Goal: Task Accomplishment & Management: Use online tool/utility

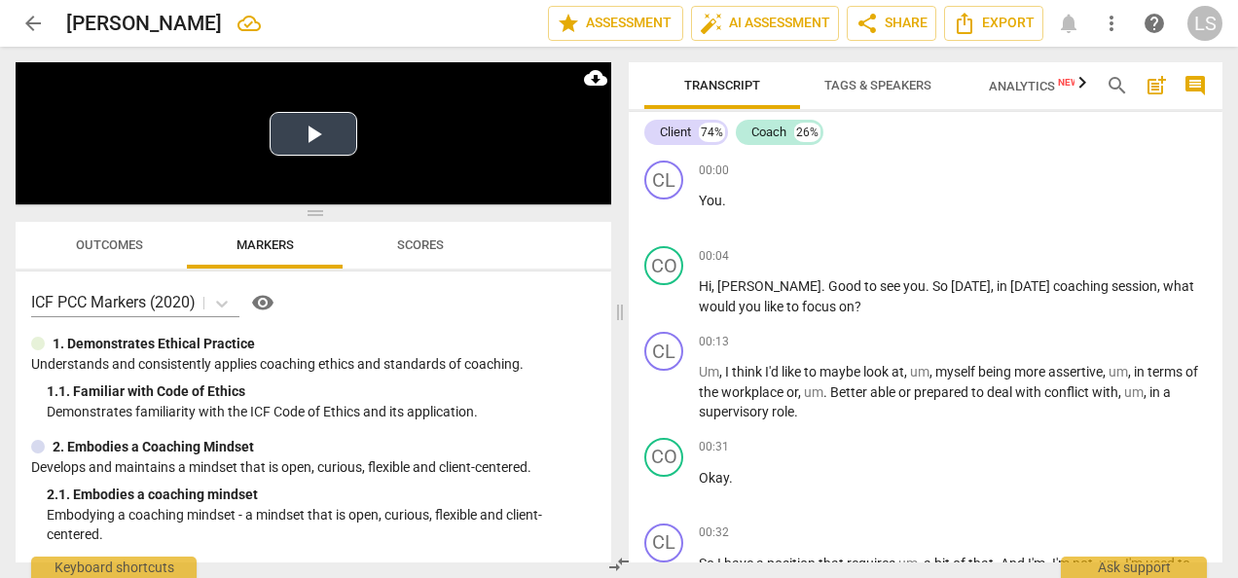
click at [330, 132] on button "Play Video" at bounding box center [313, 134] width 88 height 44
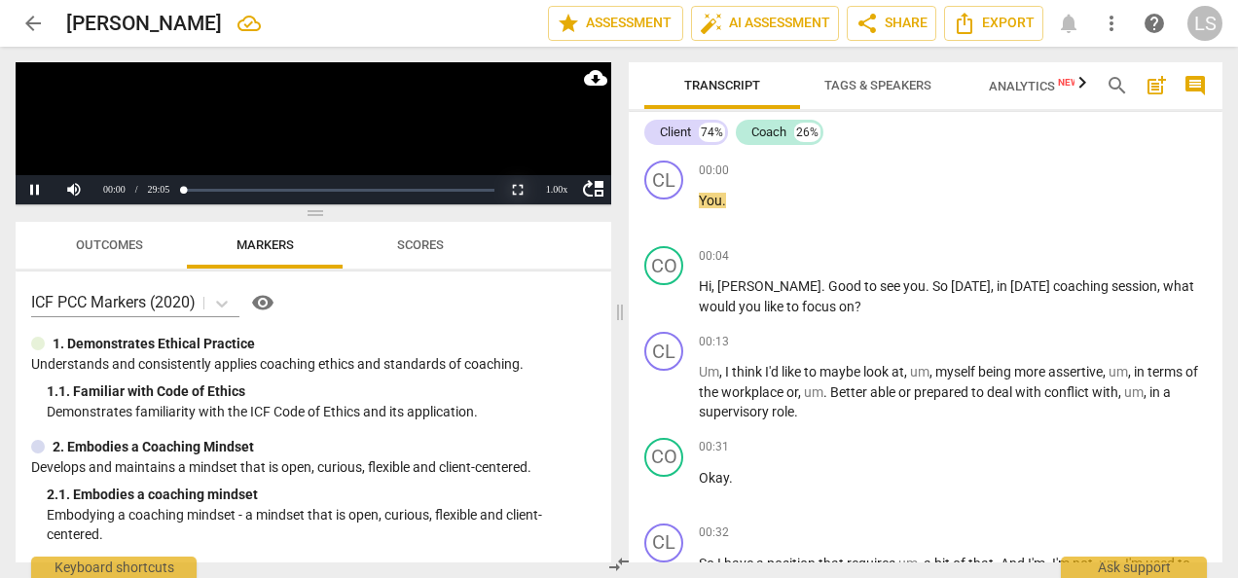
click at [518, 193] on button "Non-Fullscreen" at bounding box center [517, 189] width 39 height 29
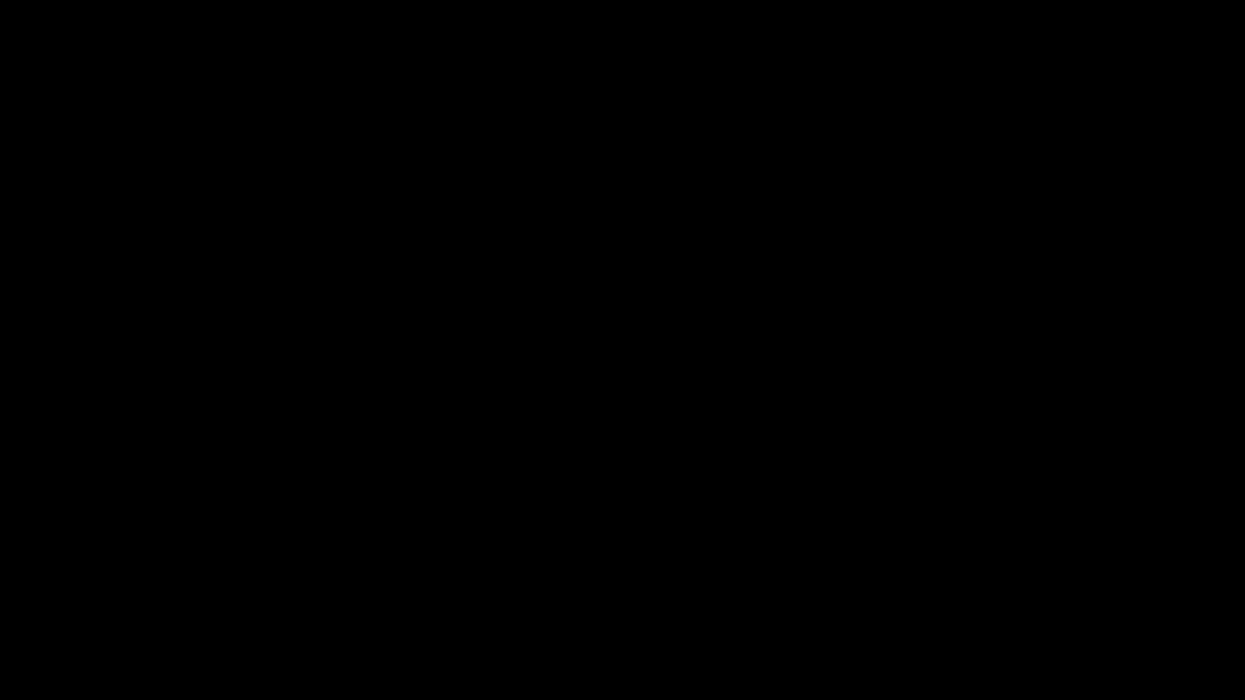
scroll to position [4561, 0]
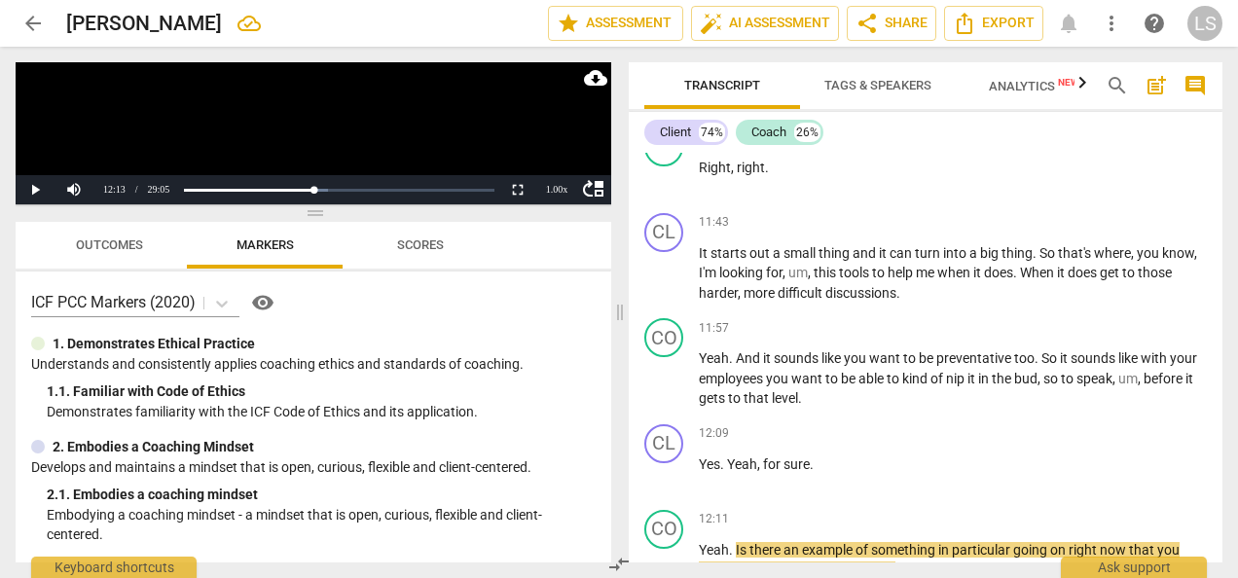
click at [1116, 82] on span "search" at bounding box center [1116, 85] width 23 height 23
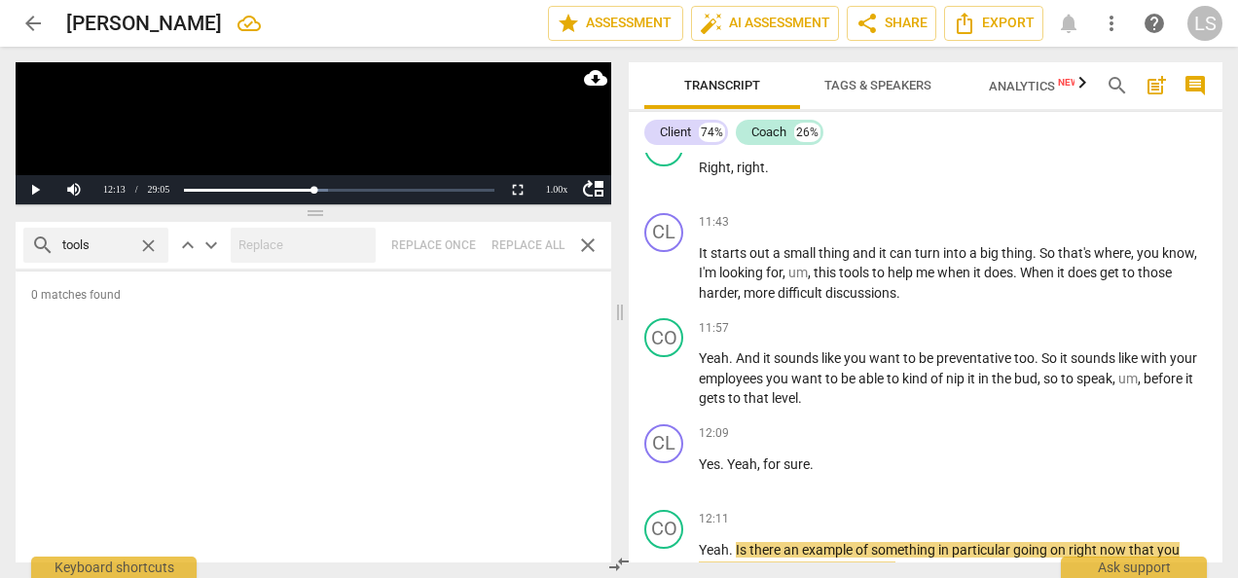
type input "tools"
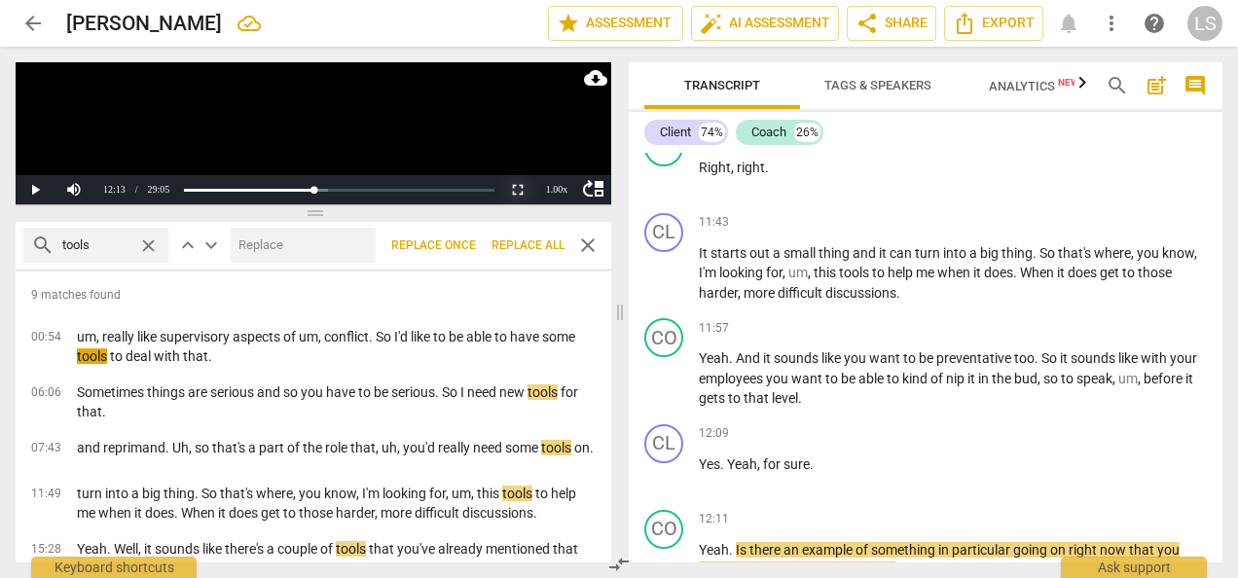
click at [512, 191] on button "Non-Fullscreen" at bounding box center [517, 189] width 39 height 29
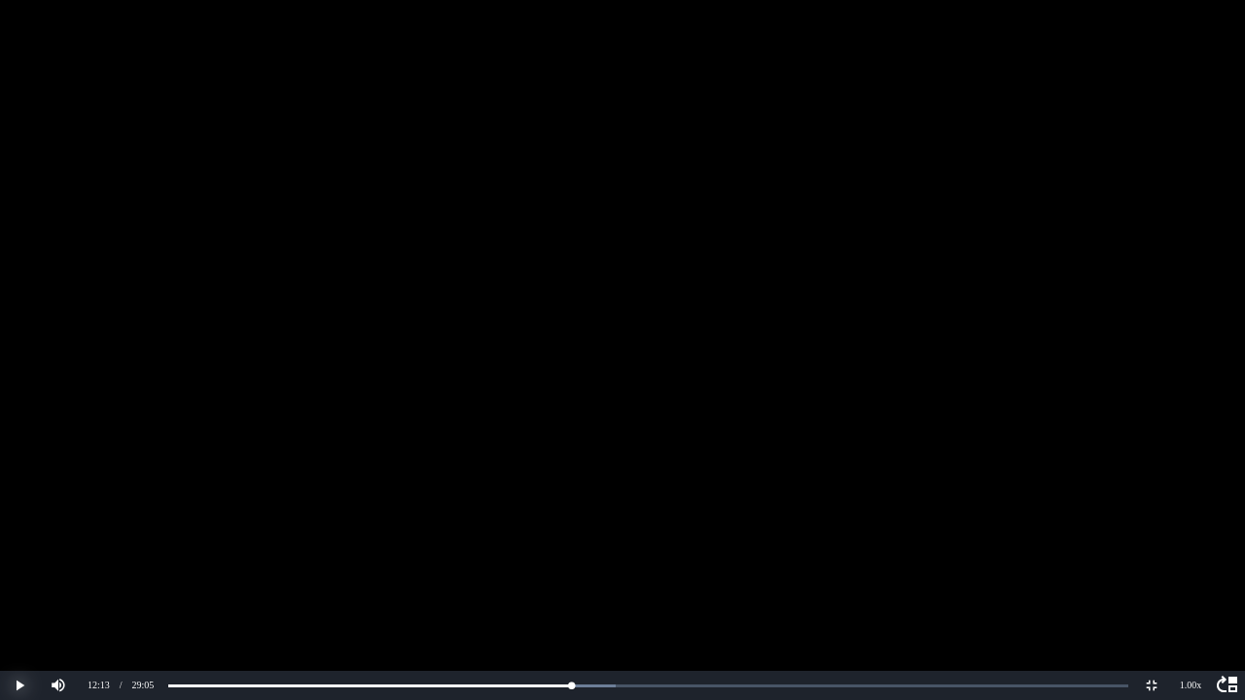
click at [12, 577] on button "Play" at bounding box center [19, 685] width 39 height 29
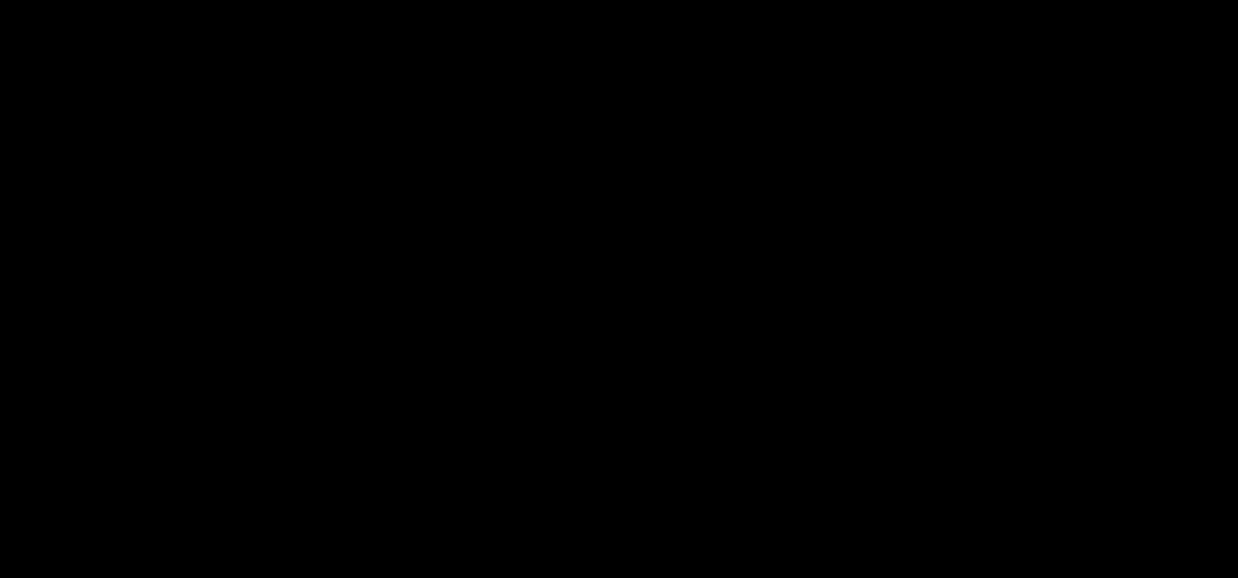
scroll to position [10503, 0]
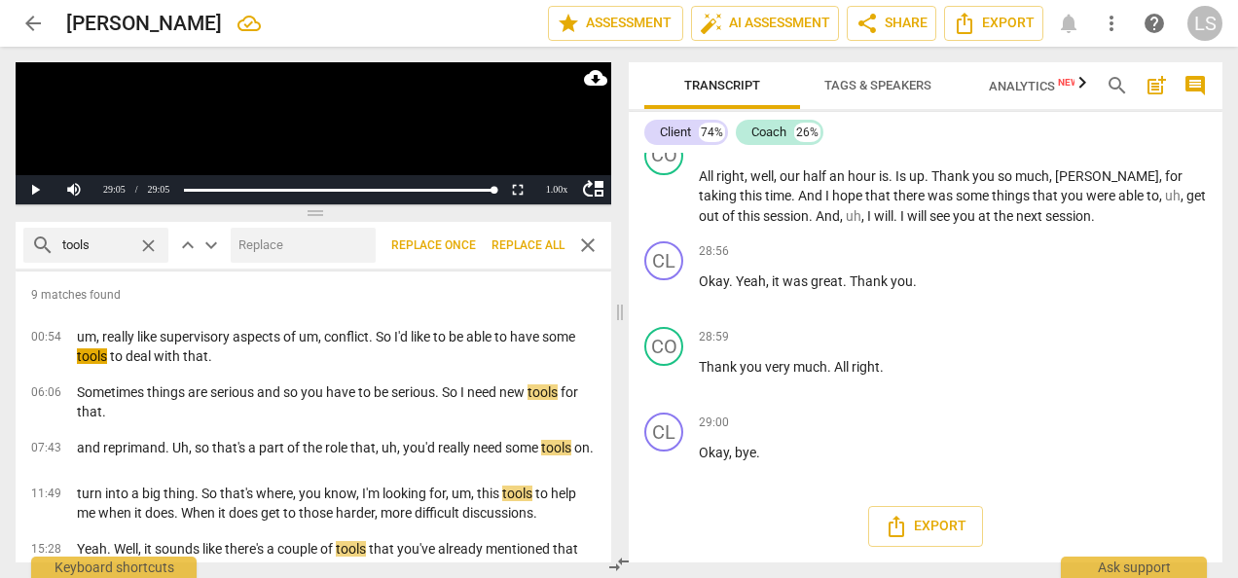
click at [573, 243] on span "close" at bounding box center [587, 244] width 31 height 23
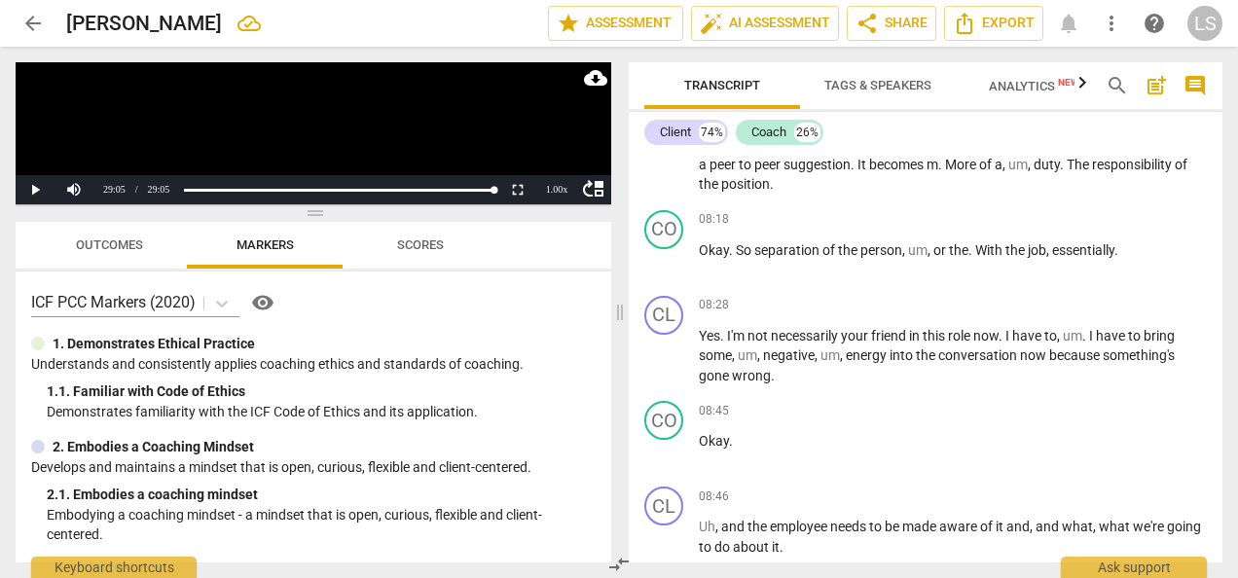
scroll to position [0, 0]
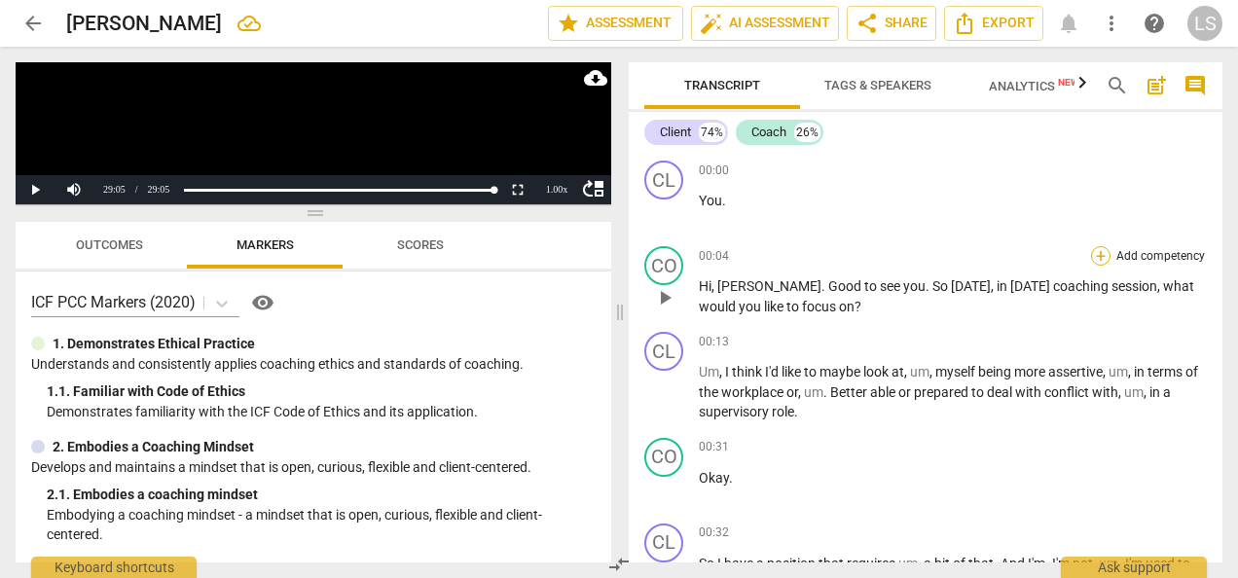
click at [1095, 256] on div "+" at bounding box center [1100, 255] width 19 height 19
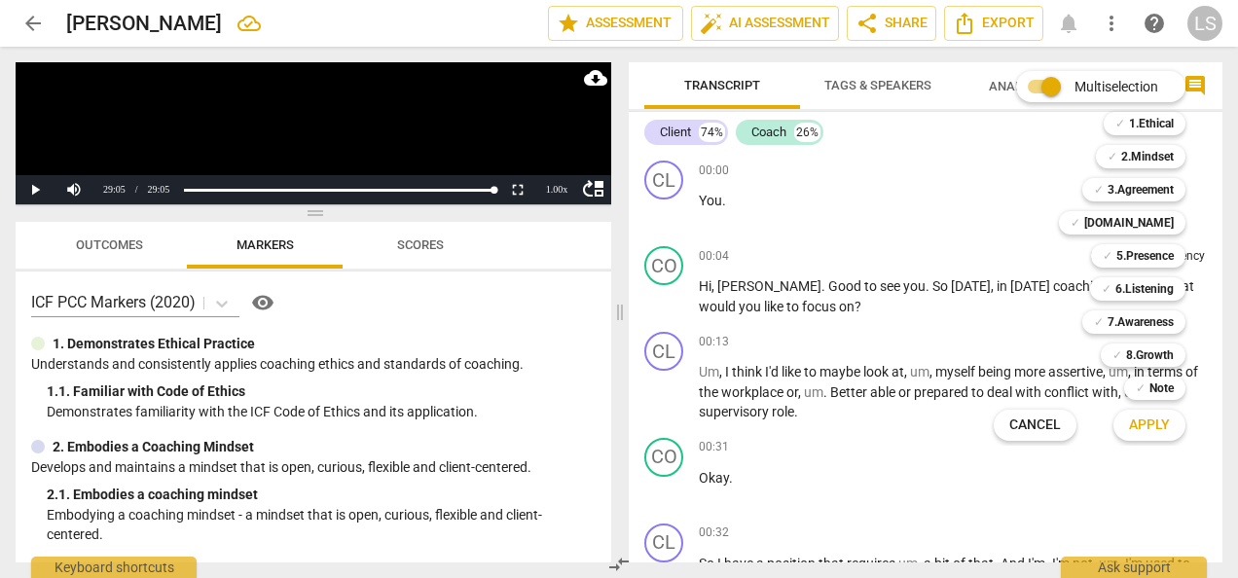
click at [619, 312] on div at bounding box center [619, 289] width 1238 height 578
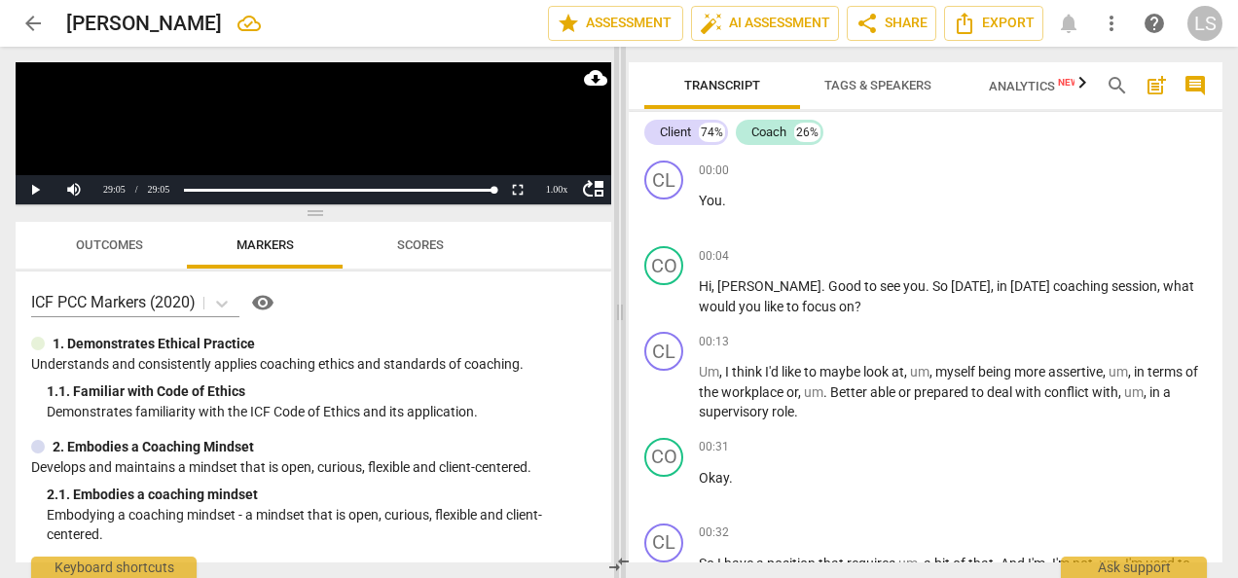
click at [621, 311] on span at bounding box center [620, 312] width 12 height 531
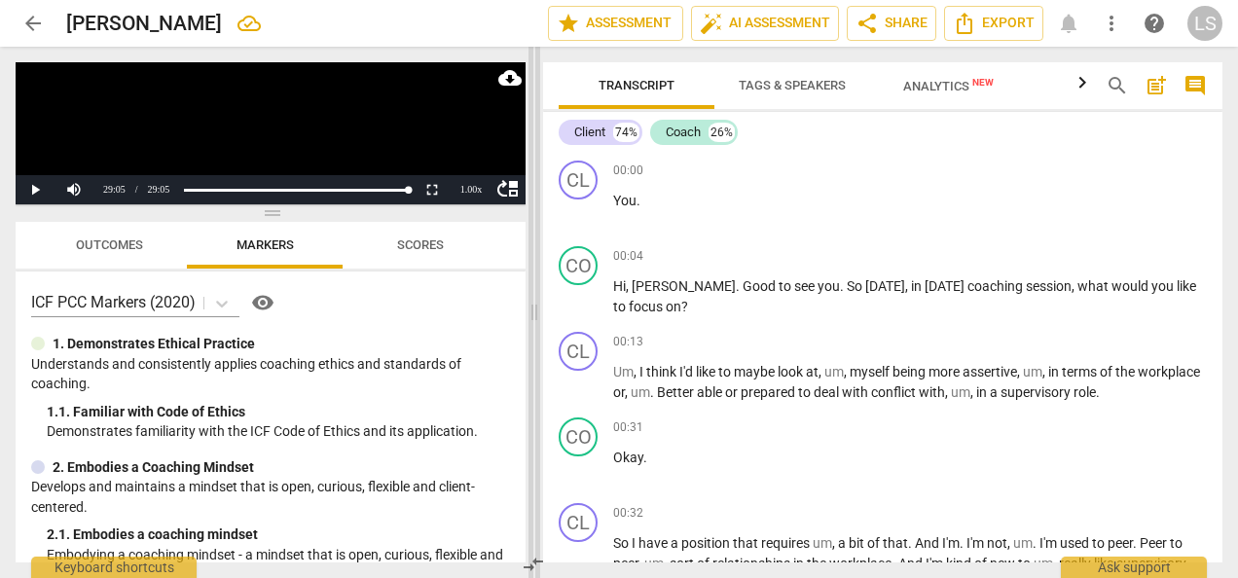
drag, startPoint x: 621, startPoint y: 311, endPoint x: 535, endPoint y: 311, distance: 85.6
click at [535, 311] on span at bounding box center [534, 312] width 12 height 531
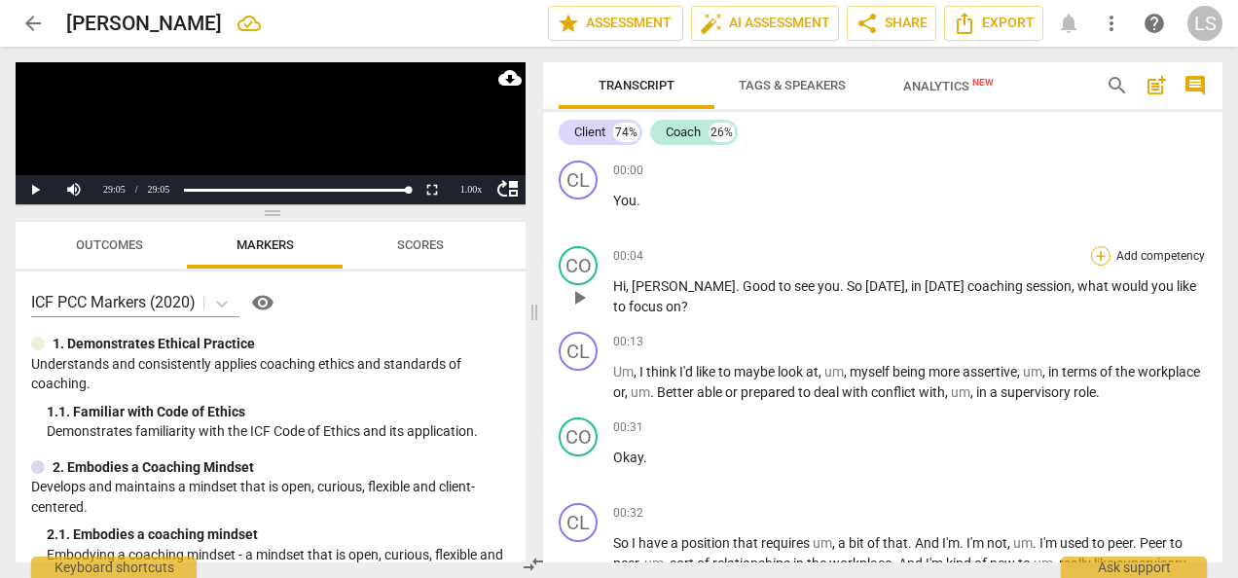
click at [1101, 259] on div "+" at bounding box center [1100, 255] width 19 height 19
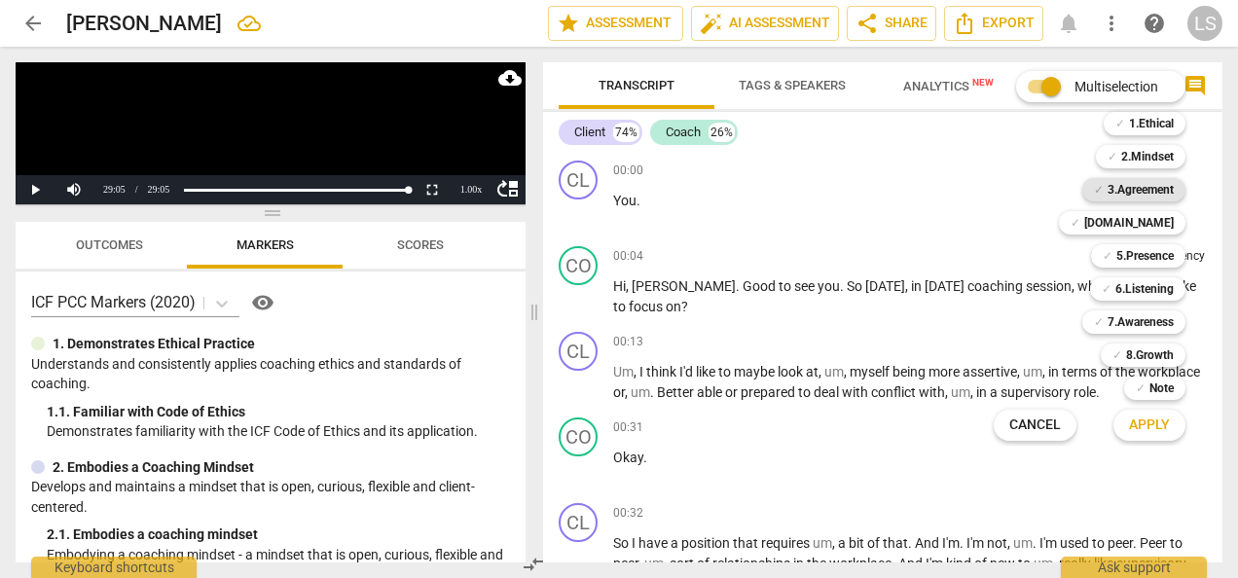
click at [1142, 185] on b "3.Agreement" at bounding box center [1140, 189] width 66 height 23
click at [1163, 424] on span "Apply" at bounding box center [1149, 424] width 41 height 19
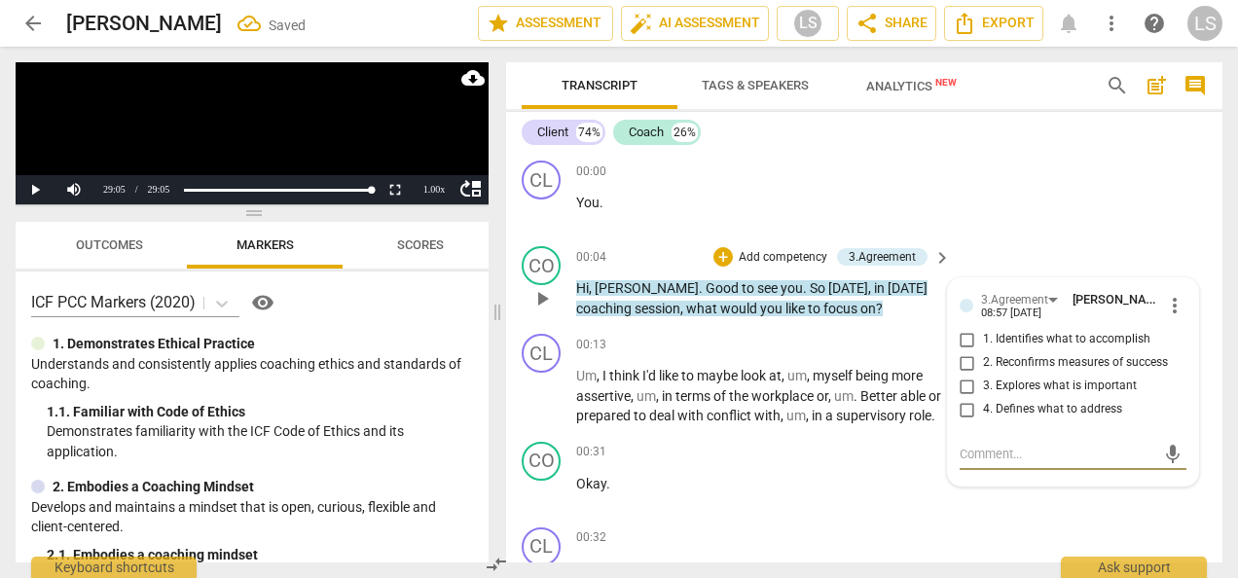
click at [956, 337] on input "1. Identifies what to accomplish" at bounding box center [966, 339] width 31 height 23
checkbox input "true"
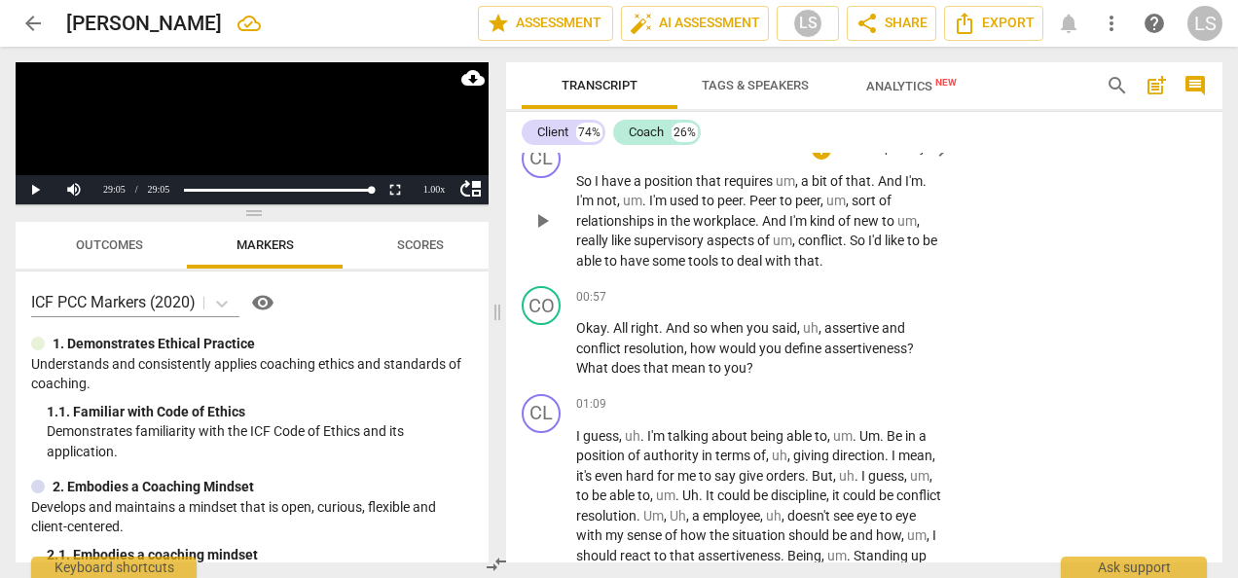
scroll to position [389, 0]
click at [820, 305] on div "+" at bounding box center [820, 295] width 19 height 19
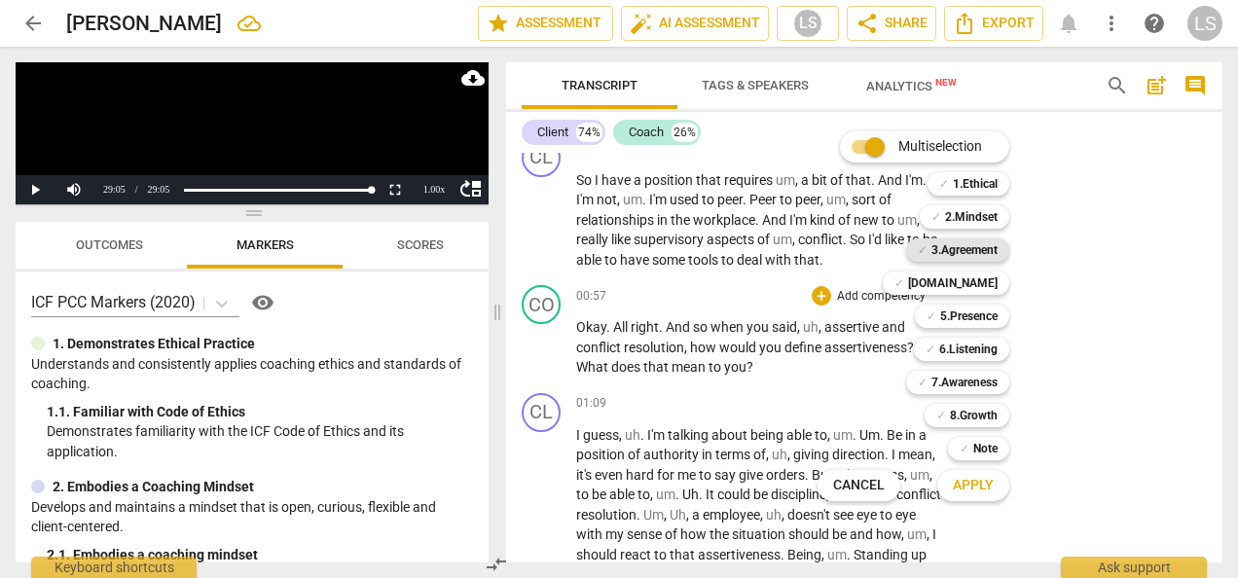
click at [966, 244] on b "3.Agreement" at bounding box center [964, 249] width 66 height 23
click at [971, 339] on b "6.Listening" at bounding box center [968, 349] width 58 height 23
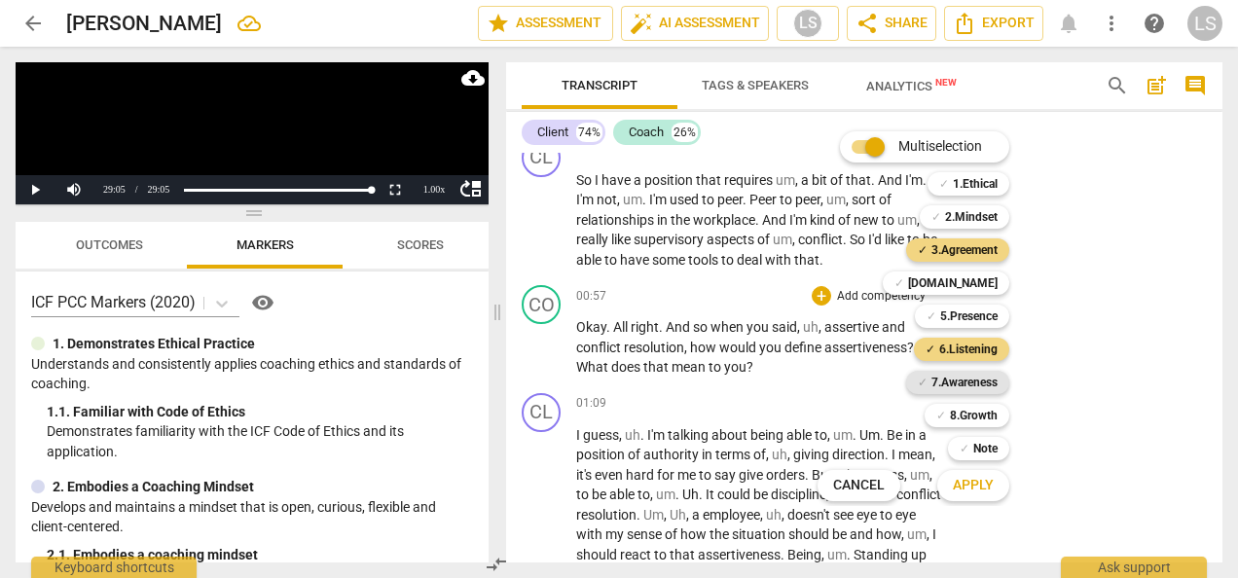
click at [962, 384] on b "7.Awareness" at bounding box center [964, 382] width 66 height 23
click at [967, 491] on span "Apply" at bounding box center [972, 485] width 41 height 19
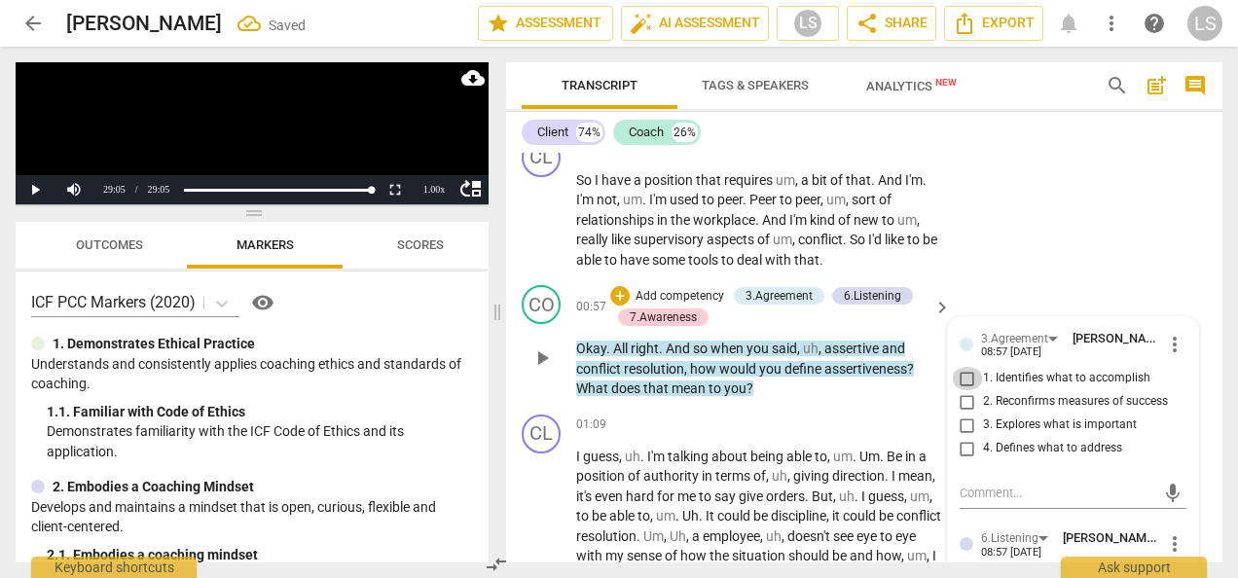
click at [956, 388] on input "1. Identifies what to accomplish" at bounding box center [966, 378] width 31 height 23
checkbox input "true"
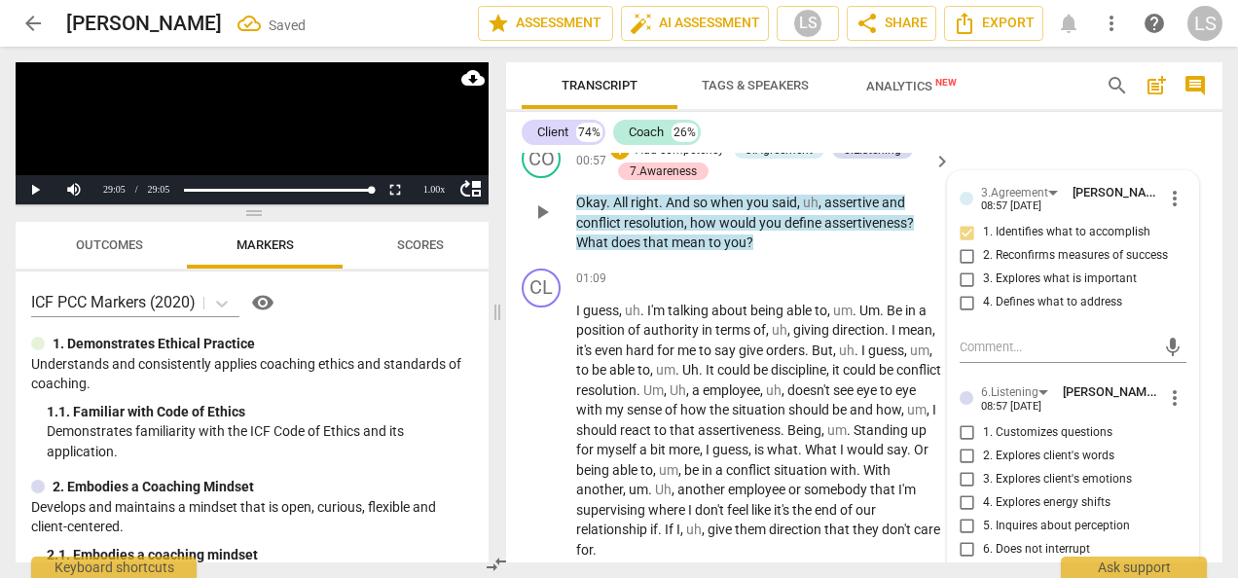
scroll to position [584, 0]
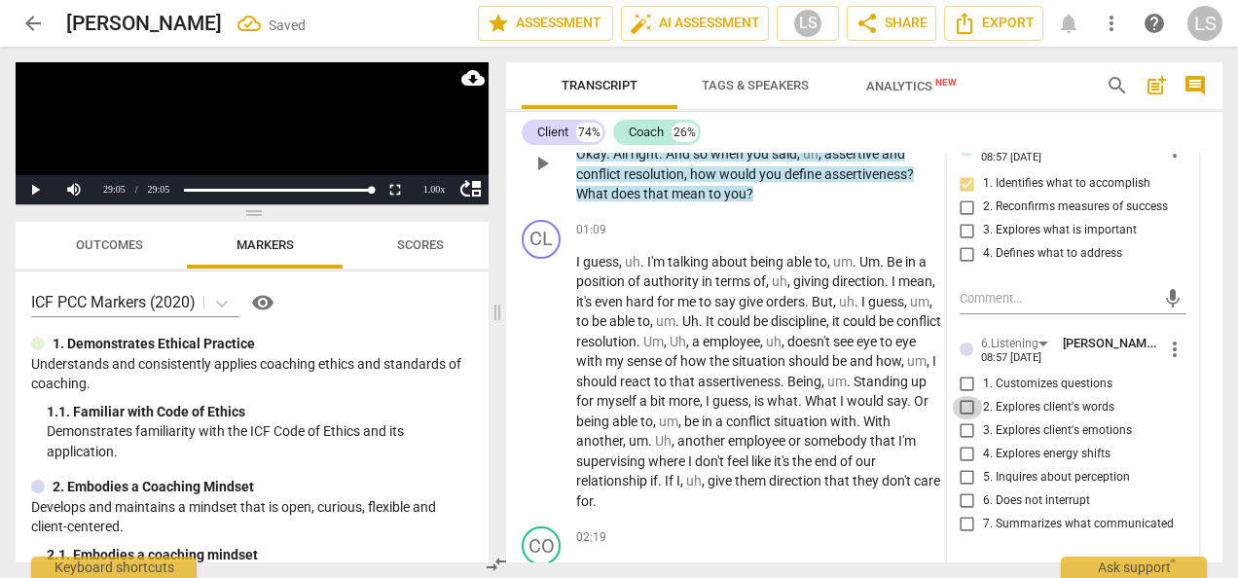
click at [962, 419] on input "2. Explores client's words" at bounding box center [966, 407] width 31 height 23
checkbox input "true"
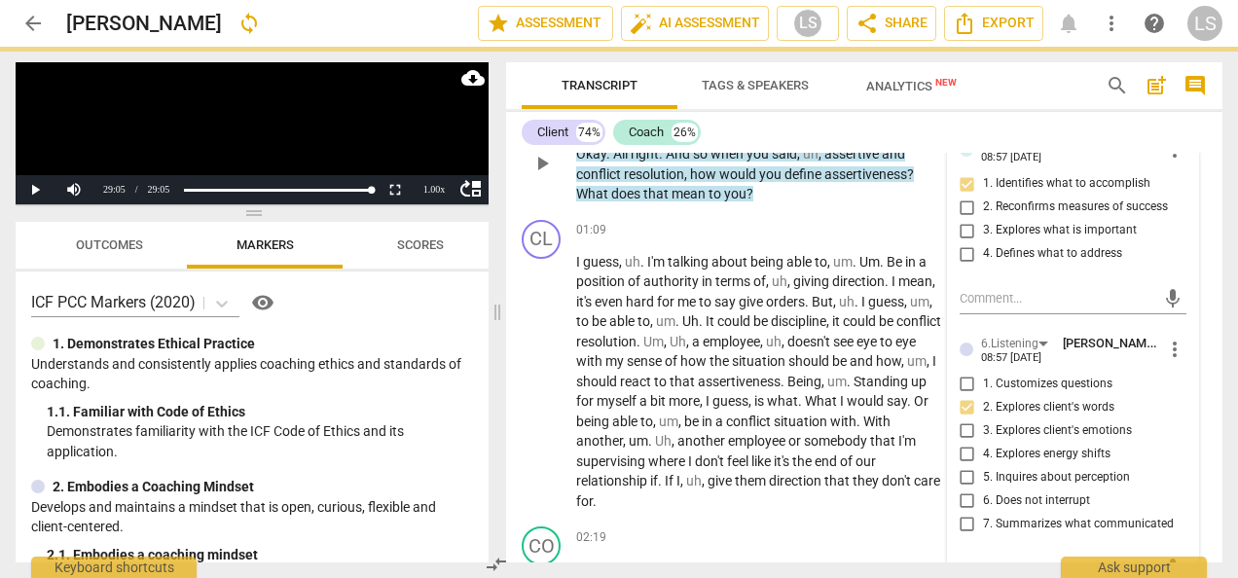
scroll to position [778, 0]
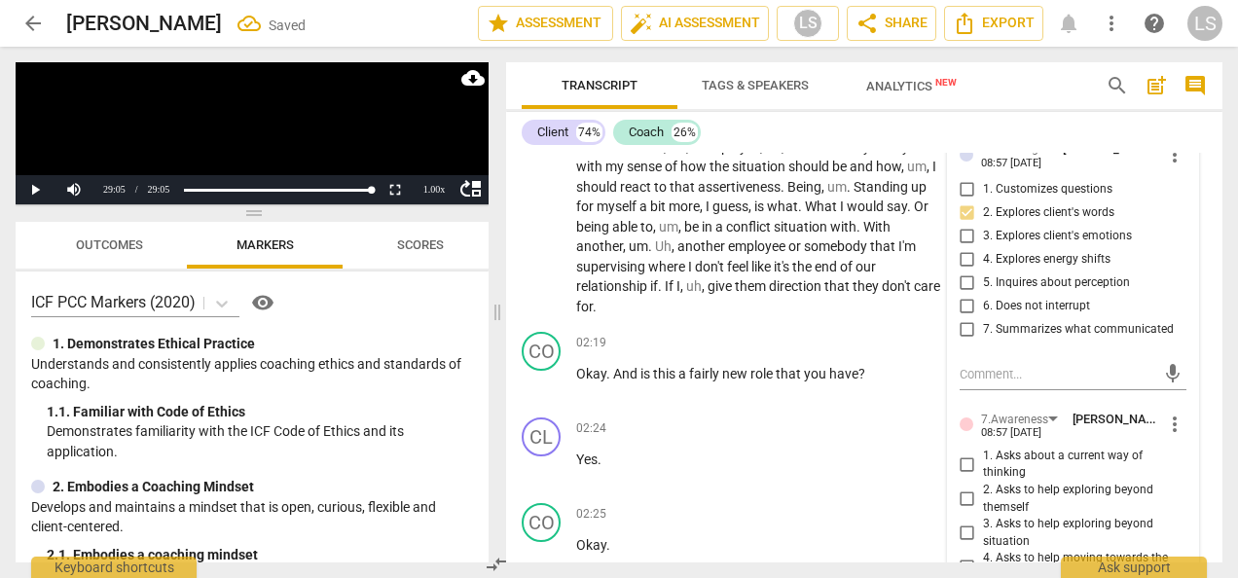
click at [967, 295] on input "5. Inquires about perception" at bounding box center [966, 282] width 31 height 23
checkbox input "true"
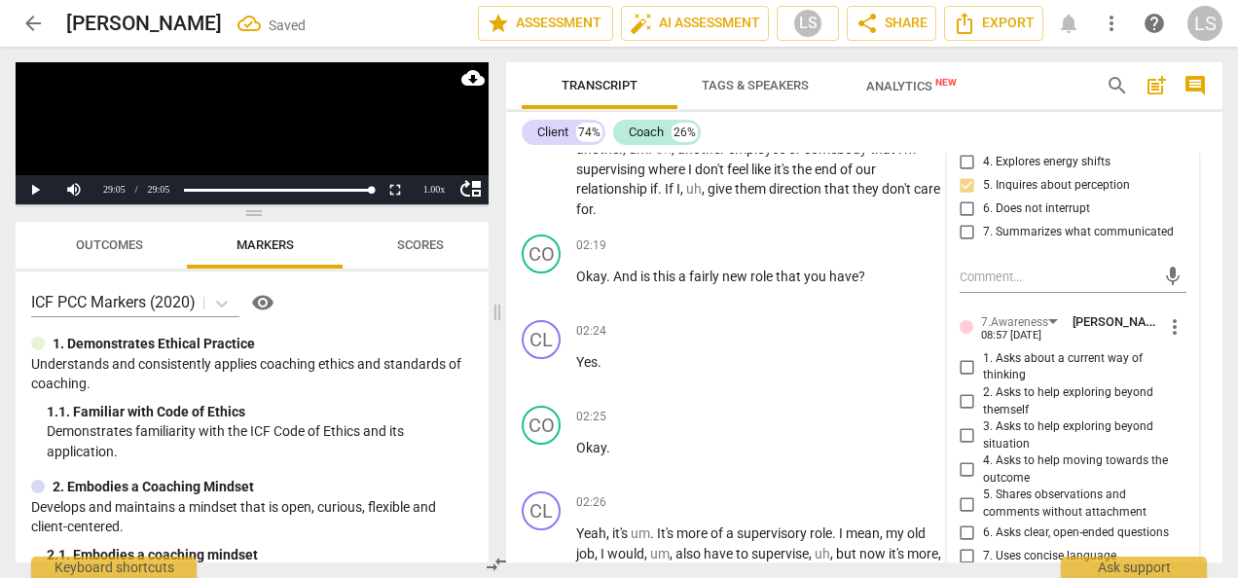
scroll to position [973, 0]
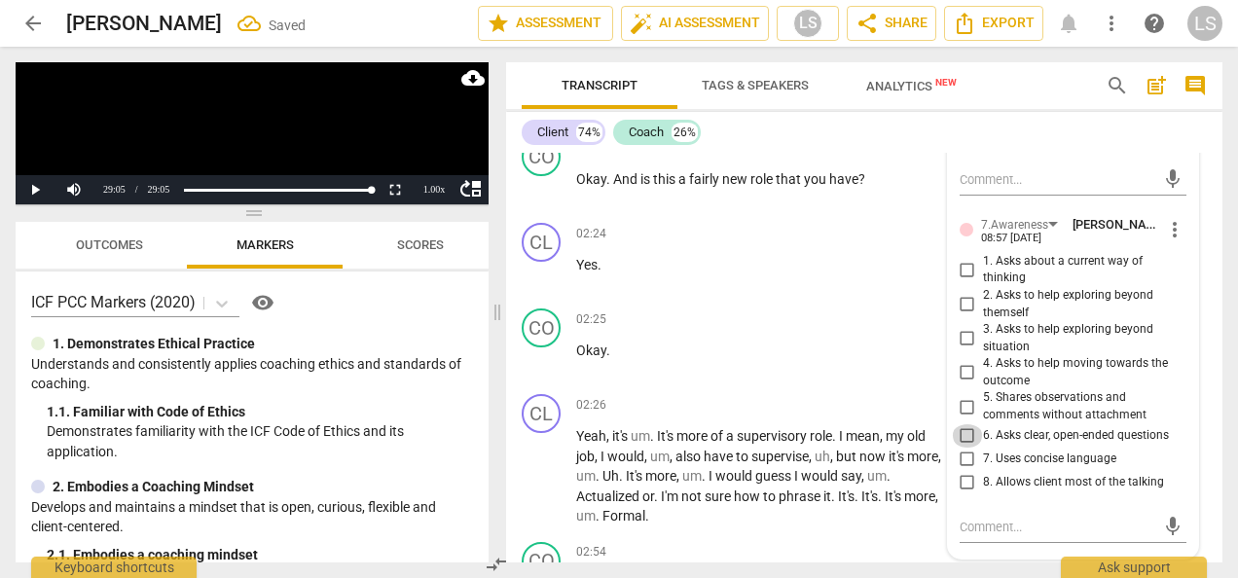
click at [965, 448] on input "6. Asks clear, open-ended questions" at bounding box center [966, 435] width 31 height 23
checkbox input "true"
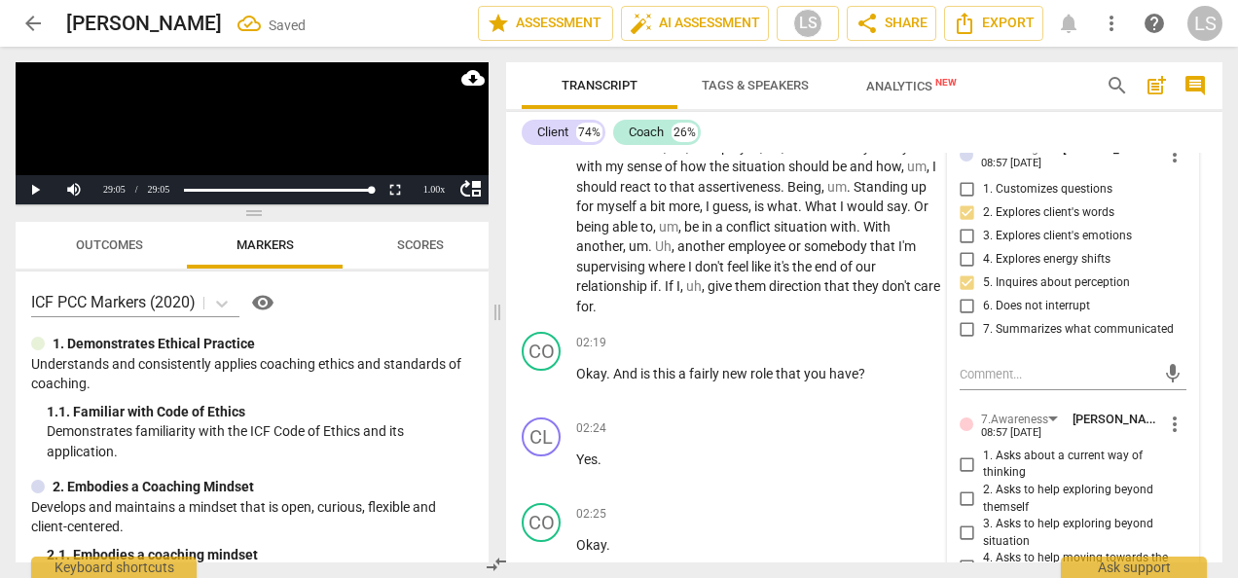
scroll to position [778, 0]
click at [823, 352] on div "+" at bounding box center [820, 342] width 19 height 19
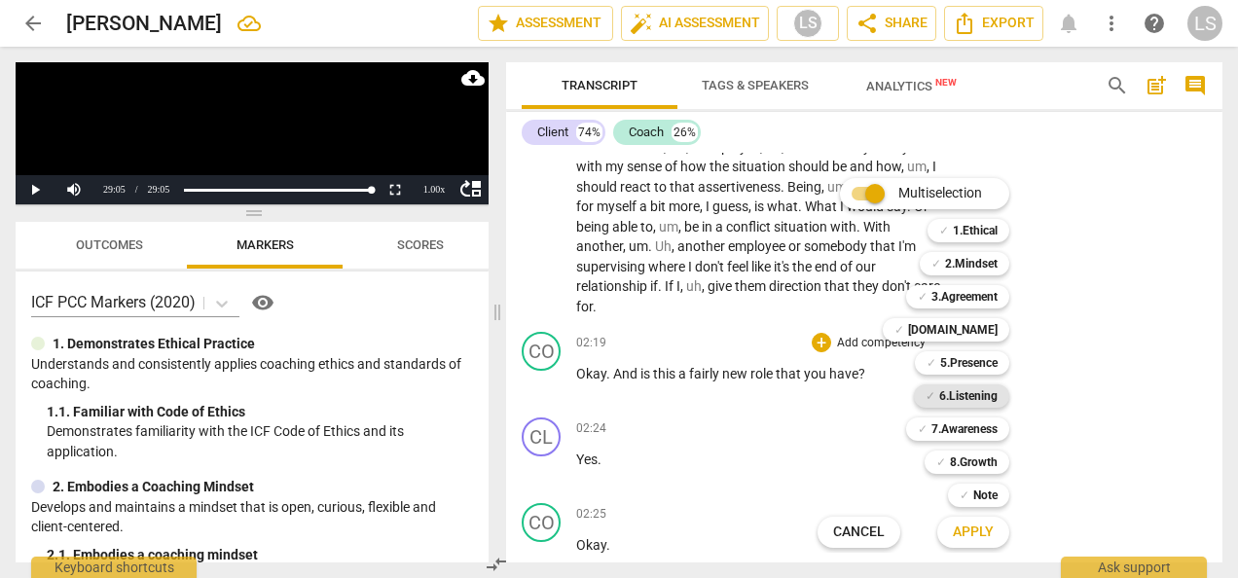
click at [963, 395] on b "6.Listening" at bounding box center [968, 395] width 58 height 23
click at [980, 529] on span "Apply" at bounding box center [972, 531] width 41 height 19
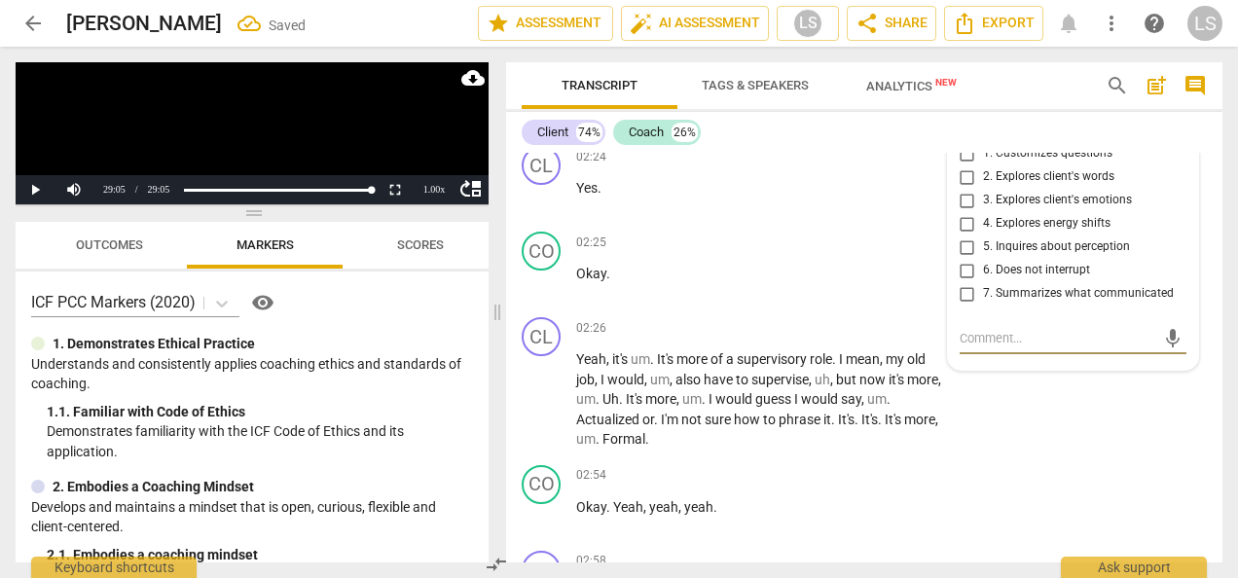
scroll to position [855, 0]
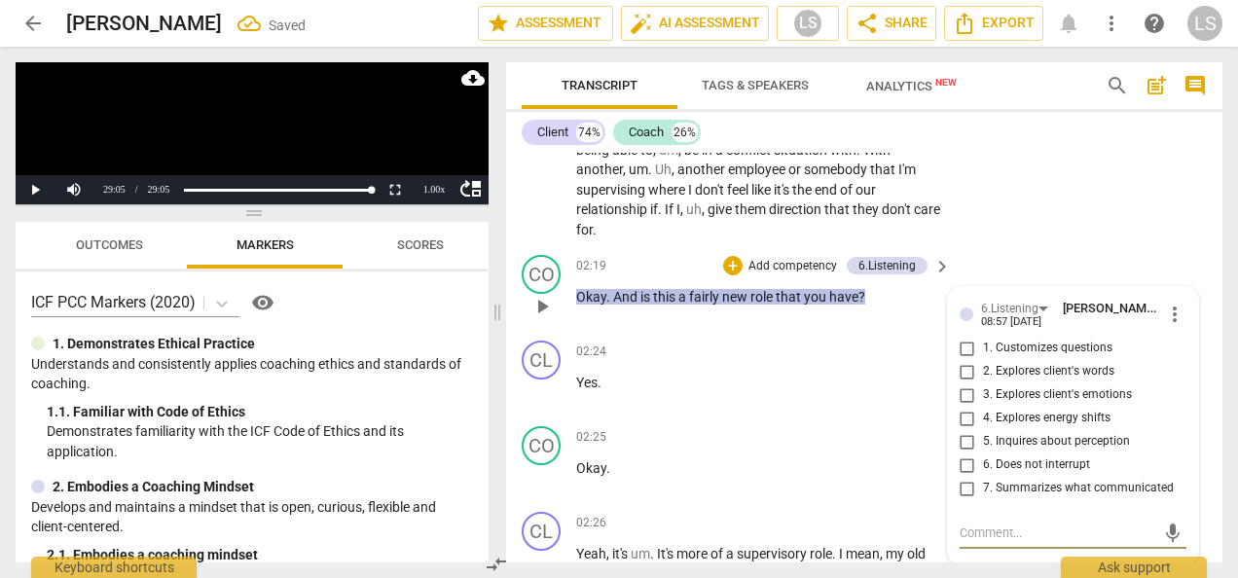
click at [1167, 326] on span "more_vert" at bounding box center [1174, 314] width 23 height 23
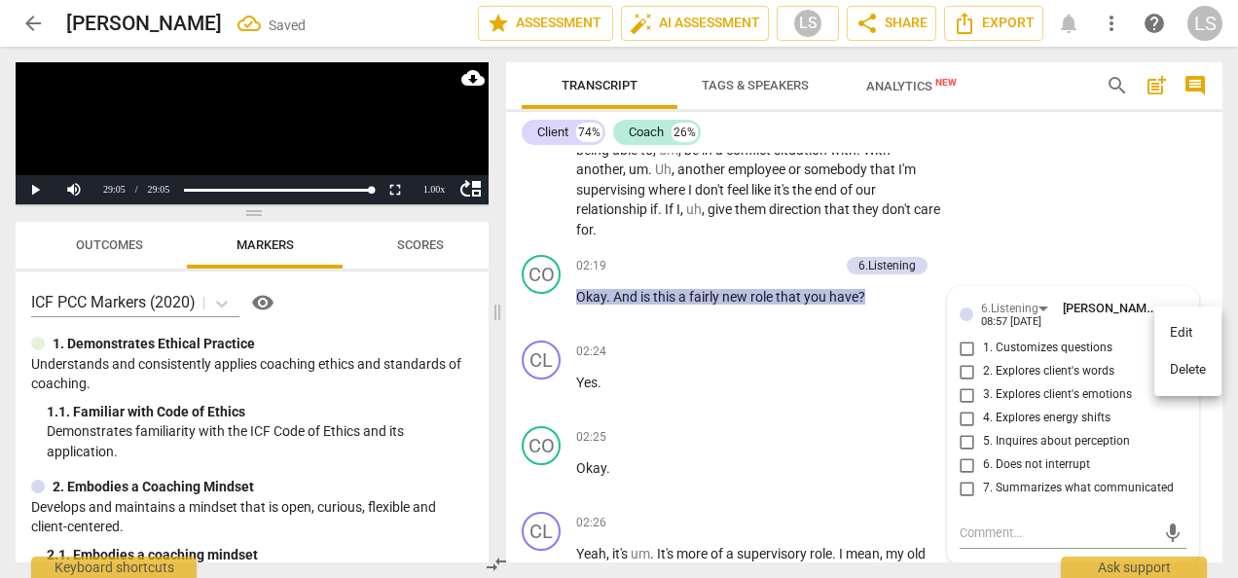
click at [1177, 378] on li "Delete" at bounding box center [1187, 369] width 67 height 37
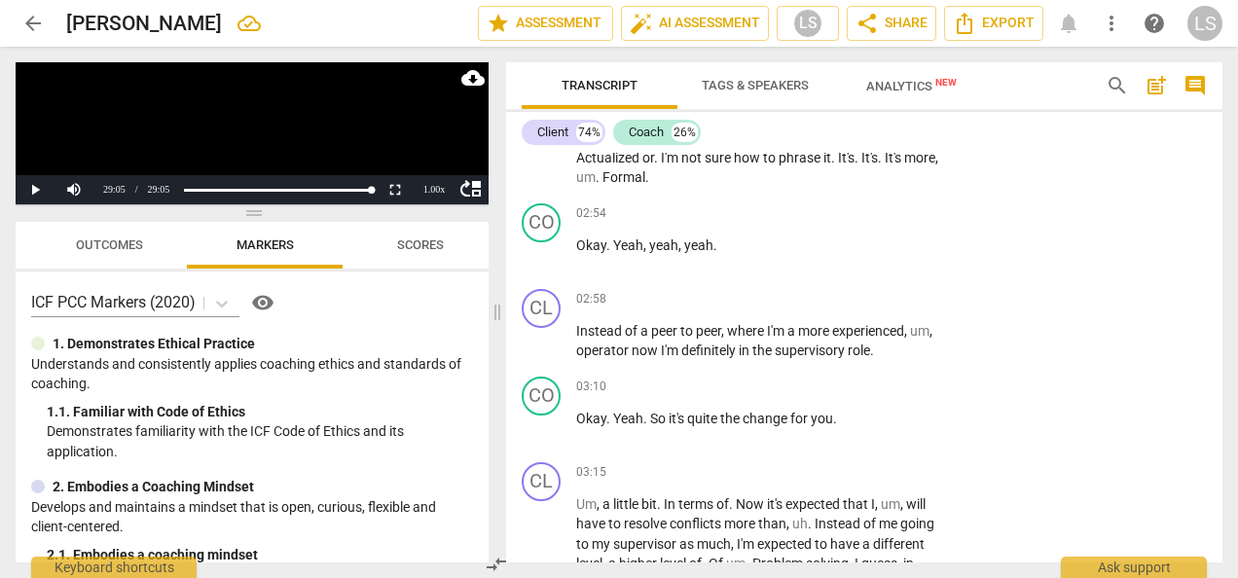
scroll to position [1342, 0]
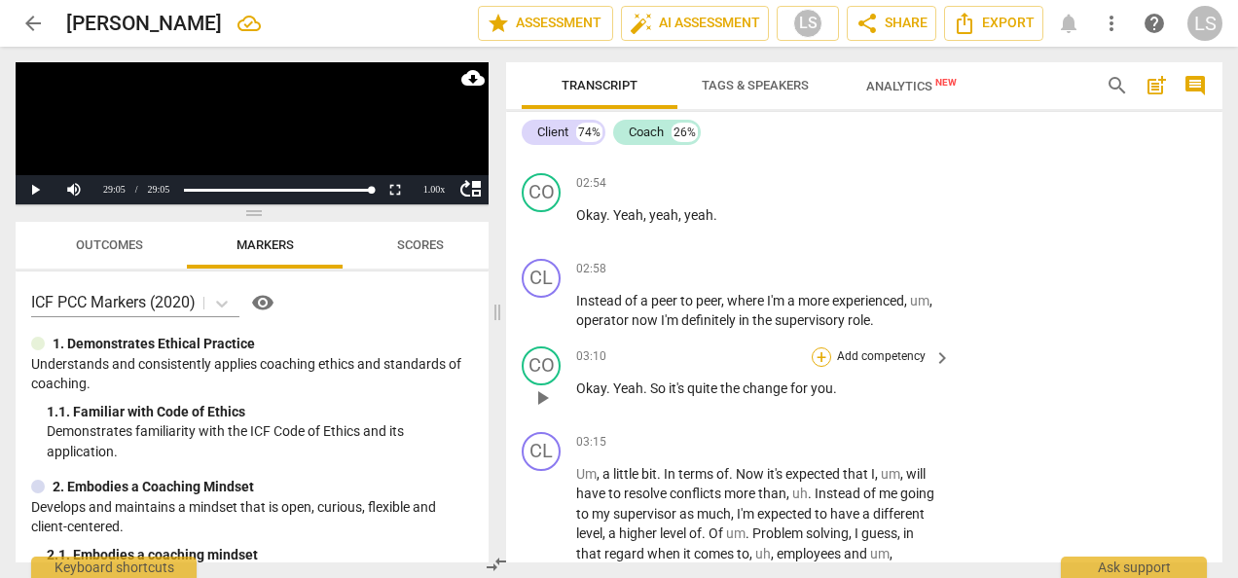
click at [819, 367] on div "+" at bounding box center [820, 356] width 19 height 19
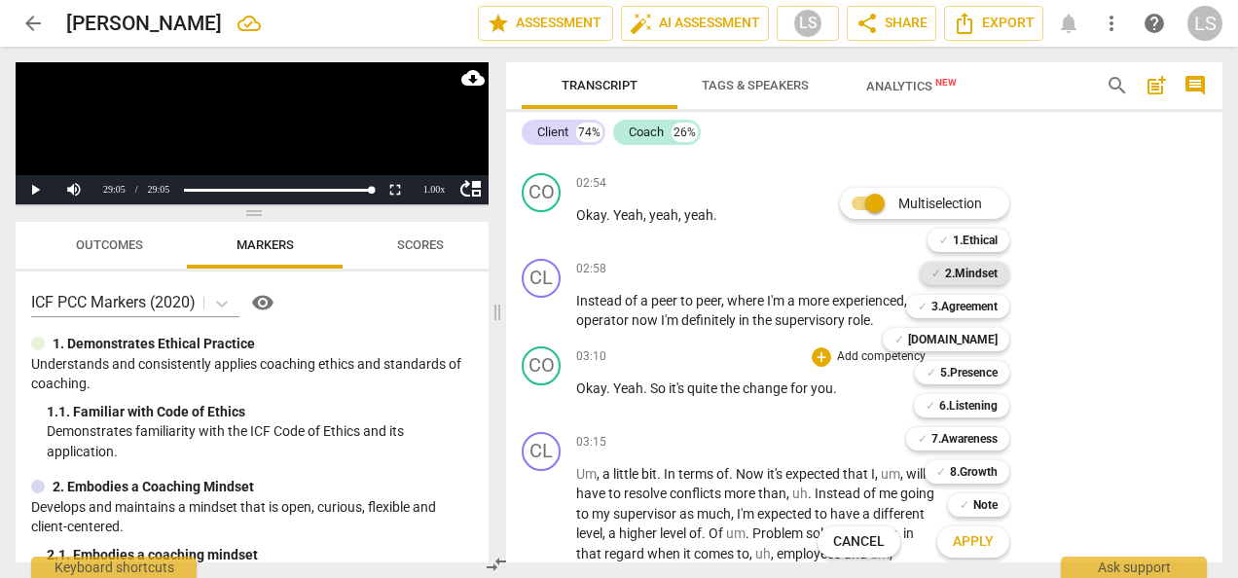
click at [981, 268] on b "2.Mindset" at bounding box center [971, 273] width 53 height 23
click at [966, 436] on b "7.Awareness" at bounding box center [964, 438] width 66 height 23
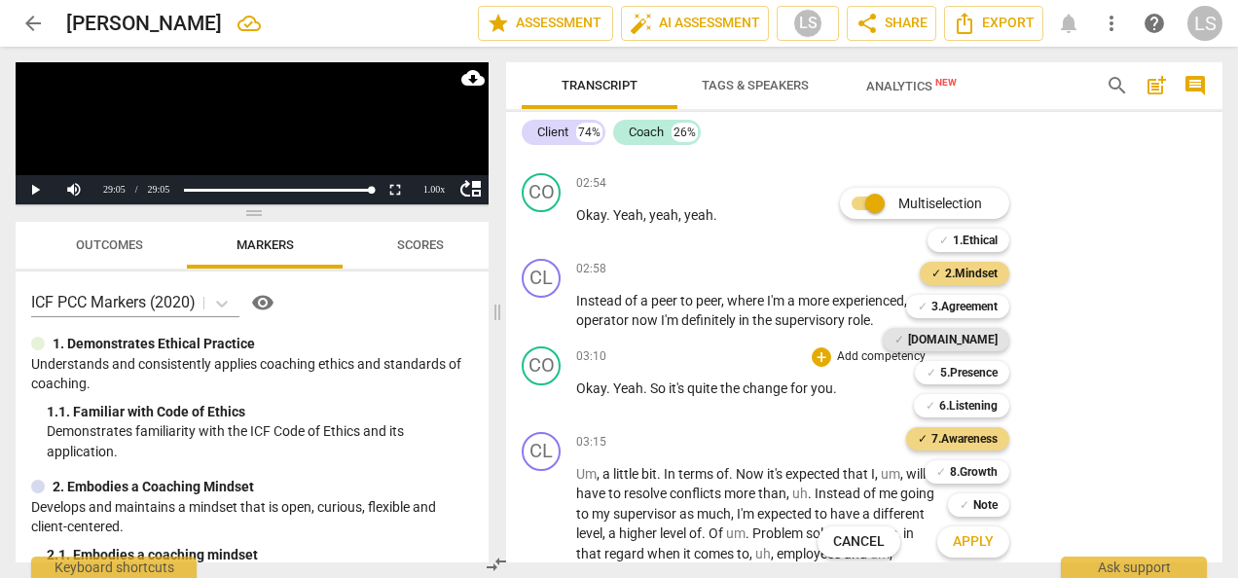
click at [974, 333] on b "[DOMAIN_NAME]" at bounding box center [953, 339] width 90 height 23
click at [970, 546] on span "Apply" at bounding box center [972, 541] width 41 height 19
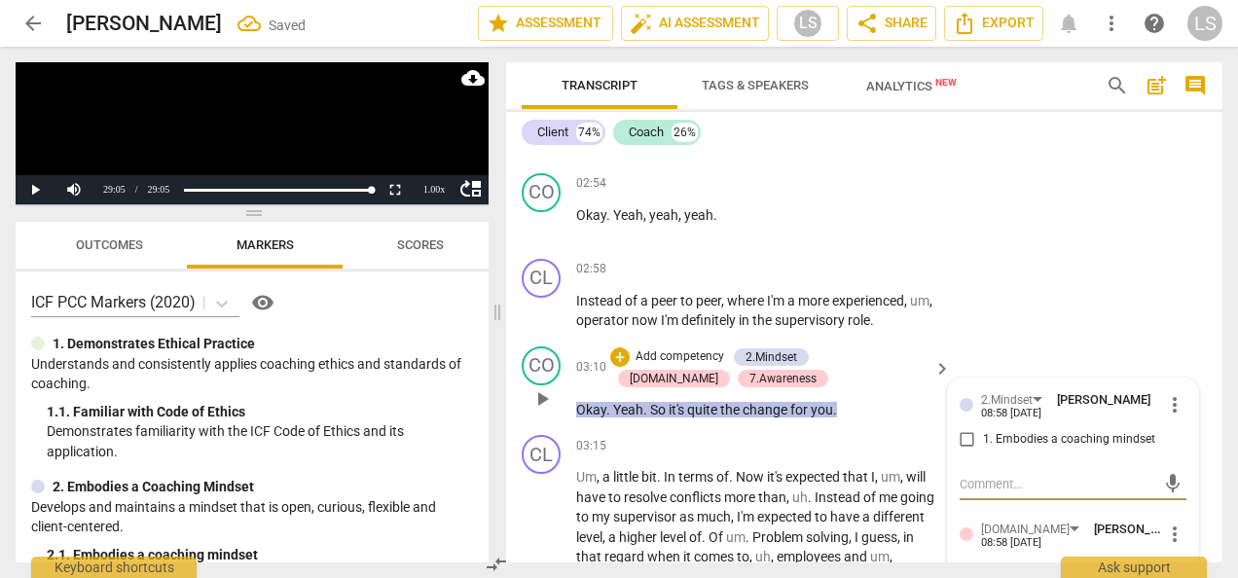
click at [961, 444] on div "2.Mindset Laura Stephens-Reed 08:58 08-18-2025 more_vert 1. Embodies a coaching…" at bounding box center [1072, 425] width 227 height 71
click at [964, 451] on input "1. Embodies a coaching mindset" at bounding box center [966, 439] width 31 height 23
checkbox input "true"
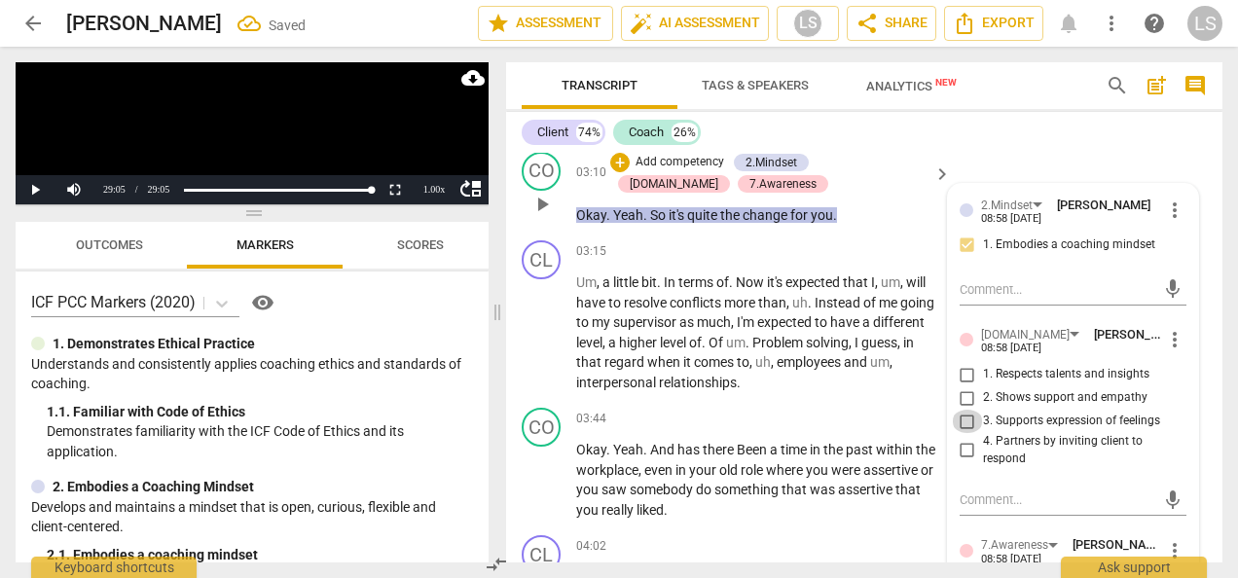
click at [961, 433] on input "3. Supports expression of feelings" at bounding box center [966, 421] width 31 height 23
checkbox input "true"
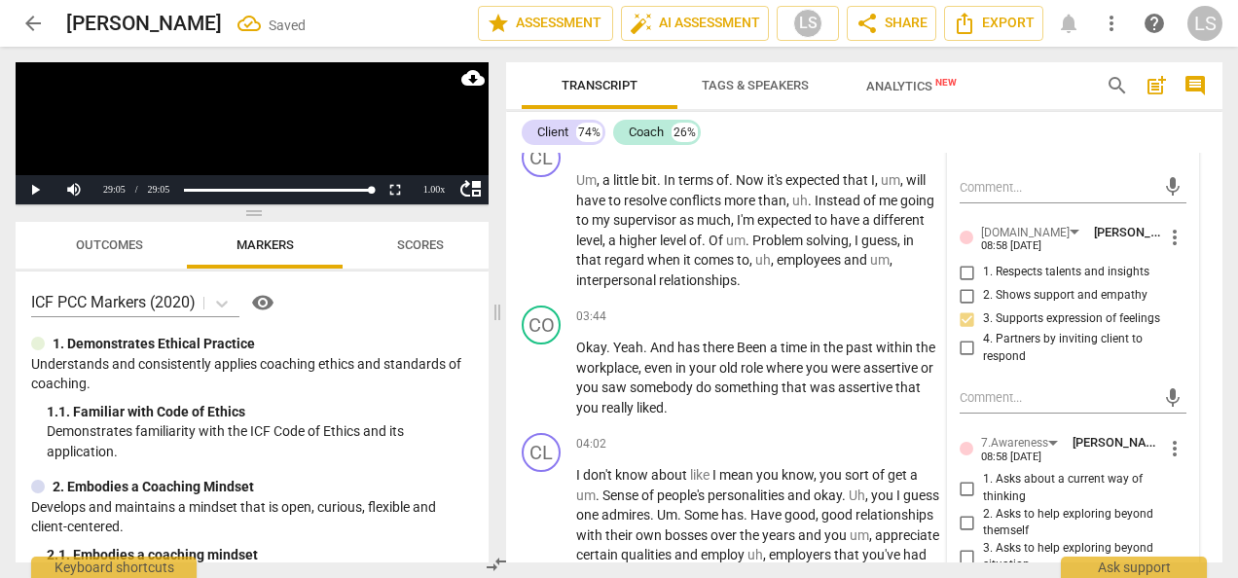
scroll to position [1731, 0]
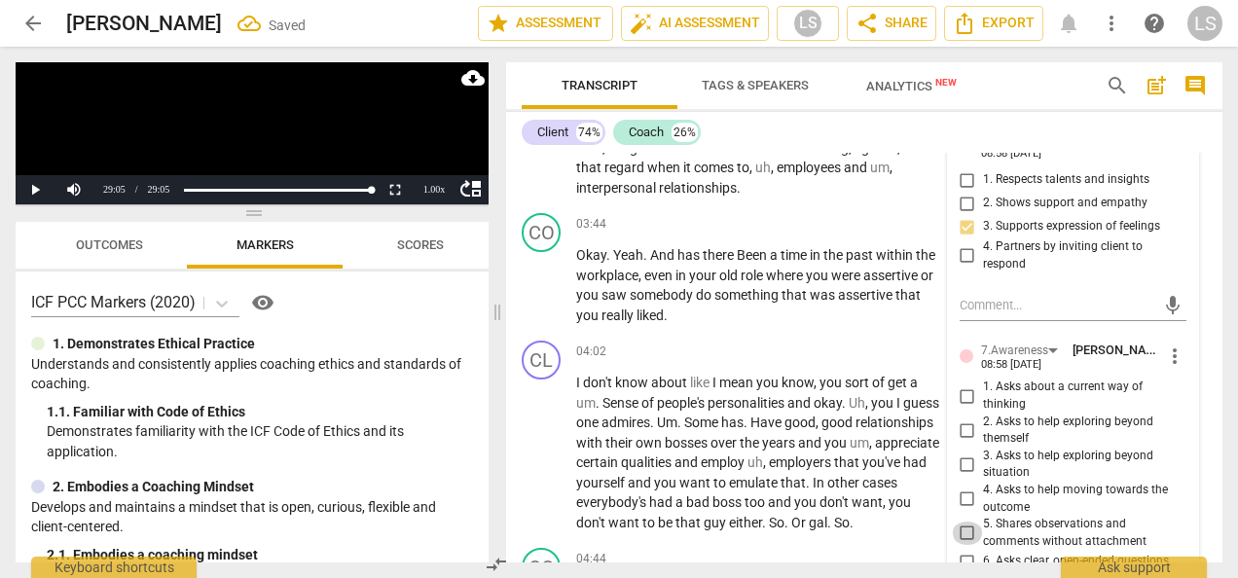
click at [961, 545] on input "5. Shares observations and comments without attachment" at bounding box center [966, 532] width 31 height 23
checkbox input "true"
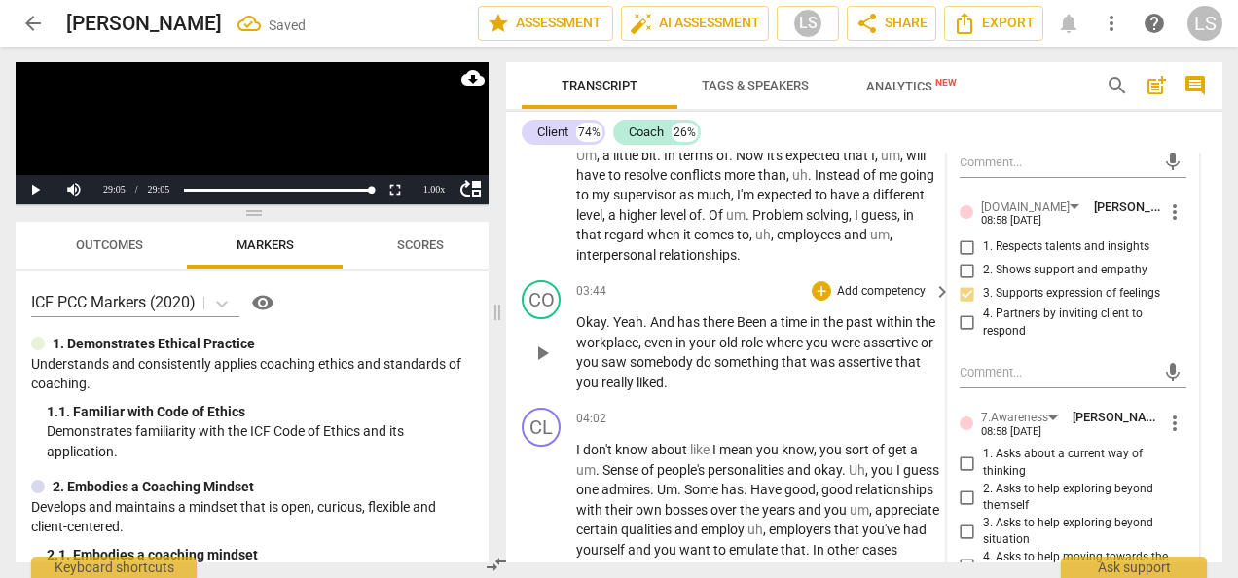
scroll to position [1633, 0]
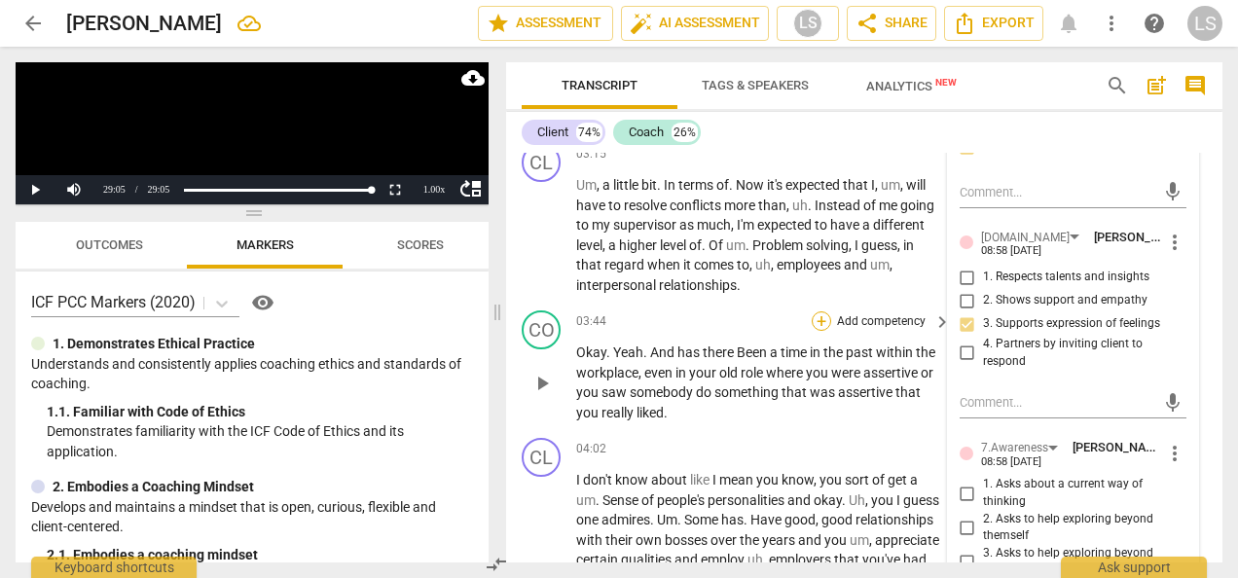
click at [823, 331] on div "+" at bounding box center [820, 320] width 19 height 19
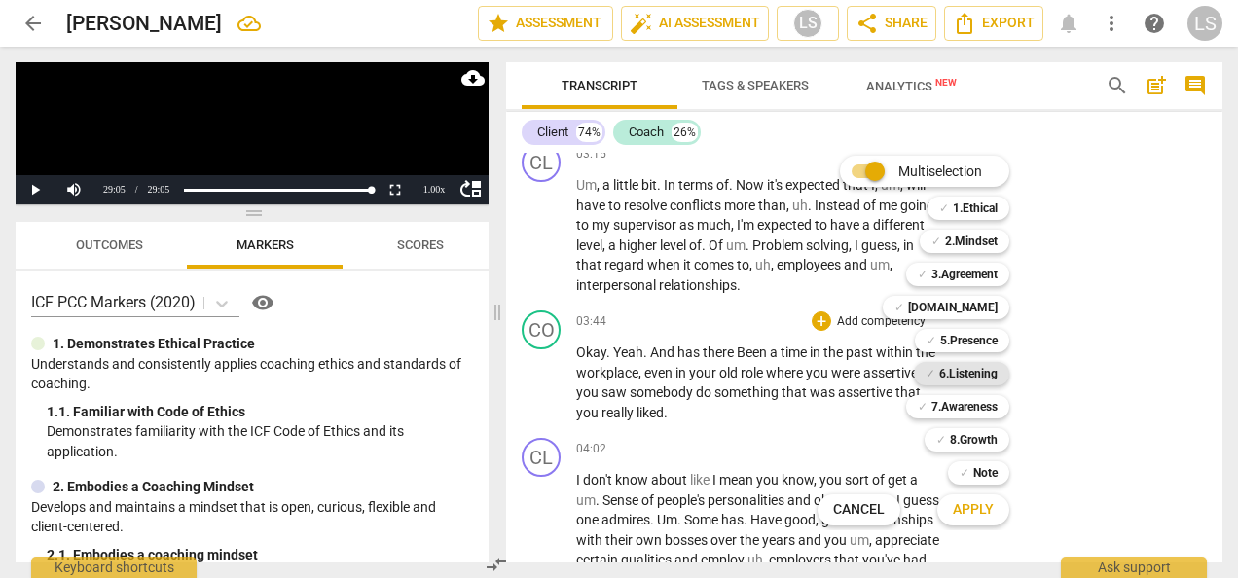
click at [955, 373] on b "6.Listening" at bounding box center [968, 373] width 58 height 23
click at [975, 237] on b "2.Mindset" at bounding box center [971, 241] width 53 height 23
click at [975, 518] on span "Apply" at bounding box center [972, 509] width 41 height 19
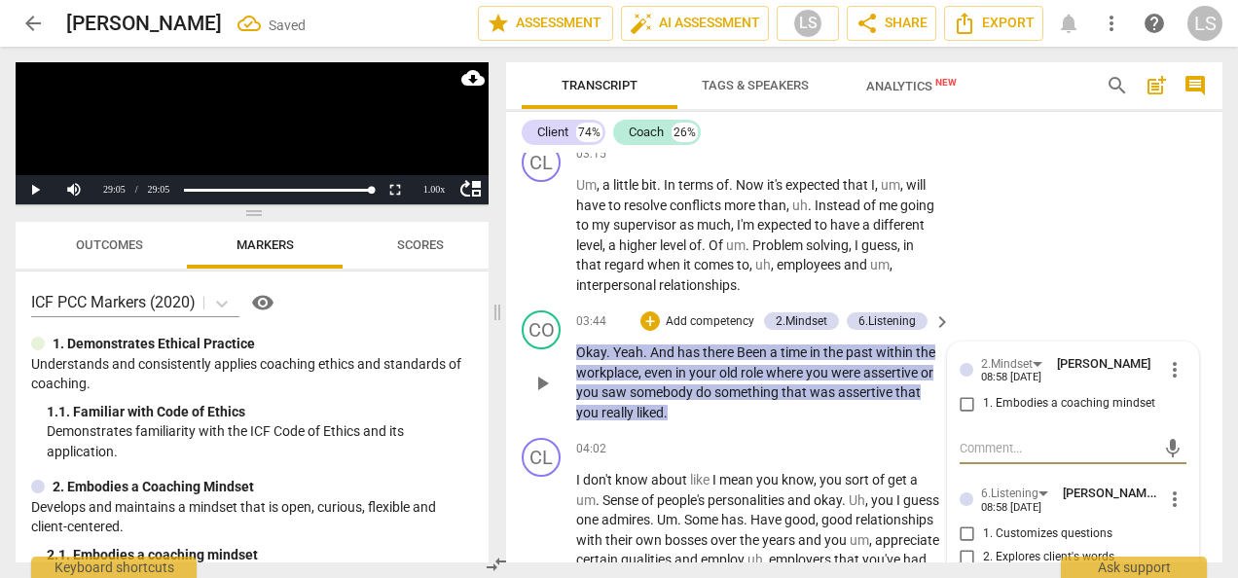
click at [961, 415] on input "1. Embodies a coaching mindset" at bounding box center [966, 403] width 31 height 23
checkbox input "true"
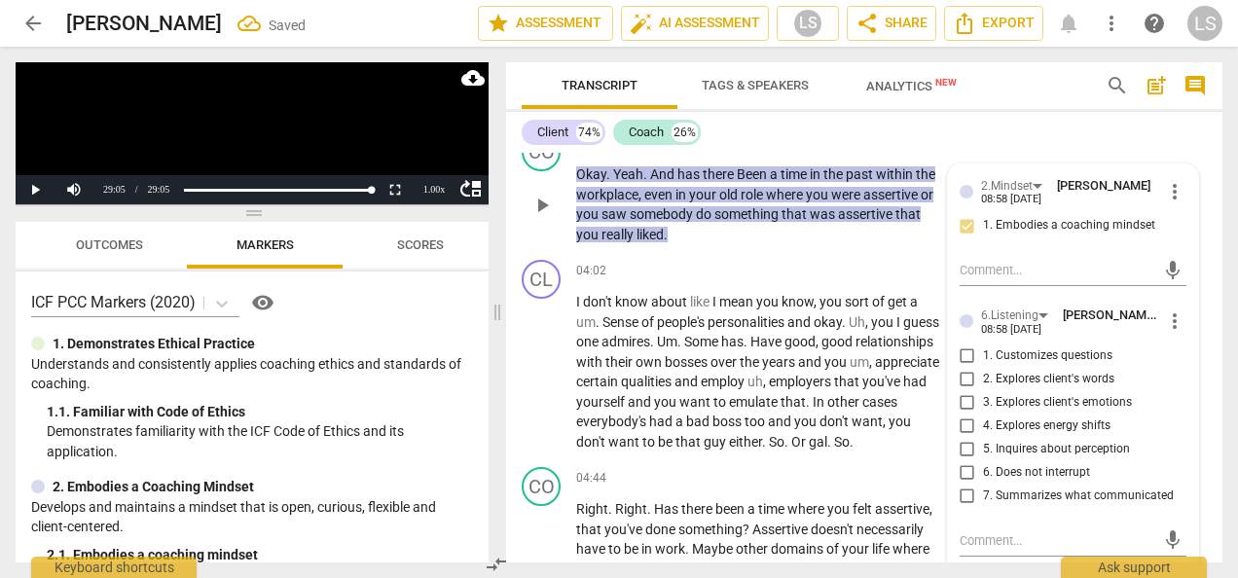
scroll to position [1828, 0]
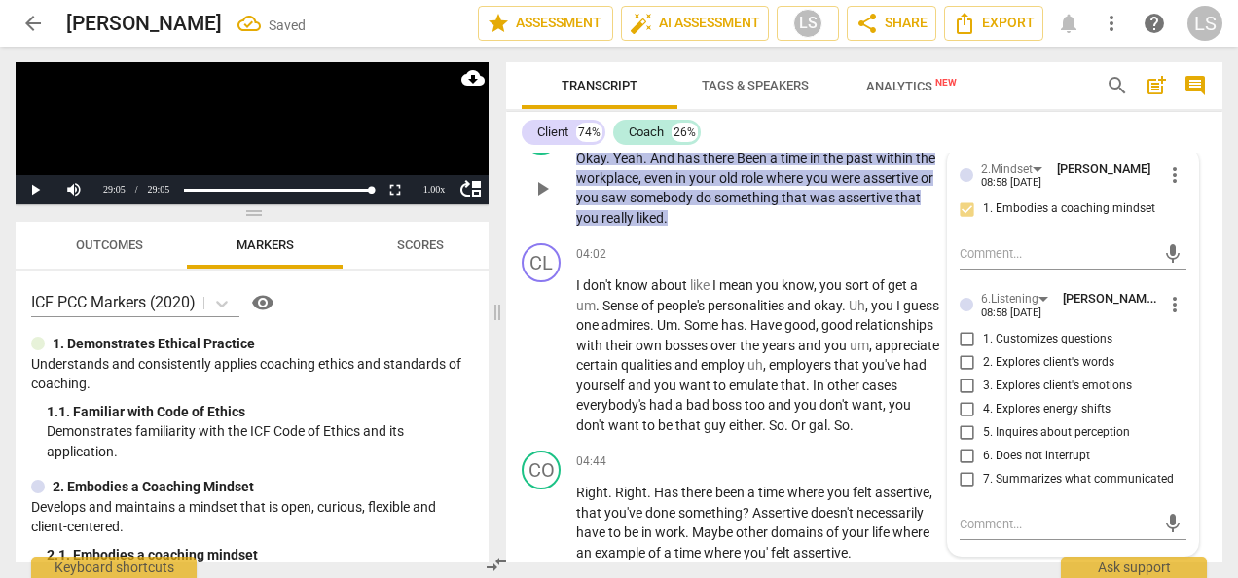
click at [961, 351] on input "1. Customizes questions" at bounding box center [966, 339] width 31 height 23
checkbox input "true"
click at [964, 445] on input "5. Inquires about perception" at bounding box center [966, 432] width 31 height 23
checkbox input "true"
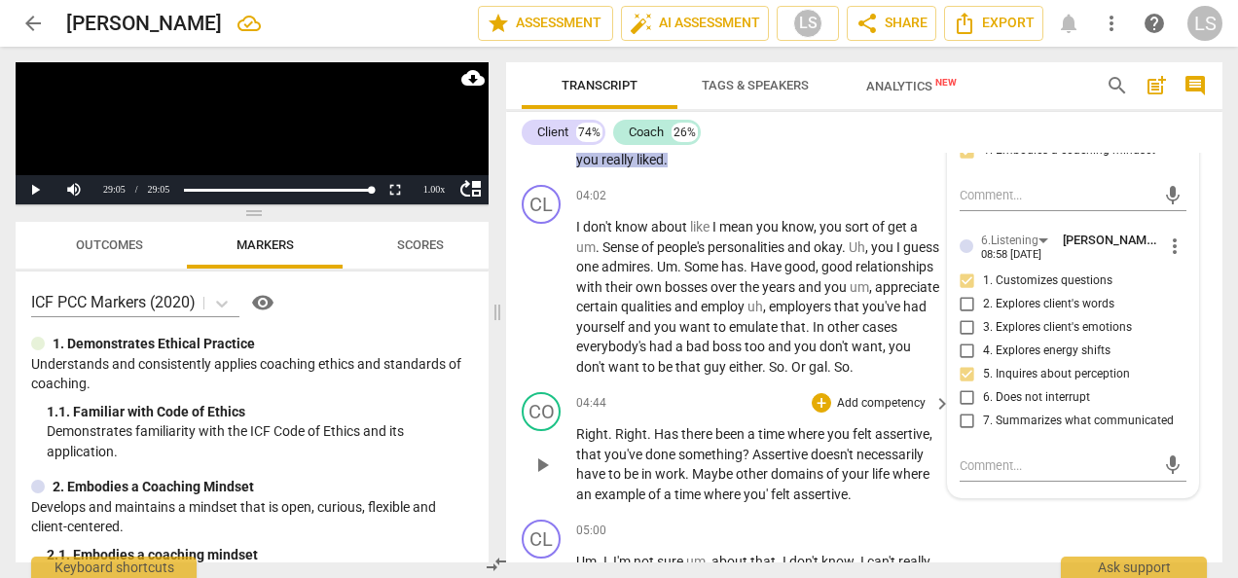
scroll to position [1925, 0]
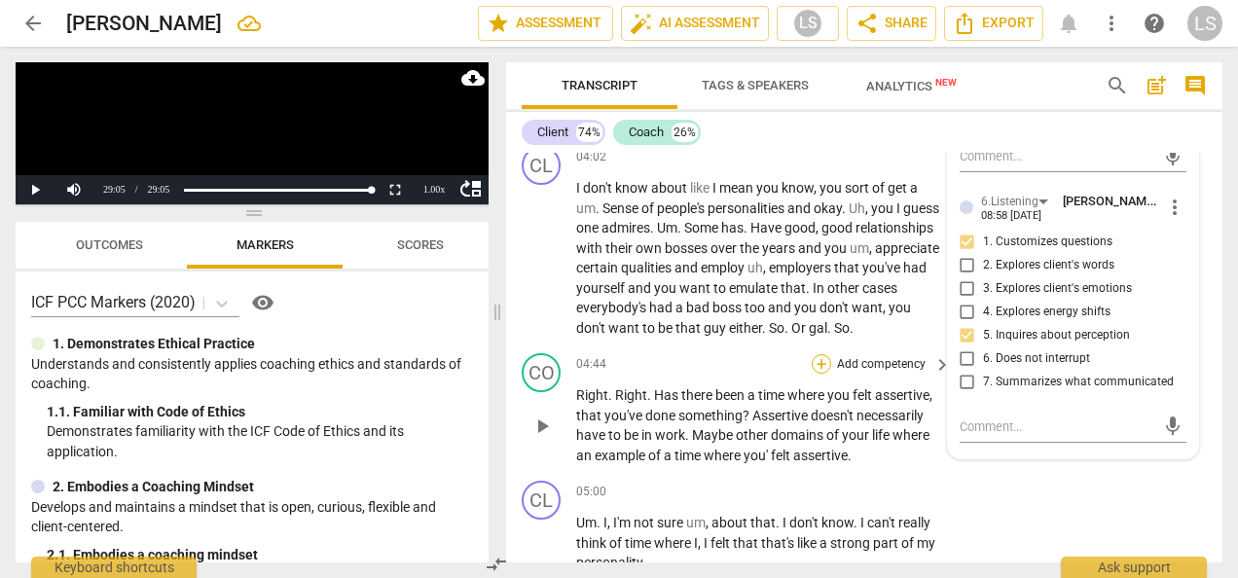
click at [815, 374] on div "+" at bounding box center [820, 363] width 19 height 19
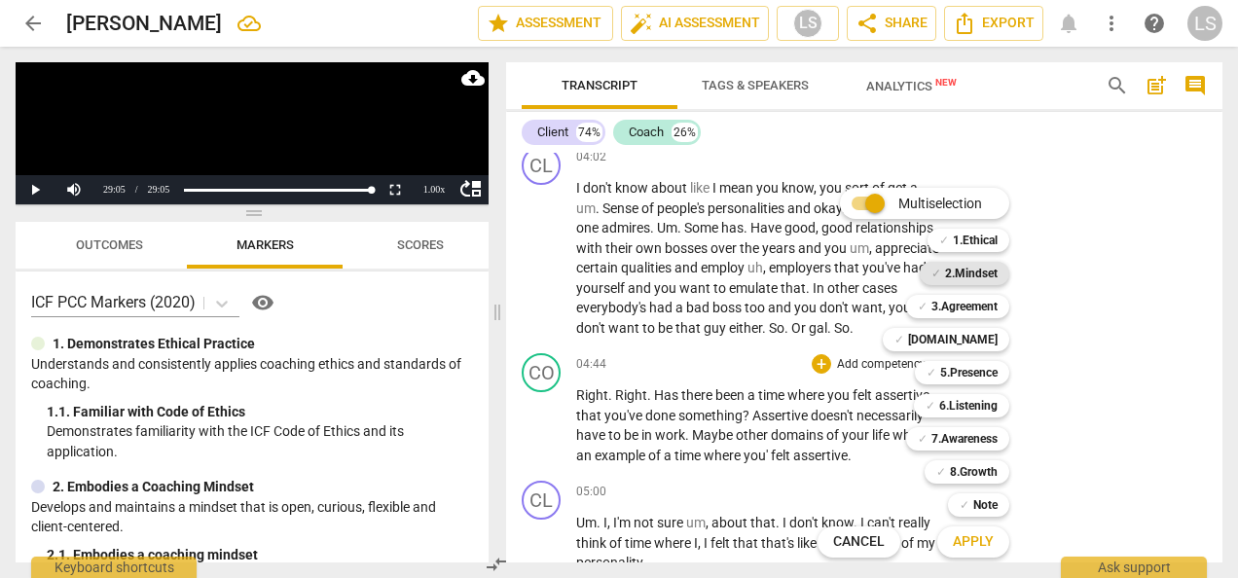
click at [955, 268] on b "2.Mindset" at bounding box center [971, 273] width 53 height 23
click at [980, 403] on b "6.Listening" at bounding box center [968, 405] width 58 height 23
click at [981, 442] on b "7.Awareness" at bounding box center [964, 438] width 66 height 23
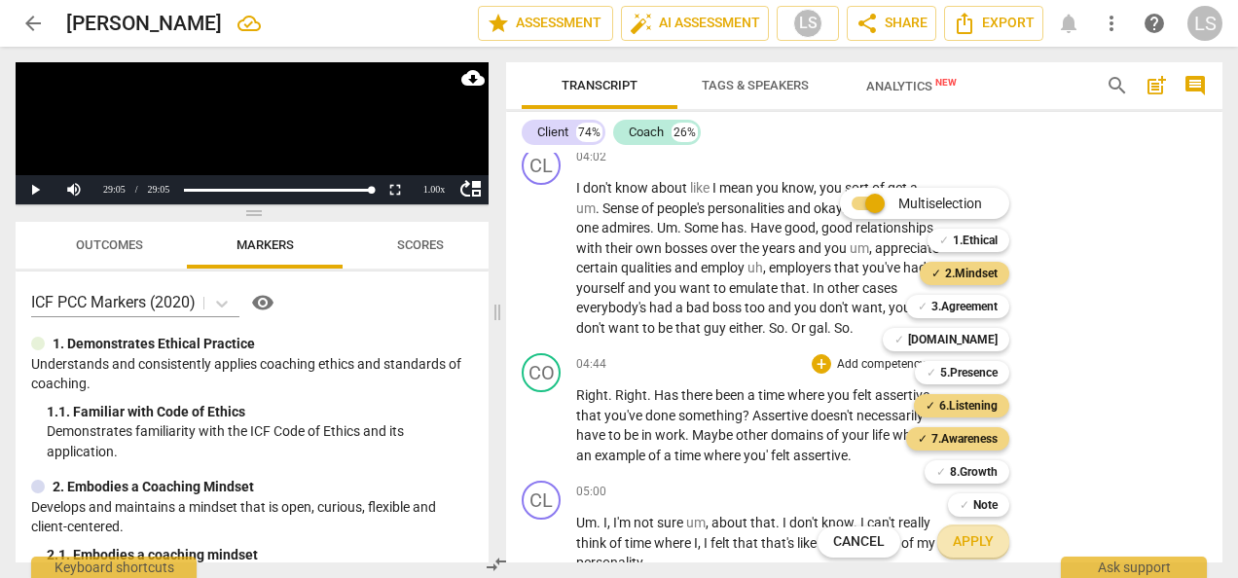
click at [974, 547] on span "Apply" at bounding box center [972, 541] width 41 height 19
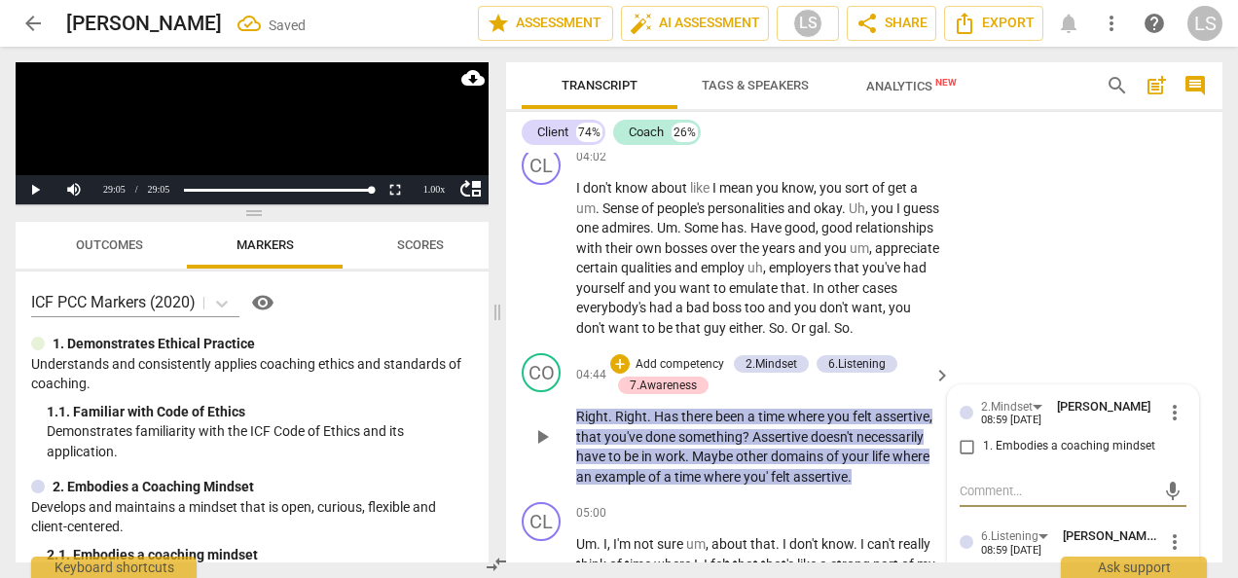
click at [961, 458] on input "1. Embodies a coaching mindset" at bounding box center [966, 446] width 31 height 23
checkbox input "true"
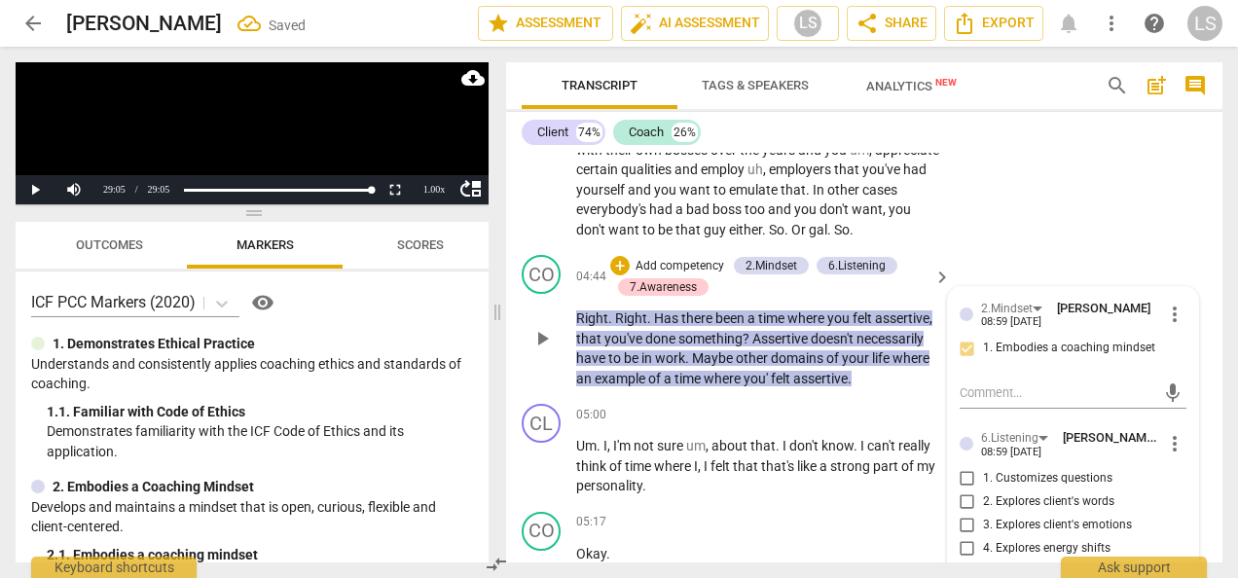
scroll to position [2120, 0]
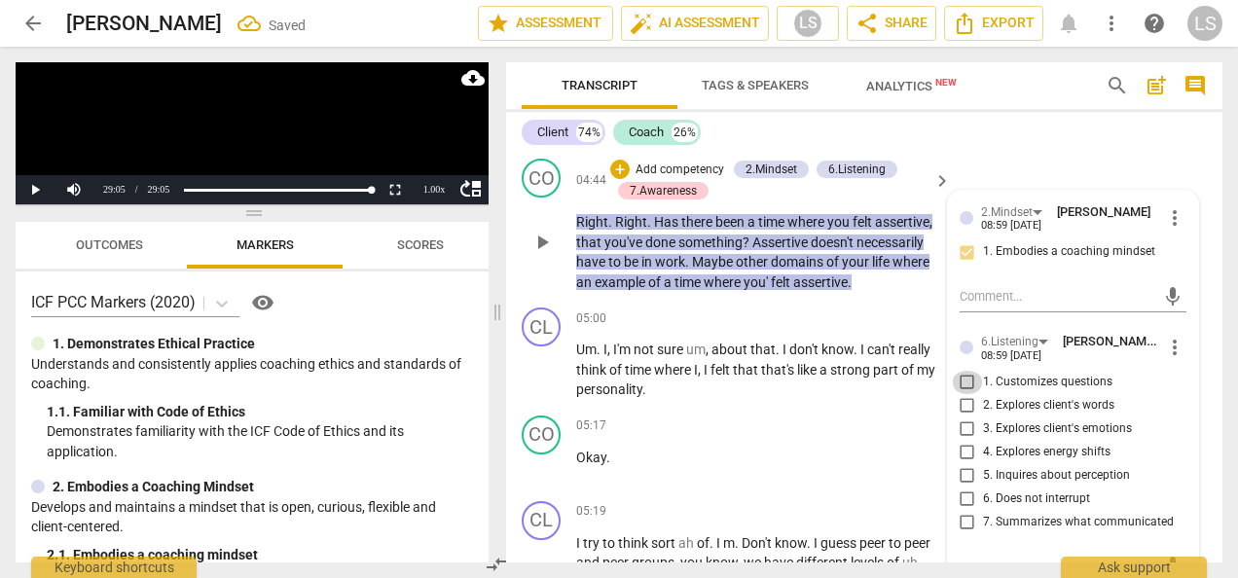
click at [963, 394] on input "1. Customizes questions" at bounding box center [966, 382] width 31 height 23
checkbox input "true"
click at [961, 487] on input "5. Inquires about perception" at bounding box center [966, 475] width 31 height 23
checkbox input "true"
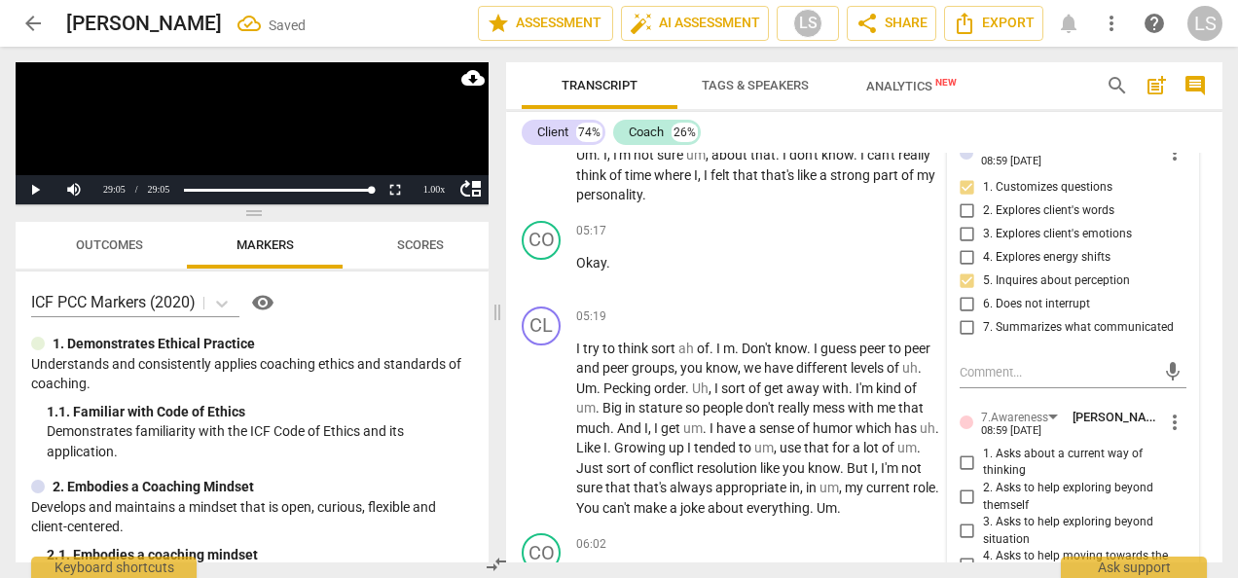
click at [963, 474] on input "1. Asks about a current way of thinking" at bounding box center [966, 461] width 31 height 23
checkbox input "true"
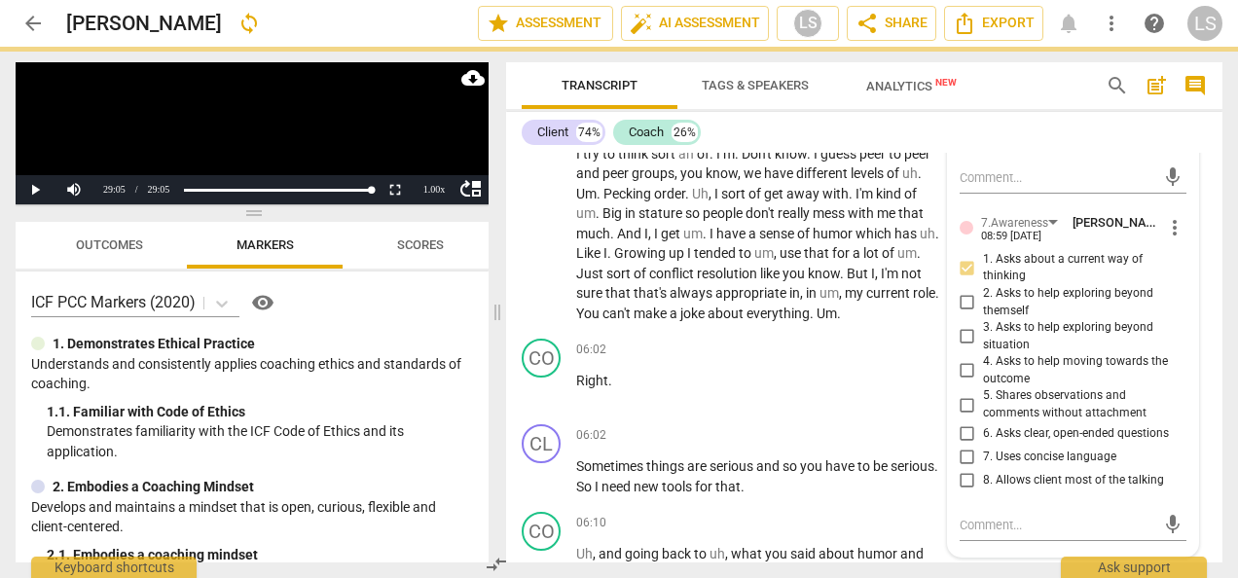
click at [964, 469] on input "7. Uses concise language" at bounding box center [966, 457] width 31 height 23
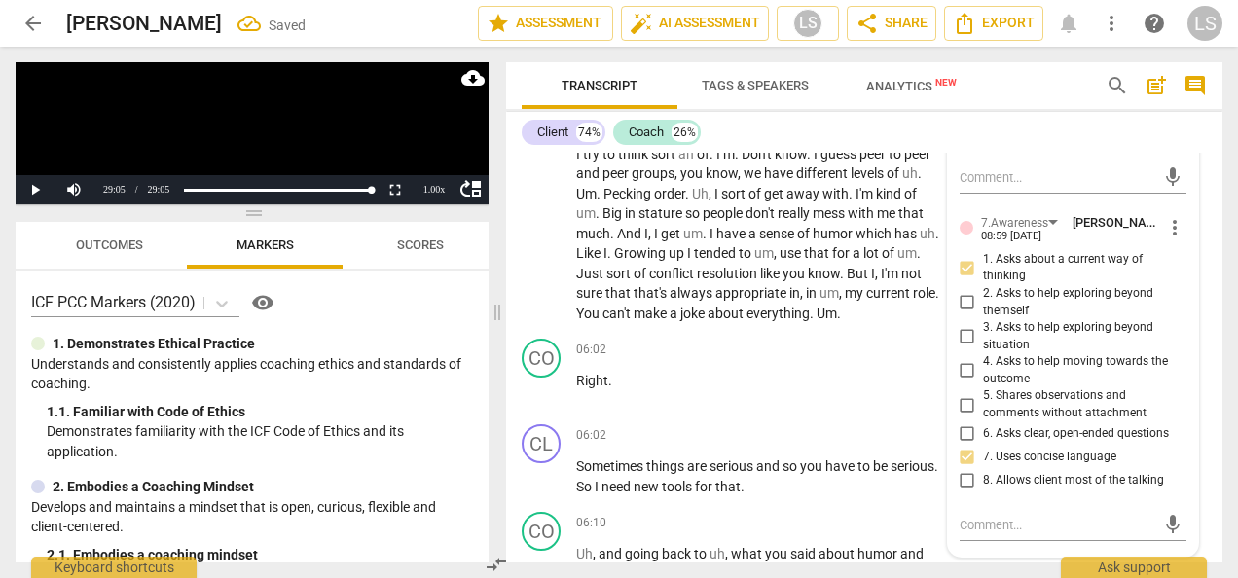
click at [964, 469] on input "7. Uses concise language" at bounding box center [966, 457] width 31 height 23
checkbox input "true"
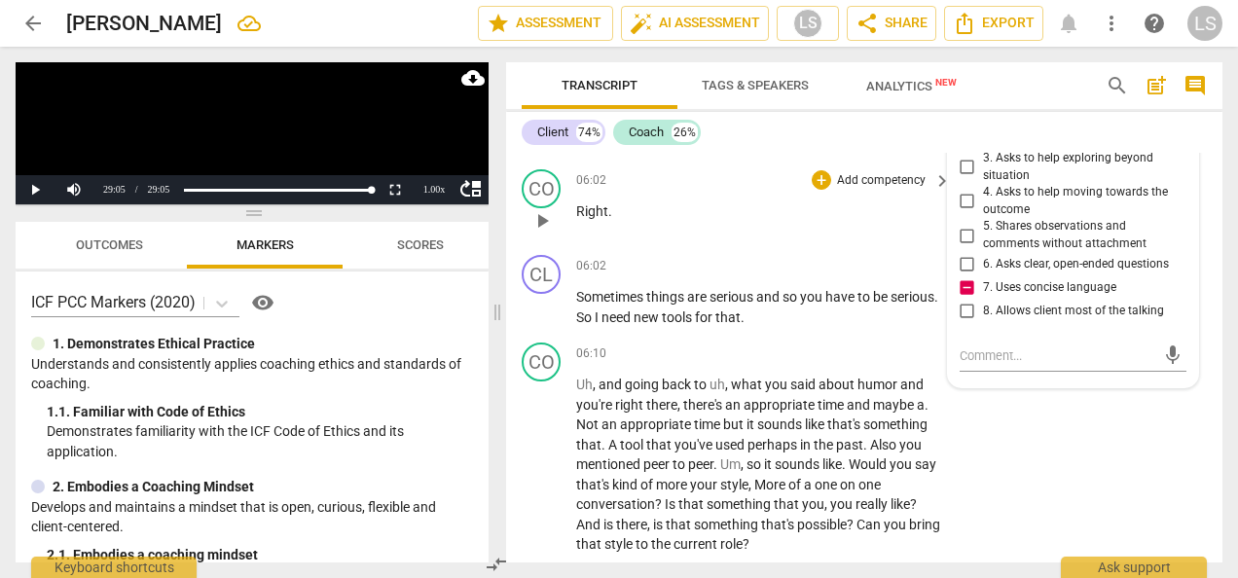
scroll to position [2704, 0]
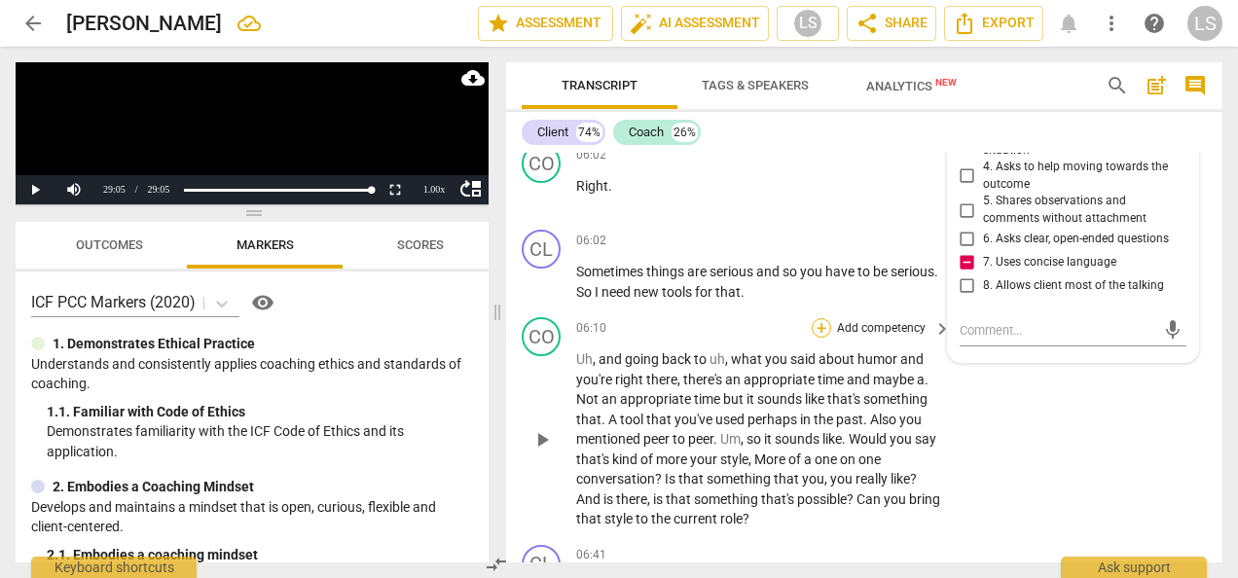
click at [819, 338] on div "+" at bounding box center [820, 327] width 19 height 19
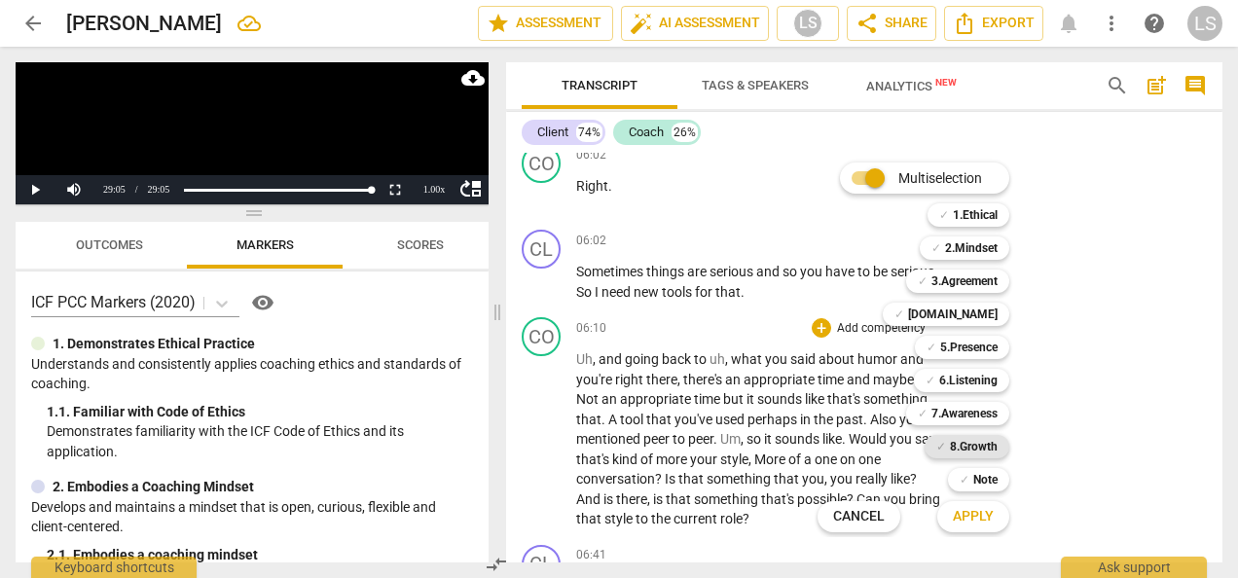
click at [957, 448] on b "8.Growth" at bounding box center [974, 446] width 48 height 23
click at [975, 483] on b "Note" at bounding box center [985, 479] width 24 height 23
click at [963, 383] on b "6.Listening" at bounding box center [968, 380] width 58 height 23
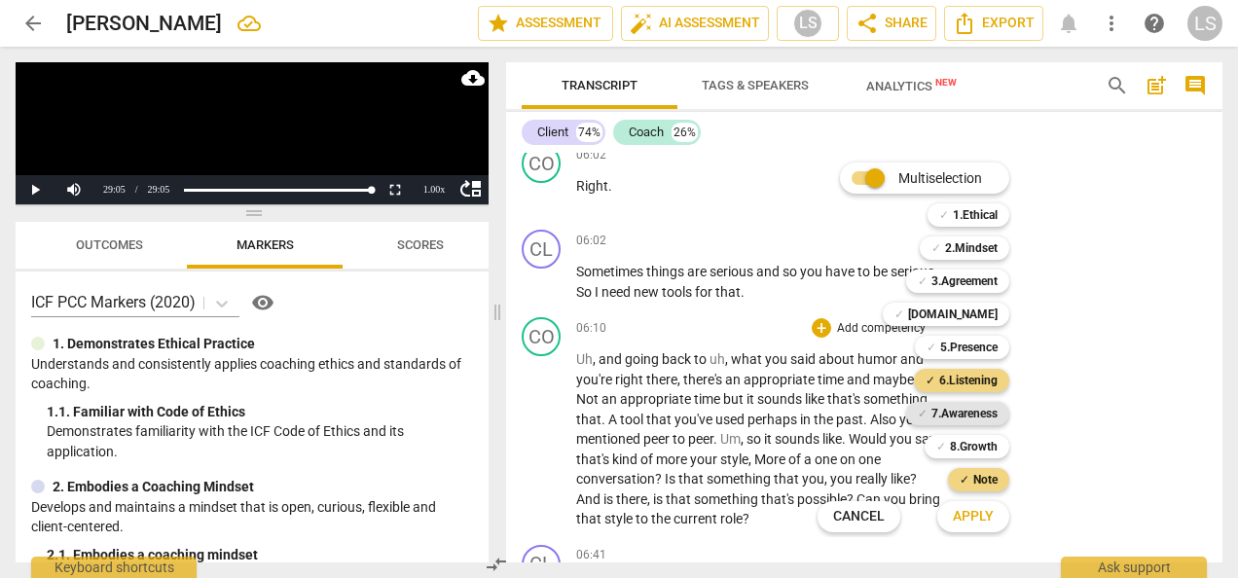
click at [963, 413] on b "7.Awareness" at bounding box center [964, 413] width 66 height 23
click at [960, 247] on b "2.Mindset" at bounding box center [971, 247] width 53 height 23
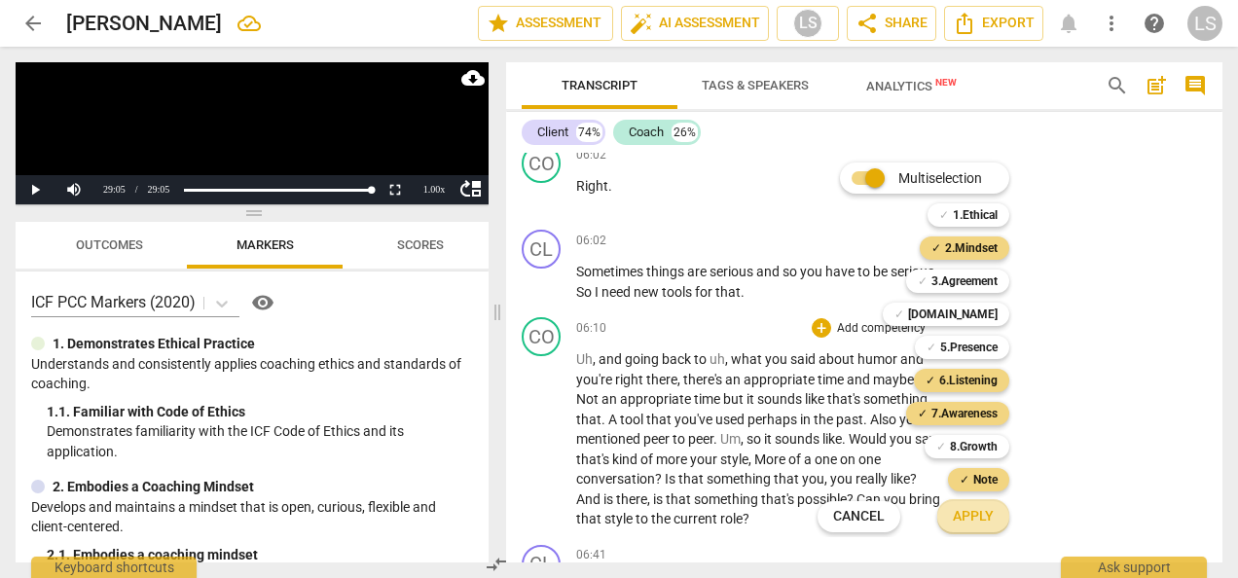
click at [981, 513] on span "Apply" at bounding box center [972, 516] width 41 height 19
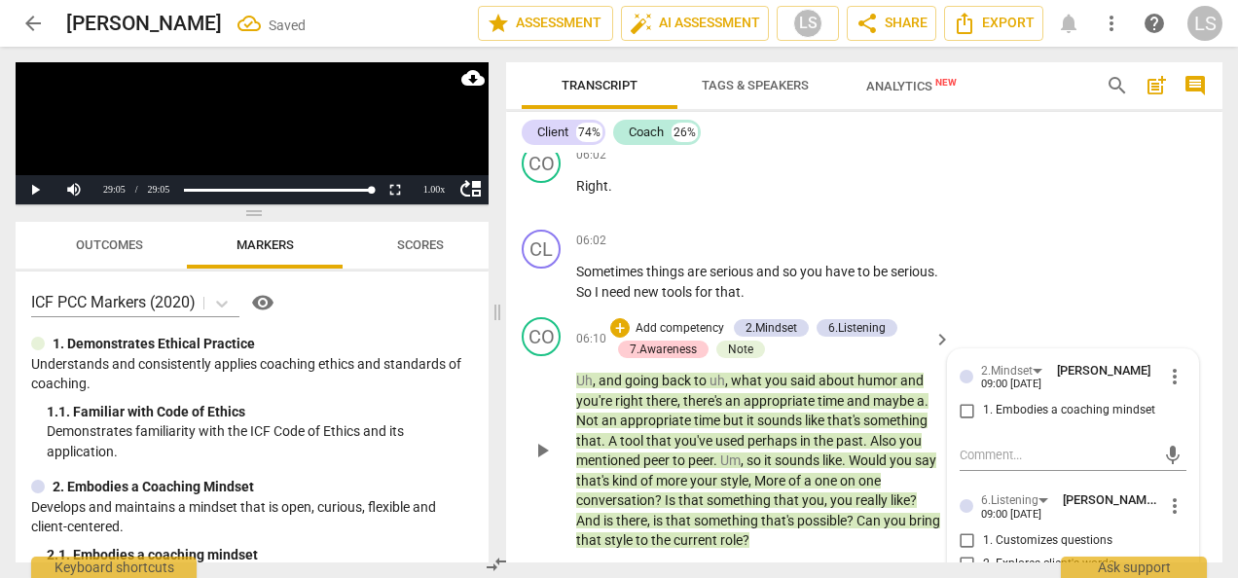
click at [959, 416] on div "2.Mindset Laura Stephens-Reed 09:00 08-18-2025 more_vert 1. Embodies a coaching…" at bounding box center [1072, 396] width 227 height 71
click at [959, 422] on input "1. Embodies a coaching mindset" at bounding box center [966, 410] width 31 height 23
checkbox input "true"
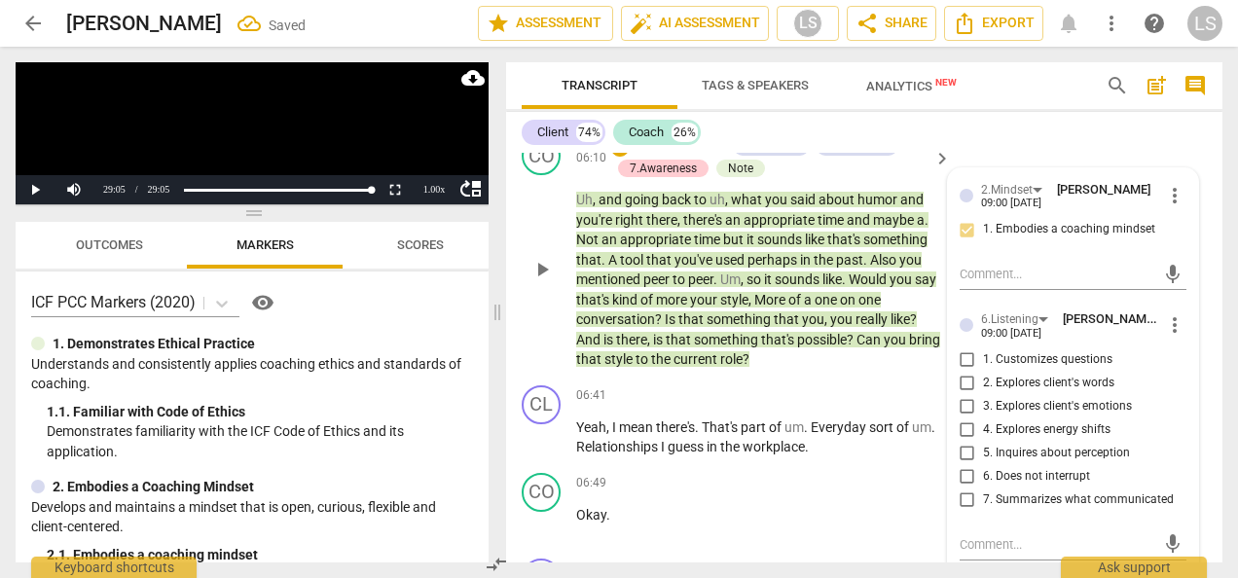
scroll to position [2898, 0]
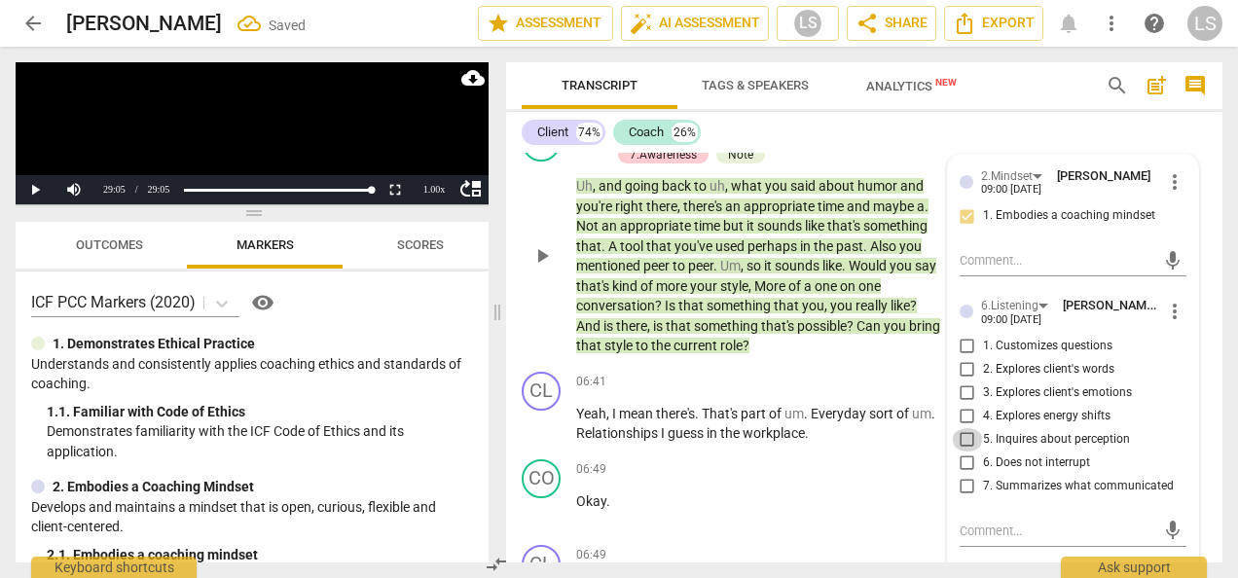
drag, startPoint x: 960, startPoint y: 453, endPoint x: 967, endPoint y: 446, distance: 10.3
click at [961, 451] on input "5. Inquires about perception" at bounding box center [966, 439] width 31 height 23
checkbox input "true"
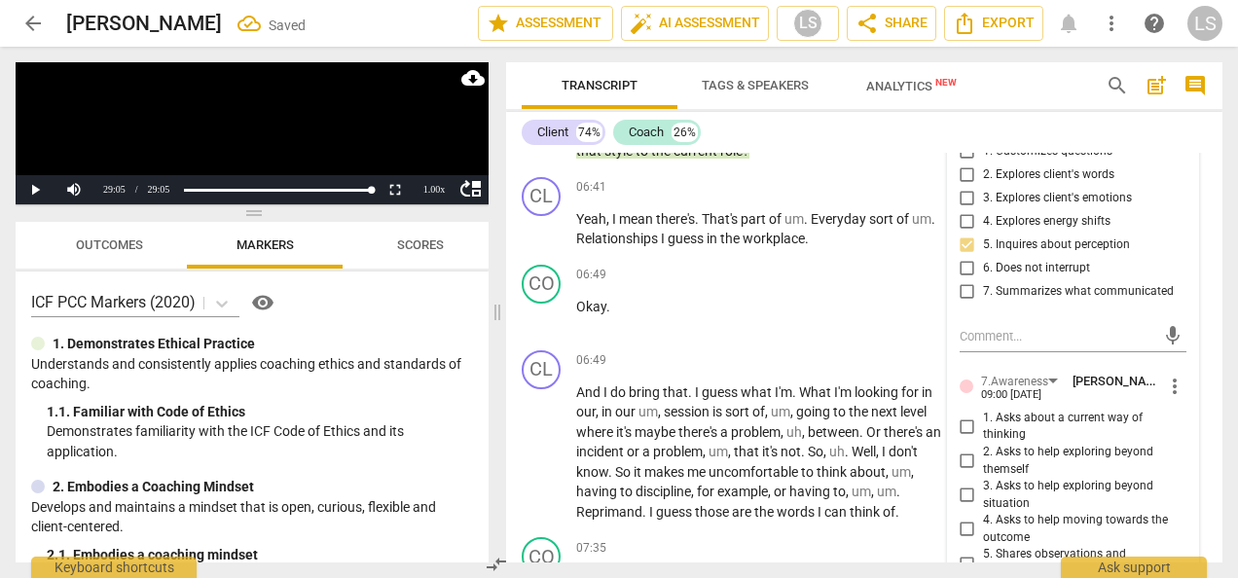
scroll to position [3190, 0]
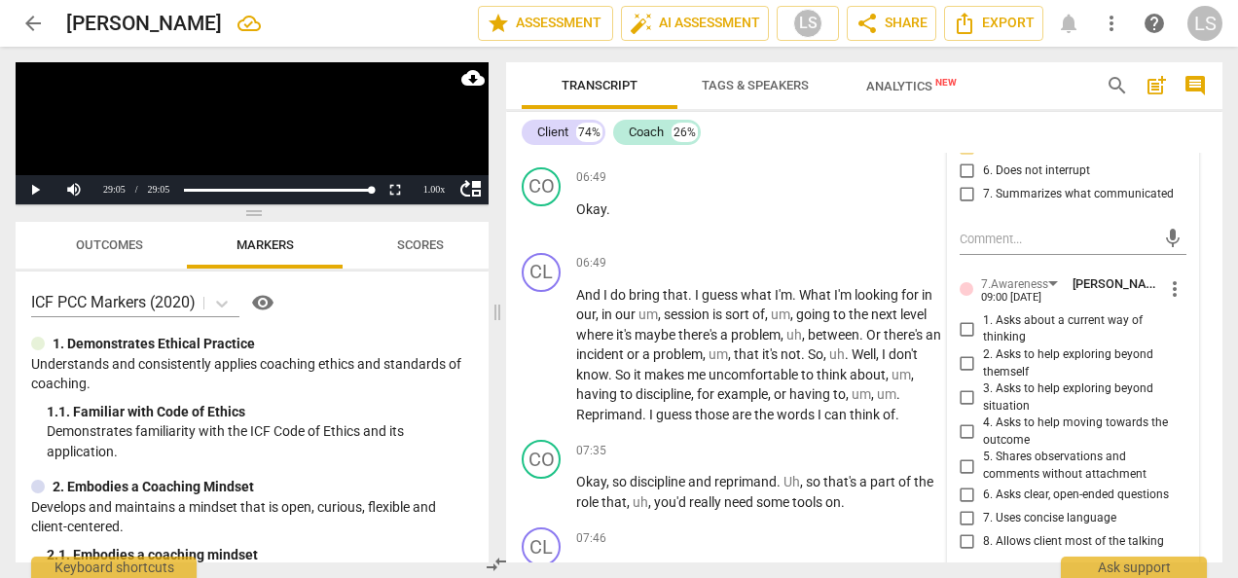
click at [962, 478] on input "5. Shares observations and comments without attachment" at bounding box center [966, 465] width 31 height 23
checkbox input "true"
click at [961, 341] on input "1. Asks about a current way of thinking" at bounding box center [966, 328] width 31 height 23
checkbox input "true"
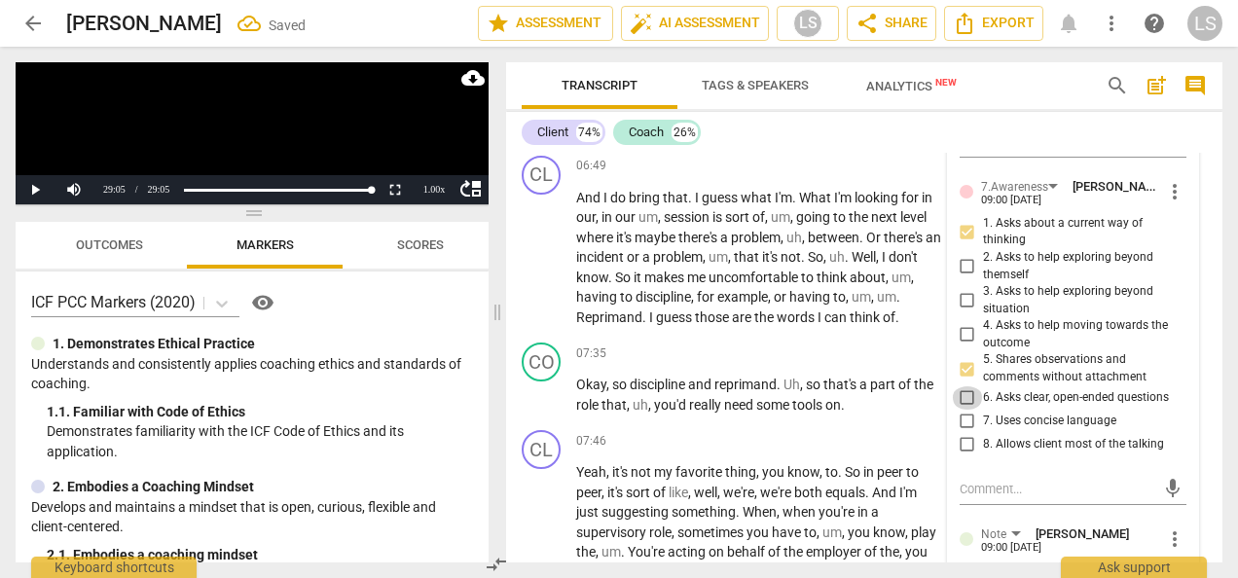
click at [963, 410] on input "6. Asks clear, open-ended questions" at bounding box center [966, 397] width 31 height 23
checkbox input "true"
click at [965, 433] on input "7. Uses concise language" at bounding box center [966, 421] width 31 height 23
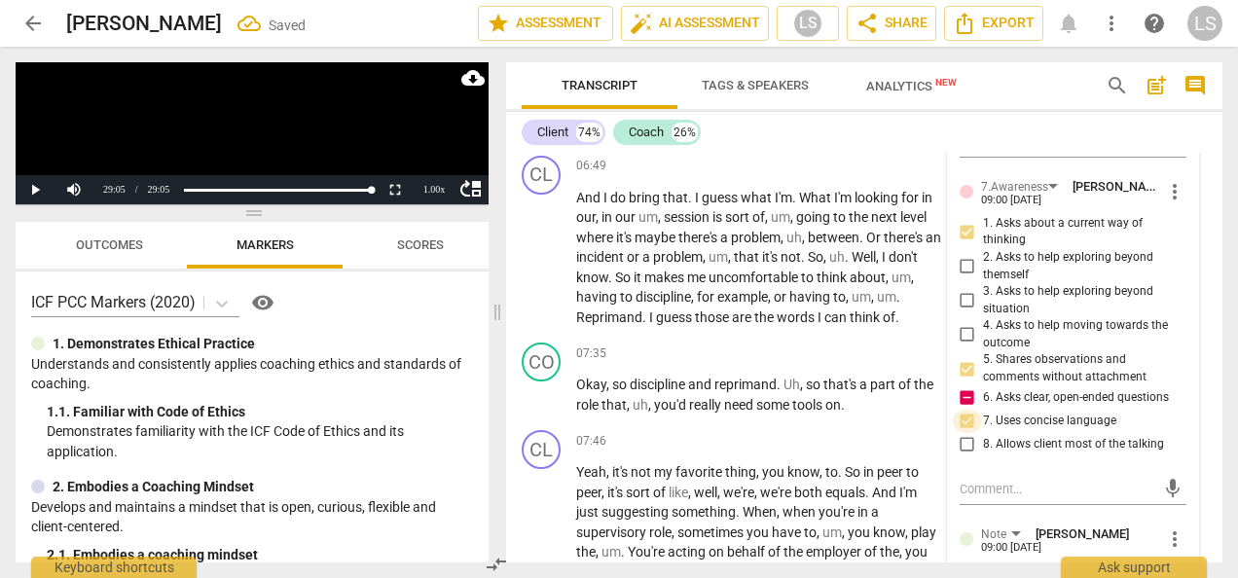
checkbox input "true"
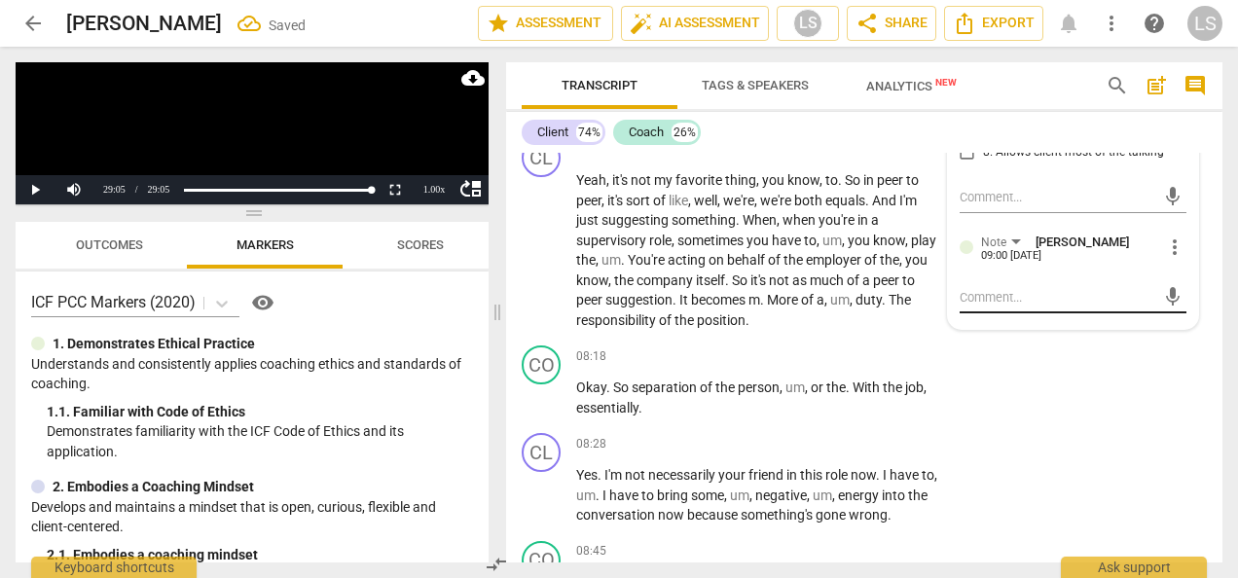
click at [993, 306] on textarea at bounding box center [1057, 297] width 196 height 18
type textarea "C"
type textarea "Cp"
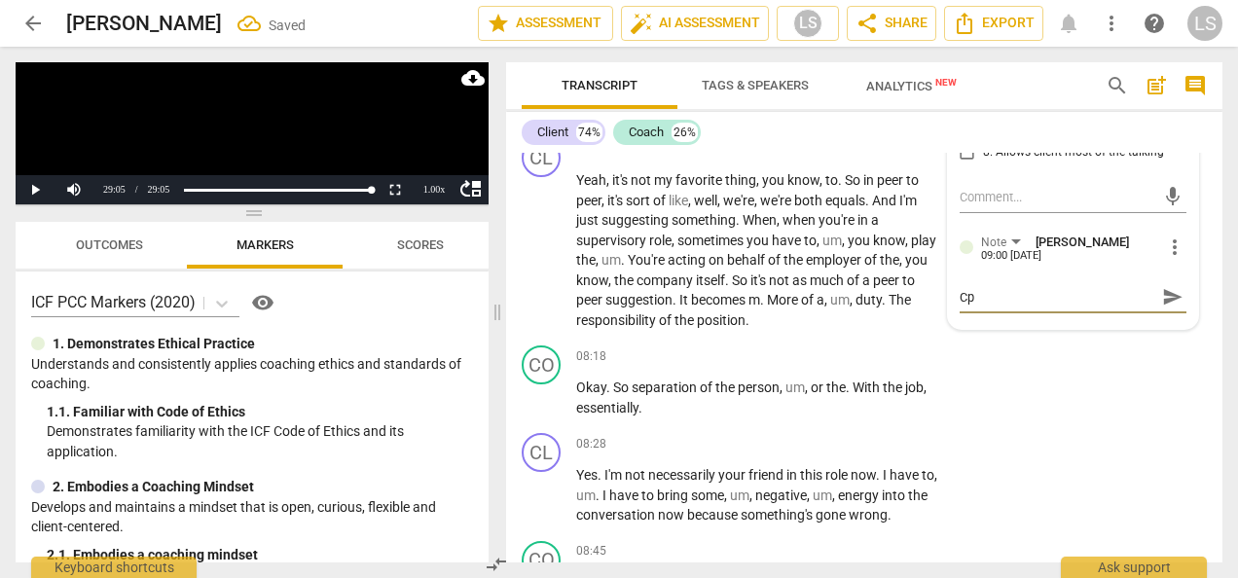
type textarea "Cpa"
type textarea "Cpac"
type textarea "Cpach"
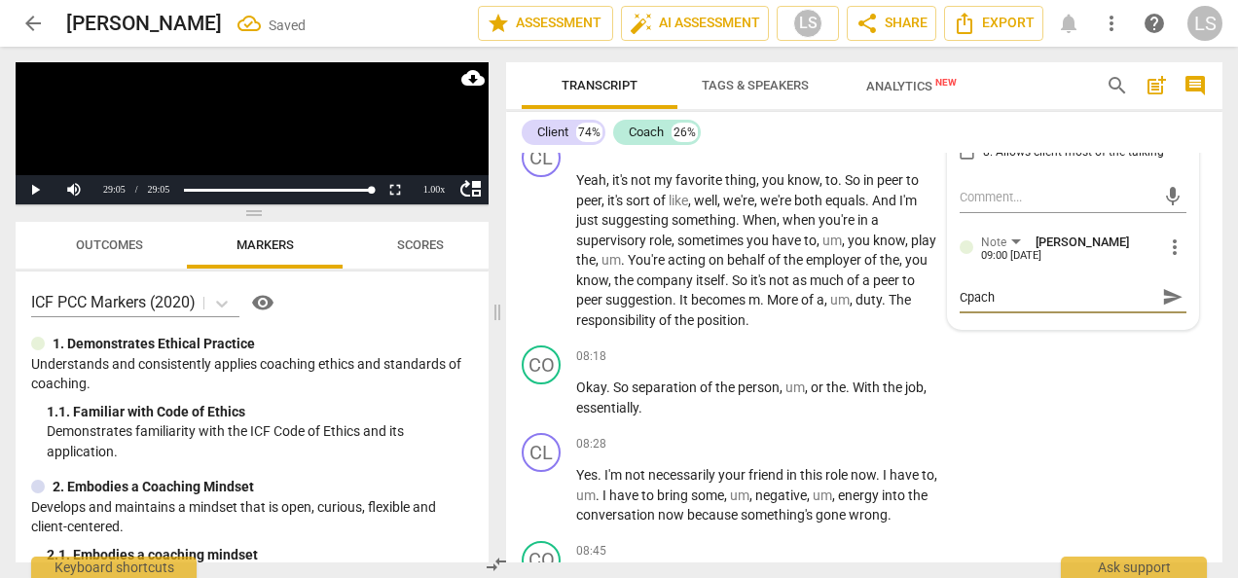
type textarea "Cpach"
type textarea "Cpac"
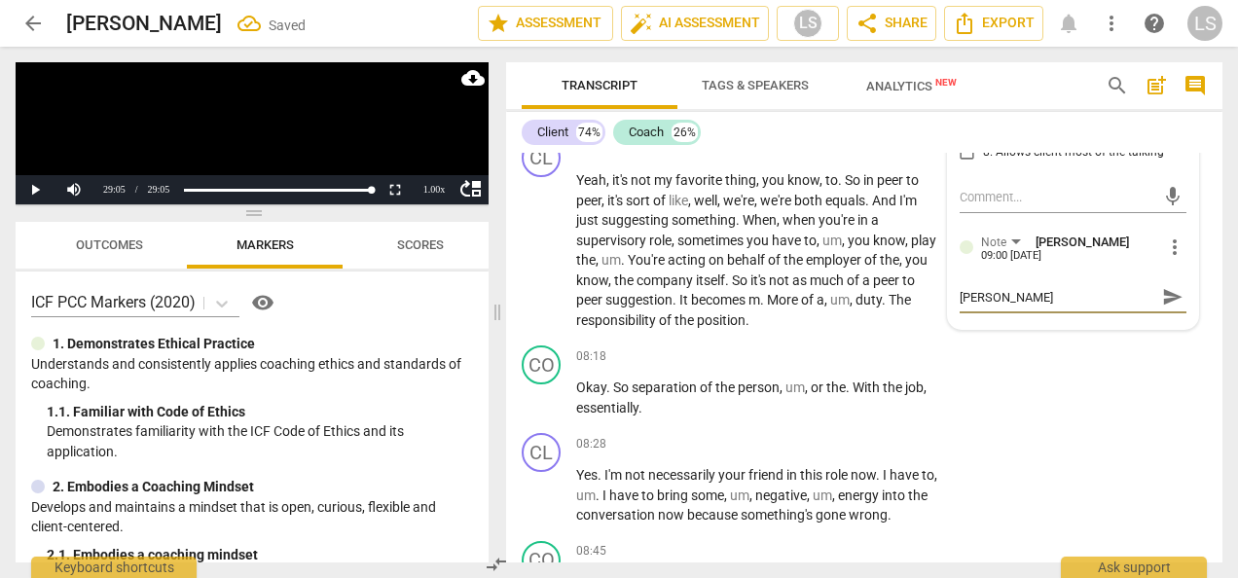
type textarea "Cpa"
type textarea "Cp"
type textarea "C"
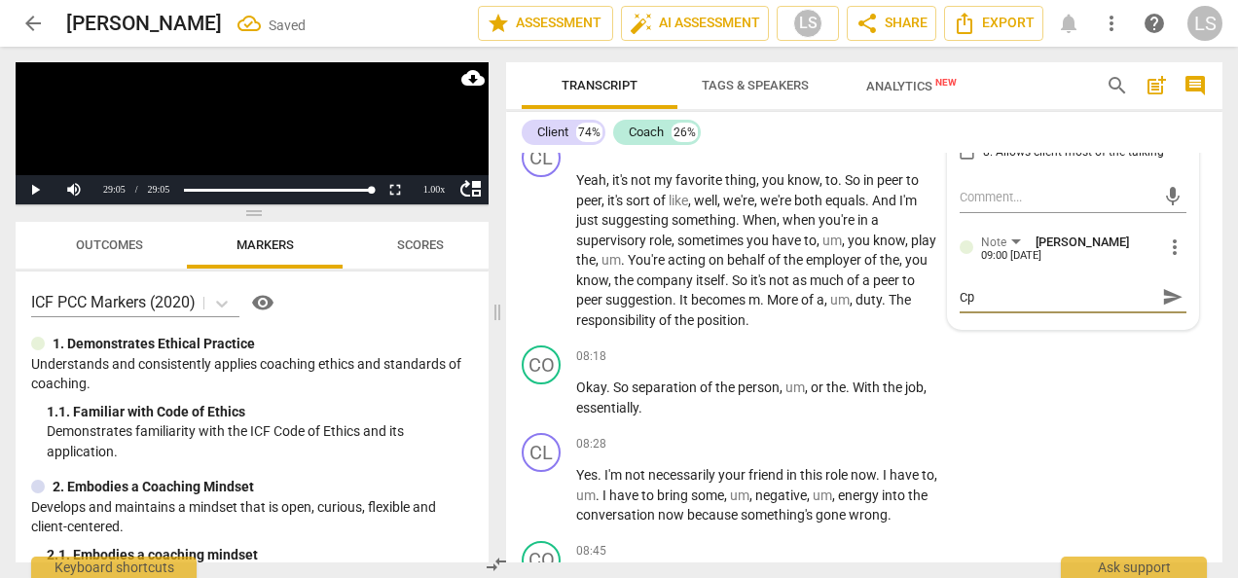
type textarea "C"
type textarea "Co"
type textarea "Coa"
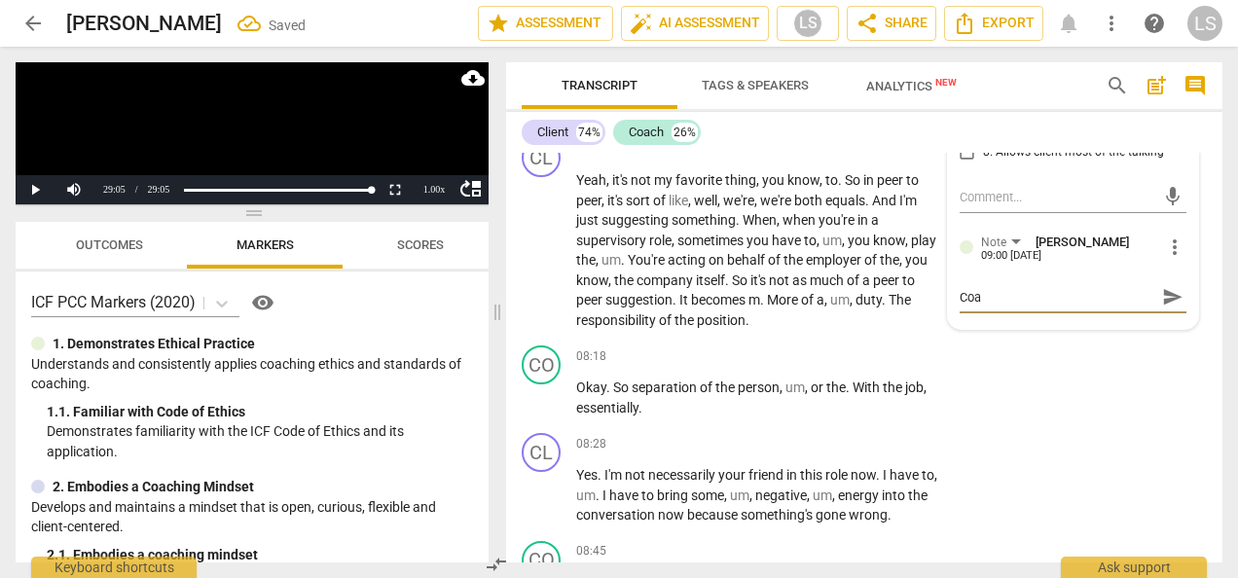
type textarea "Coac"
type textarea "Coach"
type textarea "Coach s"
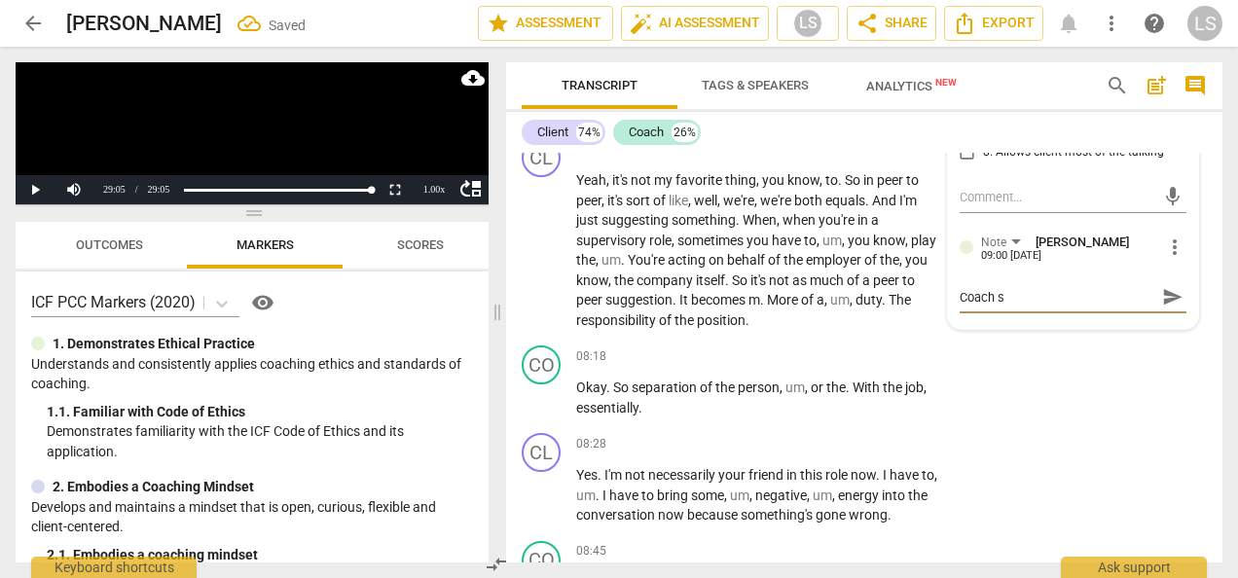
type textarea "Coach st"
type textarea "Coach sta"
type textarea "Coach stat"
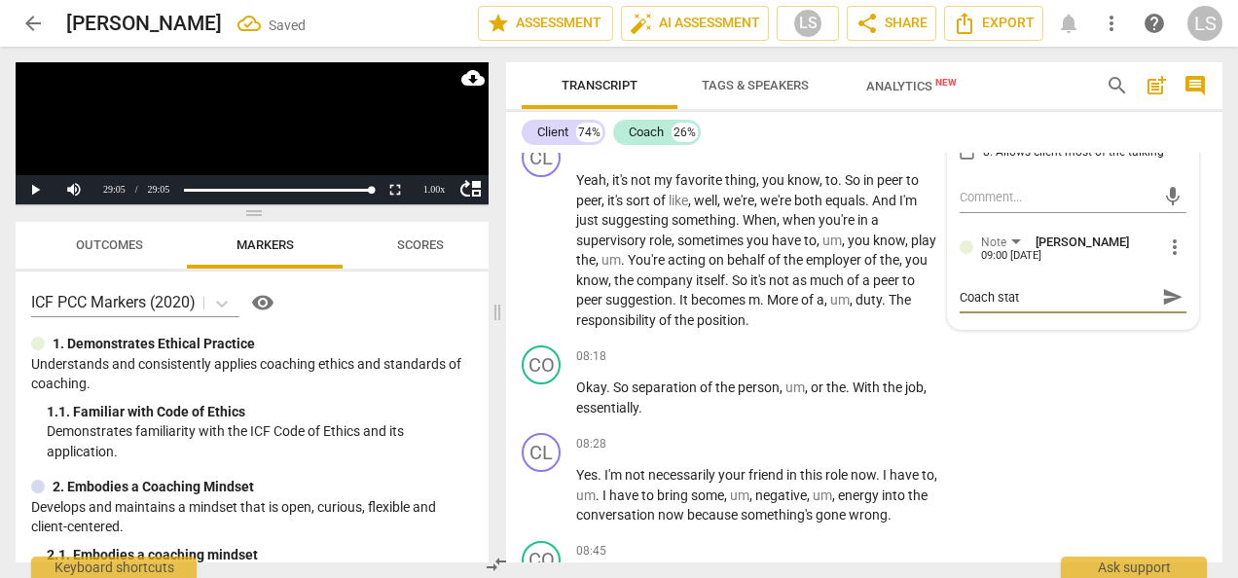
type textarea "Coach state"
type textarea "Coach states"
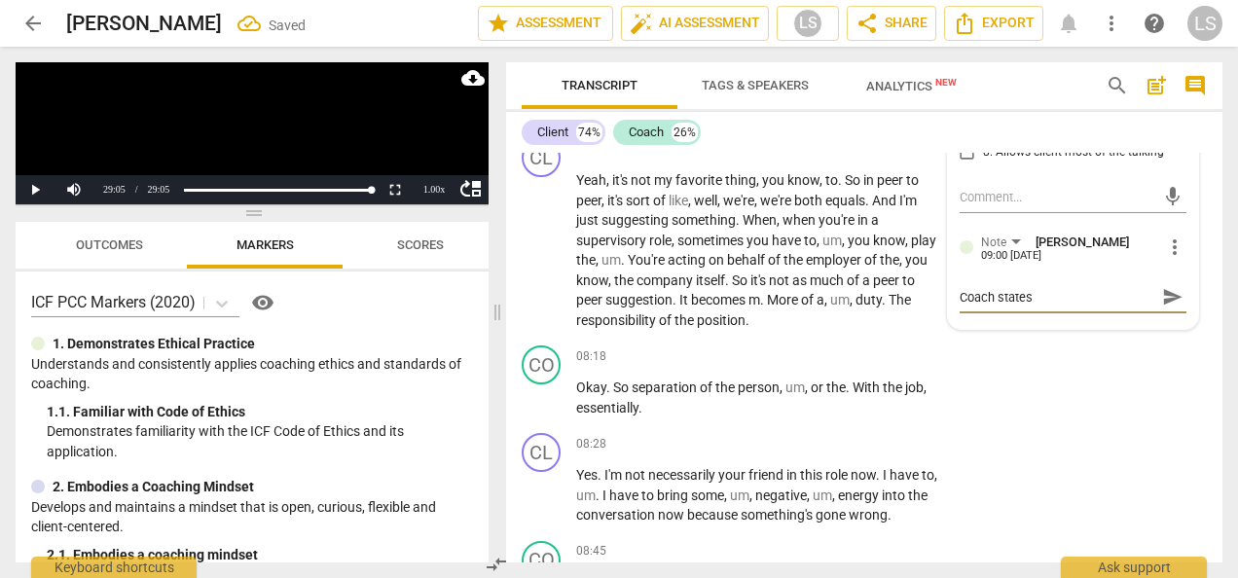
type textarea "Coach states"
type textarea "Coach states a"
type textarea "Coach states an"
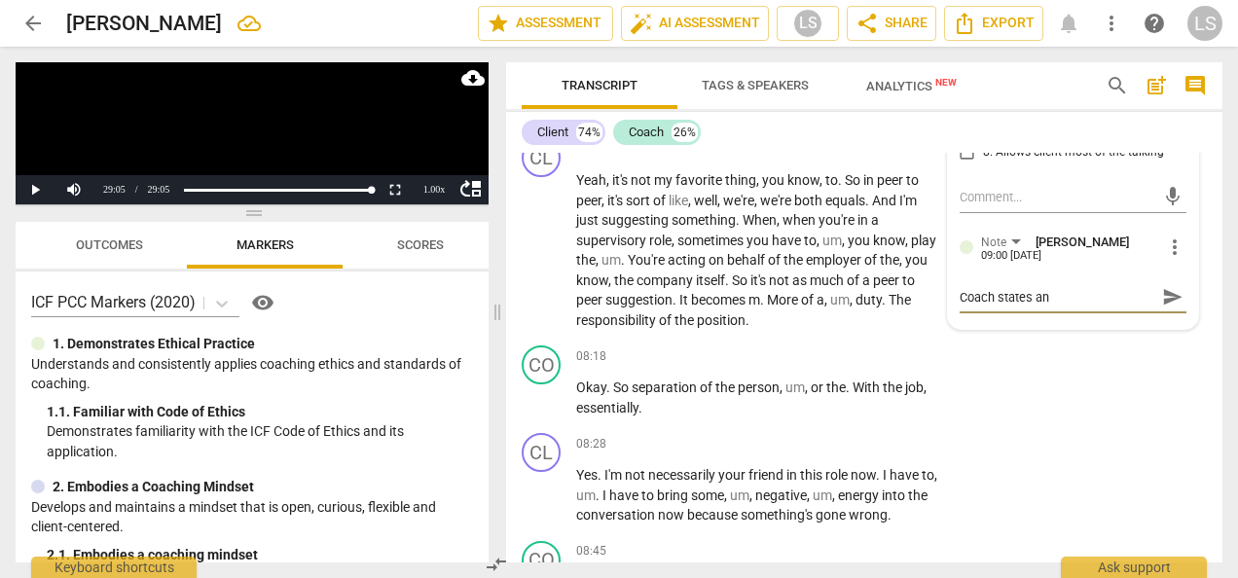
type textarea "Coach states an"
type textarea "Coach states an o"
type textarea "Coach states an op"
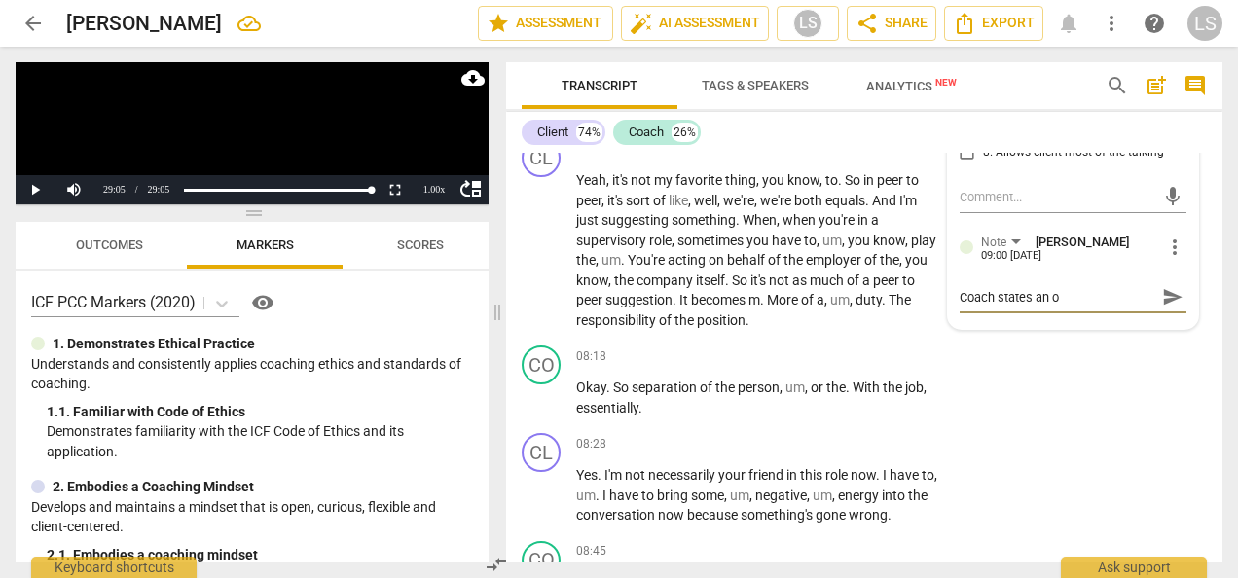
type textarea "Coach states an op"
type textarea "Coach states an opi"
type textarea "Coach states an opin"
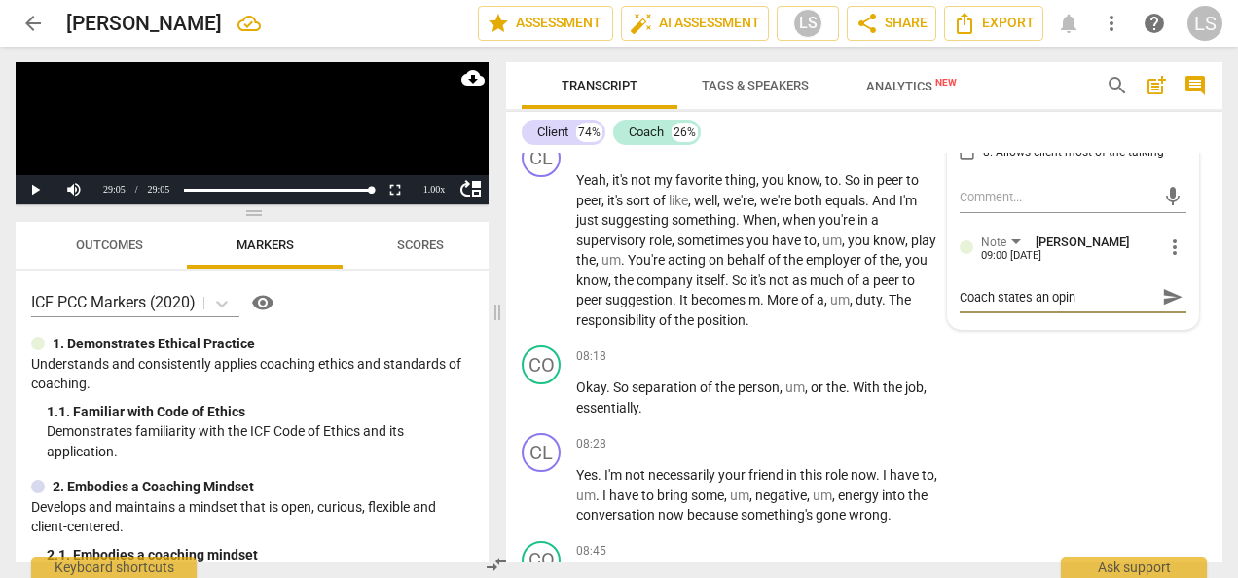
type textarea "Coach states an opino"
type textarea "Coach states an opin"
type textarea "Coach states an opini"
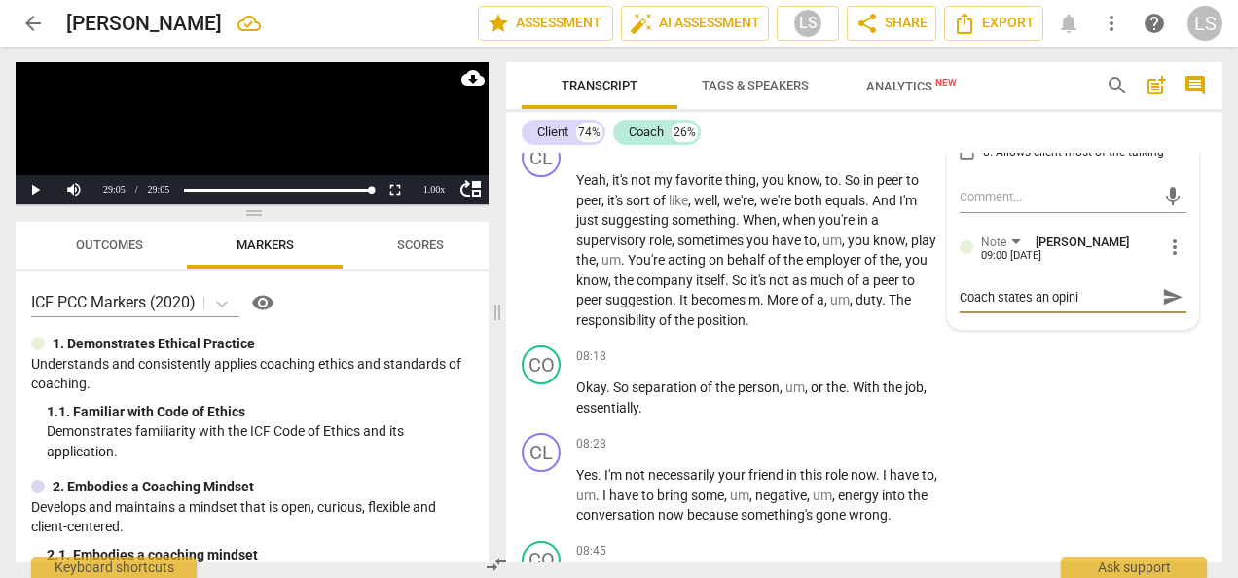
type textarea "Coach states an opinio"
type textarea "Coach states an opinion"
type textarea "Coach states an opinion h"
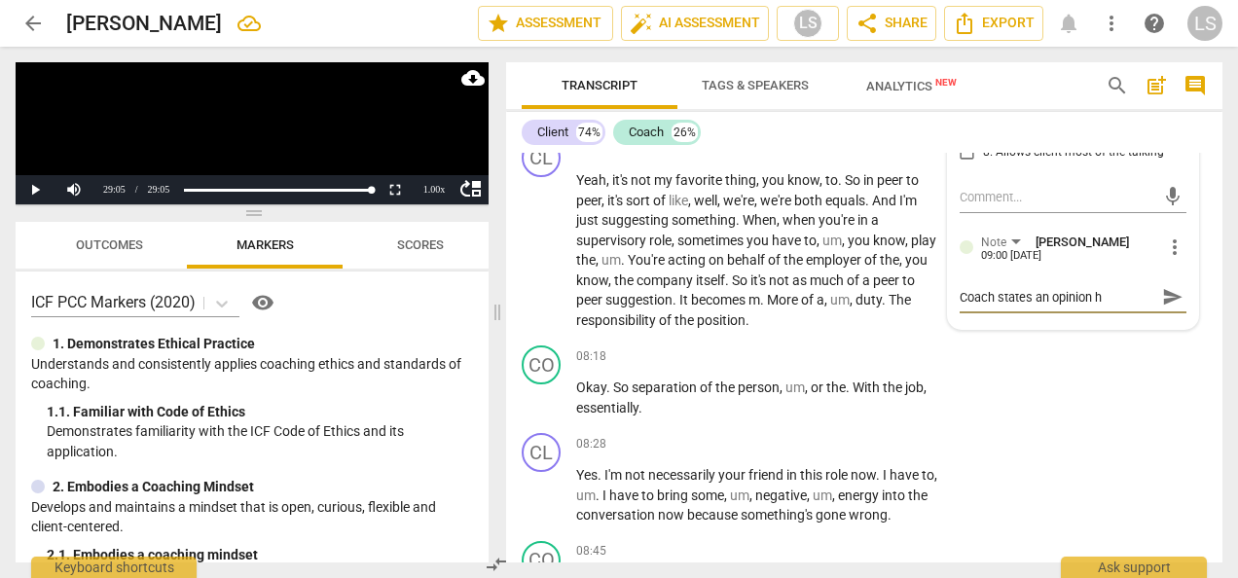
type textarea "Coach states an opinion he"
type textarea "Coach states an opinion her"
type textarea "Coach states an opinion here"
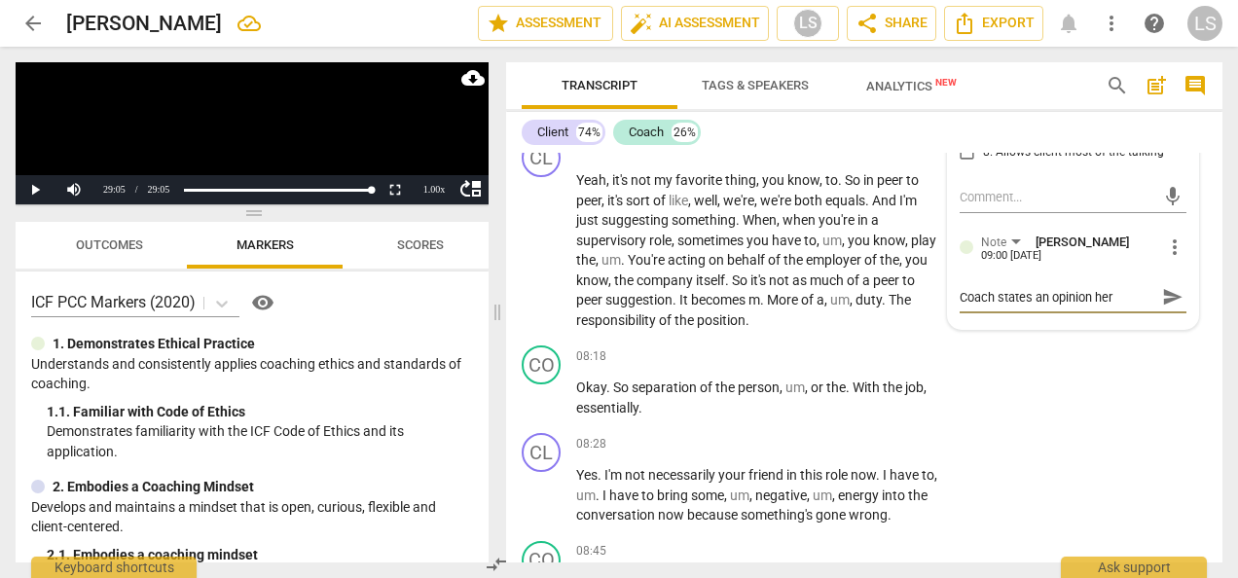
type textarea "Coach states an opinion here"
type textarea "Coach states an opinion here:"
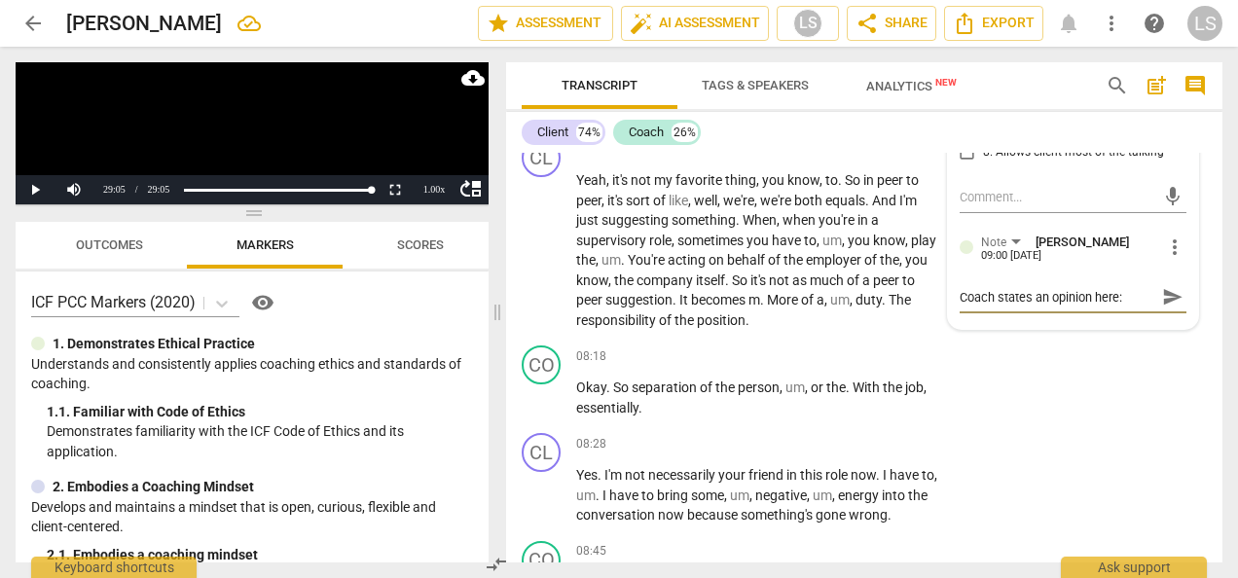
type textarea "Coach states an opinion here: ""
type textarea "Coach states an opinion here: "y"
type textarea "Coach states an opinion here: "yo"
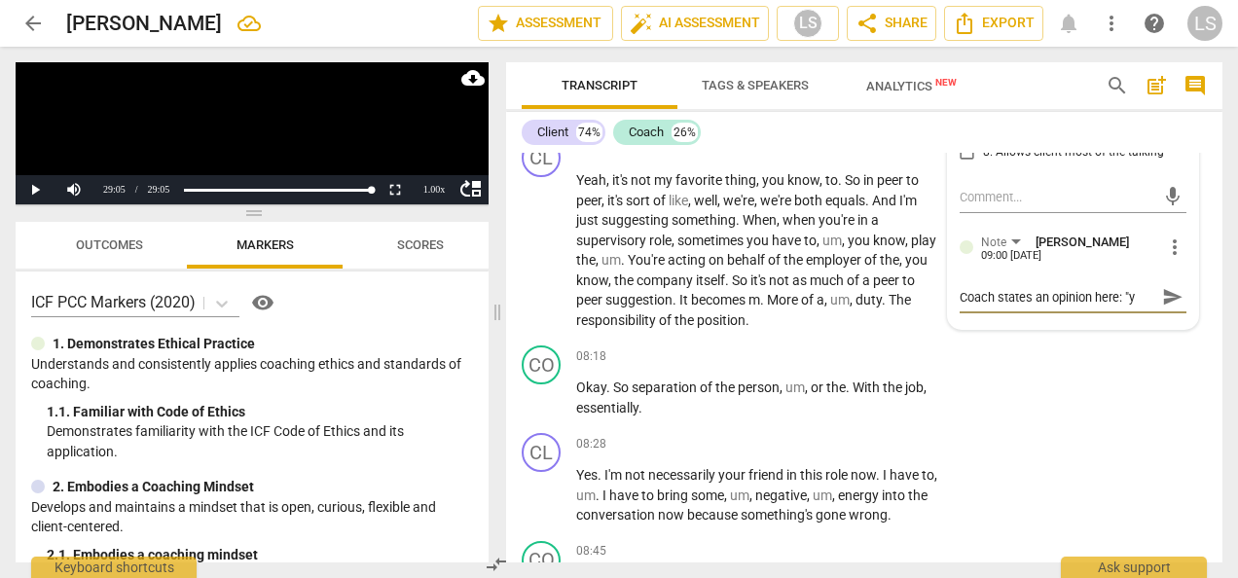
type textarea "Coach states an opinion here: "yo"
type textarea "Coach states an opinion here: "you"
type textarea "Coach states an opinion here: "you'"
type textarea "Coach states an opinion here: "you'r"
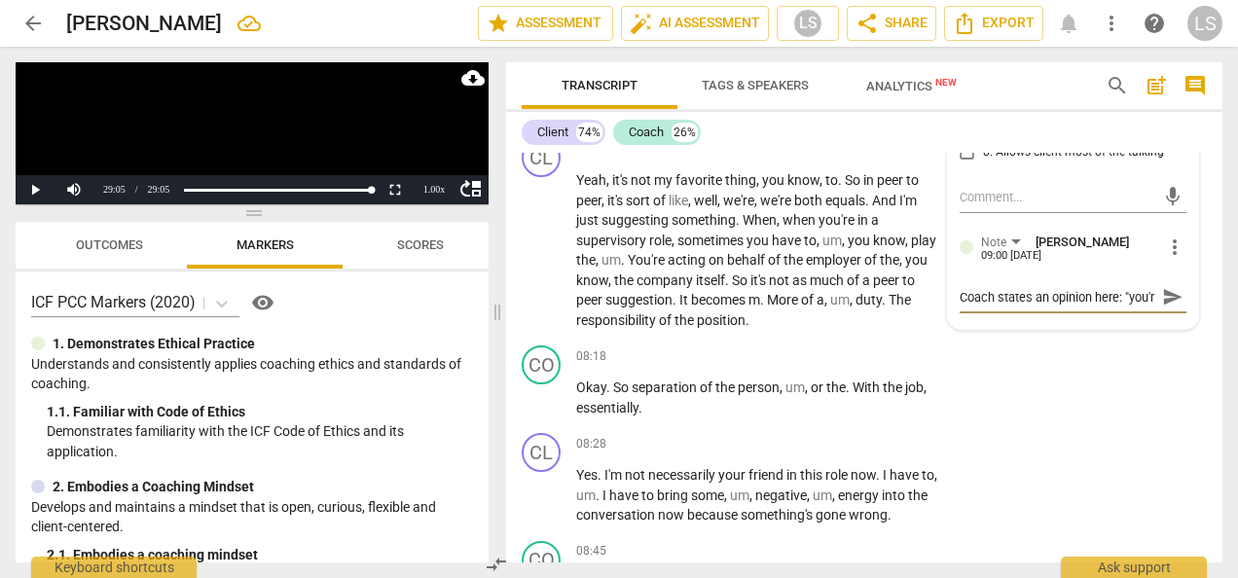
type textarea "Coach states an opinion here: "you're"
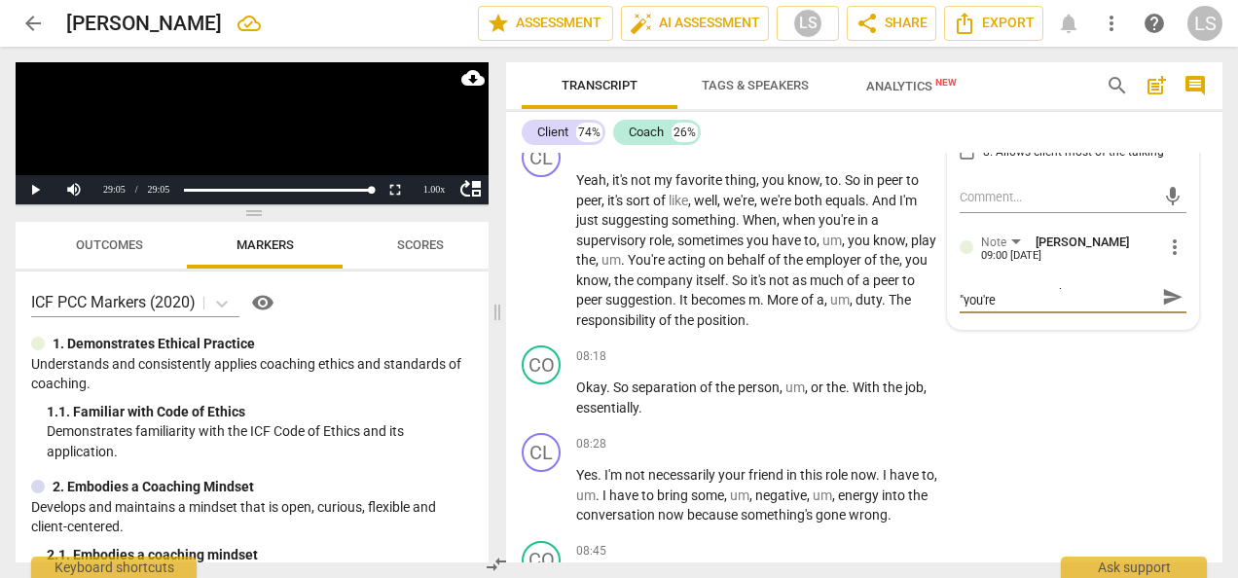
type textarea "Coach states an opinion here: "you're r"
type textarea "Coach states an opinion here: "you're ri"
type textarea "Coach states an opinion here: "you're rig"
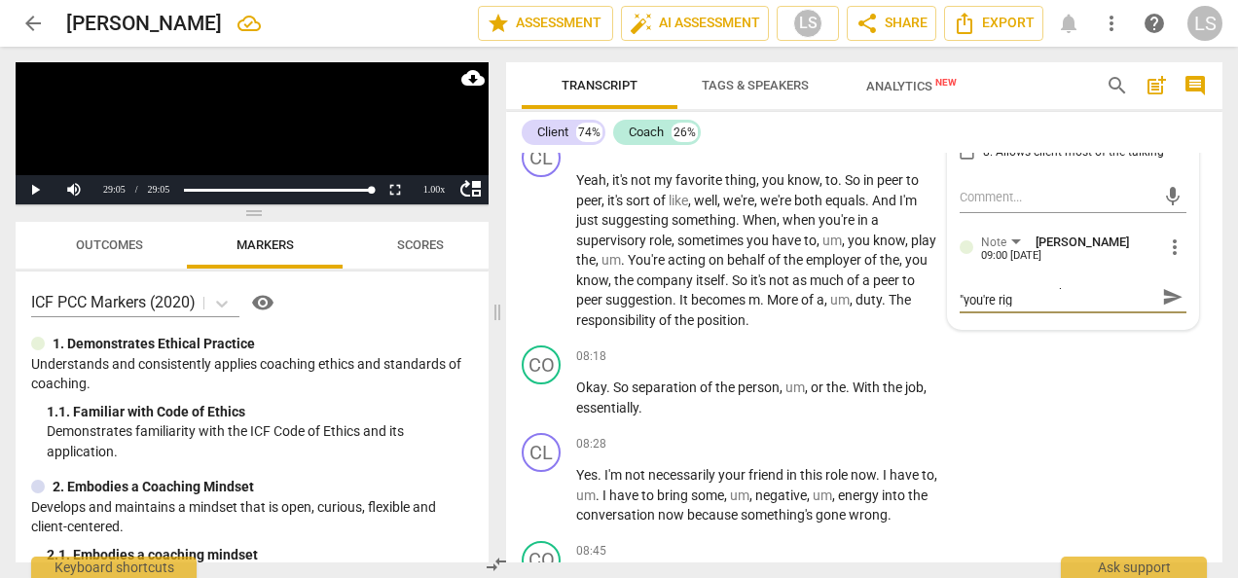
type textarea "Coach states an opinion here: "you're righ"
type textarea "Coach states an opinion here: "you're right"
type textarea "Coach states an opinion here: "you're right."
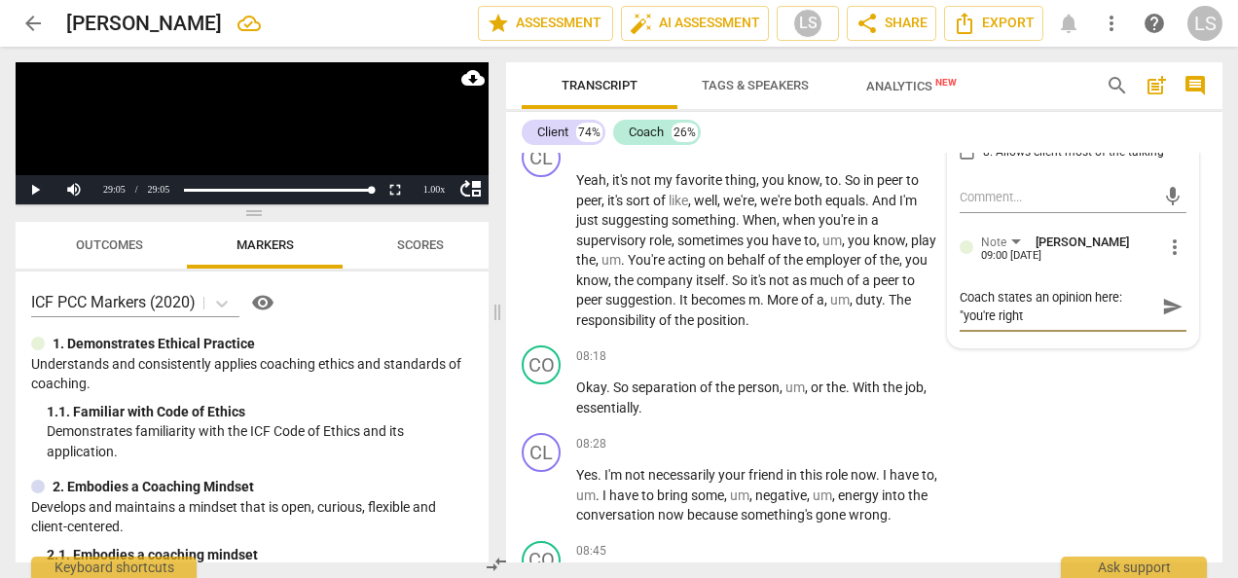
type textarea "Coach states an opinion here: "you're right."
type textarea "Coach states an opinion here: "you're right.."
type textarea "Coach states an opinion here: "you're right..."
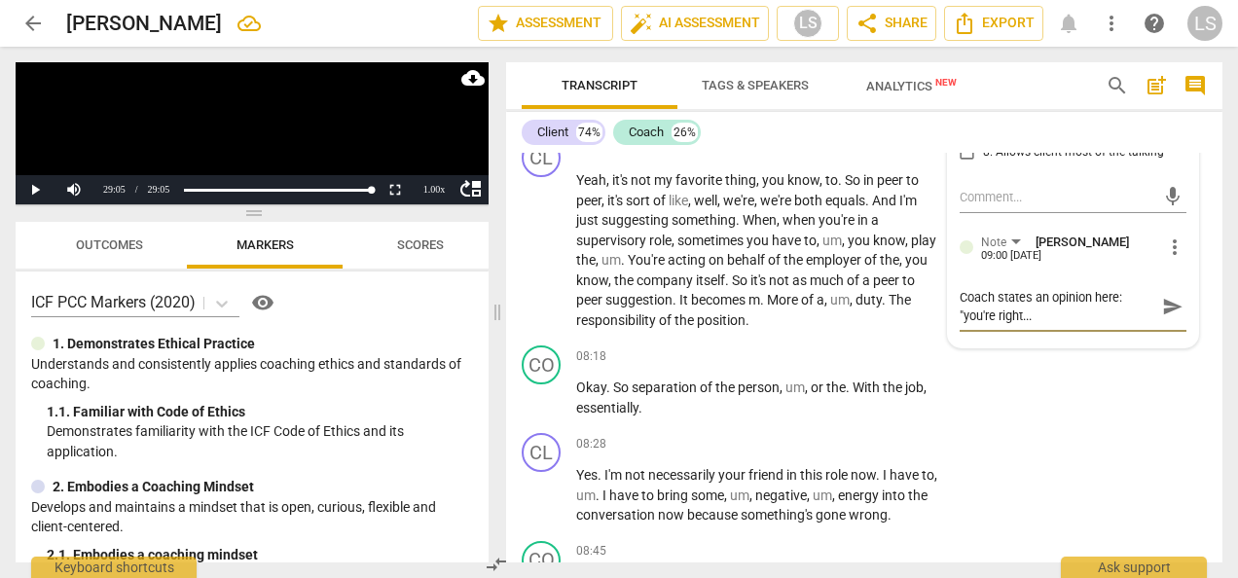
type textarea "Coach states an opinion here: "you're right...""
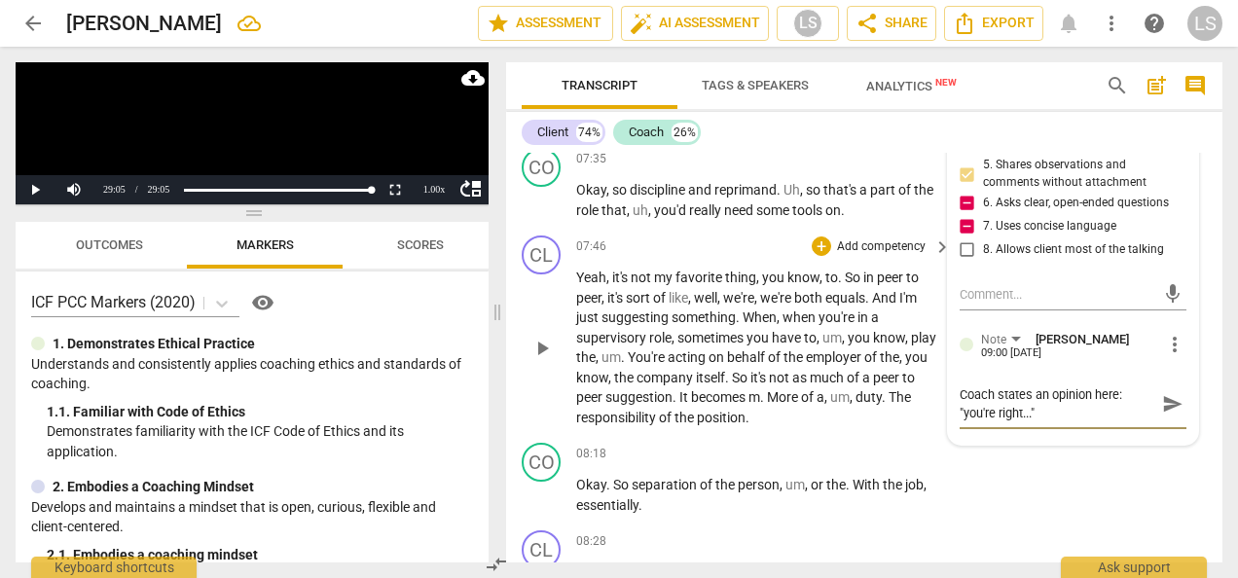
scroll to position [3385, 0]
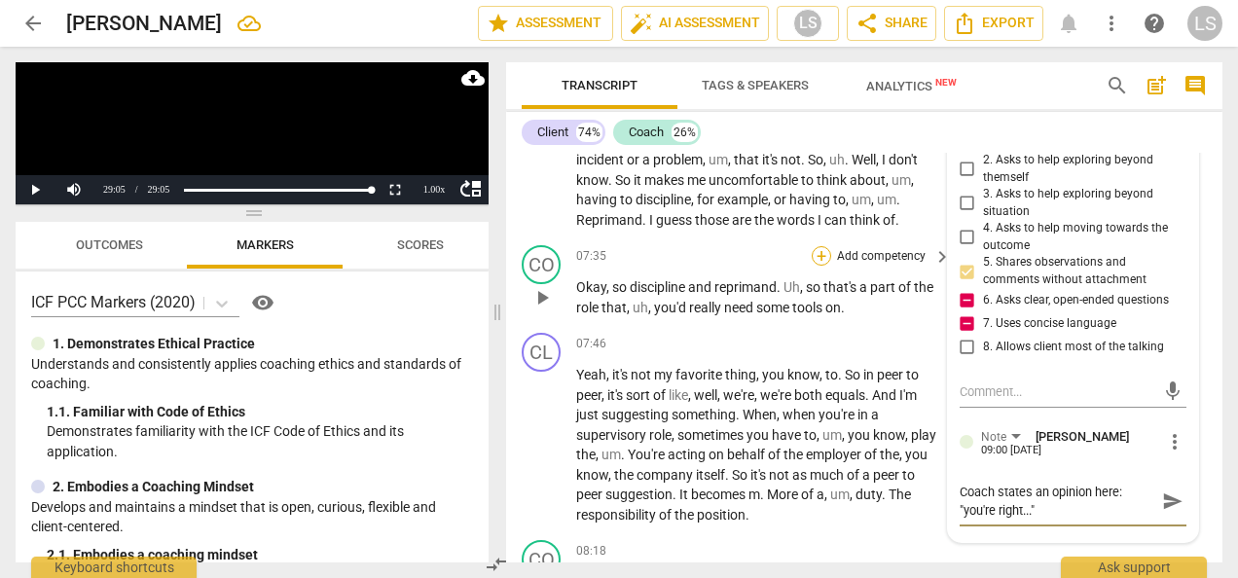
type textarea "Coach states an opinion here: "you're right...""
click at [811, 266] on div "+" at bounding box center [820, 255] width 19 height 19
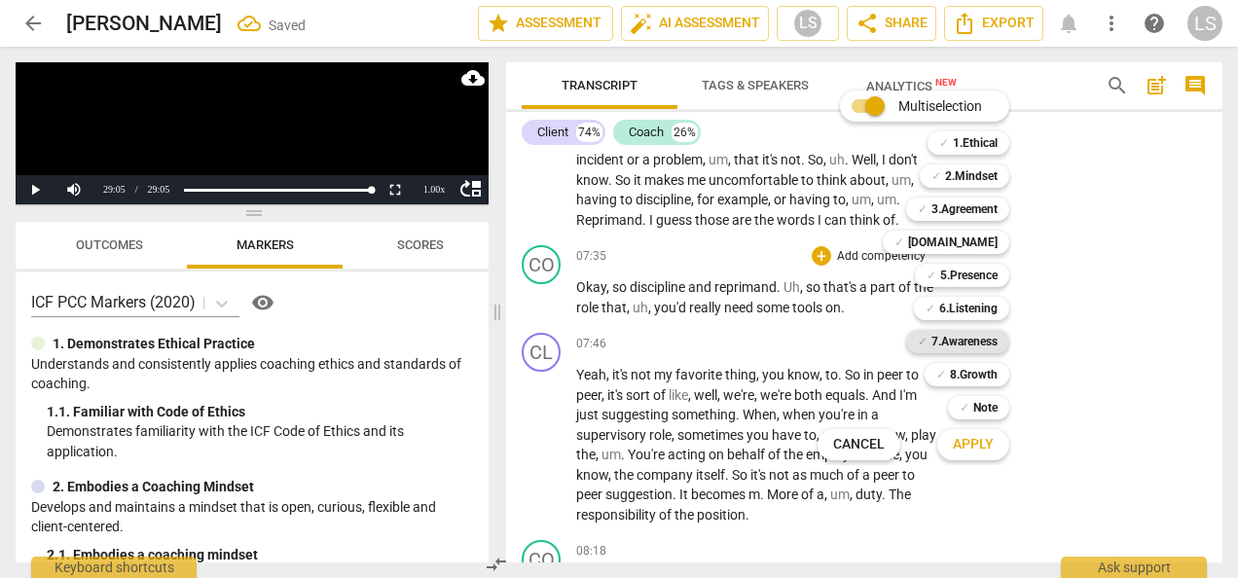
click at [955, 335] on b "7.Awareness" at bounding box center [964, 341] width 66 height 23
click at [955, 340] on b "7.Awareness" at bounding box center [964, 341] width 66 height 23
click at [959, 310] on b "6.Listening" at bounding box center [968, 308] width 58 height 23
click at [967, 447] on span "Apply" at bounding box center [972, 444] width 41 height 19
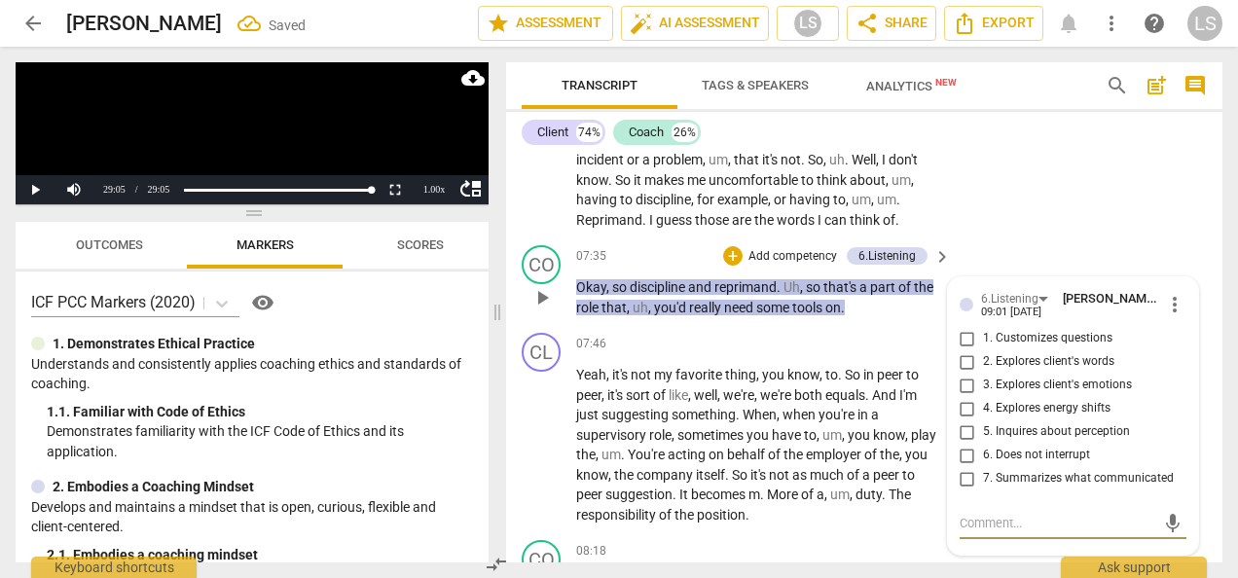
click at [959, 490] on input "7. Summarizes what communicated" at bounding box center [966, 478] width 31 height 23
checkbox input "true"
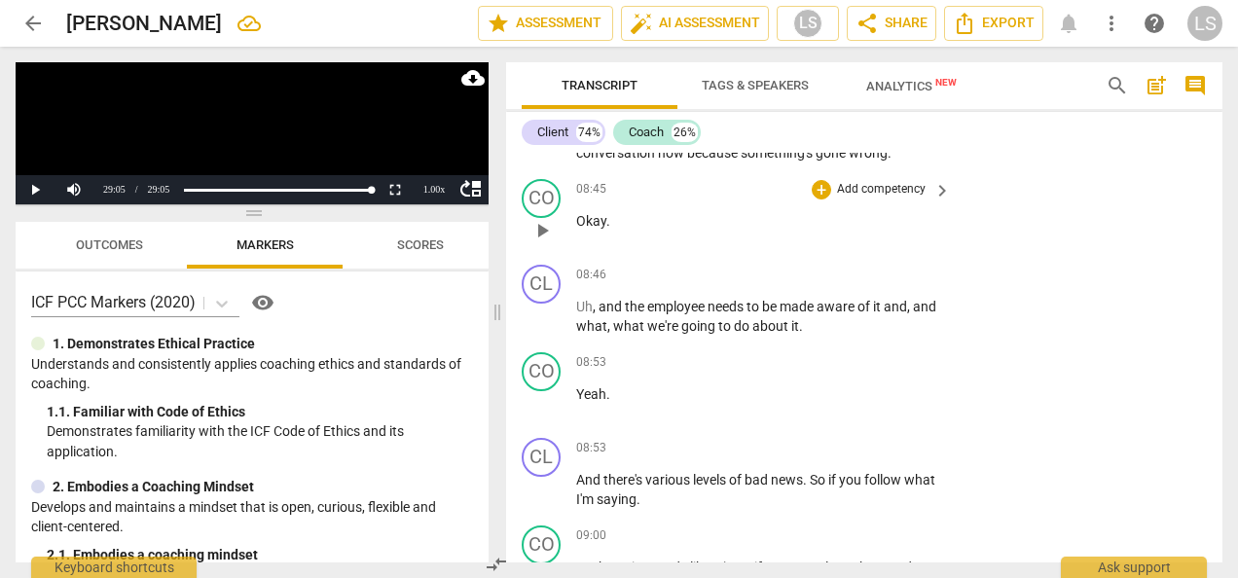
scroll to position [4066, 0]
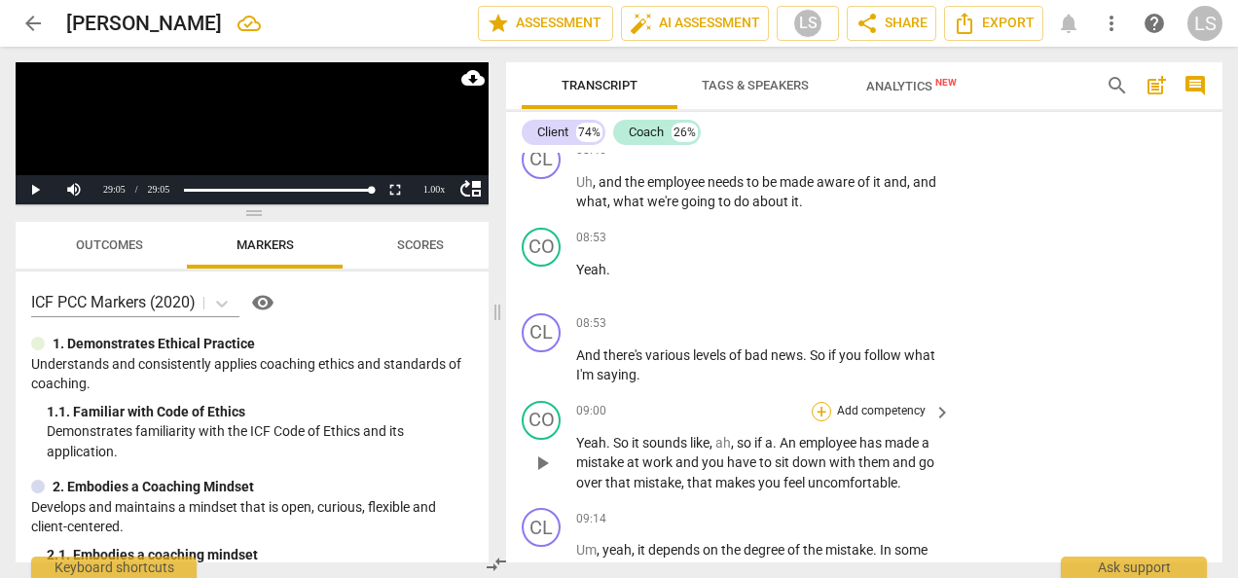
click at [821, 421] on div "+" at bounding box center [820, 411] width 19 height 19
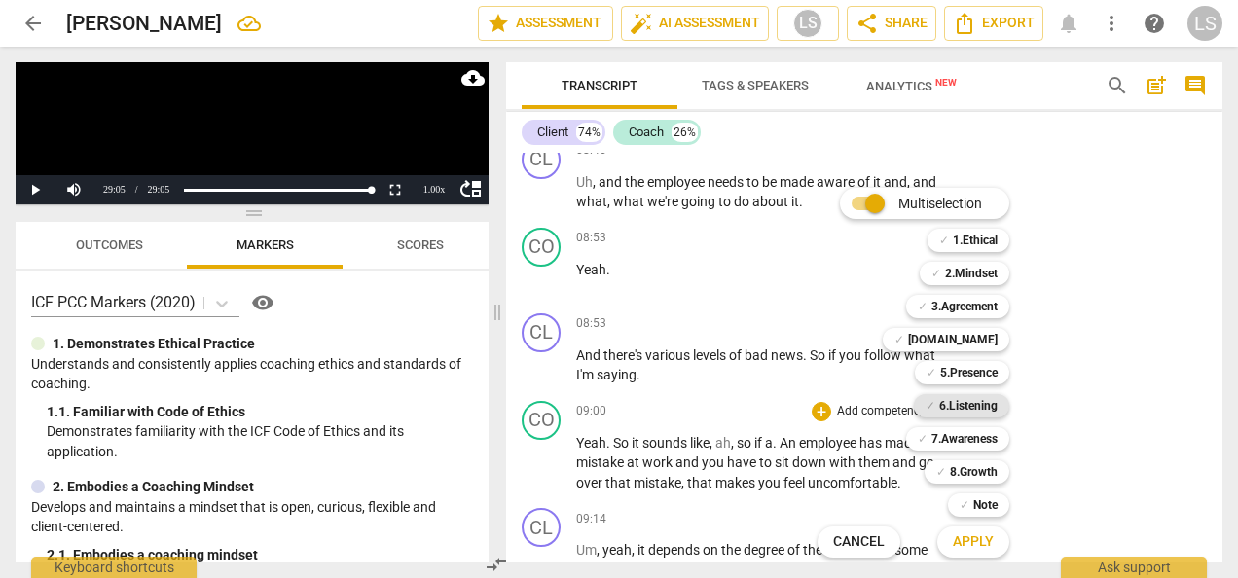
click at [953, 405] on b "6.Listening" at bounding box center [968, 405] width 58 height 23
click at [973, 543] on span "Apply" at bounding box center [972, 541] width 41 height 19
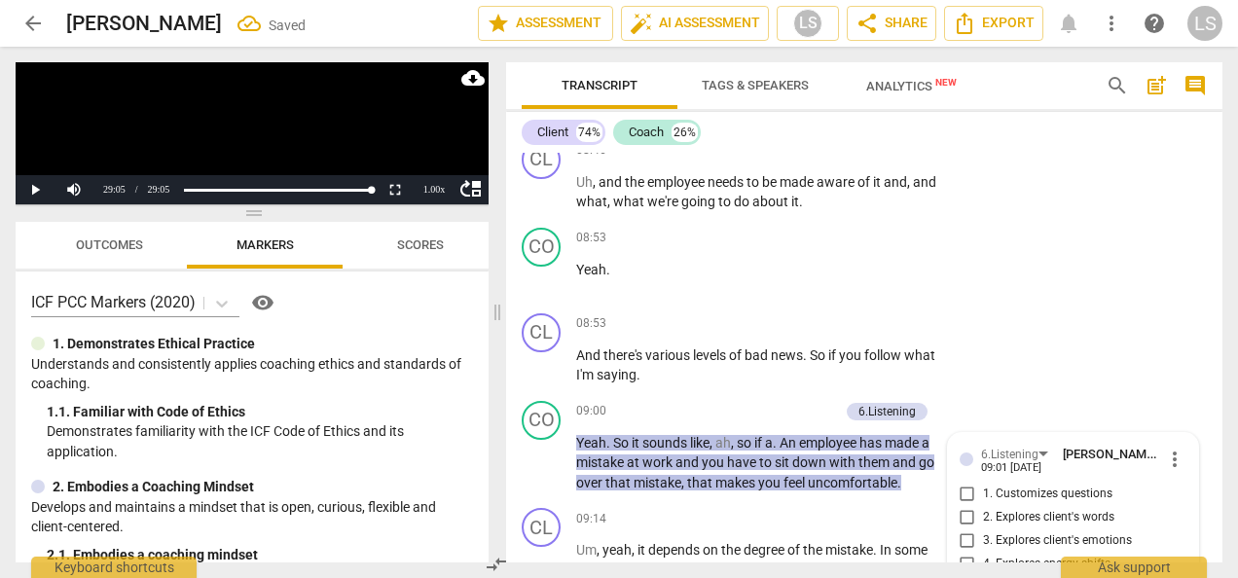
scroll to position [4406, 0]
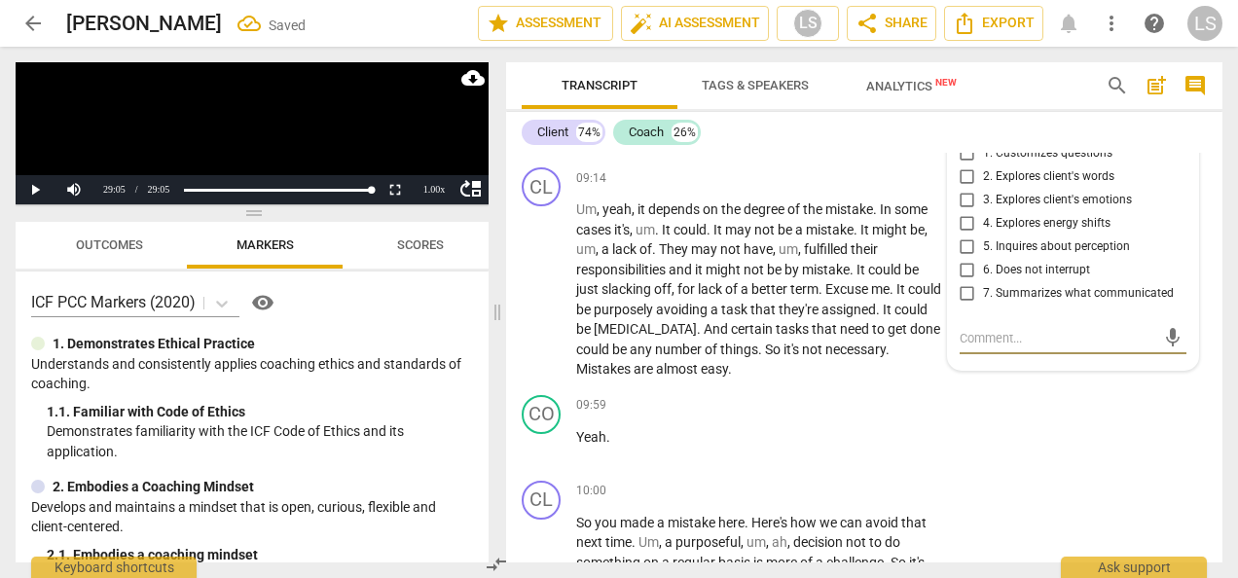
click at [965, 305] on input "7. Summarizes what communicated" at bounding box center [966, 293] width 31 height 23
checkbox input "true"
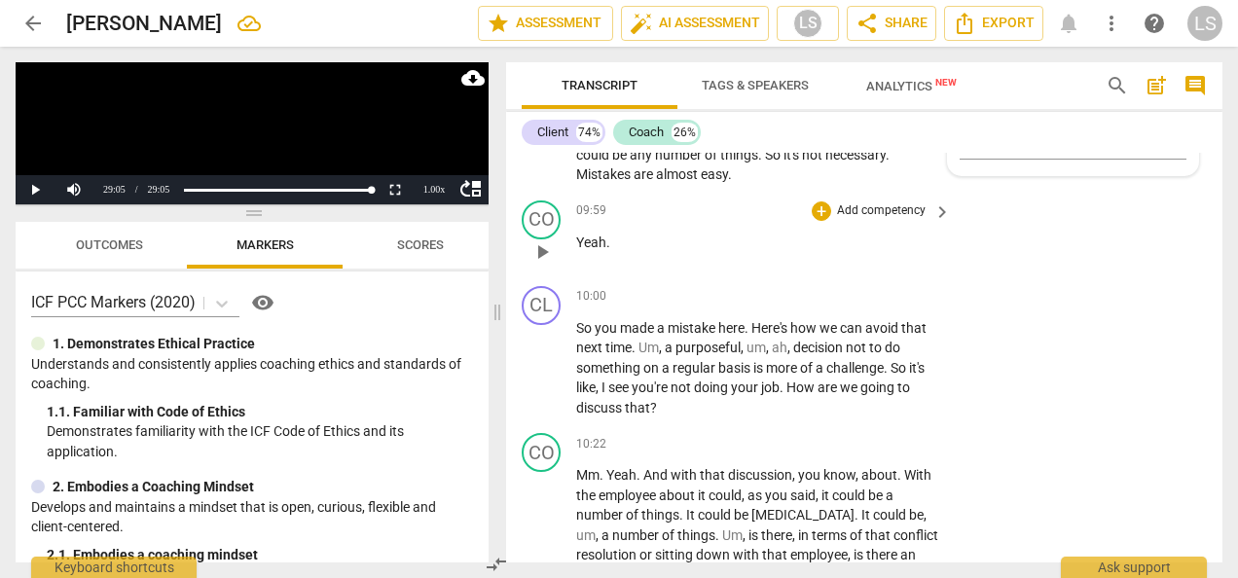
scroll to position [4698, 0]
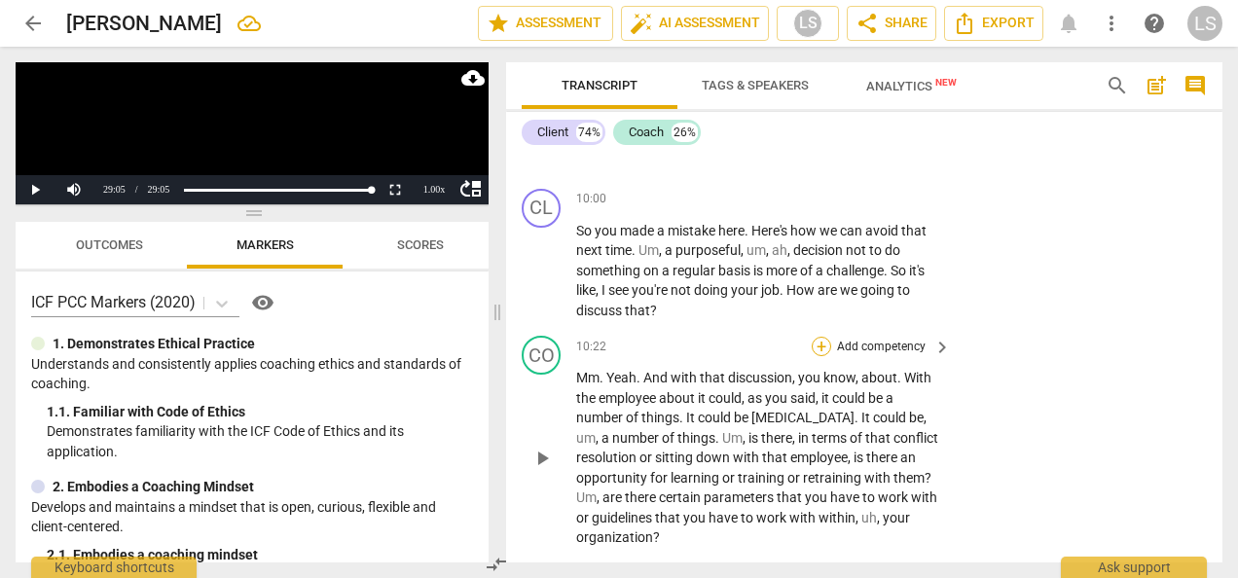
click at [813, 356] on div "+" at bounding box center [820, 346] width 19 height 19
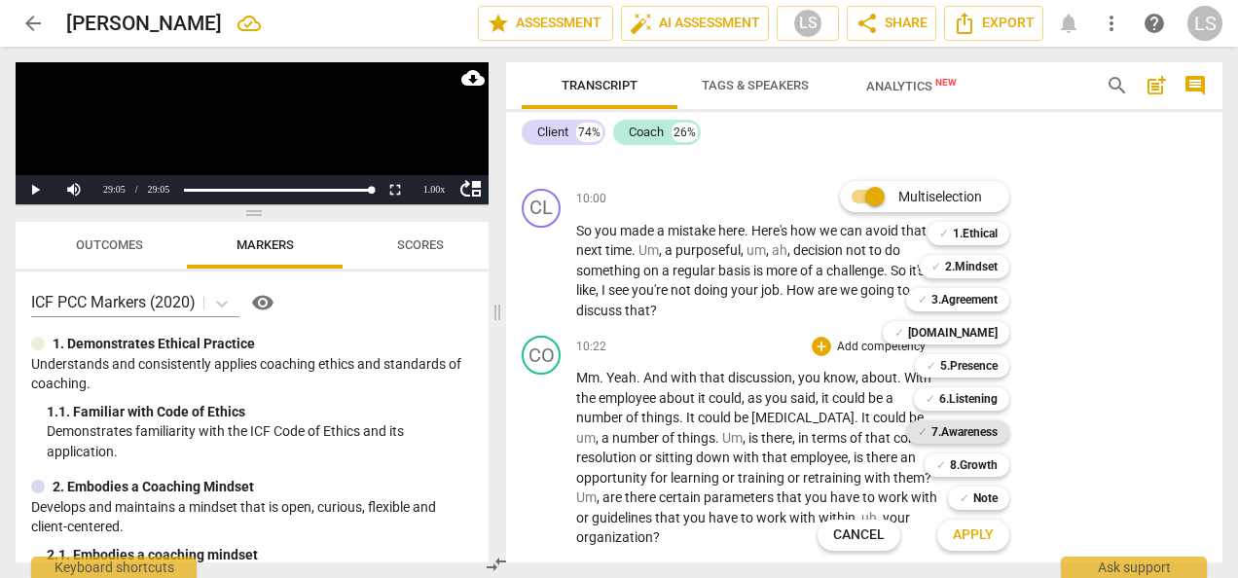
click at [934, 428] on b "7.Awareness" at bounding box center [964, 431] width 66 height 23
click at [974, 496] on b "Note" at bounding box center [985, 497] width 24 height 23
click at [984, 535] on span "Apply" at bounding box center [972, 534] width 41 height 19
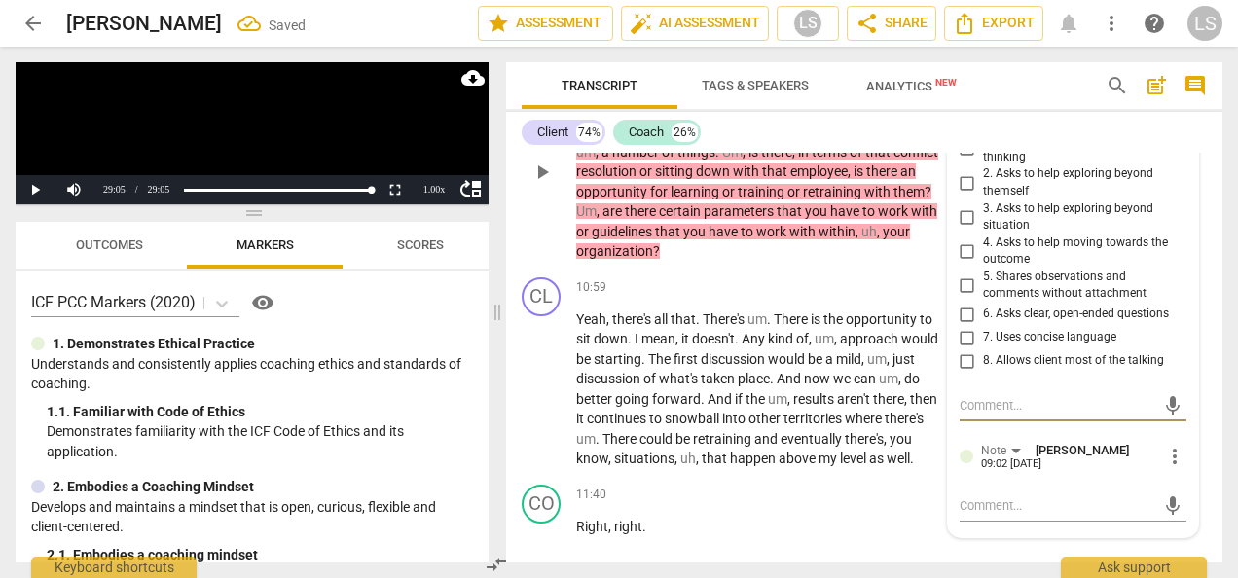
scroll to position [4954, 0]
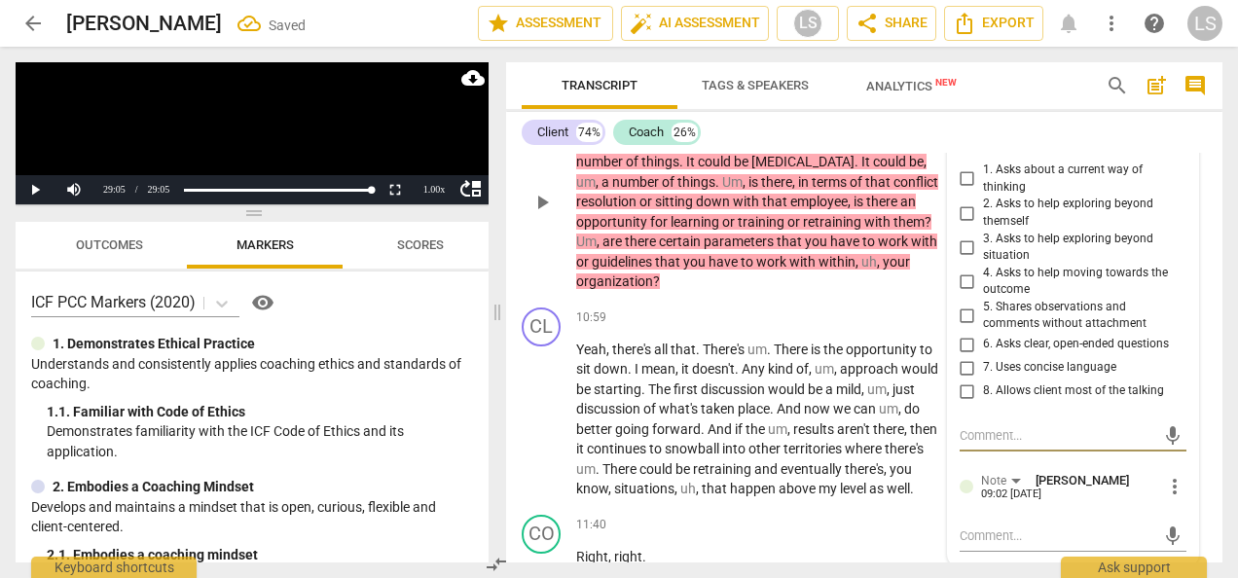
click at [956, 259] on input "3. Asks to help exploring beyond situation" at bounding box center [966, 246] width 31 height 23
checkbox input "true"
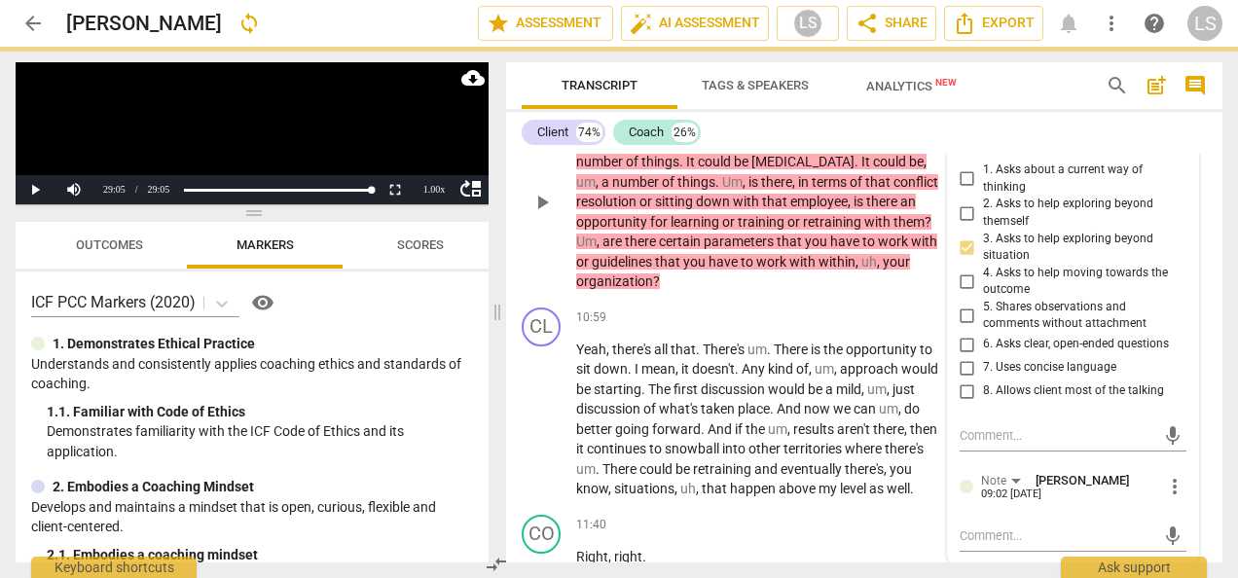
scroll to position [5051, 0]
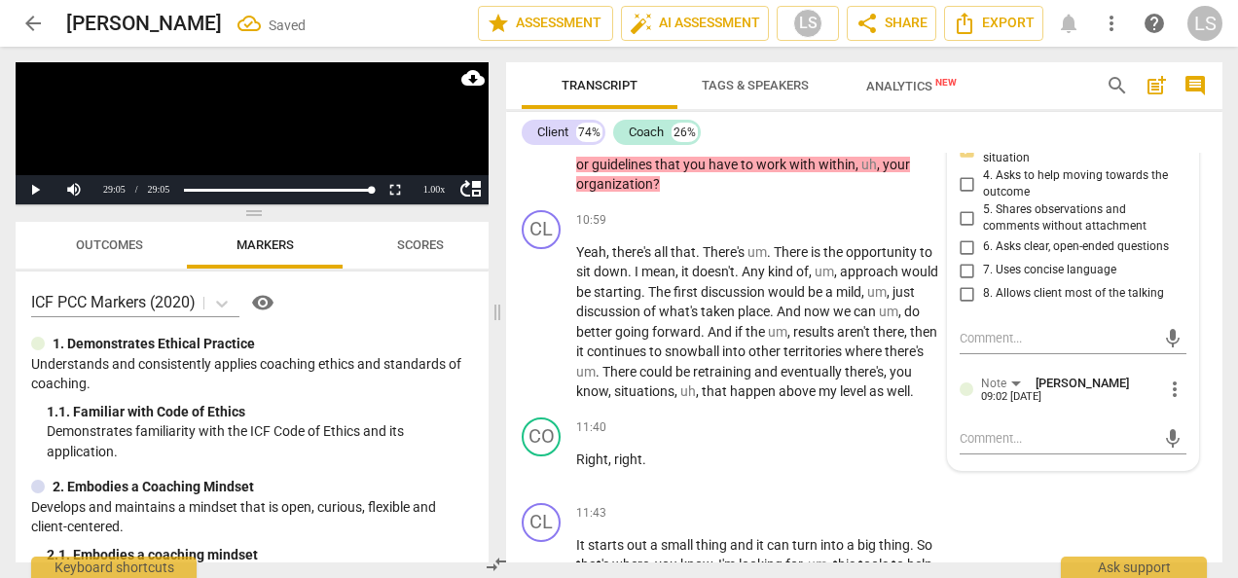
click at [959, 259] on input "6. Asks clear, open-ended questions" at bounding box center [966, 246] width 31 height 23
checkbox input "true"
click at [963, 282] on input "7. Uses concise language" at bounding box center [966, 270] width 31 height 23
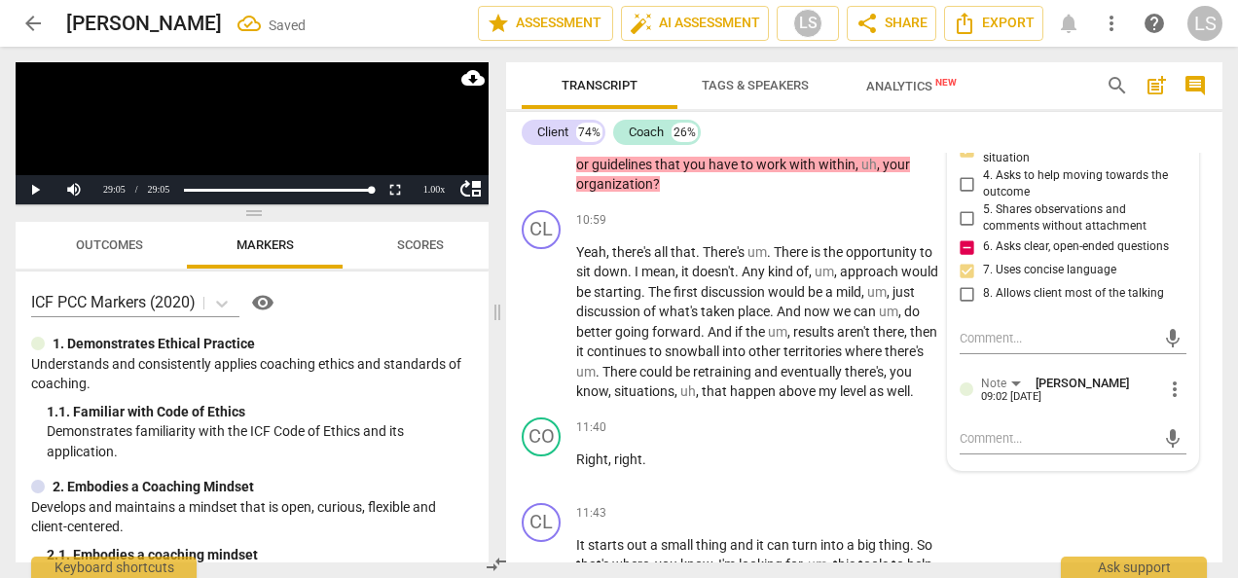
checkbox input "true"
click at [1006, 448] on textarea at bounding box center [1057, 438] width 196 height 18
type textarea "C"
type textarea "Co"
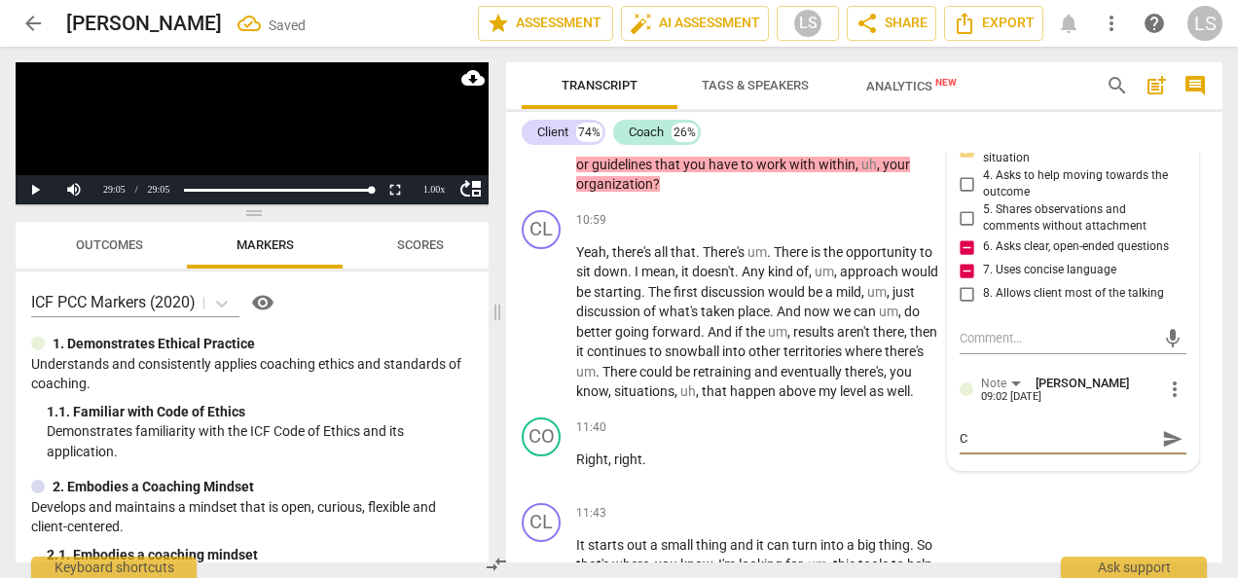
type textarea "Co"
type textarea "Coa"
type textarea "Coac"
type textarea "Coach"
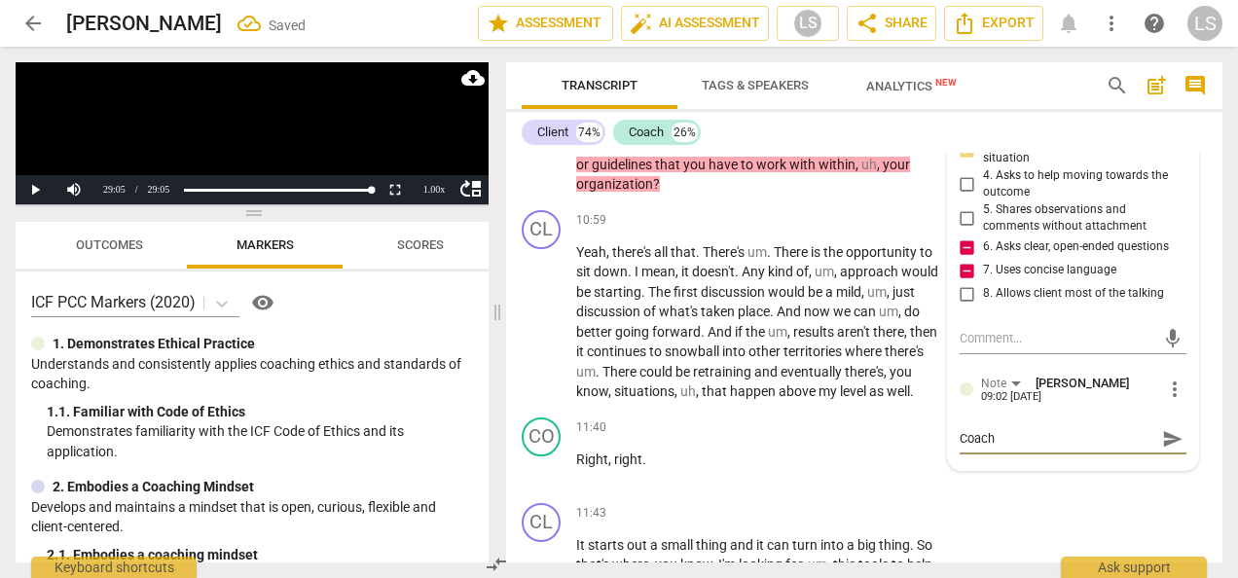
type textarea "Coach"
type textarea "Coach g"
type textarea "Coach gi"
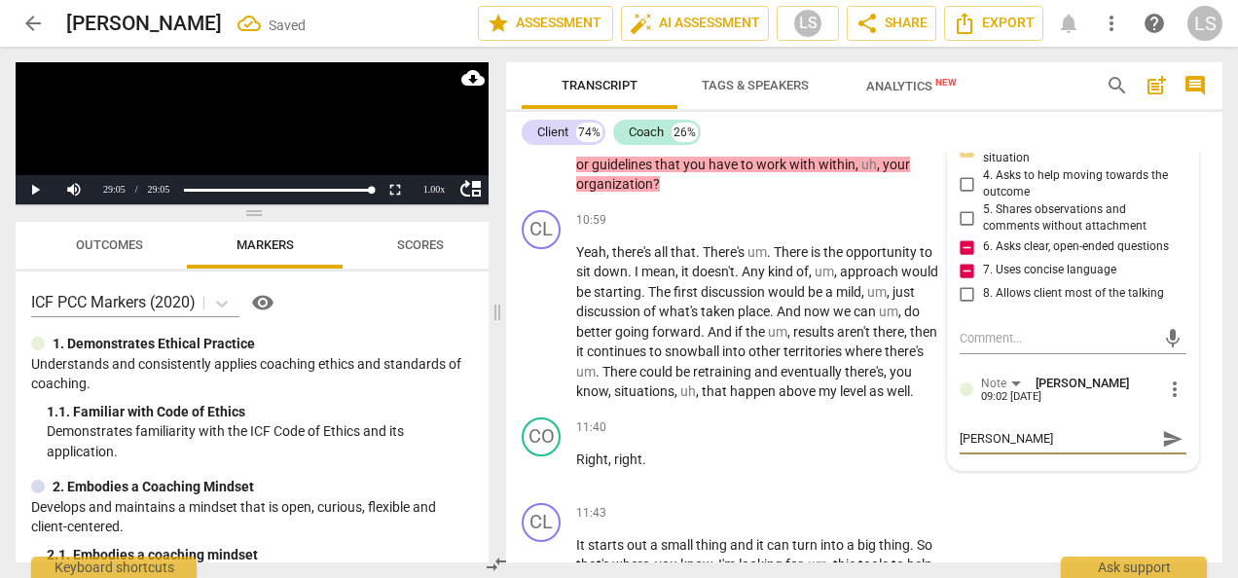
type textarea "Coach gi"
type textarea "Coach giv"
type textarea "Coach give"
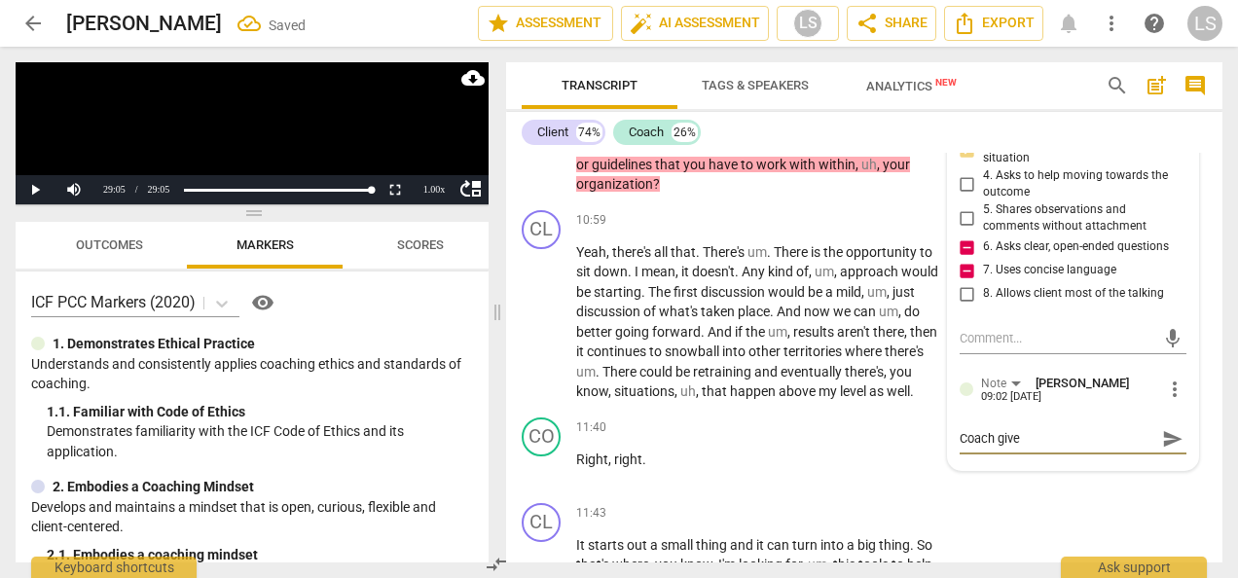
type textarea "Coach gives"
type textarea "Coach gives s"
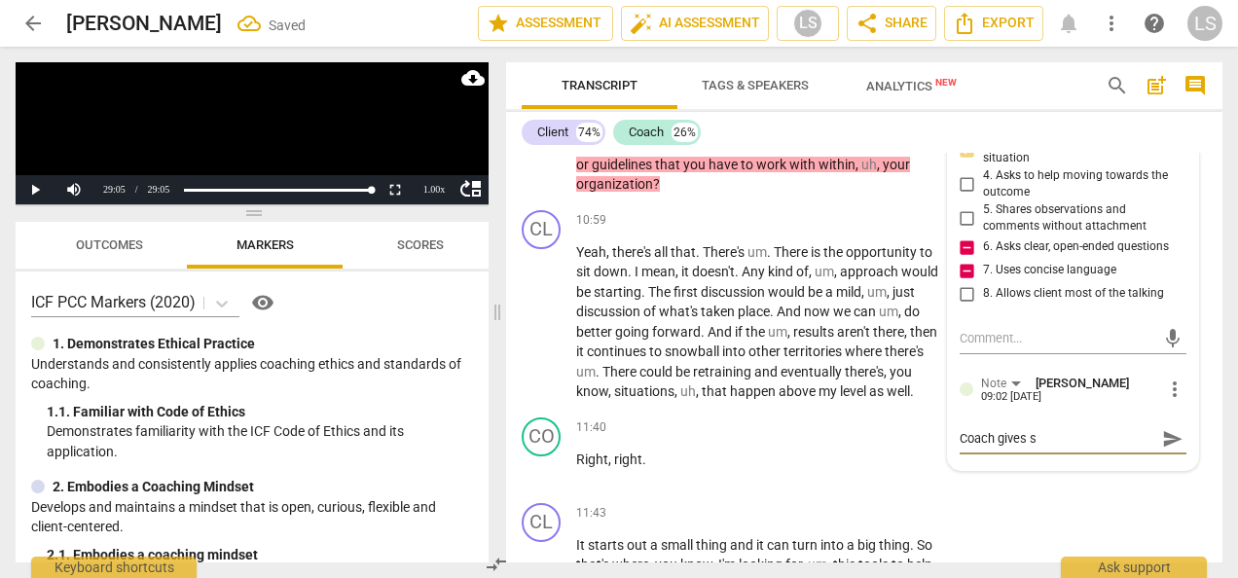
type textarea "Coach gives su"
type textarea "Coach gives sug"
type textarea "Coach gives sugg"
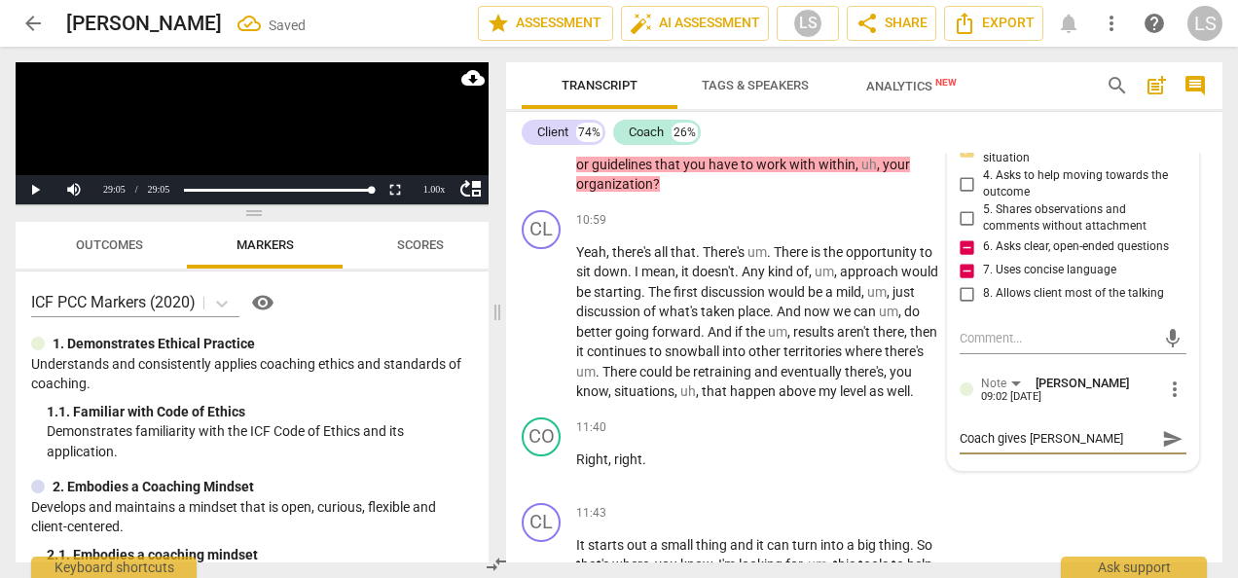
type textarea "Coach gives sugge"
type textarea "Coach gives suggest"
type textarea "Coach gives suggest8"
type textarea "Coach gives suggest"
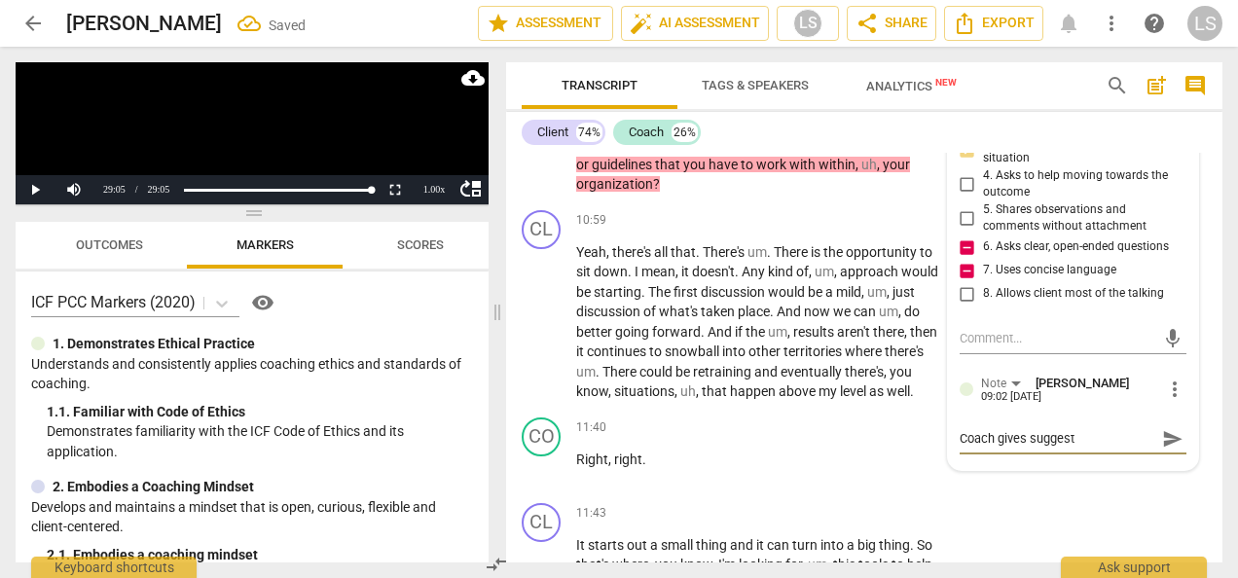
type textarea "Coach gives sugges"
type textarea "Coach gives suggestions"
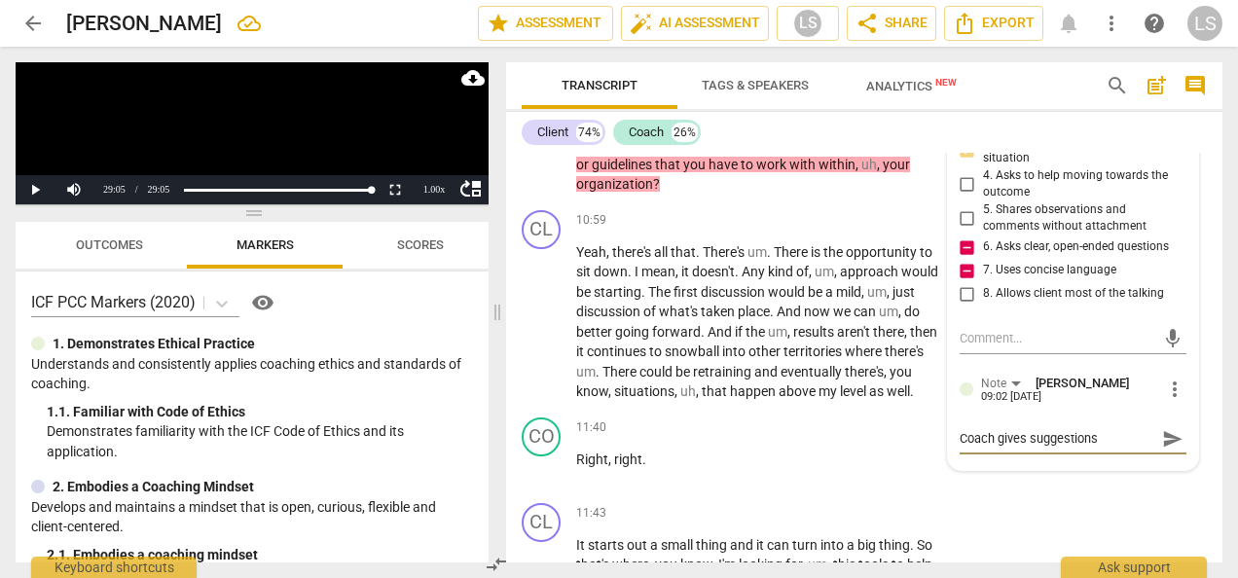
type textarea "Coach gives suggestions h"
type textarea "Coach gives suggestions he"
type textarea "Coach gives suggestions her"
type textarea "Coach gives suggestions here"
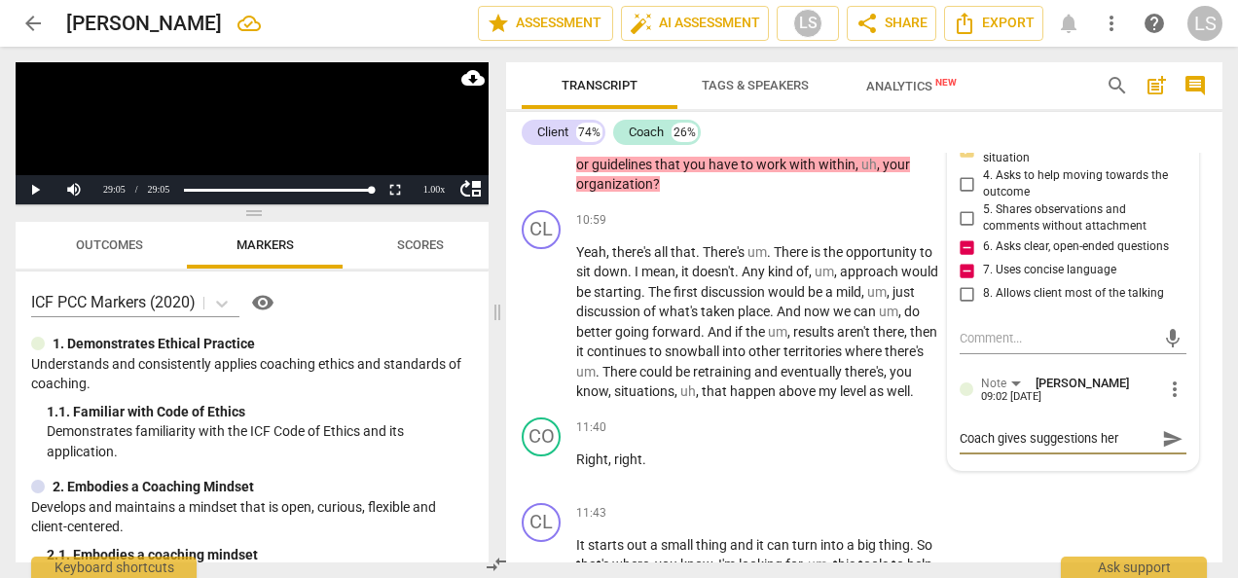
type textarea "Coach gives suggestions here"
type textarea "Coach gives suggestions here."
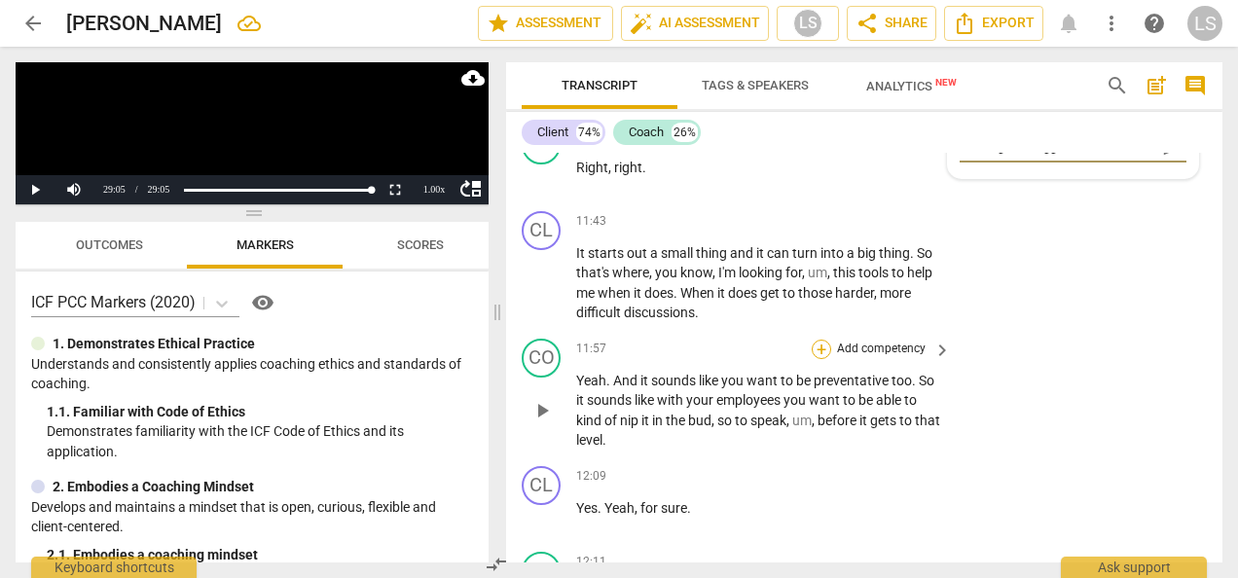
type textarea "Coach gives suggestions here."
click at [826, 359] on div "+" at bounding box center [820, 349] width 19 height 19
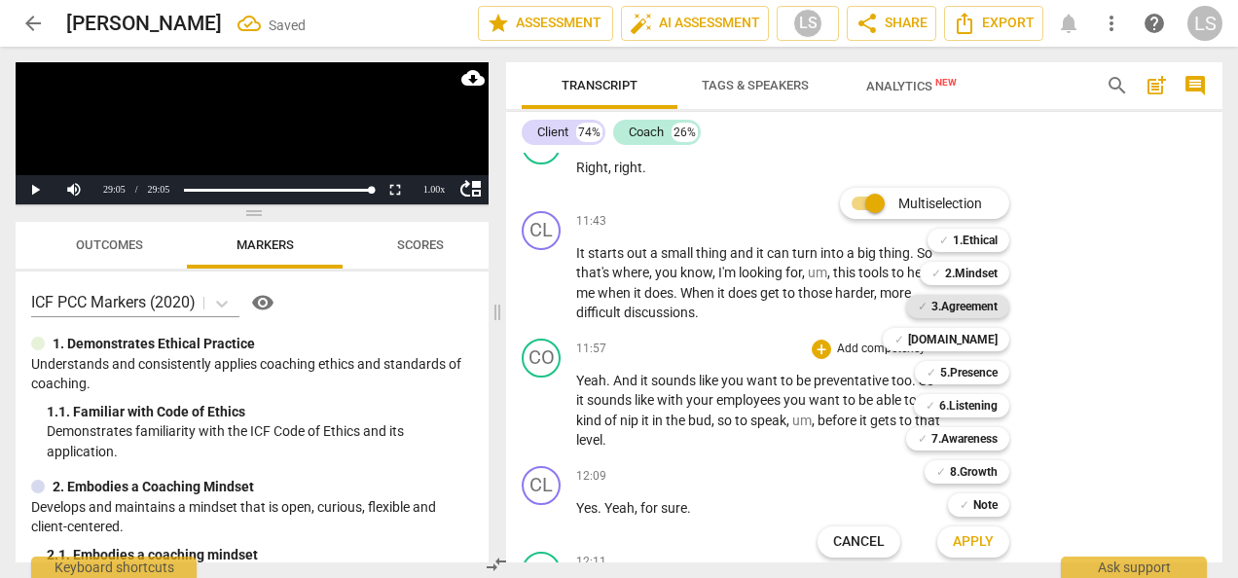
drag, startPoint x: 965, startPoint y: 434, endPoint x: 983, endPoint y: 301, distance: 134.4
click at [967, 434] on b "7.Awareness" at bounding box center [964, 438] width 66 height 23
click at [979, 267] on b "2.Mindset" at bounding box center [971, 273] width 53 height 23
click at [976, 536] on span "Apply" at bounding box center [972, 541] width 41 height 19
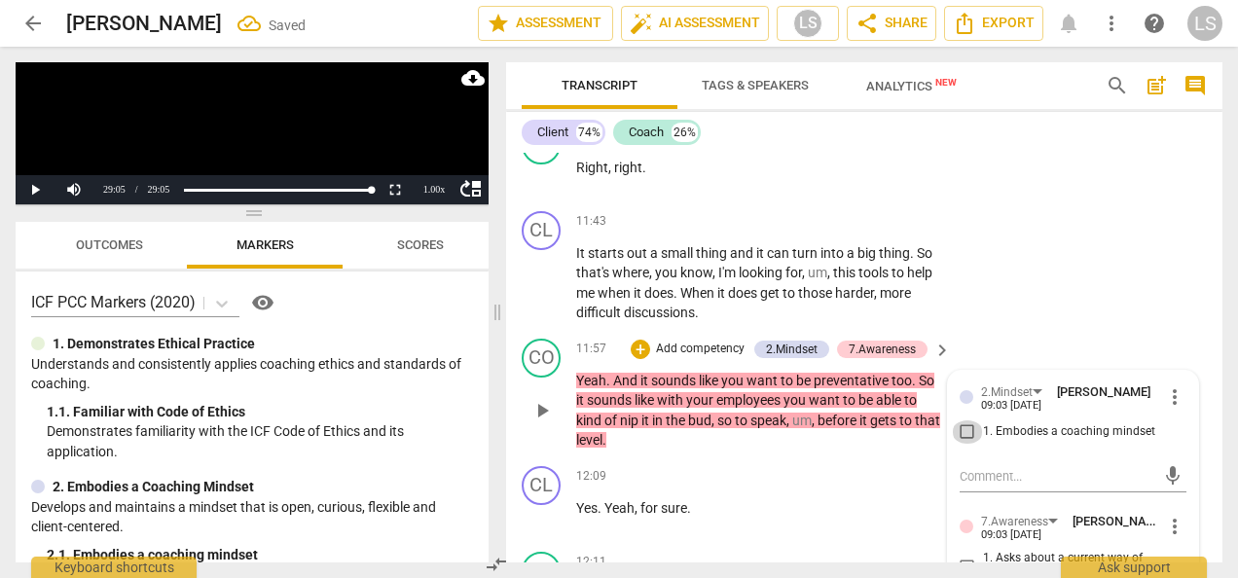
click at [969, 444] on input "1. Embodies a coaching mindset" at bounding box center [966, 431] width 31 height 23
checkbox input "true"
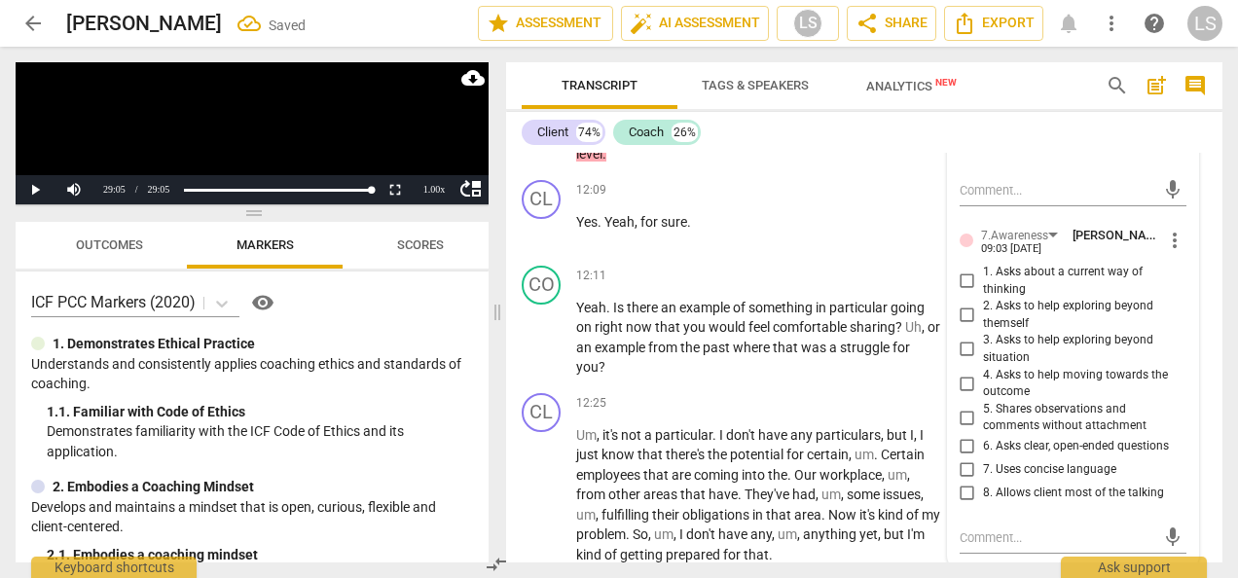
scroll to position [5635, 0]
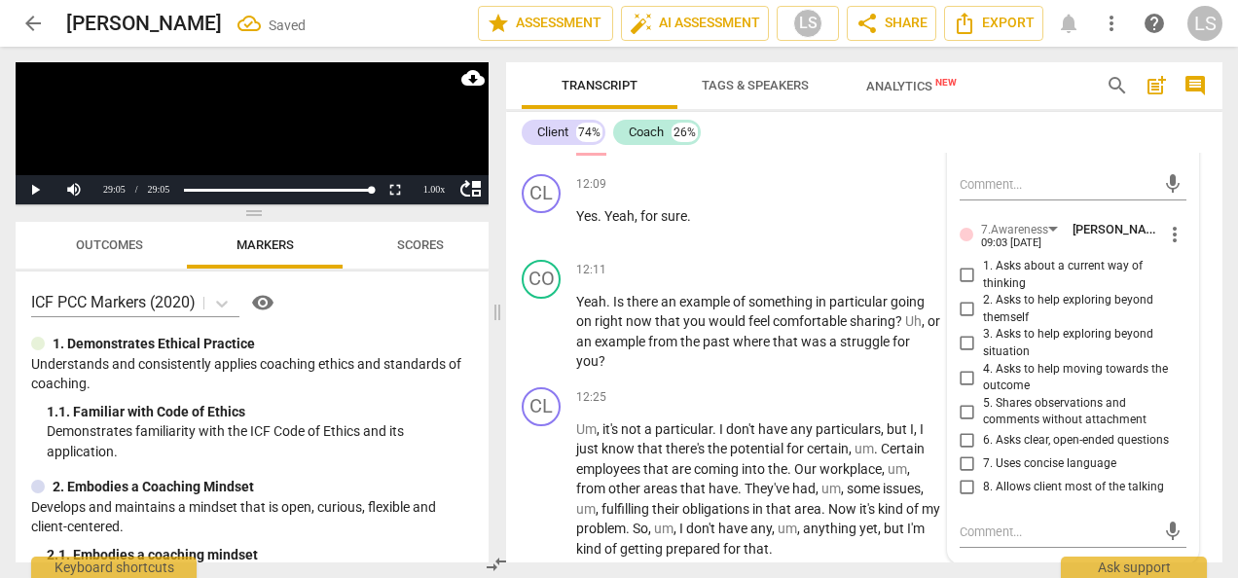
click at [960, 423] on input "5. Shares observations and comments without attachment" at bounding box center [966, 411] width 31 height 23
checkbox input "true"
click at [814, 280] on div "+" at bounding box center [820, 270] width 19 height 19
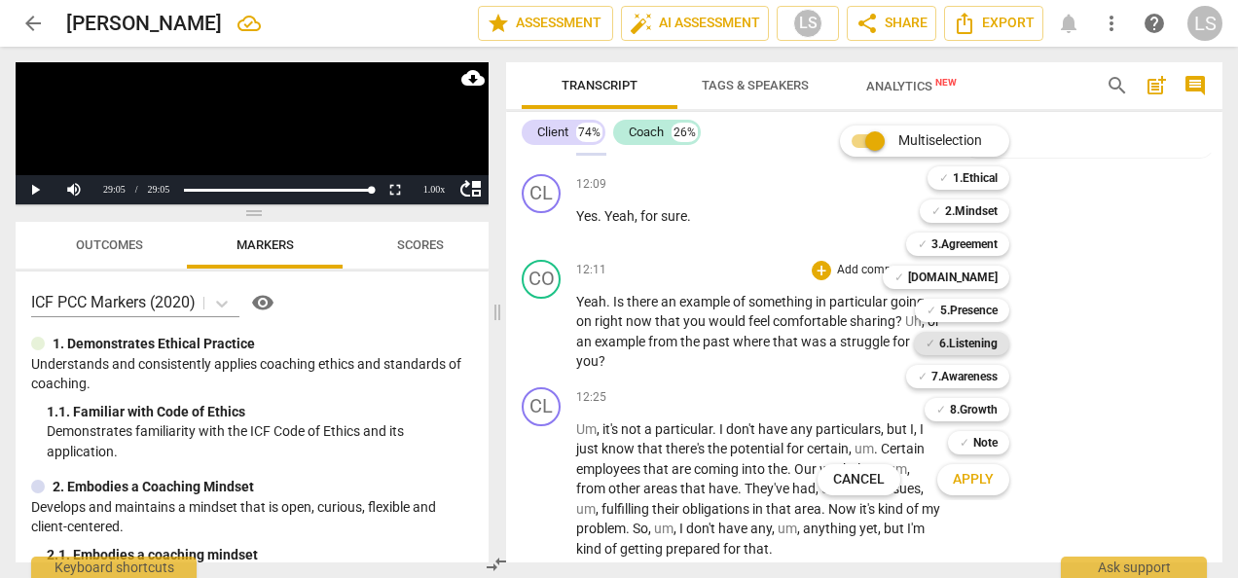
click at [952, 346] on b "6.Listening" at bounding box center [968, 343] width 58 height 23
drag, startPoint x: 952, startPoint y: 341, endPoint x: 940, endPoint y: 219, distance: 122.3
click at [940, 212] on span "✓" at bounding box center [936, 210] width 10 height 23
click at [931, 380] on b "7.Awareness" at bounding box center [964, 376] width 66 height 23
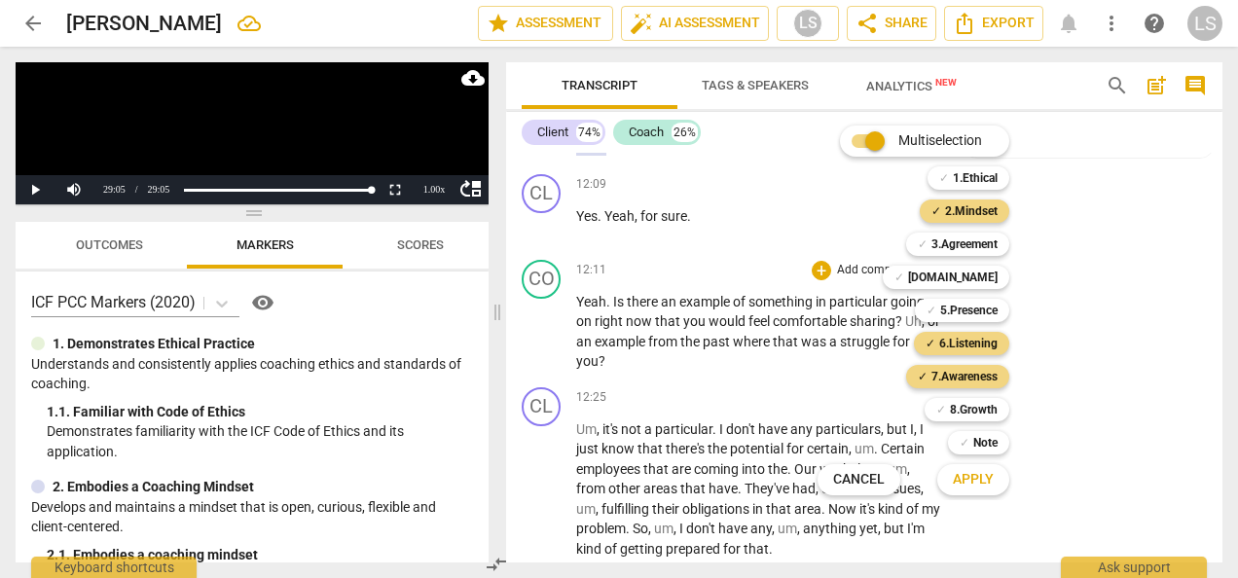
click at [977, 484] on span "Apply" at bounding box center [972, 479] width 41 height 19
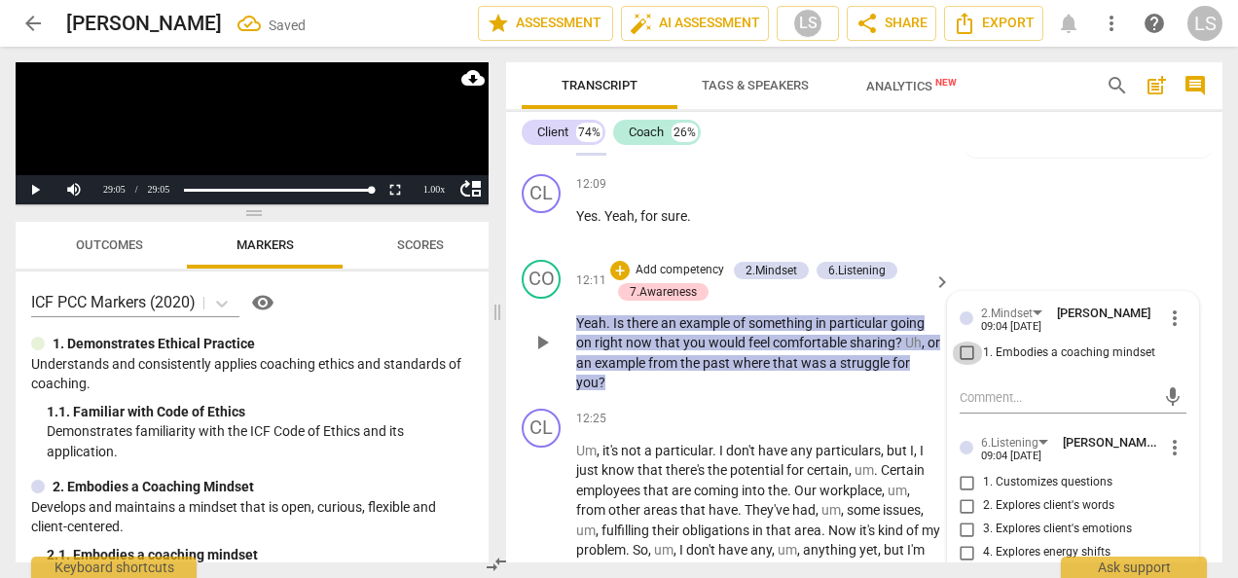
click at [965, 365] on input "1. Embodies a coaching mindset" at bounding box center [966, 352] width 31 height 23
checkbox input "true"
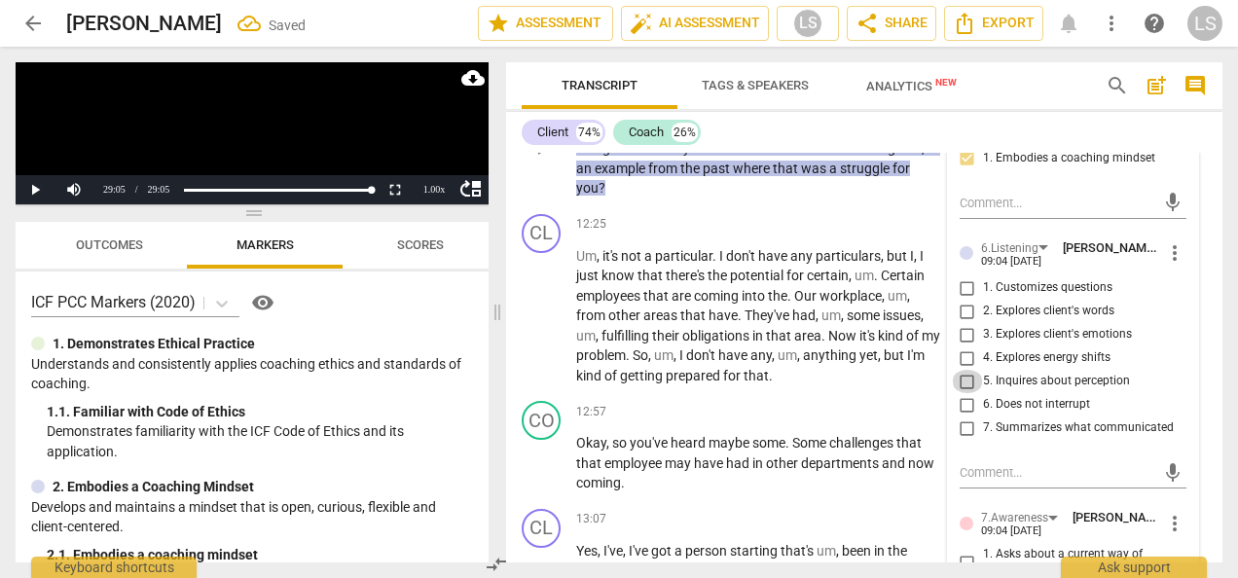
click at [958, 393] on input "5. Inquires about perception" at bounding box center [966, 381] width 31 height 23
checkbox input "true"
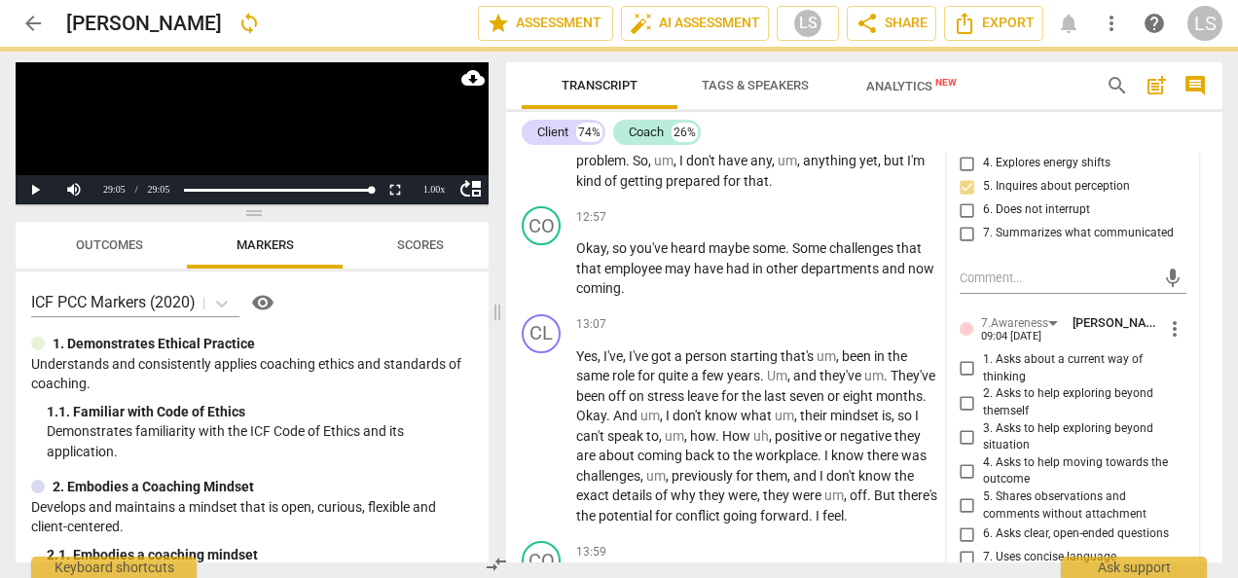
scroll to position [6121, 0]
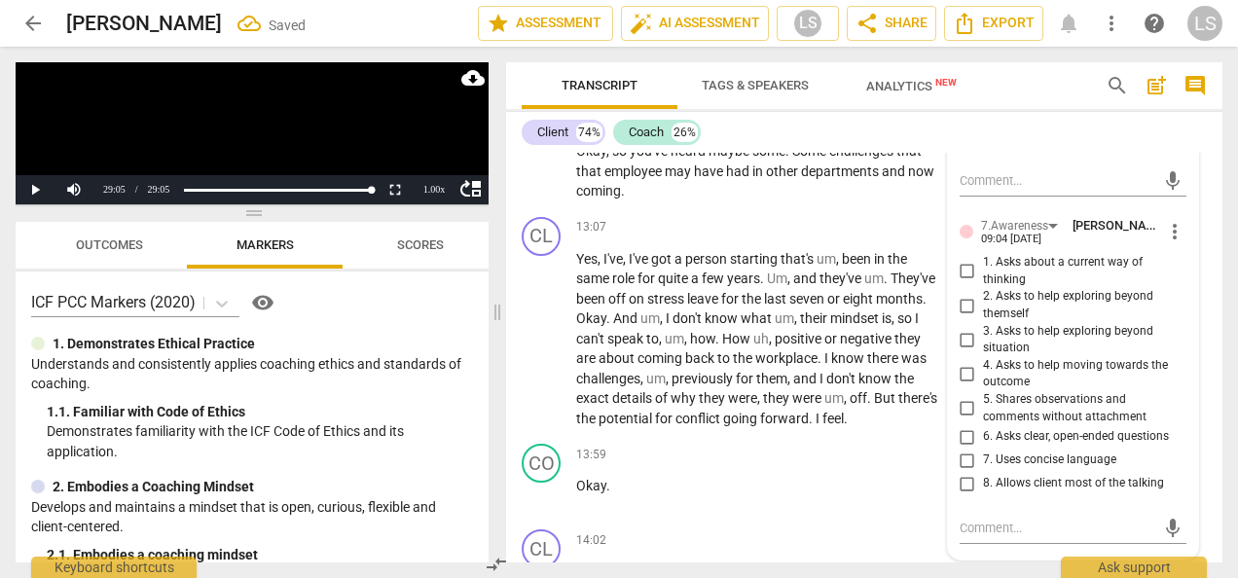
click at [962, 449] on input "6. Asks clear, open-ended questions" at bounding box center [966, 436] width 31 height 23
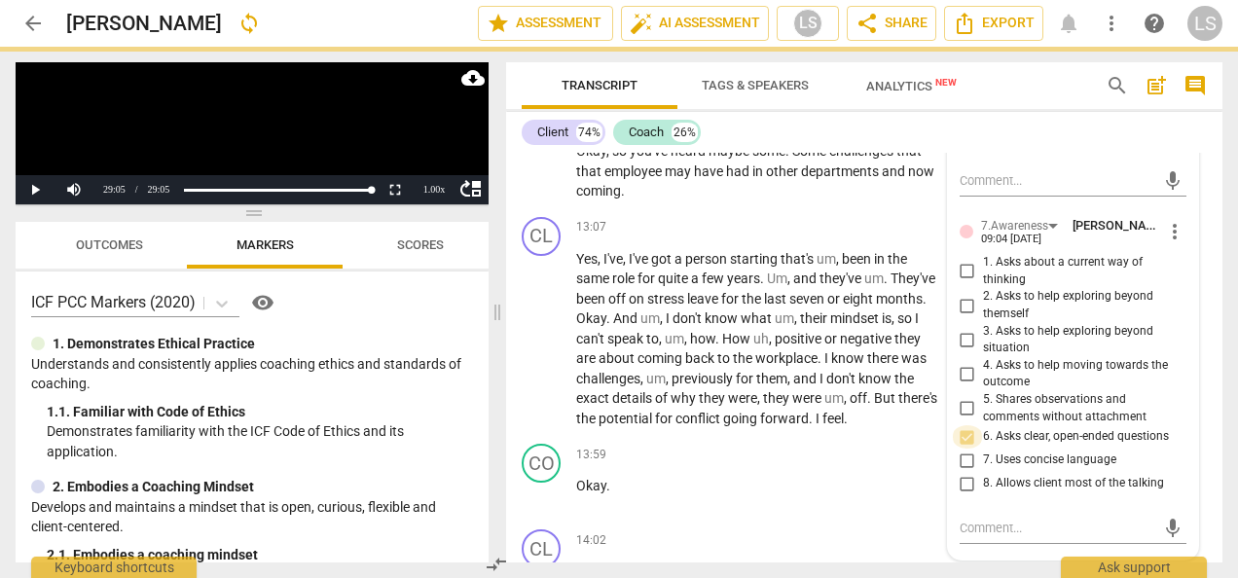
click at [962, 449] on input "6. Asks clear, open-ended questions" at bounding box center [966, 436] width 31 height 23
checkbox input "true"
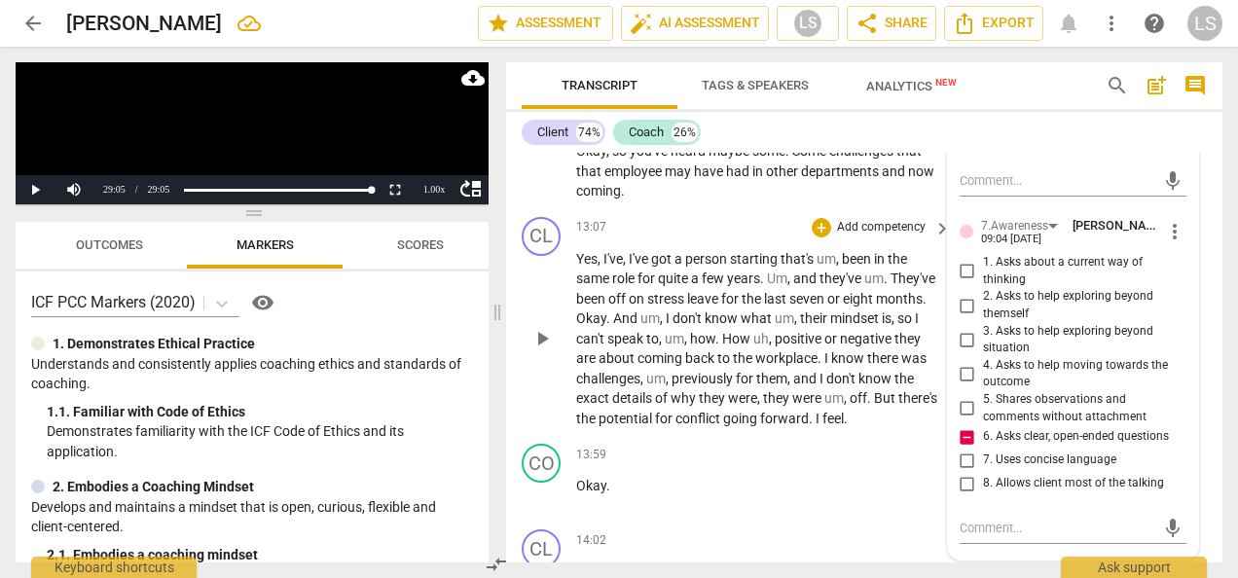
scroll to position [6024, 0]
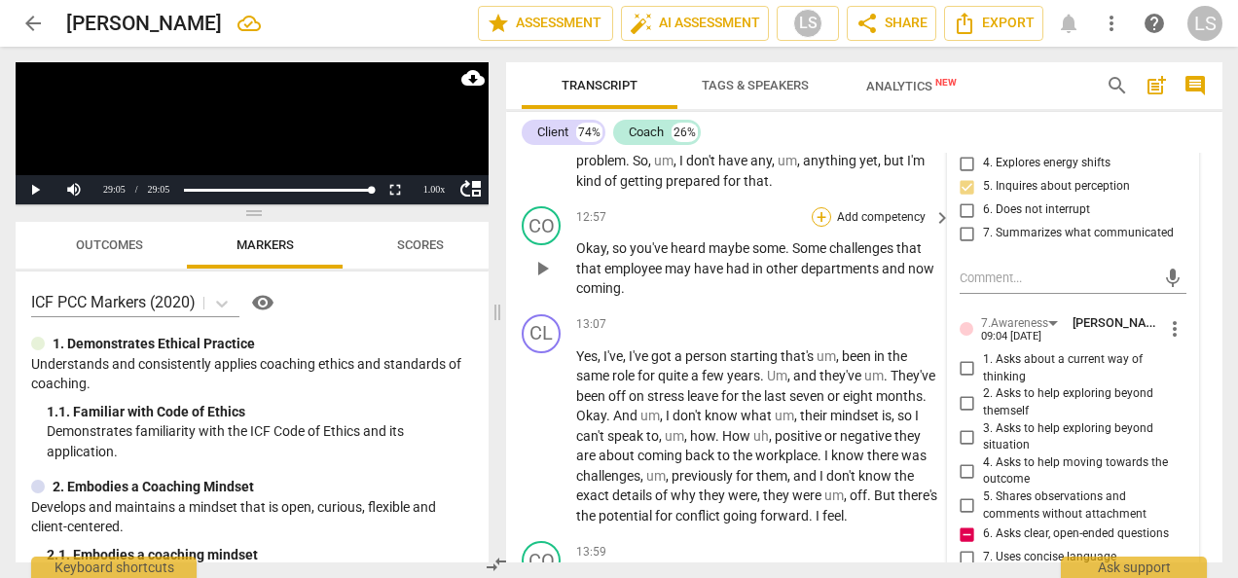
click at [817, 228] on div "+ Add competency keyboard_arrow_right" at bounding box center [879, 216] width 145 height 21
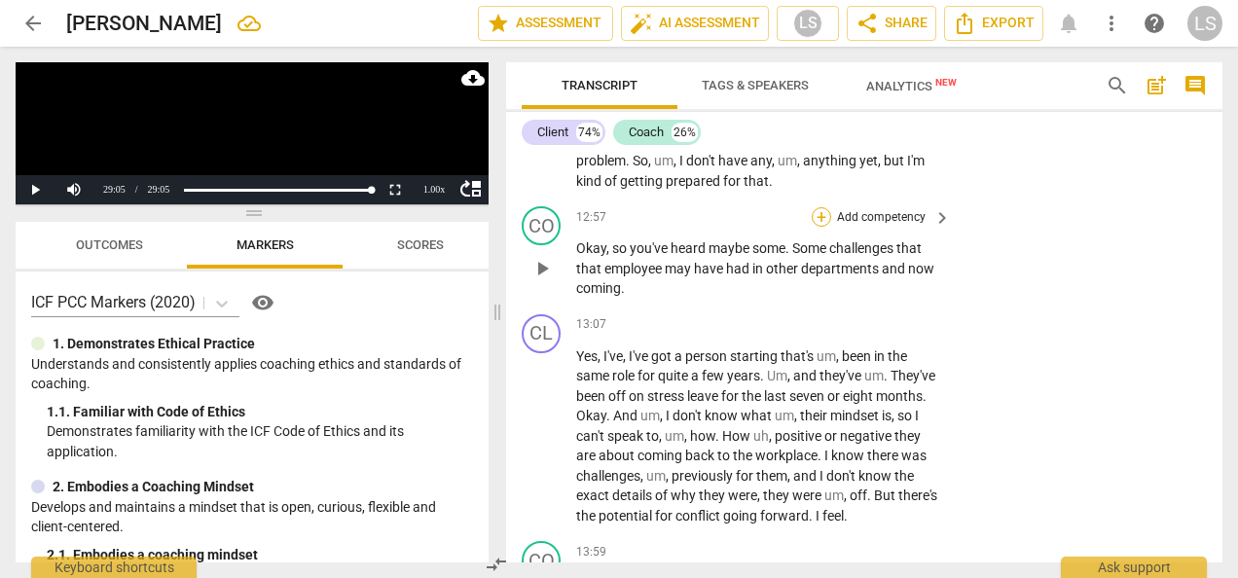
click at [818, 227] on div "+" at bounding box center [820, 216] width 19 height 19
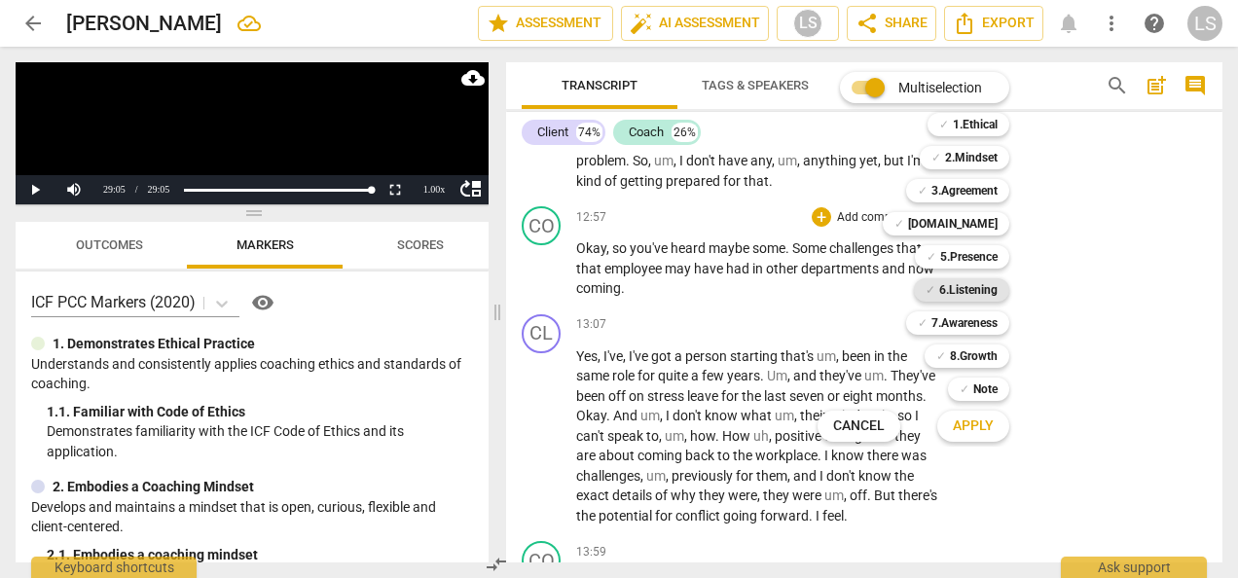
click at [955, 288] on b "6.Listening" at bounding box center [968, 289] width 58 height 23
click at [988, 430] on span "Apply" at bounding box center [972, 425] width 41 height 19
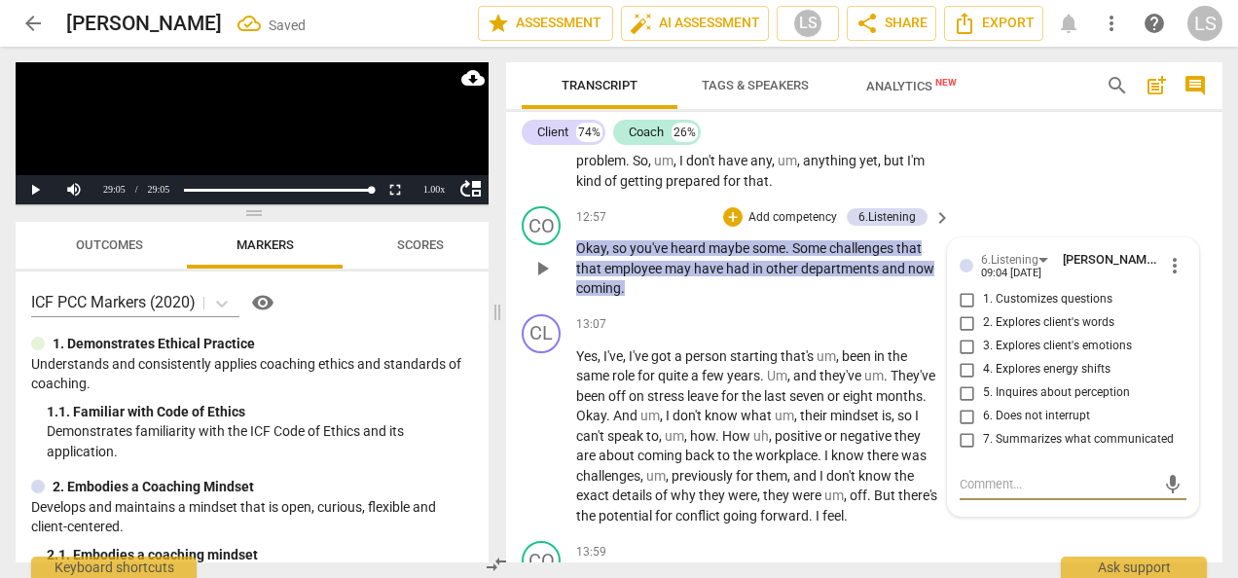
click at [971, 451] on input "7. Summarizes what communicated" at bounding box center [966, 439] width 31 height 23
checkbox input "true"
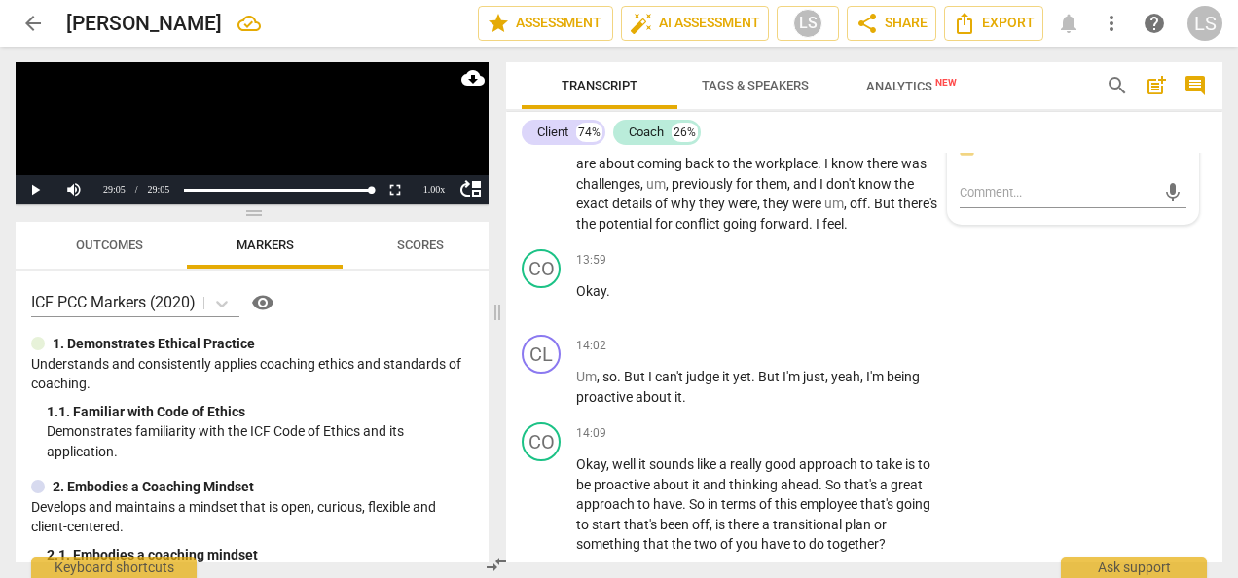
scroll to position [6413, 0]
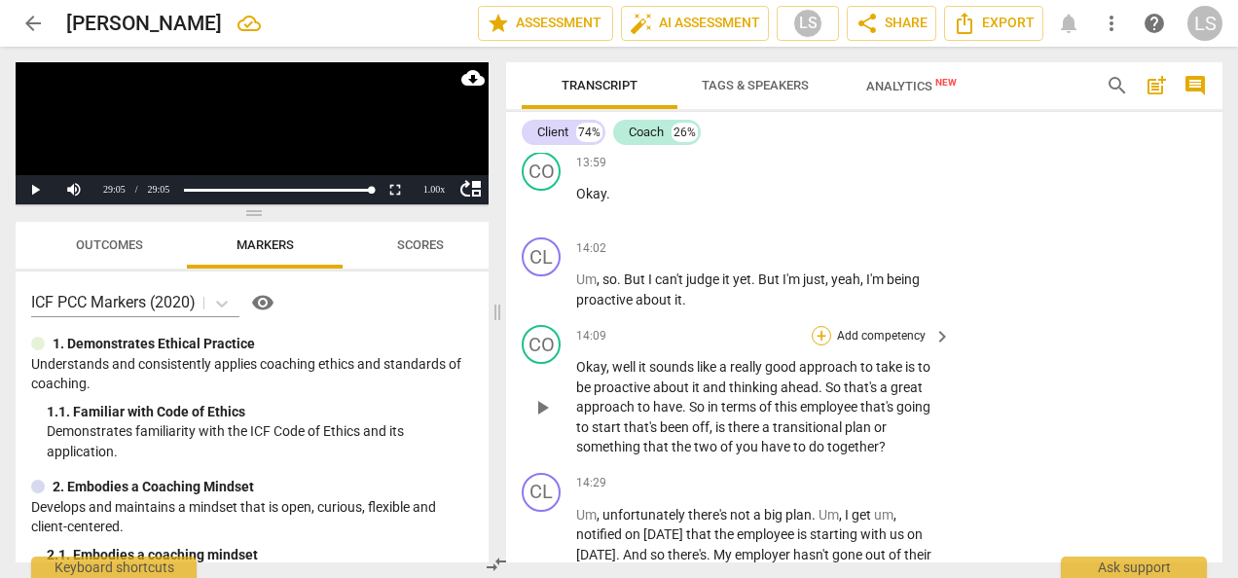
click at [817, 345] on div "+" at bounding box center [820, 335] width 19 height 19
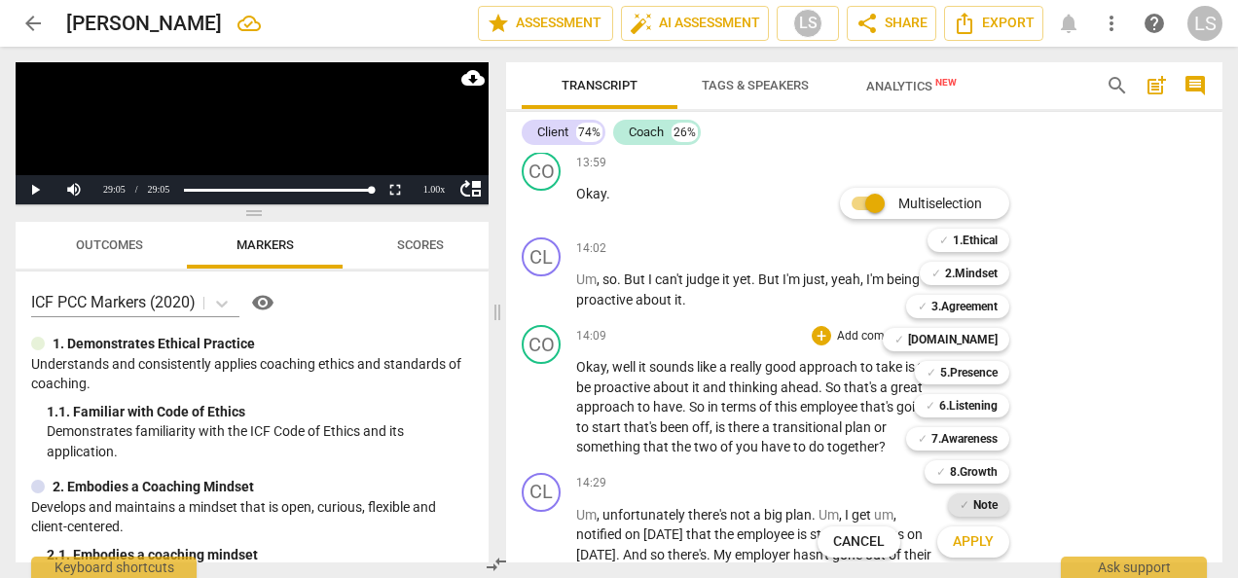
click at [981, 503] on b "Note" at bounding box center [985, 504] width 24 height 23
click at [961, 414] on b "6.Listening" at bounding box center [968, 405] width 58 height 23
click at [964, 438] on b "7.Awareness" at bounding box center [964, 438] width 66 height 23
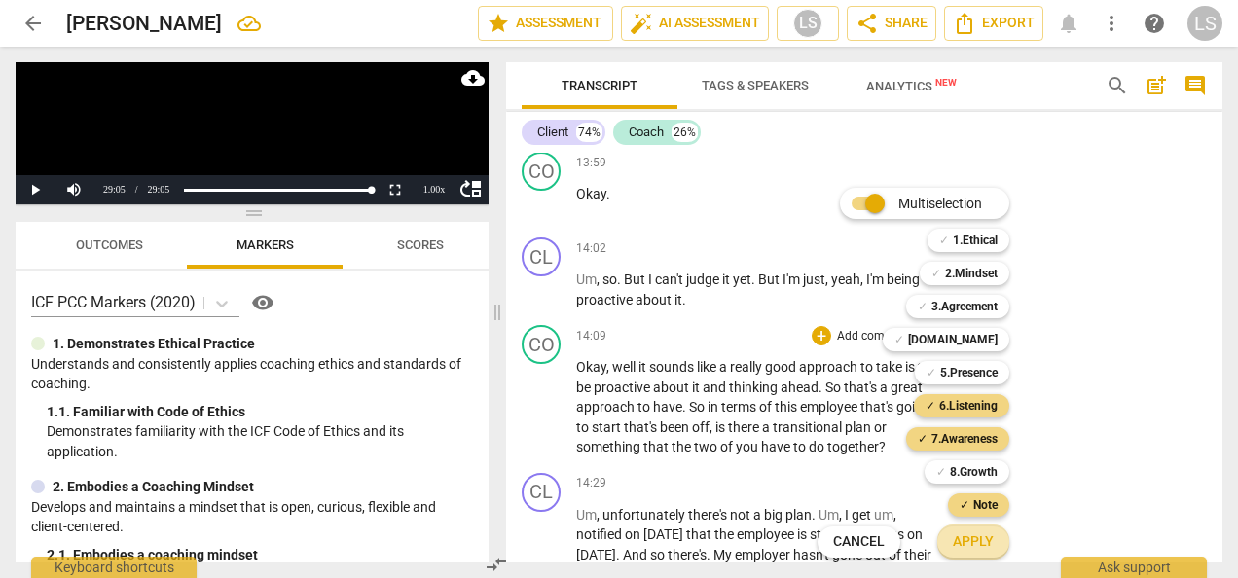
click at [970, 545] on span "Apply" at bounding box center [972, 541] width 41 height 19
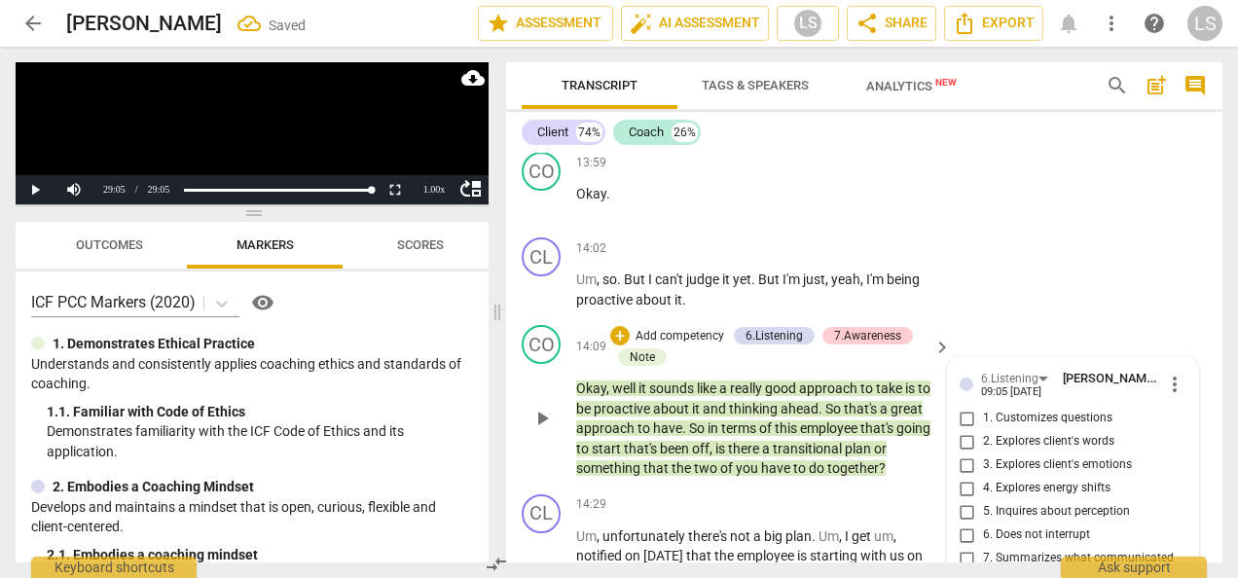
scroll to position [6698, 0]
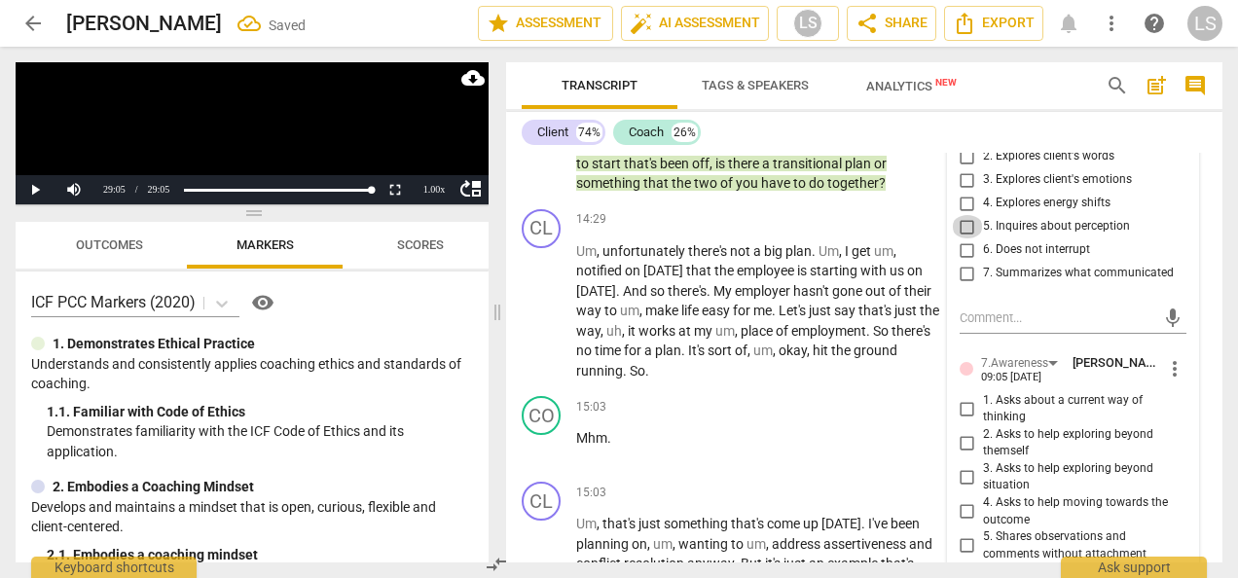
click at [969, 238] on input "5. Inquires about perception" at bounding box center [966, 226] width 31 height 23
checkbox input "true"
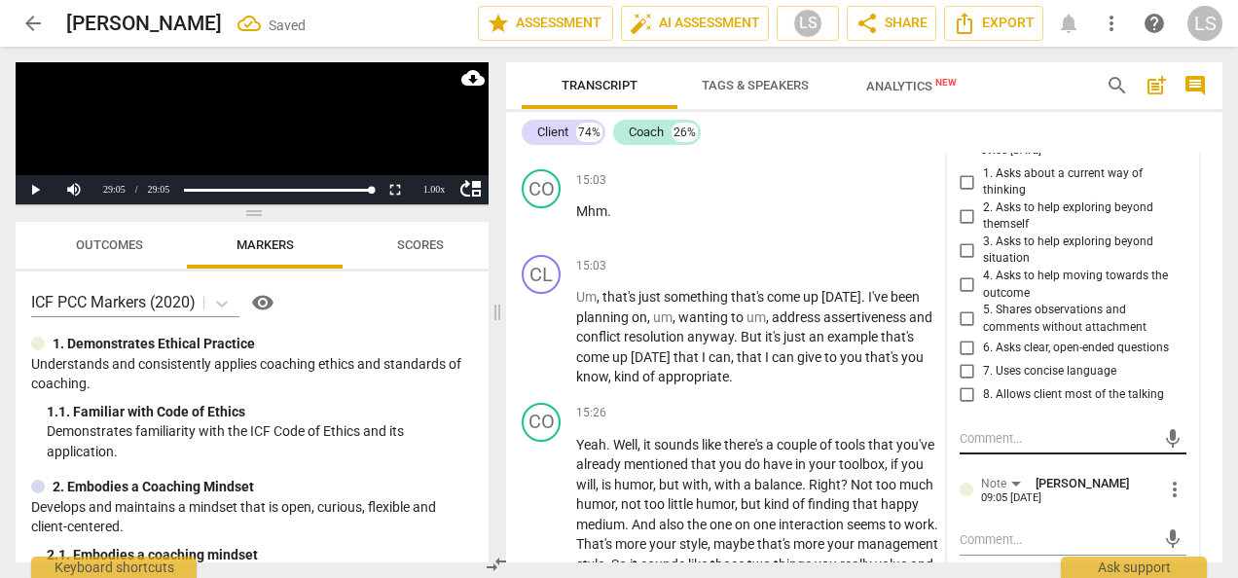
scroll to position [6990, 0]
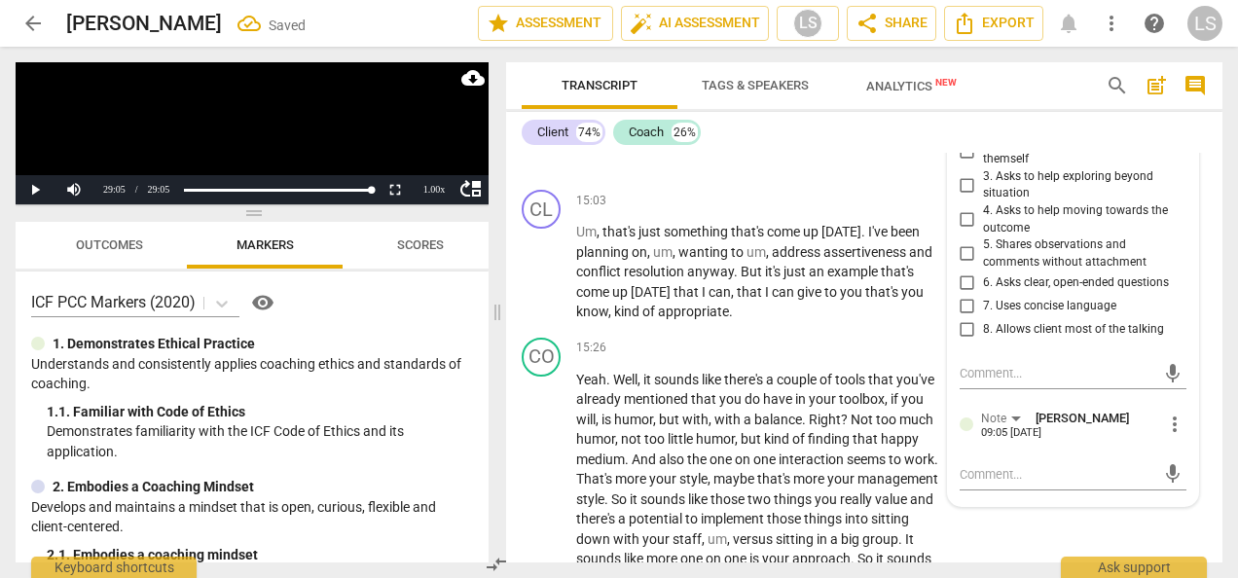
click at [966, 294] on input "6. Asks clear, open-ended questions" at bounding box center [966, 281] width 31 height 23
checkbox input "true"
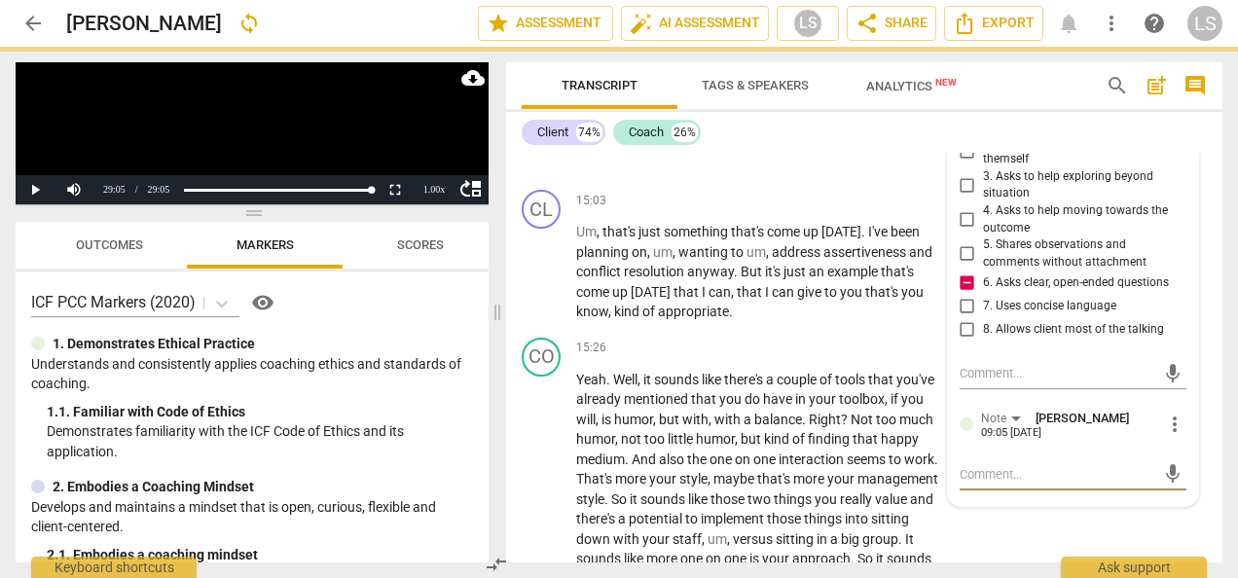
click at [1010, 484] on textarea at bounding box center [1057, 474] width 196 height 18
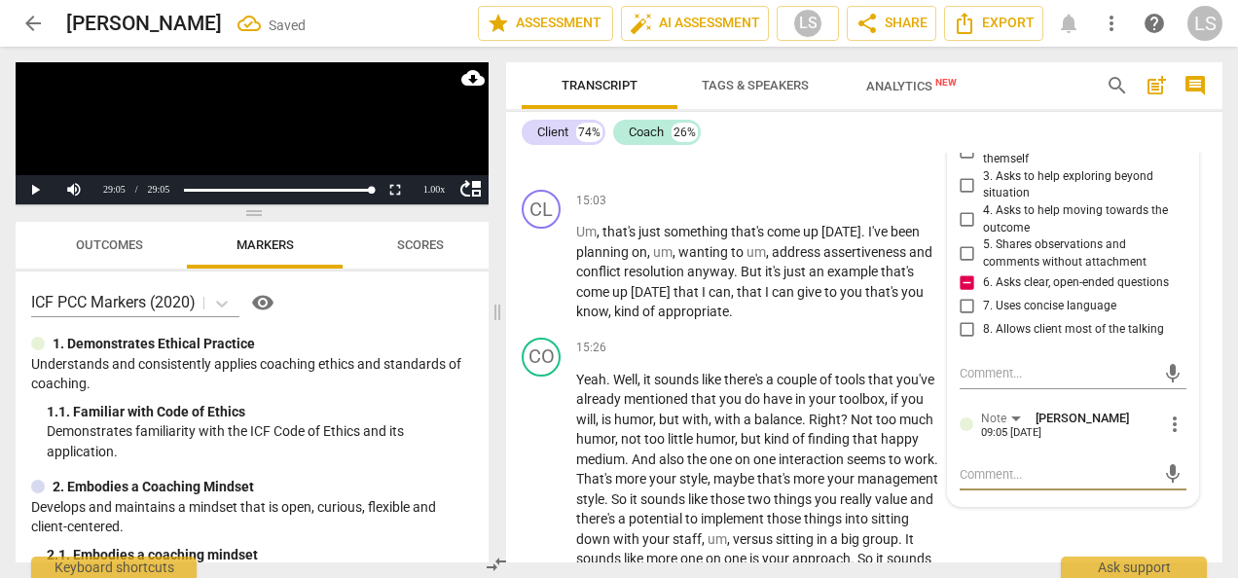
type textarea "T"
type textarea "Th"
type textarea "Tho"
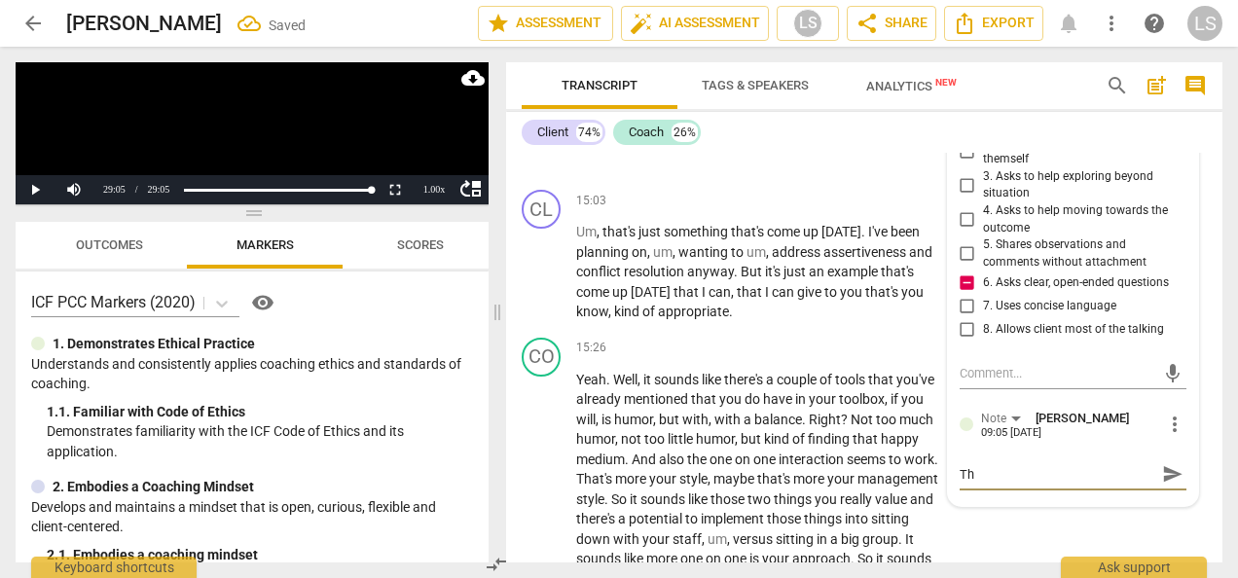
type textarea "Tho"
type textarea "Thos"
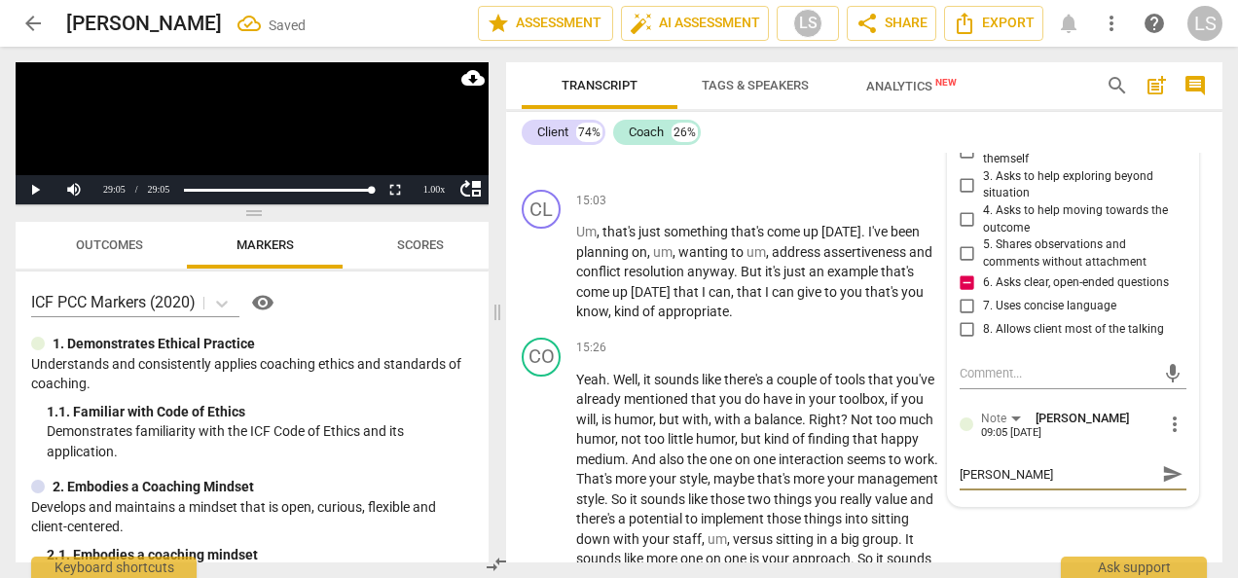
type textarea "Thos"
click at [817, 358] on div "+" at bounding box center [820, 348] width 19 height 19
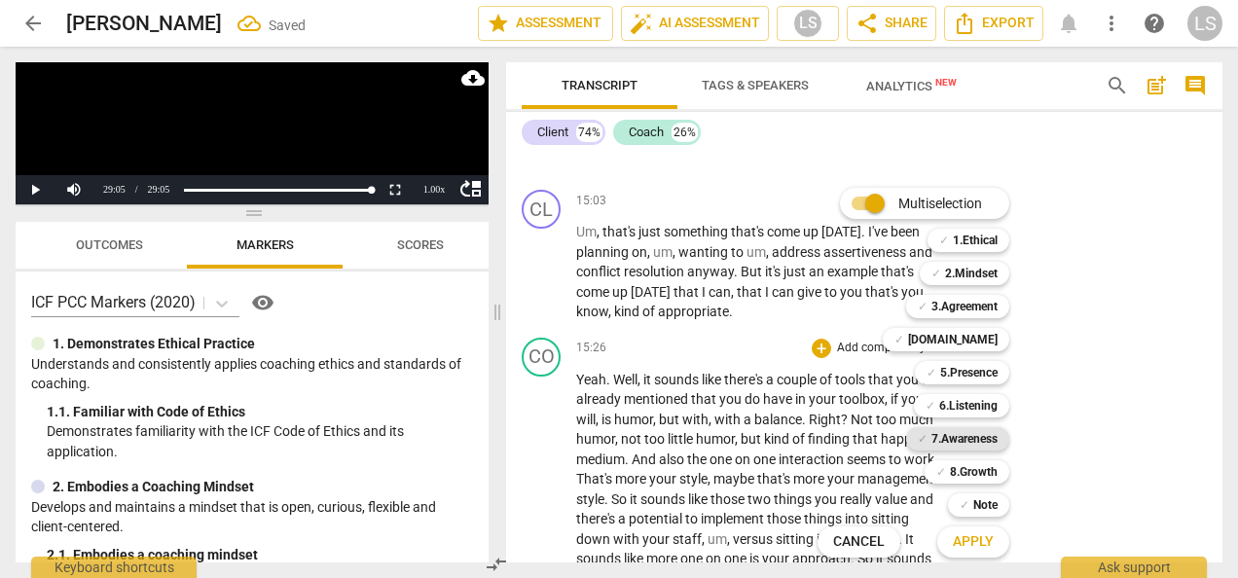
click at [971, 442] on b "7.Awareness" at bounding box center [964, 438] width 66 height 23
click at [965, 281] on b "2.Mindset" at bounding box center [971, 273] width 53 height 23
click at [975, 540] on span "Apply" at bounding box center [972, 541] width 41 height 19
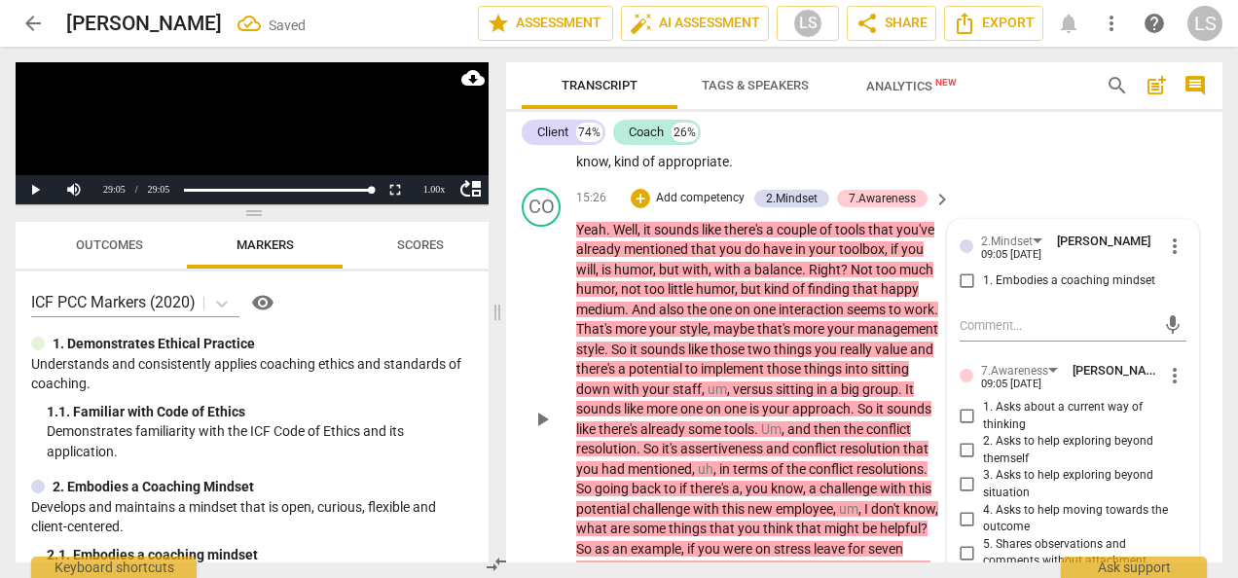
scroll to position [7234, 0]
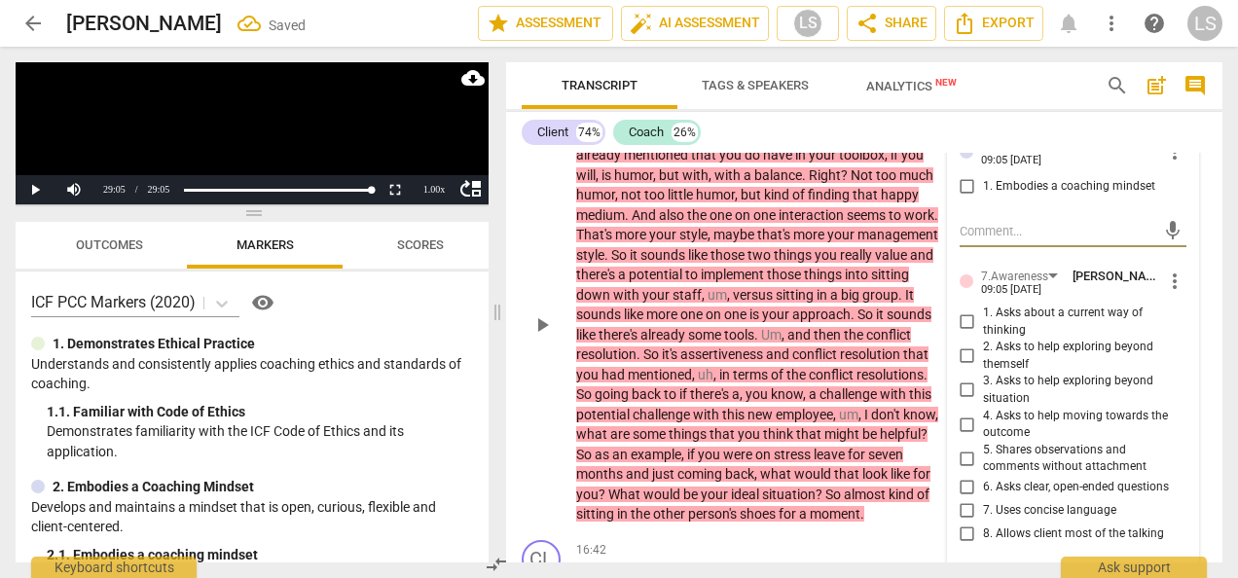
click at [960, 334] on input "1. Asks about a current way of thinking" at bounding box center [966, 321] width 31 height 23
click at [961, 198] on input "1. Embodies a coaching mindset" at bounding box center [966, 186] width 31 height 23
click at [967, 334] on input "1. Asks about a current way of thinking" at bounding box center [966, 321] width 31 height 23
click at [961, 470] on input "5. Shares observations and comments without attachment" at bounding box center [966, 458] width 31 height 23
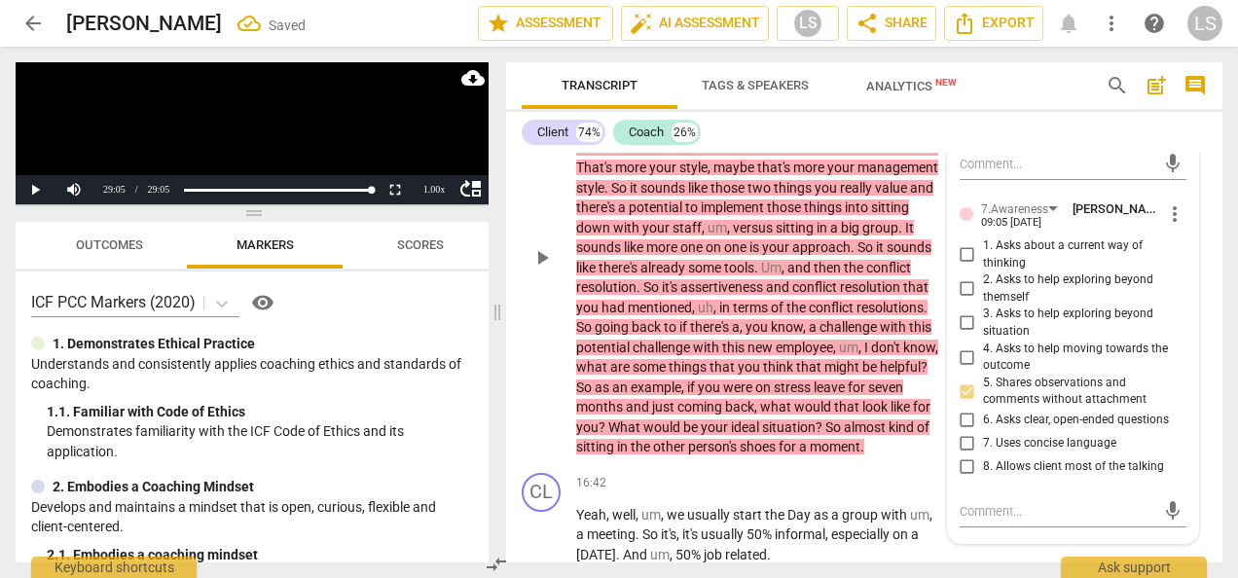
scroll to position [7429, 0]
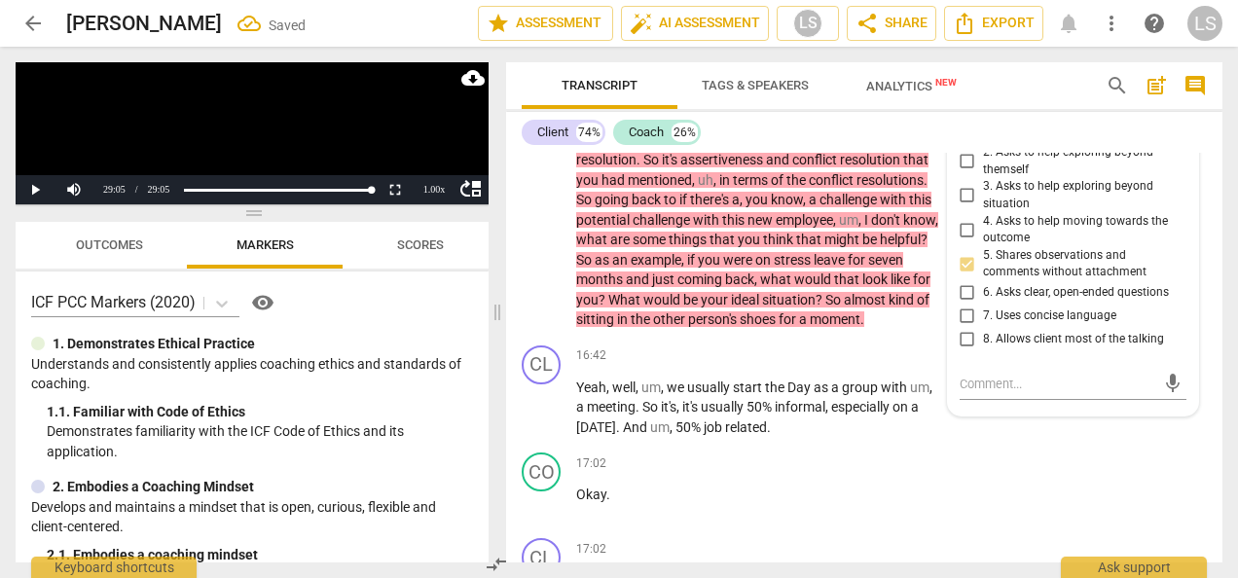
click at [967, 305] on input "6. Asks clear, open-ended questions" at bounding box center [966, 292] width 31 height 23
click at [966, 328] on input "7. Uses concise language" at bounding box center [966, 316] width 31 height 23
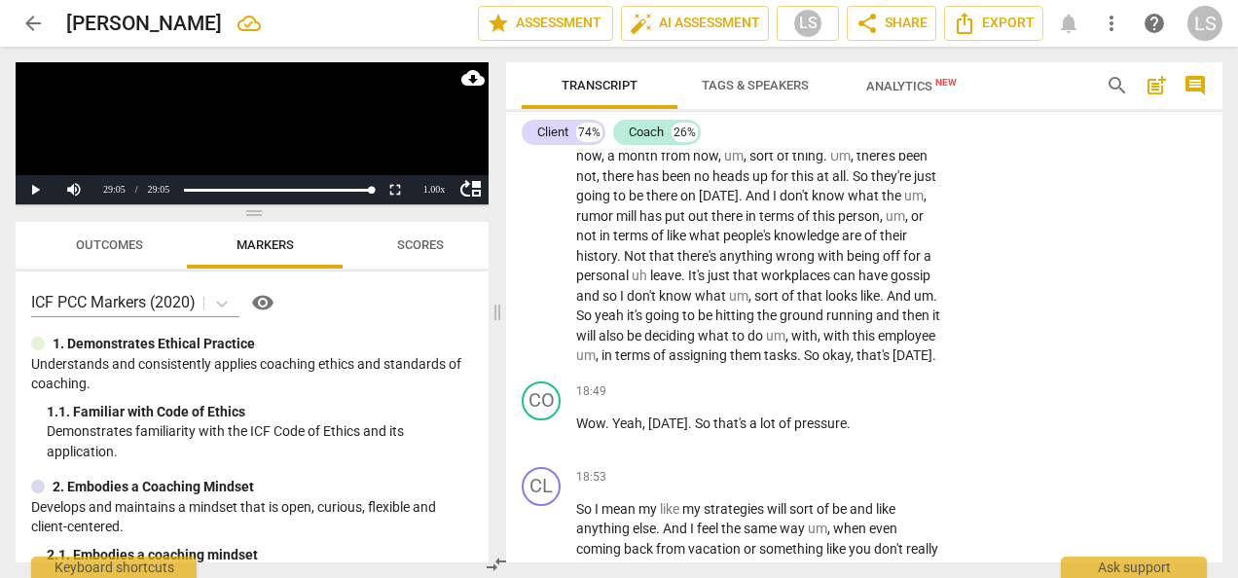
scroll to position [8110, 0]
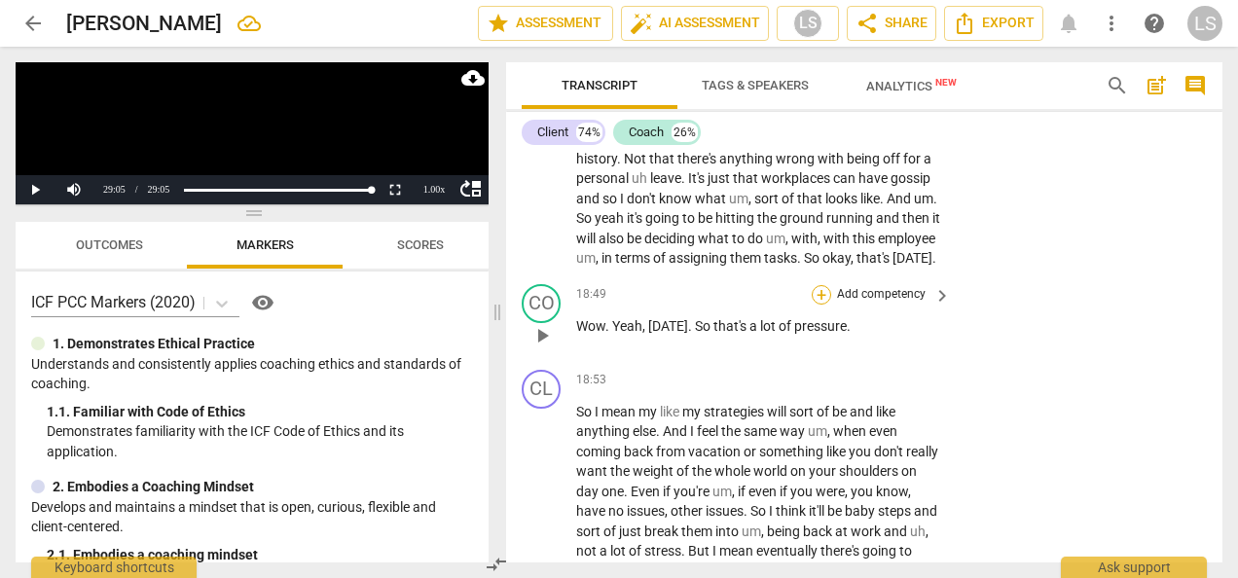
click at [822, 305] on div "+" at bounding box center [820, 294] width 19 height 19
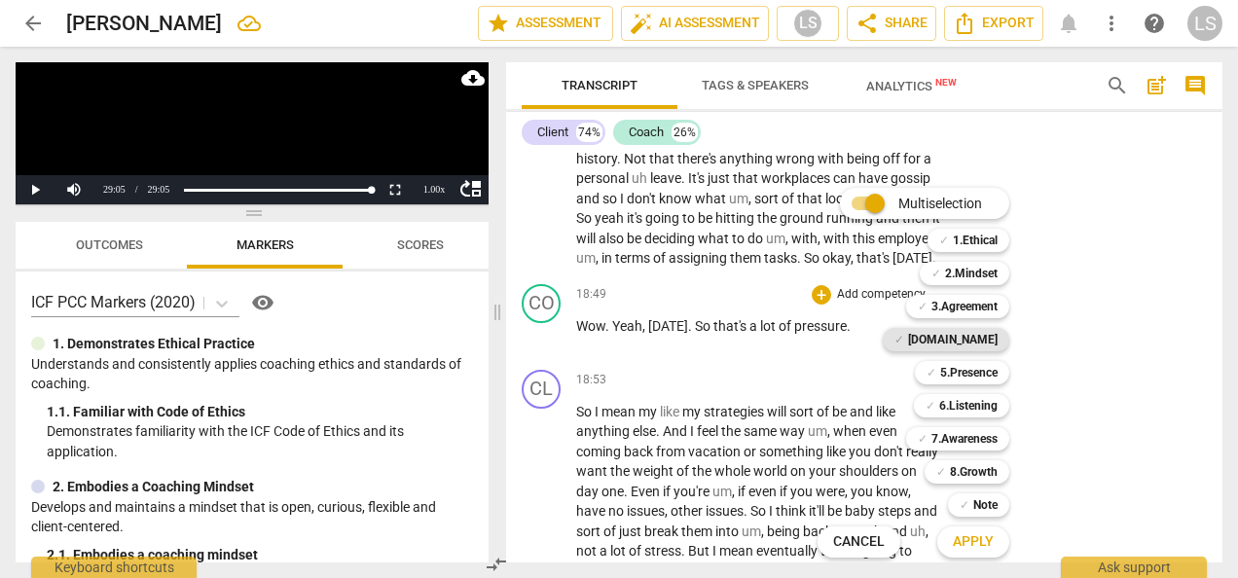
click at [965, 341] on b "[DOMAIN_NAME]" at bounding box center [953, 339] width 90 height 23
click at [971, 269] on b "2.Mindset" at bounding box center [971, 273] width 53 height 23
click at [989, 497] on b "Note" at bounding box center [985, 504] width 24 height 23
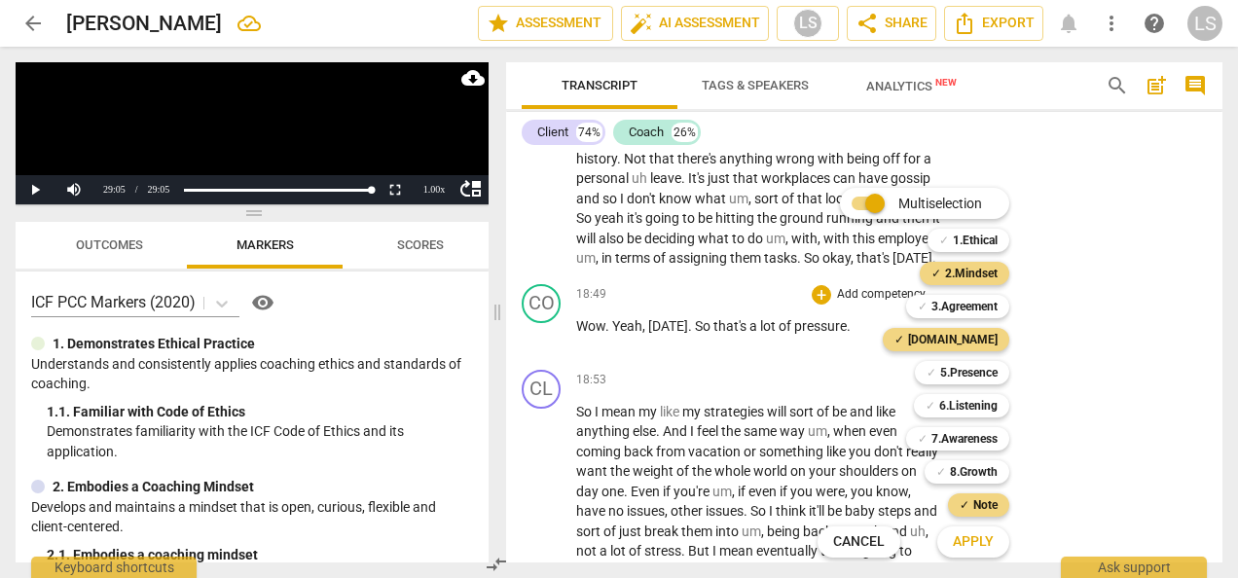
click at [990, 553] on button "Apply" at bounding box center [973, 541] width 72 height 35
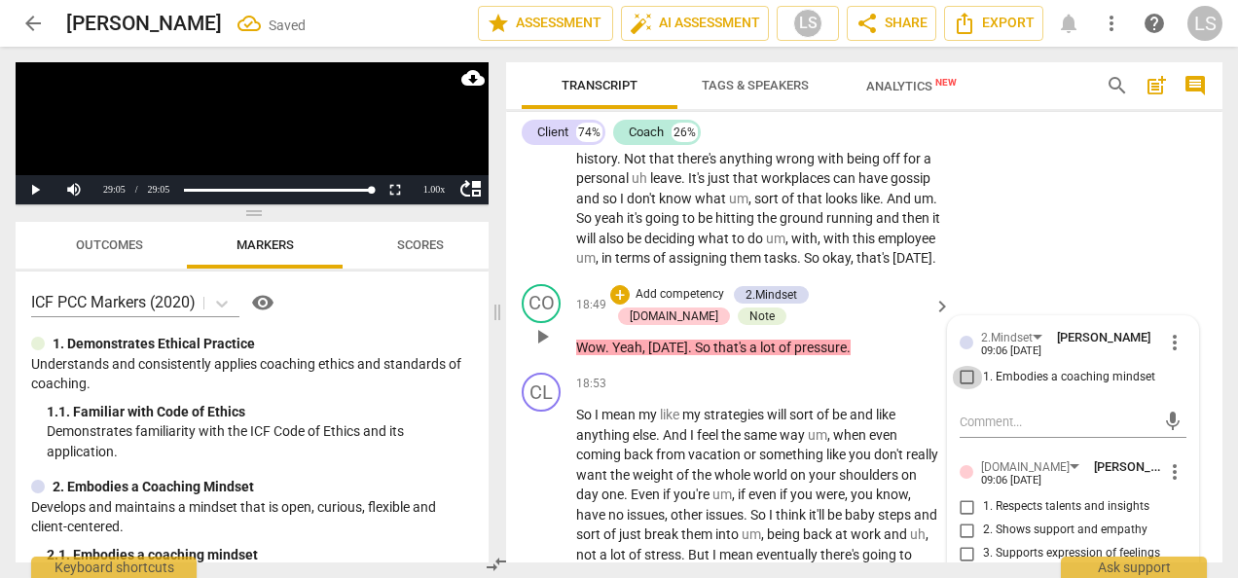
click at [963, 389] on input "1. Embodies a coaching mindset" at bounding box center [966, 377] width 31 height 23
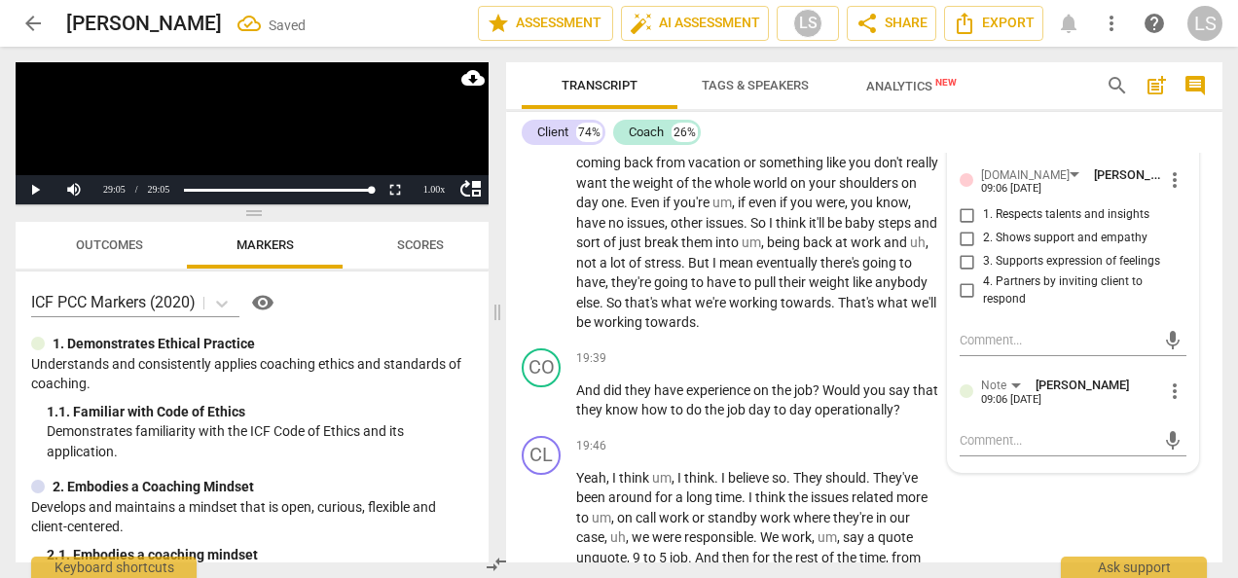
click at [960, 250] on input "2. Shows support and empathy" at bounding box center [966, 238] width 31 height 23
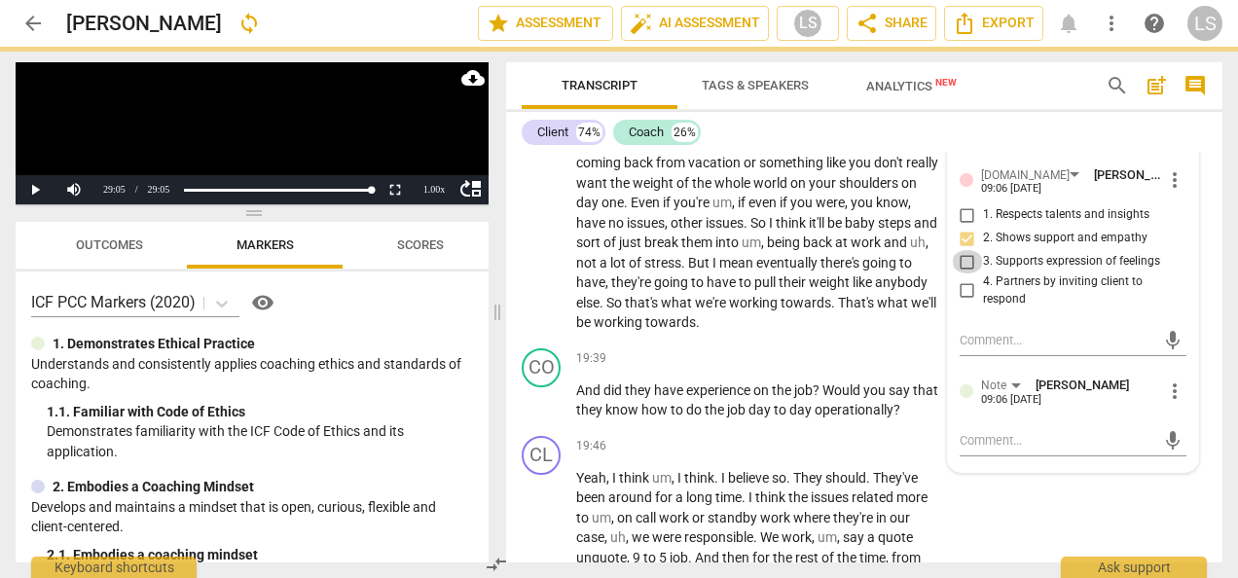
click at [962, 273] on input "3. Supports expression of feelings" at bounding box center [966, 261] width 31 height 23
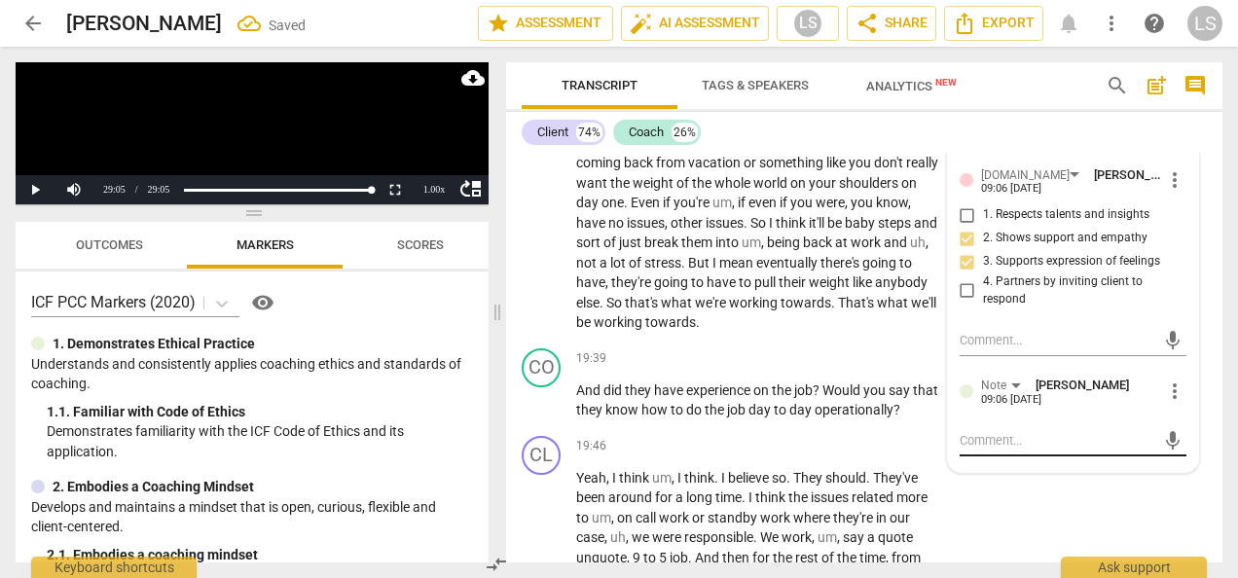
click at [1004, 456] on div "mic" at bounding box center [1072, 440] width 227 height 31
click at [1006, 449] on textarea at bounding box center [1057, 440] width 196 height 18
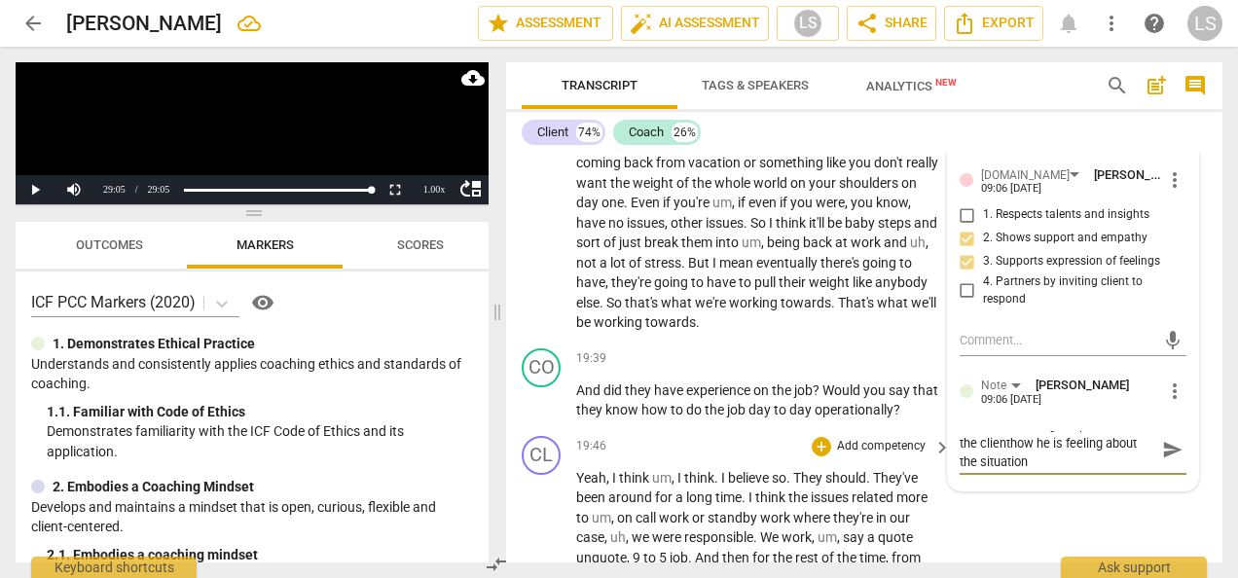
scroll to position [0, 0]
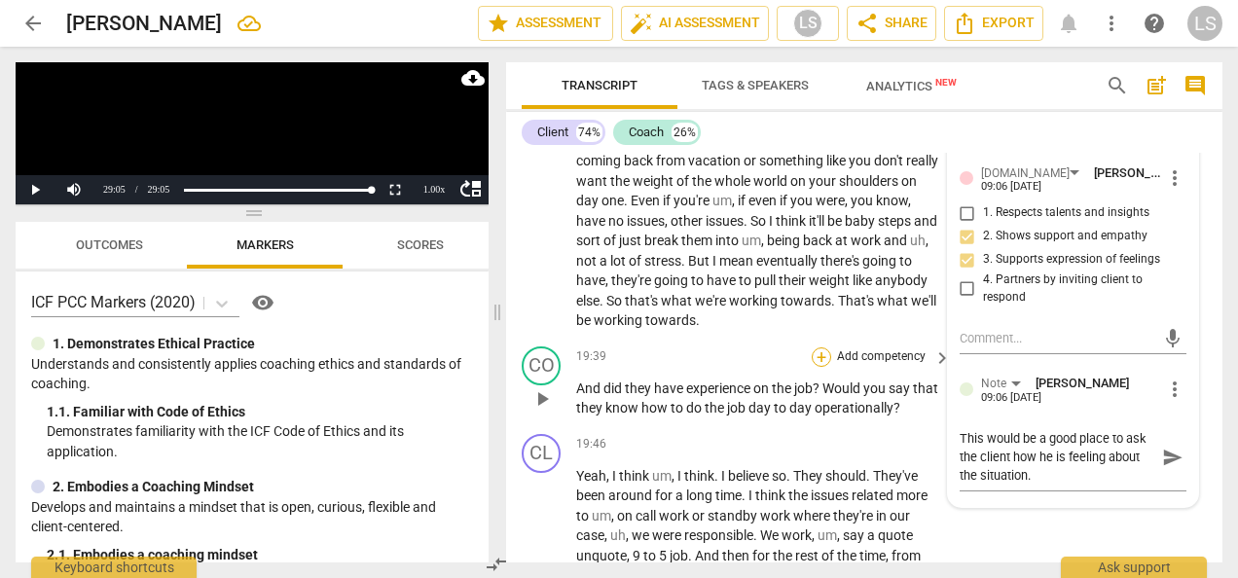
click at [819, 367] on div "+" at bounding box center [820, 356] width 19 height 19
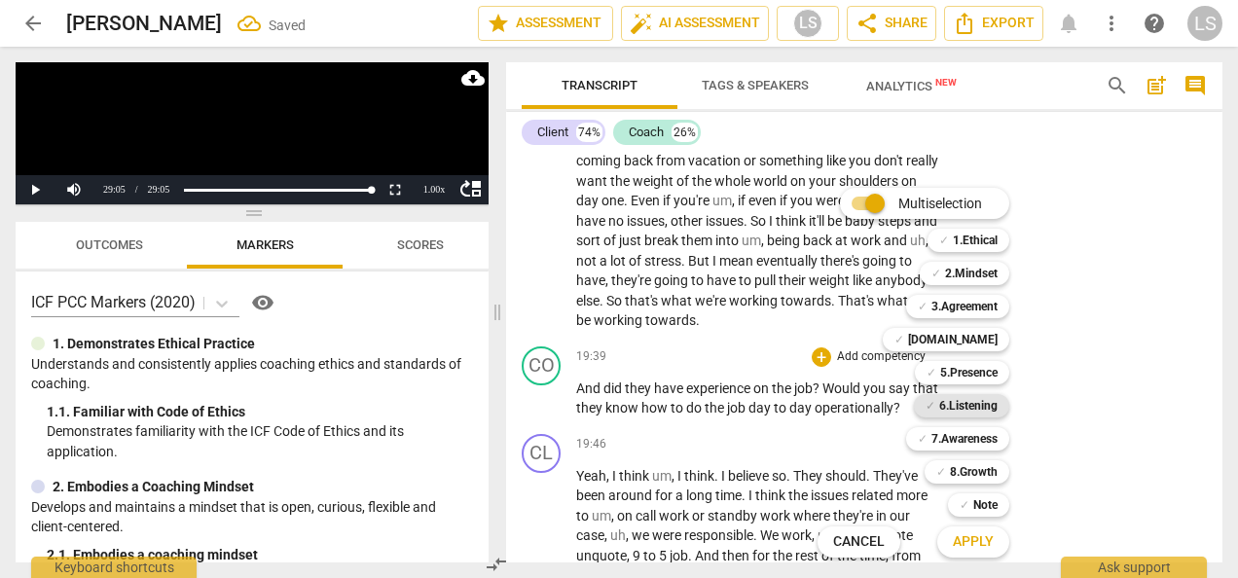
click at [944, 401] on b "6.Listening" at bounding box center [968, 405] width 58 height 23
click at [959, 441] on b "7.Awareness" at bounding box center [964, 438] width 66 height 23
click at [985, 542] on span "Apply" at bounding box center [972, 541] width 41 height 19
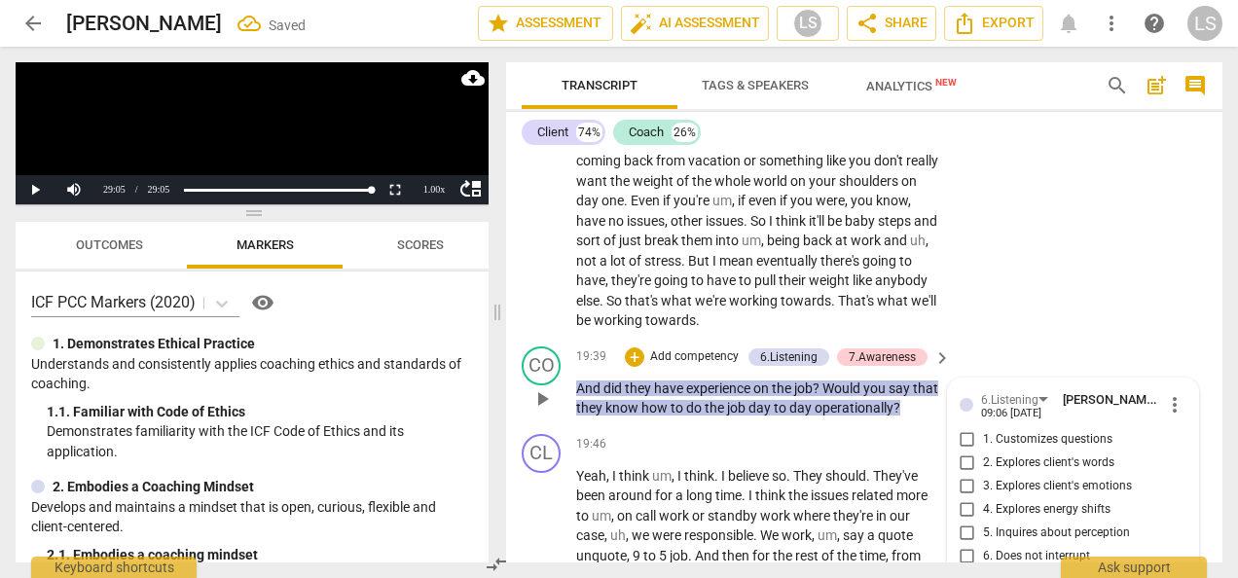
scroll to position [8749, 0]
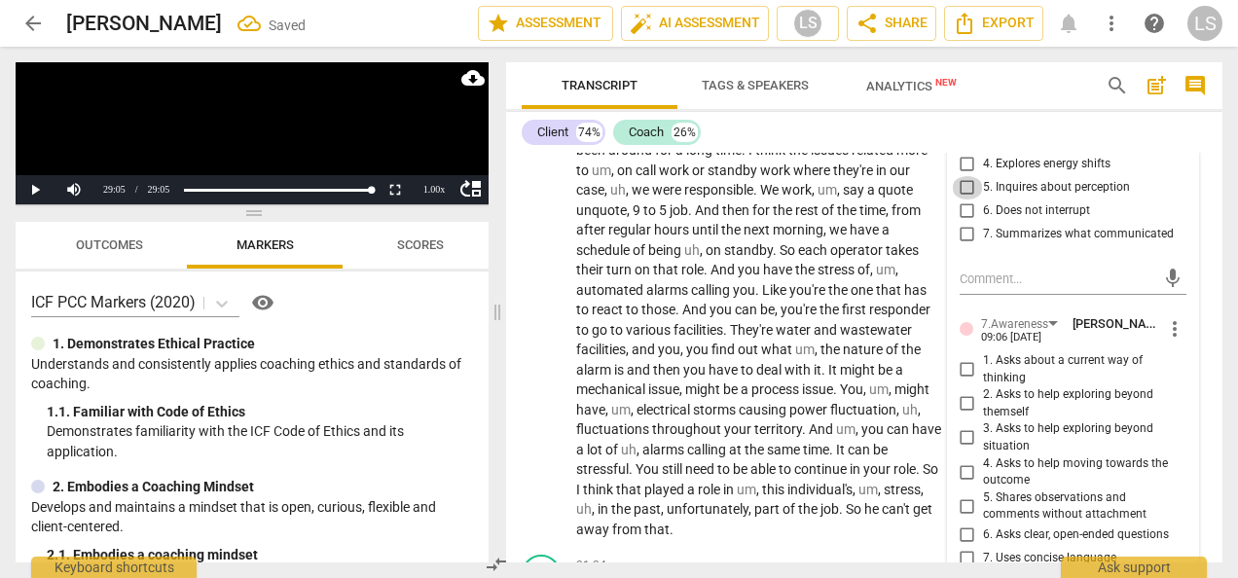
click at [963, 199] on input "5. Inquires about perception" at bounding box center [966, 187] width 31 height 23
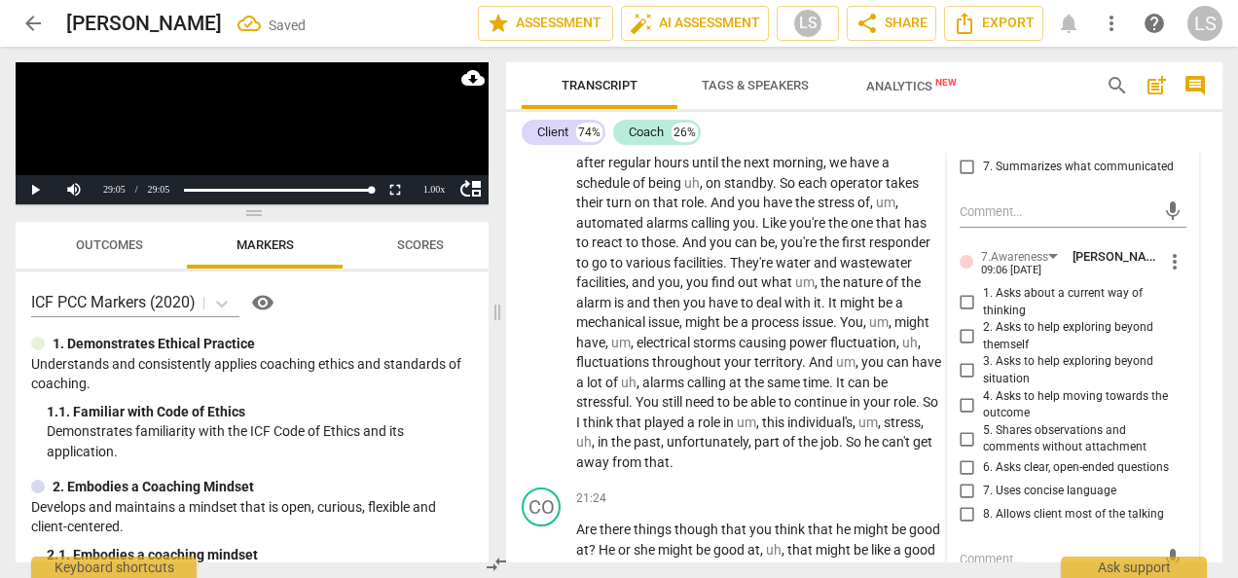
scroll to position [8846, 0]
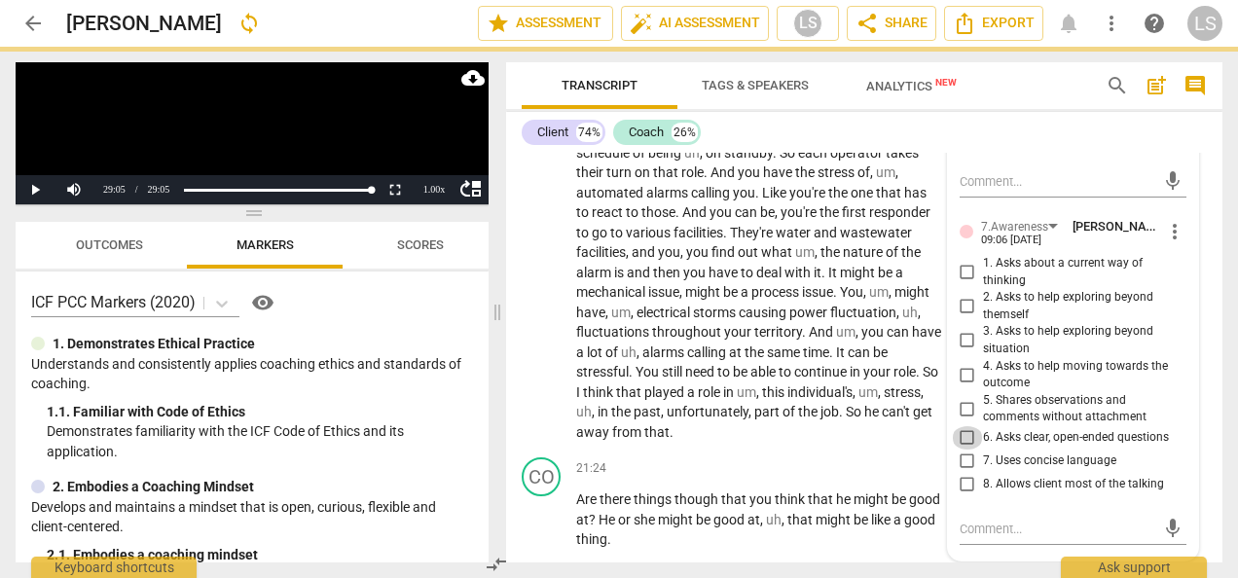
click at [961, 449] on input "6. Asks clear, open-ended questions" at bounding box center [966, 437] width 31 height 23
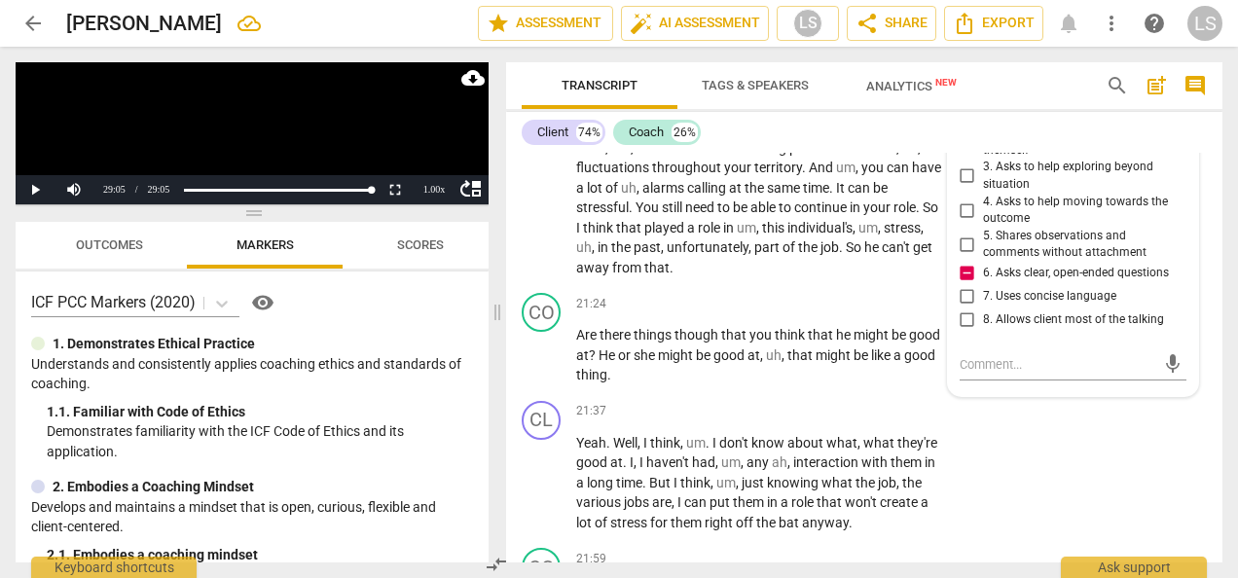
scroll to position [9041, 0]
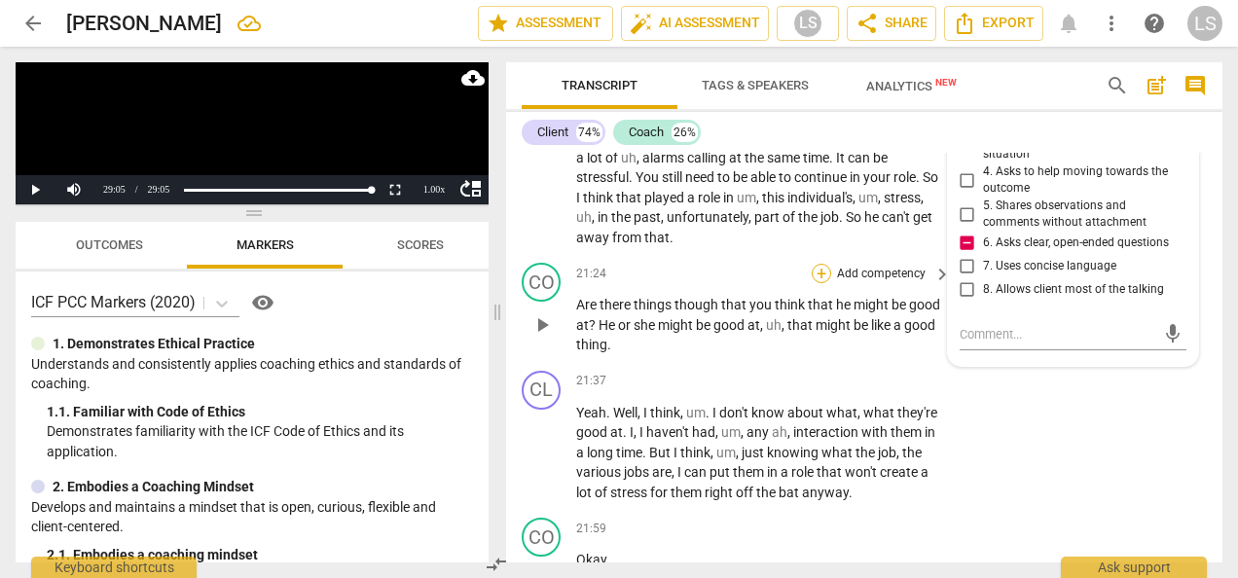
click at [813, 283] on div "+" at bounding box center [820, 273] width 19 height 19
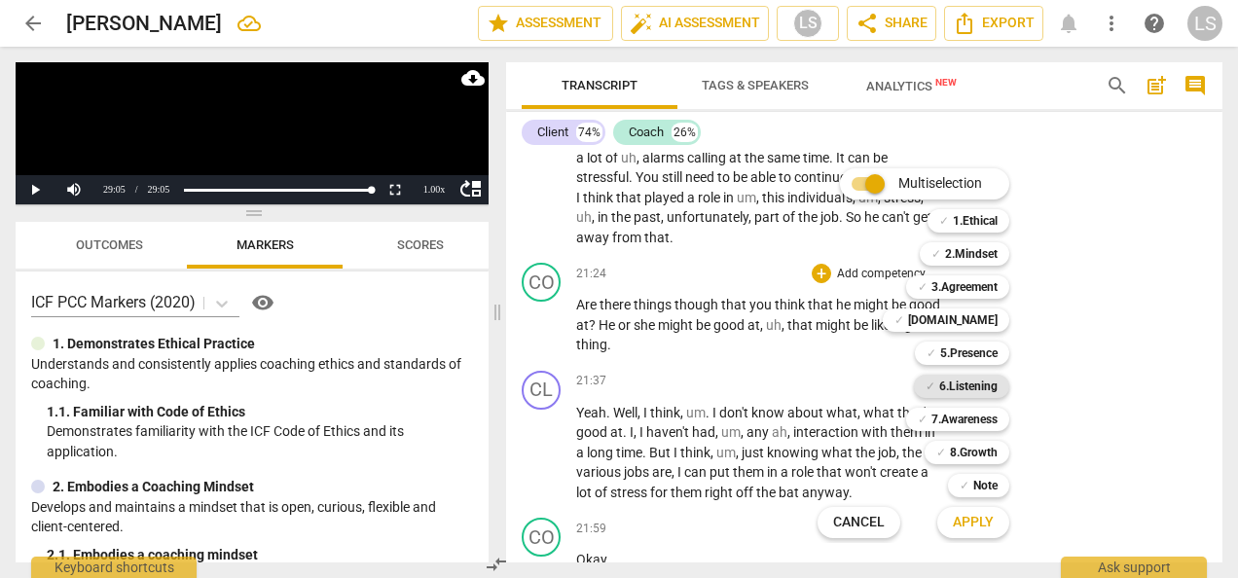
click at [944, 385] on b "6.Listening" at bounding box center [968, 386] width 58 height 23
click at [973, 487] on b "Note" at bounding box center [985, 485] width 24 height 23
click at [977, 521] on span "Apply" at bounding box center [972, 522] width 41 height 19
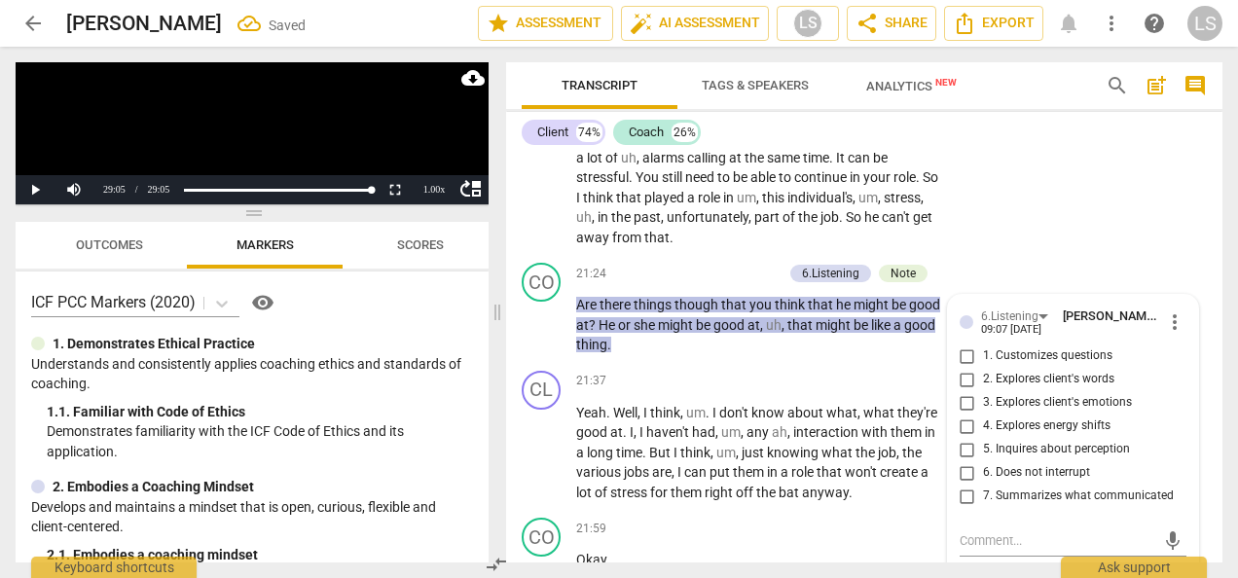
scroll to position [9304, 0]
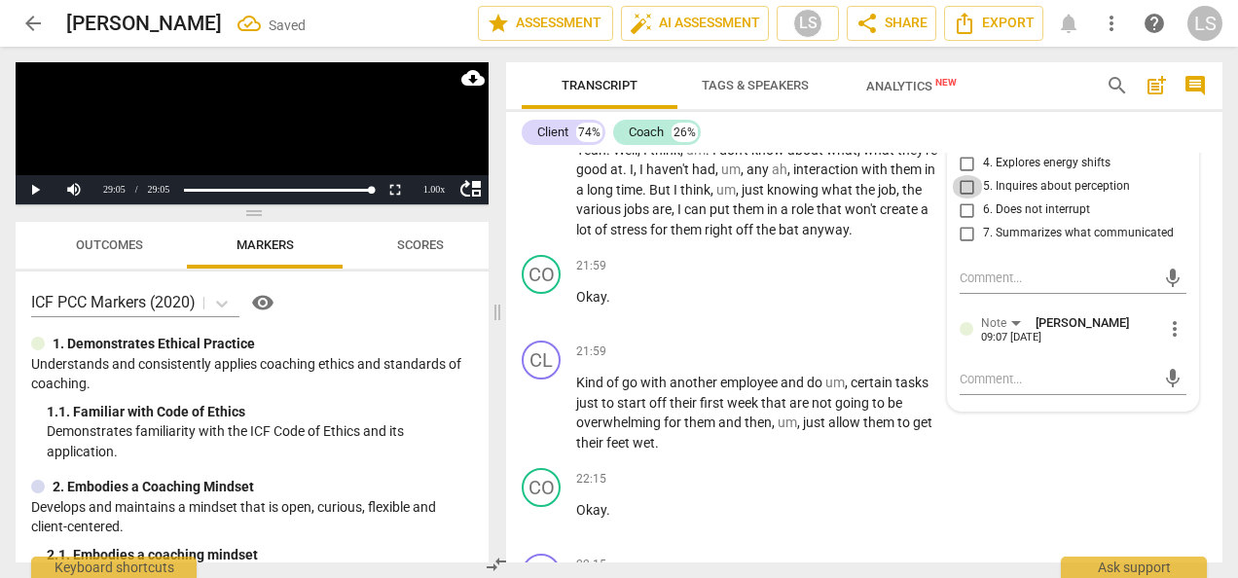
click at [961, 198] on input "5. Inquires about perception" at bounding box center [966, 186] width 31 height 23
click at [994, 388] on textarea at bounding box center [1057, 379] width 196 height 18
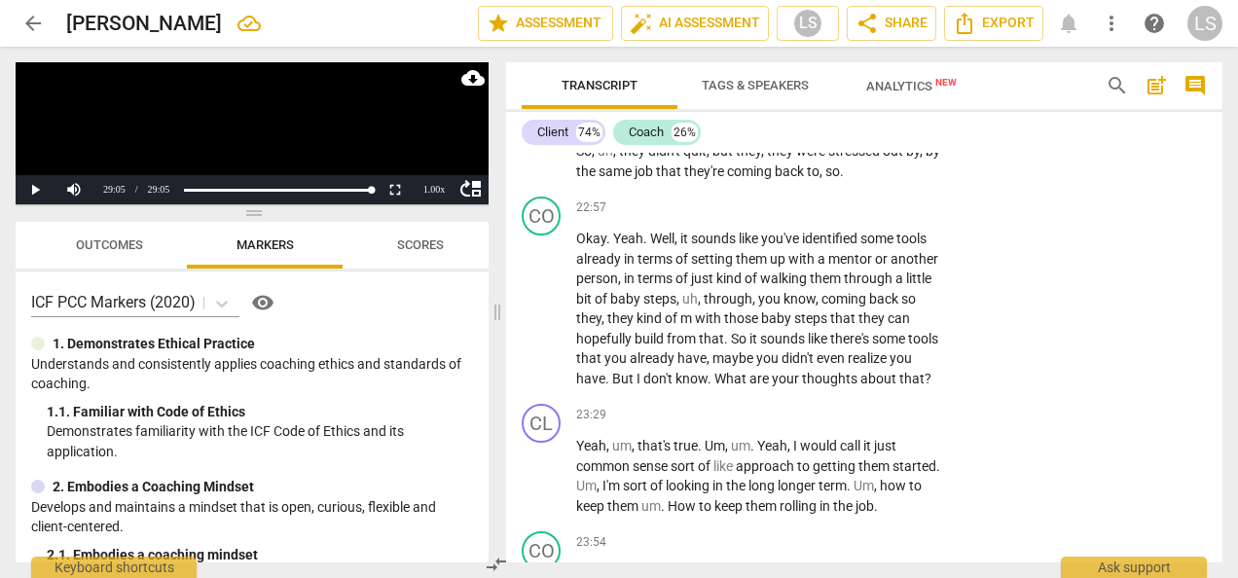
scroll to position [10179, 0]
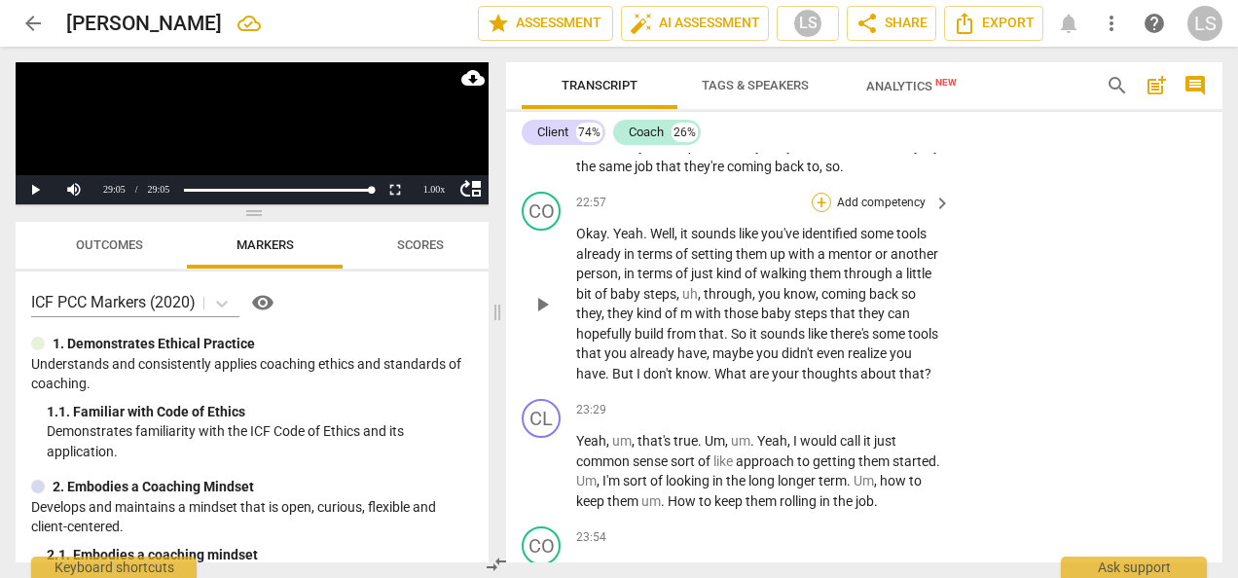
click at [821, 212] on div "+" at bounding box center [820, 202] width 19 height 19
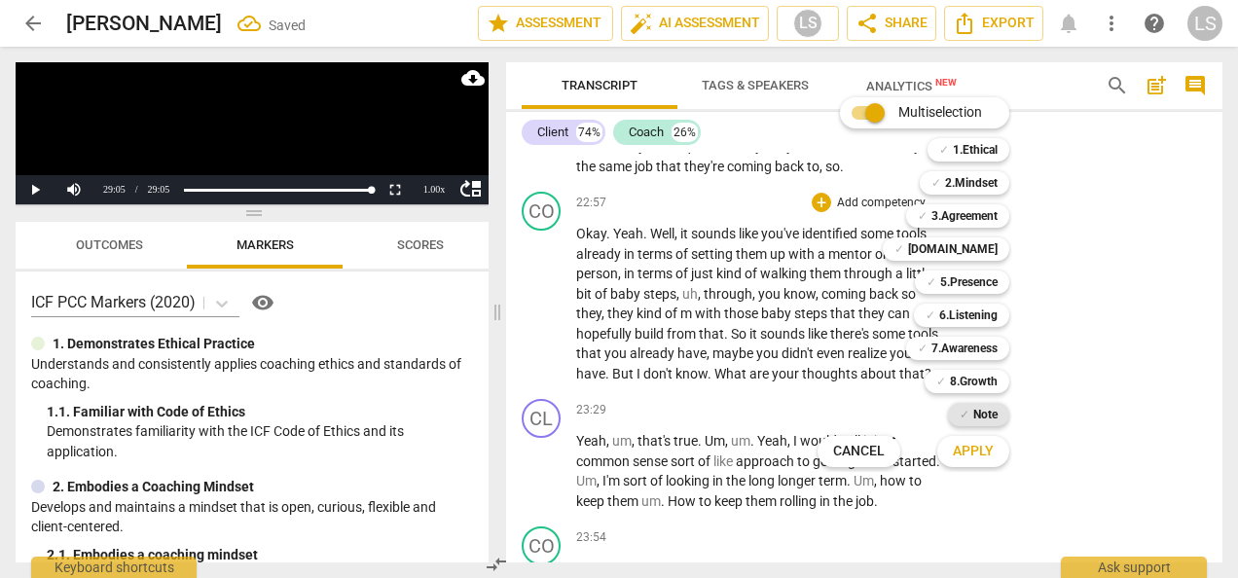
click at [978, 414] on b "Note" at bounding box center [985, 414] width 24 height 23
click at [975, 339] on b "7.Awareness" at bounding box center [964, 348] width 66 height 23
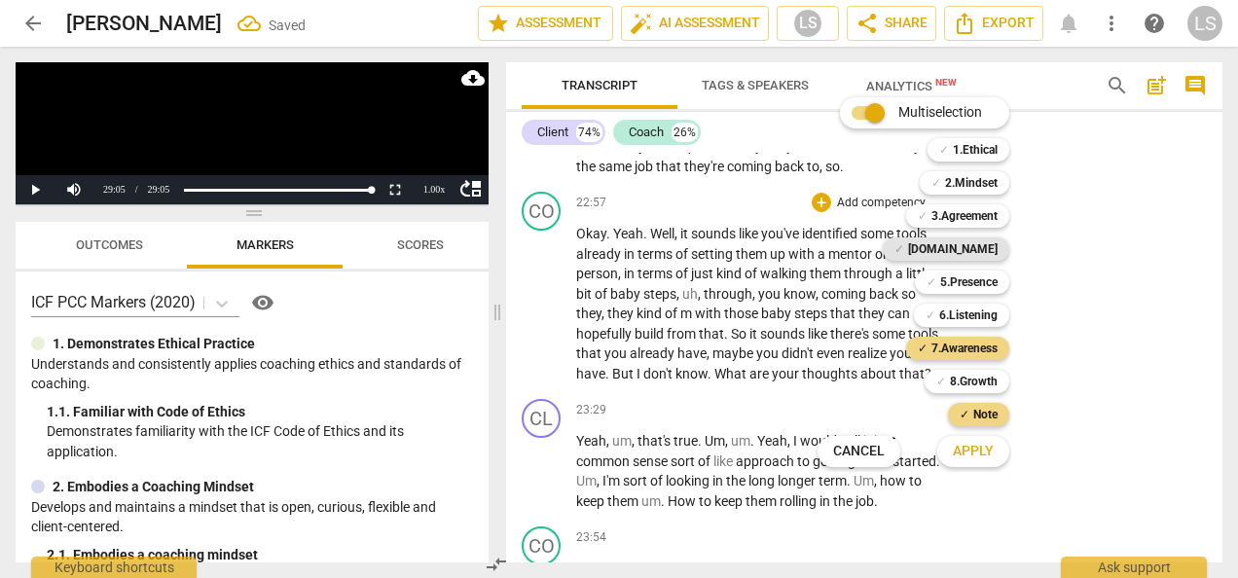
click at [965, 241] on b "[DOMAIN_NAME]" at bounding box center [953, 248] width 90 height 23
click at [965, 182] on b "2.Mindset" at bounding box center [971, 182] width 53 height 23
click at [976, 459] on span "Apply" at bounding box center [972, 451] width 41 height 19
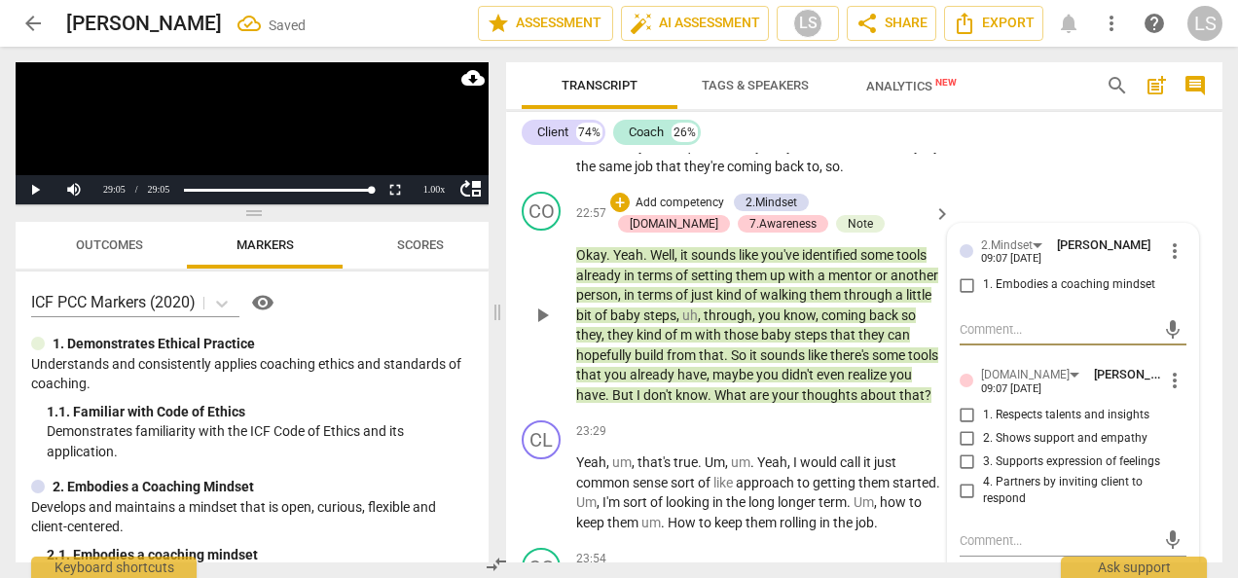
click at [956, 297] on input "1. Embodies a coaching mindset" at bounding box center [966, 284] width 31 height 23
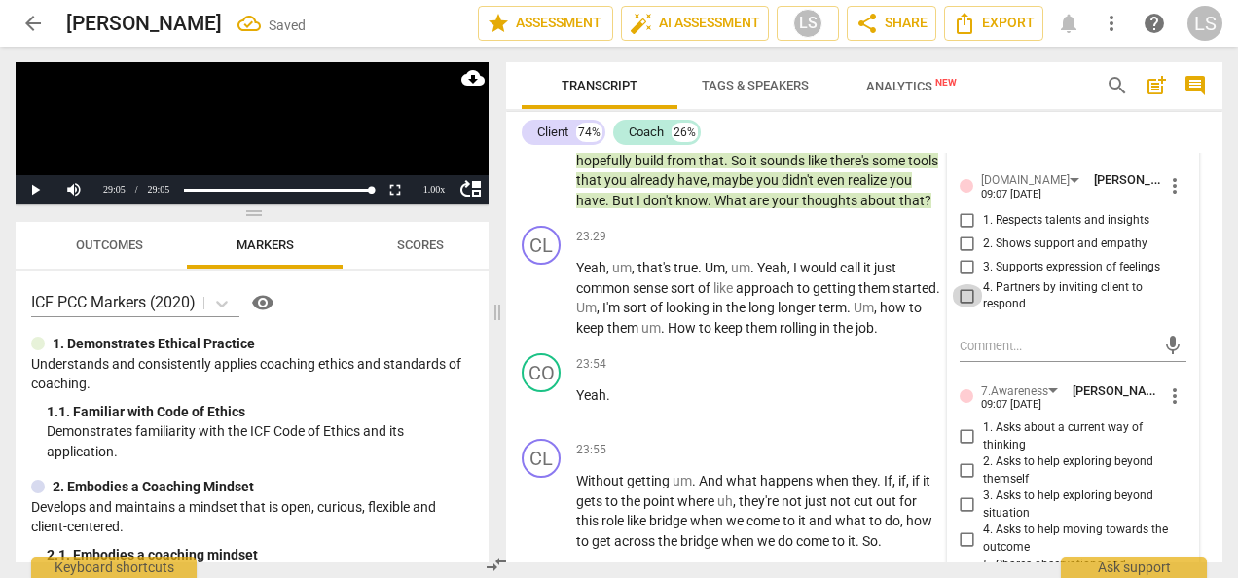
click at [956, 307] on input "4. Partners by inviting client to respond" at bounding box center [966, 295] width 31 height 23
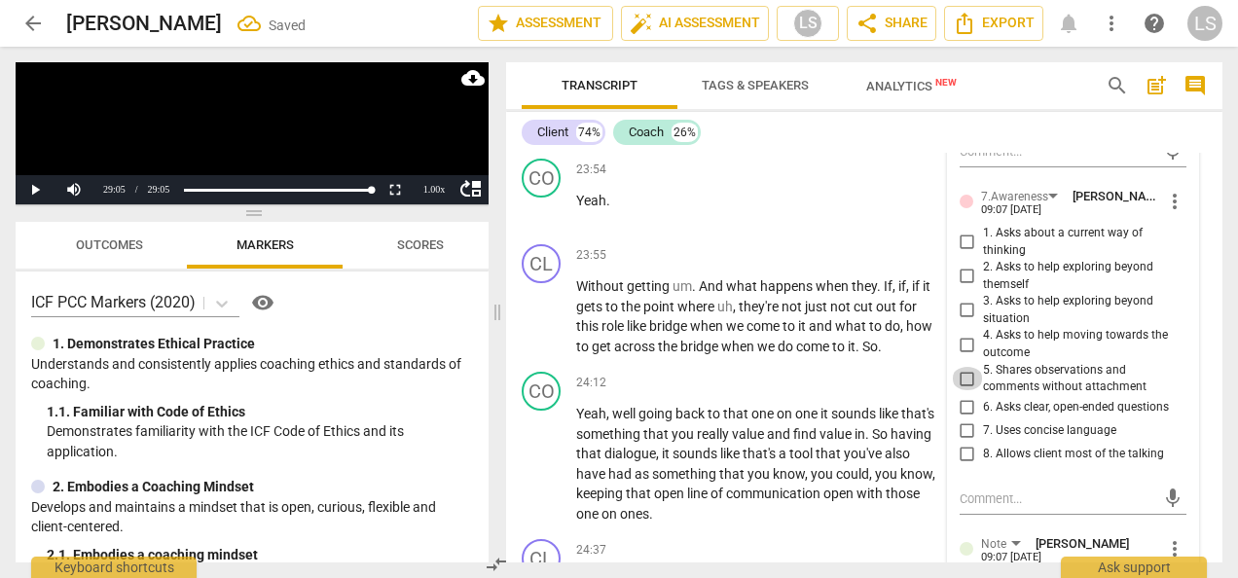
click at [965, 390] on input "5. Shares observations and comments without attachment" at bounding box center [966, 378] width 31 height 23
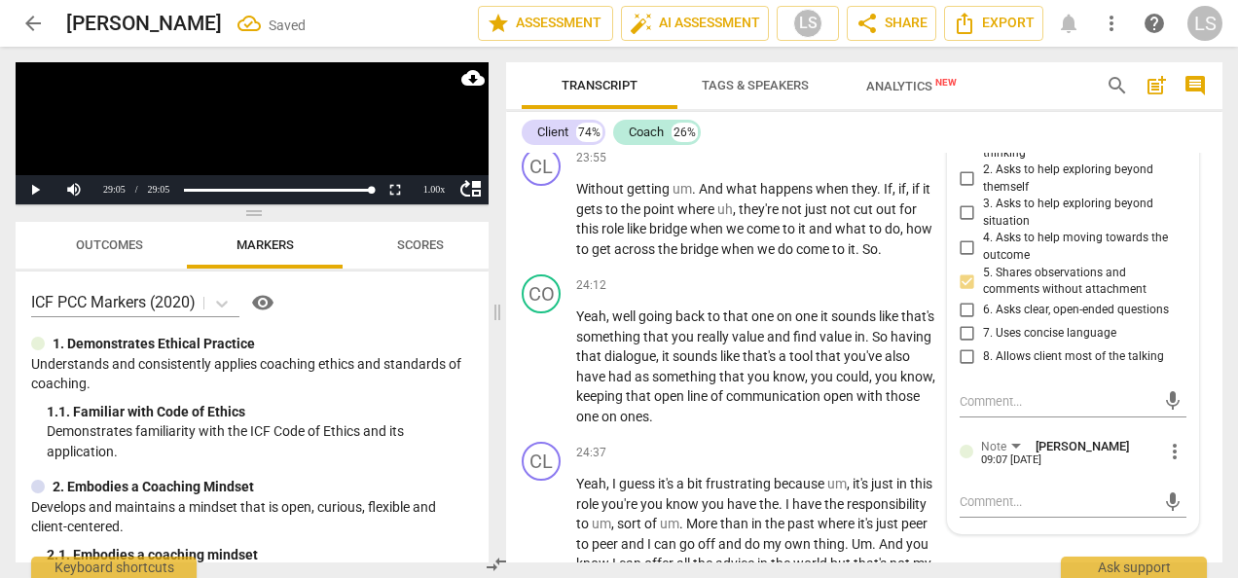
scroll to position [10763, 0]
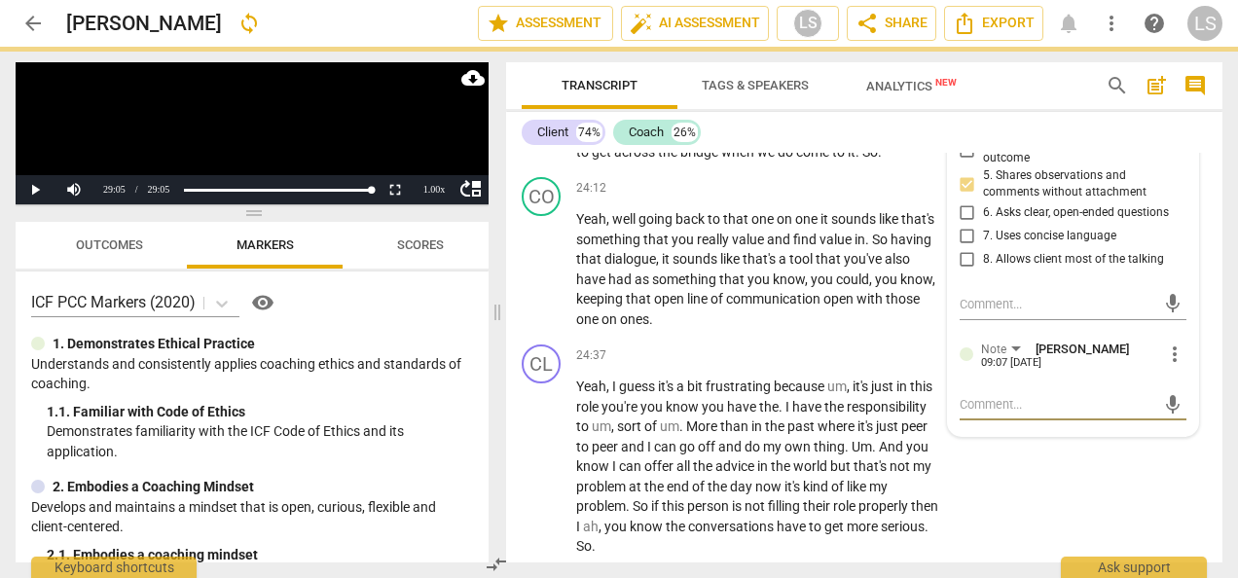
click at [1012, 413] on textarea at bounding box center [1057, 404] width 196 height 18
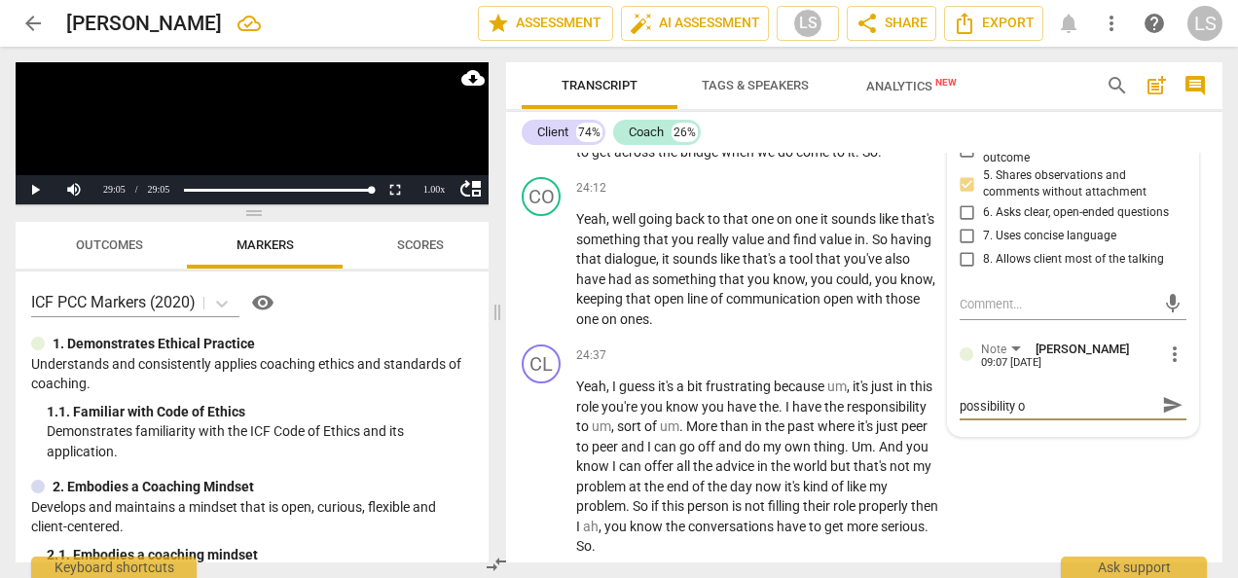
scroll to position [0, 0]
click at [1117, 92] on span "search" at bounding box center [1116, 85] width 23 height 23
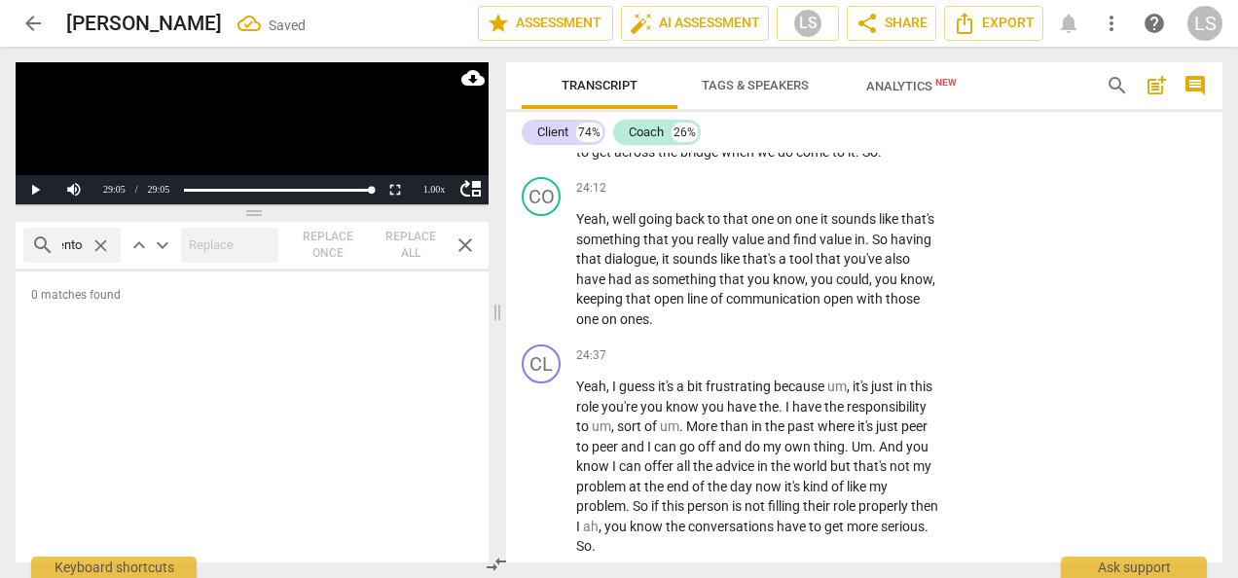
scroll to position [0, 19]
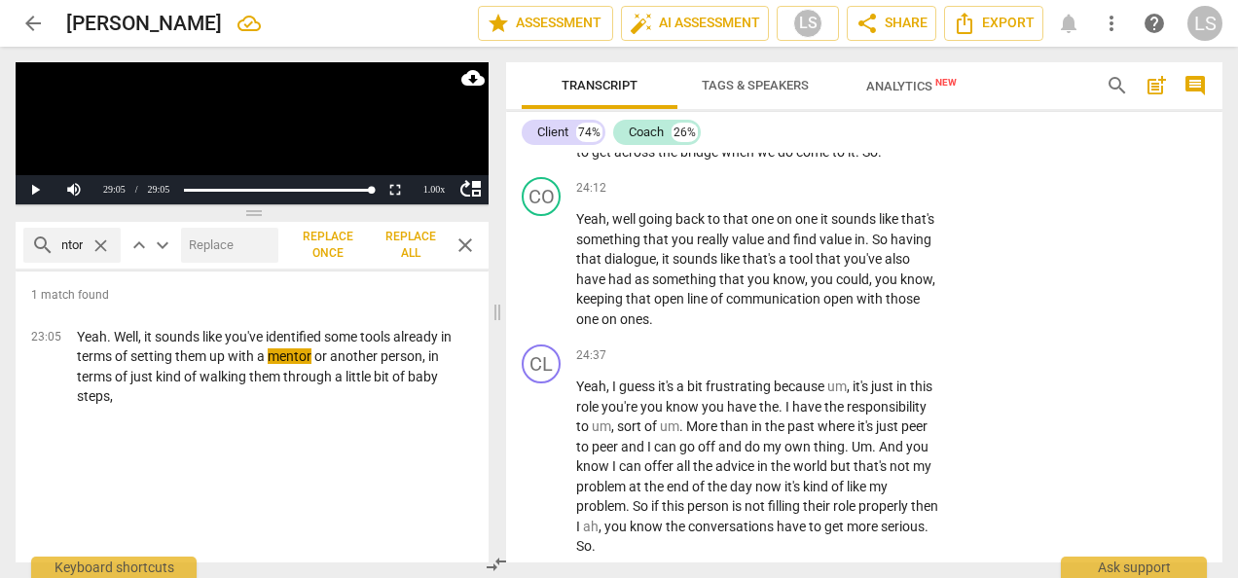
click at [96, 251] on span "close" at bounding box center [100, 245] width 20 height 20
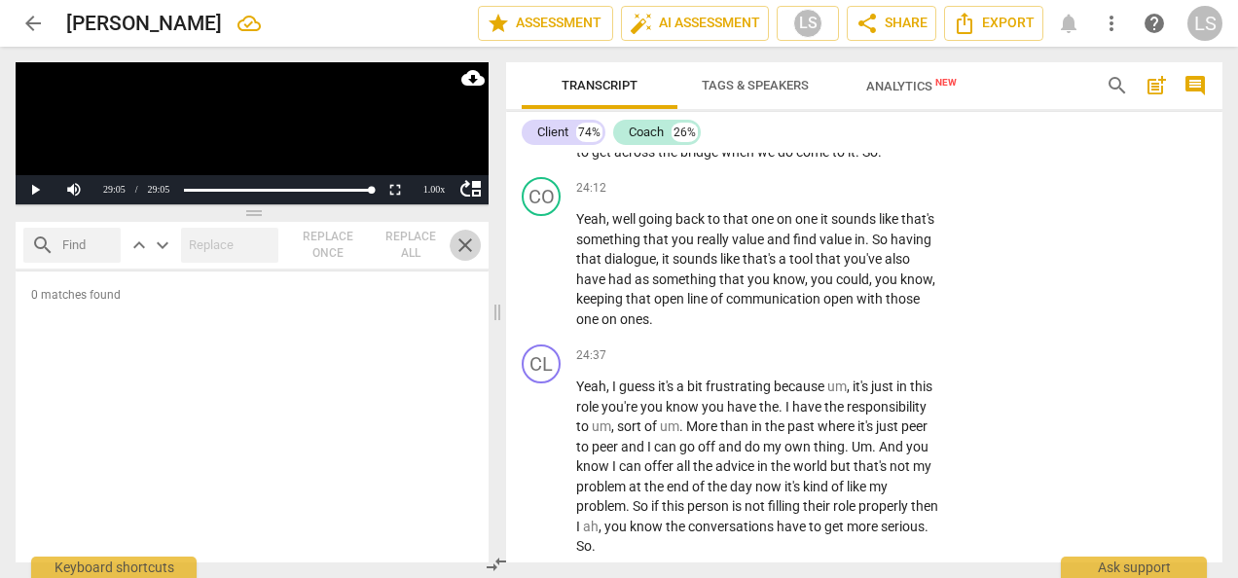
click at [463, 252] on span "close" at bounding box center [464, 244] width 23 height 23
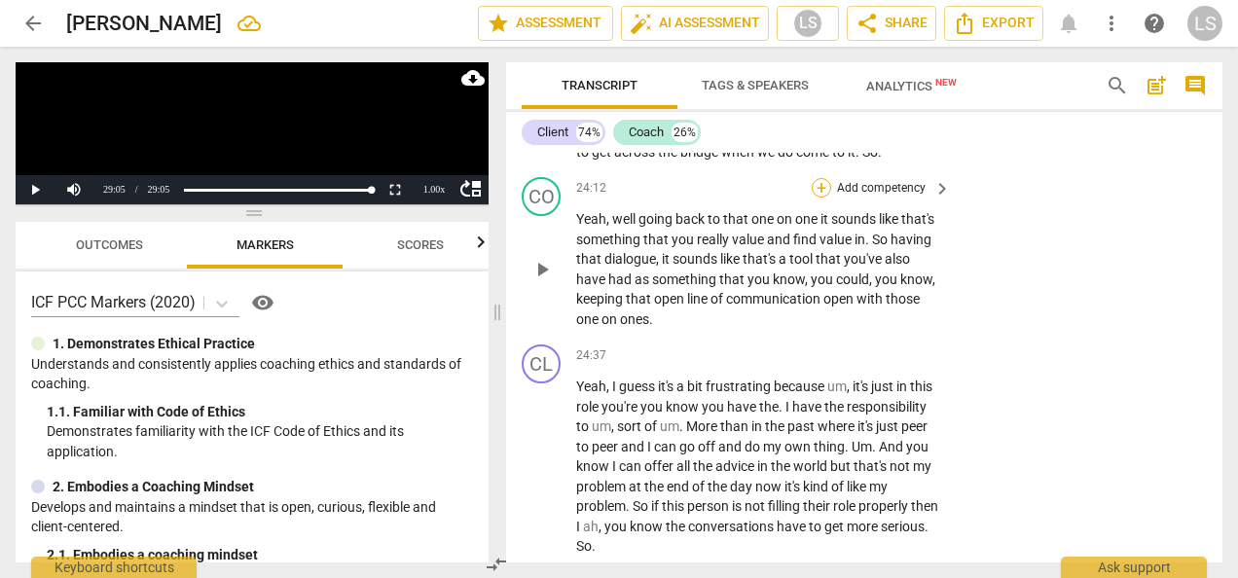
click at [825, 197] on div "+" at bounding box center [820, 187] width 19 height 19
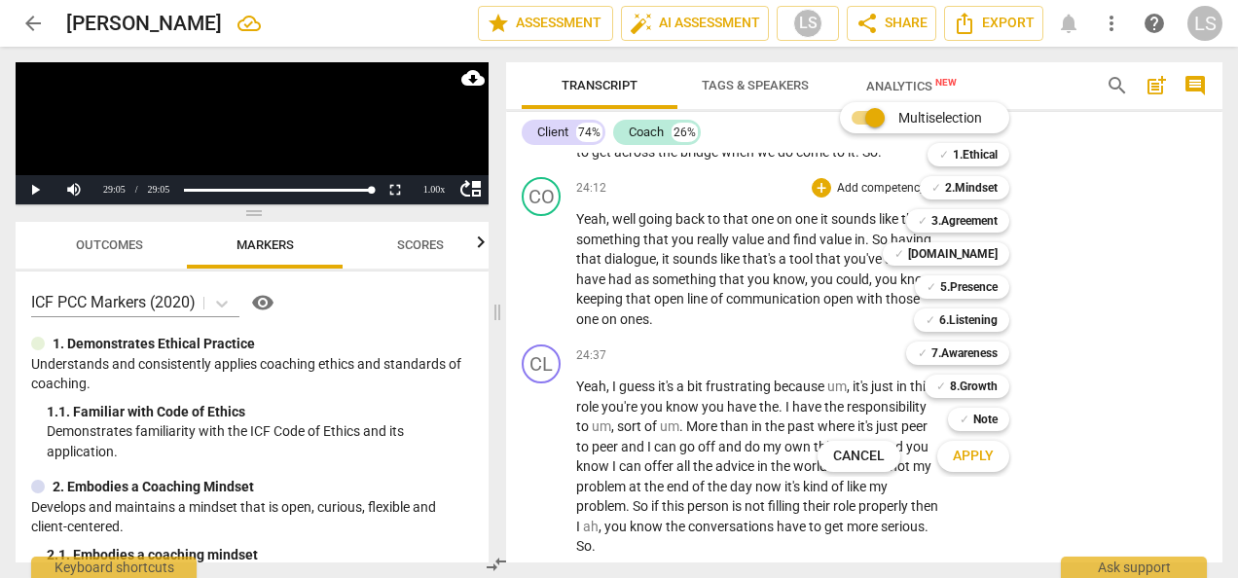
click at [963, 335] on div "✓ 6.Listening 6" at bounding box center [972, 320] width 132 height 33
drag, startPoint x: 963, startPoint y: 335, endPoint x: 959, endPoint y: 346, distance: 12.3
click at [961, 356] on b "7.Awareness" at bounding box center [964, 352] width 66 height 23
click at [976, 179] on b "2.Mindset" at bounding box center [971, 187] width 53 height 23
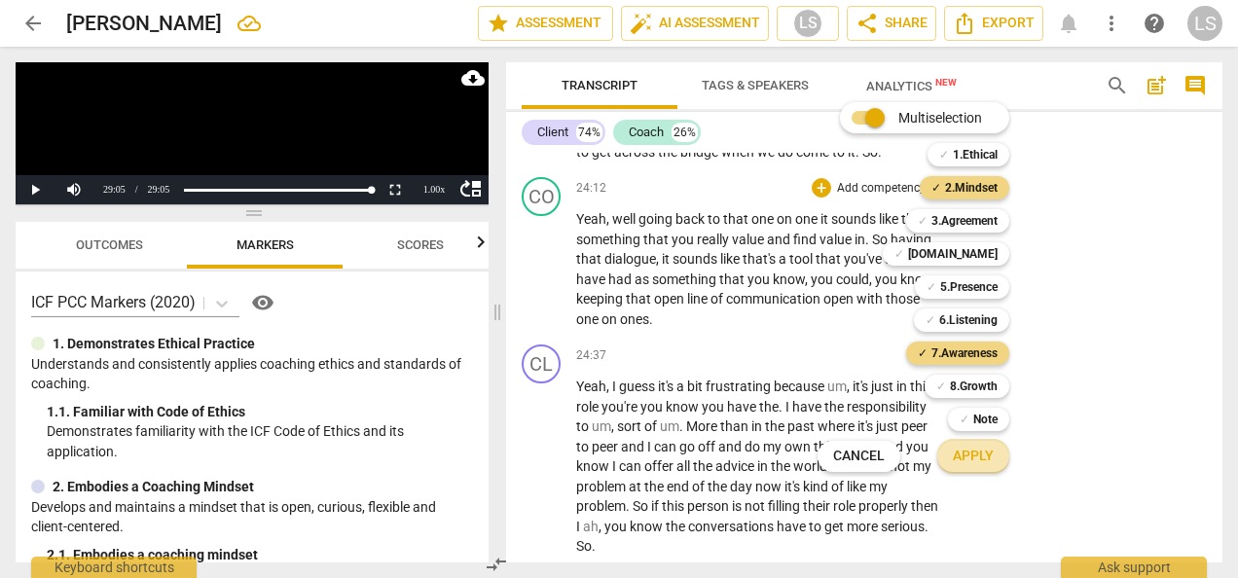
click at [961, 467] on button "Apply" at bounding box center [973, 456] width 72 height 35
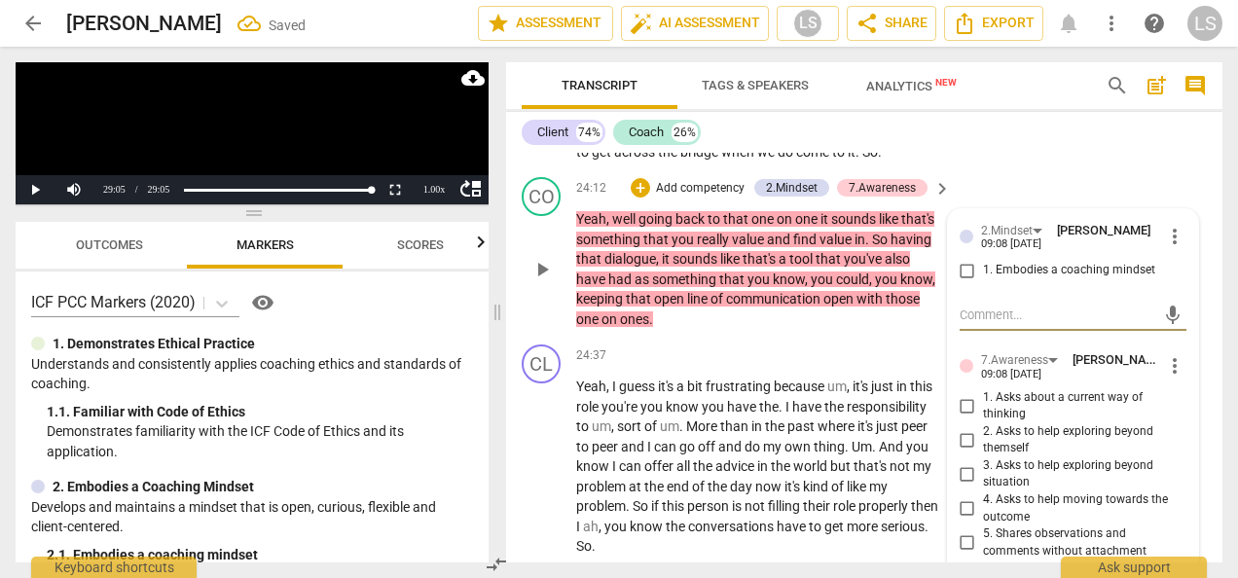
click at [963, 282] on input "1. Embodies a coaching mindset" at bounding box center [966, 270] width 31 height 23
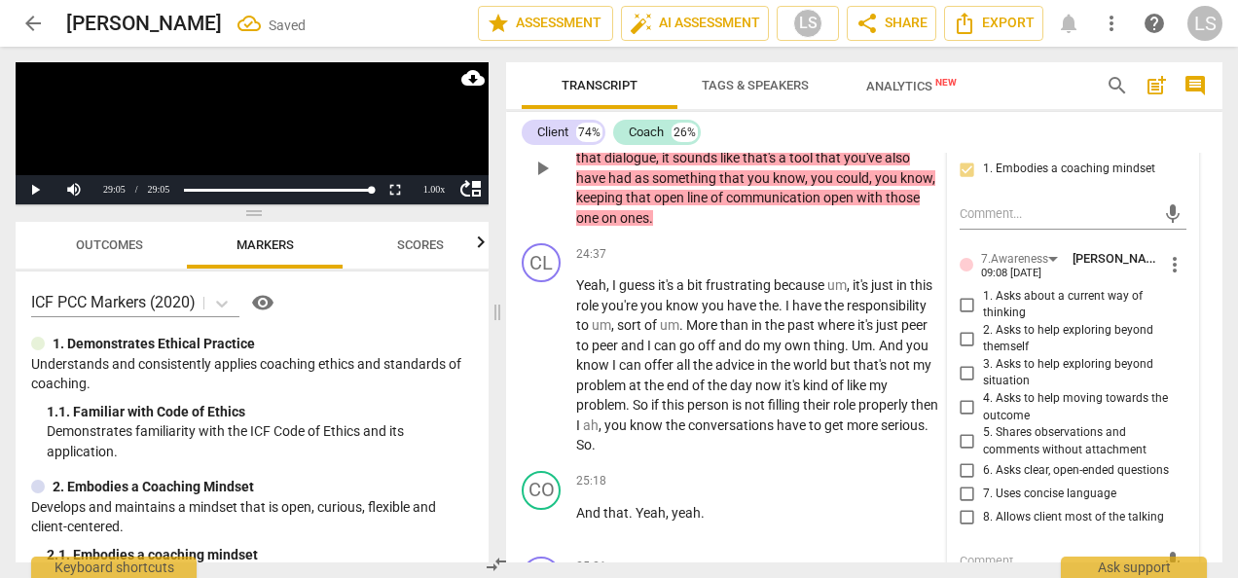
scroll to position [10958, 0]
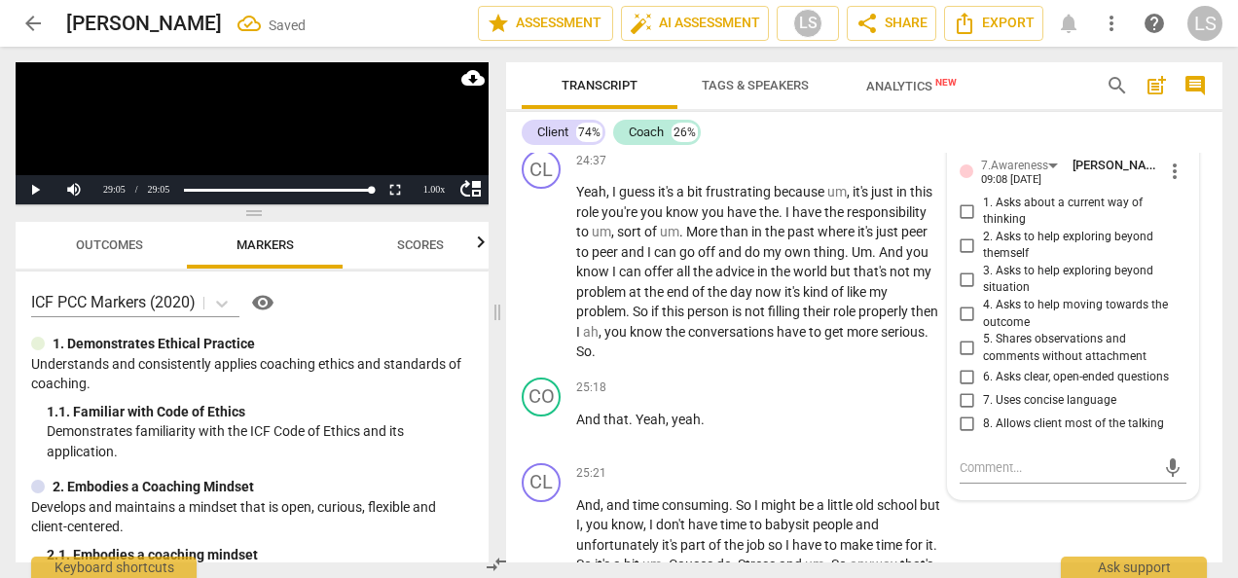
click at [961, 360] on input "5. Shares observations and comments without attachment" at bounding box center [966, 348] width 31 height 23
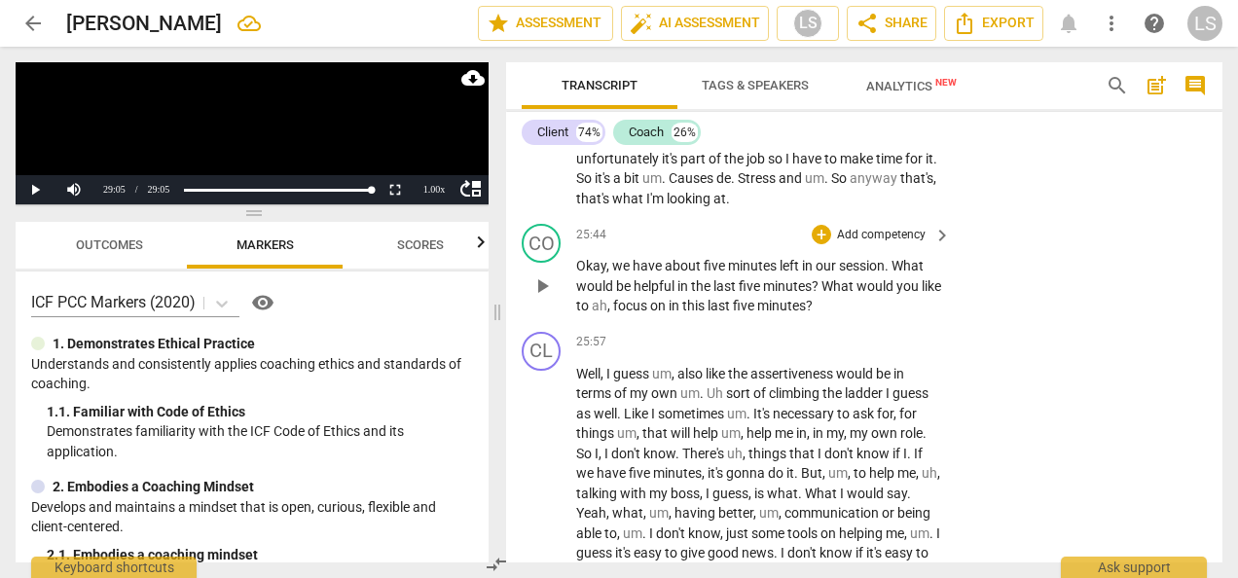
scroll to position [11347, 0]
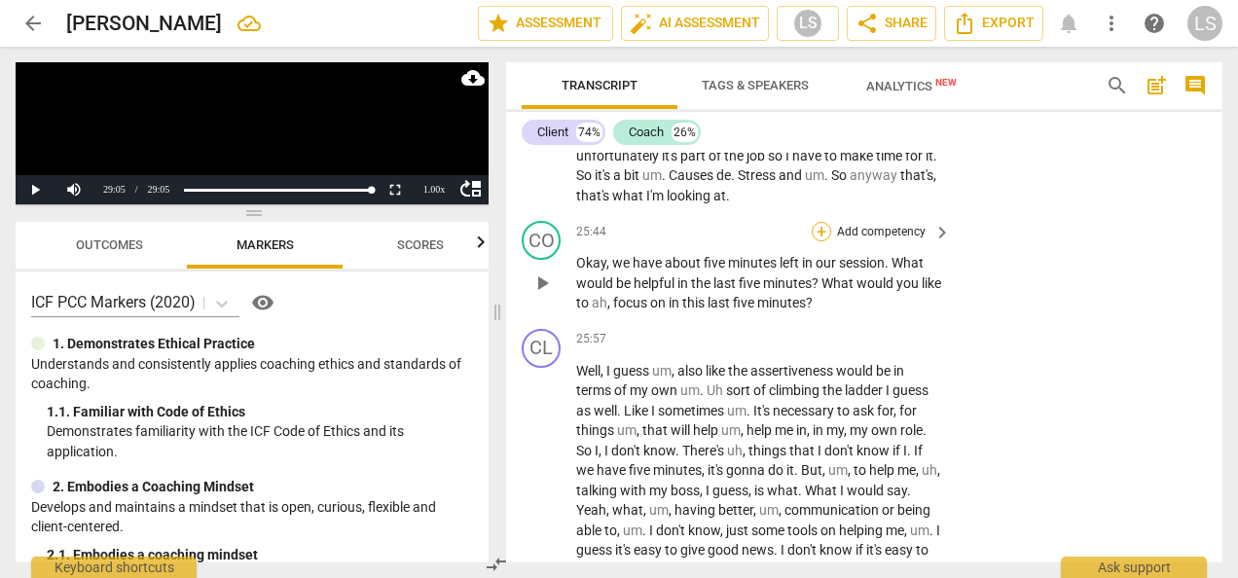
click at [819, 241] on div "+" at bounding box center [820, 231] width 19 height 19
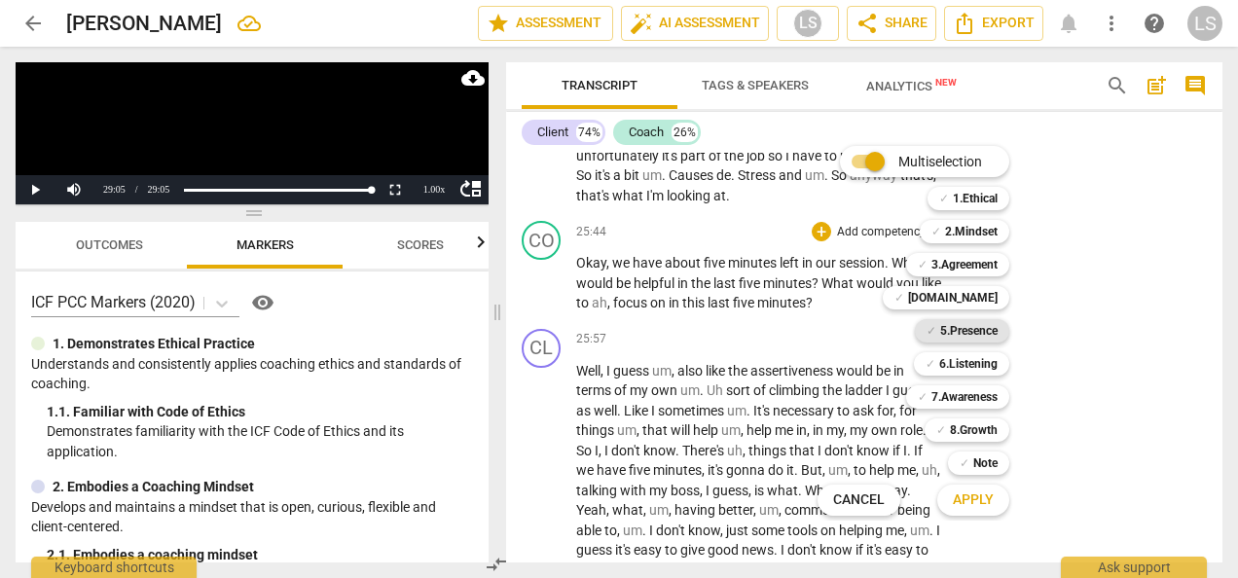
click at [950, 332] on b "5.Presence" at bounding box center [968, 330] width 57 height 23
click at [969, 229] on b "2.Mindset" at bounding box center [971, 231] width 53 height 23
click at [990, 405] on b "7.Awareness" at bounding box center [964, 396] width 66 height 23
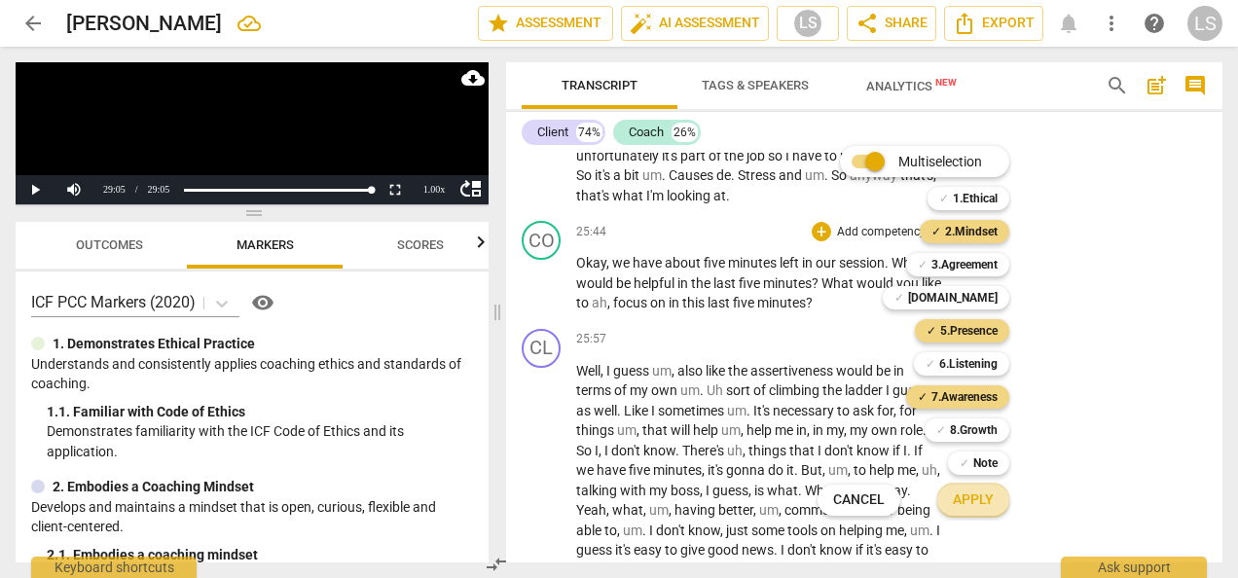
click at [987, 508] on span "Apply" at bounding box center [972, 499] width 41 height 19
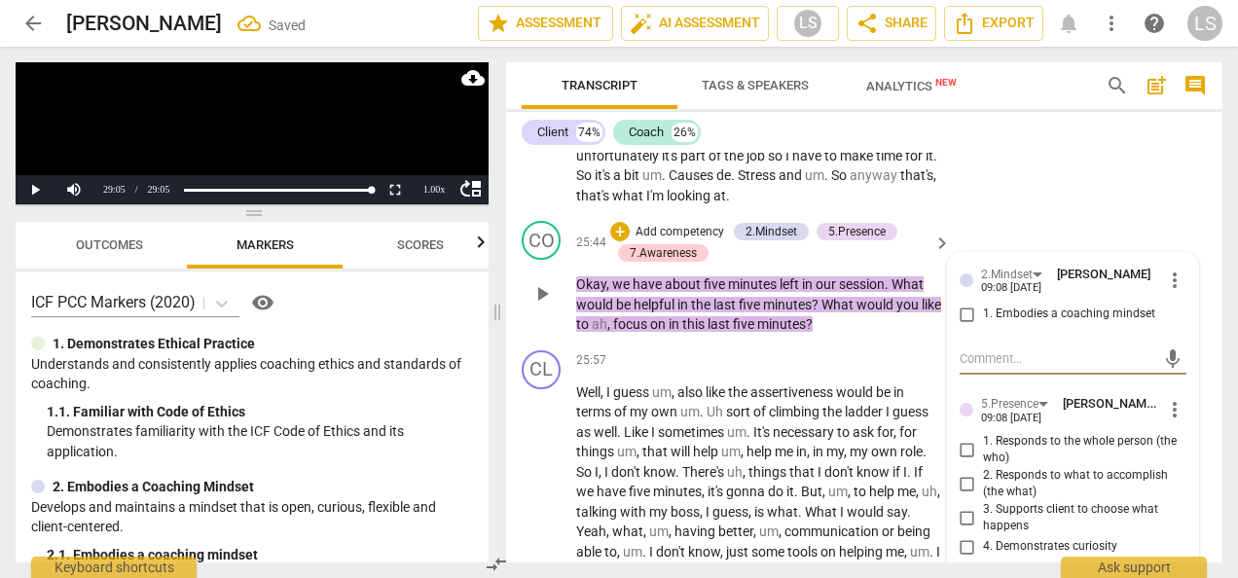
click at [955, 326] on input "1. Embodies a coaching mindset" at bounding box center [966, 314] width 31 height 23
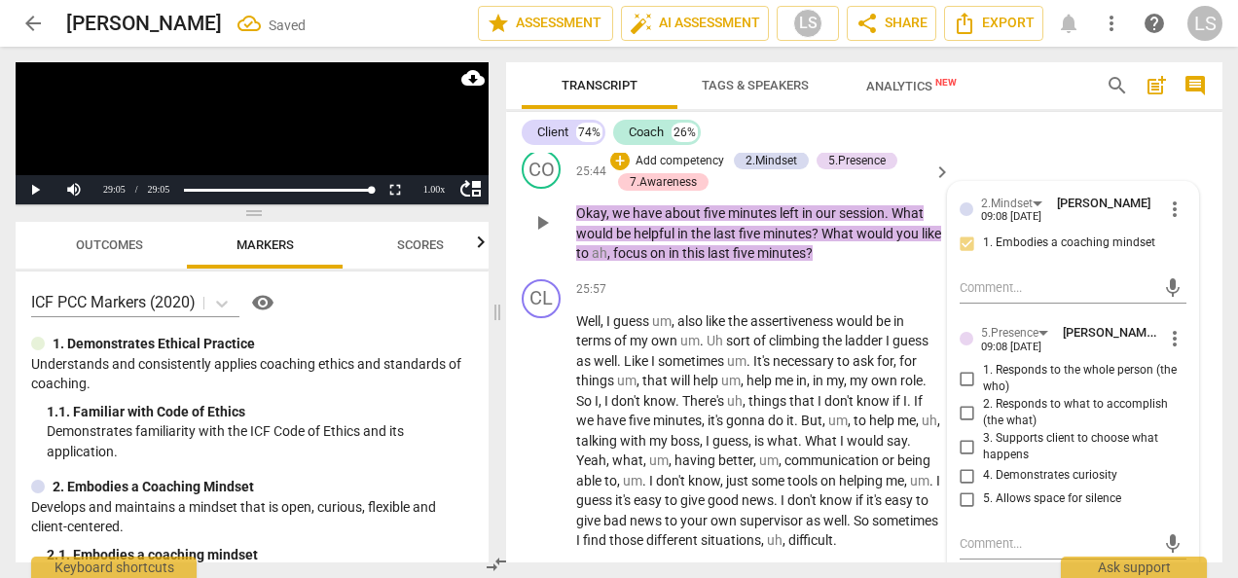
scroll to position [11541, 0]
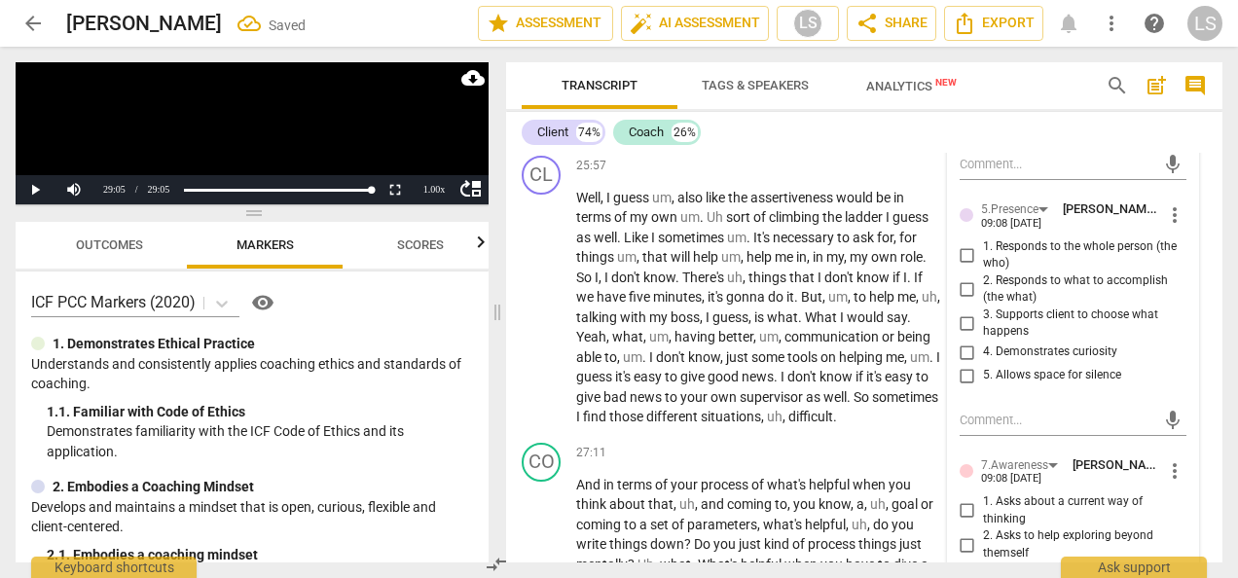
click at [961, 335] on input "3. Supports client to choose what happens" at bounding box center [966, 322] width 31 height 23
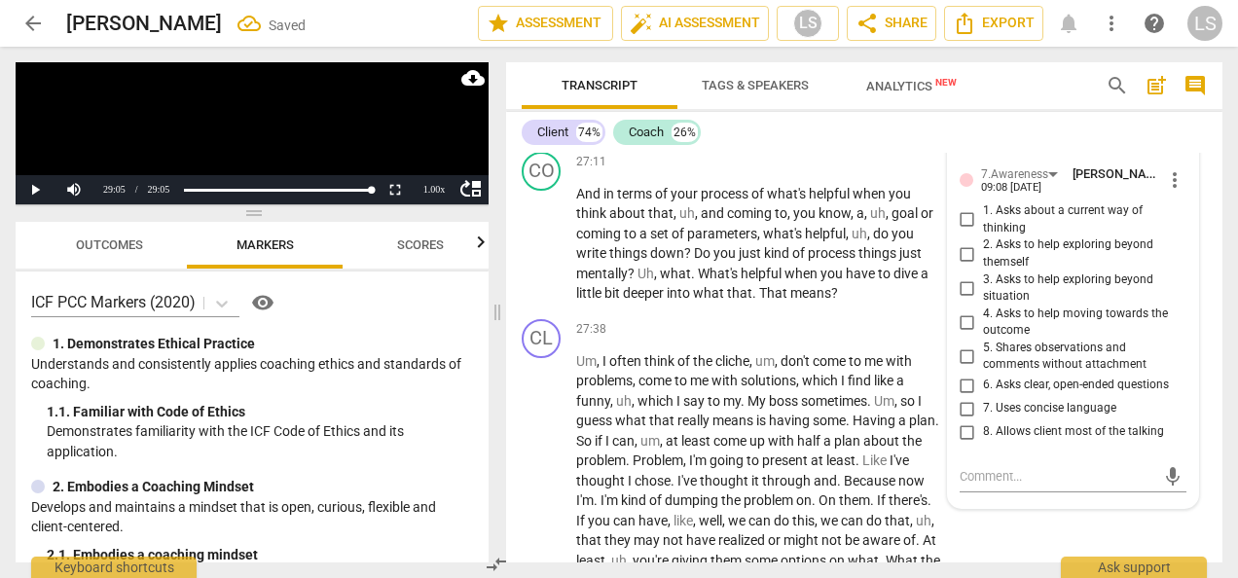
scroll to position [11833, 0]
click at [963, 396] on input "6. Asks clear, open-ended questions" at bounding box center [966, 384] width 31 height 23
click at [813, 171] on div "+" at bounding box center [820, 161] width 19 height 19
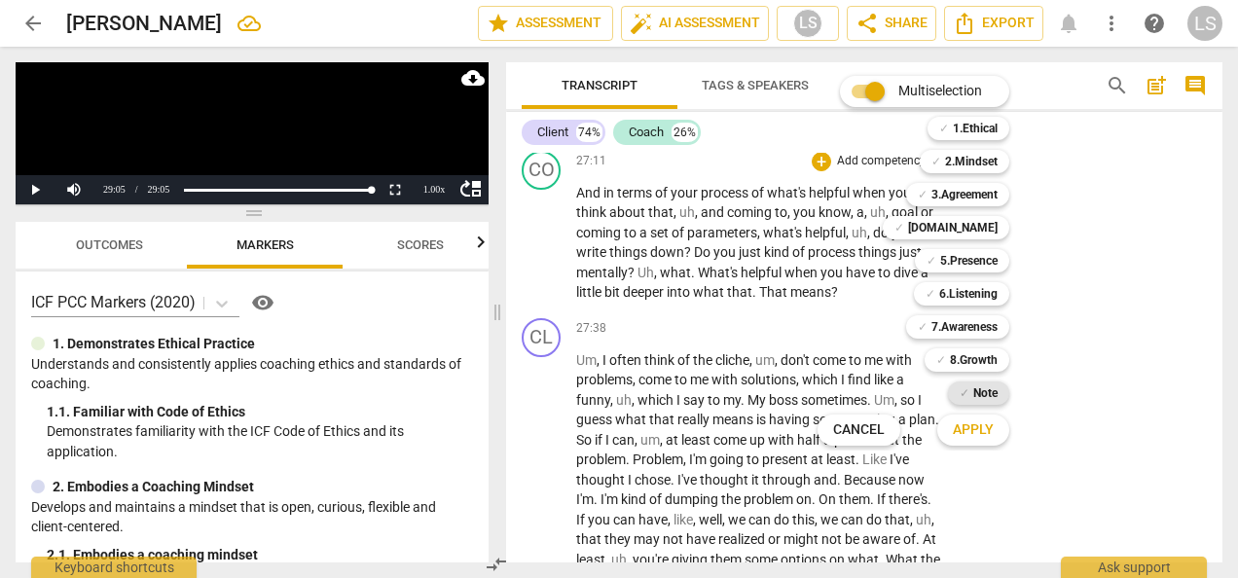
click at [973, 392] on b "Note" at bounding box center [985, 392] width 24 height 23
click at [973, 319] on b "7.Awareness" at bounding box center [964, 326] width 66 height 23
click at [973, 297] on b "6.Listening" at bounding box center [968, 293] width 58 height 23
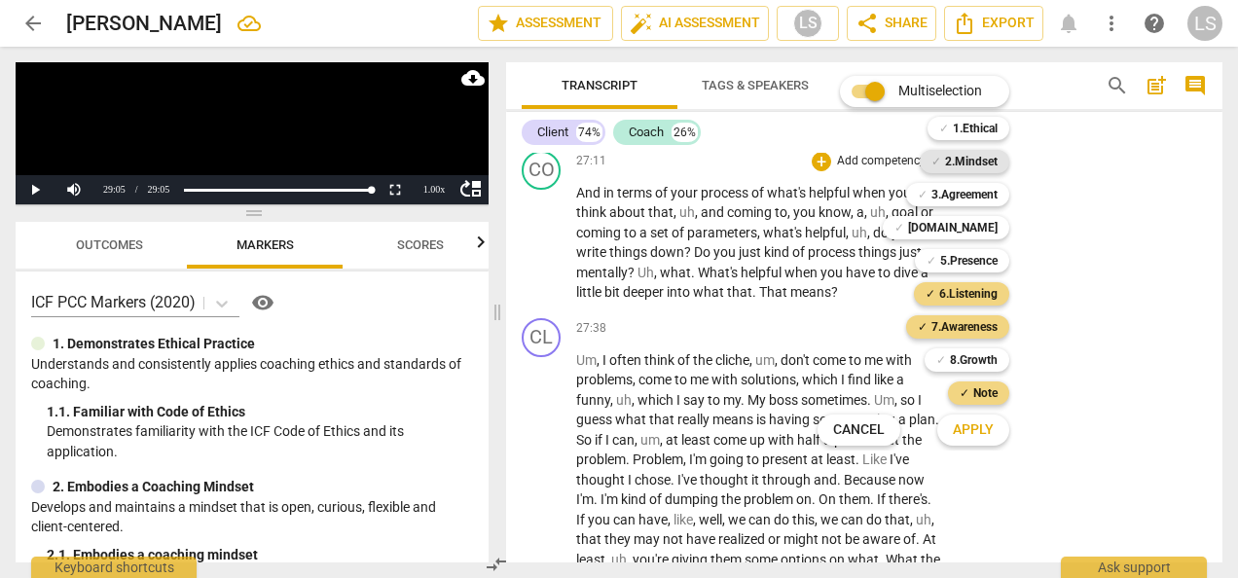
click at [959, 156] on b "2.Mindset" at bounding box center [971, 161] width 53 height 23
click at [987, 438] on span "Apply" at bounding box center [972, 429] width 41 height 19
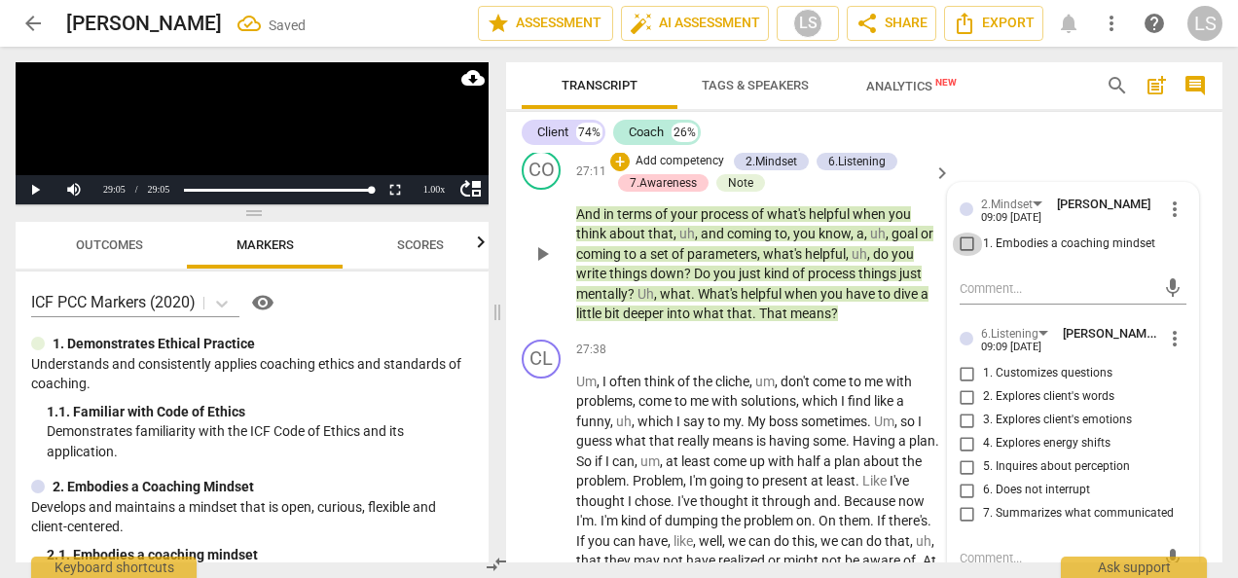
click at [959, 256] on input "1. Embodies a coaching mindset" at bounding box center [966, 244] width 31 height 23
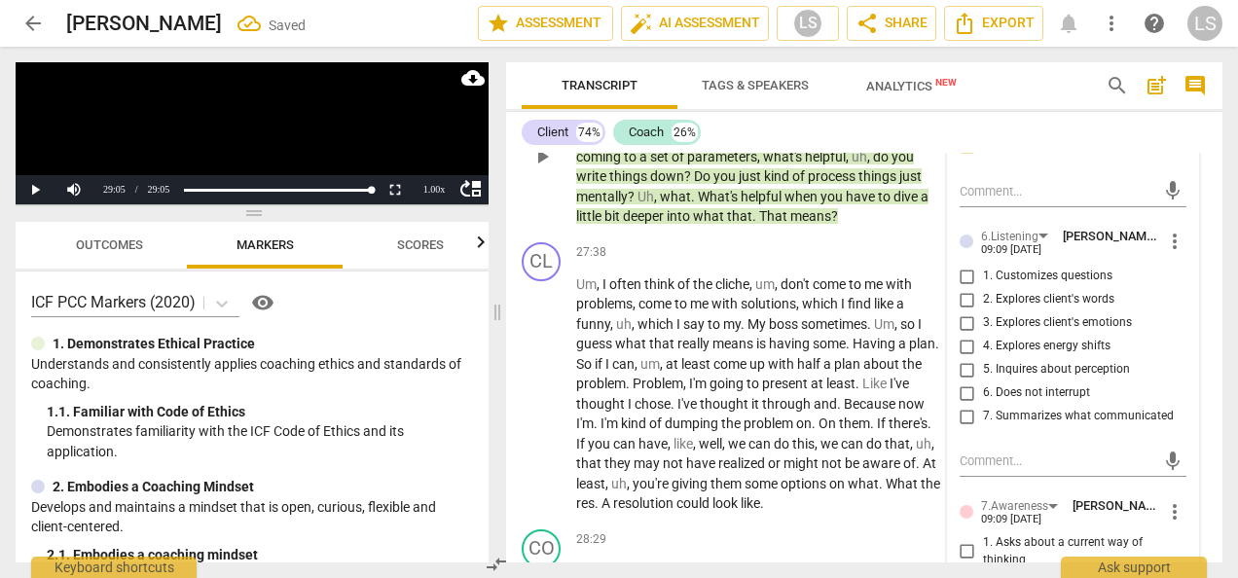
click at [963, 381] on input "5. Inquires about perception" at bounding box center [966, 369] width 31 height 23
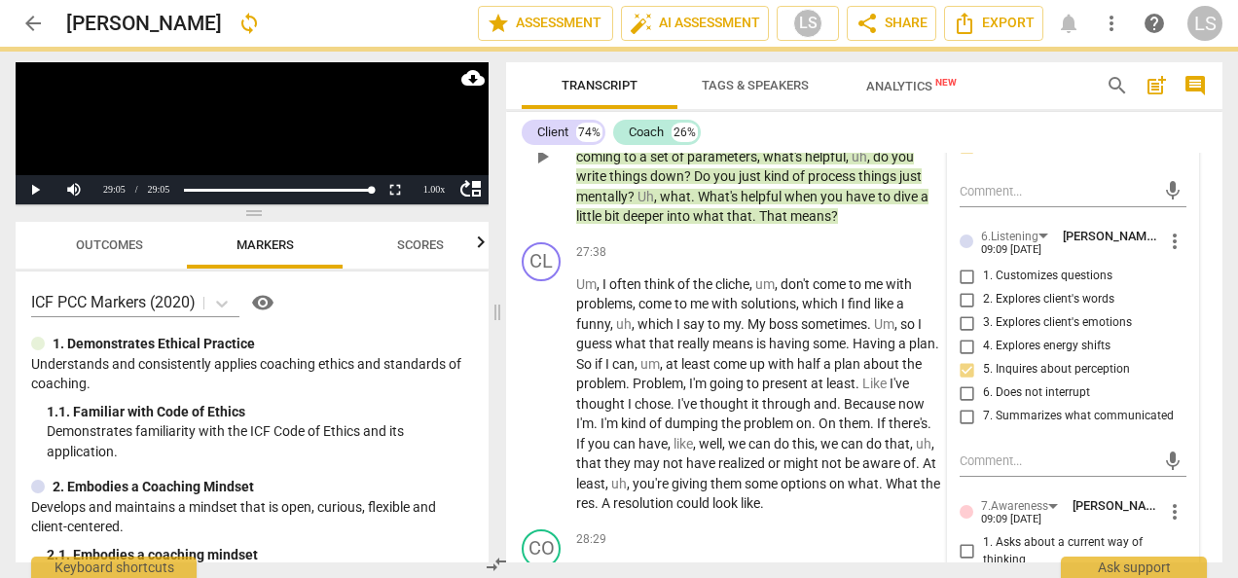
scroll to position [12320, 0]
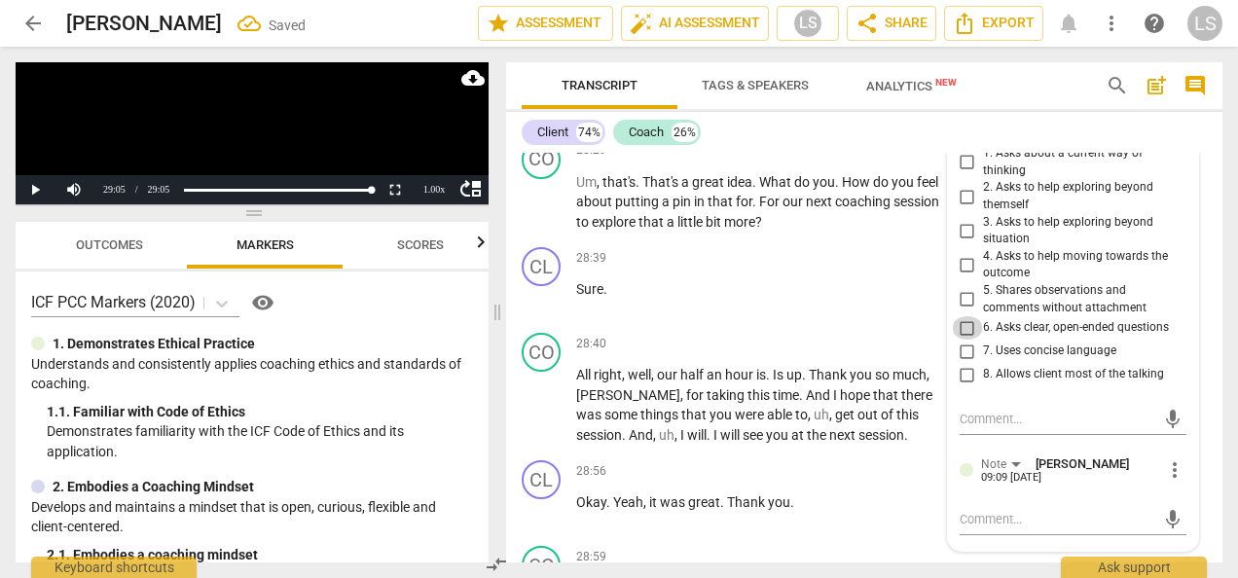
click at [957, 340] on input "6. Asks clear, open-ended questions" at bounding box center [966, 327] width 31 height 23
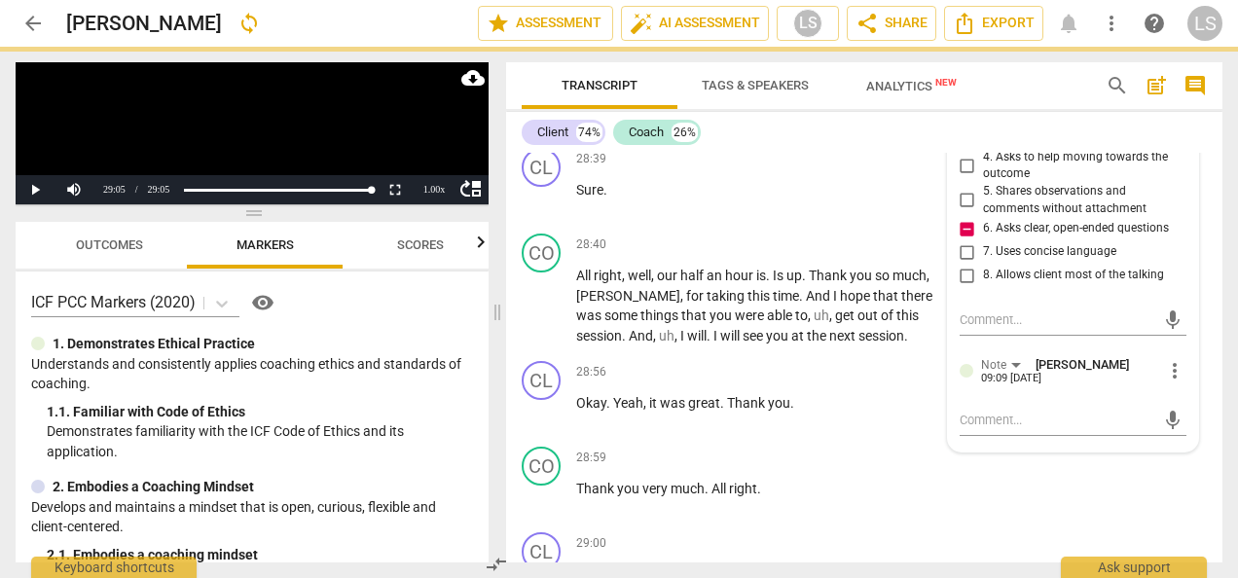
scroll to position [12514, 0]
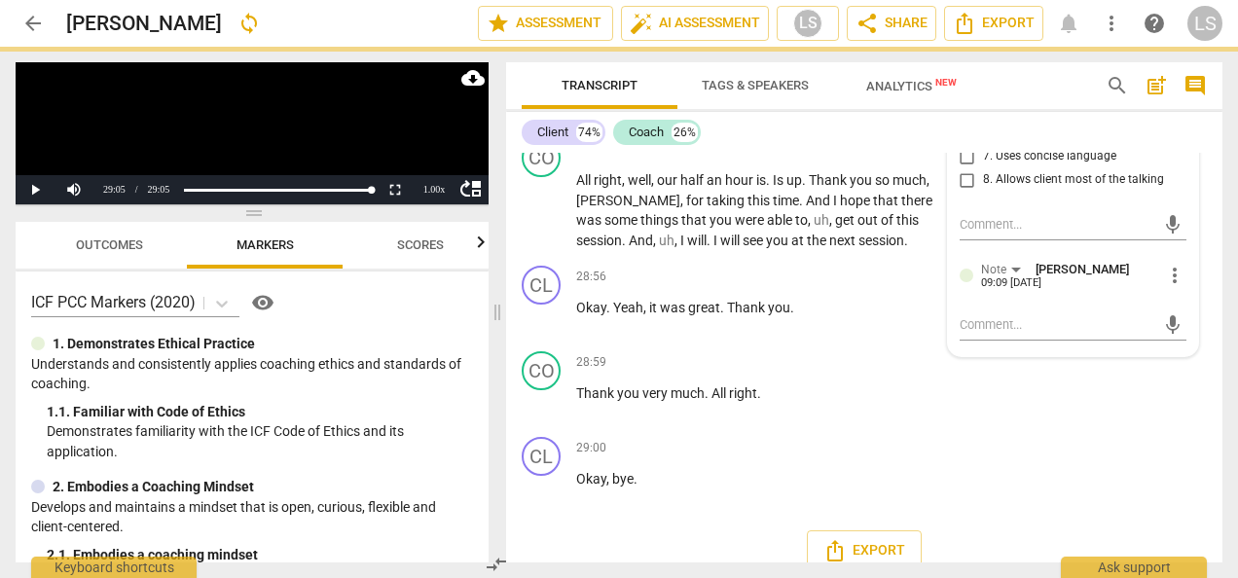
click at [997, 334] on textarea at bounding box center [1057, 324] width 196 height 18
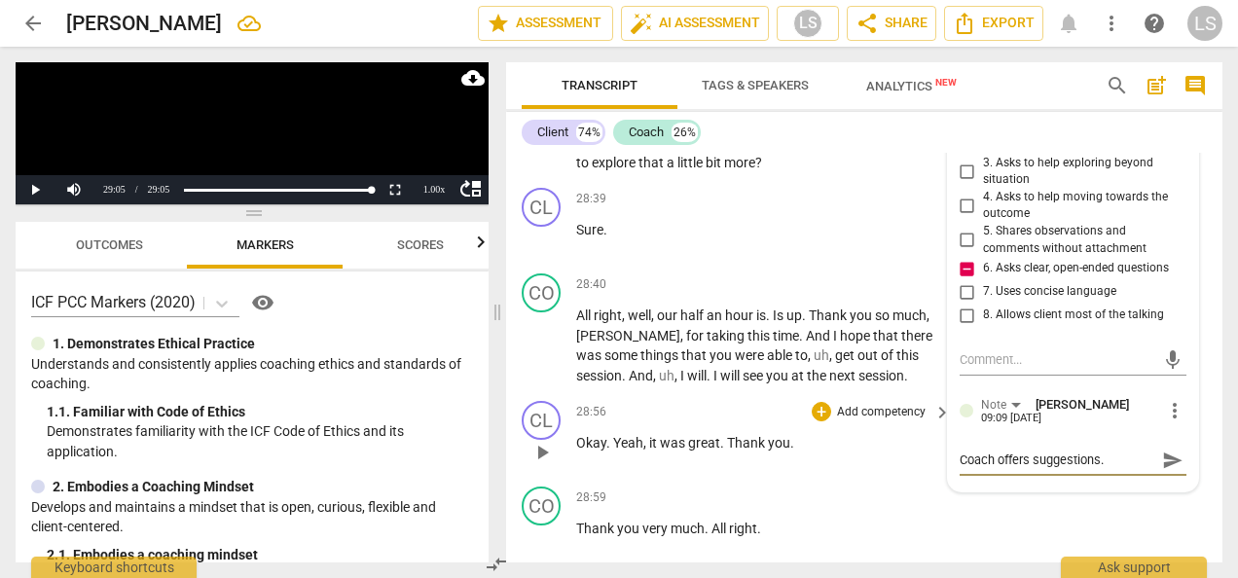
scroll to position [12320, 0]
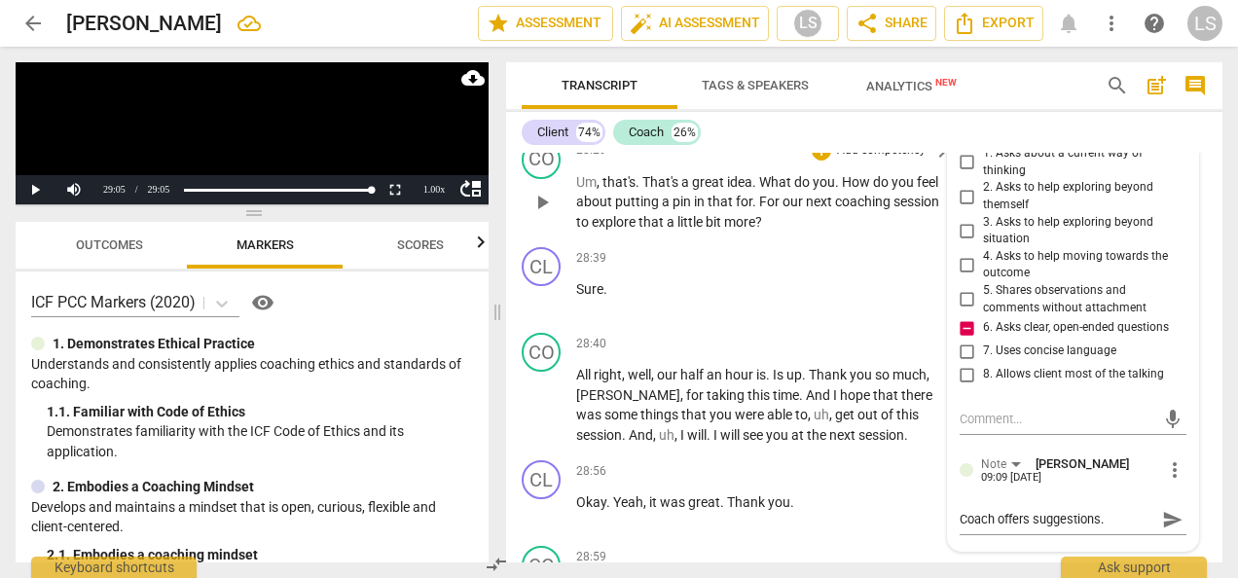
click at [811, 161] on div "+ Add competency" at bounding box center [869, 150] width 116 height 19
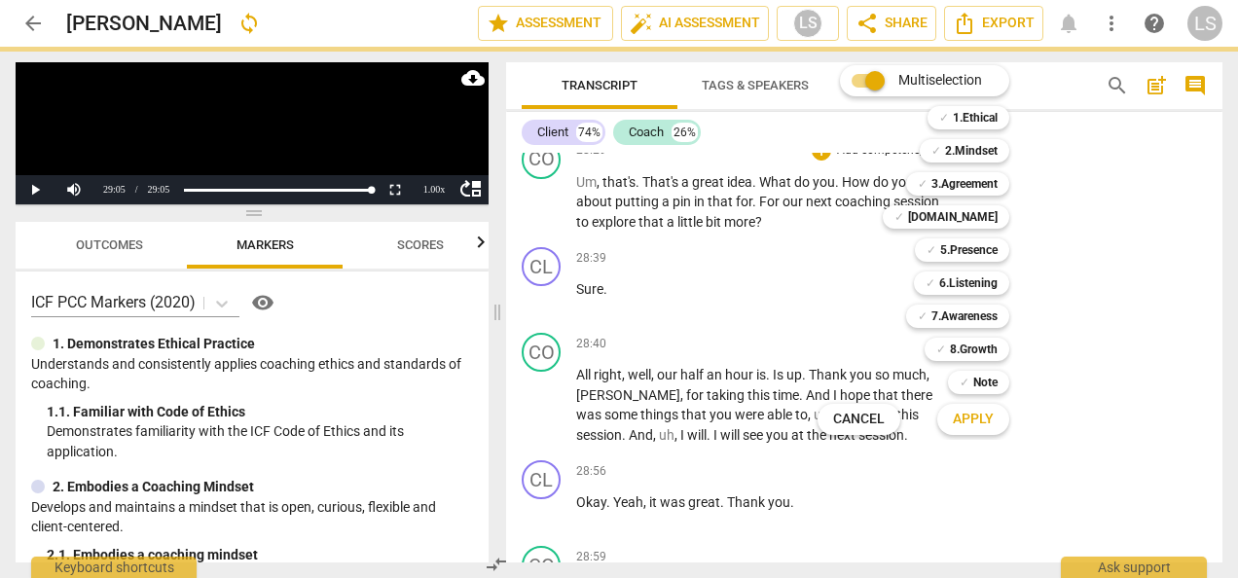
click at [819, 243] on div "Multiselection m ✓ 1.Ethical 1 ✓ 2.Mindset 2 ✓ 3.Agreement 3 ✓ [DOMAIN_NAME] 4 …" at bounding box center [927, 249] width 236 height 379
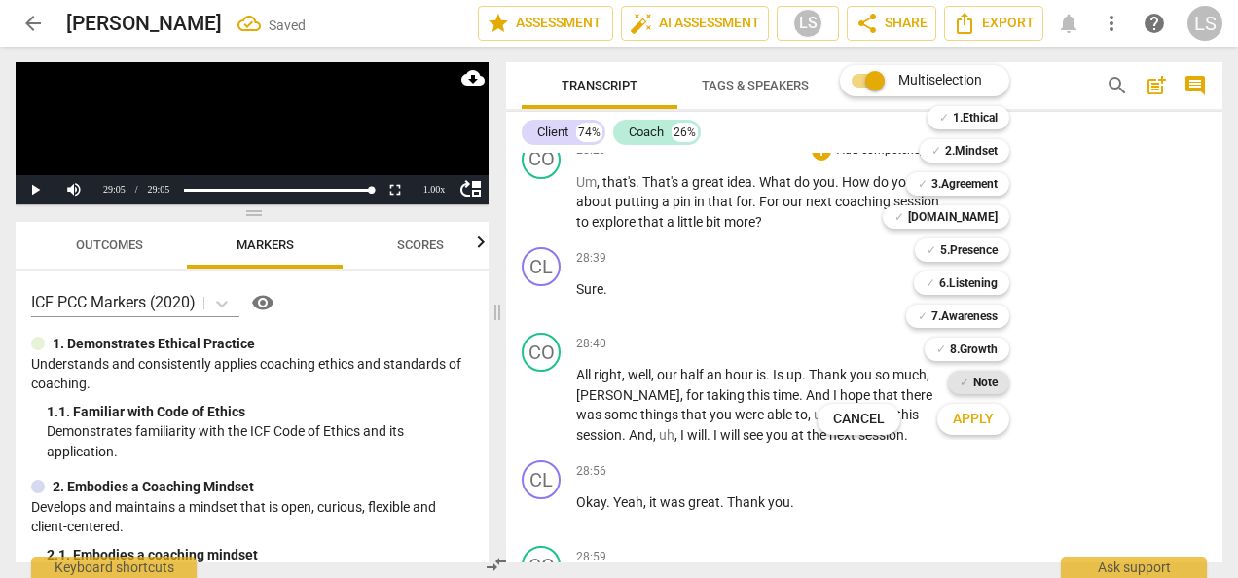
click at [983, 379] on b "Note" at bounding box center [985, 382] width 24 height 23
click at [973, 419] on span "Apply" at bounding box center [972, 419] width 41 height 19
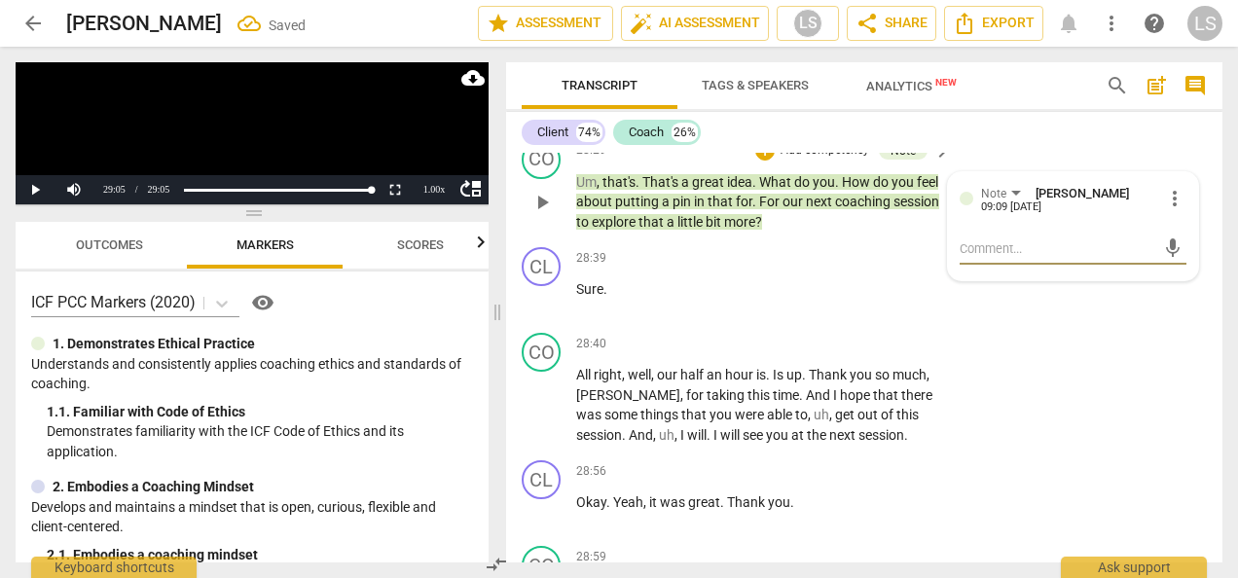
click at [982, 258] on textarea at bounding box center [1057, 248] width 196 height 18
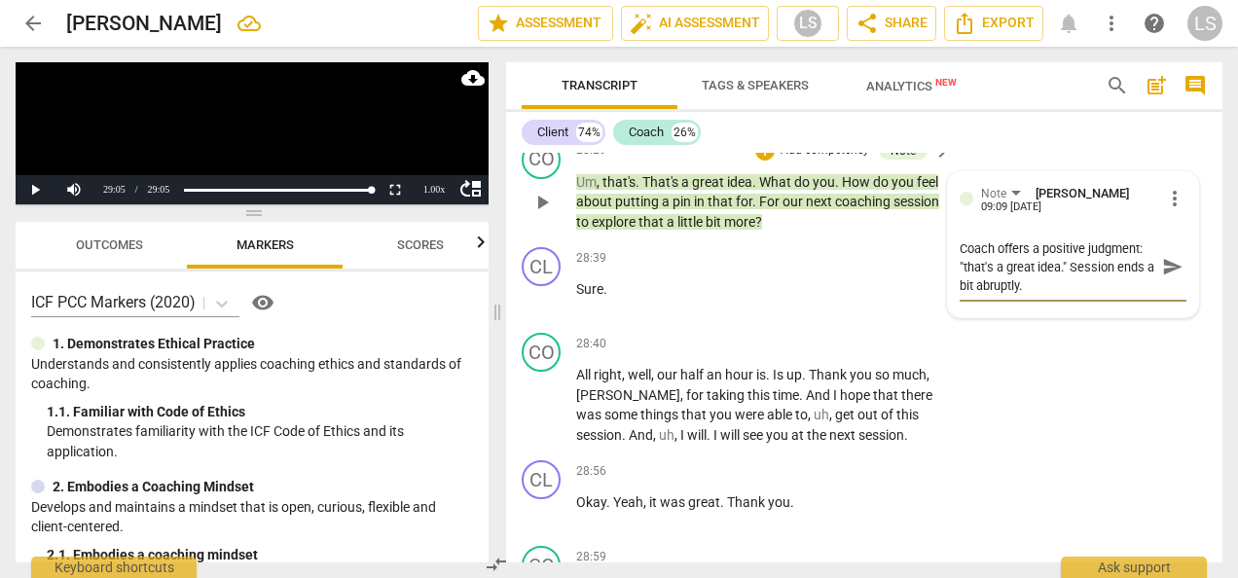
scroll to position [0, 0]
click at [985, 33] on span "Export" at bounding box center [993, 23] width 82 height 23
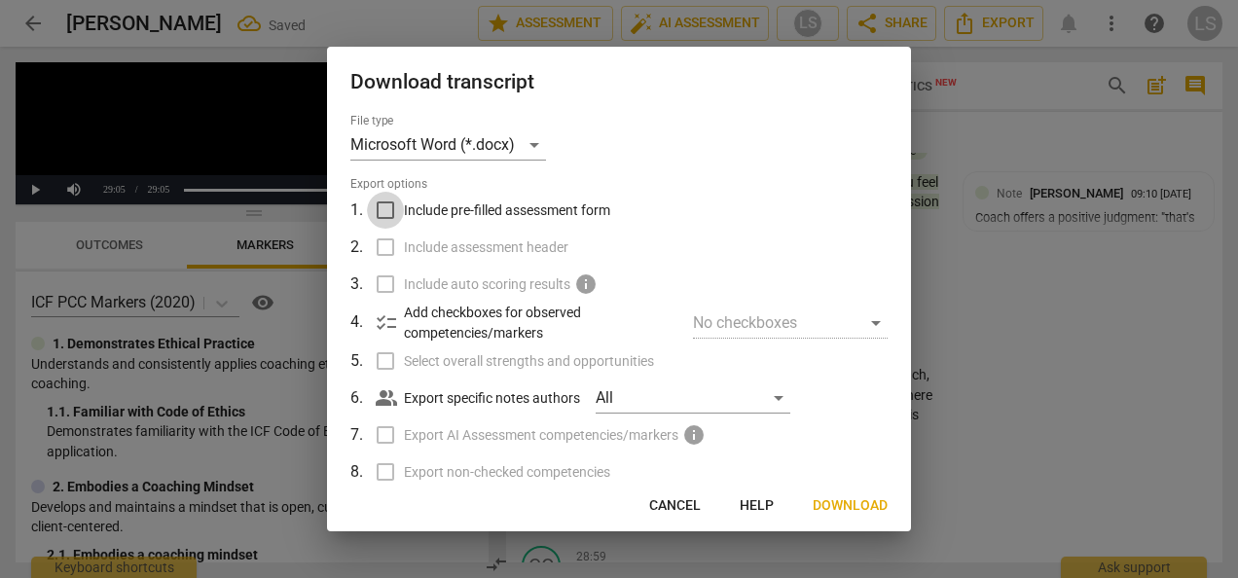
click at [379, 214] on input "Include pre-filled assessment form" at bounding box center [385, 210] width 37 height 37
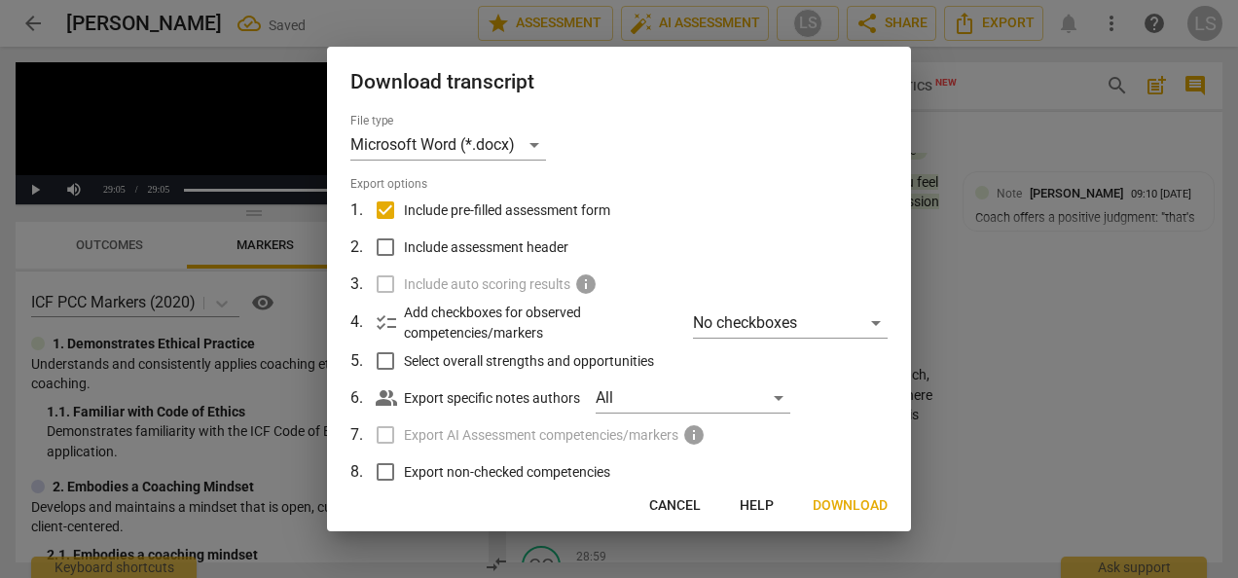
click at [378, 255] on input "Include assessment header" at bounding box center [385, 247] width 37 height 37
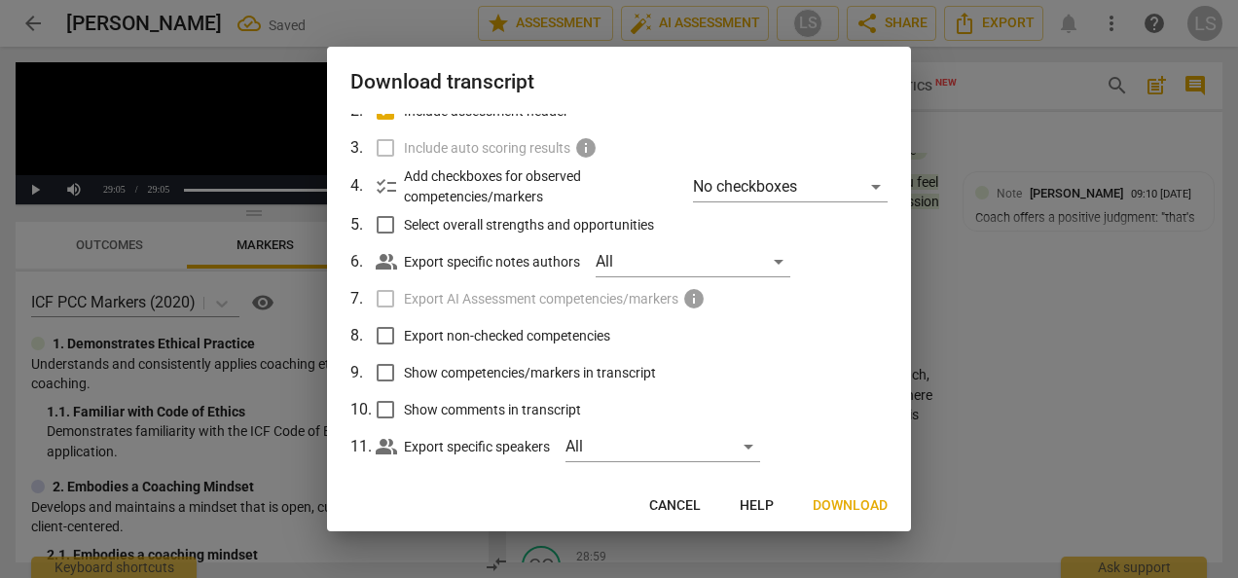
scroll to position [160, 0]
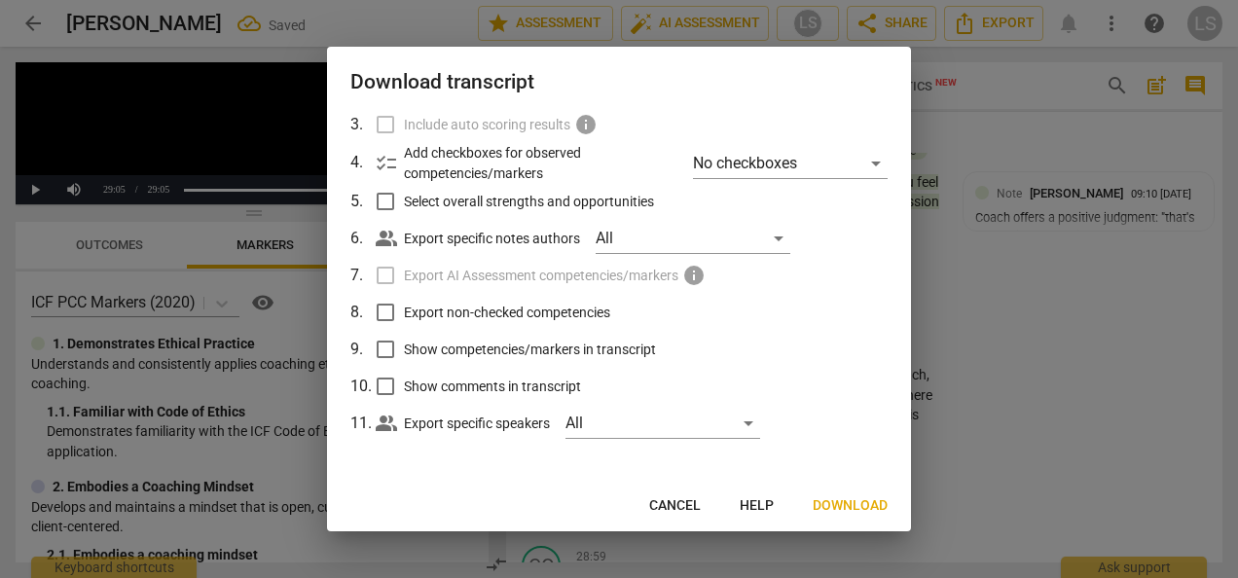
click at [381, 317] on input "Export non-checked competencies" at bounding box center [385, 312] width 37 height 37
click at [382, 341] on input "Show competencies/markers in transcript" at bounding box center [385, 349] width 37 height 37
click at [385, 374] on input "Show comments in transcript" at bounding box center [385, 386] width 37 height 37
click at [845, 512] on span "Download" at bounding box center [849, 505] width 75 height 19
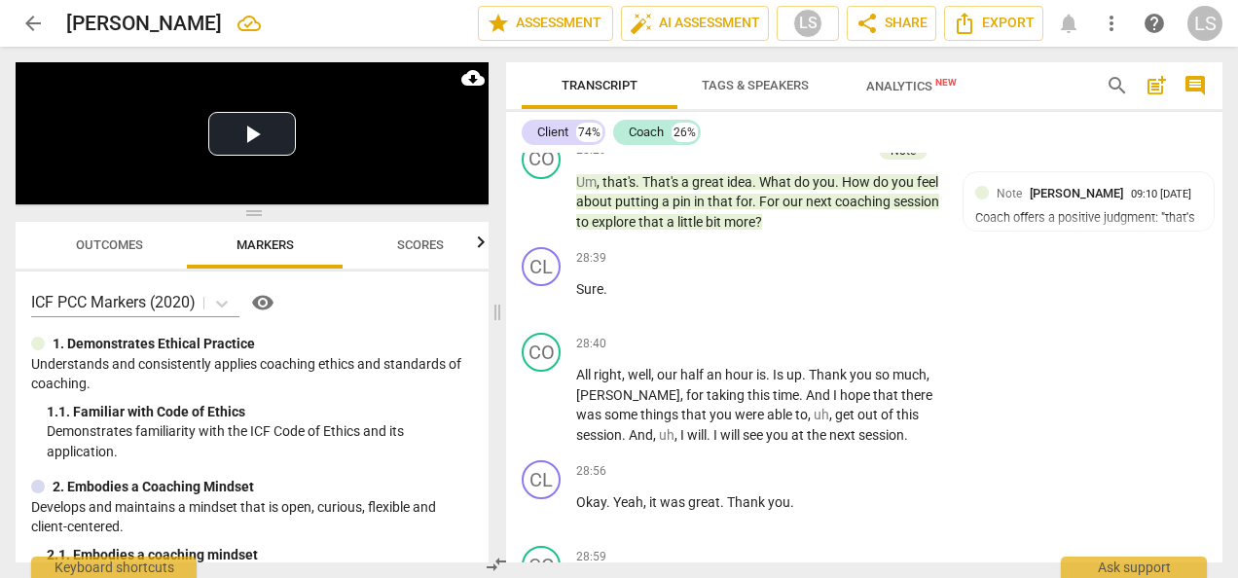
click at [1158, 88] on span "post_add" at bounding box center [1155, 85] width 23 height 23
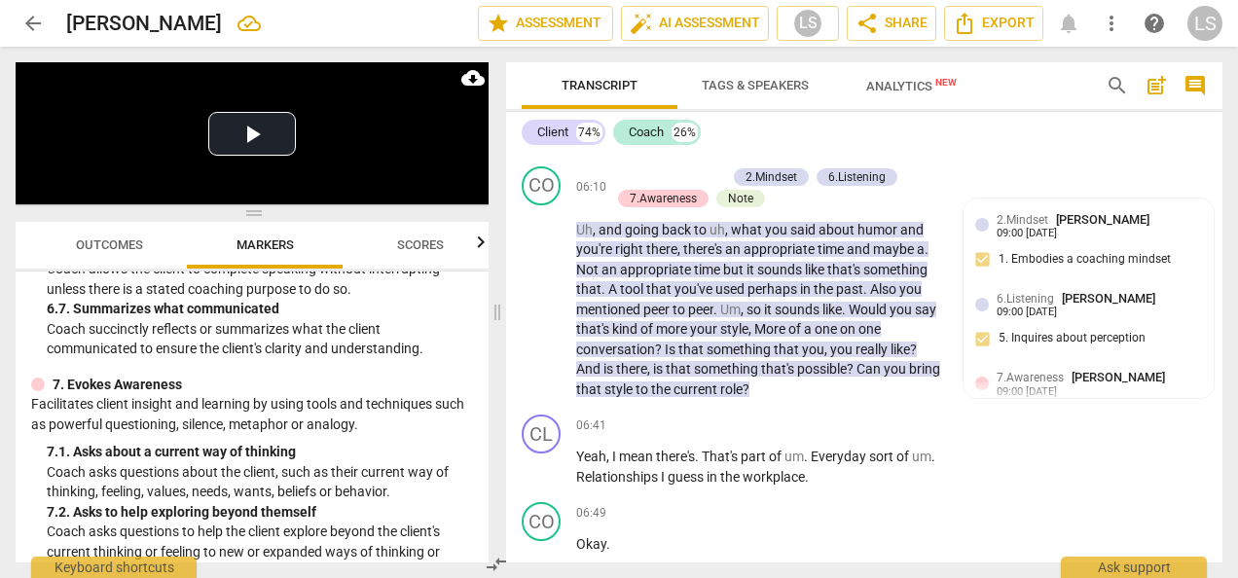
scroll to position [1773, 0]
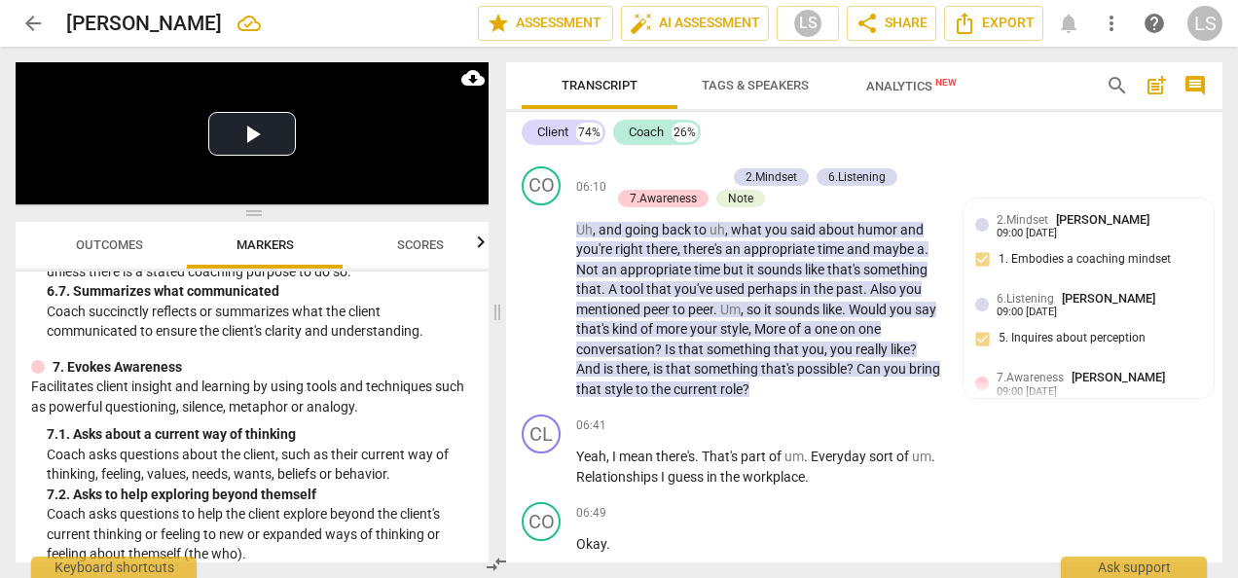
click at [16, 20] on span "arrow_back" at bounding box center [33, 23] width 35 height 23
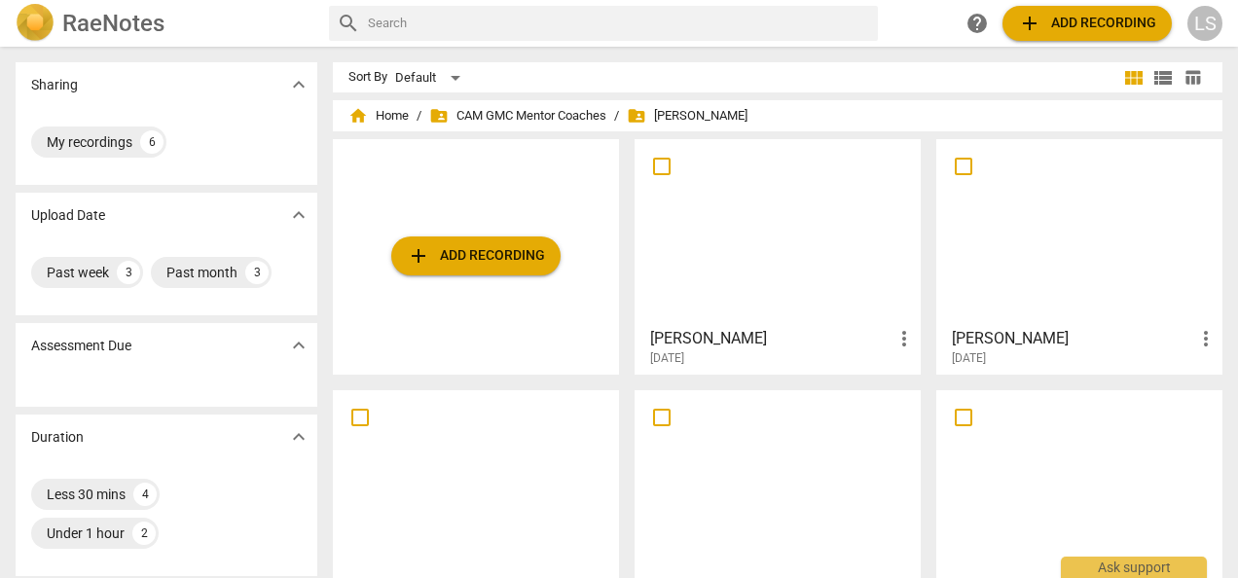
click at [733, 119] on span "folder_shared Laura Stephens-Reed" at bounding box center [687, 115] width 121 height 19
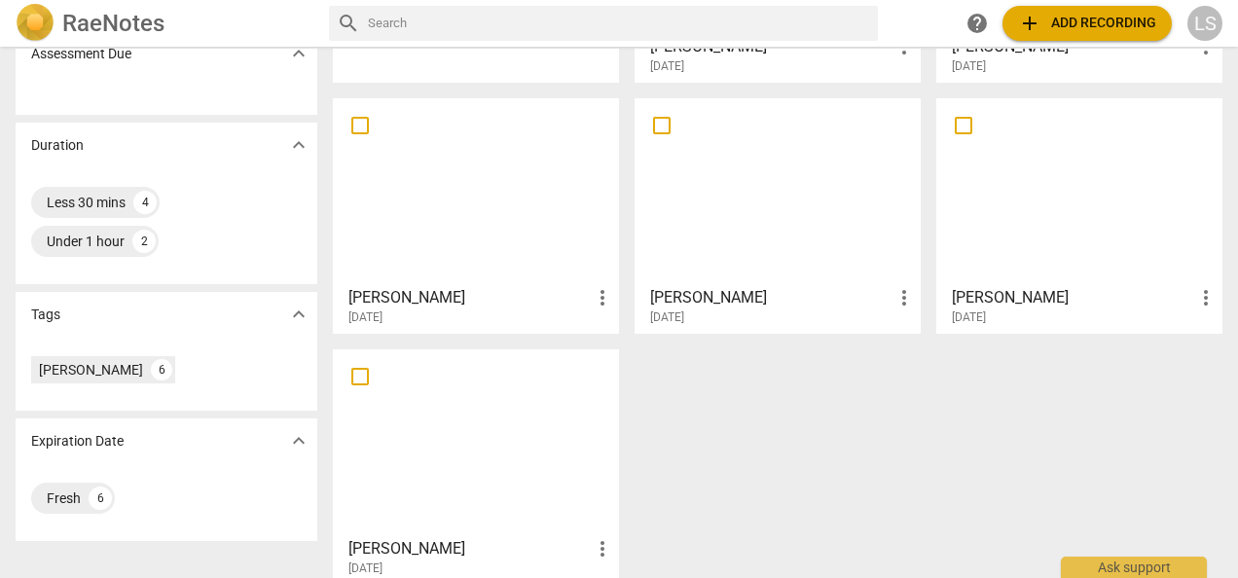
click at [517, 218] on div at bounding box center [476, 191] width 272 height 172
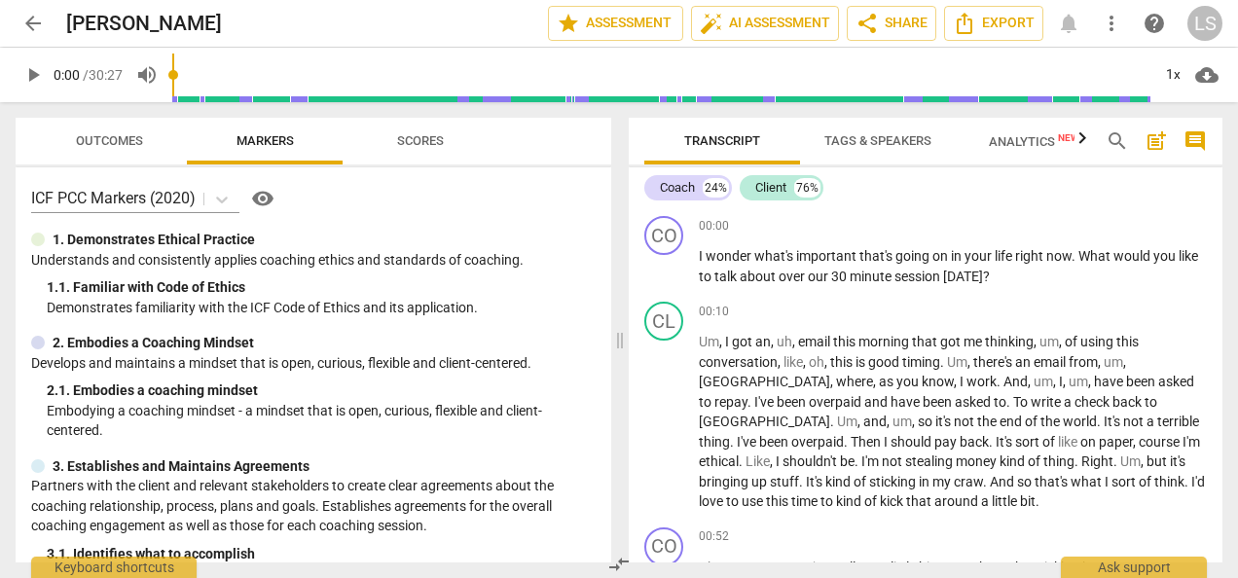
click at [26, 78] on span "play_arrow" at bounding box center [32, 74] width 23 height 23
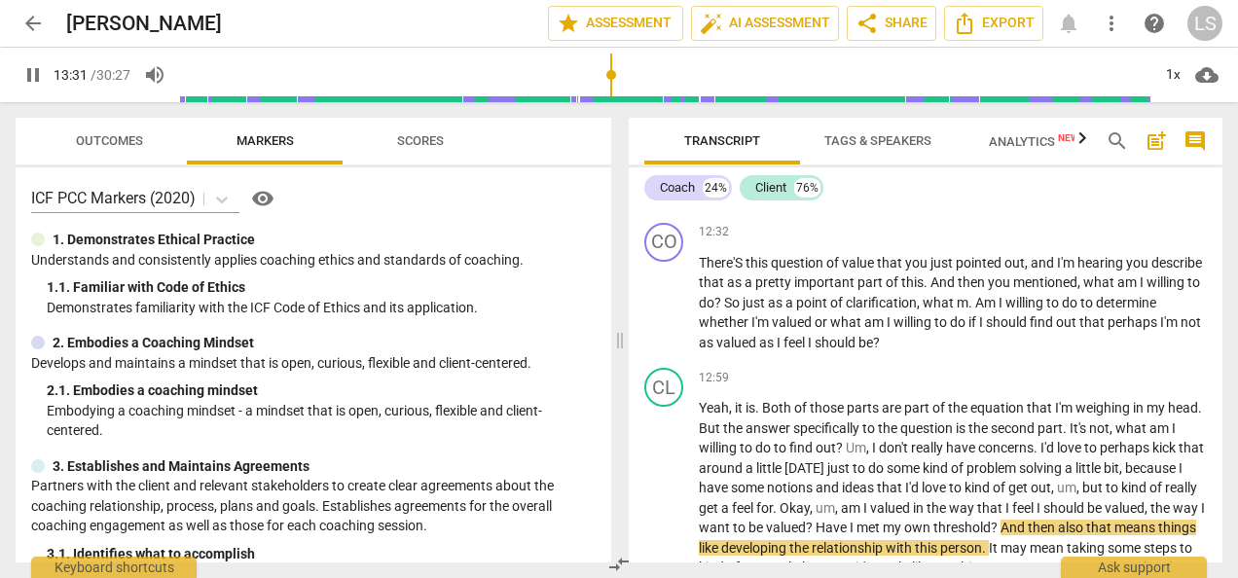
scroll to position [4466, 0]
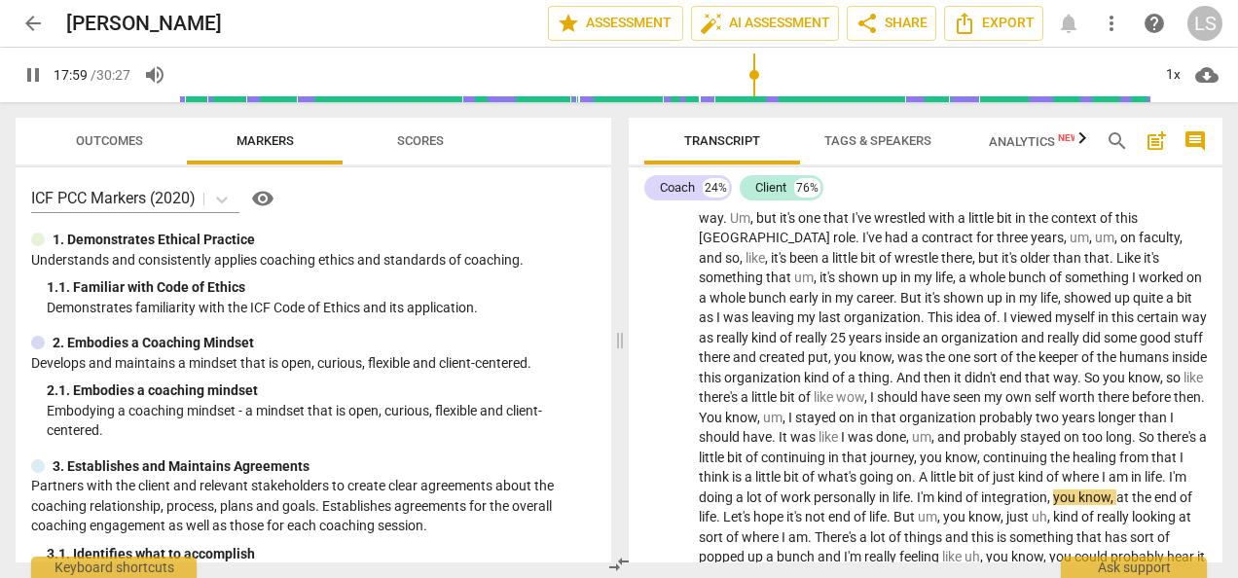
scroll to position [5977, 0]
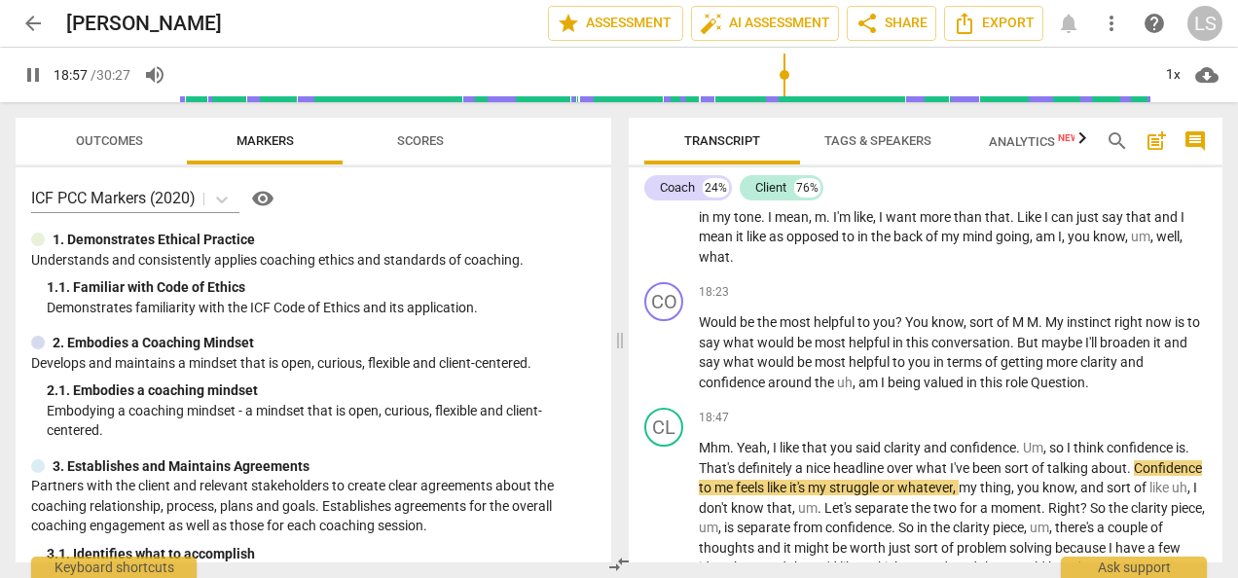
type input "1137"
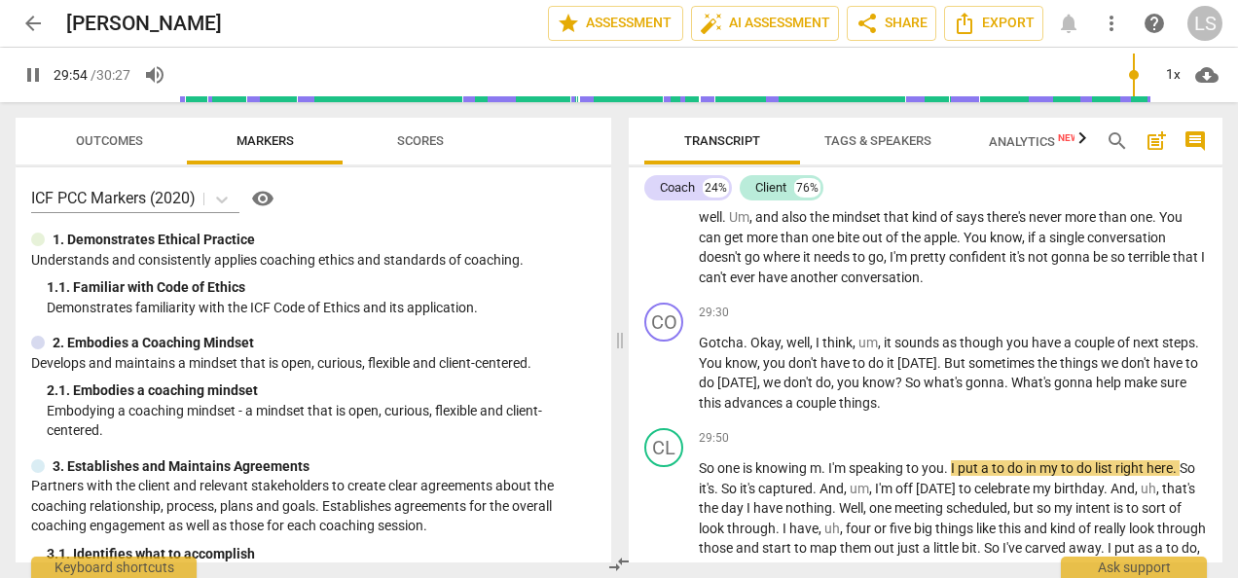
scroll to position [10029, 0]
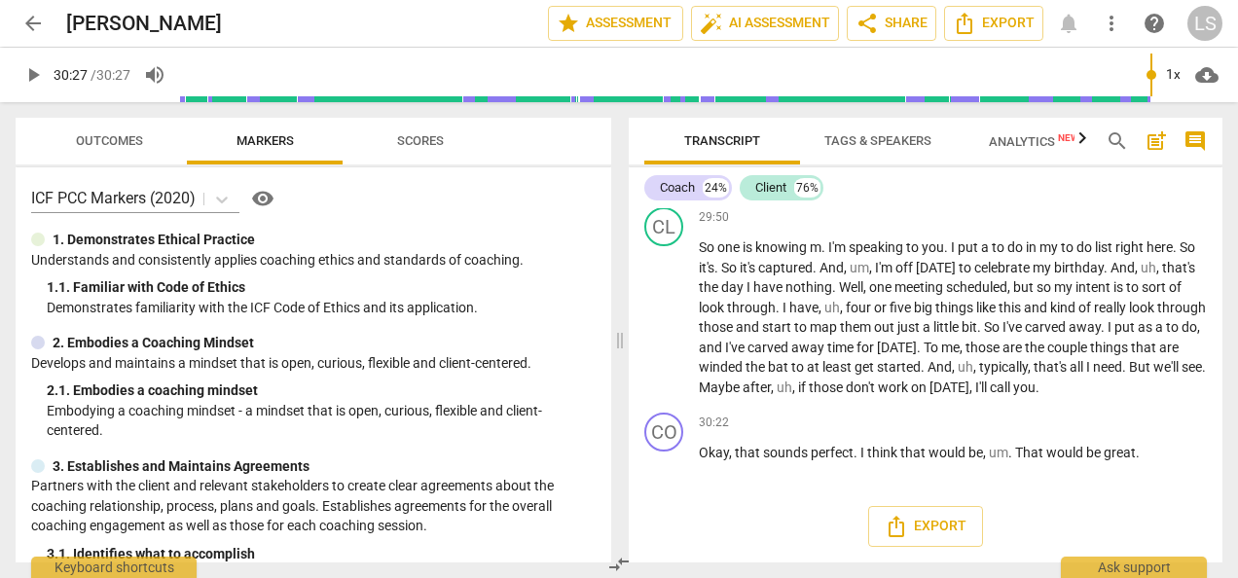
type input "1827"
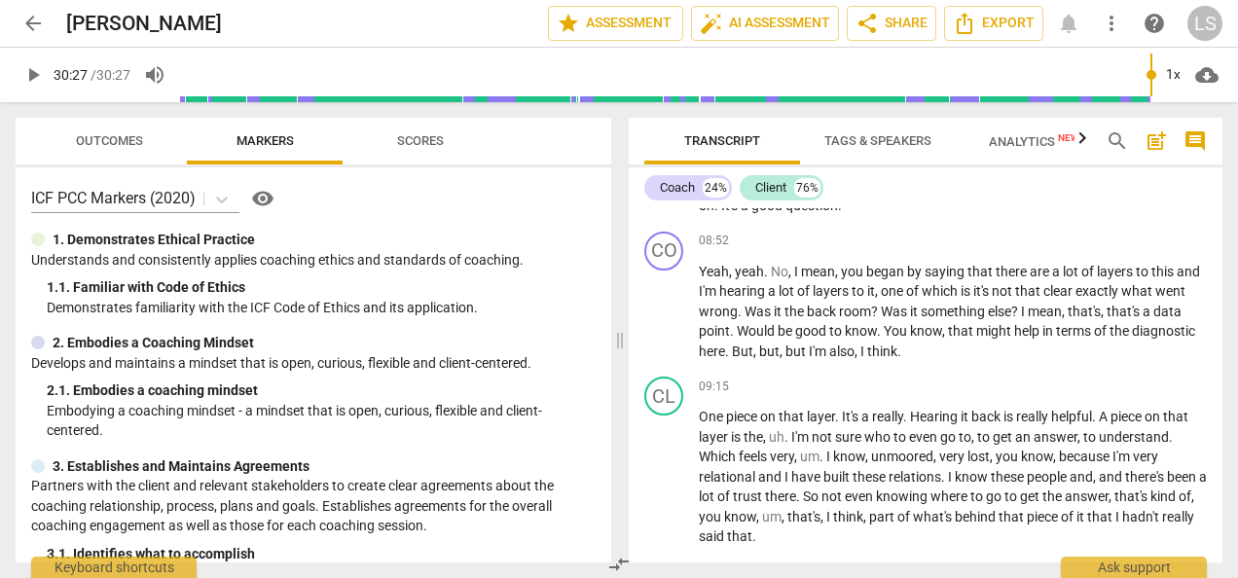
scroll to position [0, 0]
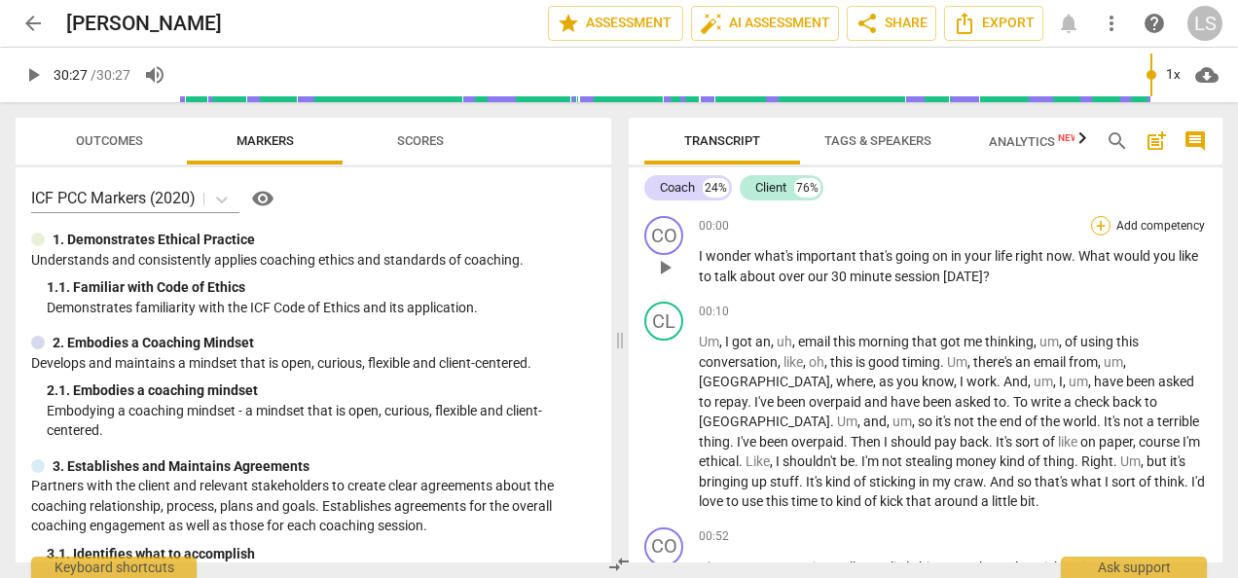
click at [1091, 227] on div "+" at bounding box center [1100, 225] width 19 height 19
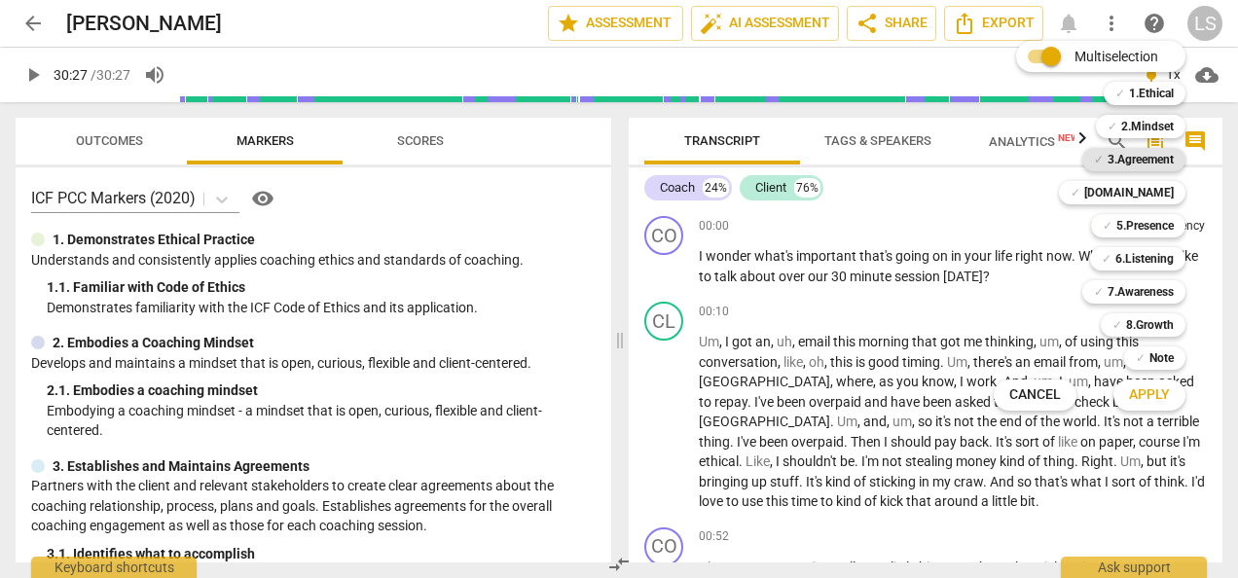
click at [1132, 161] on b "3.Agreement" at bounding box center [1140, 159] width 66 height 23
click at [1152, 293] on b "7.Awareness" at bounding box center [1140, 291] width 66 height 23
click at [1154, 392] on span "Apply" at bounding box center [1149, 394] width 41 height 19
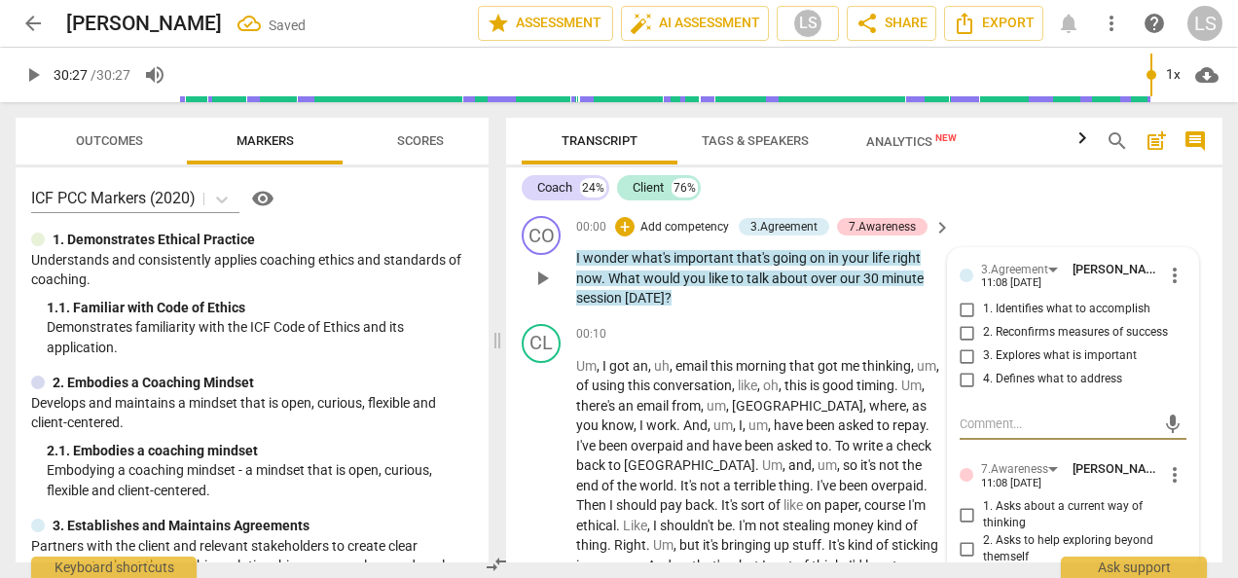
click at [968, 309] on input "1. Identifies what to accomplish" at bounding box center [966, 309] width 31 height 23
checkbox input "true"
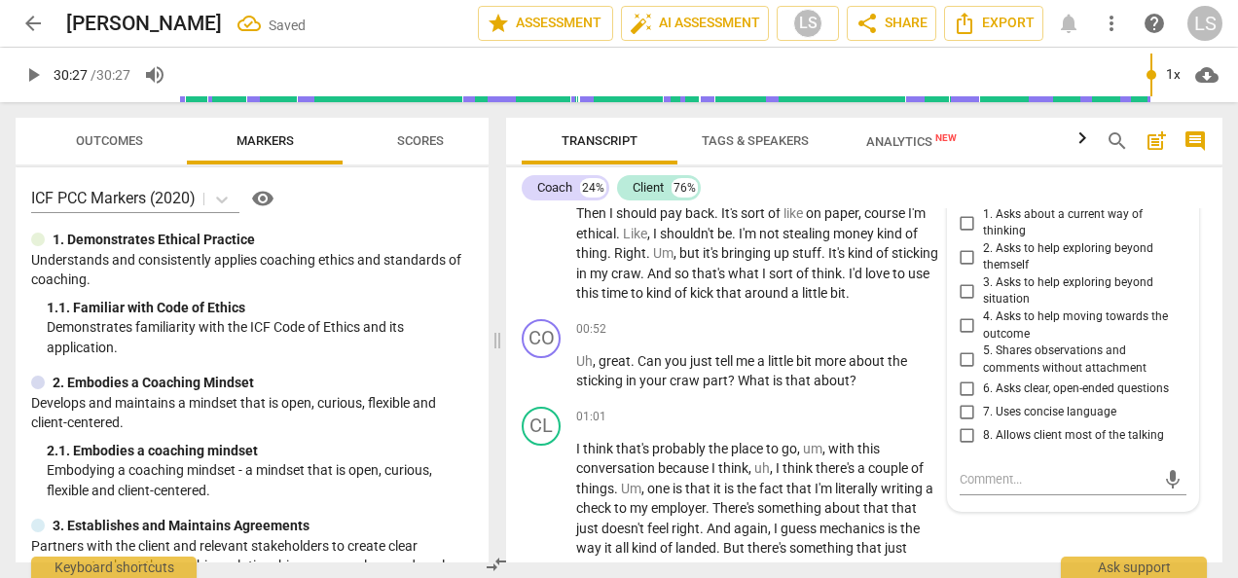
click at [966, 383] on input "6. Asks clear, open-ended questions" at bounding box center [966, 388] width 31 height 23
checkbox input "true"
click at [819, 327] on div "+" at bounding box center [820, 329] width 19 height 19
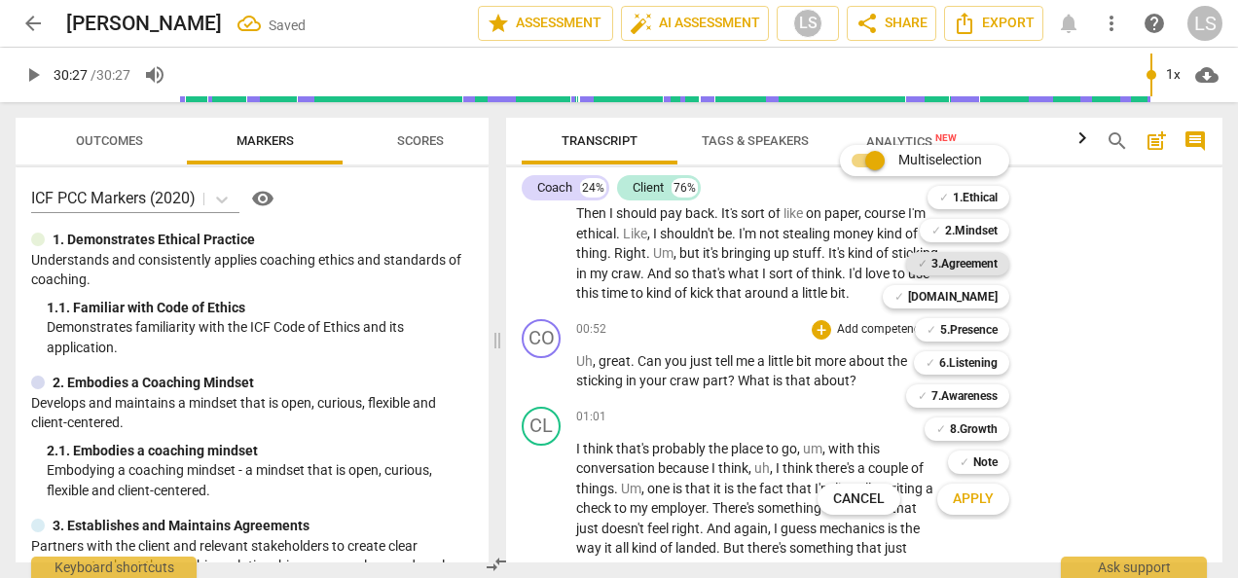
click at [976, 252] on b "3.Agreement" at bounding box center [964, 263] width 66 height 23
click at [959, 360] on b "6.Listening" at bounding box center [968, 362] width 58 height 23
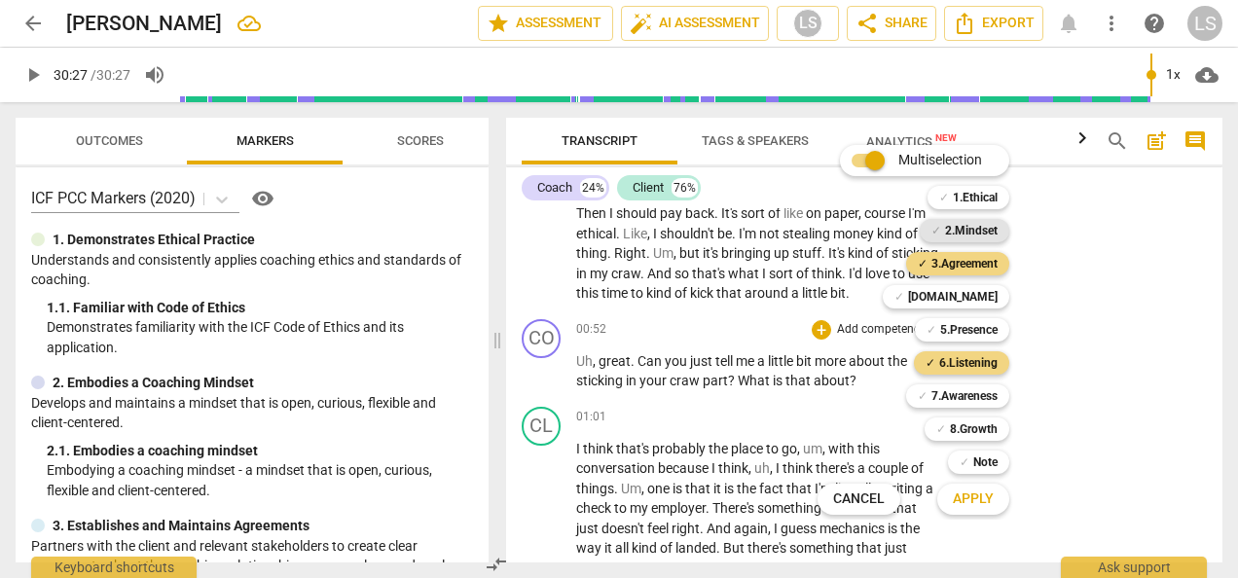
click at [962, 226] on b "2.Mindset" at bounding box center [971, 230] width 53 height 23
click at [970, 228] on b "2.Mindset" at bounding box center [971, 230] width 53 height 23
click at [970, 499] on span "Apply" at bounding box center [972, 498] width 41 height 19
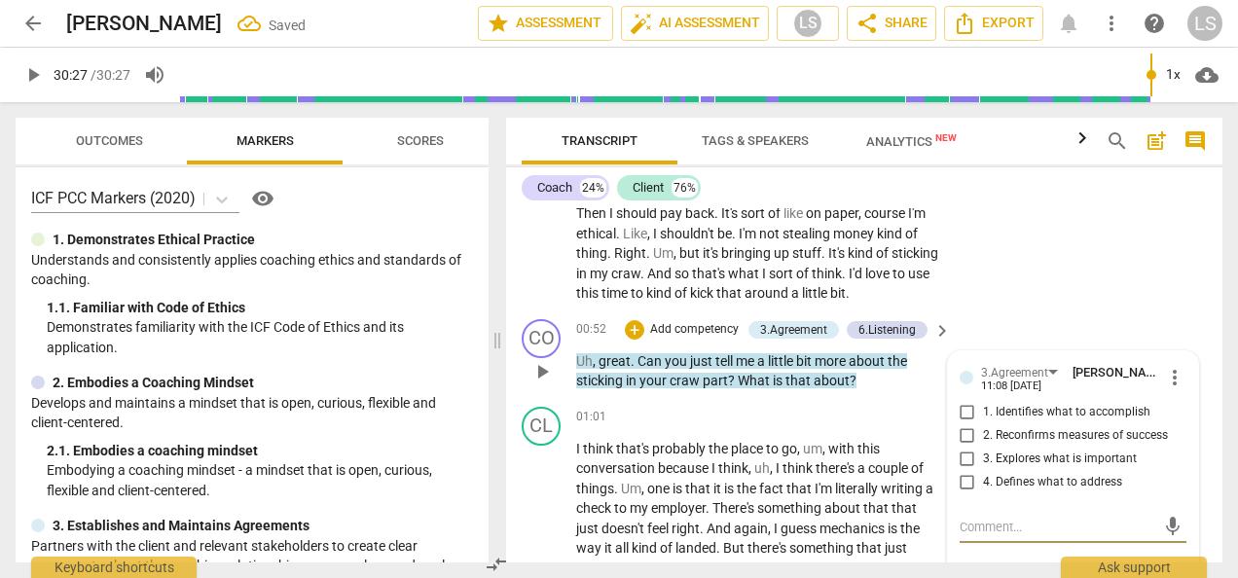
click at [960, 407] on input "1. Identifies what to accomplish" at bounding box center [966, 412] width 31 height 23
checkbox input "true"
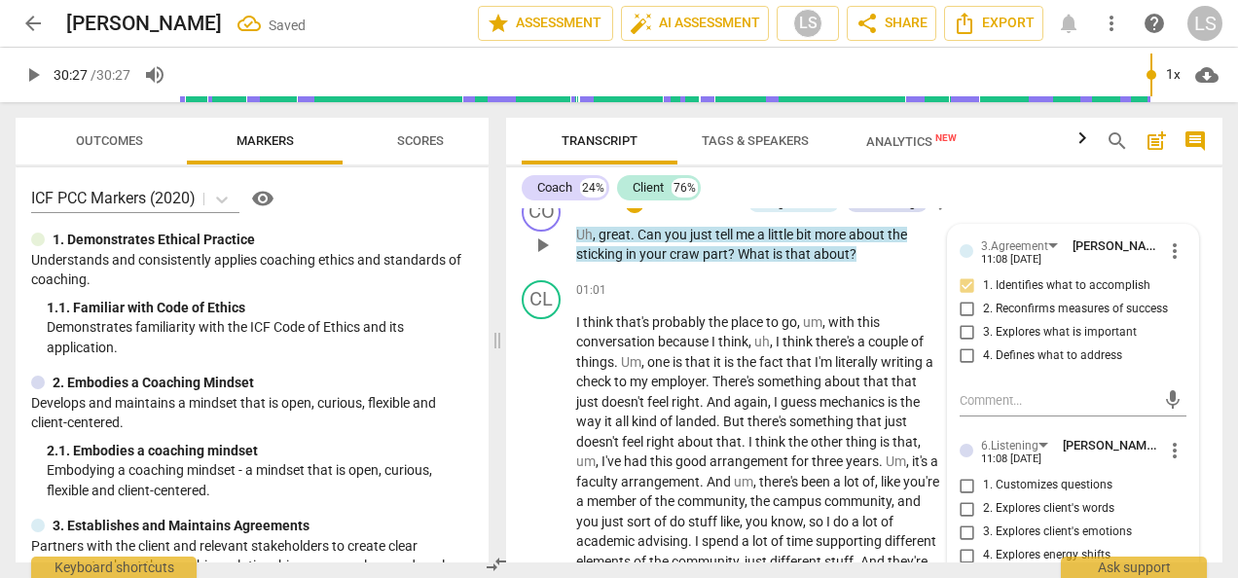
scroll to position [486, 0]
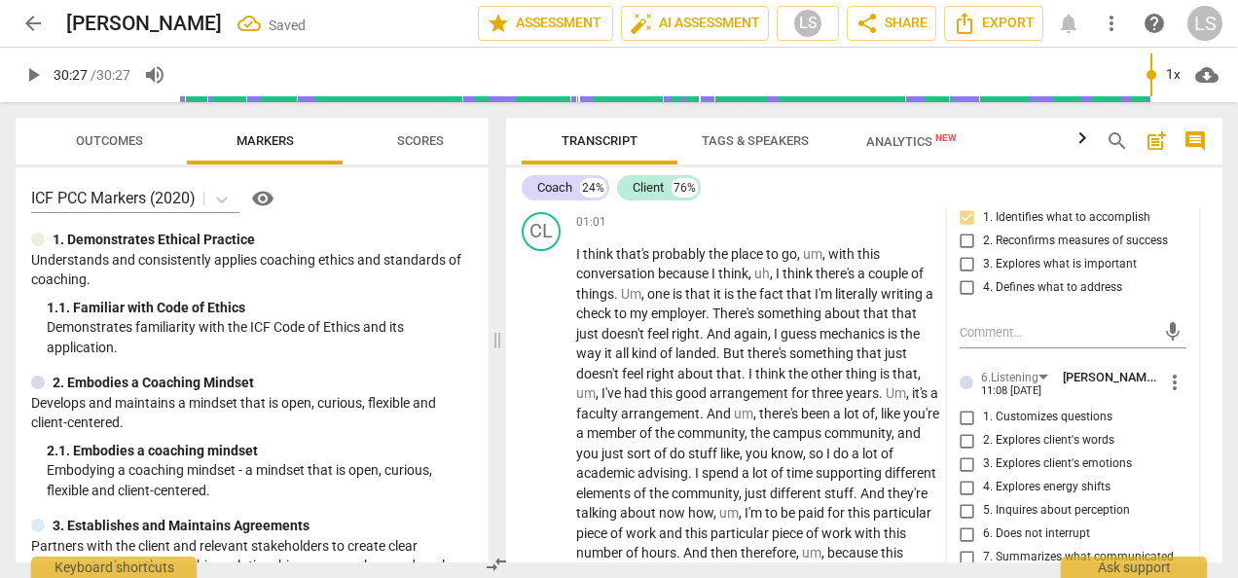
click at [966, 437] on input "2. Explores client's words" at bounding box center [966, 440] width 31 height 23
checkbox input "true"
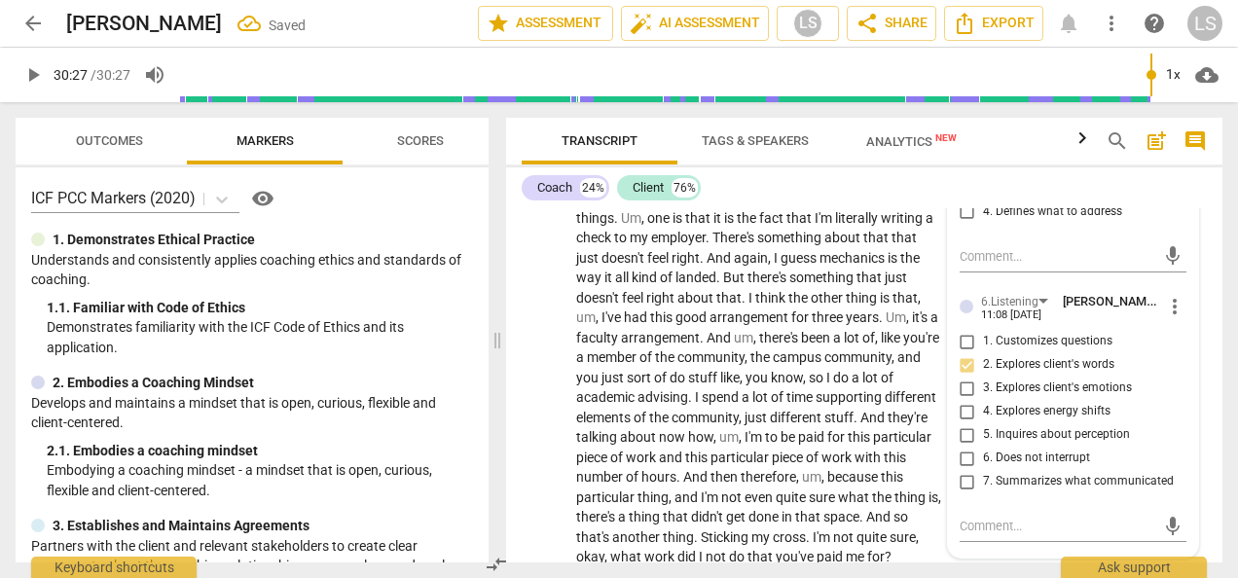
scroll to position [584, 0]
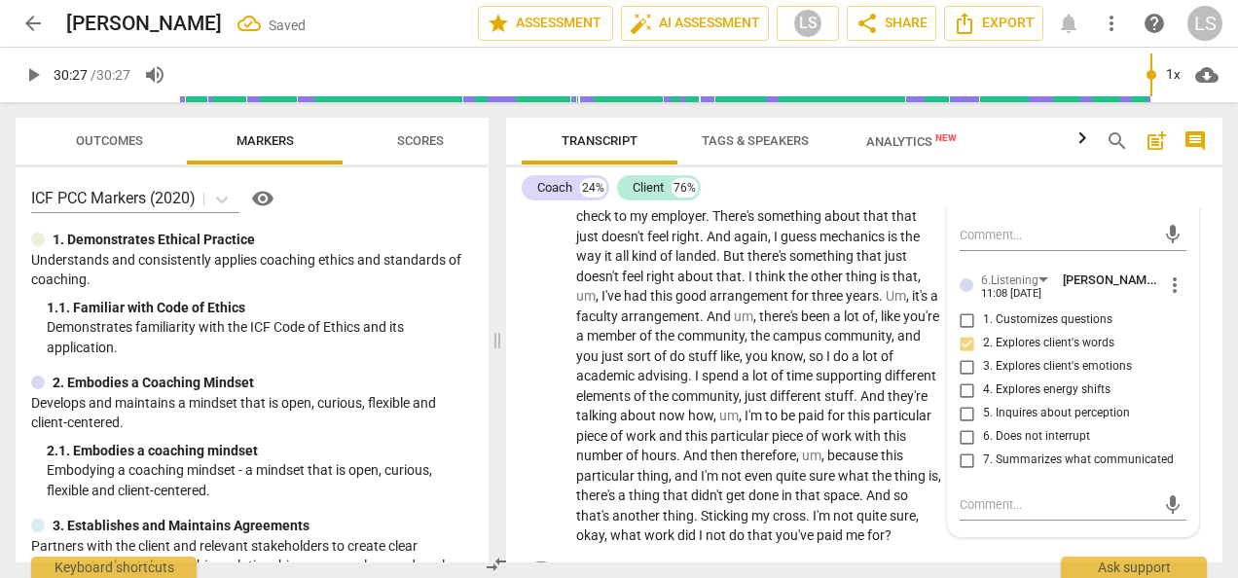
click at [965, 413] on input "5. Inquires about perception" at bounding box center [966, 413] width 31 height 23
checkbox input "true"
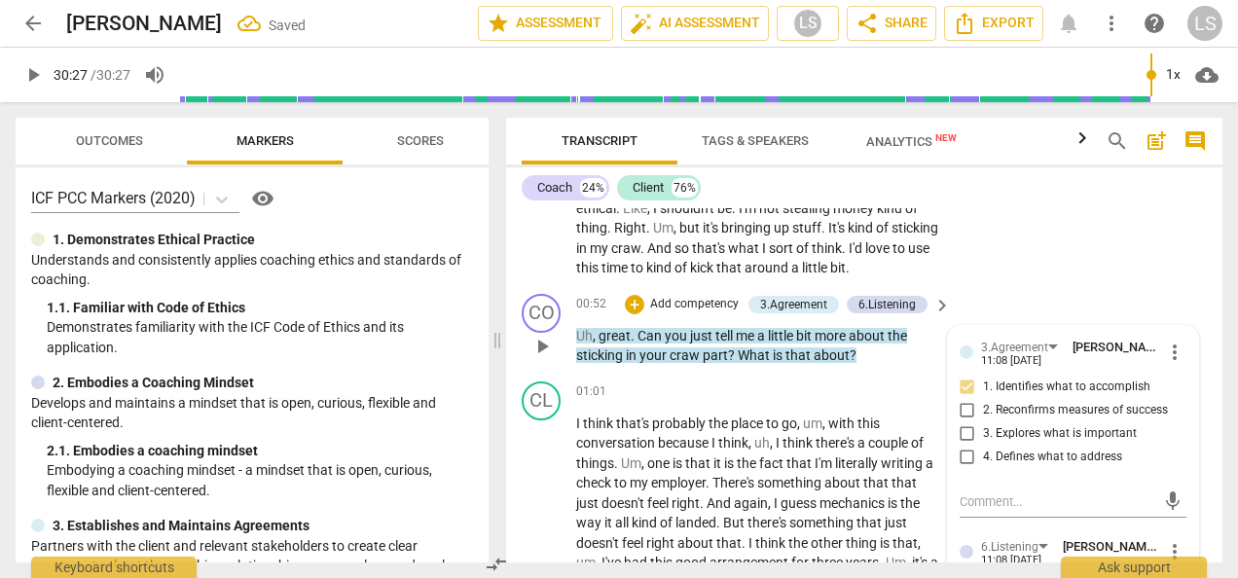
scroll to position [292, 0]
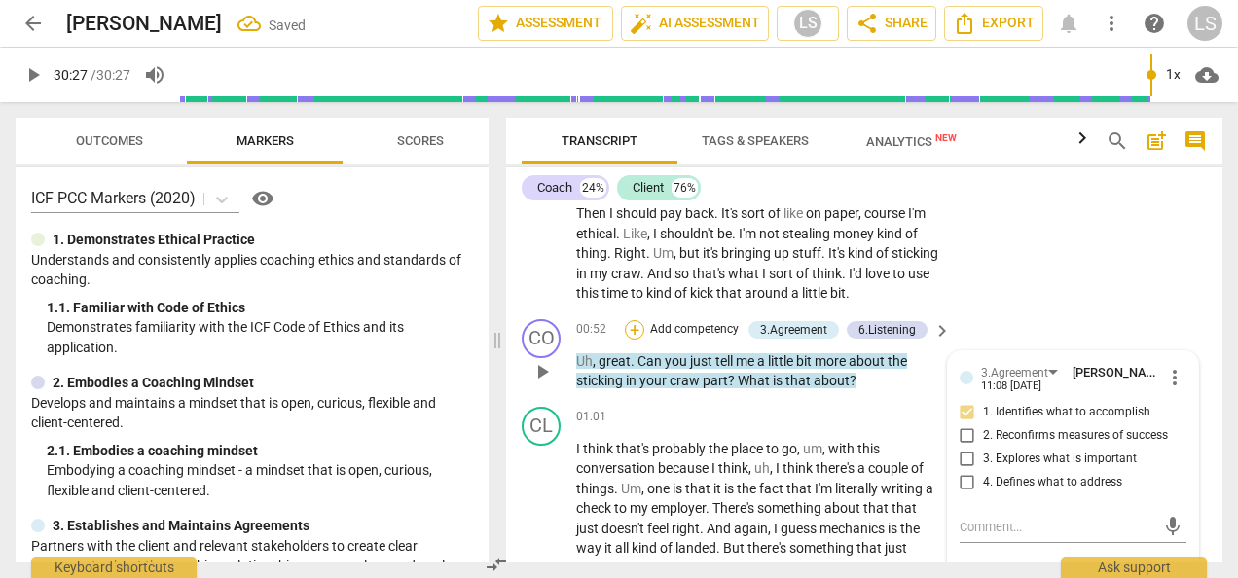
click at [631, 326] on div "+" at bounding box center [634, 329] width 19 height 19
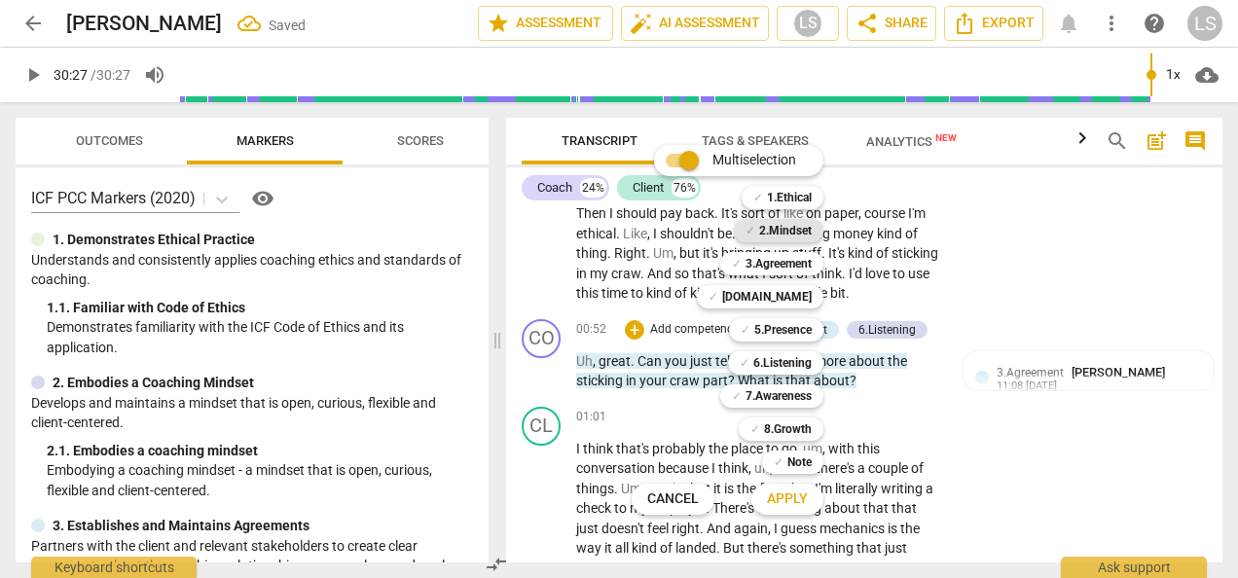
click at [798, 223] on b "2.Mindset" at bounding box center [785, 230] width 53 height 23
click at [779, 493] on span "Apply" at bounding box center [787, 498] width 41 height 19
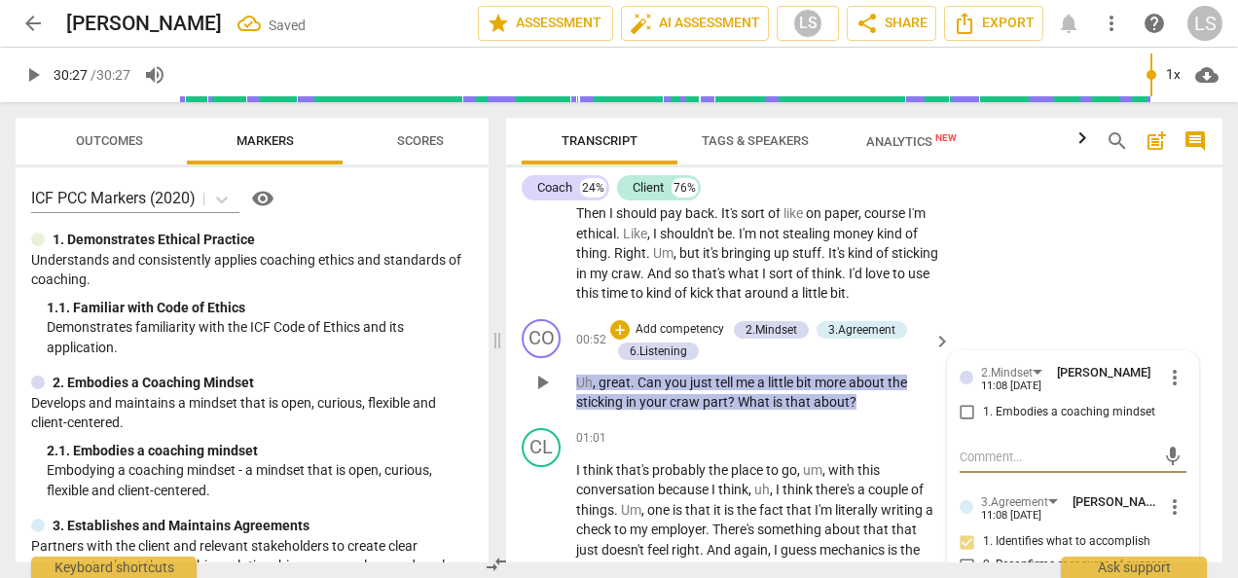
click at [967, 413] on input "1. Embodies a coaching mindset" at bounding box center [966, 412] width 31 height 23
checkbox input "true"
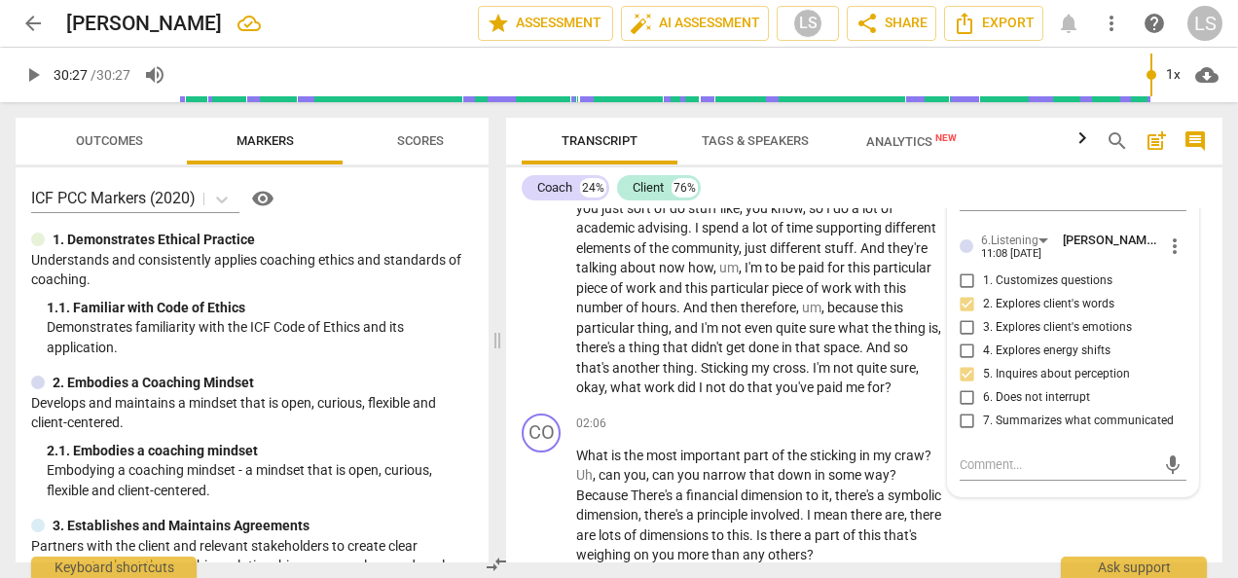
scroll to position [778, 0]
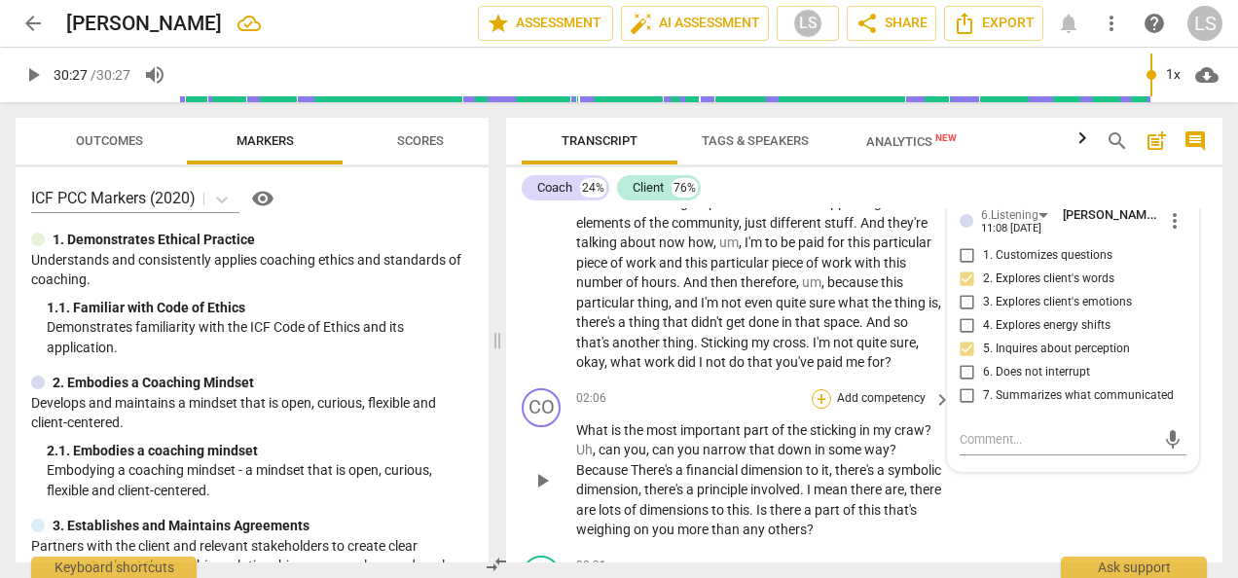
click at [814, 409] on div "+" at bounding box center [820, 398] width 19 height 19
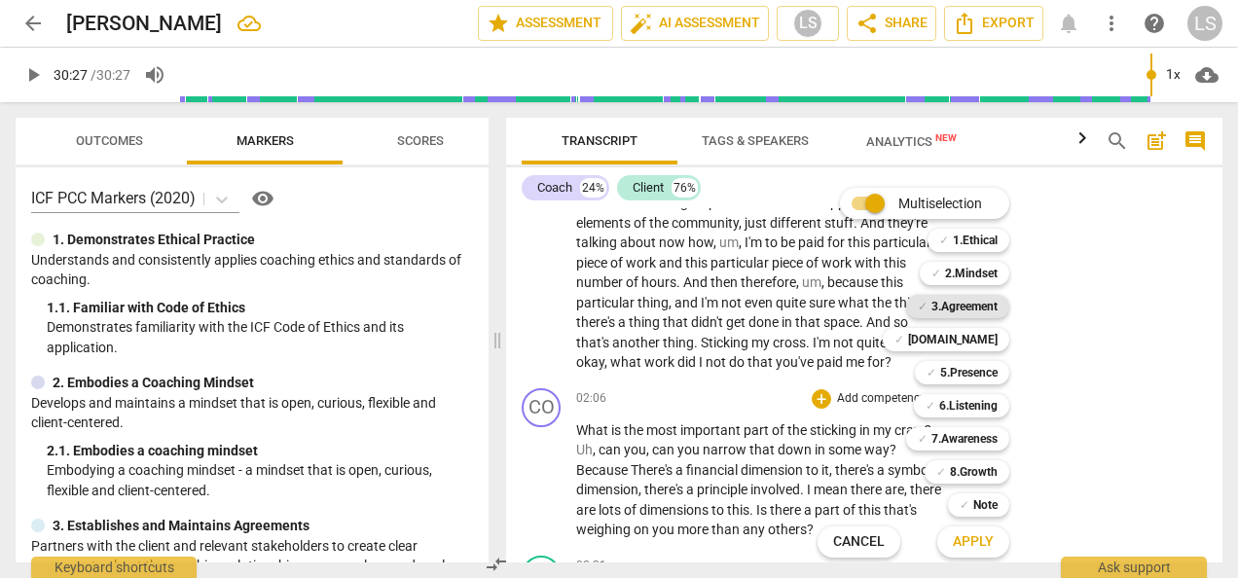
click at [969, 309] on b "3.Agreement" at bounding box center [964, 306] width 66 height 23
click at [959, 430] on b "7.Awareness" at bounding box center [964, 438] width 66 height 23
click at [969, 537] on span "Apply" at bounding box center [972, 541] width 41 height 19
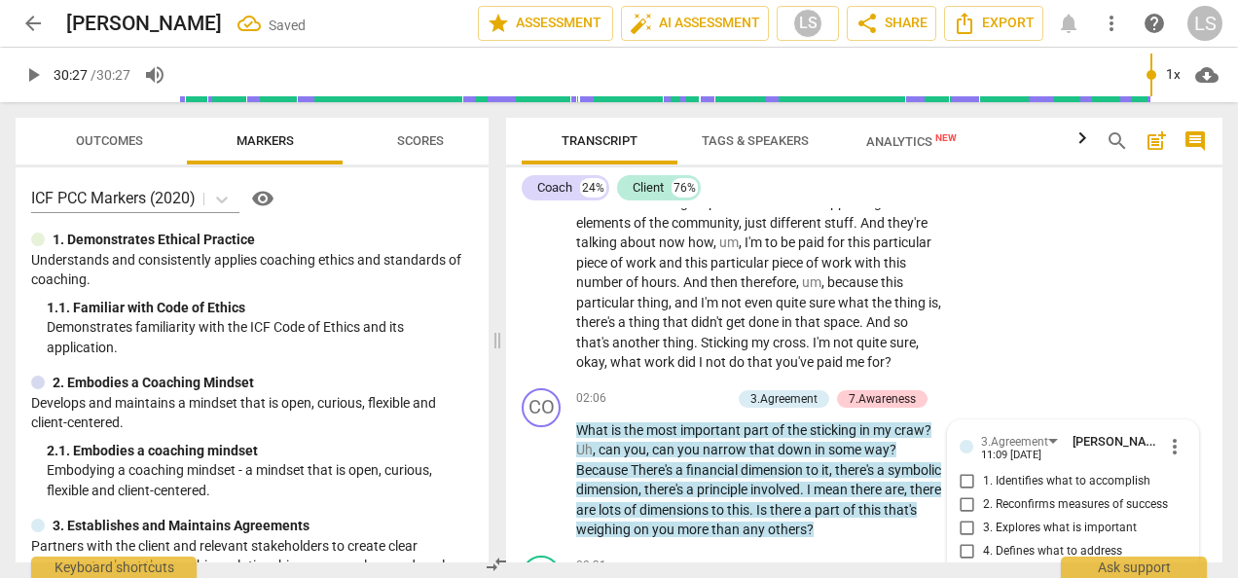
scroll to position [1008, 0]
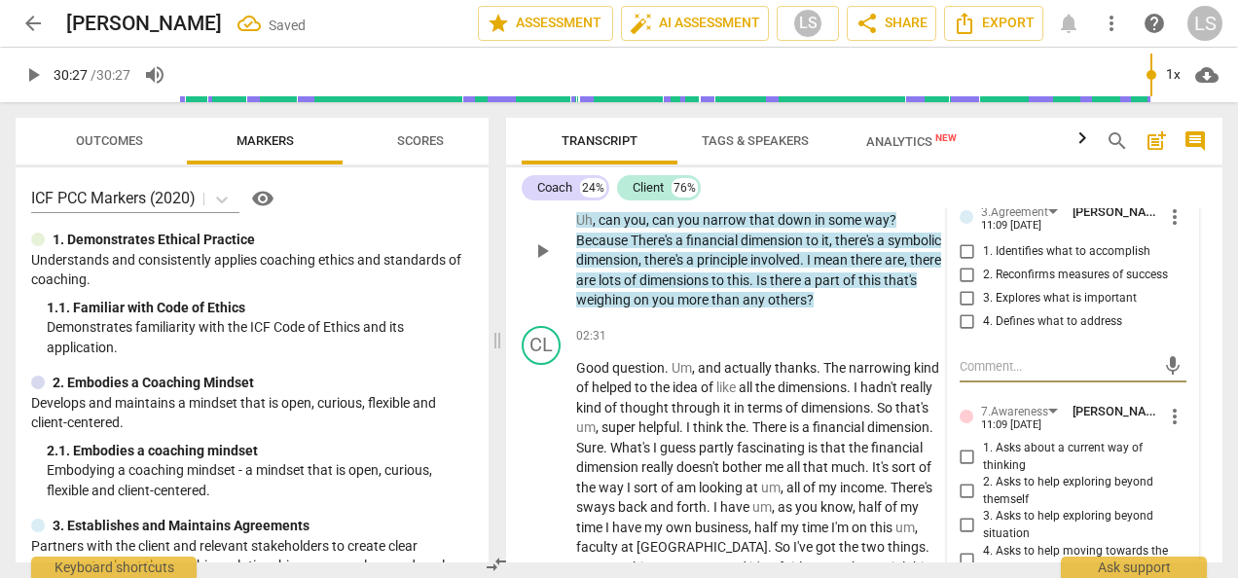
click at [965, 264] on input "1. Identifies what to accomplish" at bounding box center [966, 251] width 31 height 23
checkbox input "true"
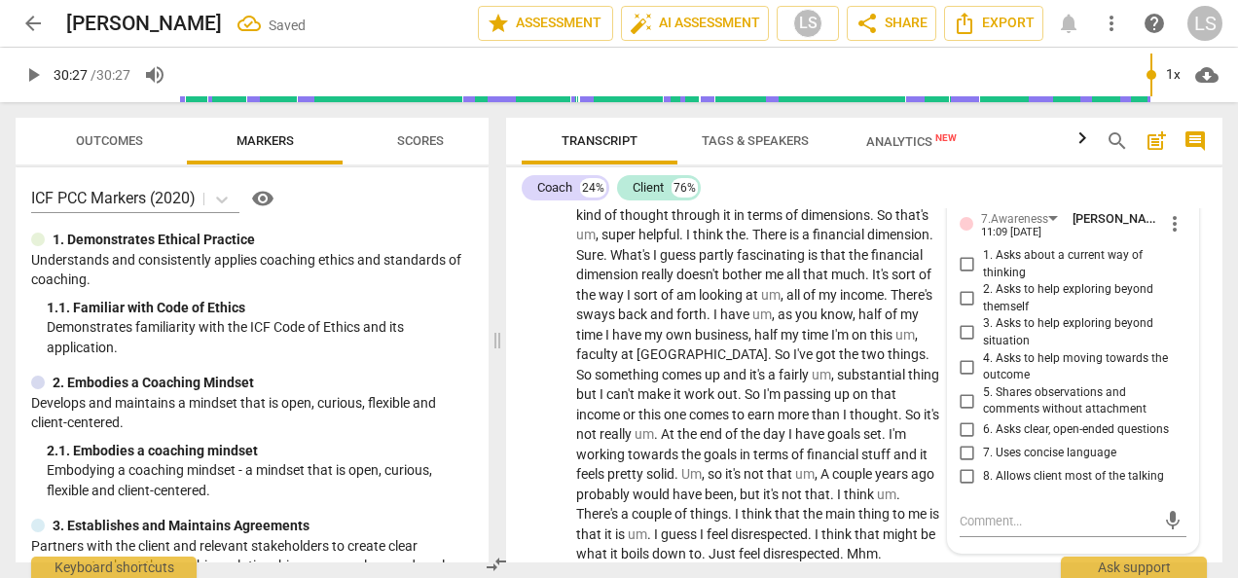
scroll to position [1202, 0]
click at [961, 411] on input "5. Shares observations and comments without attachment" at bounding box center [966, 398] width 31 height 23
checkbox input "true"
click at [961, 440] on input "6. Asks clear, open-ended questions" at bounding box center [966, 427] width 31 height 23
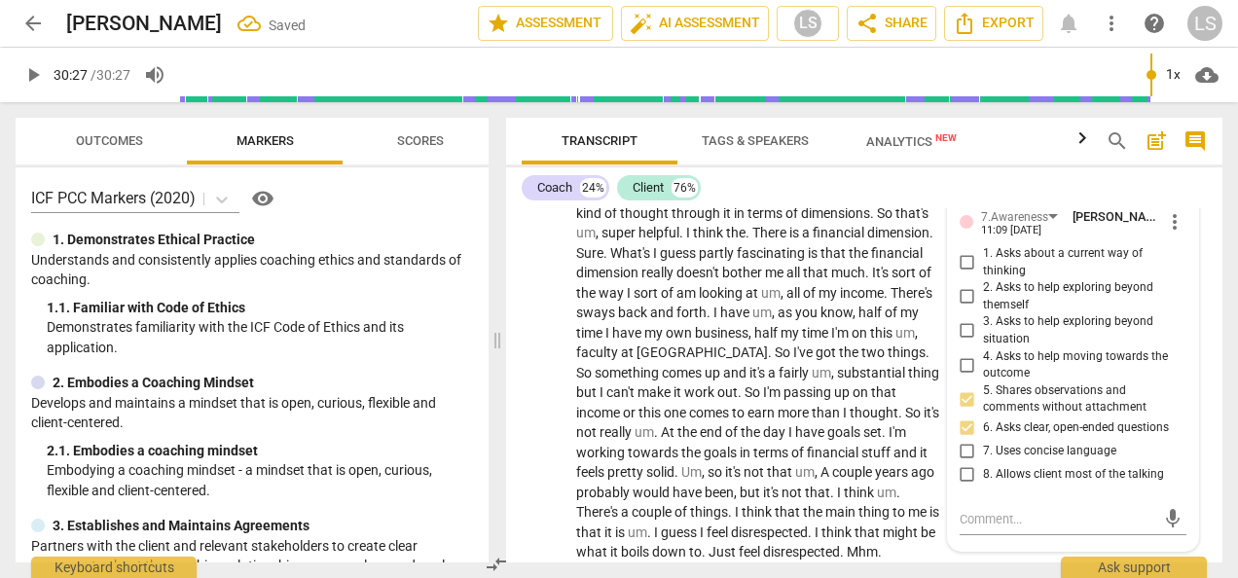
checkbox input "true"
click at [1014, 528] on textarea at bounding box center [1057, 519] width 196 height 18
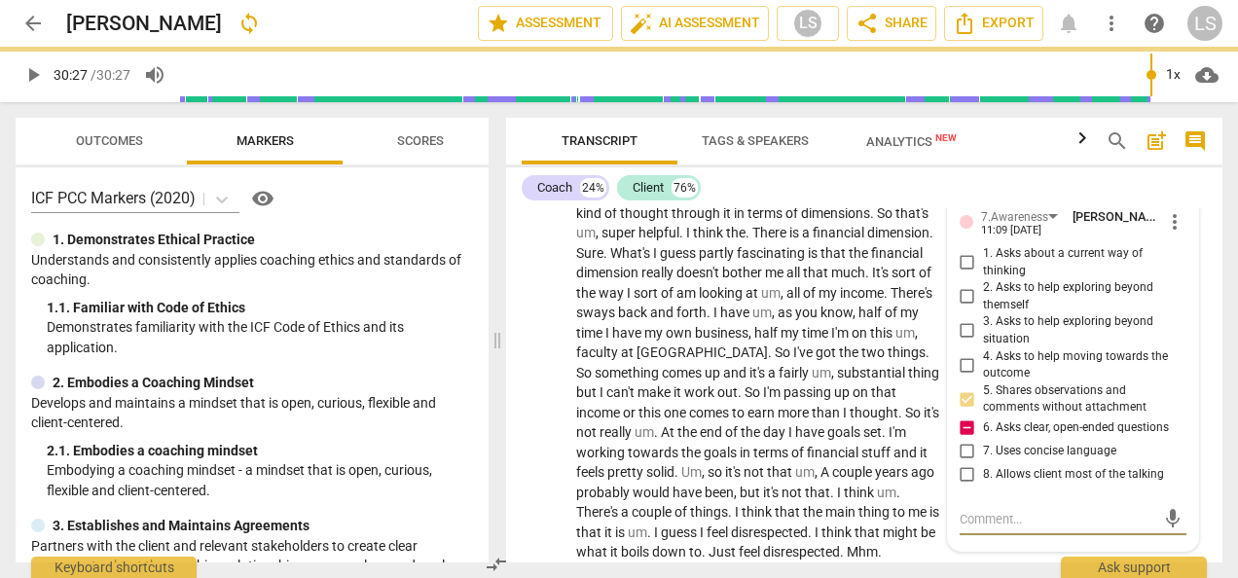
type textarea "C"
type textarea "Co"
type textarea "Coa"
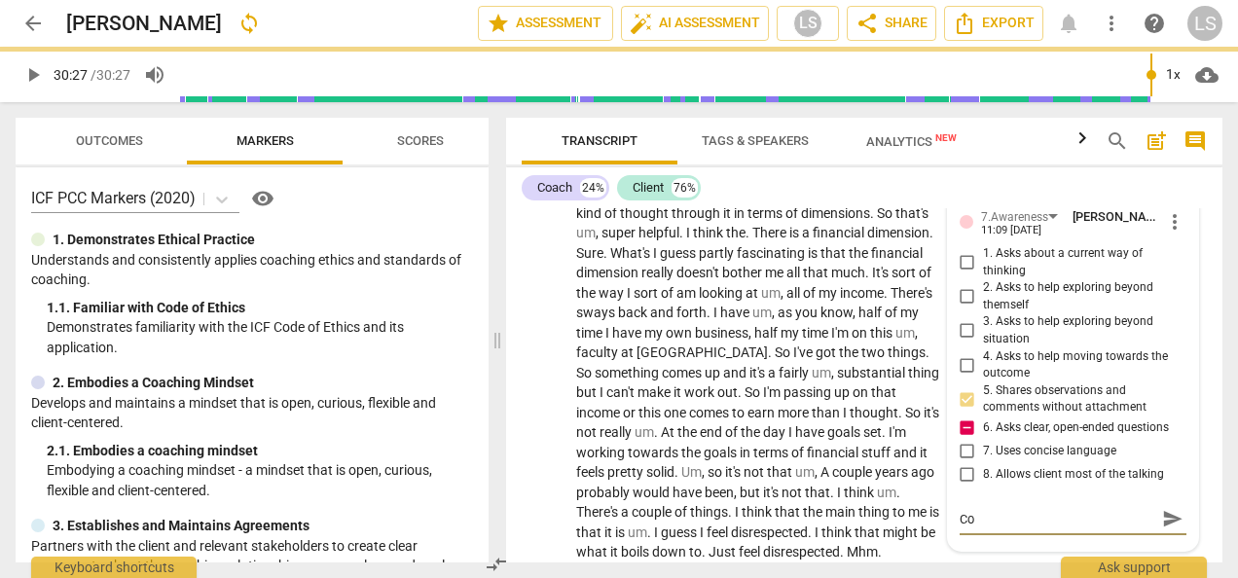
type textarea "Coa"
type textarea "Coac"
type textarea "Coach"
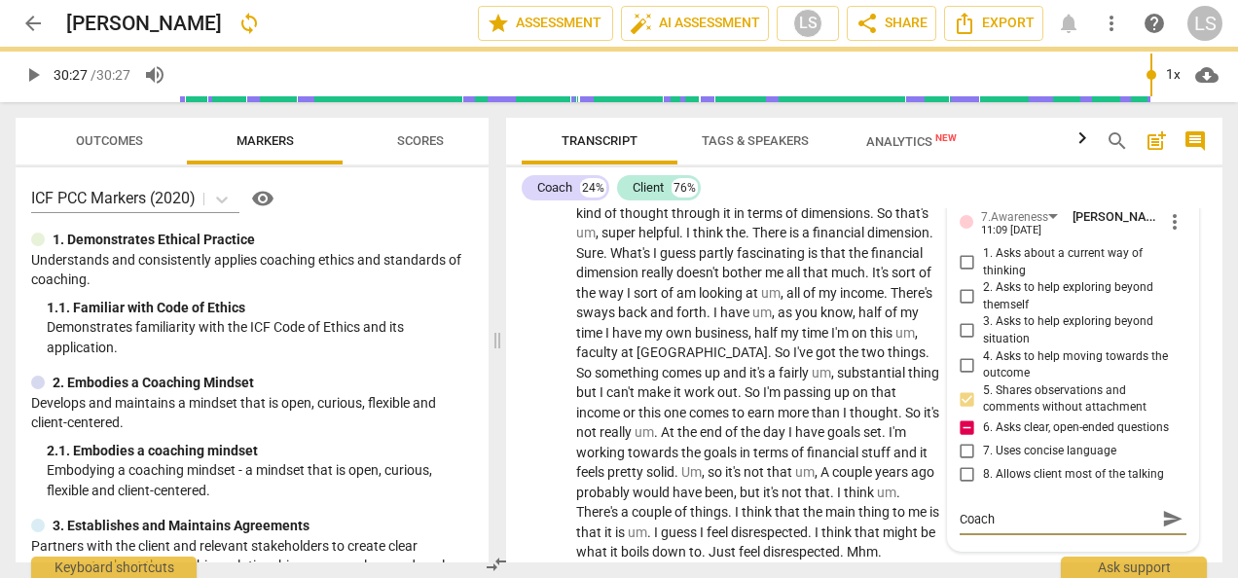
type textarea "Coach c"
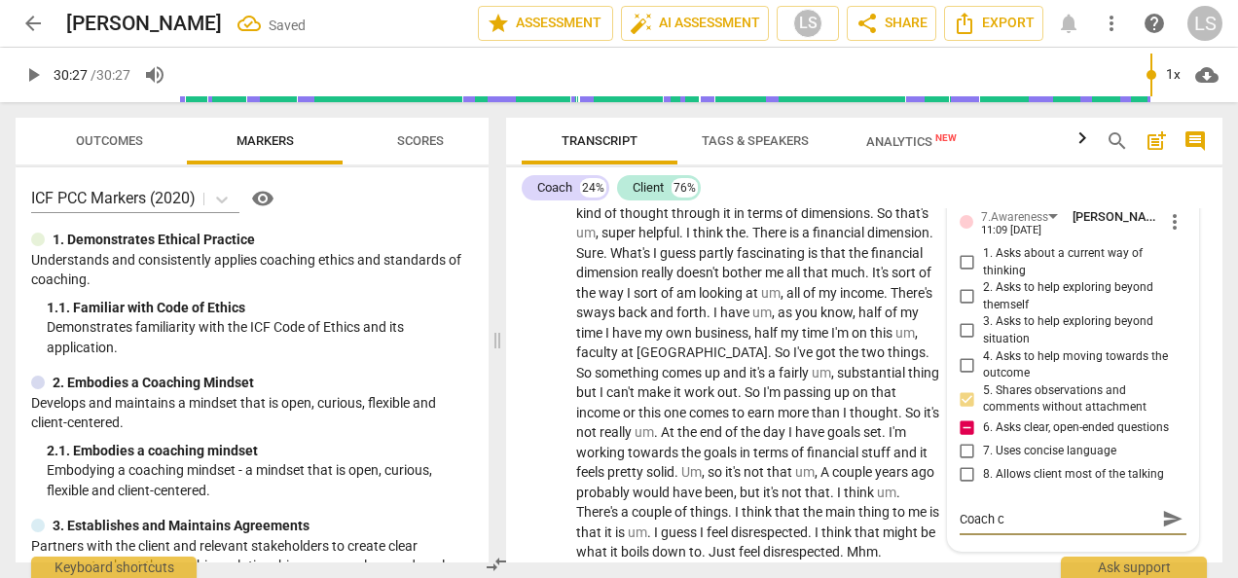
type textarea "Coach co"
type textarea "Coach cou"
type textarea "Coach coul"
type textarea "Coach could"
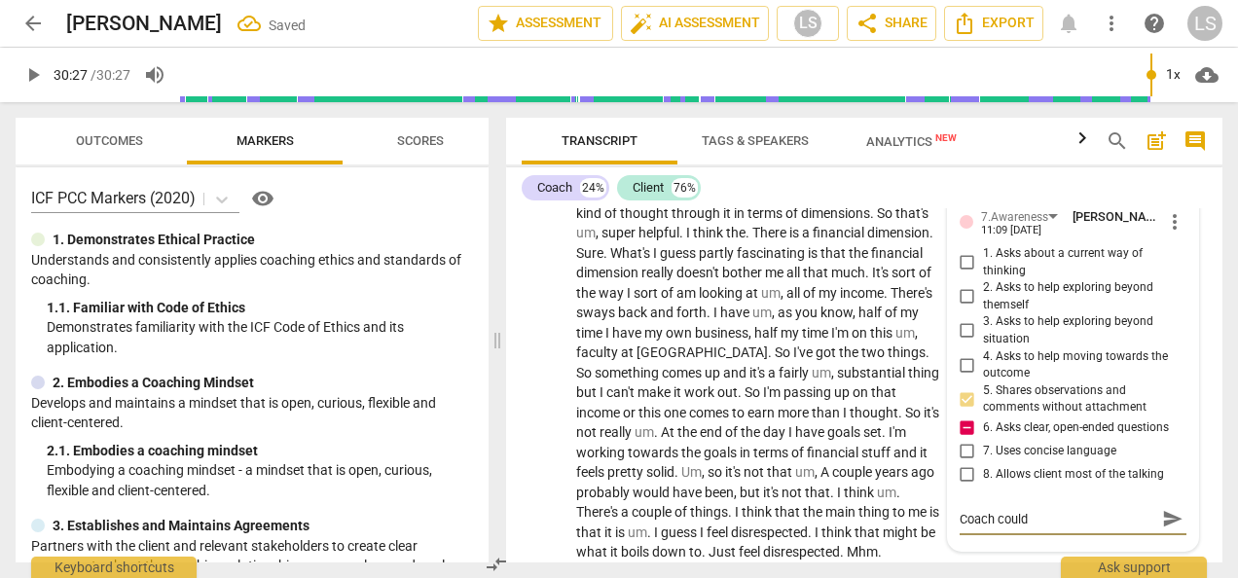
type textarea "Coach could"
type textarea "Coach could a"
type textarea "Coach could as"
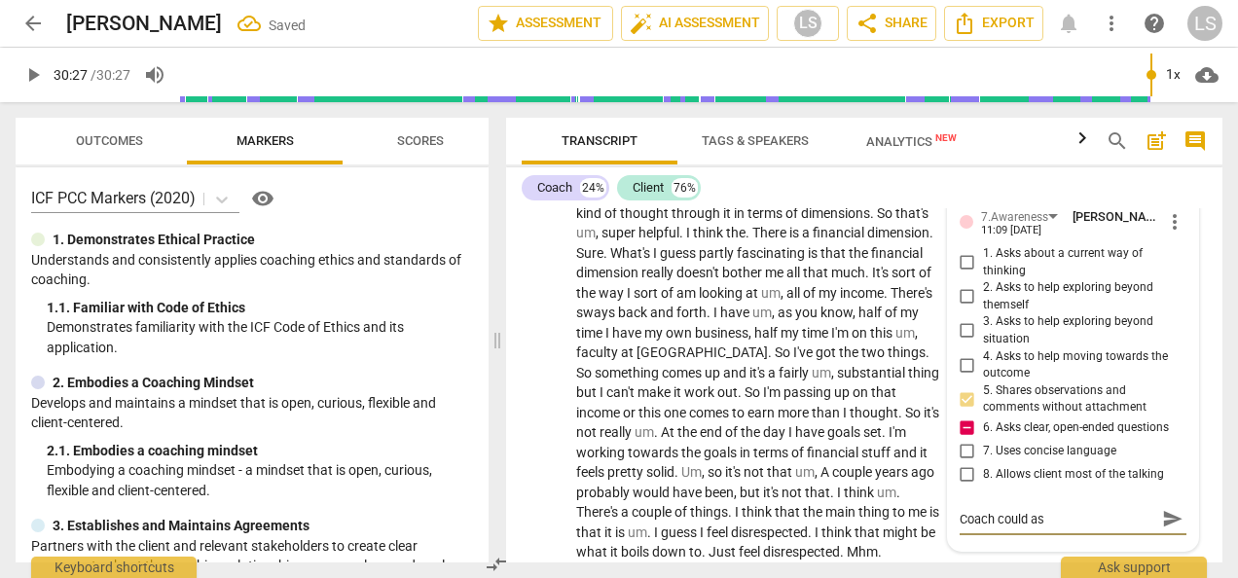
type textarea "Coach could ask"
type textarea "Coach could ask t"
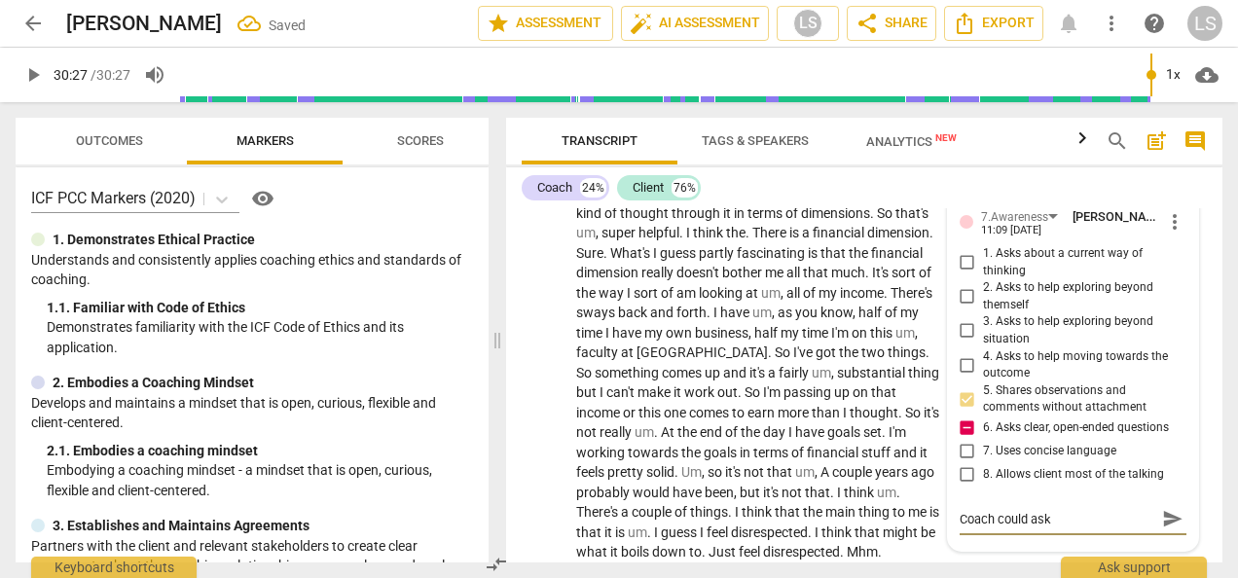
type textarea "Coach could ask t"
type textarea "Coach could ask th"
type textarea "Coach could ask the"
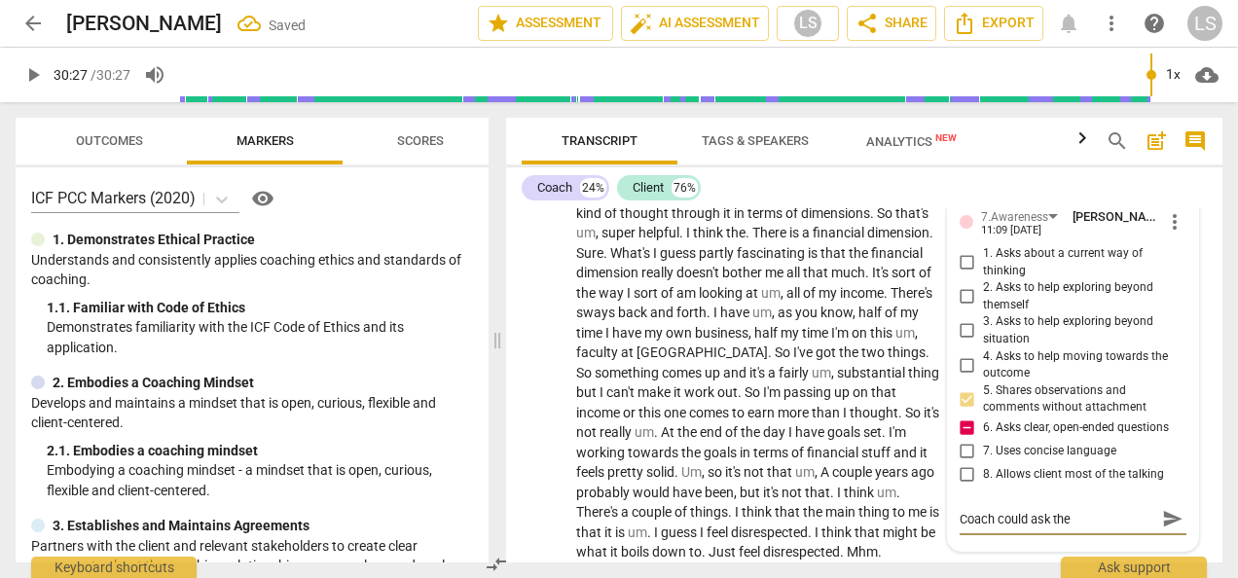
type textarea "Coach could ask the"
type textarea "Coach could ask the c"
type textarea "Coach could ask the ci"
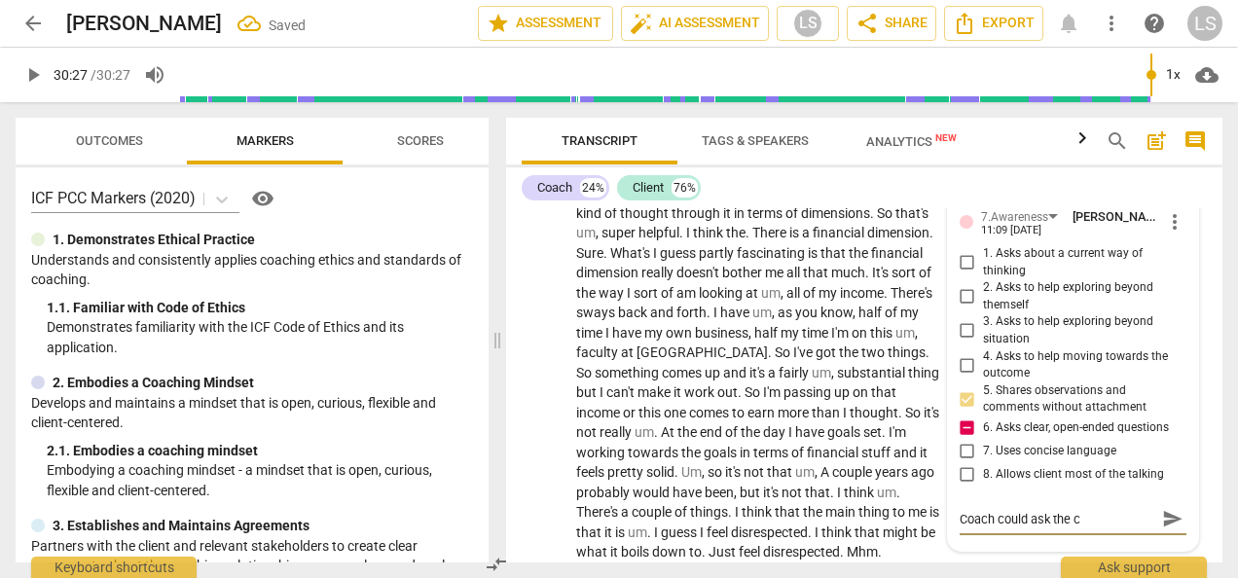
type textarea "Coach could ask the ci"
type textarea "Coach could ask the cii"
type textarea "Coach could ask the ciie"
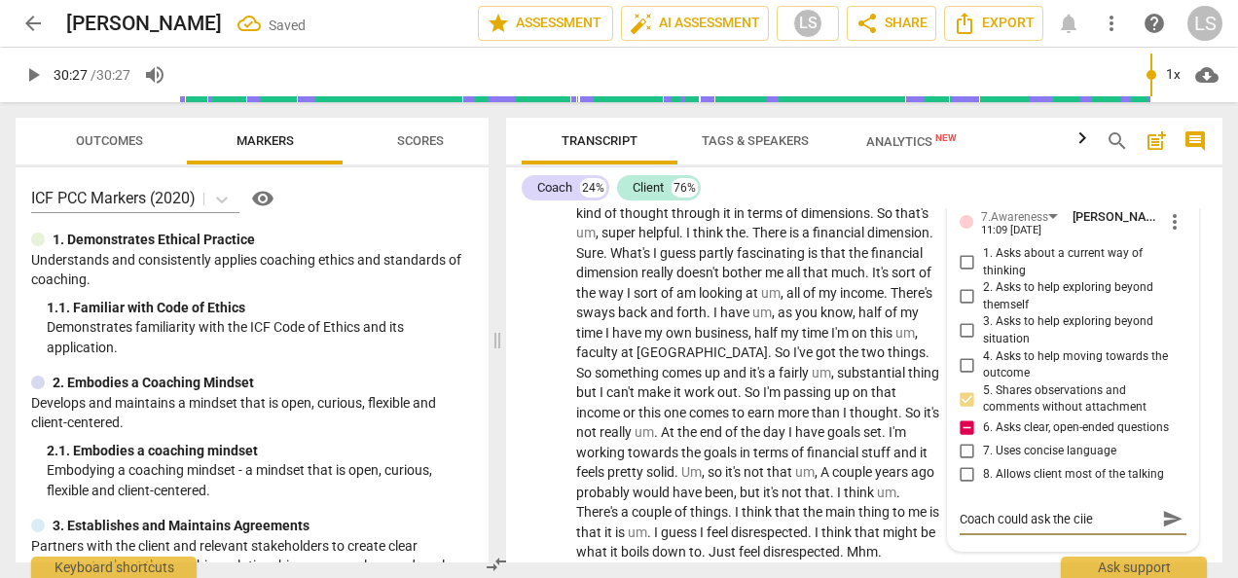
type textarea "Coach could ask the ciien"
type textarea "Coach could ask the ciie"
type textarea "Coach could ask the cii"
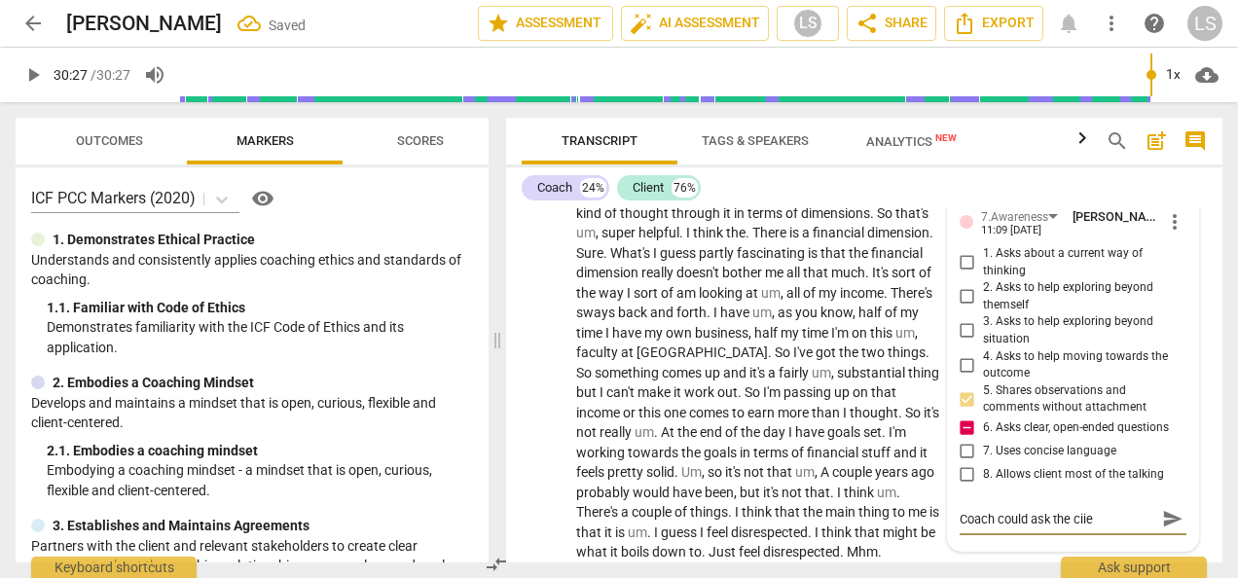
type textarea "Coach could ask the cii"
type textarea "Coach could ask the ci"
type textarea "Coach could ask the c"
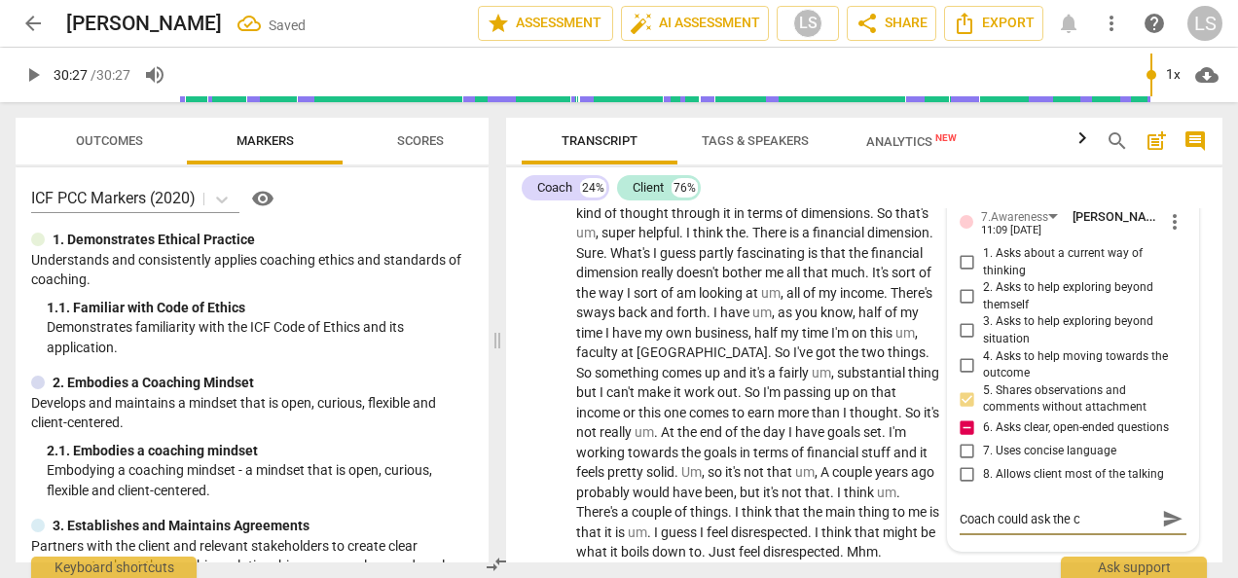
type textarea "Coach could ask the cl"
type textarea "Coach could ask the cli"
type textarea "Coach could ask the clie"
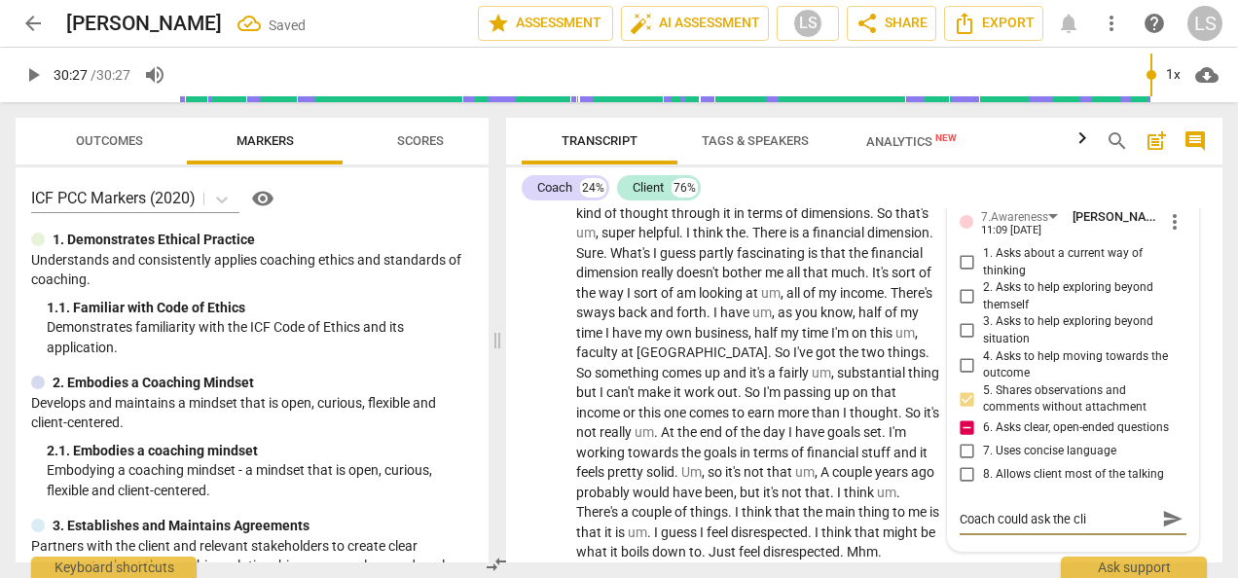
type textarea "Coach could ask the clie"
type textarea "Coach could ask the clien"
type textarea "Coach could ask the client"
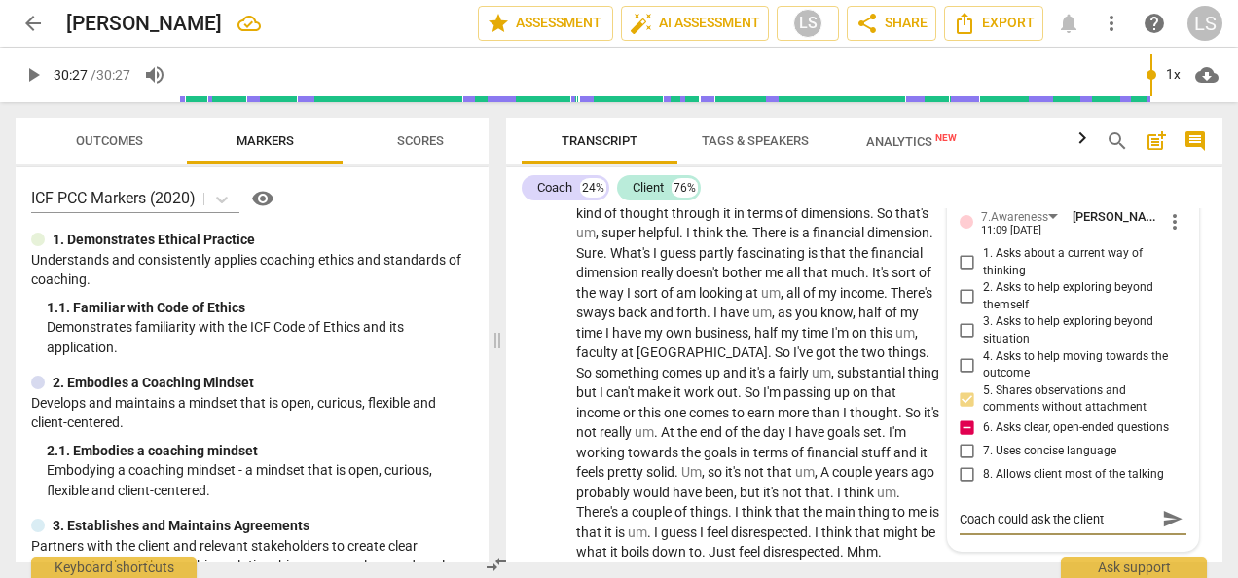
type textarea "Coach could ask the client"
type textarea "Coach could ask the client t"
type textarea "Coach could ask the client to"
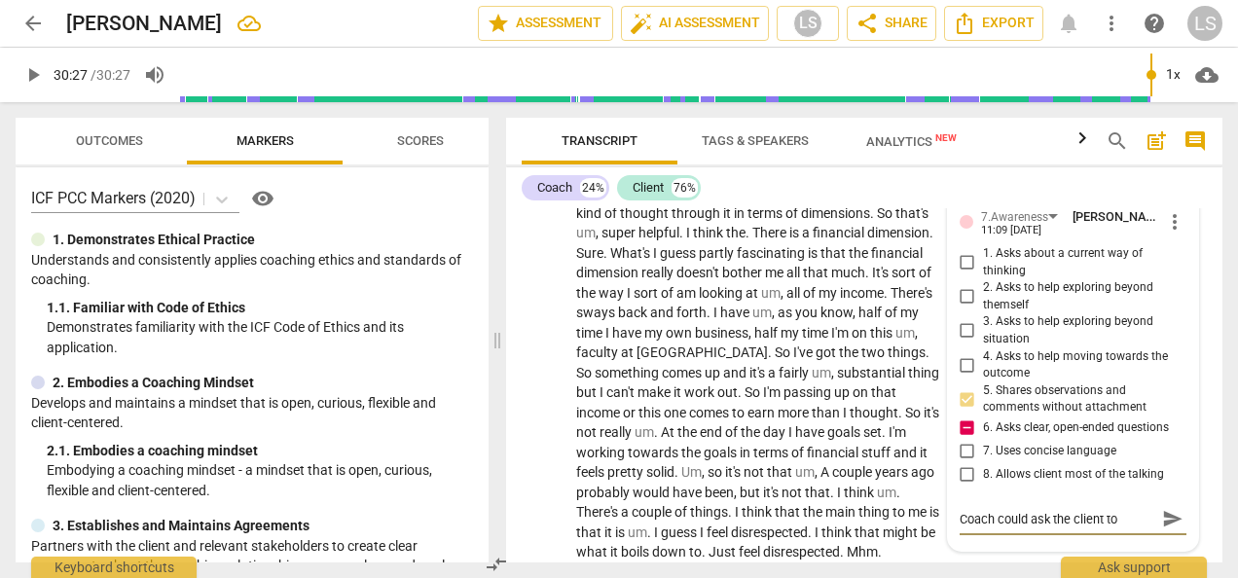
type textarea "Coach could ask the client to"
type textarea "Coach could ask the client to n"
type textarea "Coach could ask the client to na"
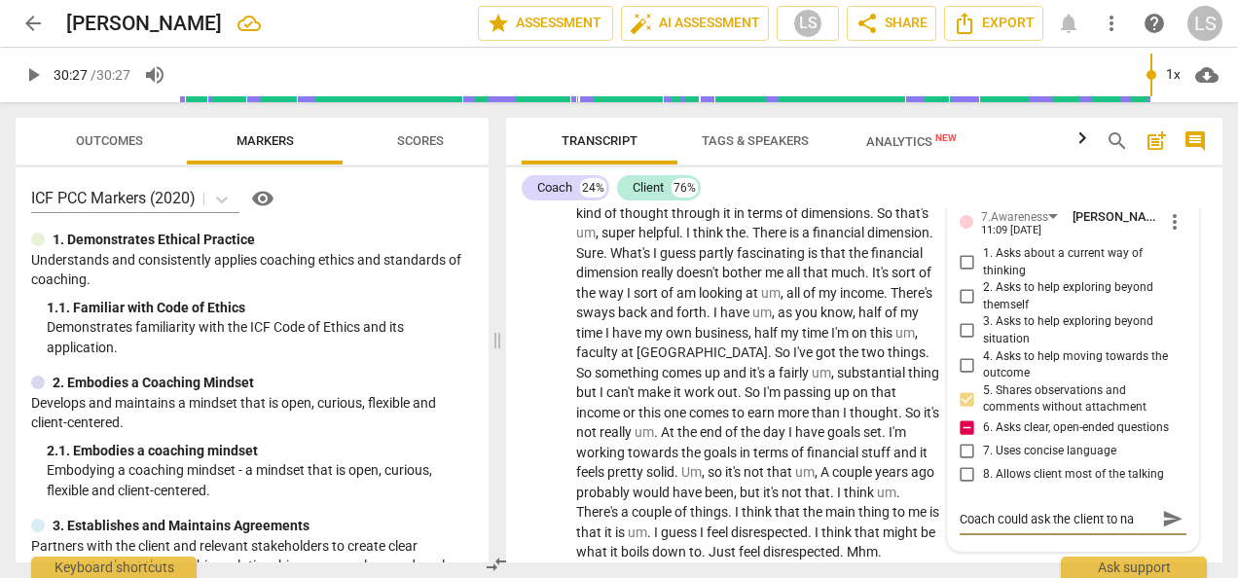
type textarea "Coach could ask the client to nam"
type textarea "Coach could ask the client to name"
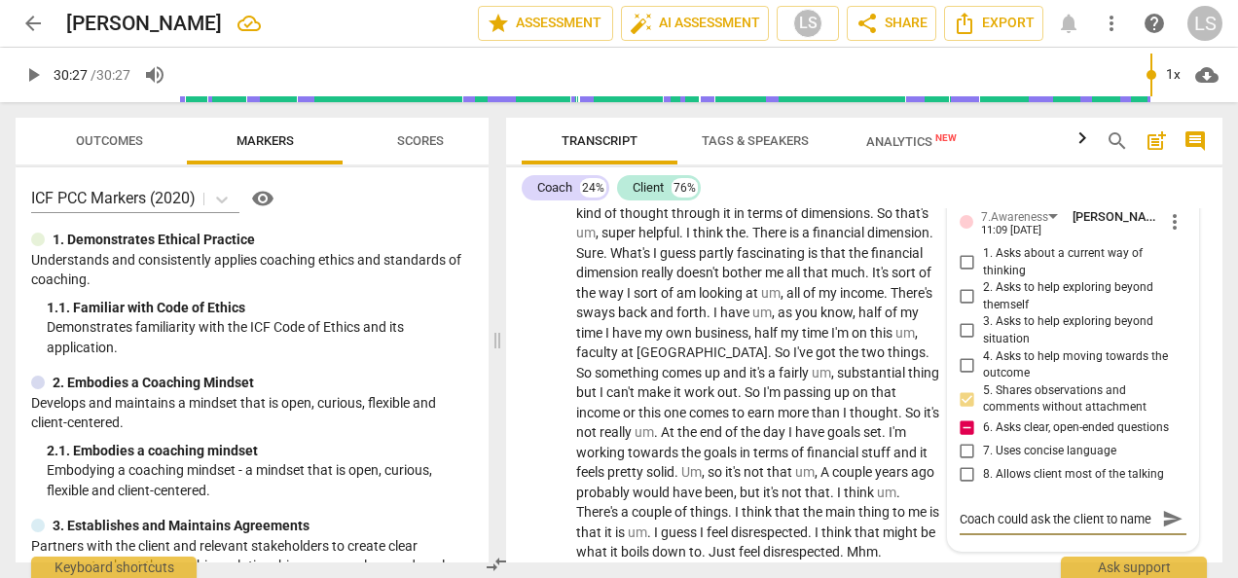
type textarea "Coach could ask the client to name"
type textarea "Coach could ask the client to name t"
type textarea "Coach could ask the client to name th"
type textarea "Coach could ask the client to name the"
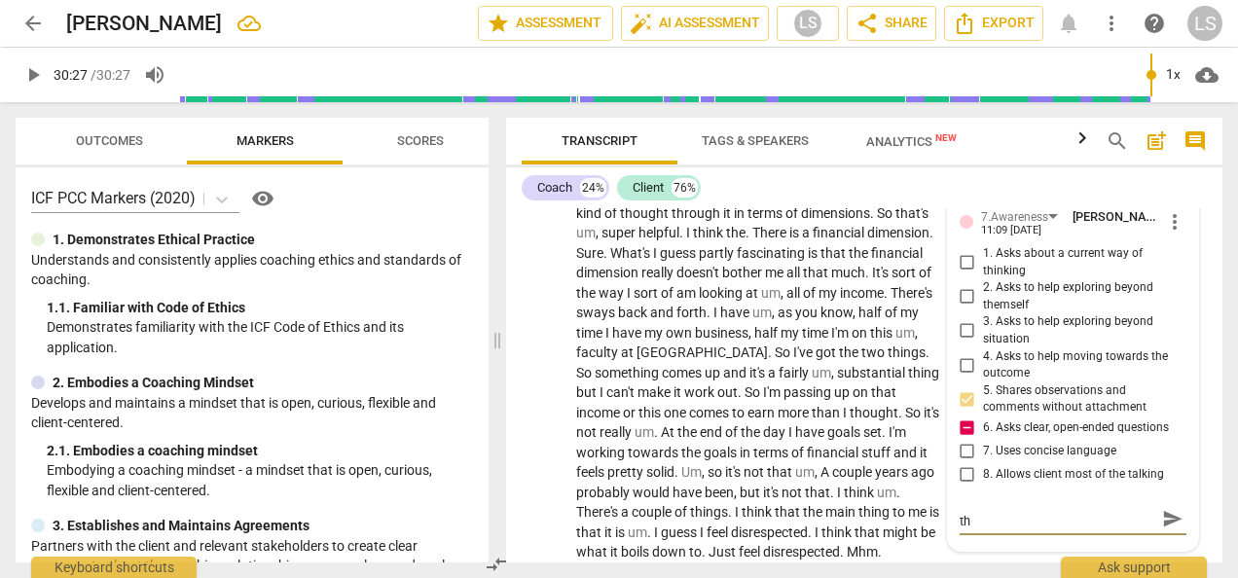
type textarea "Coach could ask the client to name the"
type textarea "Coach could ask the client to name the d"
type textarea "Coach could ask the client to name the di"
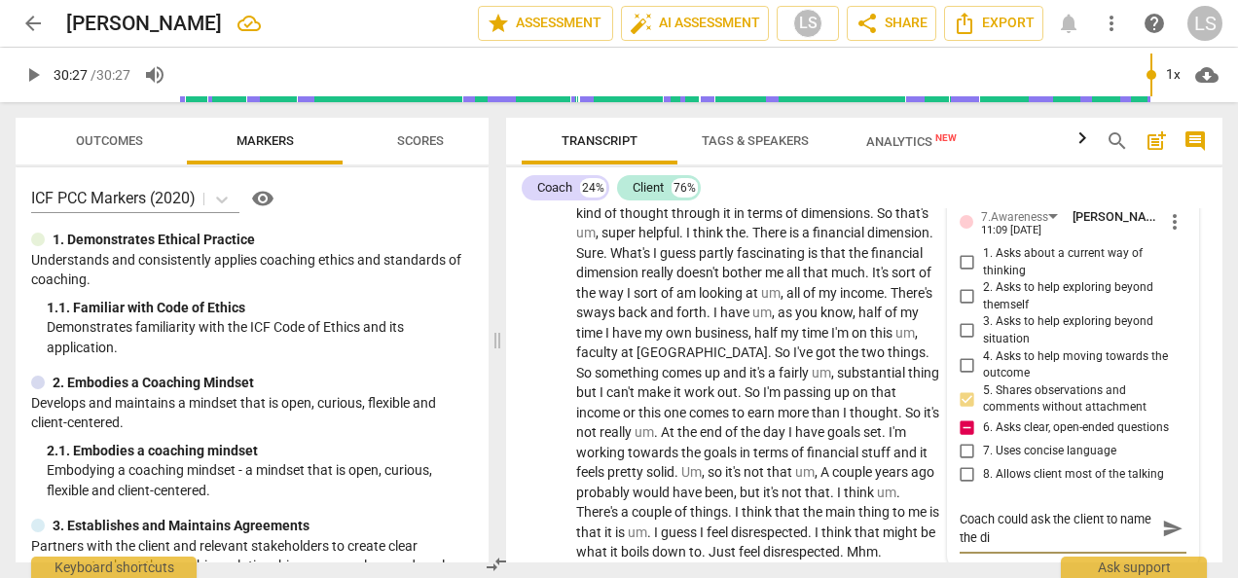
scroll to position [0, 0]
type textarea "Coach could ask the client to name the dim"
type textarea "Coach could ask the client to name the dime"
type textarea "Coach could ask the client to name the dimes"
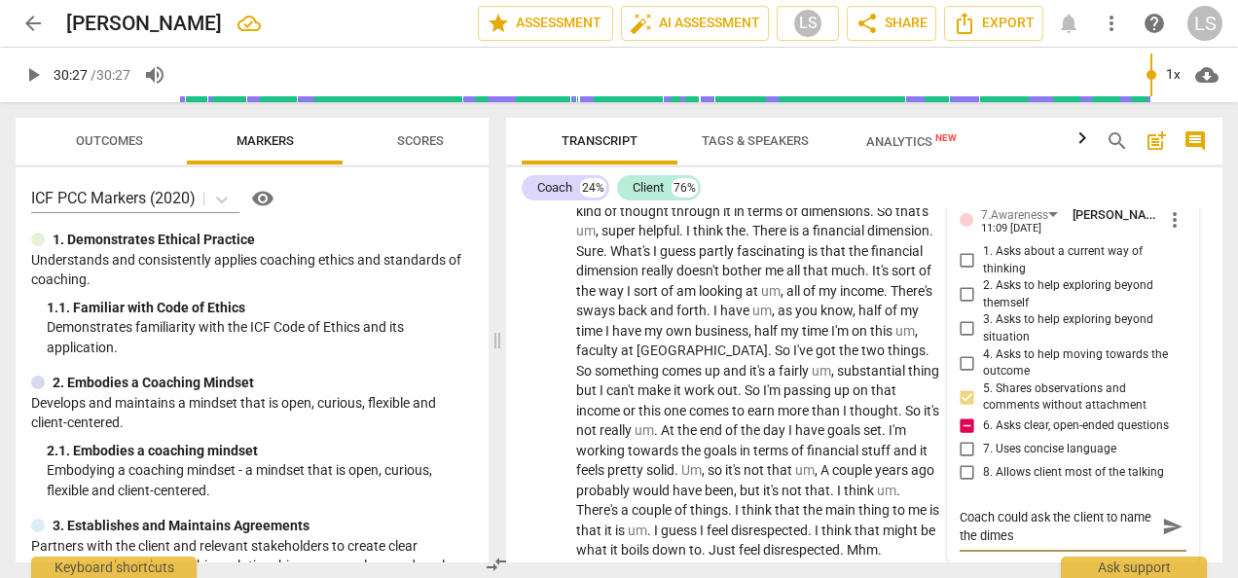
type textarea "Coach could ask the client to name the dimesn"
type textarea "Coach could ask the client to name the dimesni"
type textarea "Coach could ask the client to name the dimesnio"
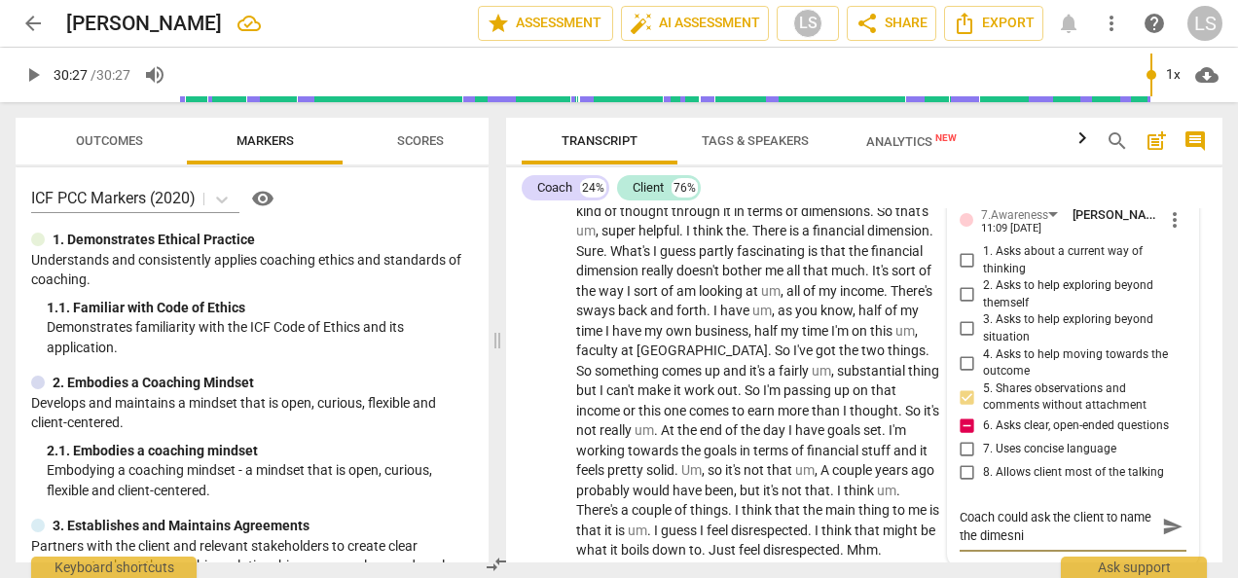
type textarea "Coach could ask the client to name the dimesnio"
type textarea "Coach could ask the client to name the dimesnion"
type textarea "Coach could ask the client to name the dimesnions"
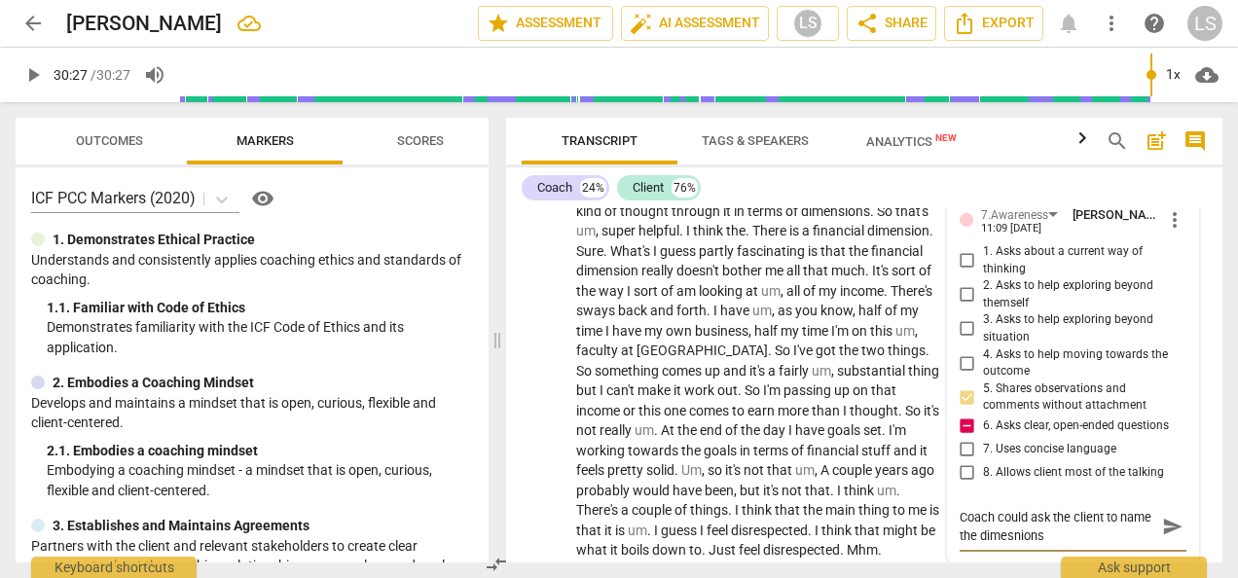
type textarea "Coach could ask the client to name the dimesnions o"
type textarea "Coach could ask the client to name the dimesnions"
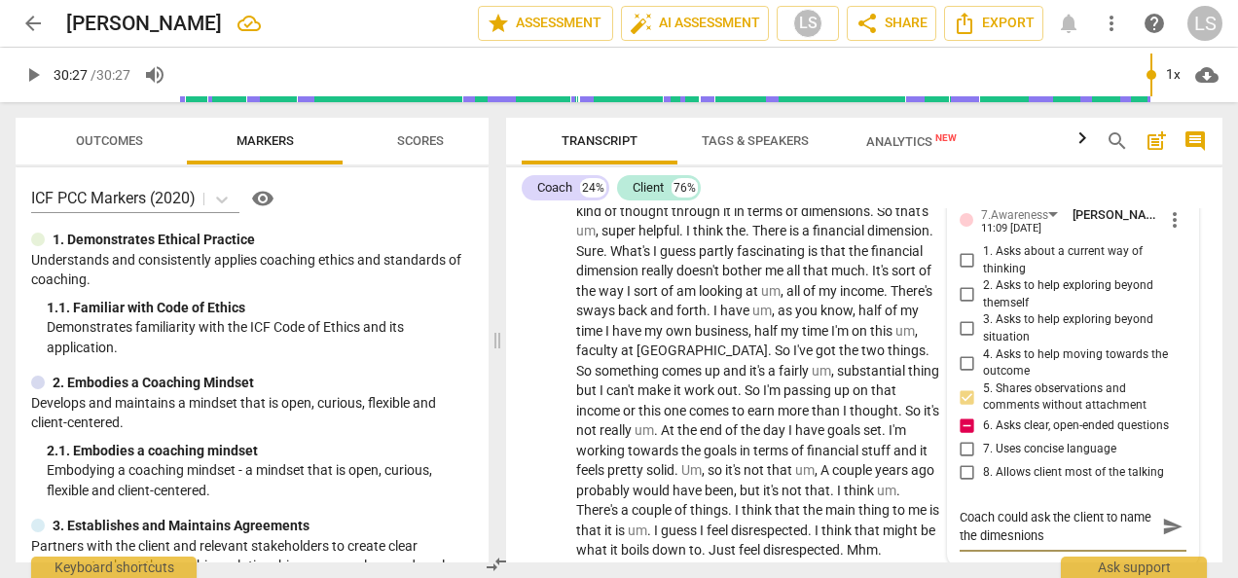
type textarea "Coach could ask the client to name the dimesnions"
type textarea "Coach could ask the client to name the dimesnion"
type textarea "Coach could ask the client to name the dimesnio"
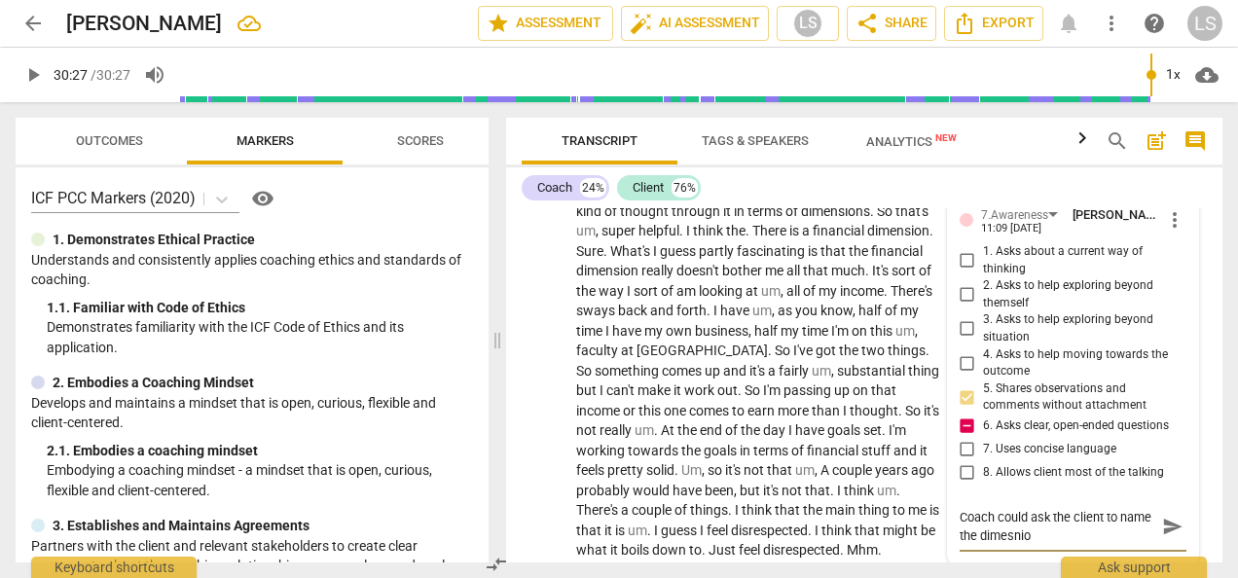
type textarea "Coach could ask the client to name the dimesni"
type textarea "Coach could ask the client to name the dimesn"
type textarea "Coach could ask the client to name the dimes"
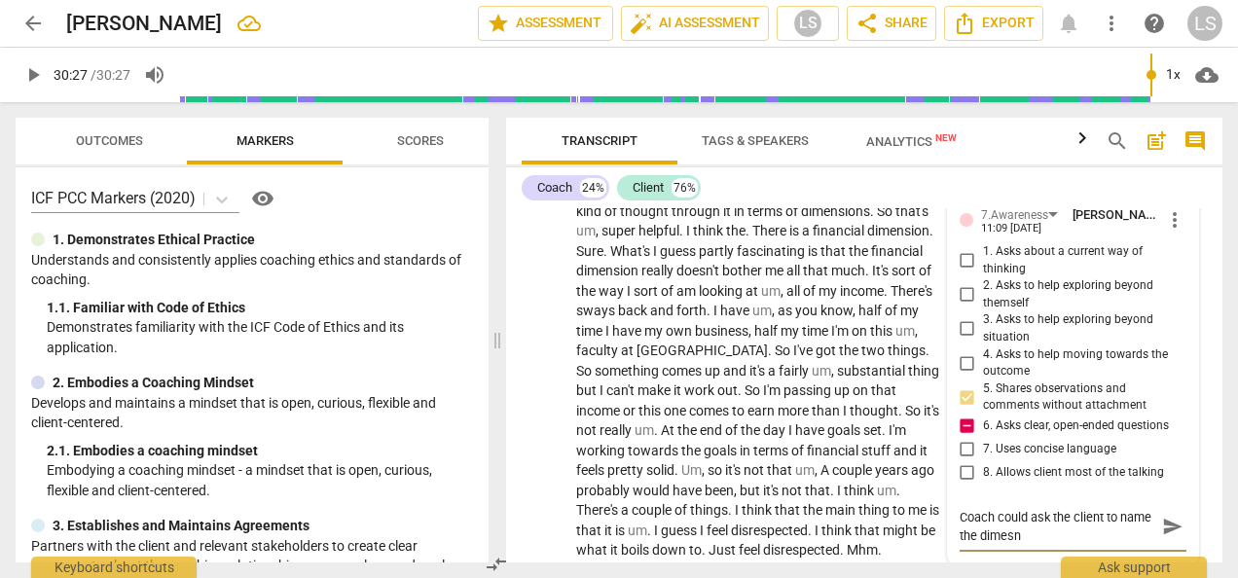
type textarea "Coach could ask the client to name the dimes"
type textarea "Coach could ask the client to name the dime"
type textarea "Coach could ask the client to name the dimen"
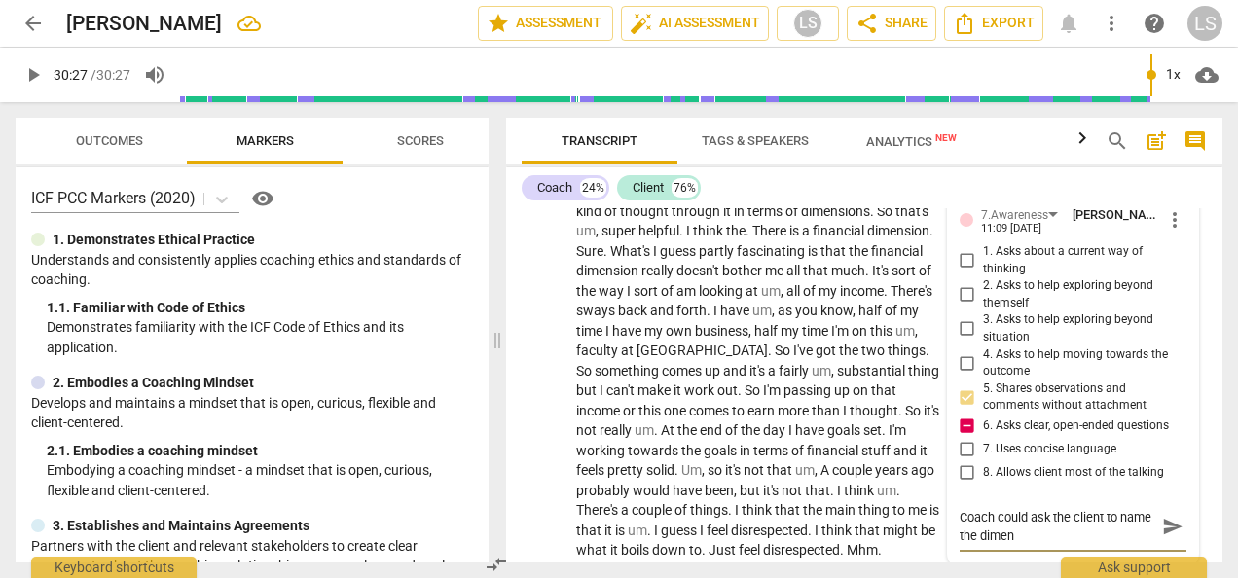
type textarea "Coach could ask the client to name the dimens"
type textarea "Coach could ask the client to name the dimensi"
type textarea "Coach could ask the client to name the dimensio"
type textarea "Coach could ask the client to name the dimension"
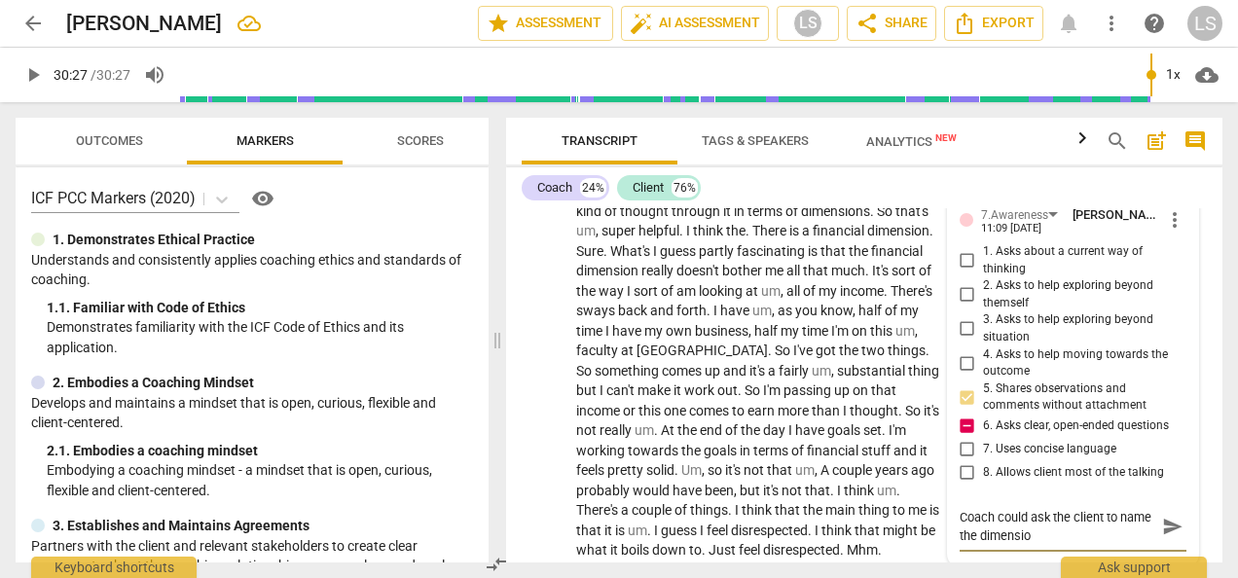
type textarea "Coach could ask the client to name the dimension"
type textarea "Coach could ask the client to name the dimensions"
type textarea "Coach could ask the client to name the dimensions o"
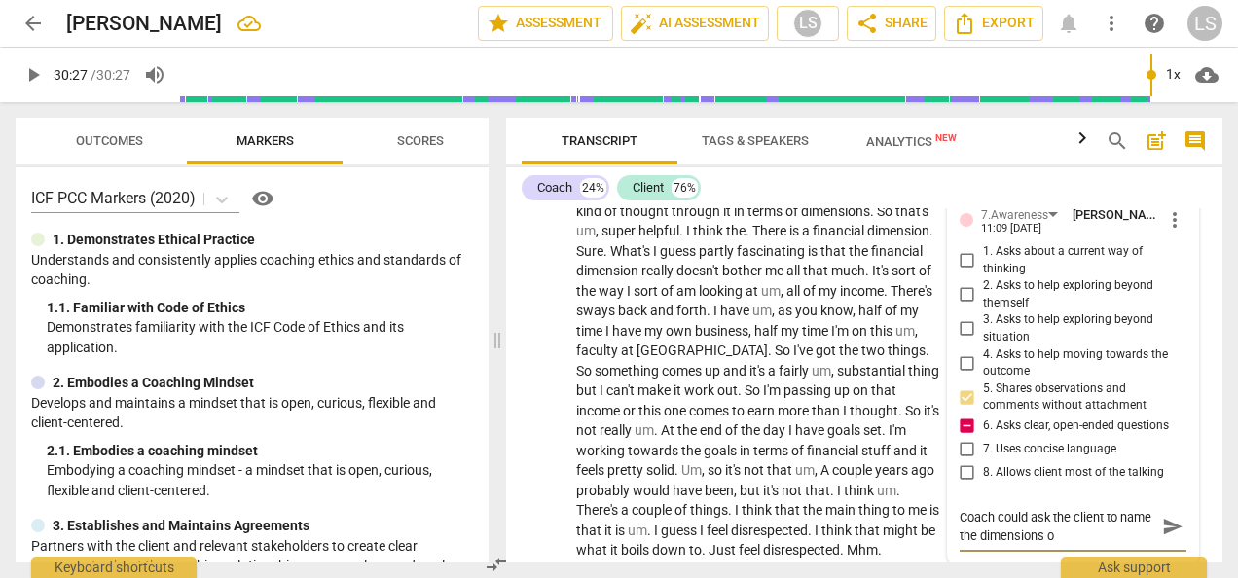
type textarea "Coach could ask the client to name the dimensions of"
type textarea "Coach could ask the client to name the dimensions of t"
type textarea "Coach could ask the client to name the dimensions of th"
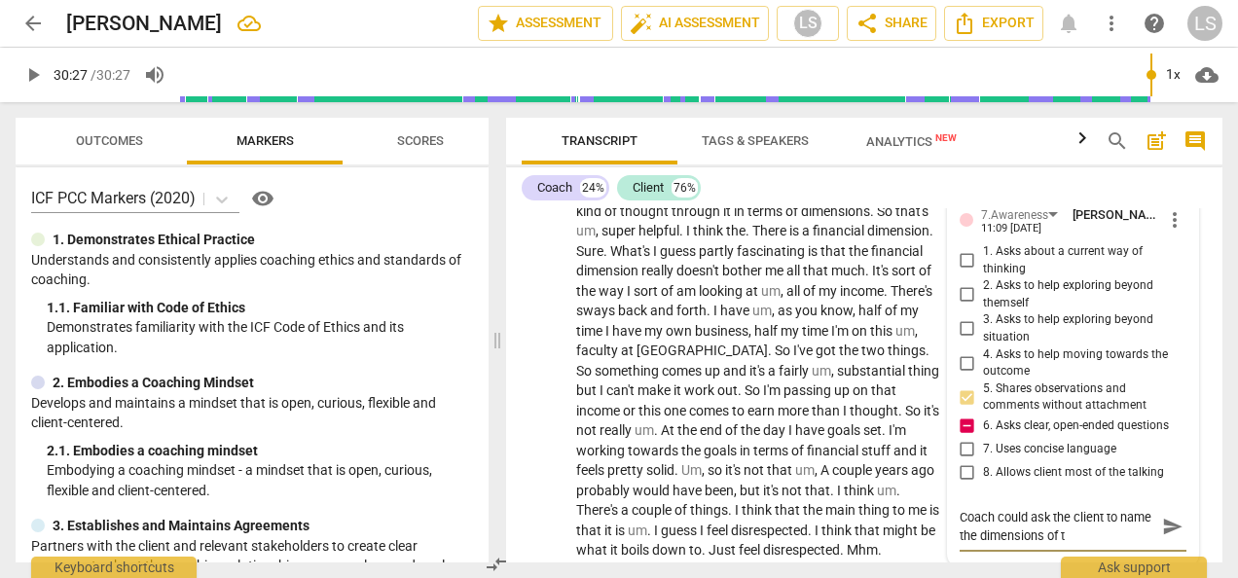
type textarea "Coach could ask the client to name the dimensions of th"
type textarea "Coach could ask the client to name the dimensions of the"
type textarea "Coach could ask the client to name the dimensions of the p"
type textarea "Coach could ask the client to name the dimensions of the pr"
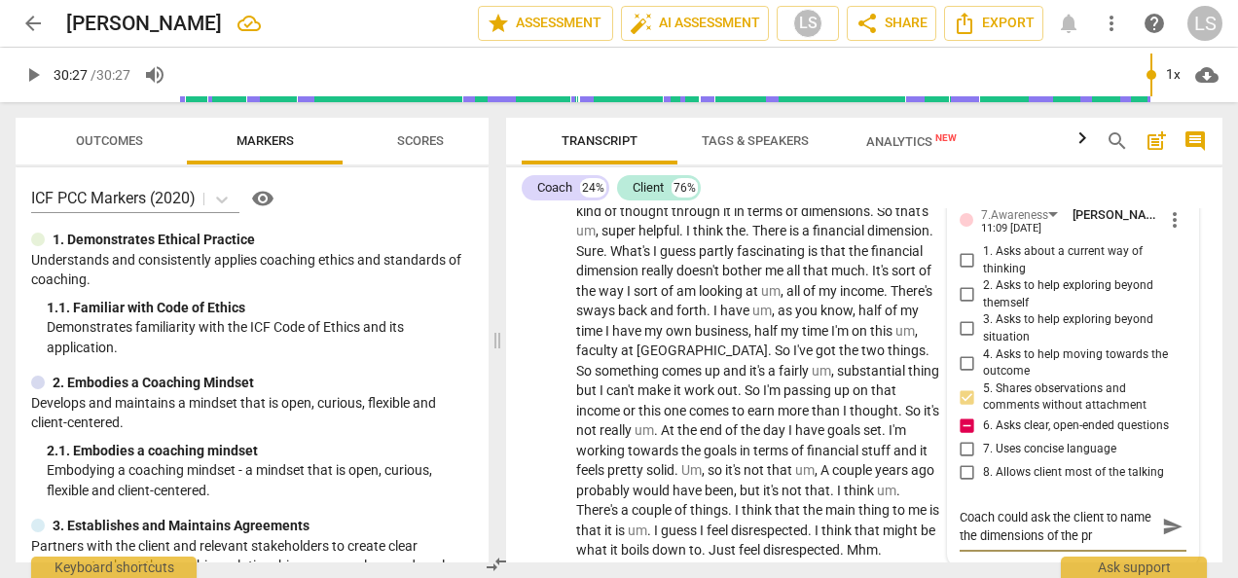
type textarea "Coach could ask the client to name the dimensions of the pro"
type textarea "Coach could ask the client to name the dimensions of the prob"
type textarea "Coach could ask the client to name the dimensions of the probe"
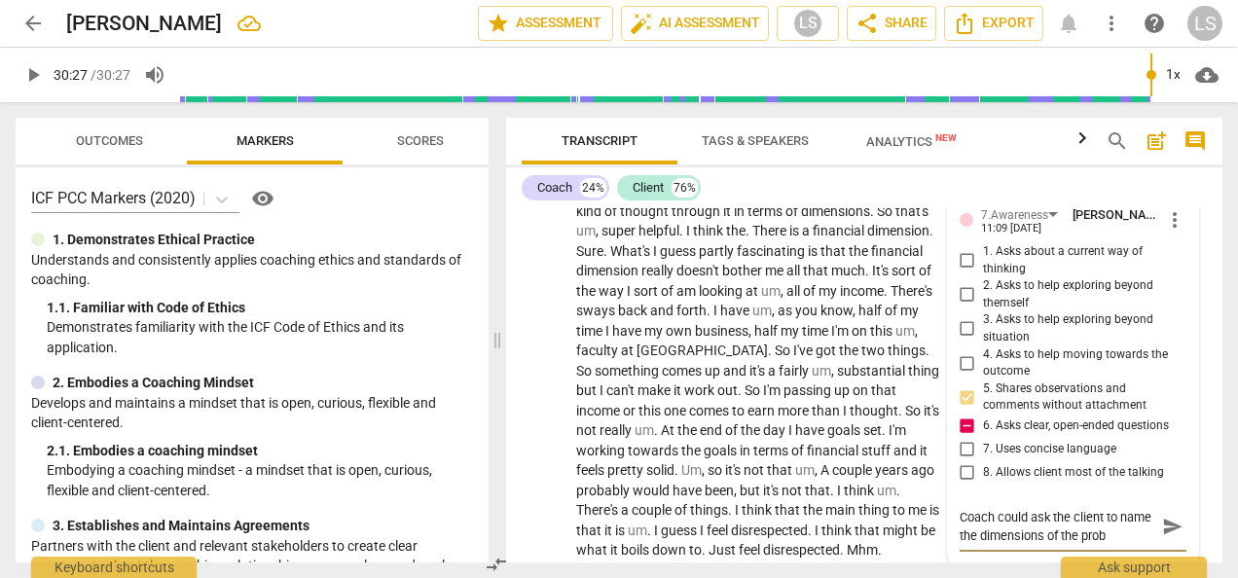
type textarea "Coach could ask the client to name the dimensions of the probe"
type textarea "Coach could ask the client to name the dimensions of the probel"
type textarea "Coach could ask the client to name the dimensions of the probe"
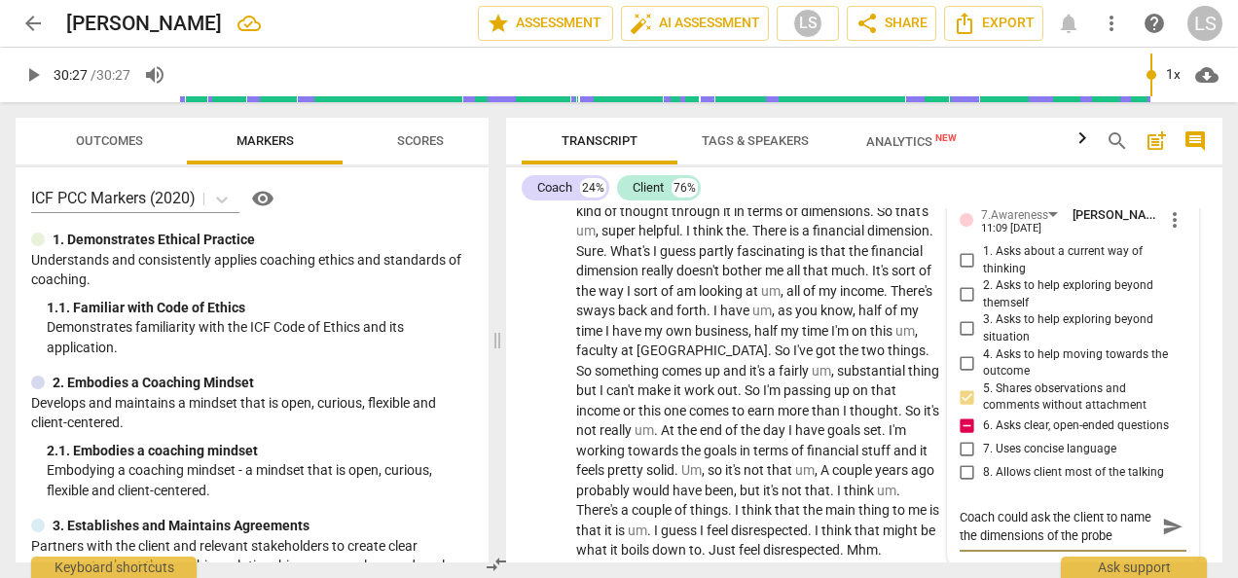
type textarea "Coach could ask the client to name the dimensions of the prob"
type textarea "Coach could ask the client to name the dimensions of the probl"
type textarea "Coach could ask the client to name the dimensions of the proble"
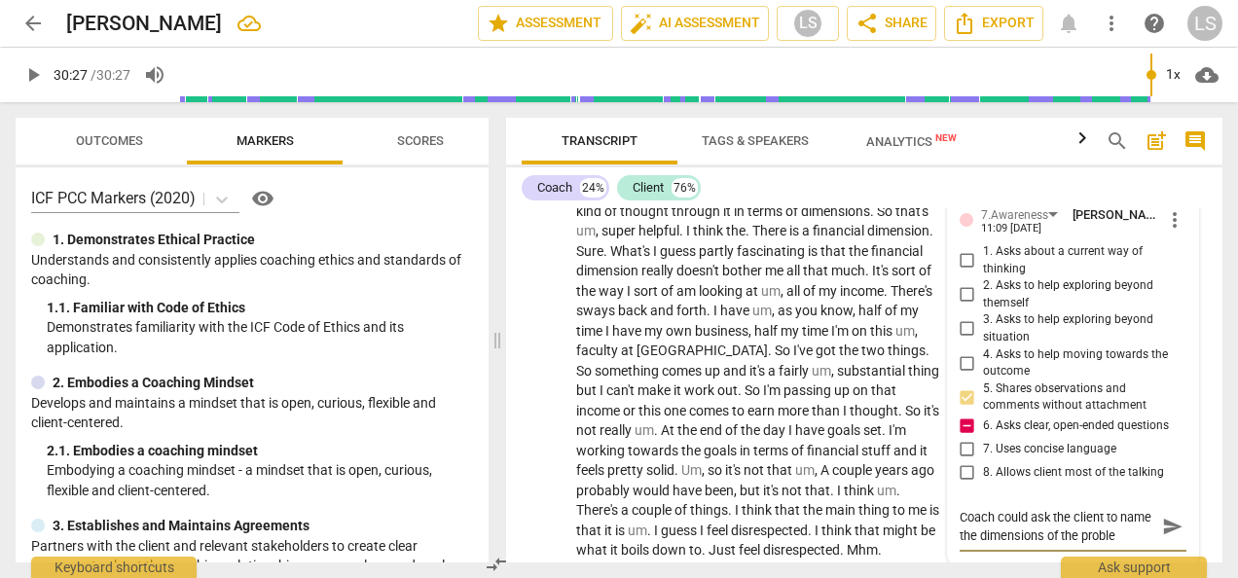
type textarea "Coach could ask the client to name the dimensions of the problem"
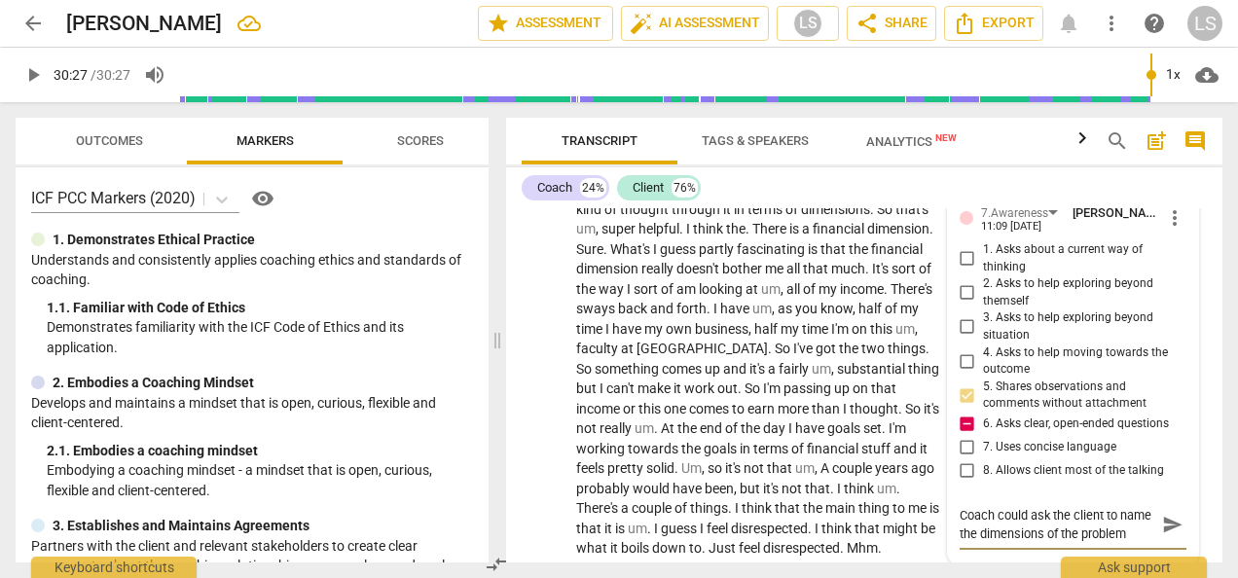
type textarea "Coach could ask the client to name the dimensions of the problem."
type textarea "Coach could ask the client to name the dimensions of the problem"
type textarea "Coach could ask the client to name the dimensions of the proble"
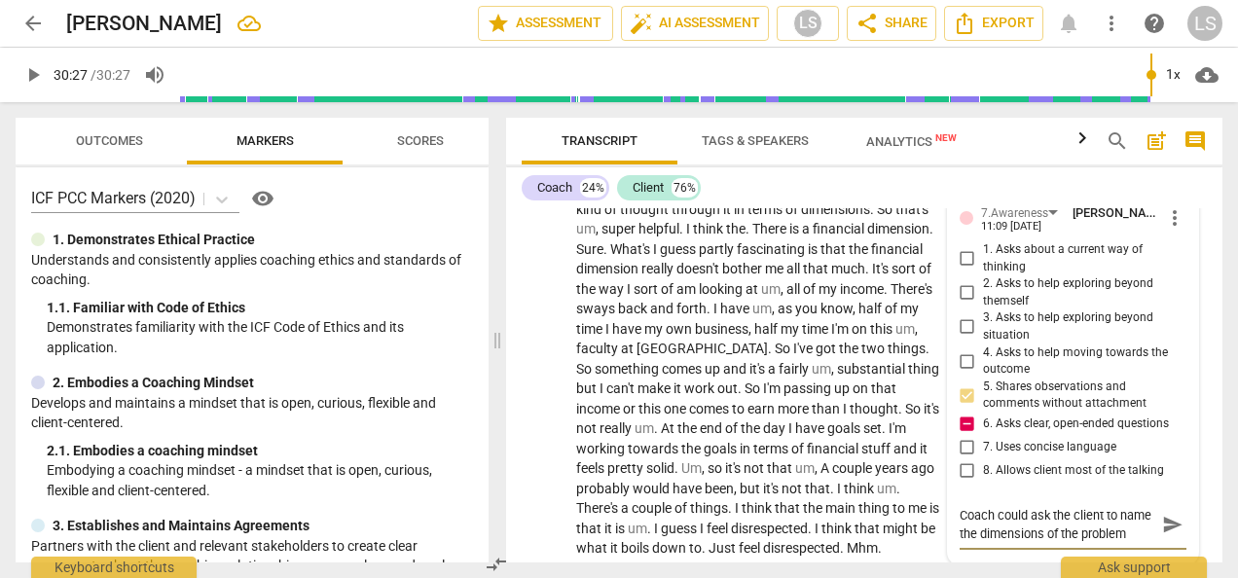
type textarea "Coach could ask the client to name the dimensions of the proble"
type textarea "Coach could ask the client to name the dimensions of the probl"
type textarea "Coach could ask the client to name the dimensions of the prob"
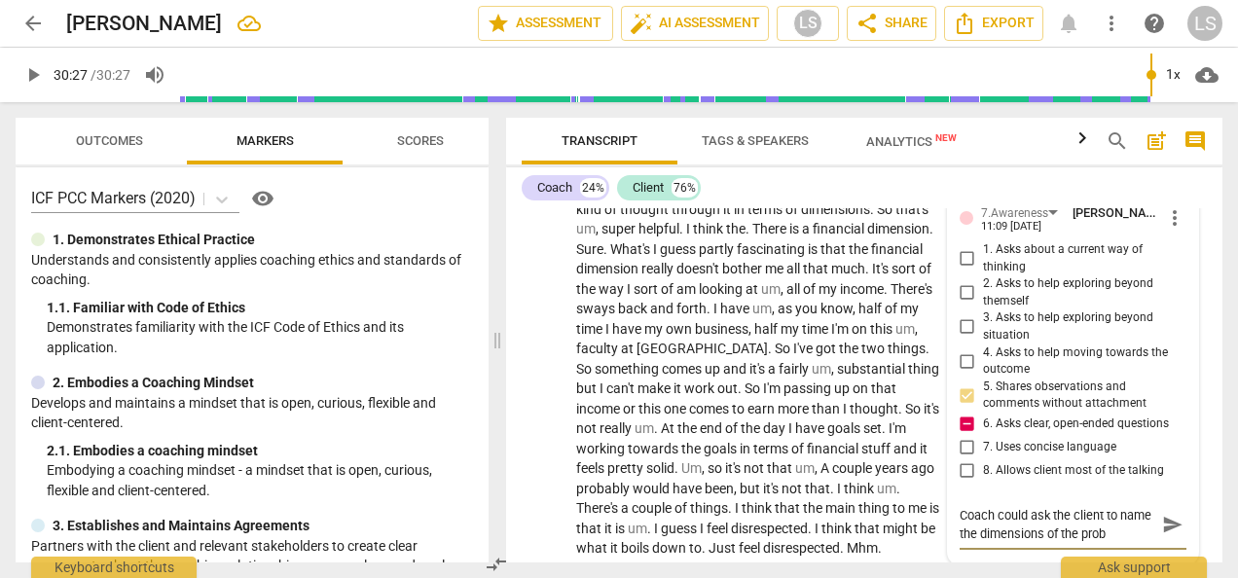
type textarea "Coach could ask the client to name the dimensions of the pro"
type textarea "Coach could ask the client to name the dimensions of the pr"
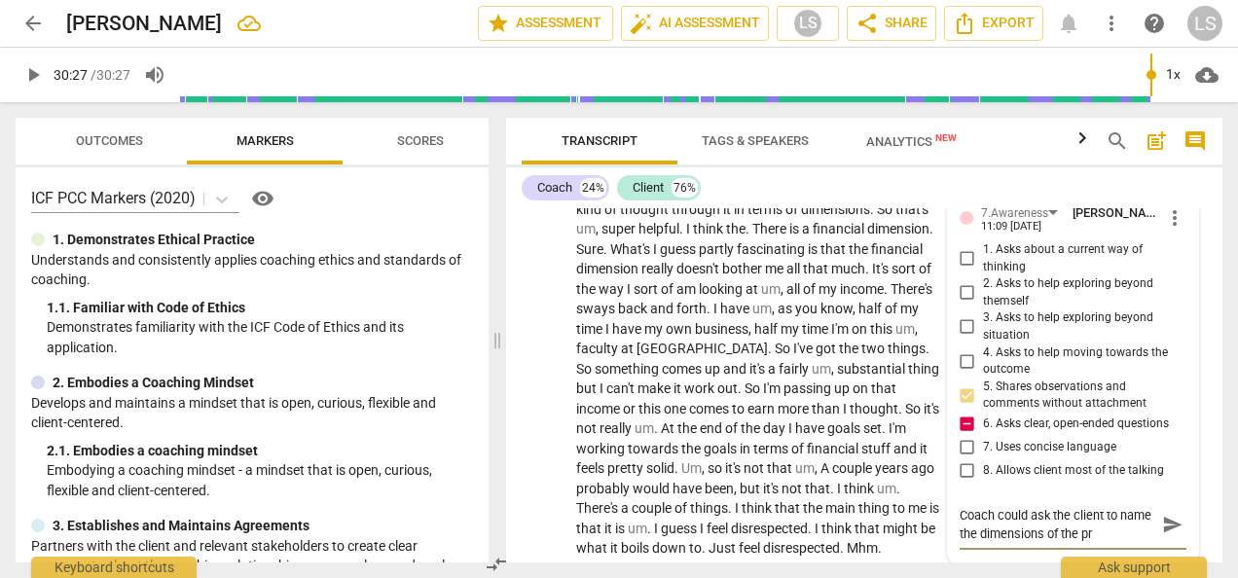
type textarea "Coach could ask the client to name the dimensions of the p"
type textarea "Coach could ask the client to name the dimensions of the"
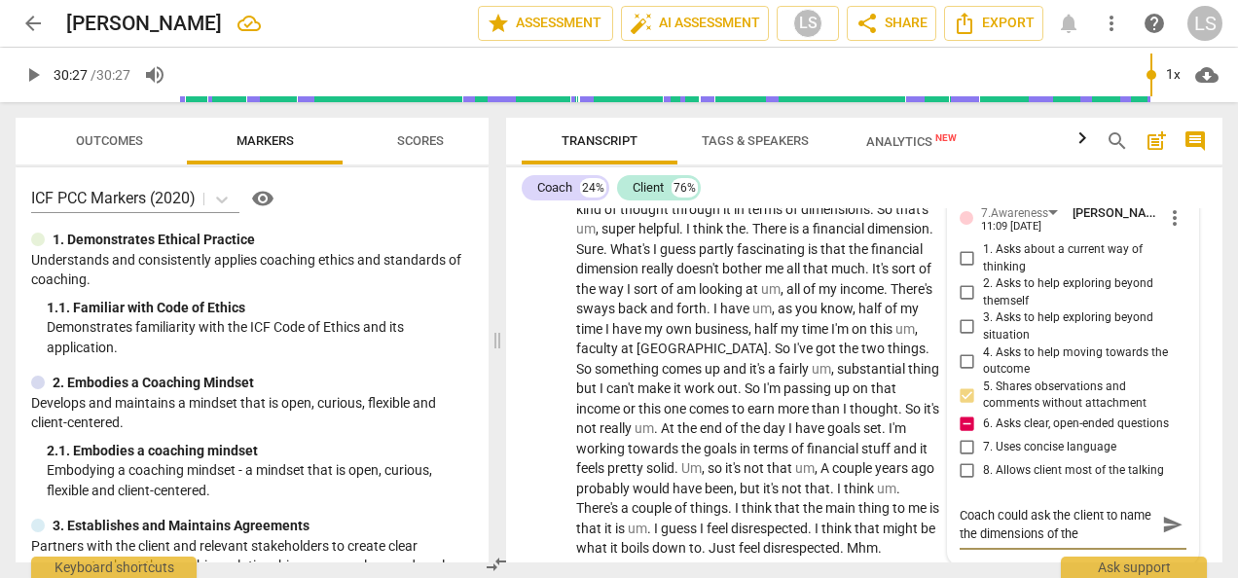
type textarea "Coach could ask the client to name the dimensions of the"
type textarea "Coach could ask the client to name the dimensions of the s"
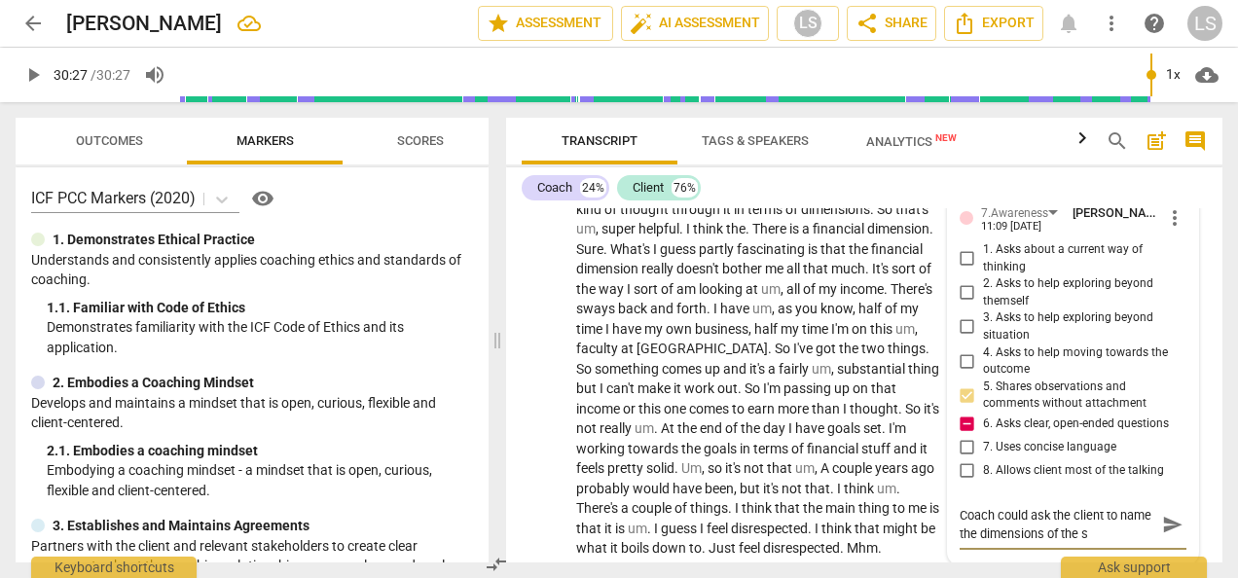
type textarea "Coach could ask the client to name the dimensions of the st"
type textarea "Coach could ask the client to name the dimensions of the stu"
type textarea "Coach could ask the client to name the dimensions of the st"
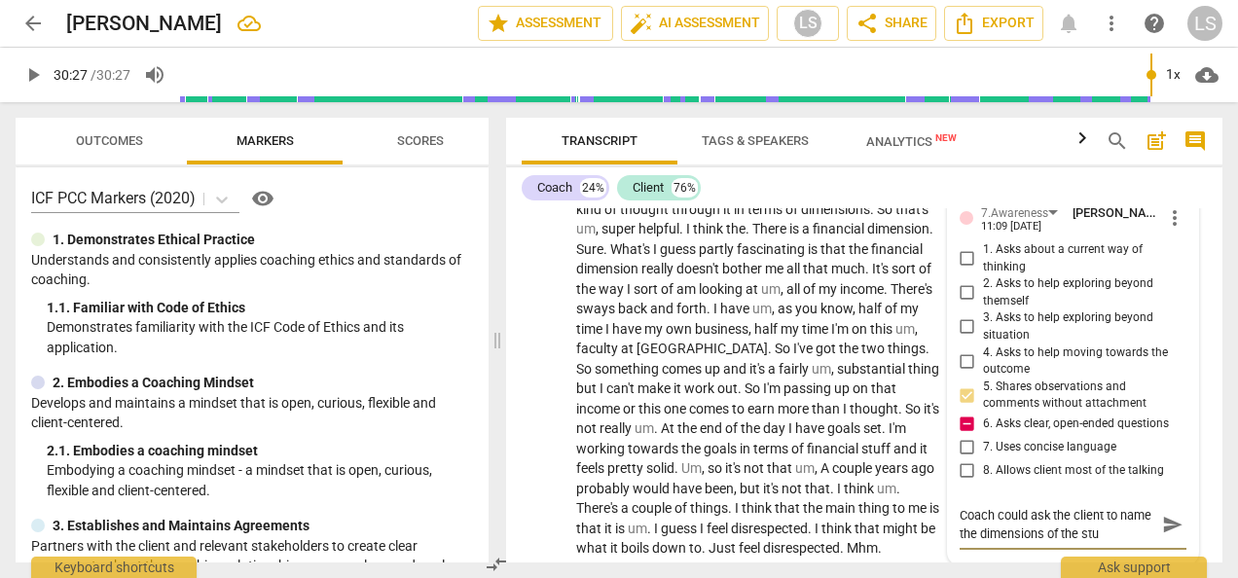
type textarea "Coach could ask the client to name the dimensions of the st"
type textarea "Coach could ask the client to name the dimensions of the s"
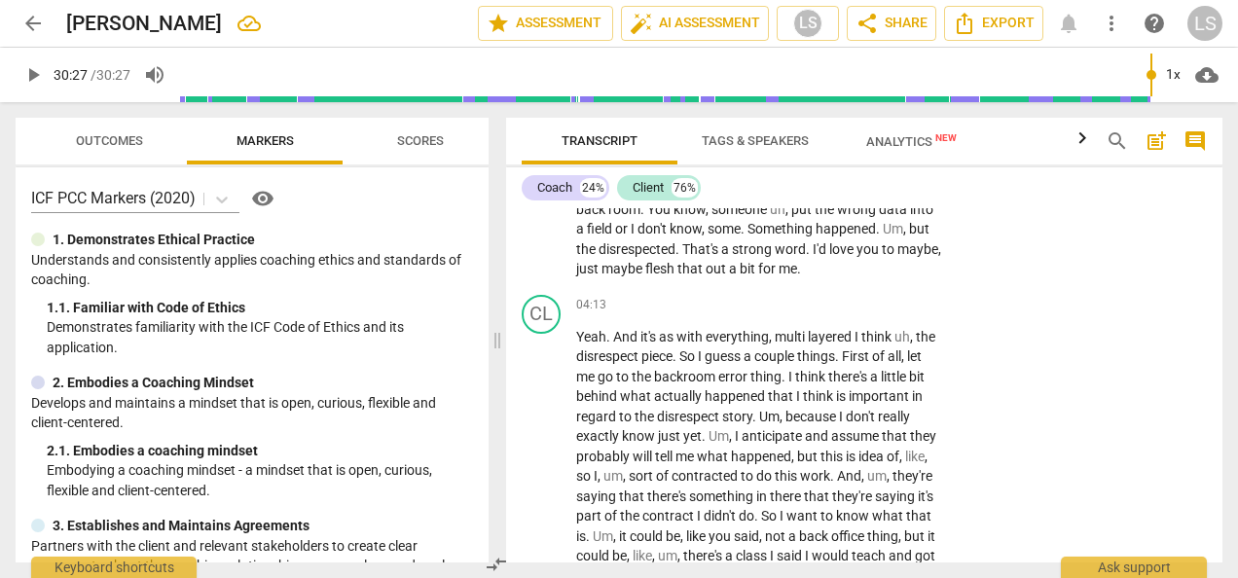
scroll to position [1596, 0]
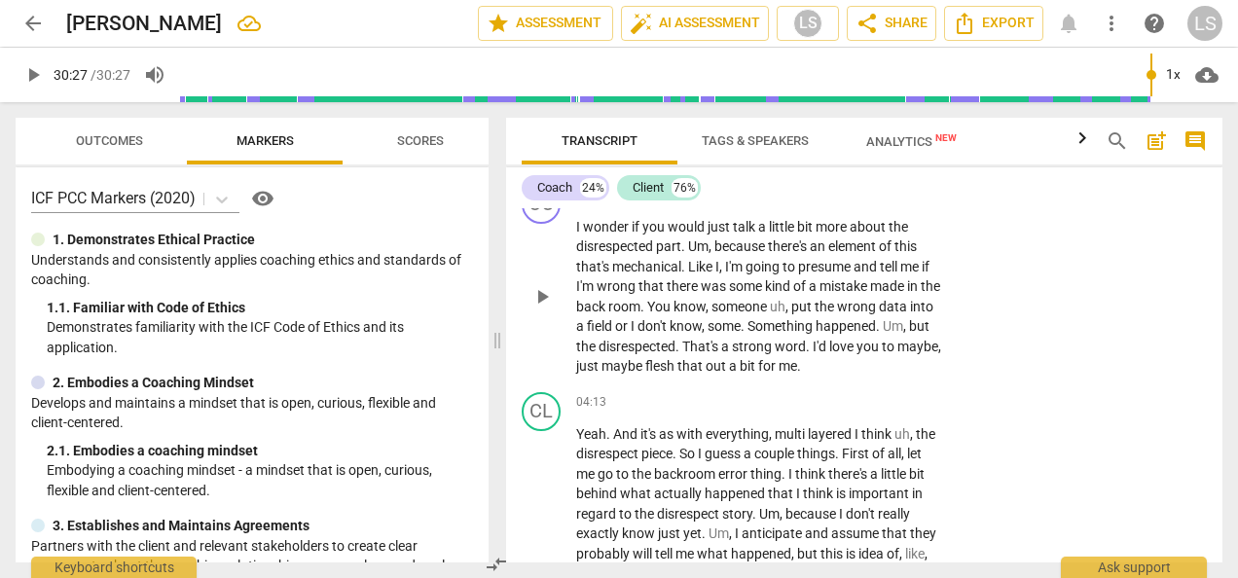
click at [804, 206] on div "03:41 + Add competency keyboard_arrow_right" at bounding box center [764, 195] width 377 height 21
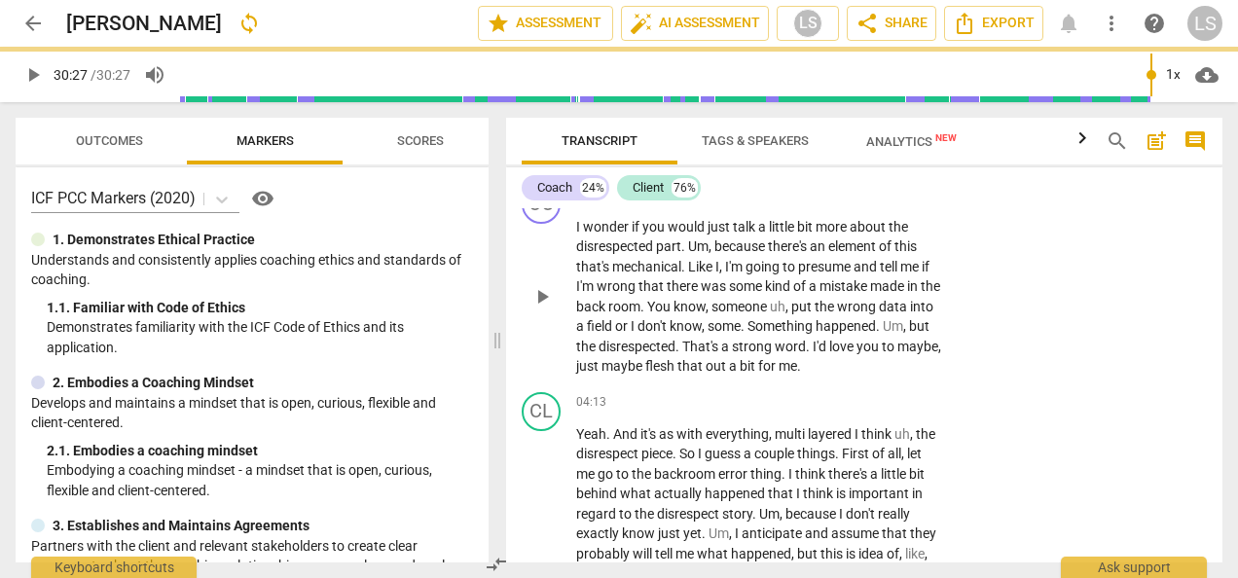
click at [812, 205] on div "+" at bounding box center [820, 195] width 19 height 19
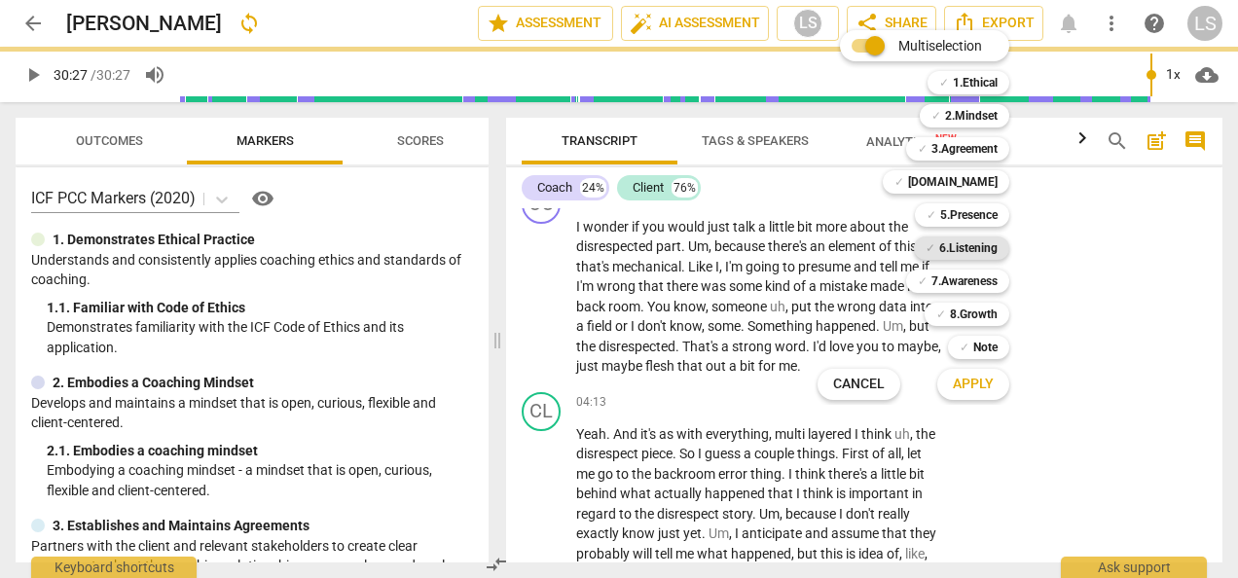
click at [945, 248] on b "6.Listening" at bounding box center [968, 247] width 58 height 23
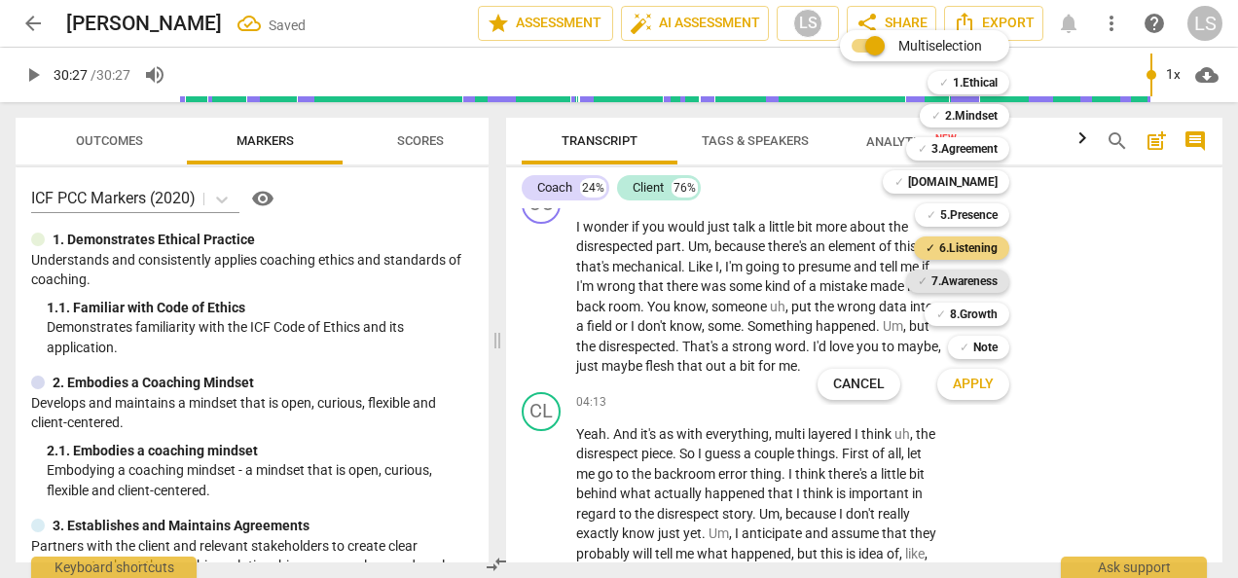
click at [955, 286] on b "7.Awareness" at bounding box center [964, 280] width 66 height 23
click at [983, 115] on b "2.Mindset" at bounding box center [971, 115] width 53 height 23
click at [979, 394] on button "Apply" at bounding box center [973, 384] width 72 height 35
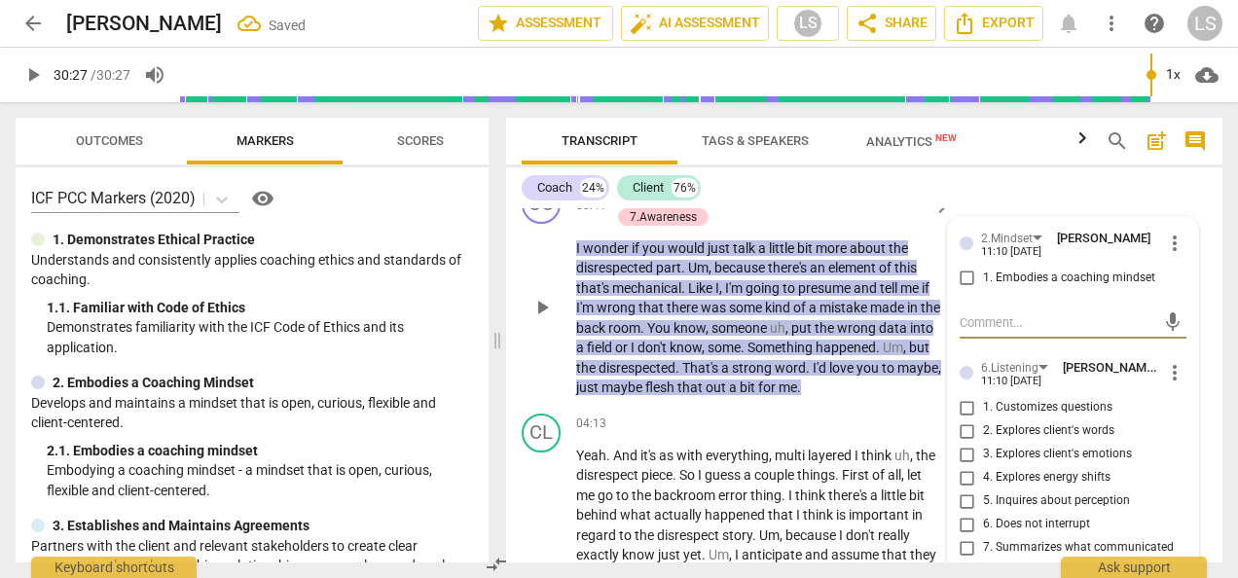
click at [961, 290] on input "1. Embodies a coaching mindset" at bounding box center [966, 278] width 31 height 23
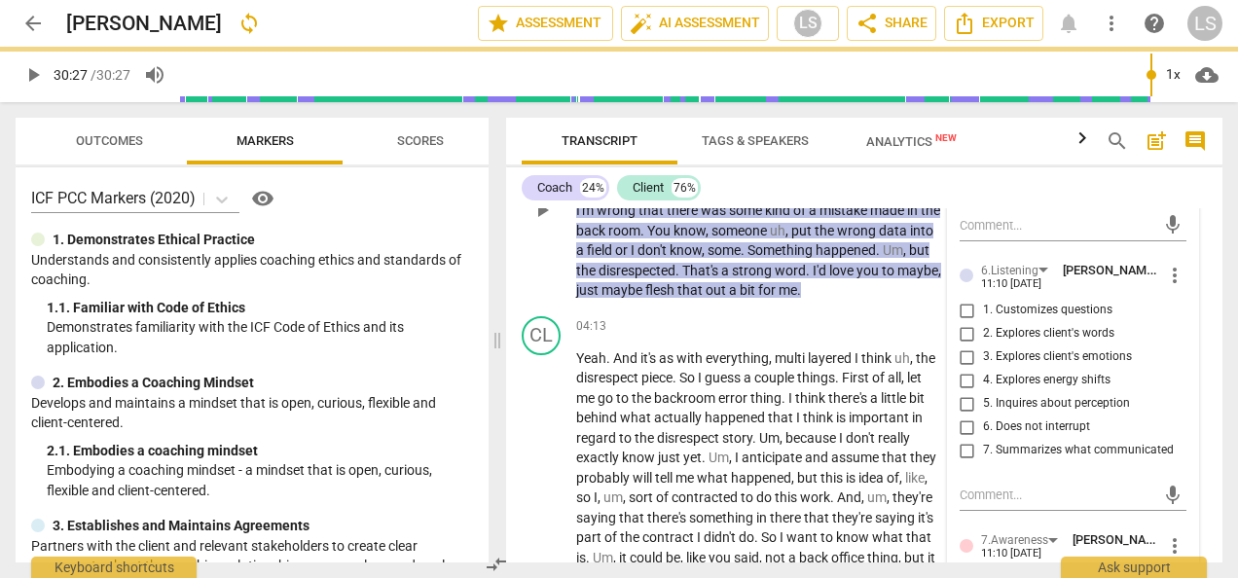
click at [964, 345] on input "2. Explores client's words" at bounding box center [966, 333] width 31 height 23
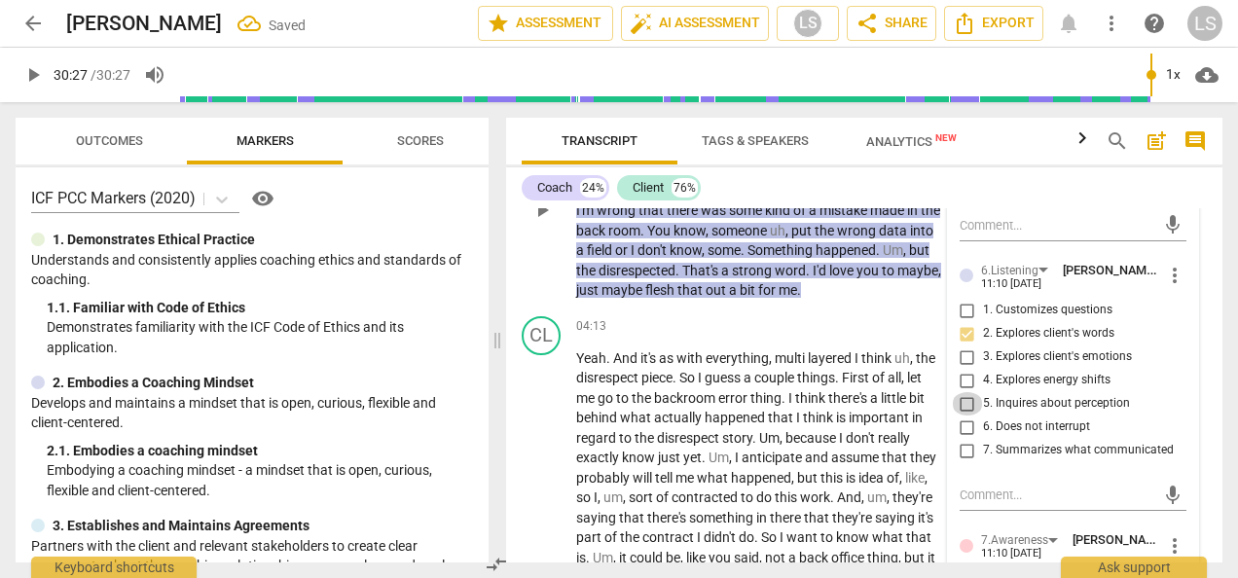
click at [963, 415] on input "5. Inquires about perception" at bounding box center [966, 403] width 31 height 23
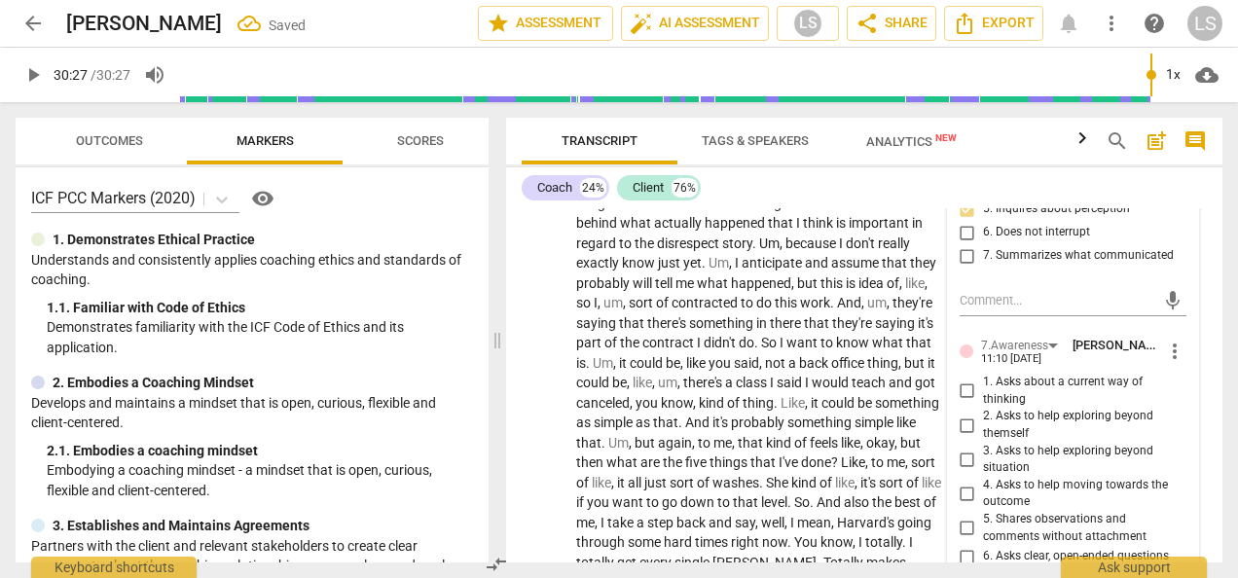
scroll to position [1985, 0]
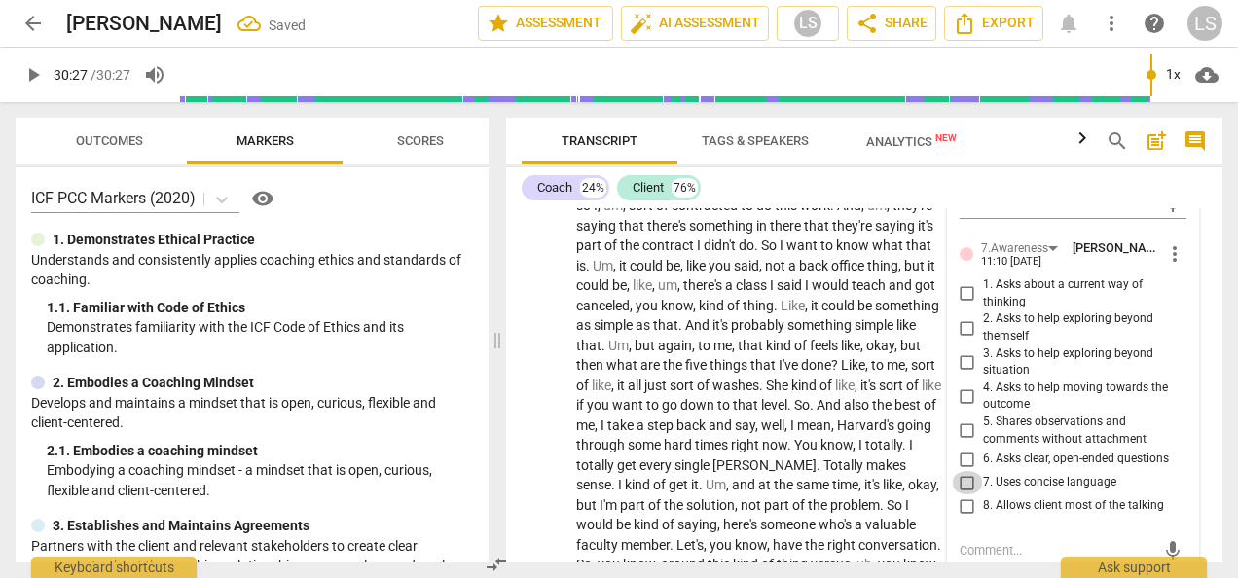
click at [961, 494] on input "7. Uses concise language" at bounding box center [966, 482] width 31 height 23
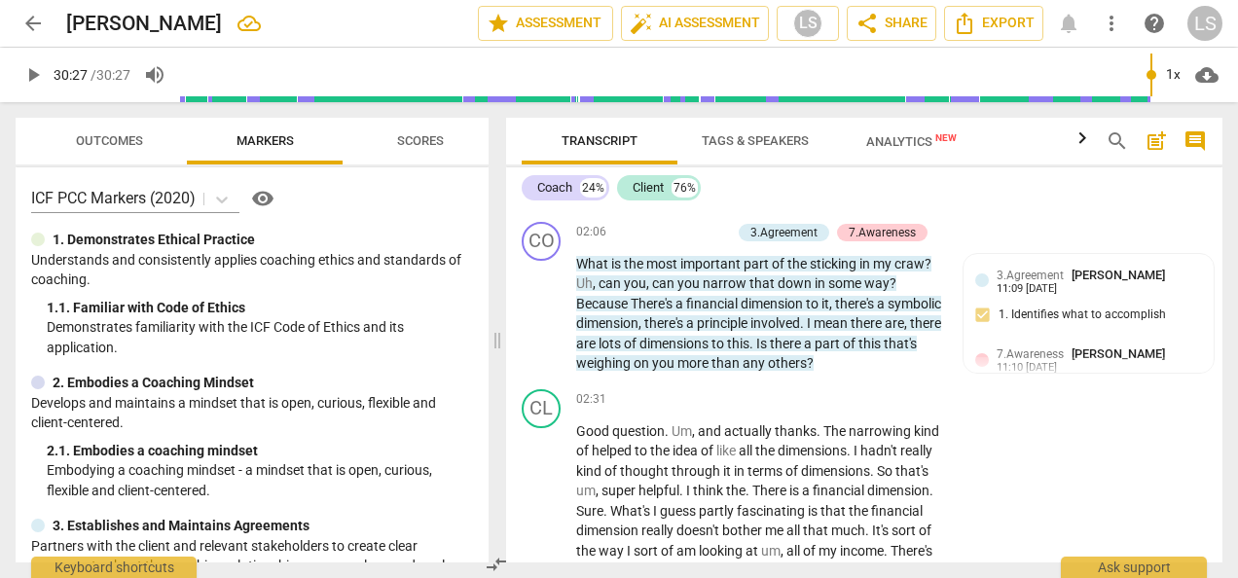
scroll to position [915, 0]
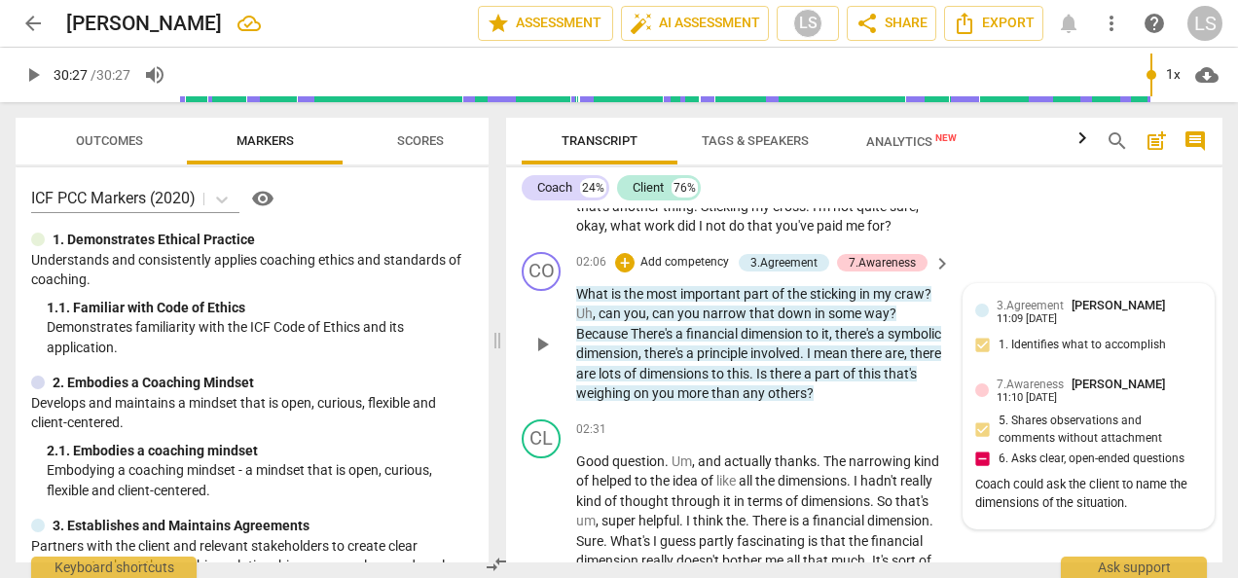
click at [1028, 449] on div "7.Awareness [PERSON_NAME] 11:10 [DATE] 5. Shares observations and comments with…" at bounding box center [1088, 446] width 227 height 142
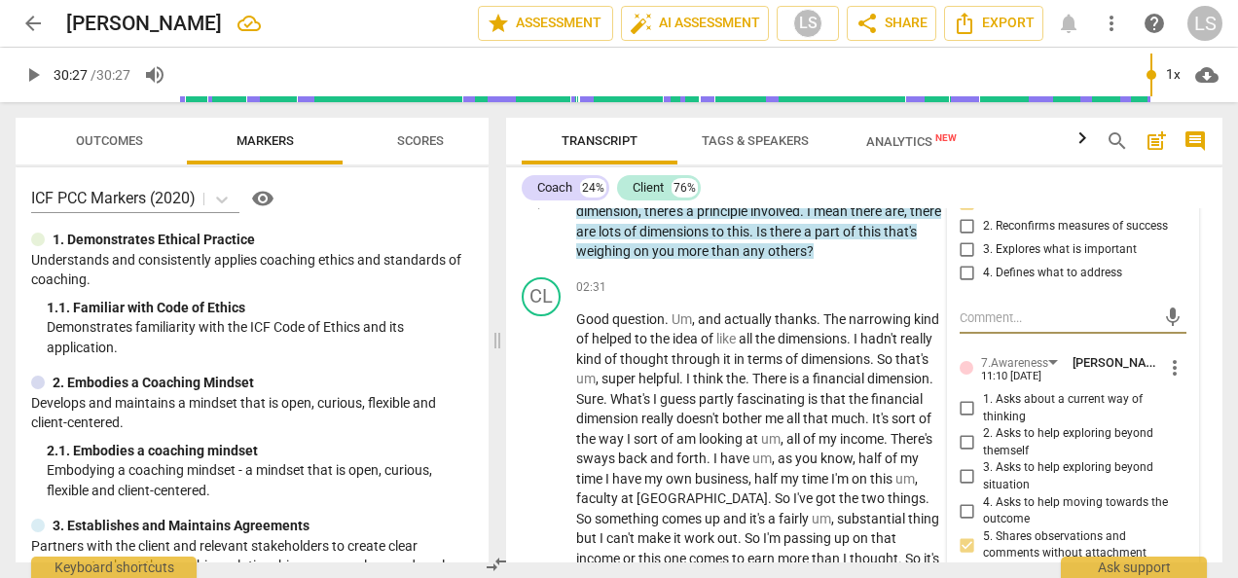
scroll to position [1109, 0]
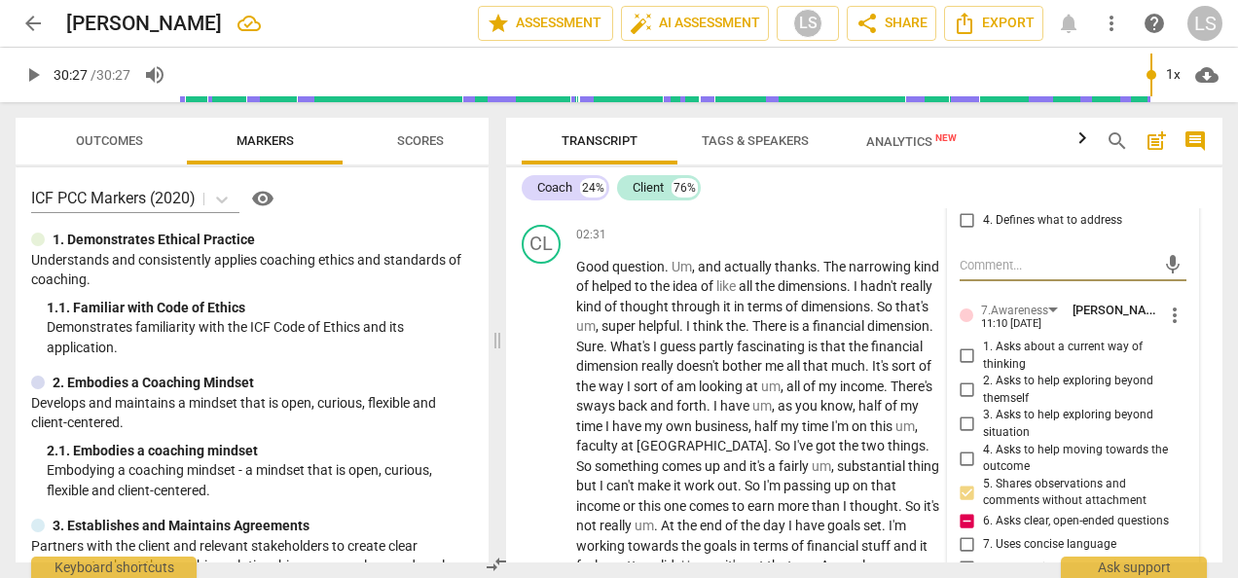
drag, startPoint x: 963, startPoint y: 377, endPoint x: 975, endPoint y: 379, distance: 11.8
click at [963, 368] on input "1. Asks about a current way of thinking" at bounding box center [966, 355] width 31 height 23
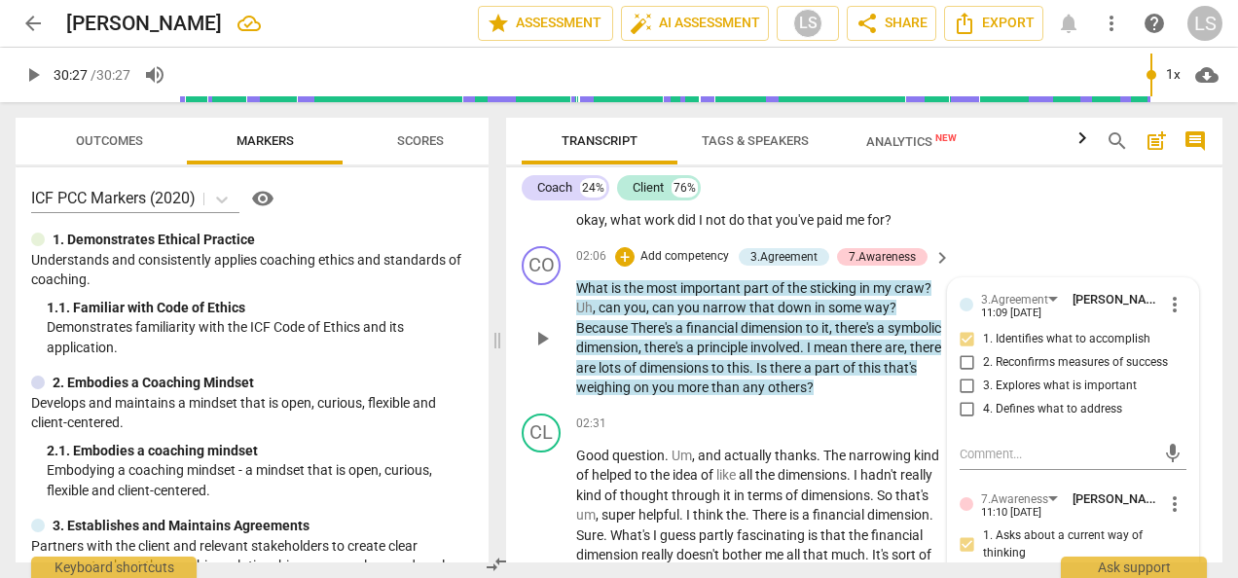
scroll to position [915, 0]
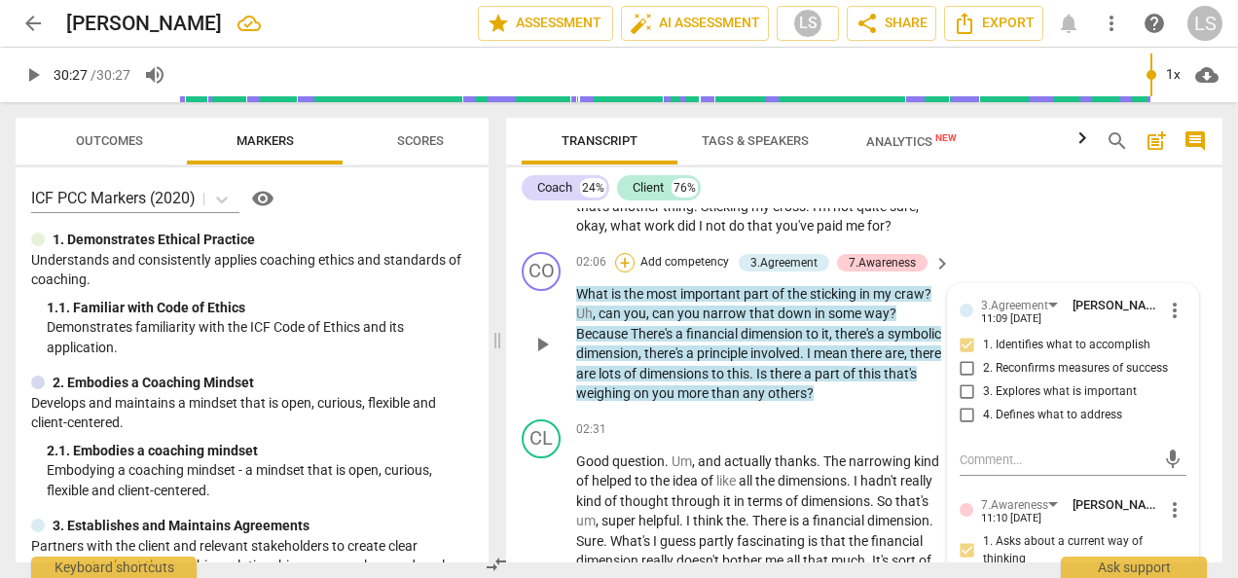
click at [623, 272] on div "+" at bounding box center [624, 262] width 19 height 19
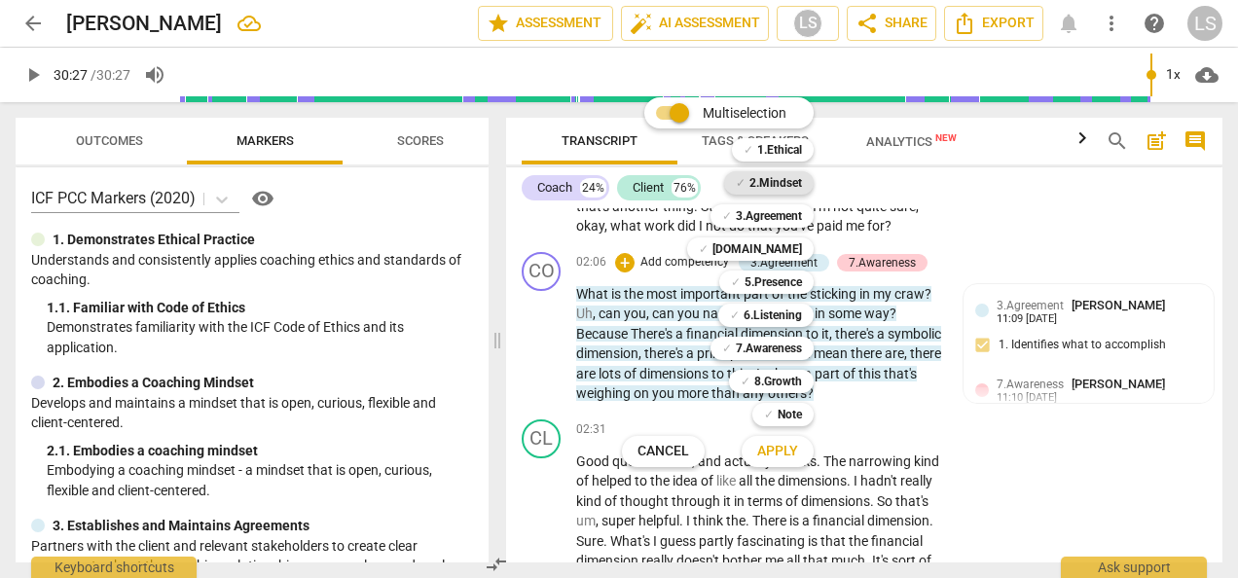
click at [769, 185] on b "2.Mindset" at bounding box center [775, 182] width 53 height 23
click at [790, 461] on button "Apply" at bounding box center [777, 451] width 72 height 35
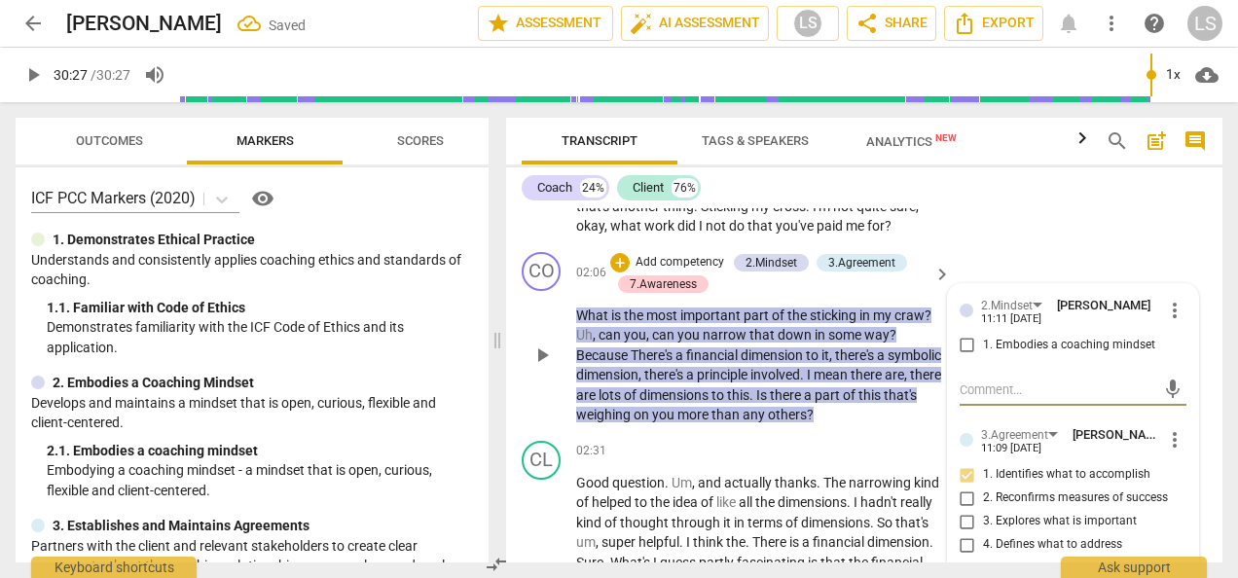
click at [963, 357] on input "1. Embodies a coaching mindset" at bounding box center [966, 345] width 31 height 23
click at [614, 272] on div "+" at bounding box center [619, 262] width 19 height 19
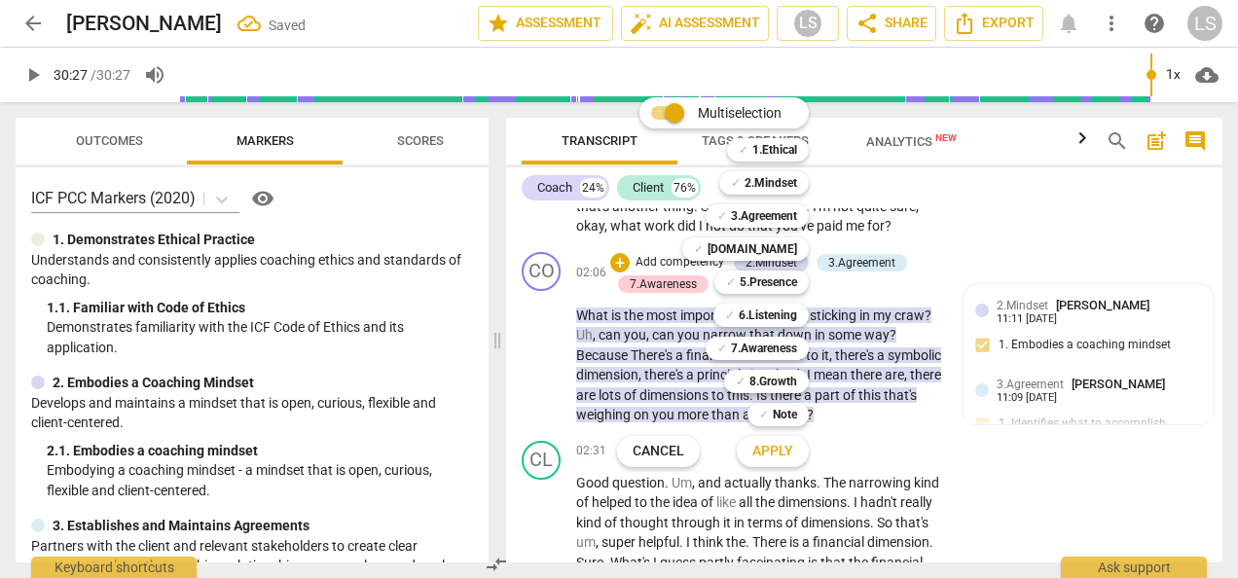
drag, startPoint x: 778, startPoint y: 287, endPoint x: 774, endPoint y: 329, distance: 42.0
click at [778, 287] on b "5.Presence" at bounding box center [767, 281] width 57 height 23
click at [761, 445] on span "Apply" at bounding box center [772, 451] width 41 height 19
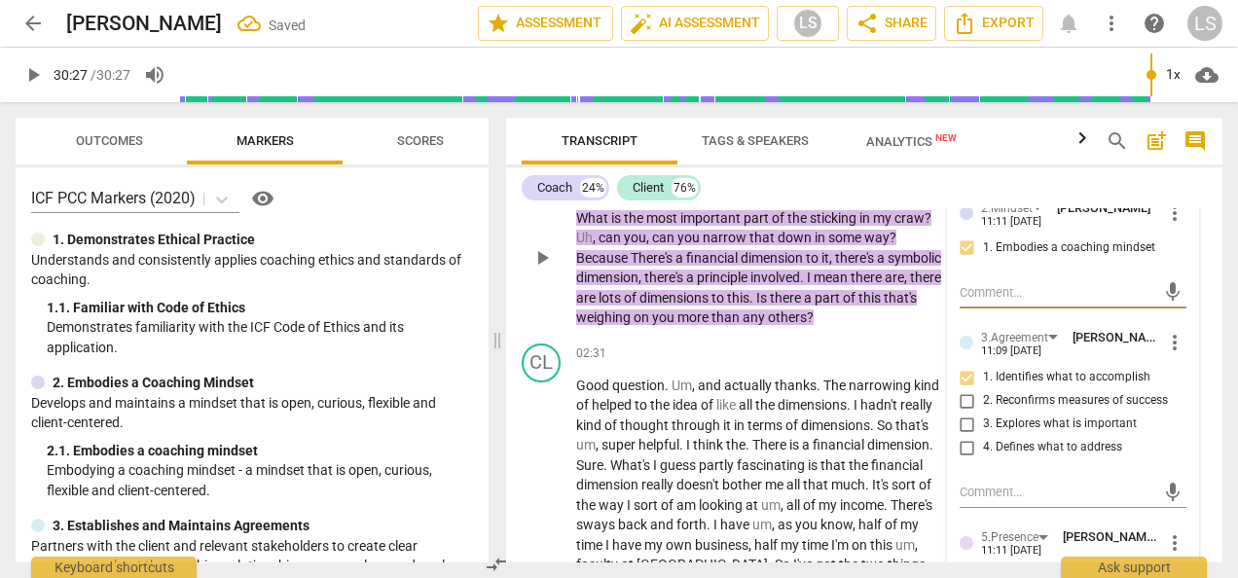
scroll to position [1206, 0]
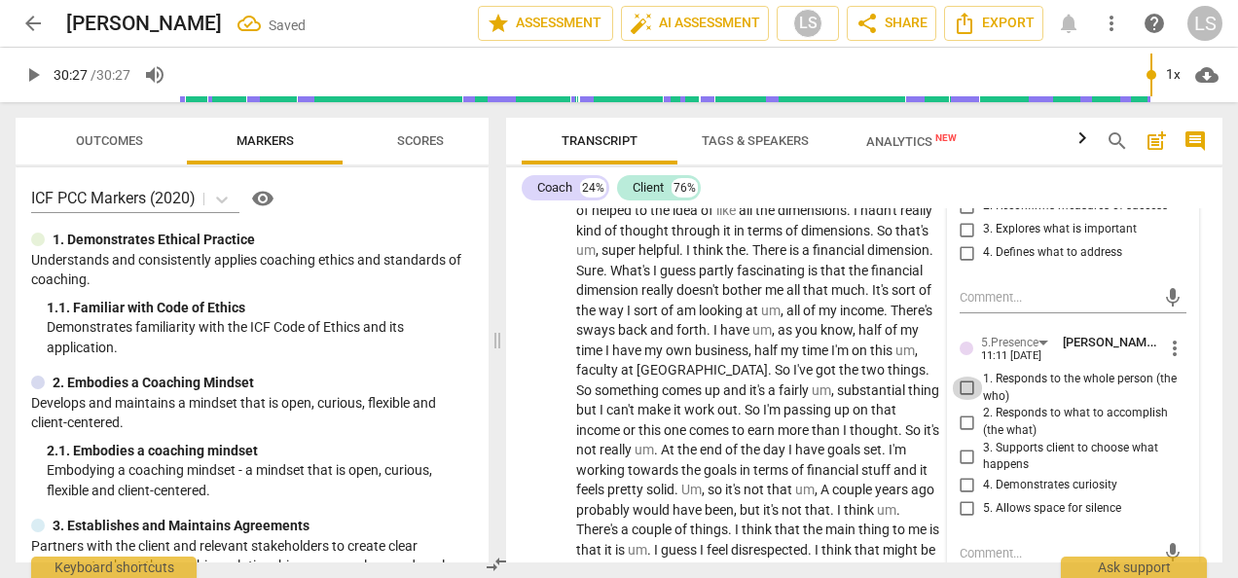
click at [958, 400] on input "1. Responds to the whole person (the who)" at bounding box center [966, 388] width 31 height 23
click at [961, 497] on input "4. Demonstrates curiosity" at bounding box center [966, 485] width 31 height 23
click at [1166, 360] on span "more_vert" at bounding box center [1174, 348] width 23 height 23
click at [1188, 404] on li "Delete" at bounding box center [1187, 403] width 67 height 37
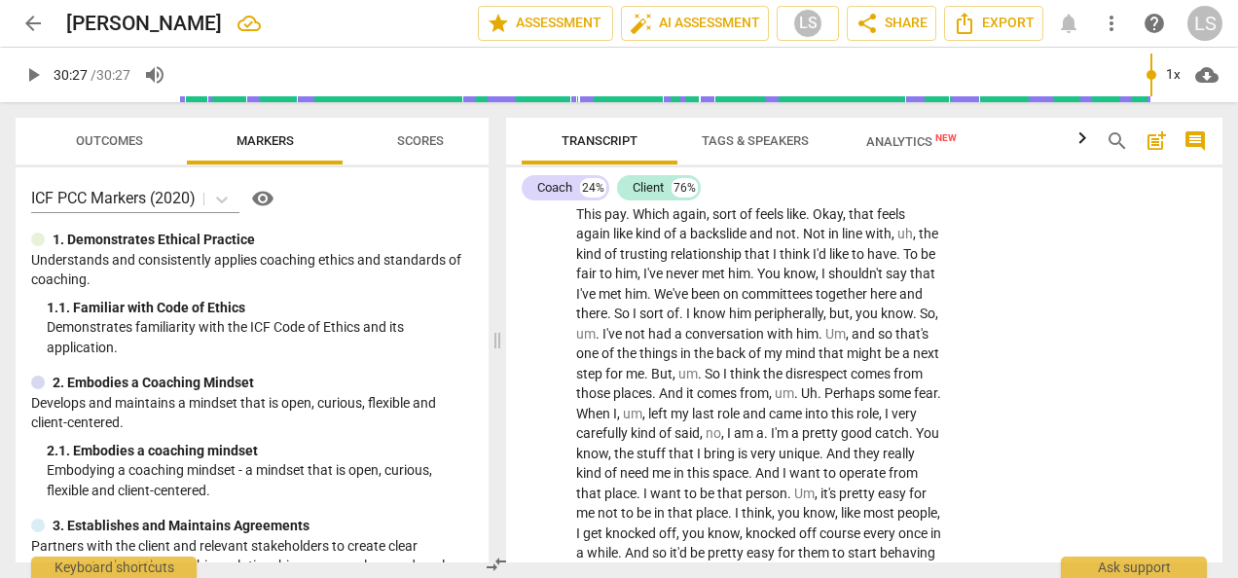
scroll to position [3541, 0]
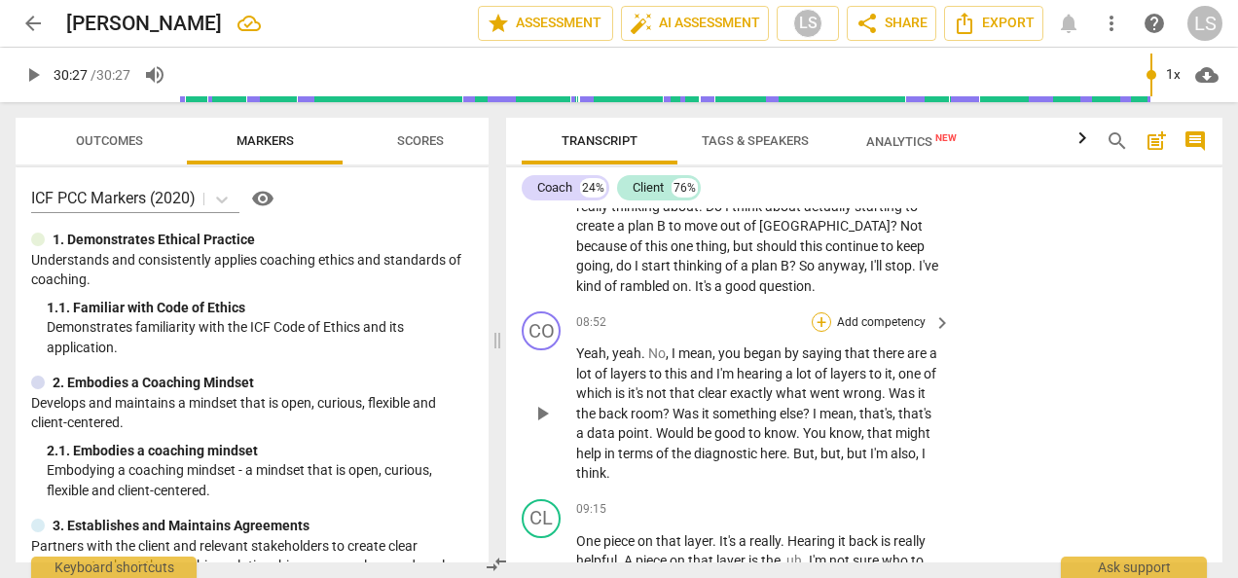
click at [822, 332] on div "+" at bounding box center [820, 321] width 19 height 19
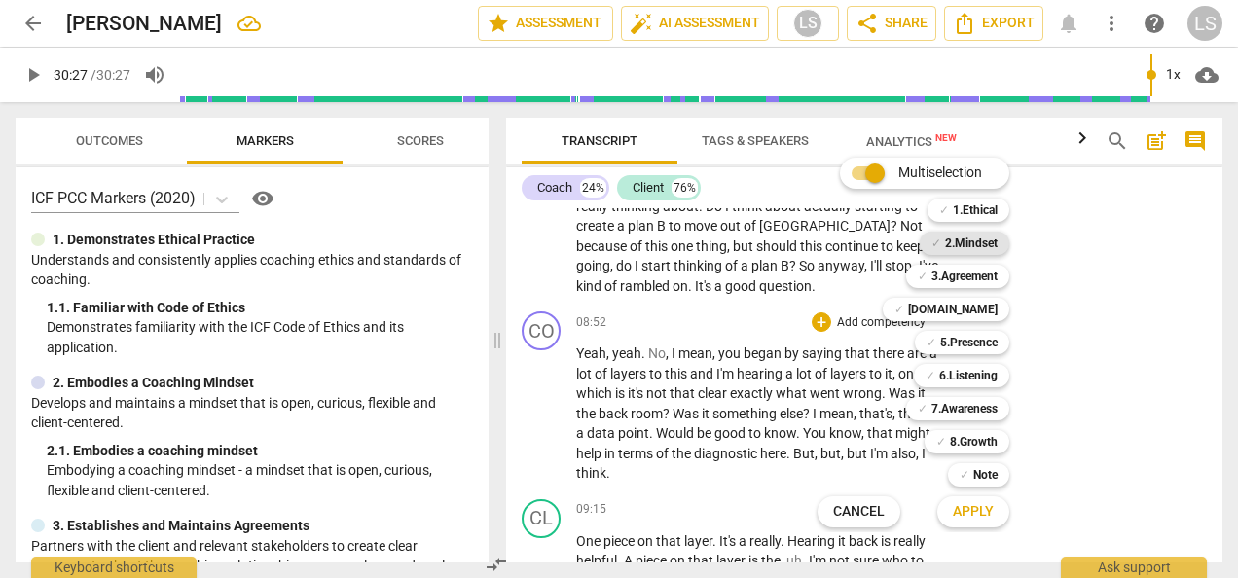
click at [960, 241] on b "2.Mindset" at bounding box center [971, 243] width 53 height 23
click at [976, 315] on b "[DOMAIN_NAME]" at bounding box center [953, 309] width 90 height 23
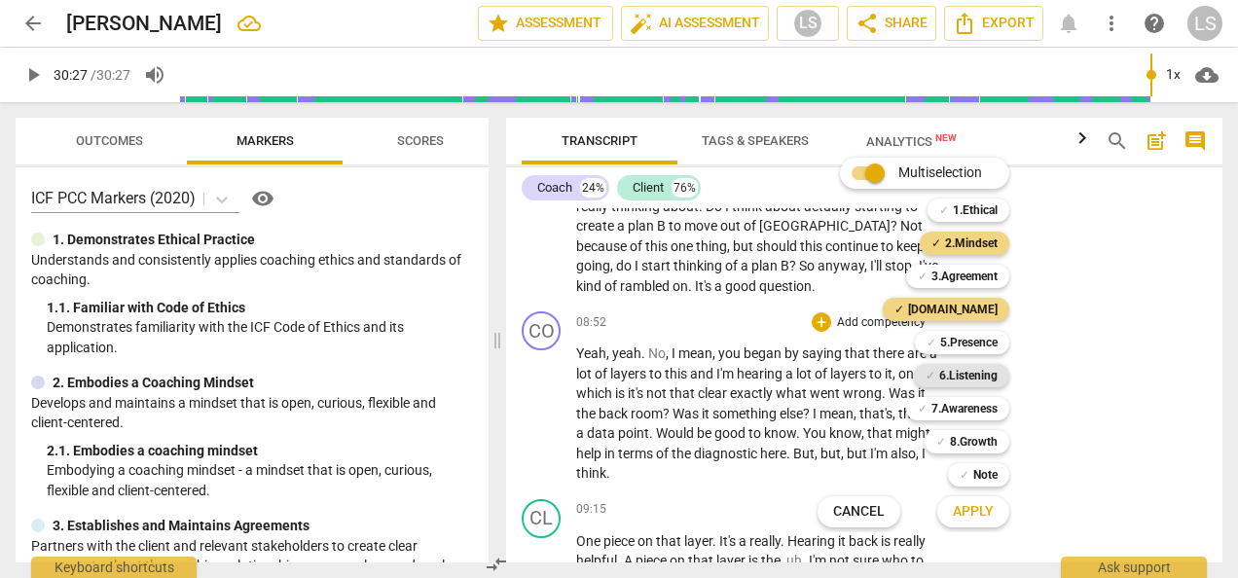
click at [975, 376] on b "6.Listening" at bounding box center [968, 375] width 58 height 23
click at [980, 518] on span "Apply" at bounding box center [972, 511] width 41 height 19
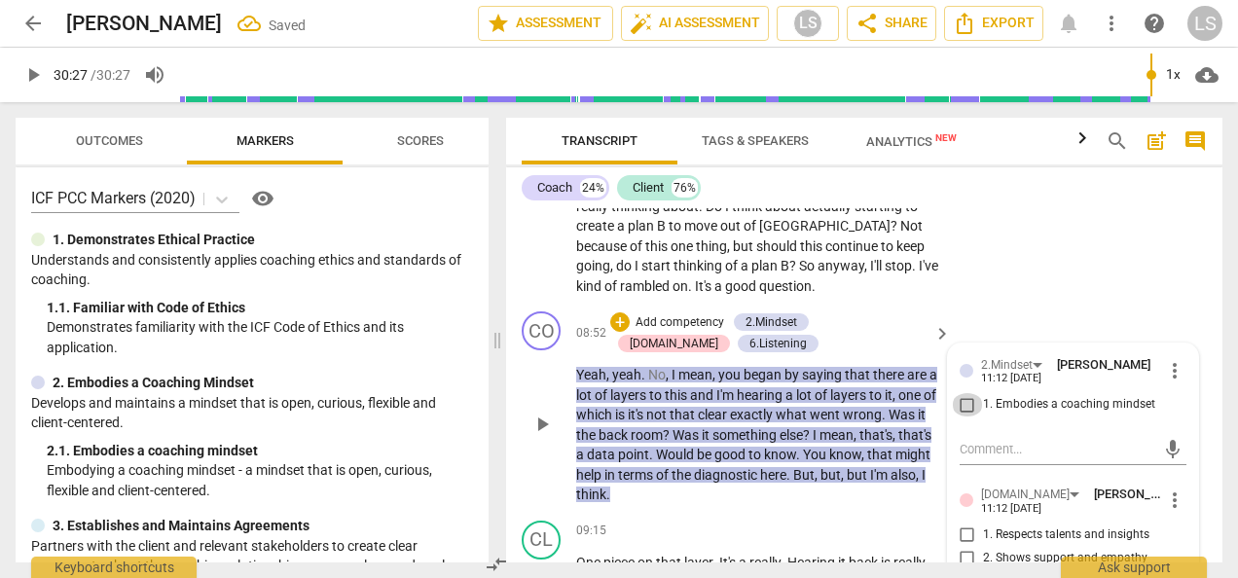
click at [961, 416] on input "1. Embodies a coaching mindset" at bounding box center [966, 404] width 31 height 23
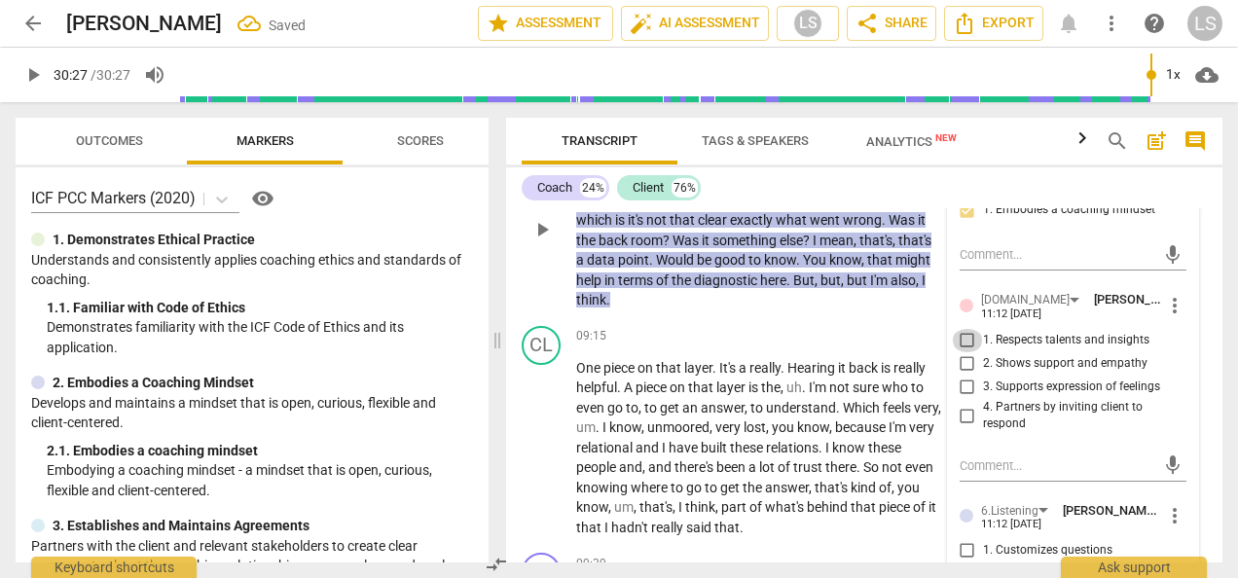
click at [958, 352] on input "1. Respects talents and insights" at bounding box center [966, 340] width 31 height 23
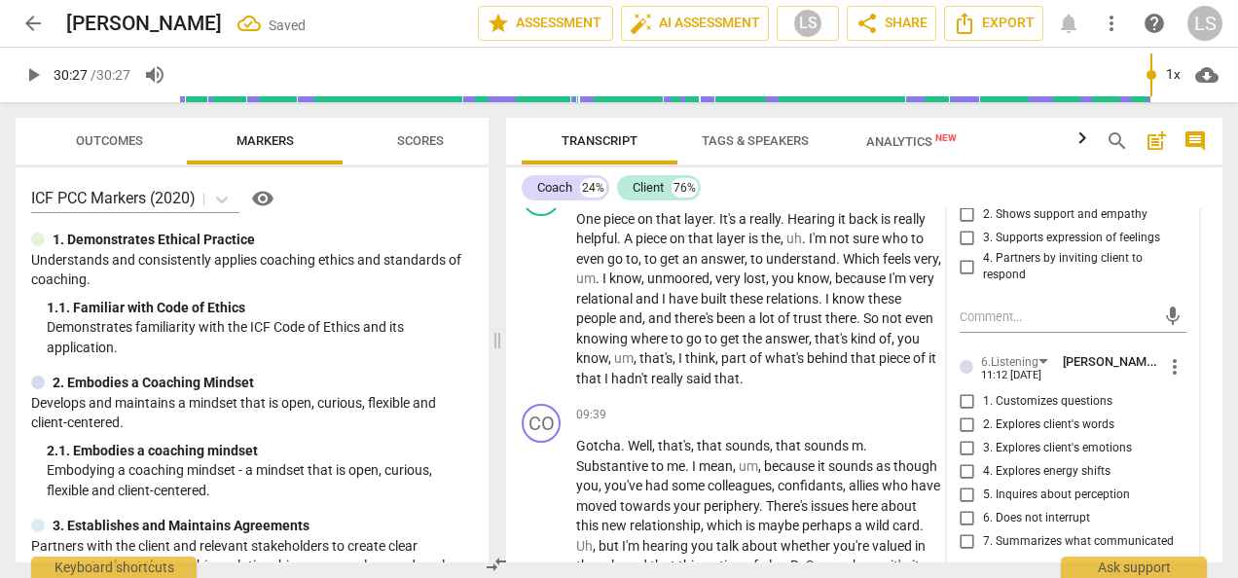
scroll to position [4028, 0]
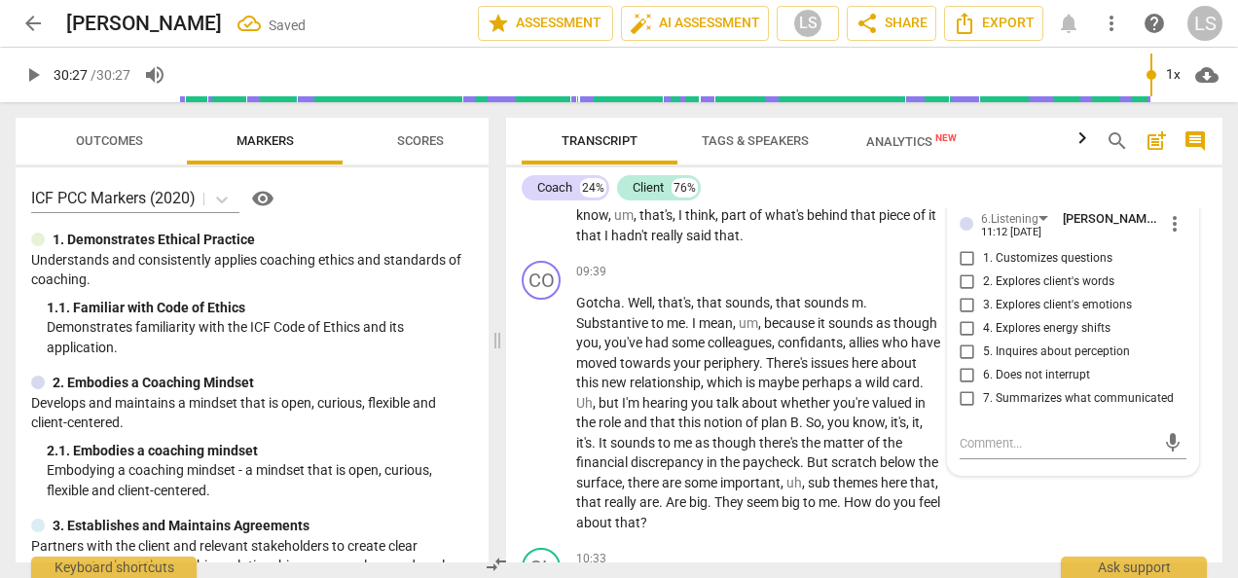
click at [965, 411] on input "7. Summarizes what communicated" at bounding box center [966, 398] width 31 height 23
click at [819, 281] on div "+" at bounding box center [820, 271] width 19 height 19
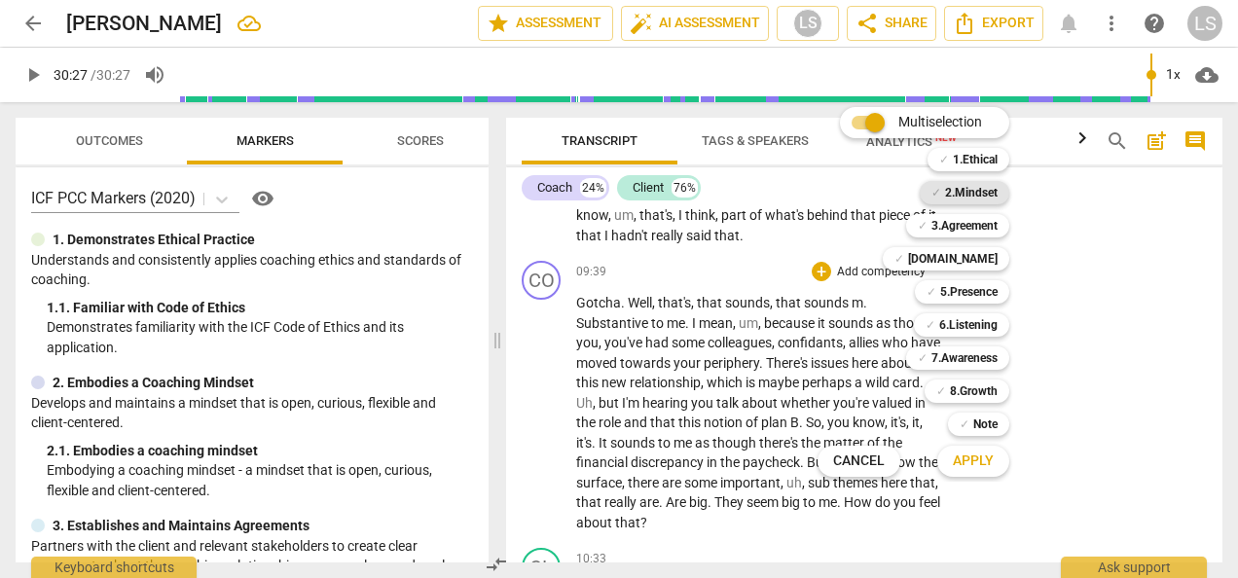
click at [971, 188] on b "2.Mindset" at bounding box center [971, 192] width 53 height 23
click at [983, 267] on b "[DOMAIN_NAME]" at bounding box center [953, 258] width 90 height 23
click at [952, 326] on b "6.Listening" at bounding box center [968, 324] width 58 height 23
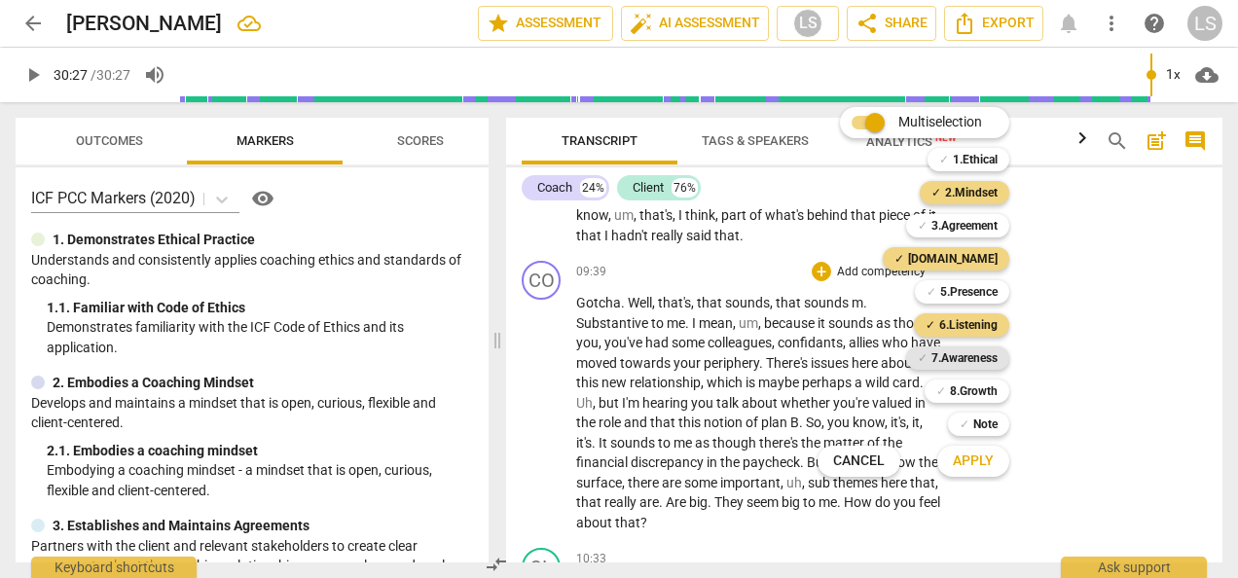
click at [952, 362] on b "7.Awareness" at bounding box center [964, 357] width 66 height 23
click at [987, 463] on span "Apply" at bounding box center [972, 460] width 41 height 19
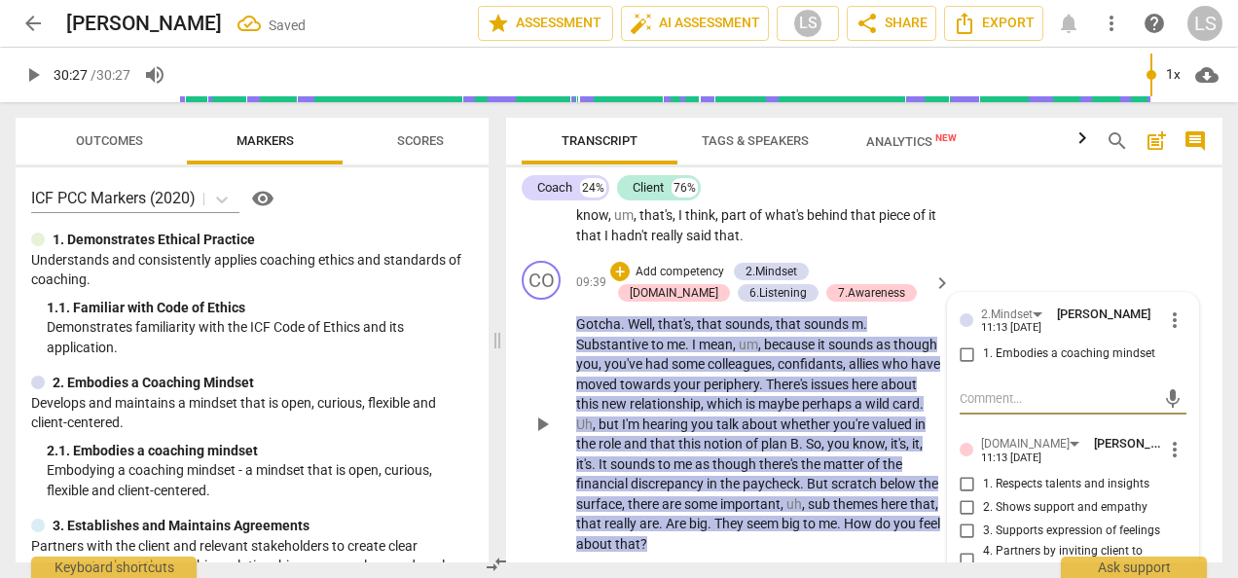
click at [969, 366] on input "1. Embodies a coaching mindset" at bounding box center [966, 353] width 31 height 23
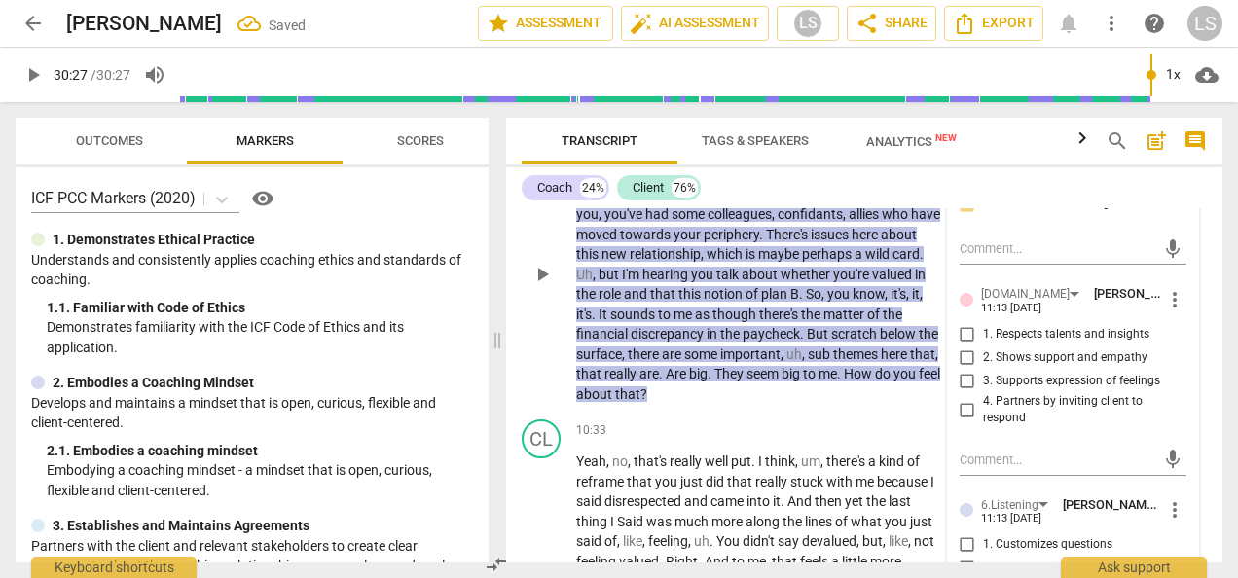
scroll to position [4222, 0]
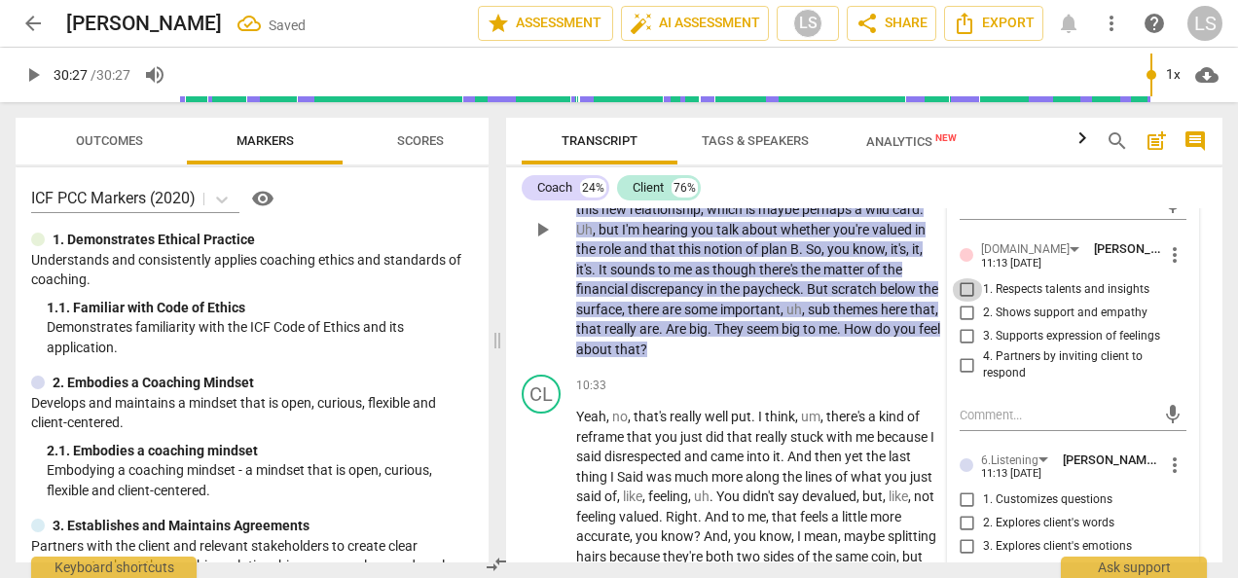
click at [963, 302] on input "1. Respects talents and insights" at bounding box center [966, 289] width 31 height 23
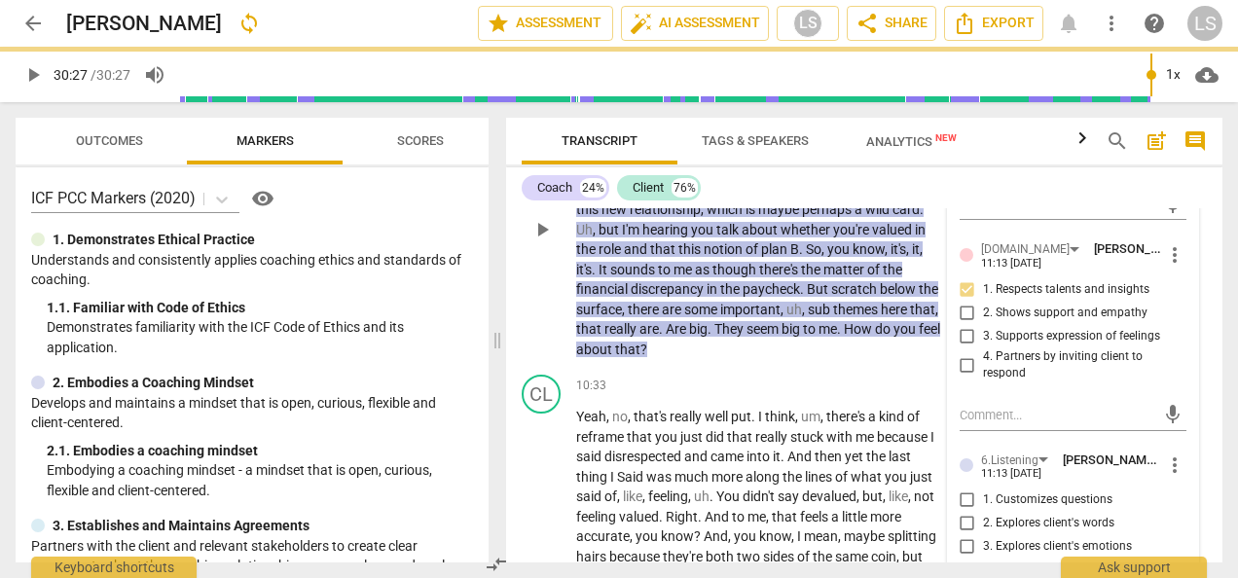
click at [963, 348] on input "3. Supports expression of feelings" at bounding box center [966, 336] width 31 height 23
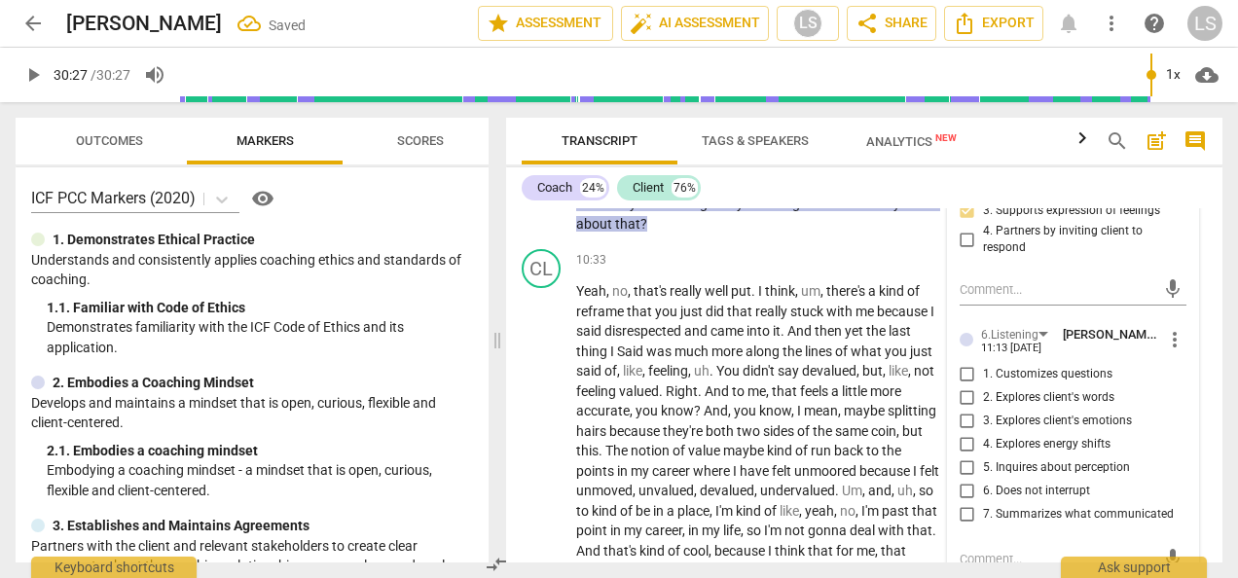
scroll to position [4514, 0]
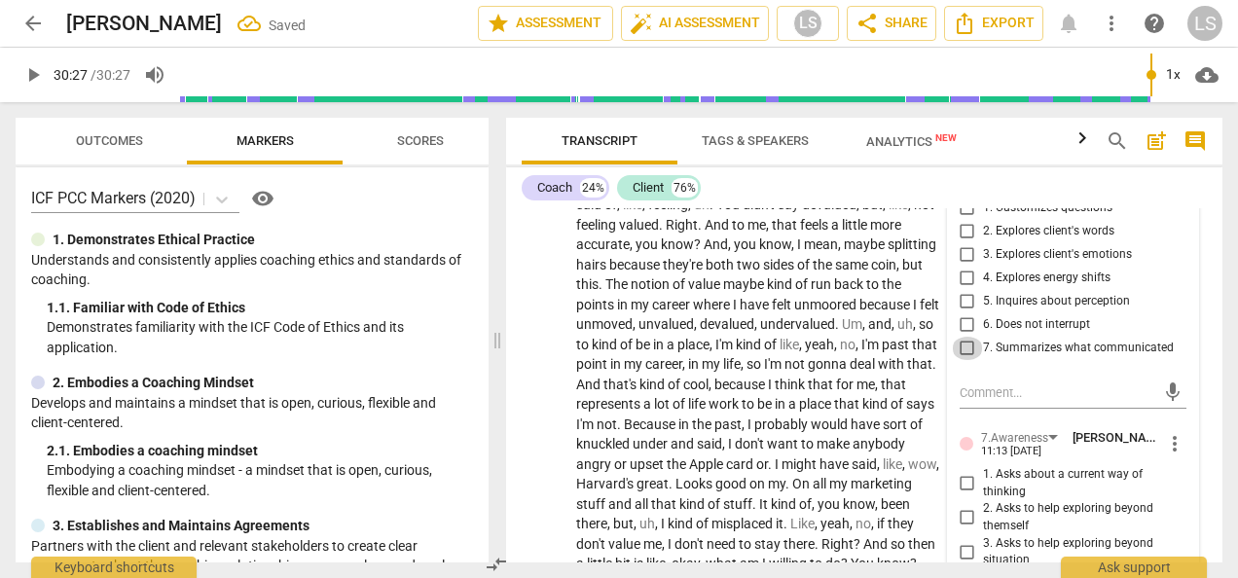
click at [959, 360] on input "7. Summarizes what communicated" at bounding box center [966, 348] width 31 height 23
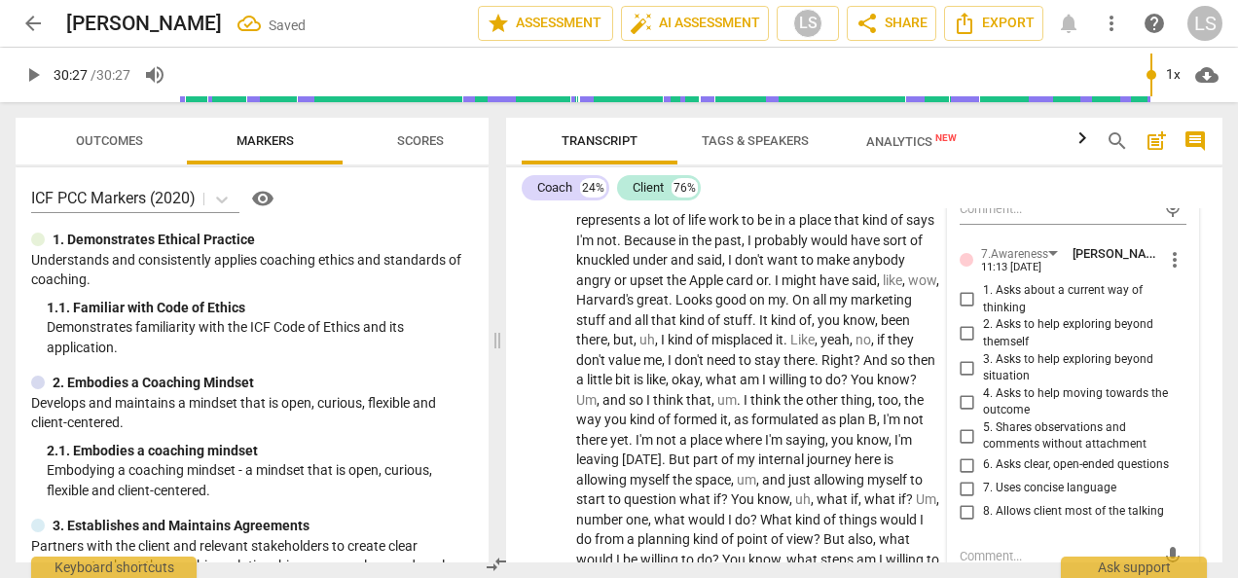
scroll to position [4709, 0]
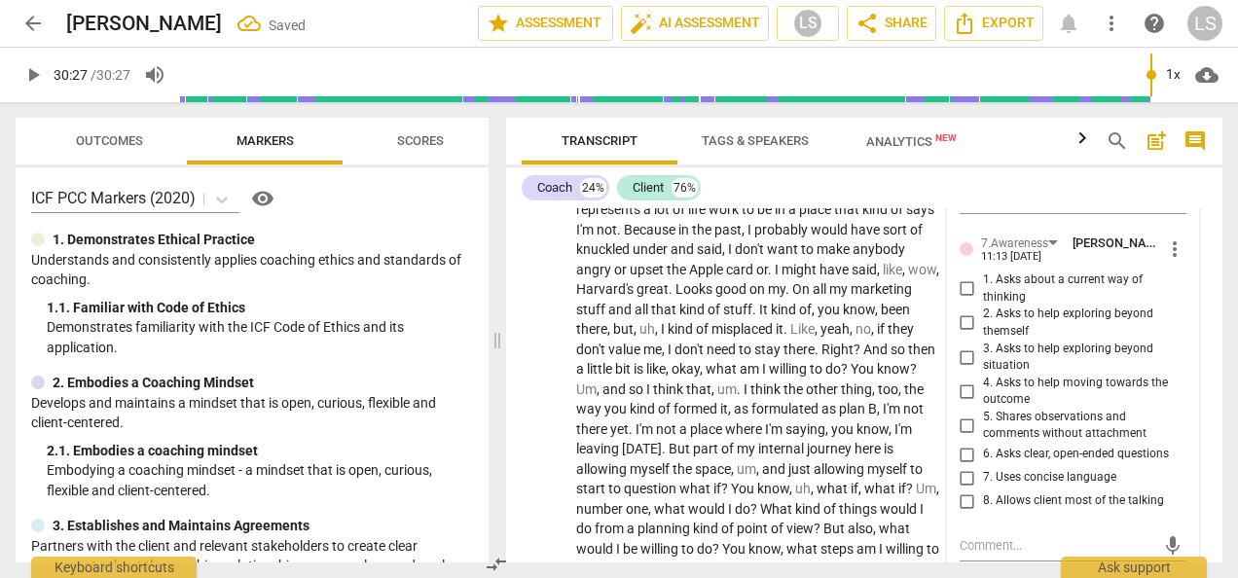
click at [963, 437] on input "5. Shares observations and comments without attachment" at bounding box center [966, 424] width 31 height 23
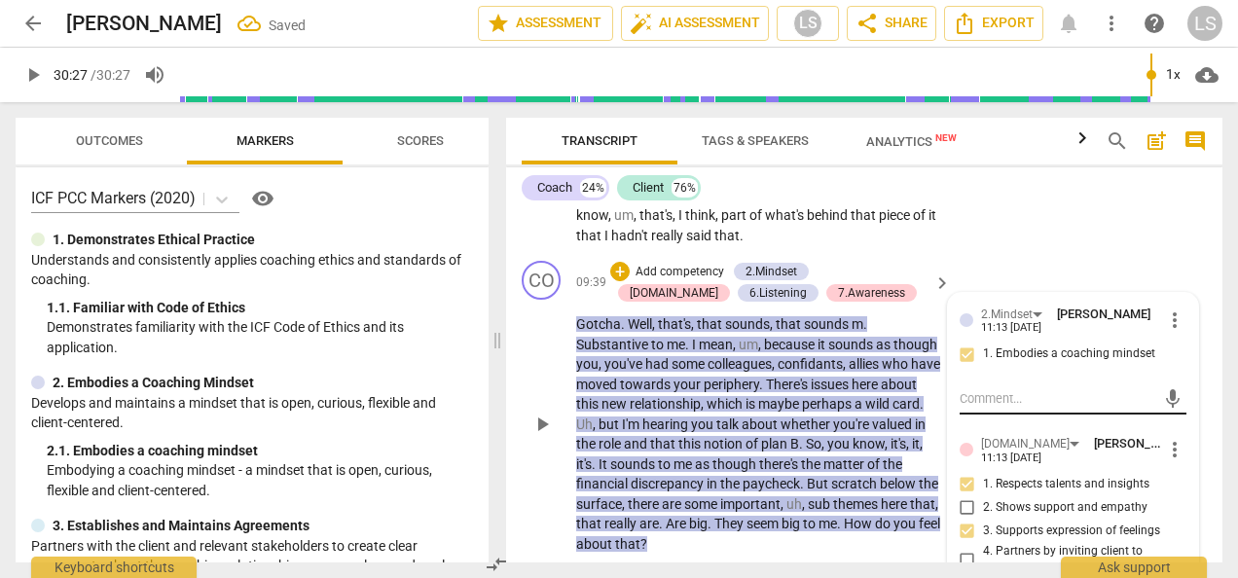
scroll to position [4125, 0]
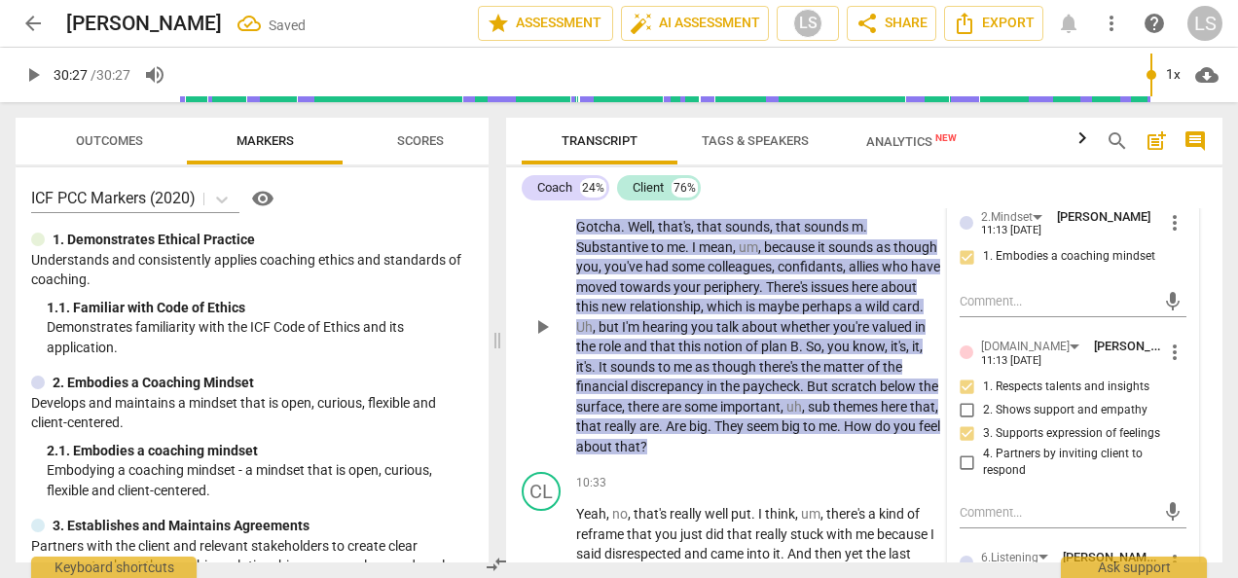
click at [963, 474] on input "4. Partners by inviting client to respond" at bounding box center [966, 461] width 31 height 23
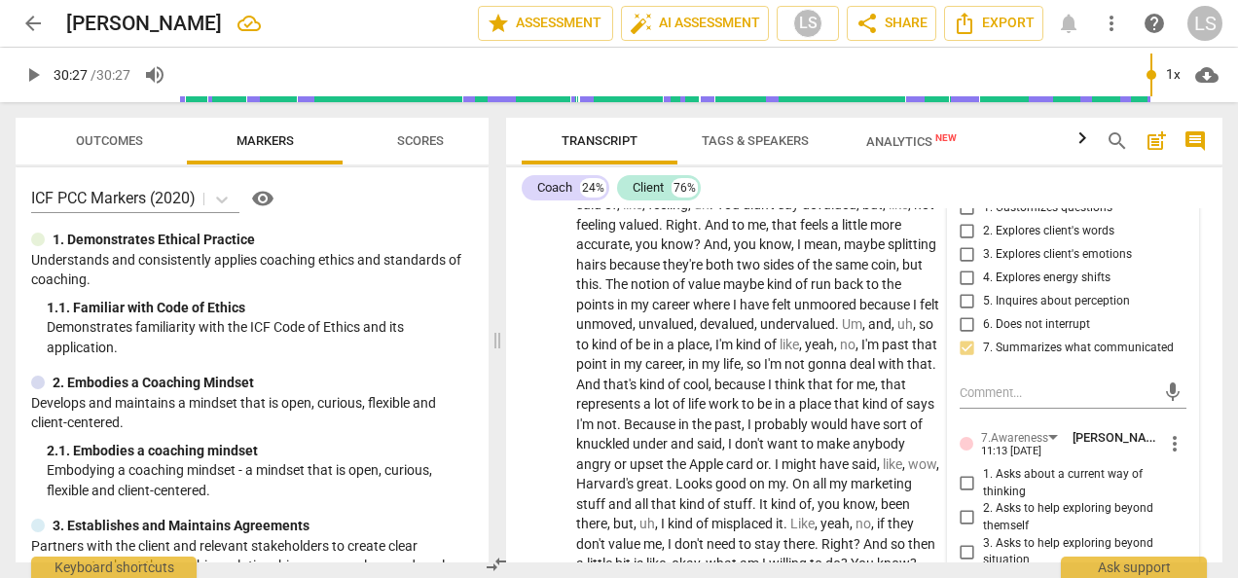
scroll to position [4709, 0]
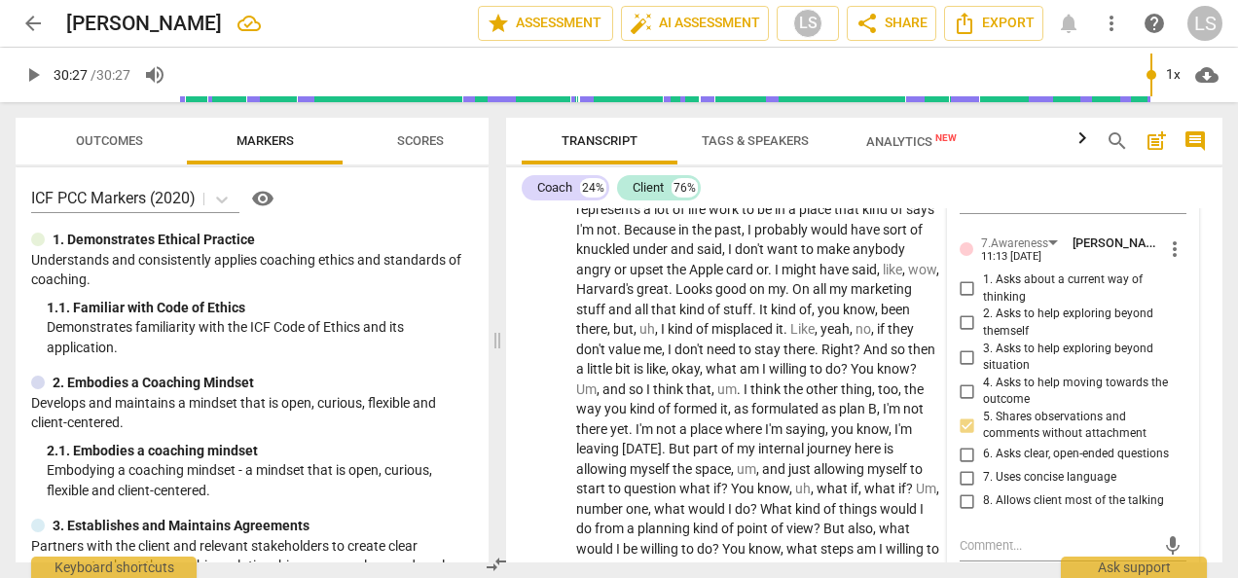
click at [963, 466] on input "6. Asks clear, open-ended questions" at bounding box center [966, 454] width 31 height 23
drag, startPoint x: 965, startPoint y: 309, endPoint x: 977, endPoint y: 312, distance: 12.0
click at [965, 301] on input "1. Asks about a current way of thinking" at bounding box center [966, 288] width 31 height 23
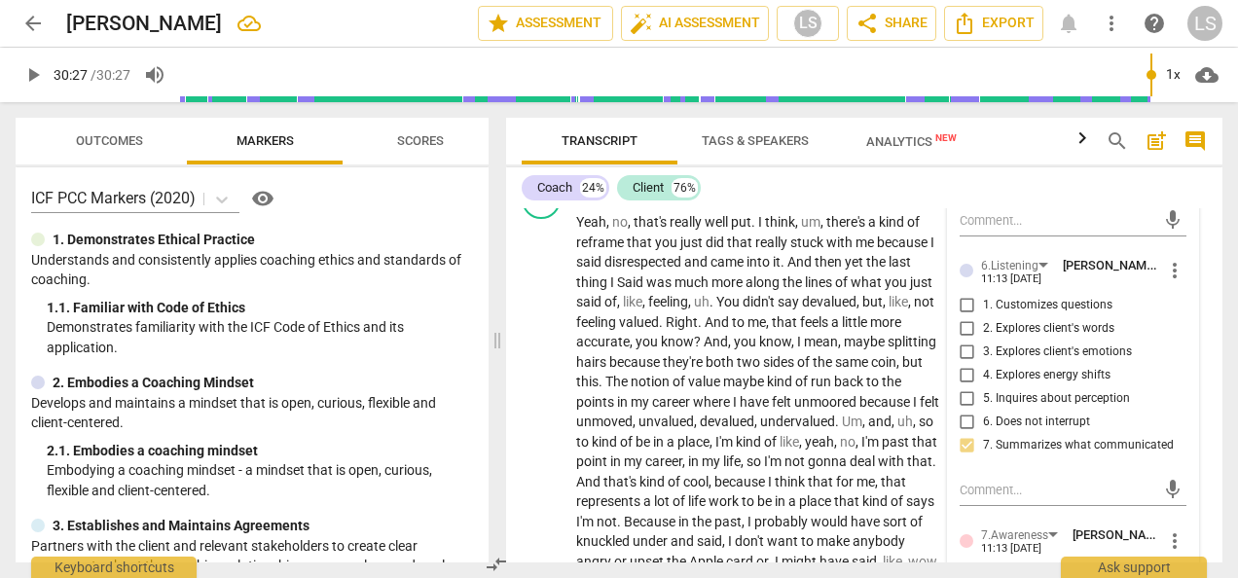
scroll to position [4222, 0]
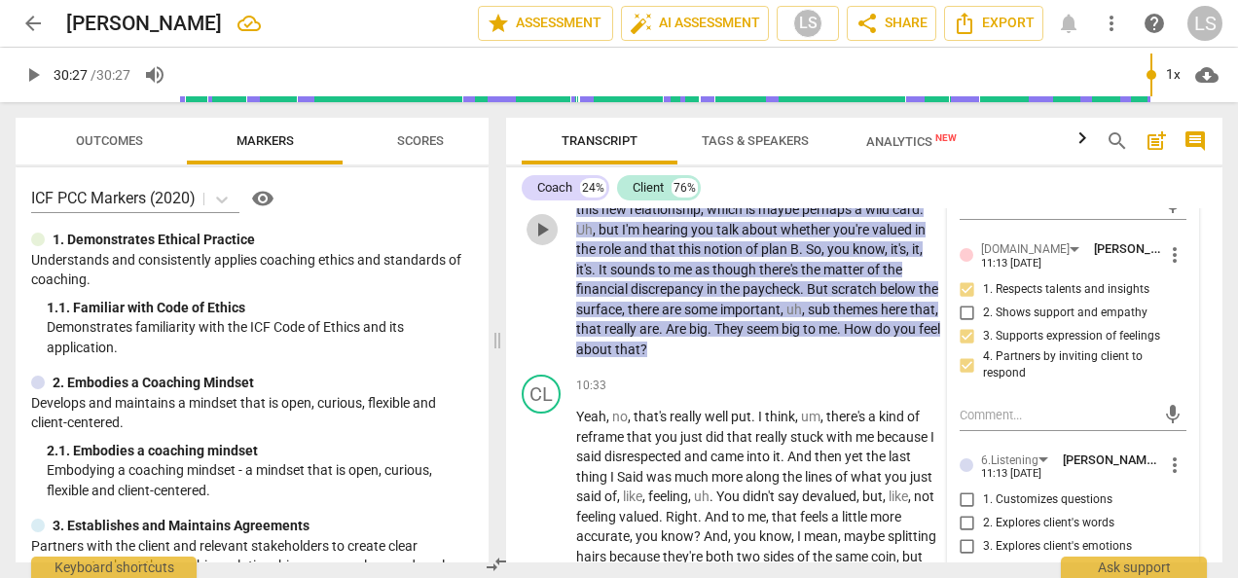
click at [545, 241] on span "play_arrow" at bounding box center [541, 229] width 23 height 23
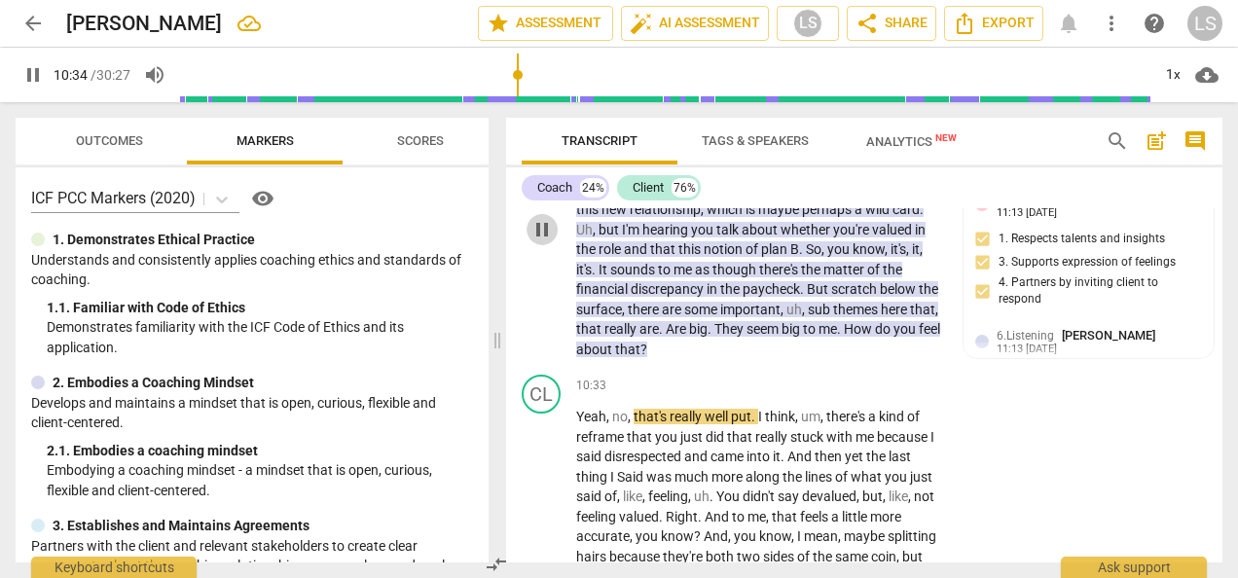
click at [548, 241] on span "pause" at bounding box center [541, 229] width 23 height 23
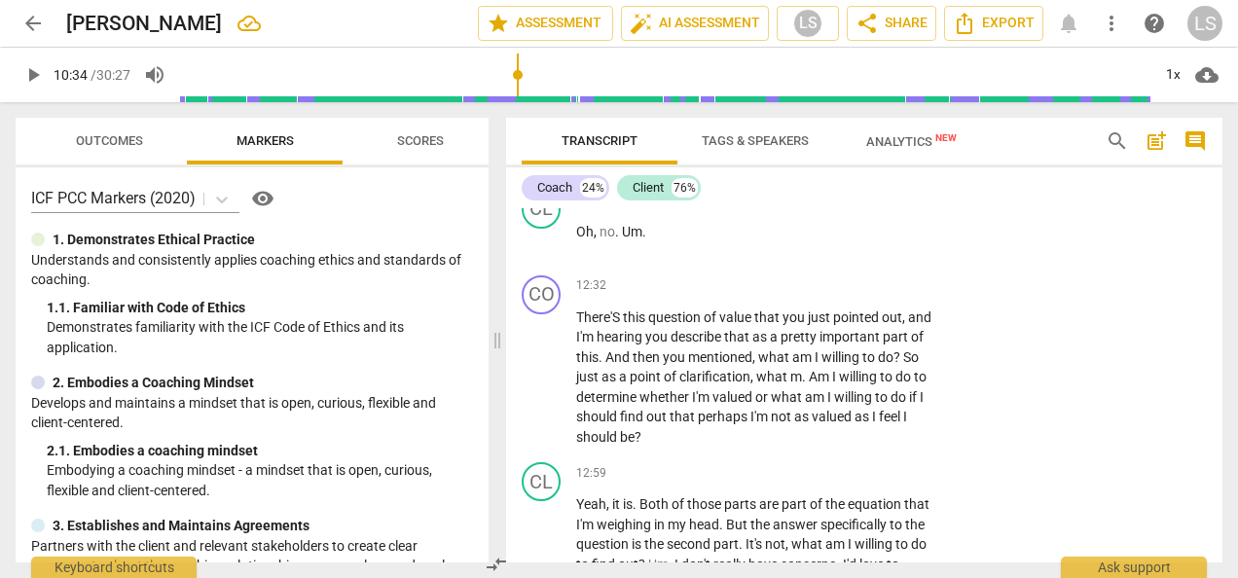
scroll to position [5390, 0]
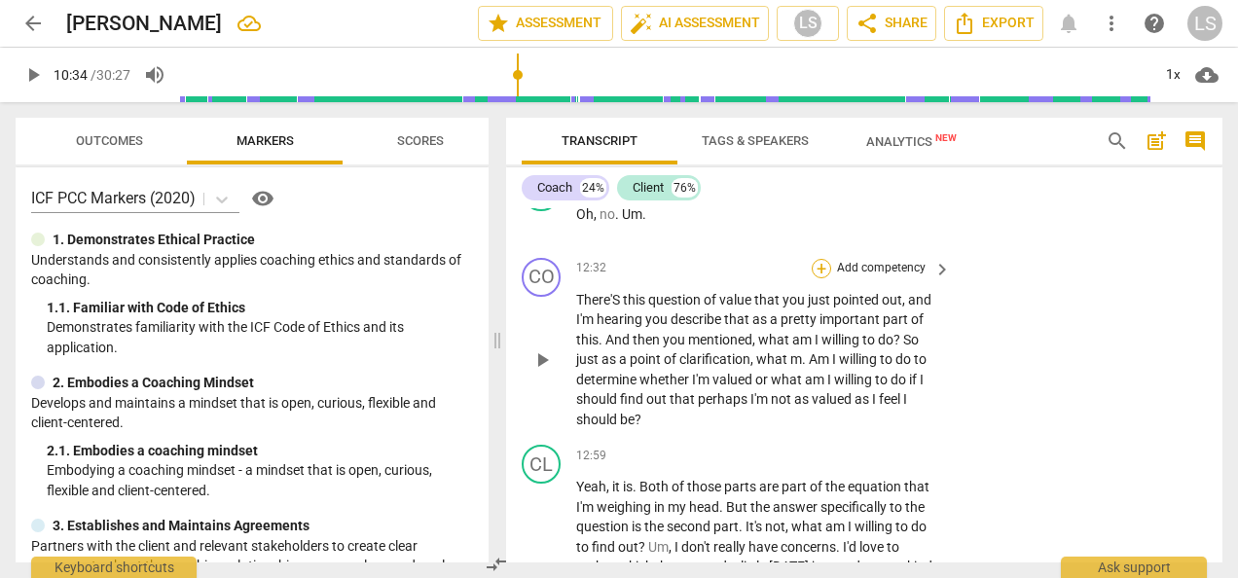
click at [823, 278] on div "+" at bounding box center [820, 268] width 19 height 19
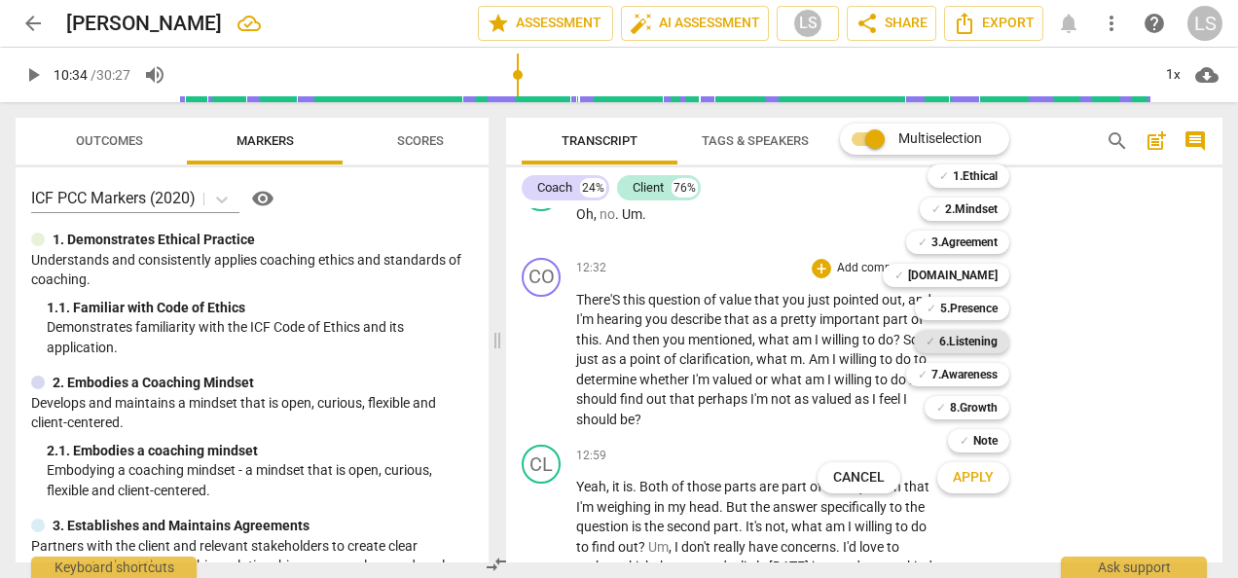
click at [953, 336] on b "6.Listening" at bounding box center [968, 341] width 58 height 23
click at [953, 369] on b "7.Awareness" at bounding box center [964, 374] width 66 height 23
click at [970, 210] on b "2.Mindset" at bounding box center [971, 208] width 53 height 23
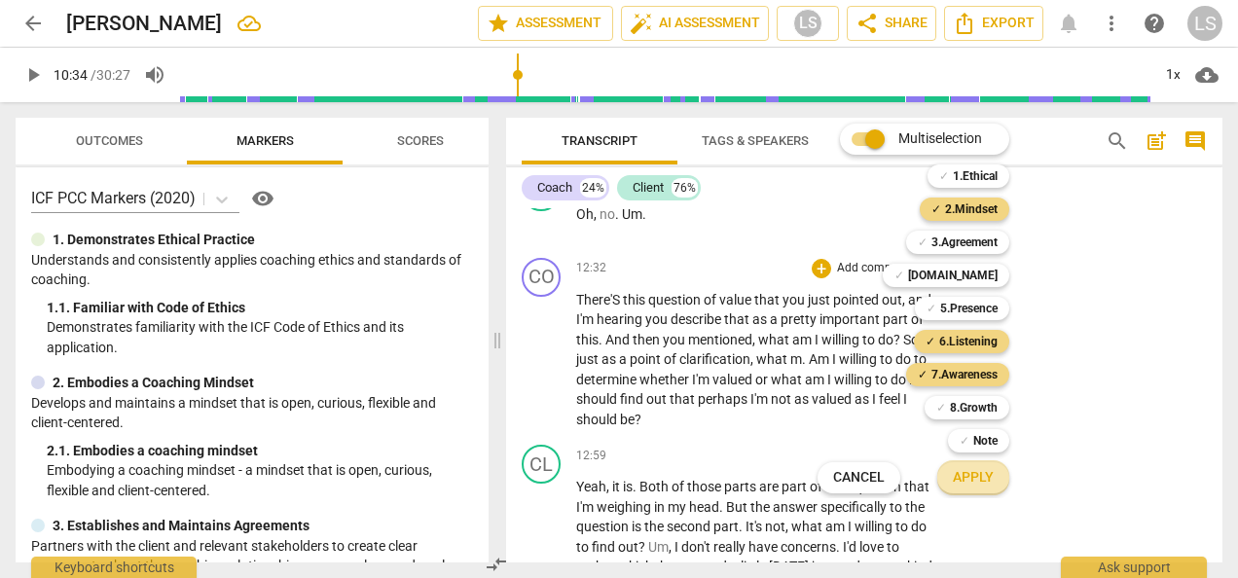
click at [976, 473] on span "Apply" at bounding box center [972, 477] width 41 height 19
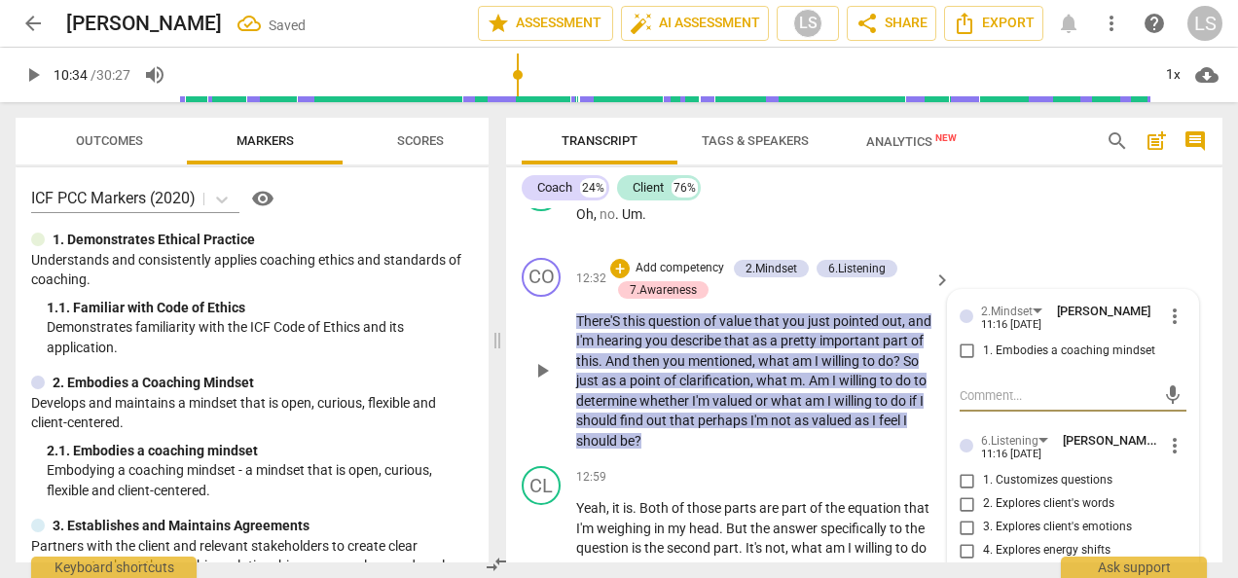
click at [963, 363] on input "1. Embodies a coaching mindset" at bounding box center [966, 351] width 31 height 23
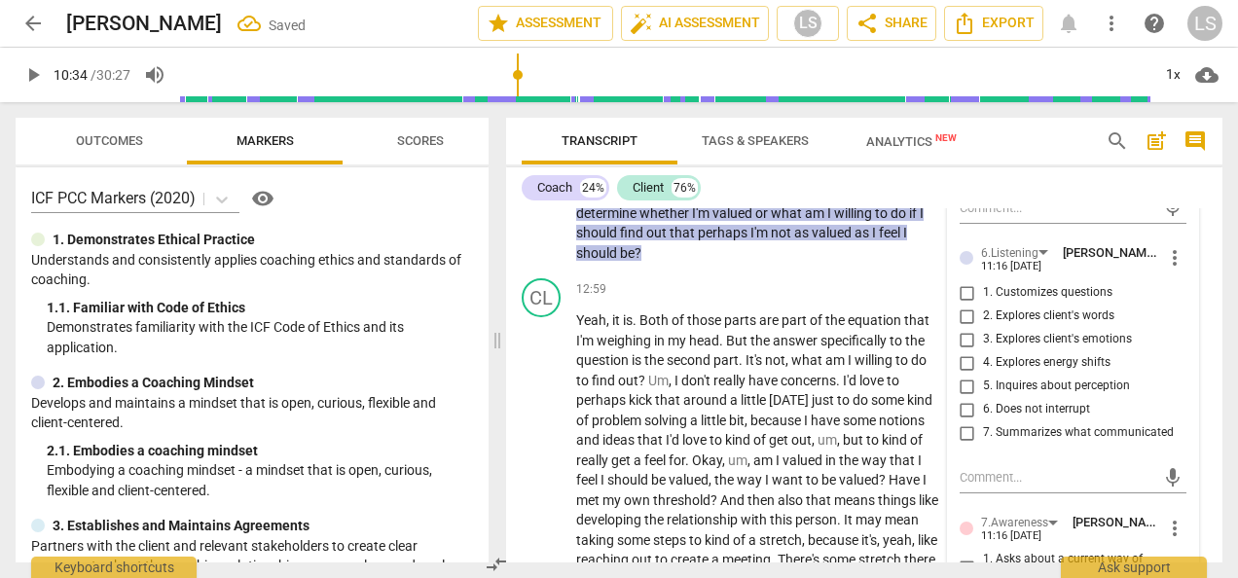
scroll to position [5584, 0]
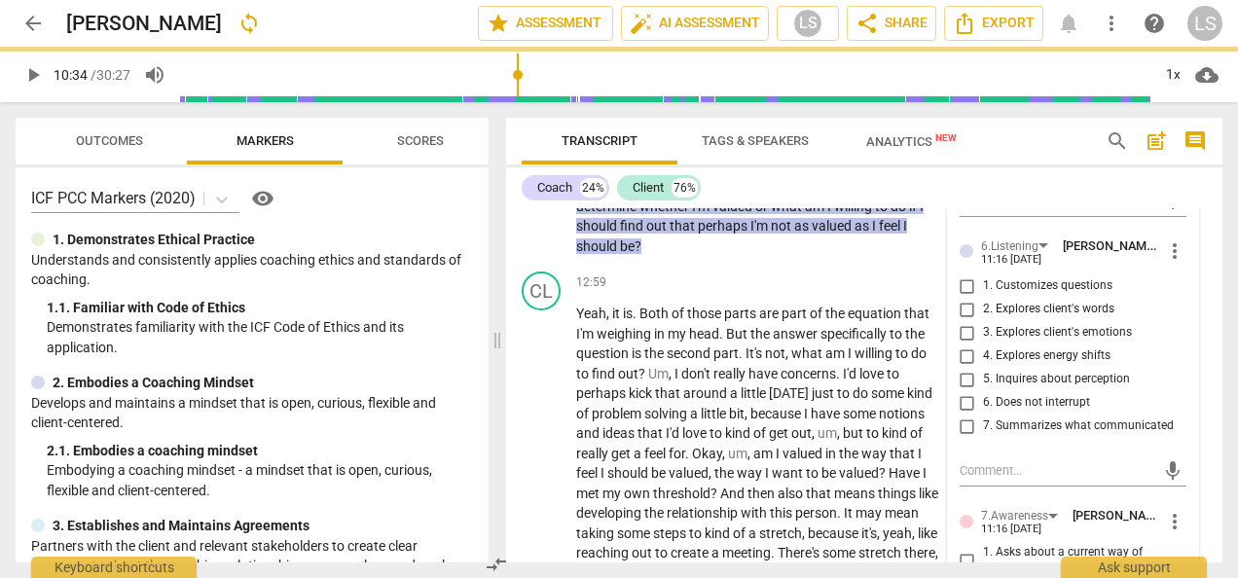
drag, startPoint x: 968, startPoint y: 468, endPoint x: 968, endPoint y: 449, distance: 18.5
click at [968, 438] on input "7. Summarizes what communicated" at bounding box center [966, 425] width 31 height 23
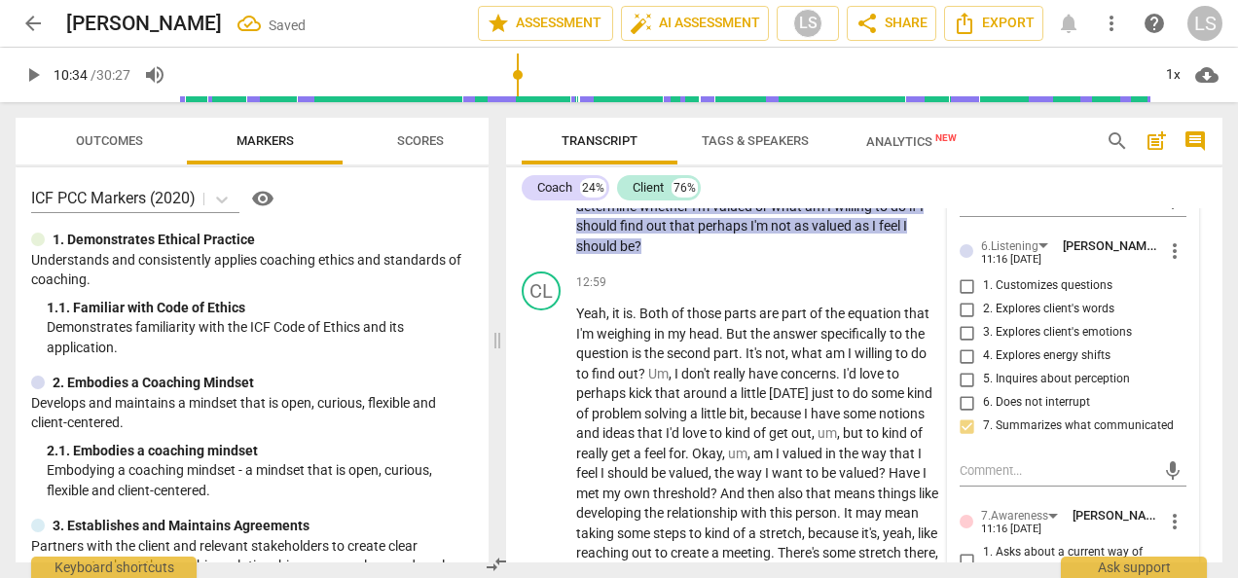
drag, startPoint x: 958, startPoint y: 422, endPoint x: 970, endPoint y: 421, distance: 11.7
click at [959, 391] on input "5. Inquires about perception" at bounding box center [966, 379] width 31 height 23
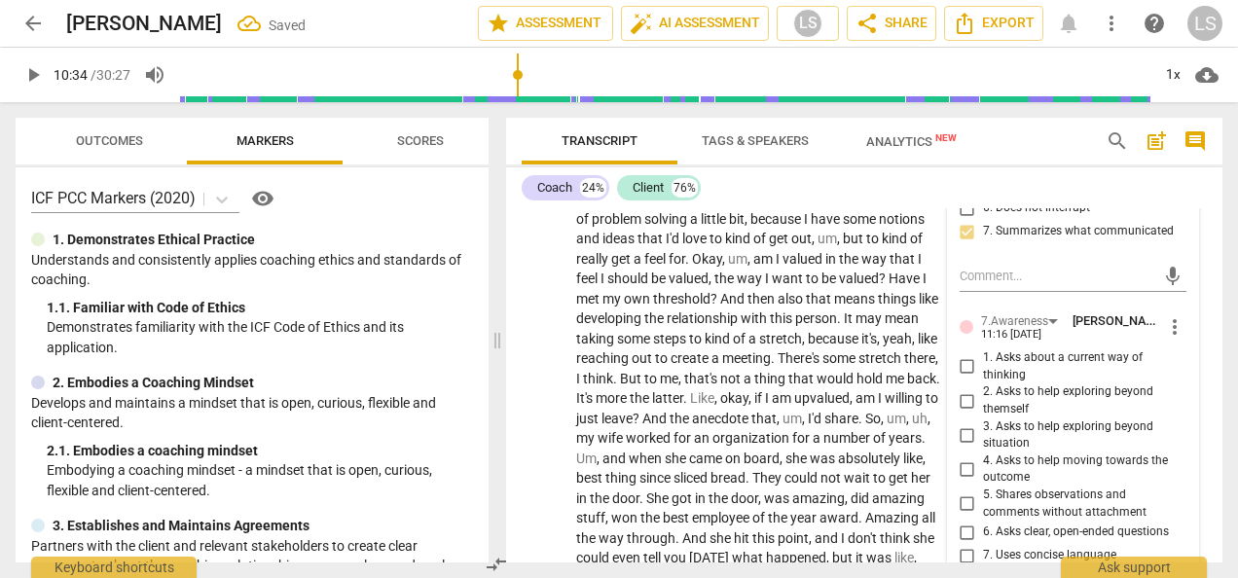
click at [967, 378] on input "1. Asks about a current way of thinking" at bounding box center [966, 366] width 31 height 23
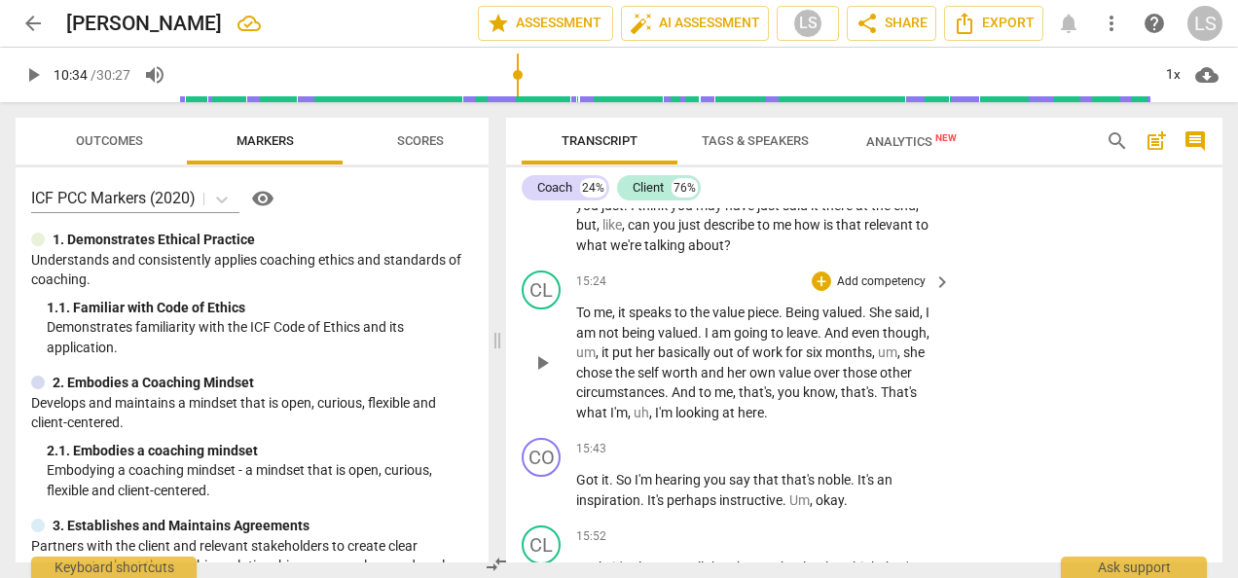
scroll to position [6557, 0]
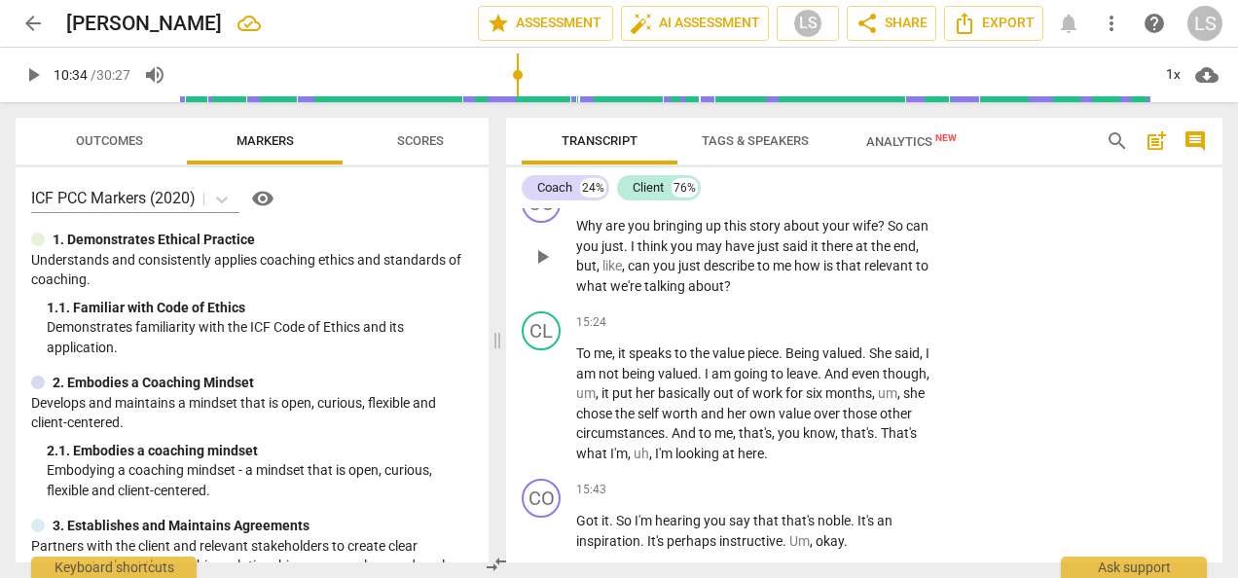
click at [817, 204] on div "+" at bounding box center [820, 194] width 19 height 19
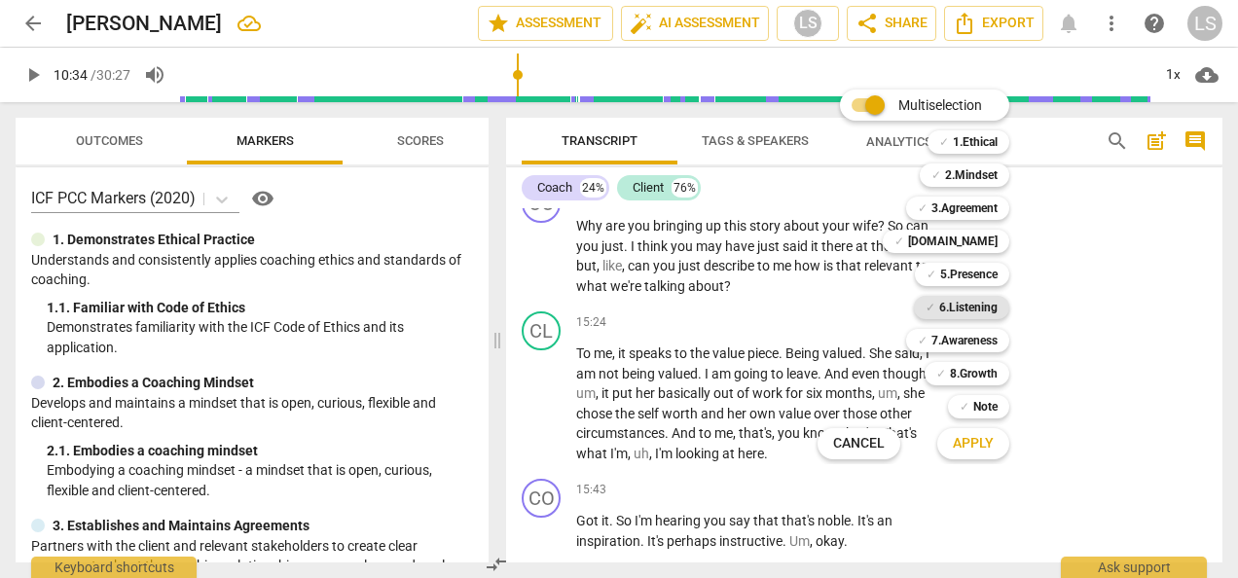
click at [951, 313] on b "6.Listening" at bounding box center [968, 307] width 58 height 23
click at [987, 171] on b "2.Mindset" at bounding box center [971, 174] width 53 height 23
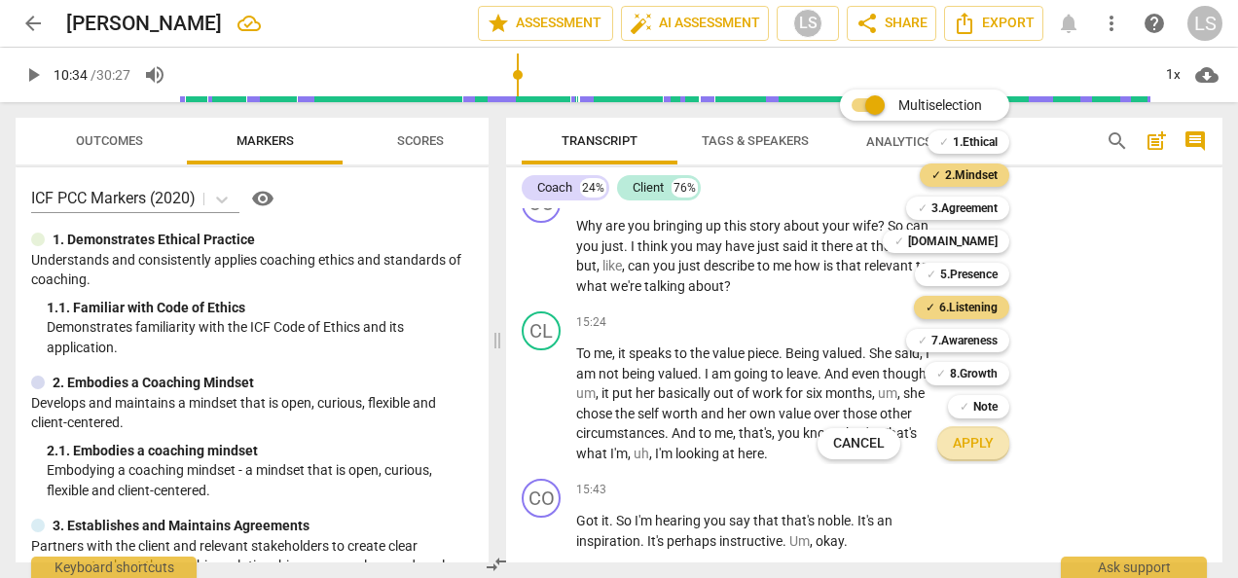
click at [979, 443] on span "Apply" at bounding box center [972, 443] width 41 height 19
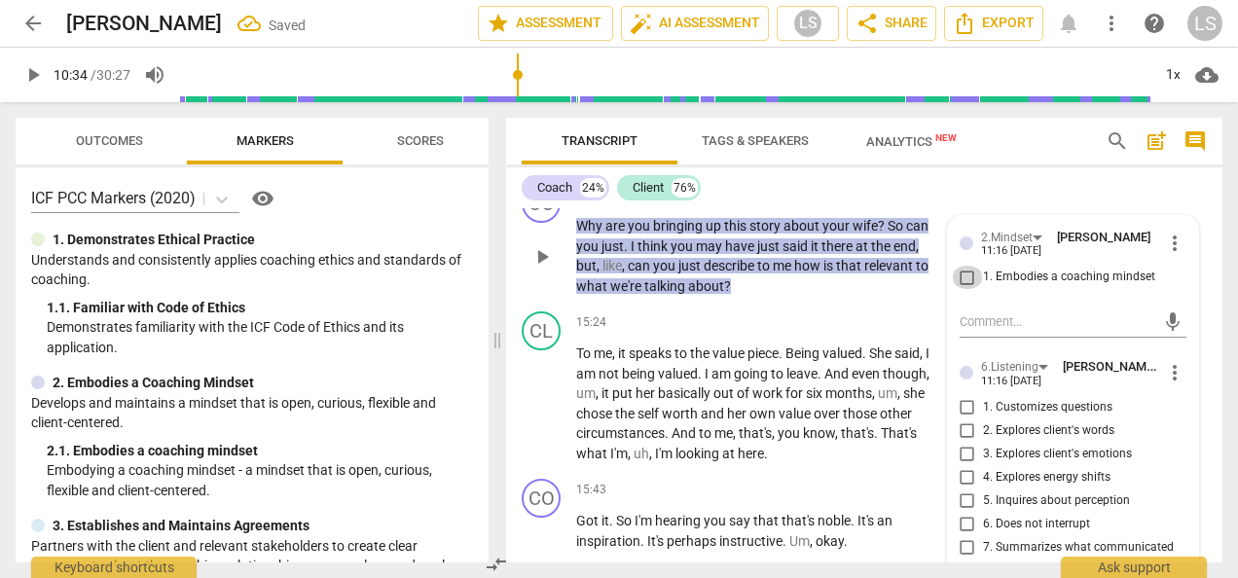
click at [952, 289] on input "1. Embodies a coaching mindset" at bounding box center [966, 277] width 31 height 23
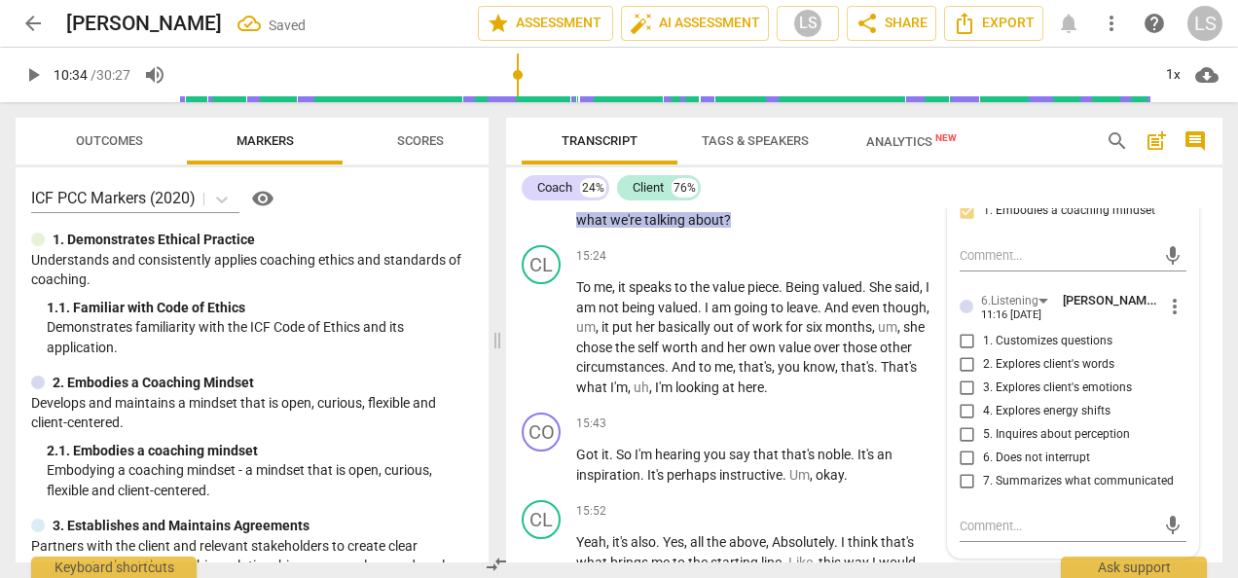
scroll to position [6655, 0]
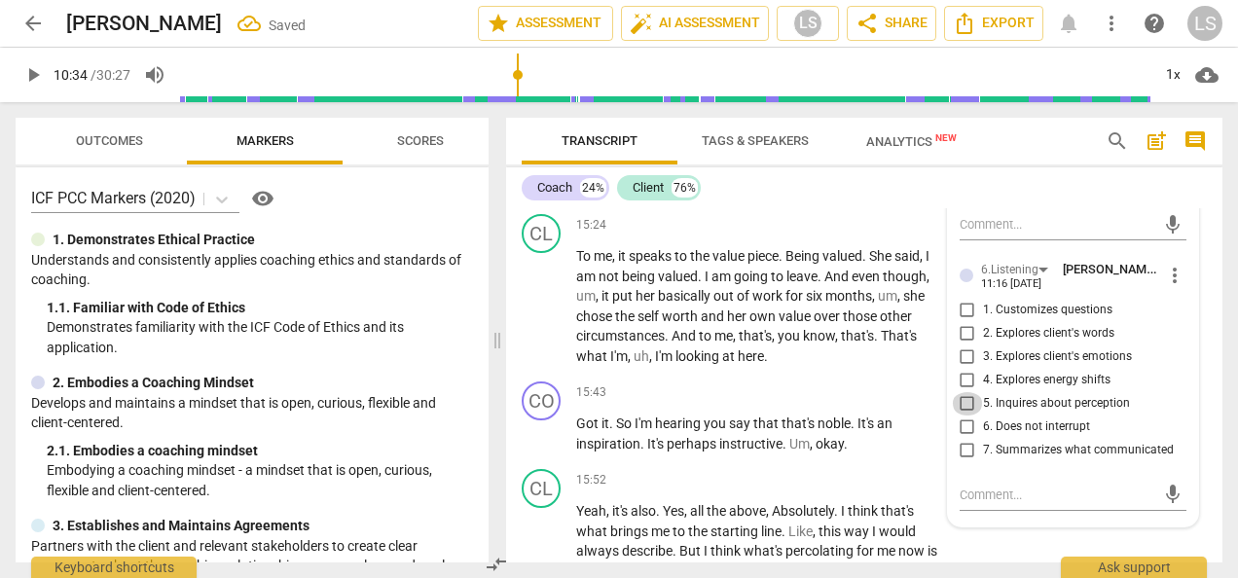
click at [959, 415] on input "5. Inquires about perception" at bounding box center [966, 403] width 31 height 23
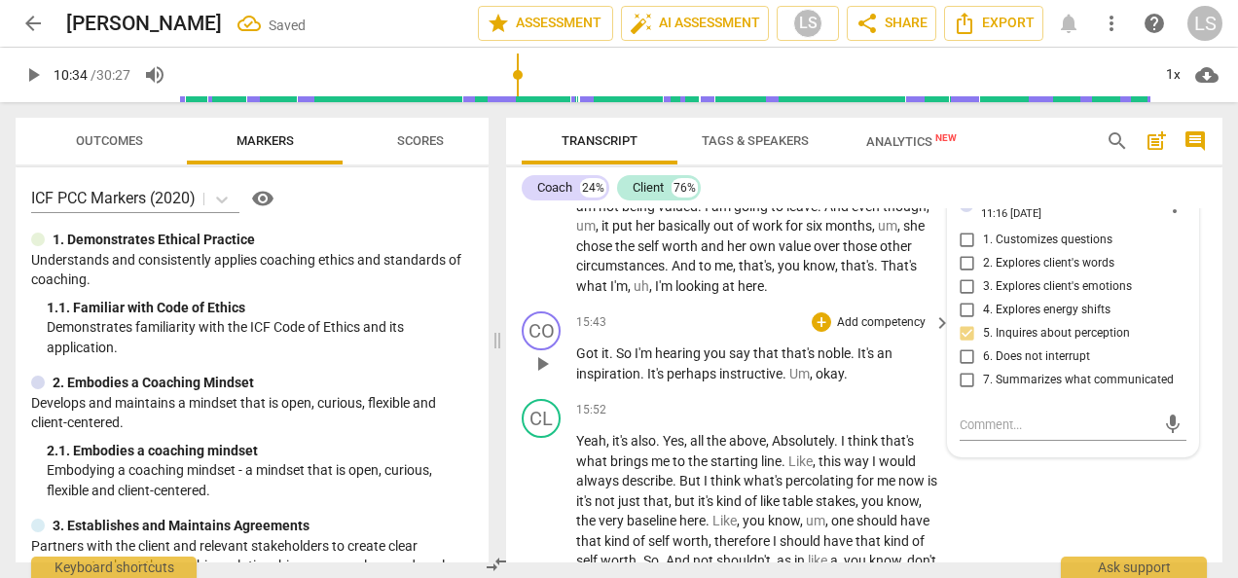
scroll to position [6752, 0]
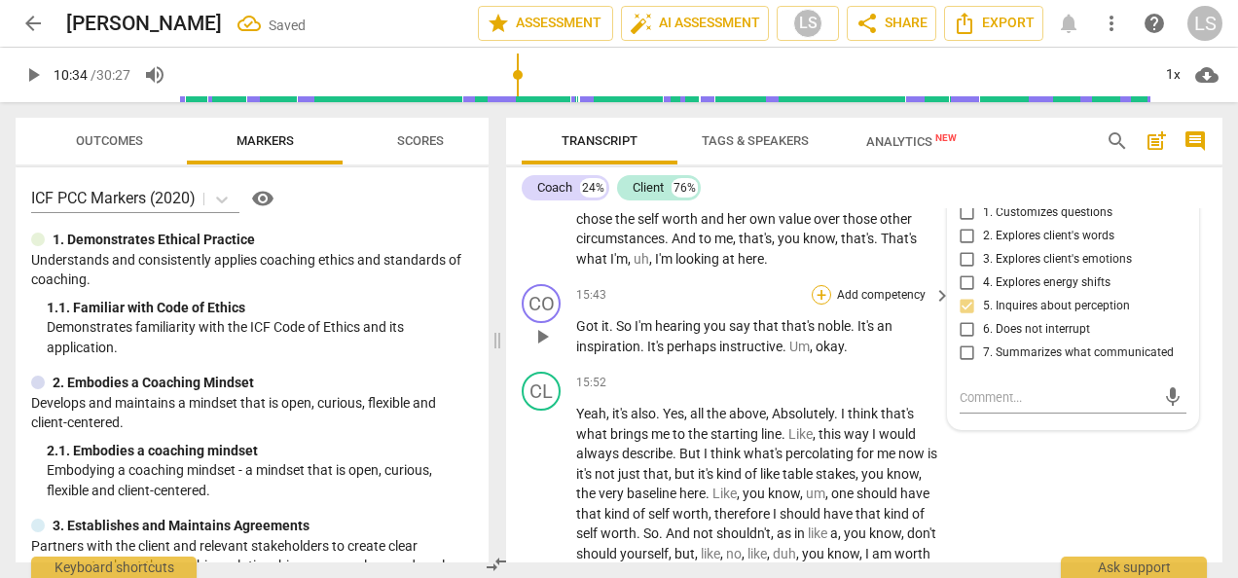
click at [817, 305] on div "+" at bounding box center [820, 294] width 19 height 19
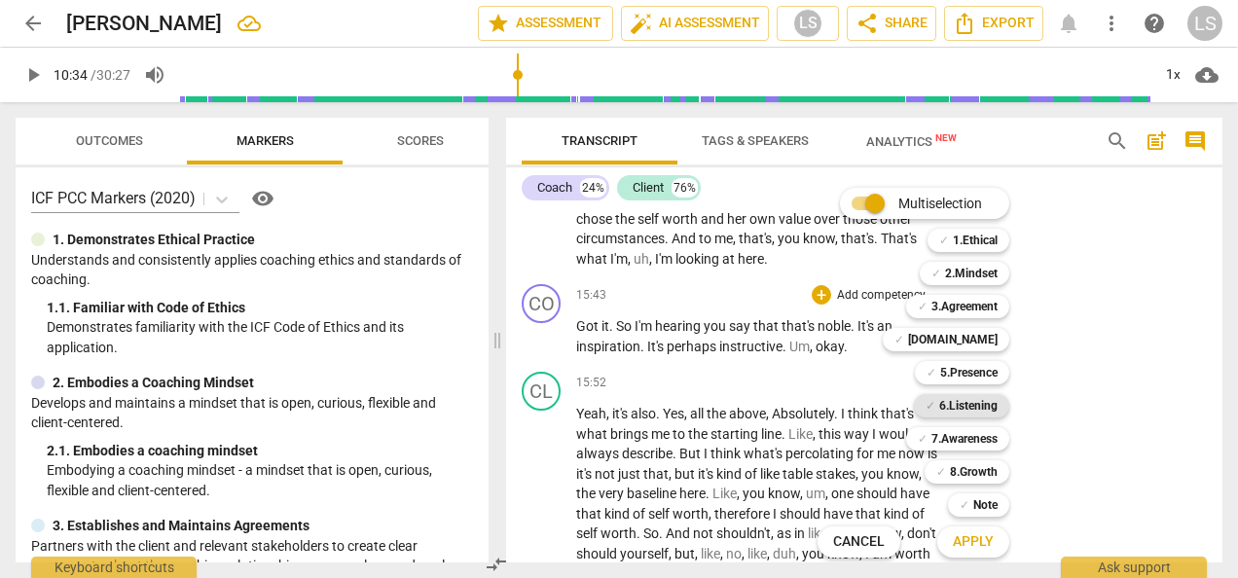
click at [986, 409] on b "6.Listening" at bounding box center [968, 405] width 58 height 23
click at [968, 341] on b "[DOMAIN_NAME]" at bounding box center [953, 339] width 90 height 23
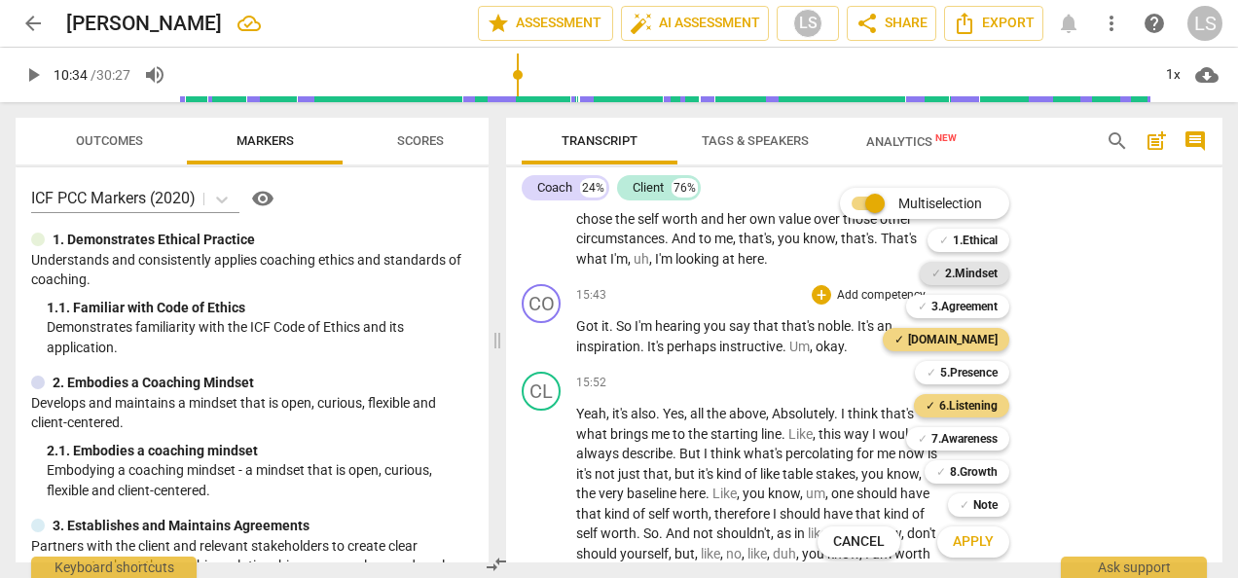
click at [964, 278] on b "2.Mindset" at bounding box center [971, 273] width 53 height 23
click at [957, 542] on span "Apply" at bounding box center [972, 541] width 41 height 19
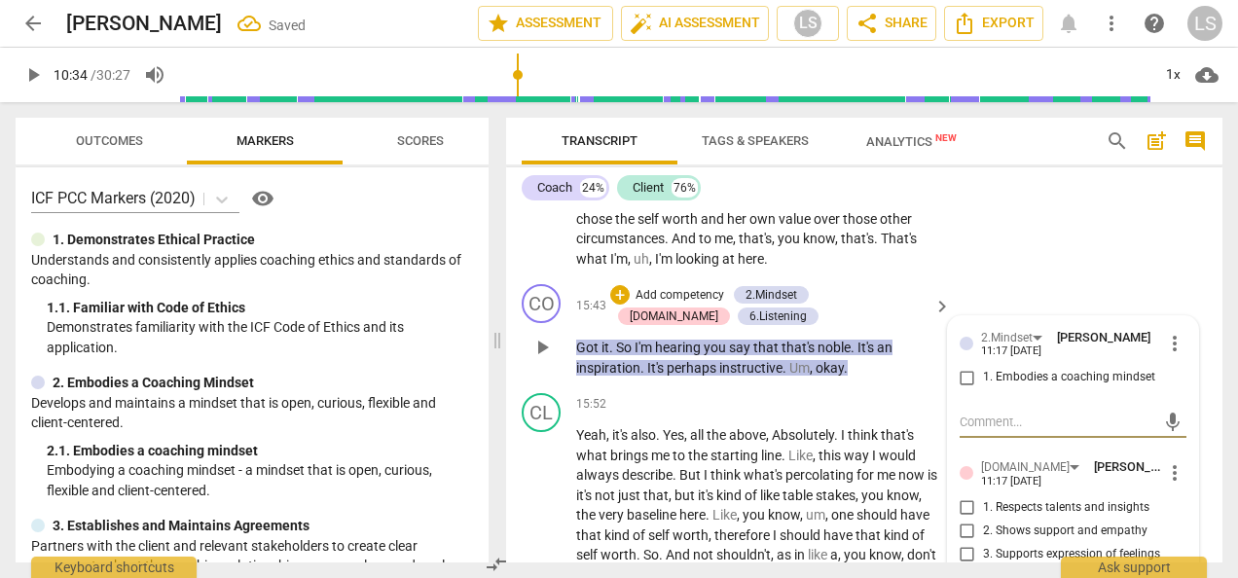
click at [961, 389] on input "1. Embodies a coaching mindset" at bounding box center [966, 377] width 31 height 23
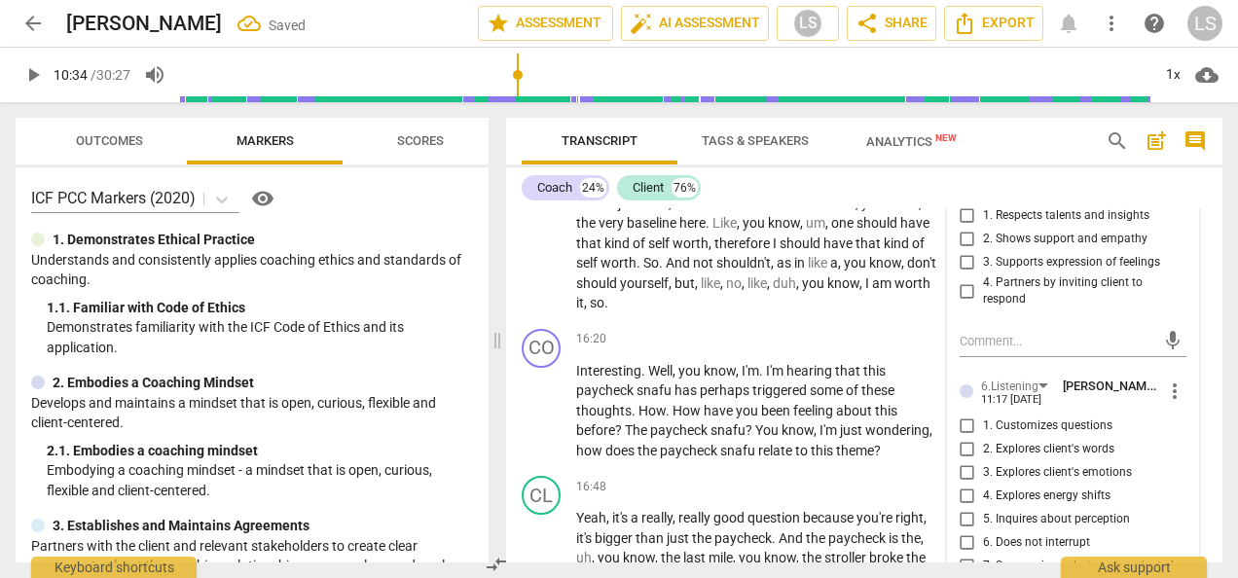
click at [961, 303] on input "4. Partners by inviting client to respond" at bounding box center [966, 290] width 31 height 23
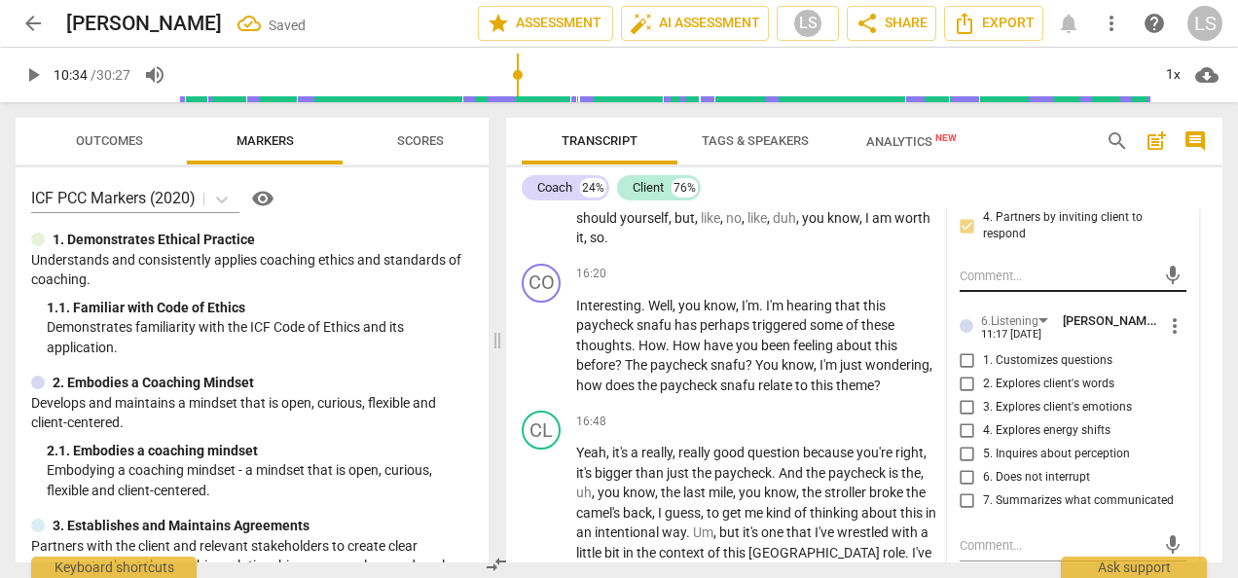
scroll to position [7238, 0]
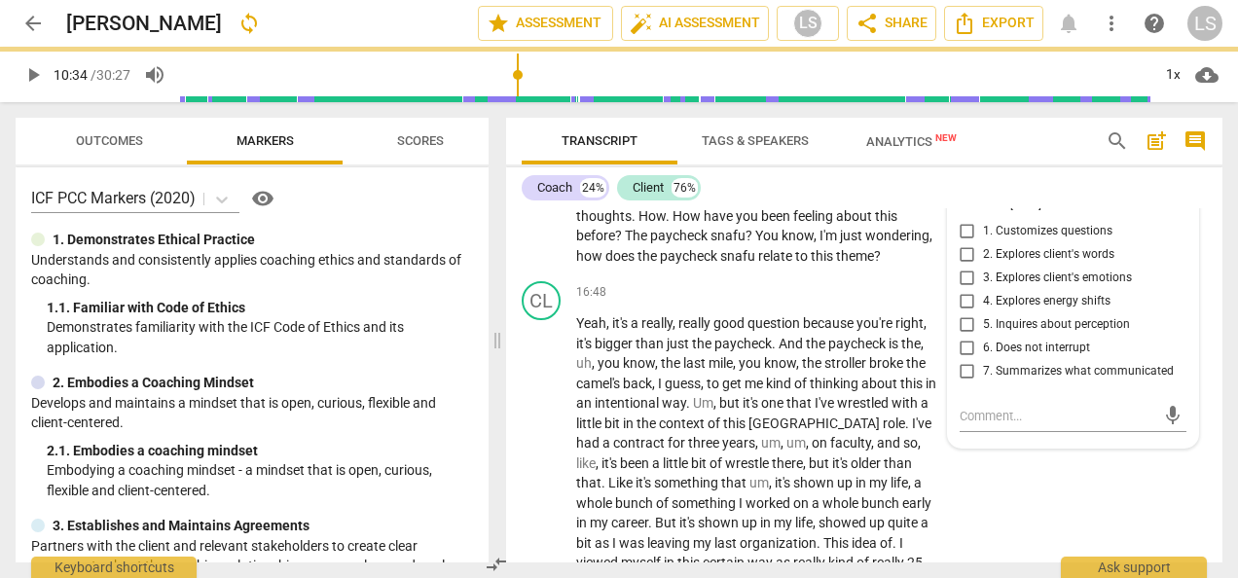
click at [967, 337] on input "5. Inquires about perception" at bounding box center [966, 324] width 31 height 23
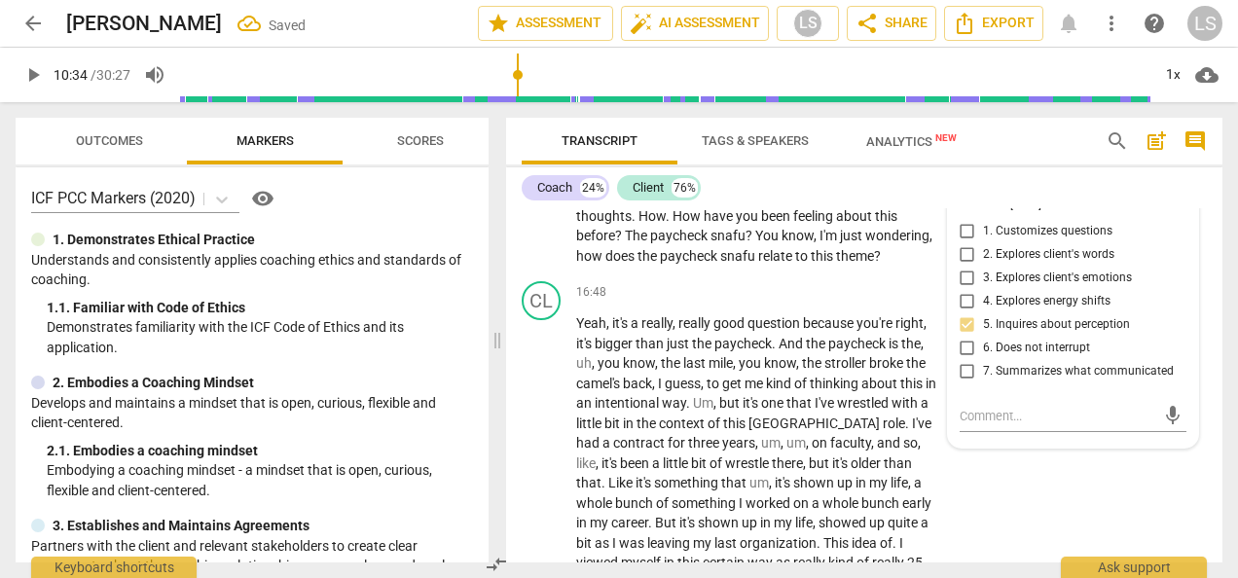
click at [962, 337] on input "5. Inquires about perception" at bounding box center [966, 324] width 31 height 23
click at [965, 383] on input "7. Summarizes what communicated" at bounding box center [966, 371] width 31 height 23
click at [829, 155] on div "+ Add competency" at bounding box center [869, 144] width 116 height 19
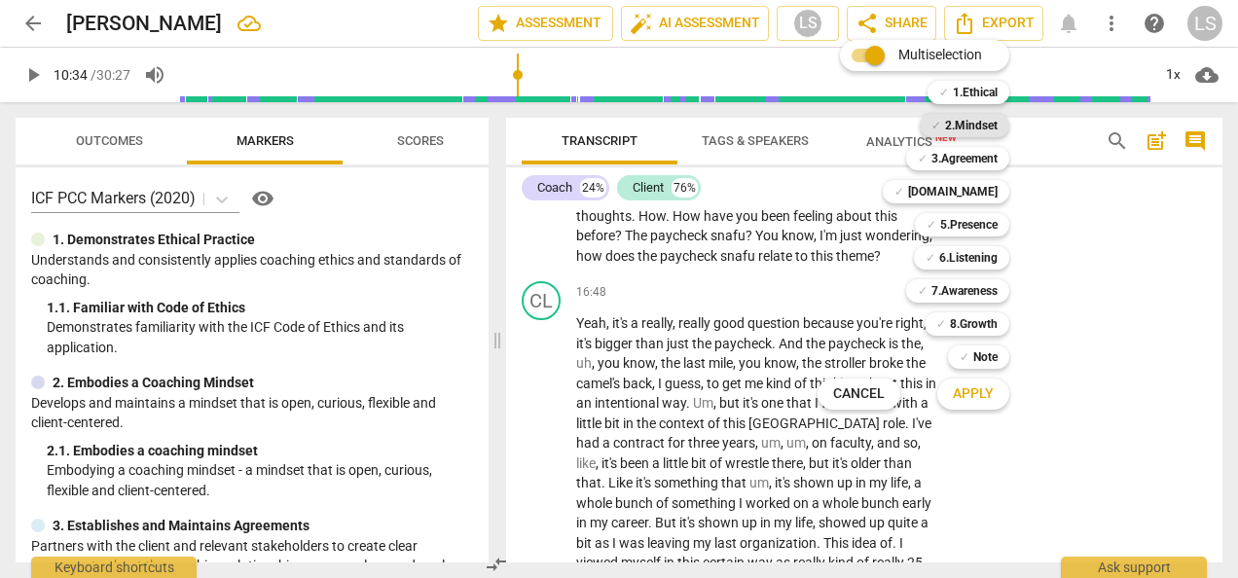
click at [978, 125] on b "2.Mindset" at bounding box center [971, 125] width 53 height 23
click at [952, 246] on b "6.Listening" at bounding box center [968, 257] width 58 height 23
click at [957, 288] on b "7.Awareness" at bounding box center [964, 290] width 66 height 23
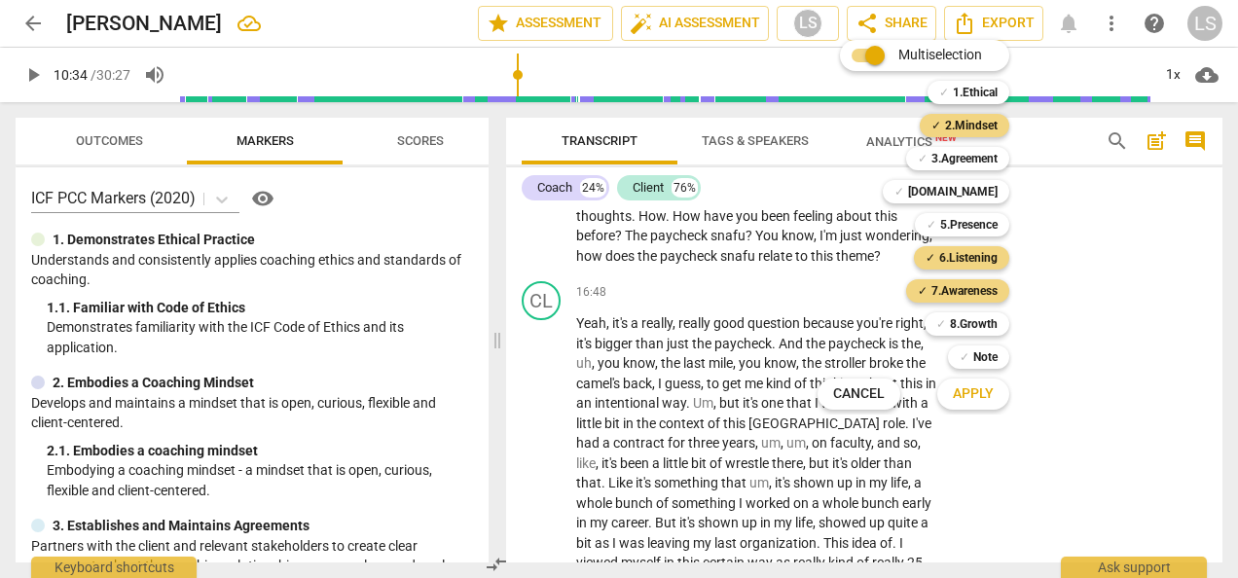
click at [971, 391] on span "Apply" at bounding box center [972, 393] width 41 height 19
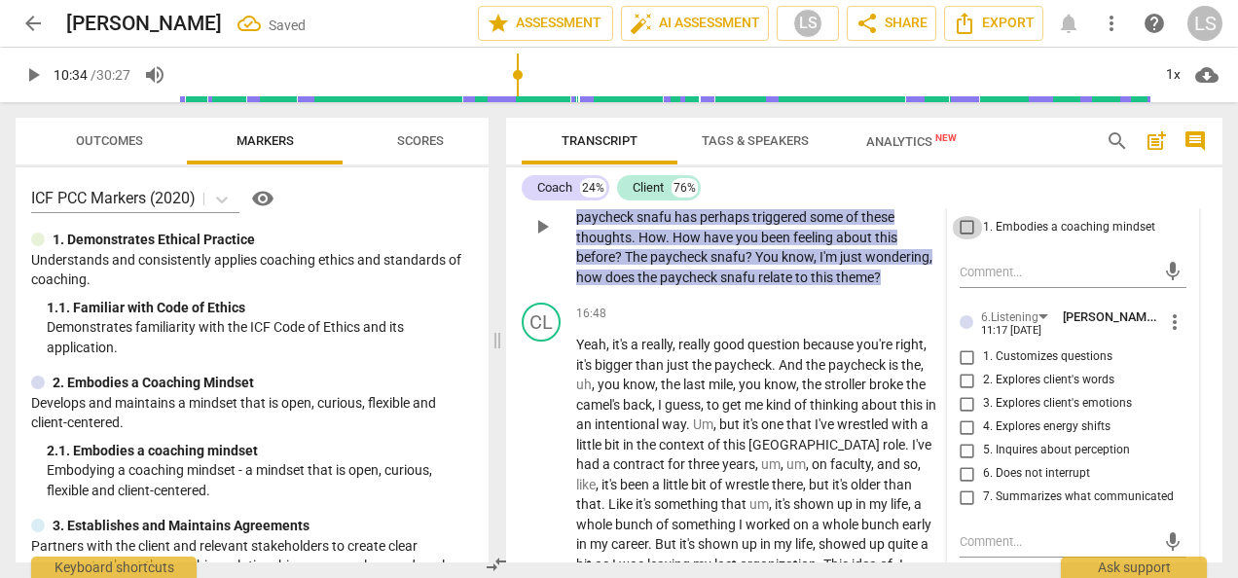
click at [970, 239] on input "1. Embodies a coaching mindset" at bounding box center [966, 227] width 31 height 23
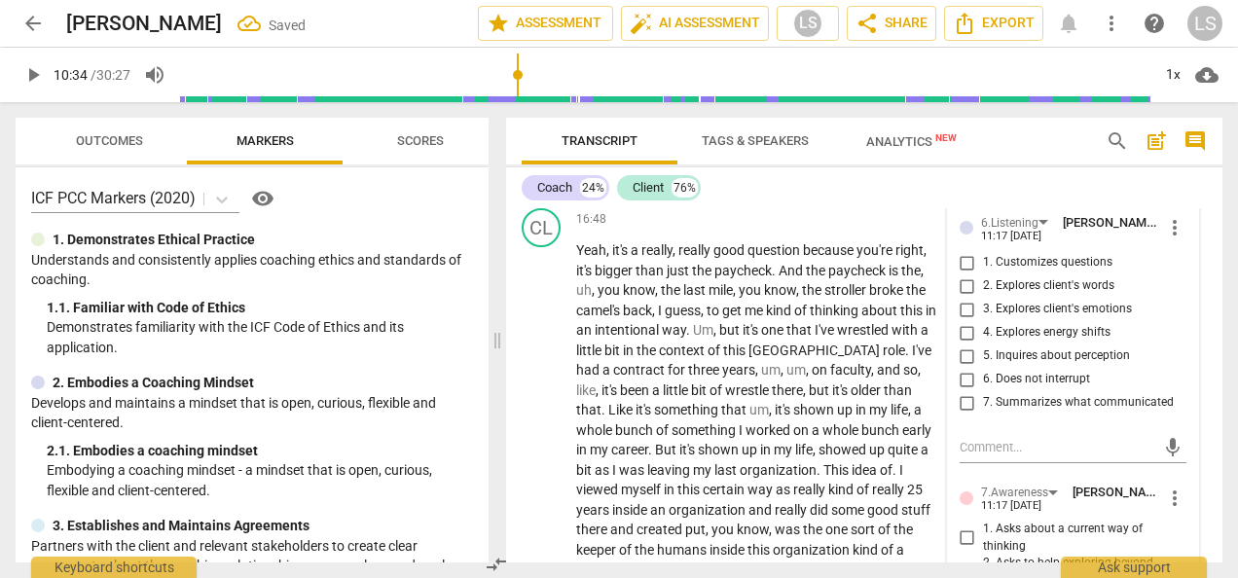
scroll to position [7336, 0]
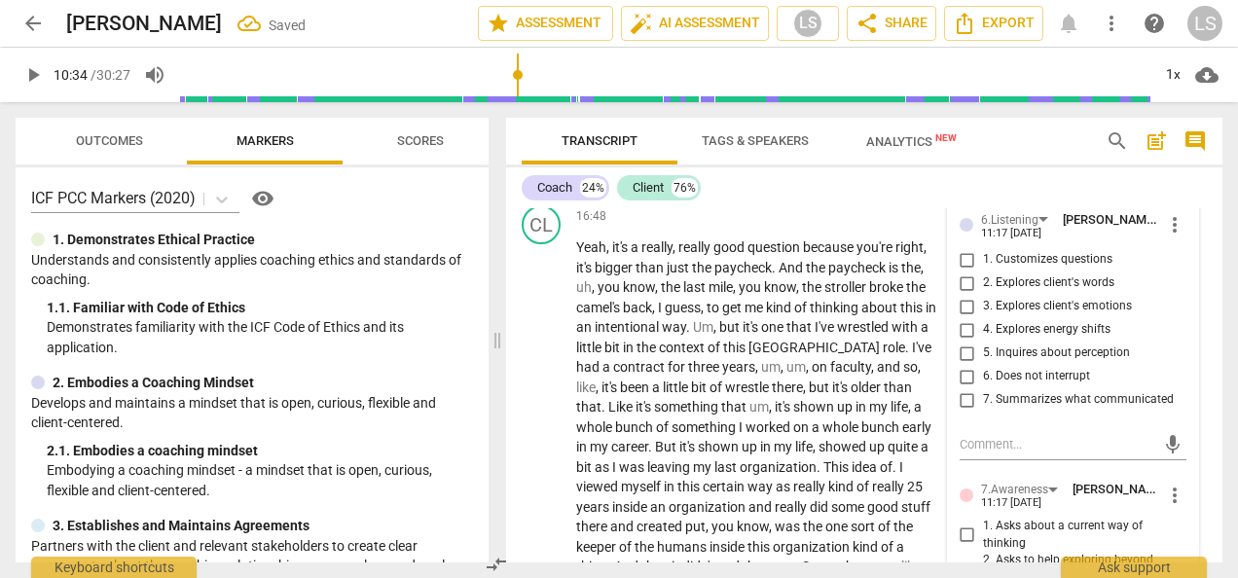
click at [961, 365] on input "5. Inquires about perception" at bounding box center [966, 352] width 31 height 23
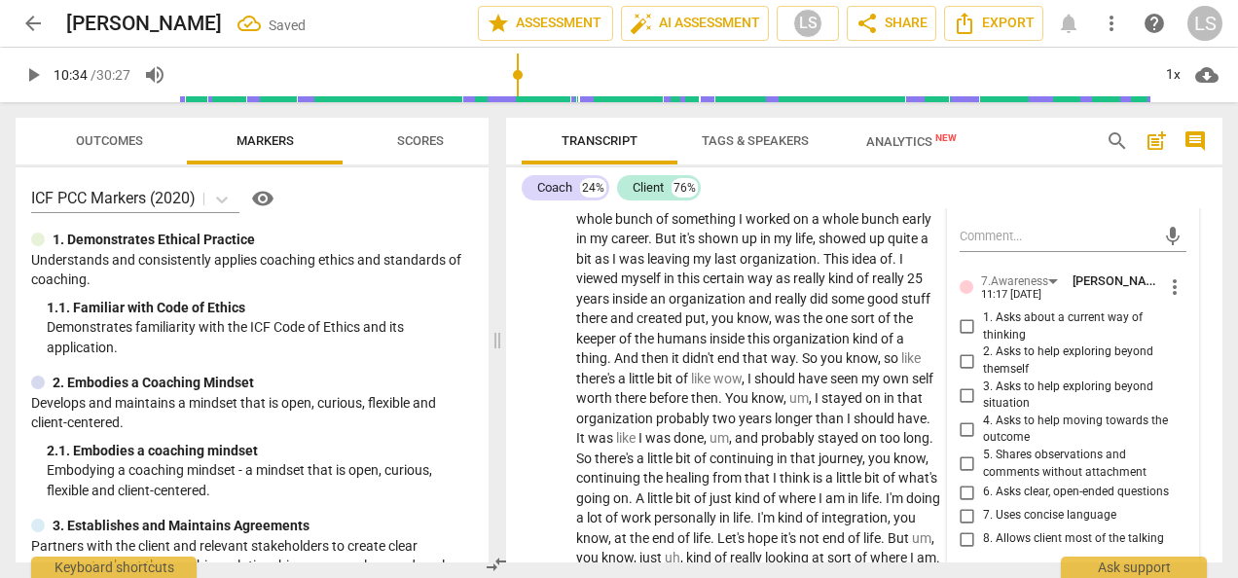
scroll to position [7627, 0]
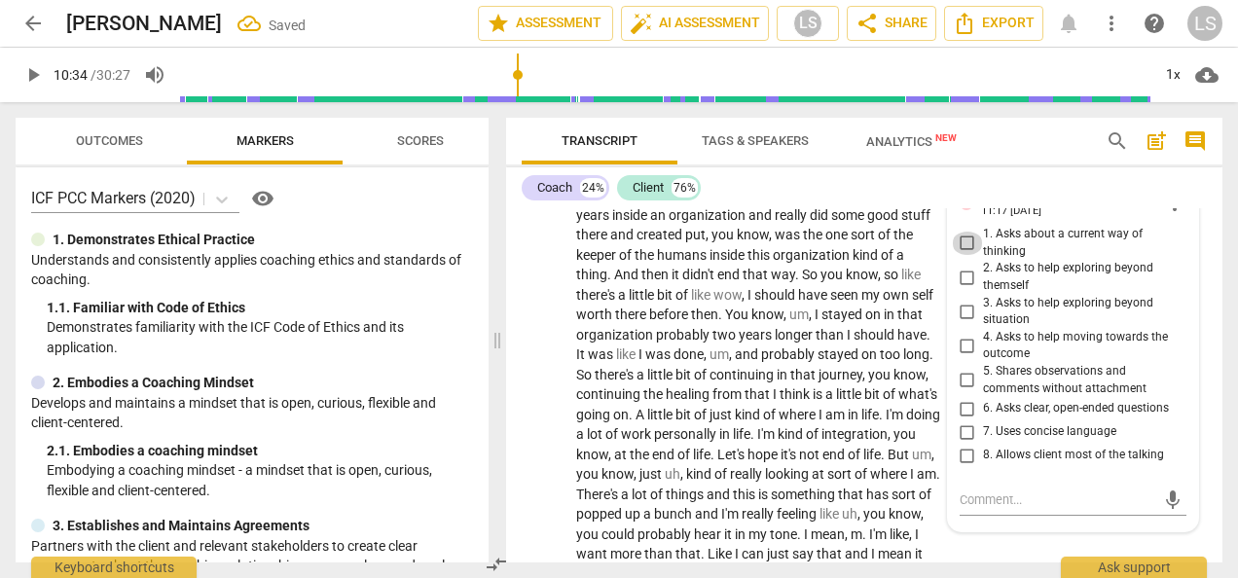
click at [969, 255] on input "1. Asks about a current way of thinking" at bounding box center [966, 243] width 31 height 23
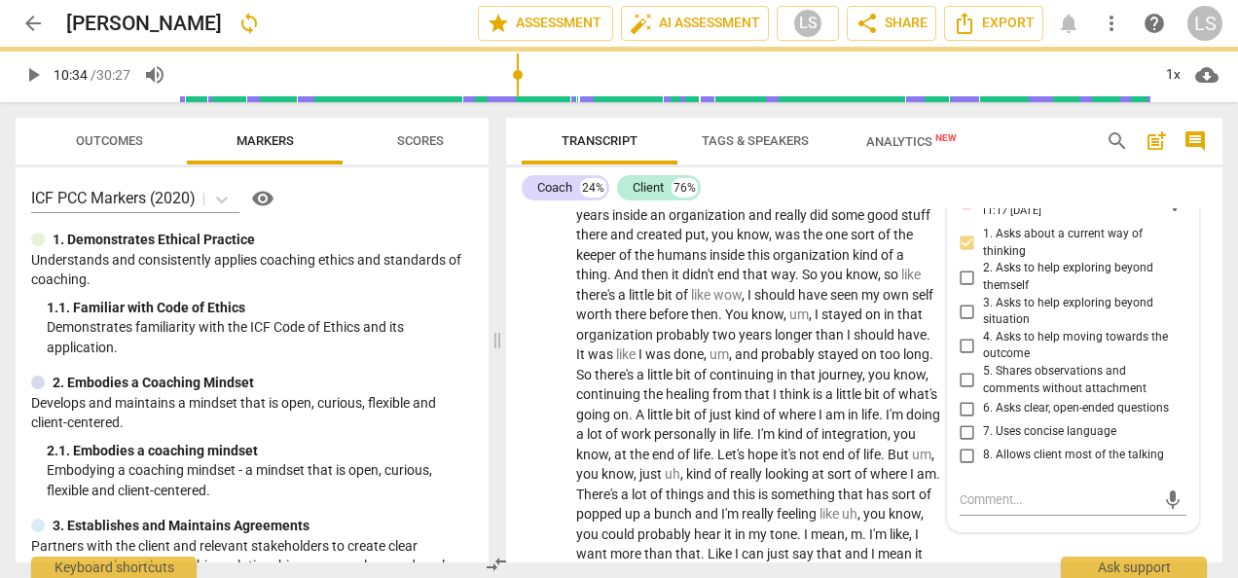
drag, startPoint x: 968, startPoint y: 488, endPoint x: 1073, endPoint y: 472, distance: 106.4
click at [968, 420] on input "6. Asks clear, open-ended questions" at bounding box center [966, 408] width 31 height 23
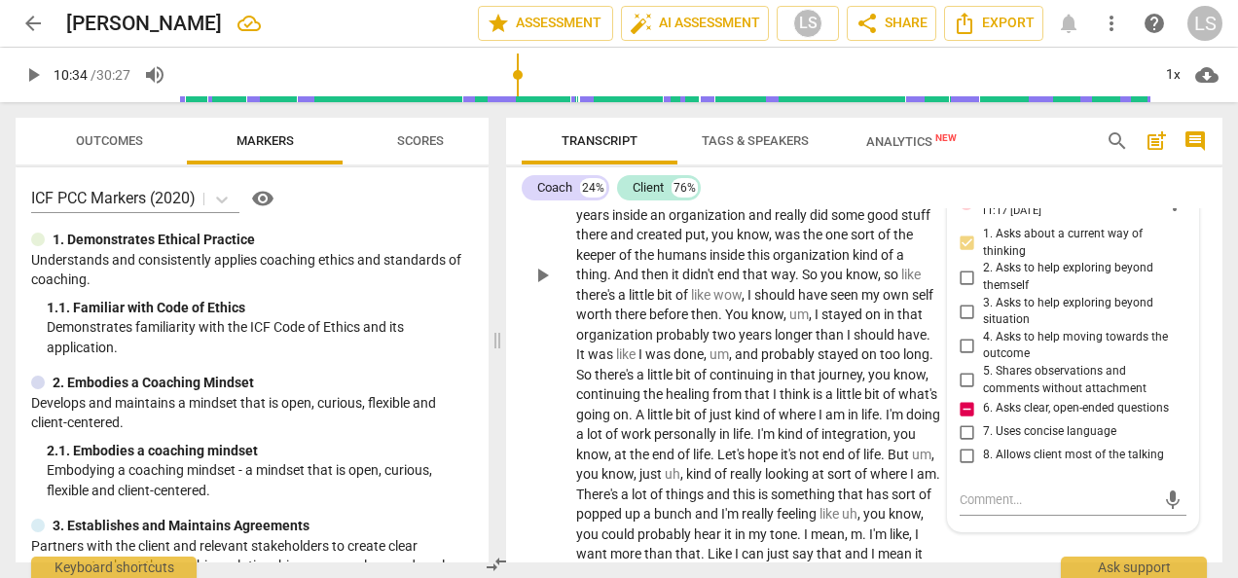
scroll to position [8017, 0]
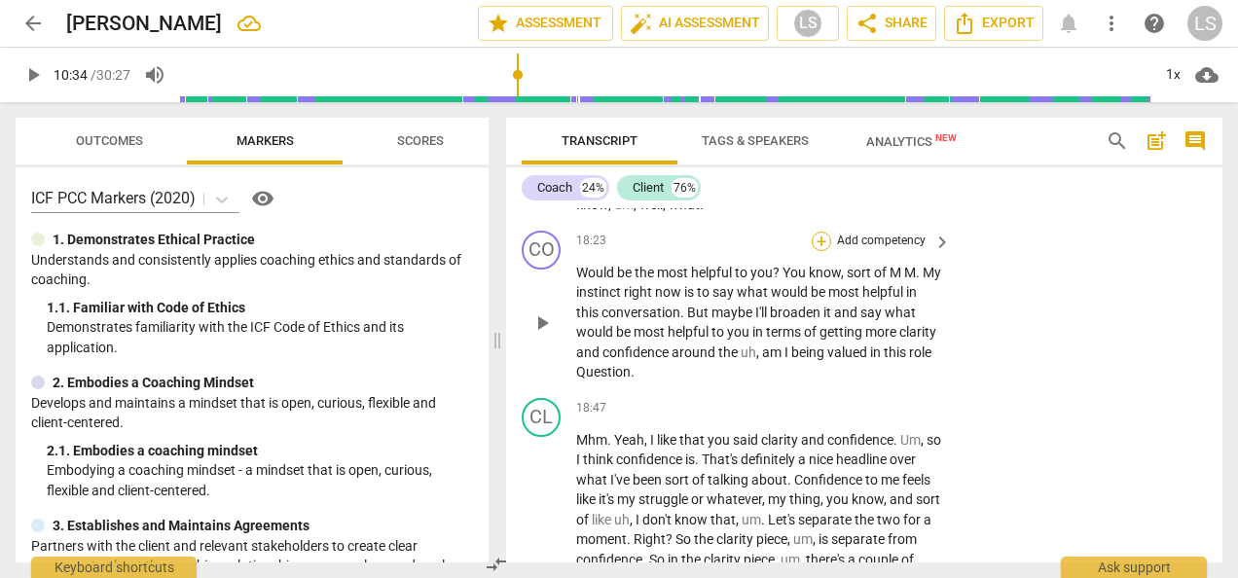
click at [820, 251] on div "+" at bounding box center [820, 241] width 19 height 19
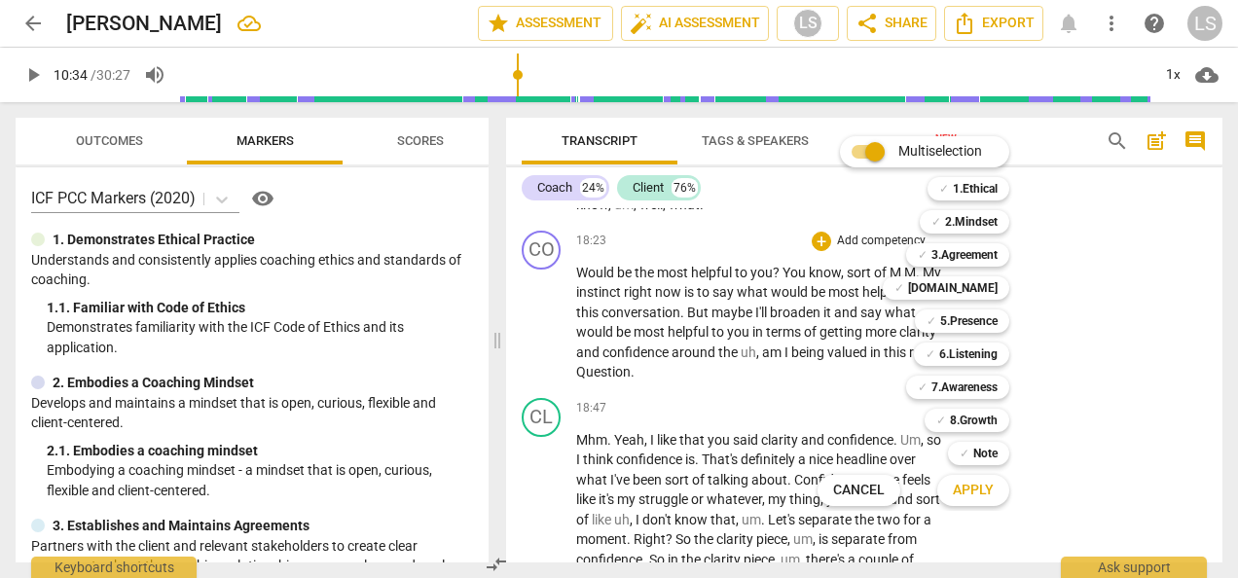
drag, startPoint x: 938, startPoint y: 329, endPoint x: 950, endPoint y: 307, distance: 24.4
click at [940, 329] on b "5.Presence" at bounding box center [968, 320] width 57 height 23
click at [967, 222] on b "2.Mindset" at bounding box center [971, 221] width 53 height 23
click at [979, 497] on span "Apply" at bounding box center [972, 490] width 41 height 19
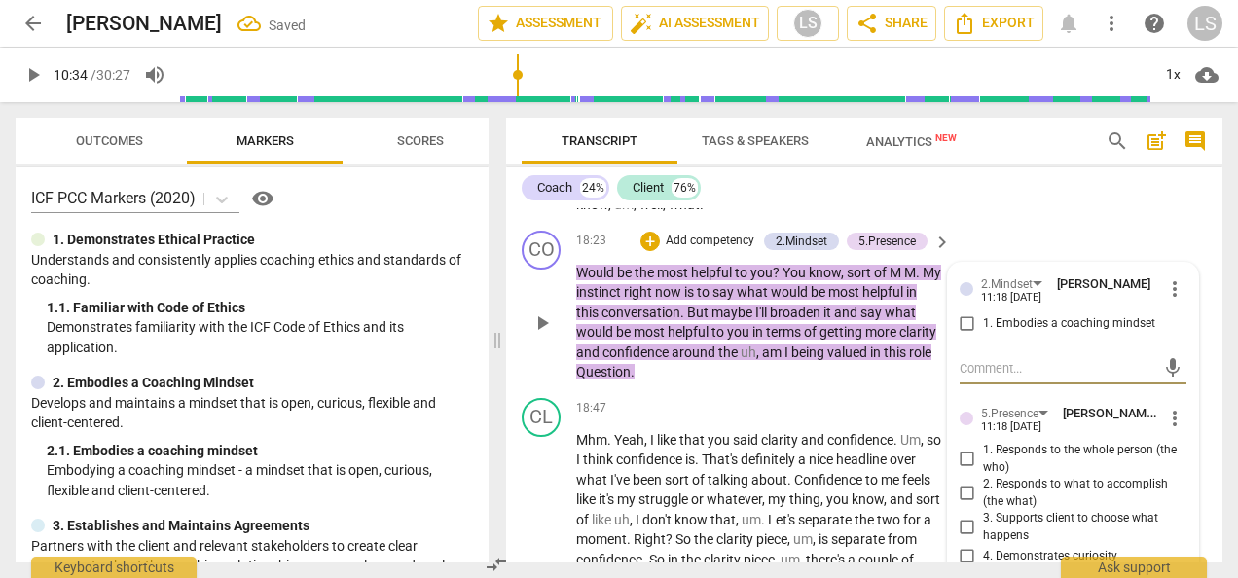
click at [948, 407] on div "2.Mindset [PERSON_NAME] 11:18 [DATE] more_vert 1. Embodies a coaching mindset m…" at bounding box center [1073, 459] width 250 height 393
click at [967, 336] on input "1. Embodies a coaching mindset" at bounding box center [966, 323] width 31 height 23
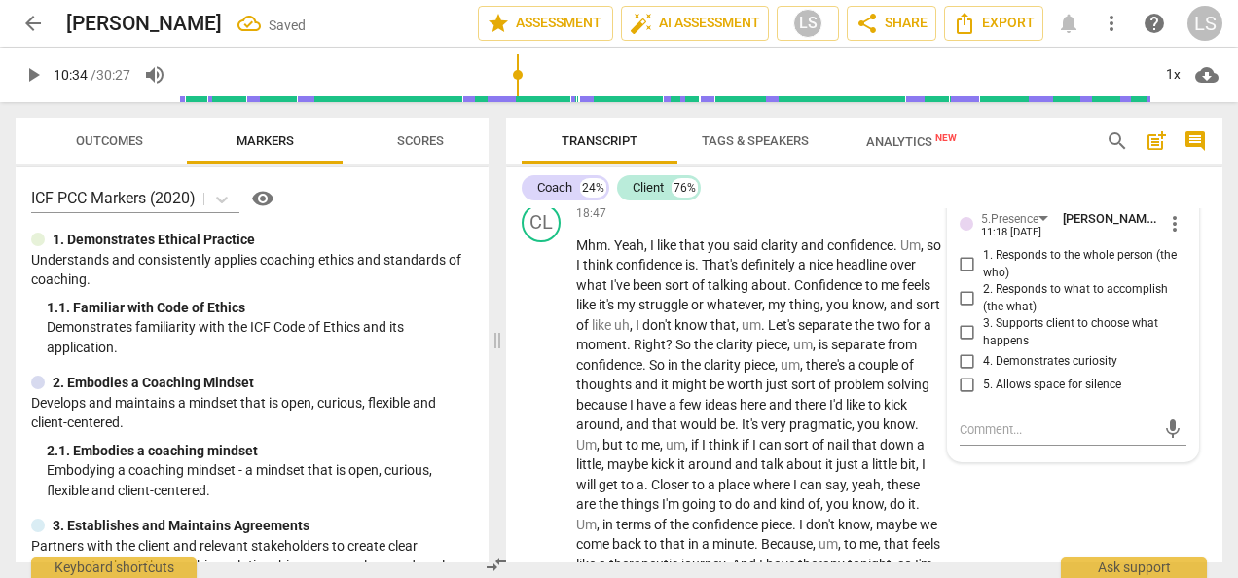
drag, startPoint x: 965, startPoint y: 409, endPoint x: 975, endPoint y: 408, distance: 9.8
click at [967, 344] on input "3. Supports client to choose what happens" at bounding box center [966, 332] width 31 height 23
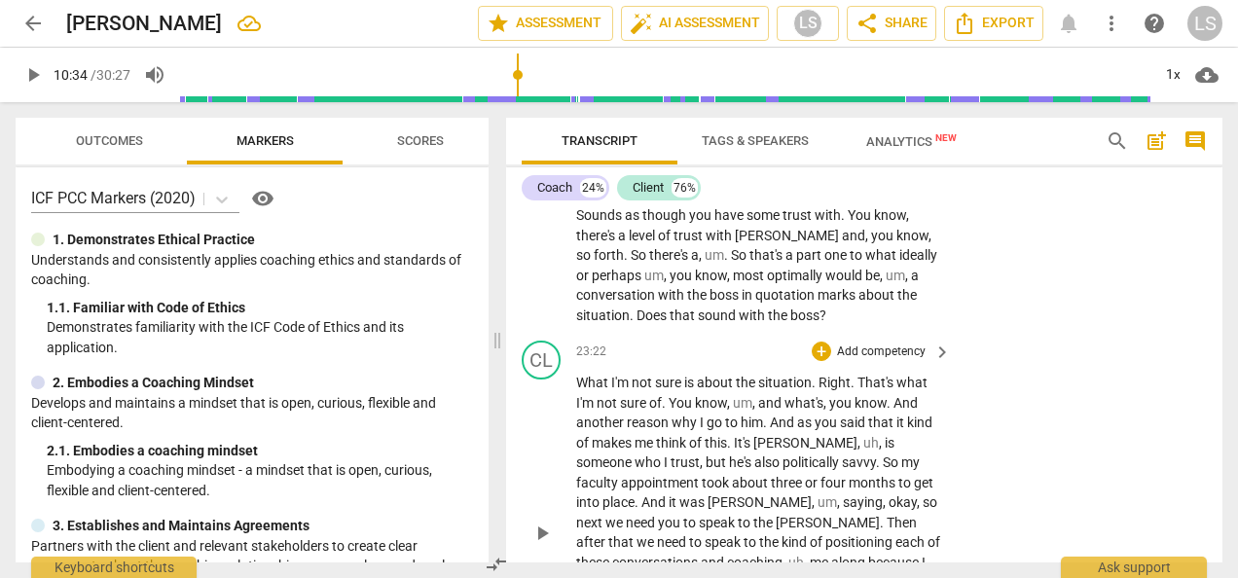
scroll to position [9962, 0]
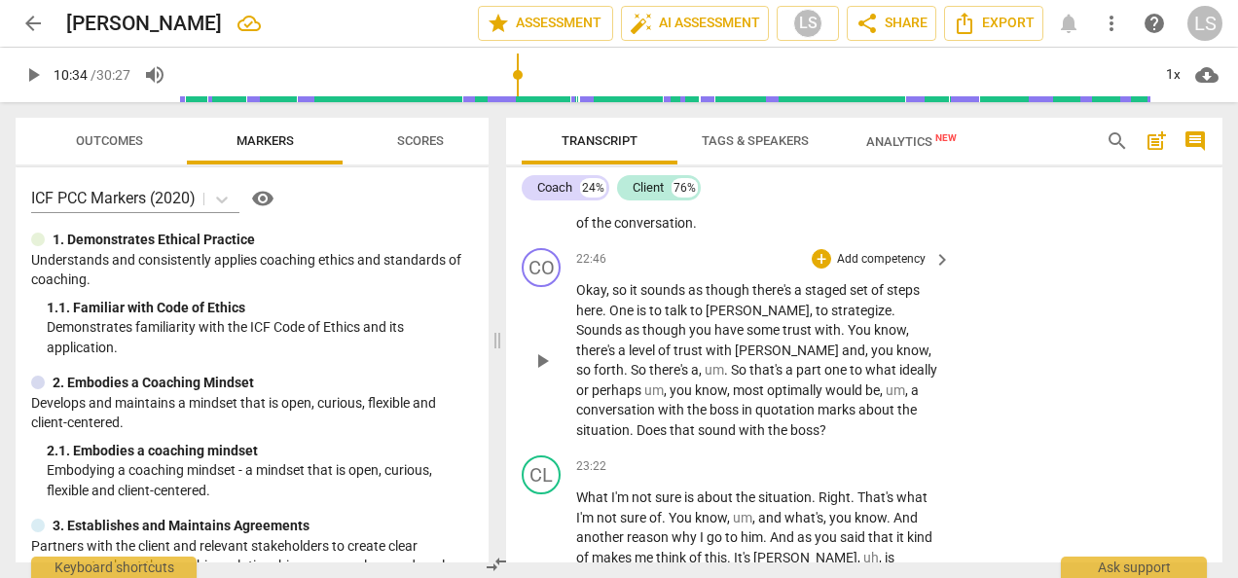
click at [829, 269] on div "+ Add competency" at bounding box center [869, 258] width 116 height 19
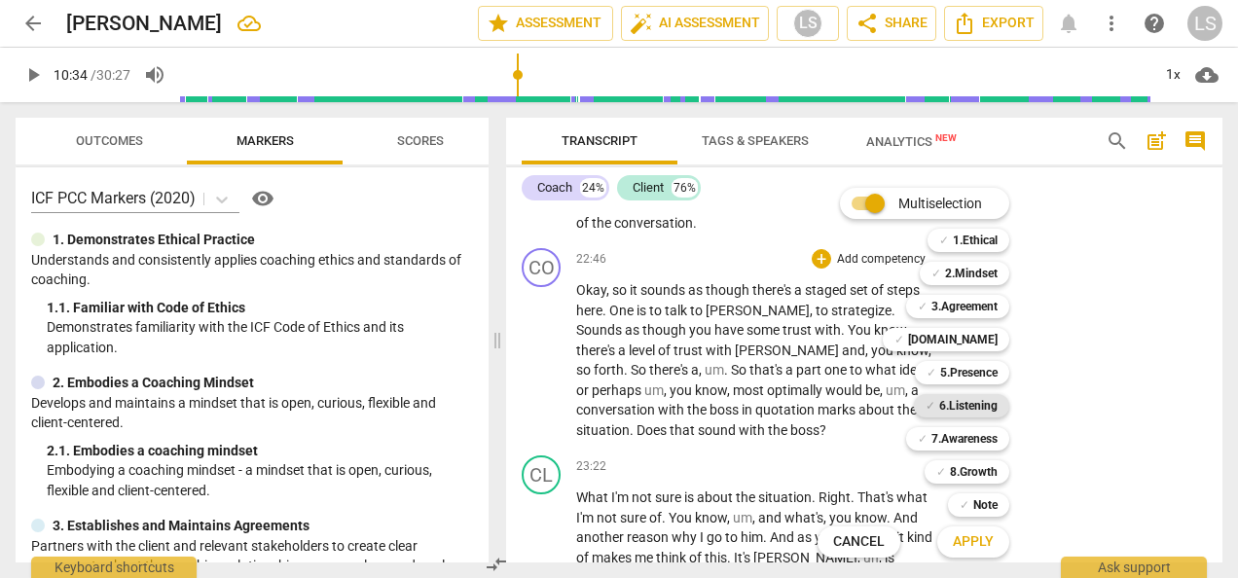
click at [962, 398] on b "6.Listening" at bounding box center [968, 405] width 58 height 23
click at [975, 333] on b "[DOMAIN_NAME]" at bounding box center [953, 339] width 90 height 23
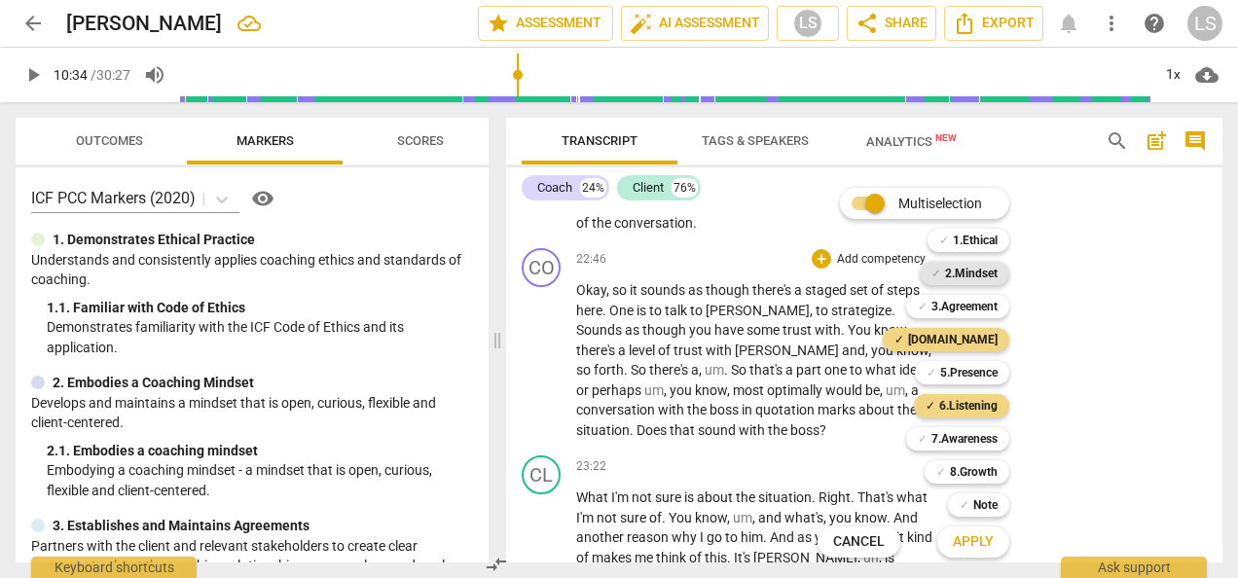
click at [963, 272] on b "2.Mindset" at bounding box center [971, 273] width 53 height 23
click at [968, 533] on span "Apply" at bounding box center [972, 541] width 41 height 19
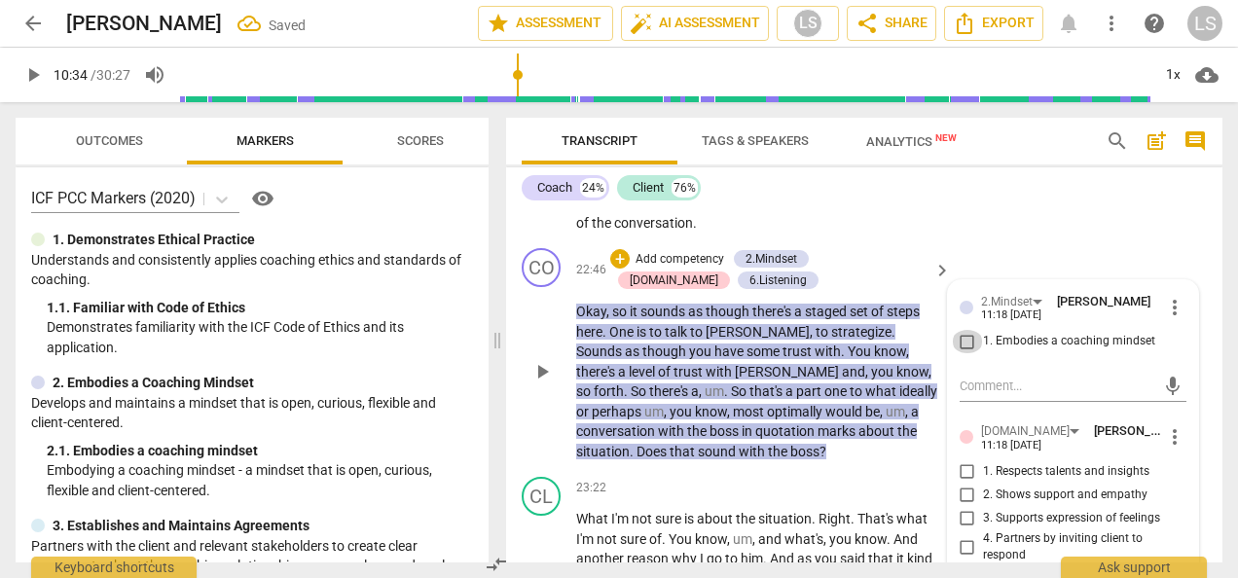
click at [968, 353] on input "1. Embodies a coaching mindset" at bounding box center [966, 341] width 31 height 23
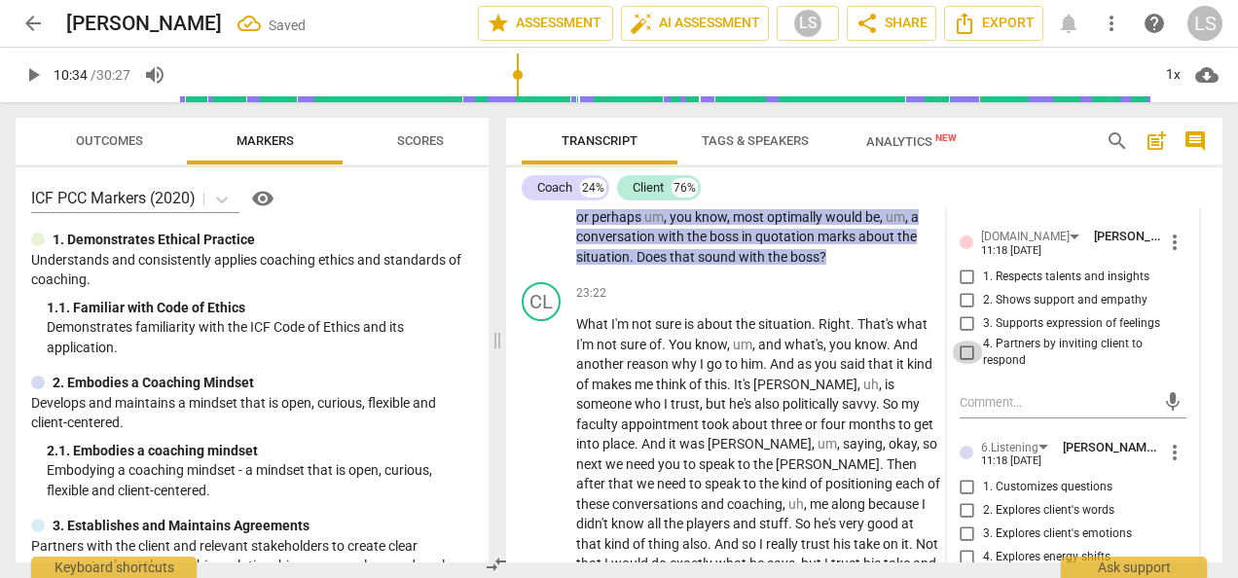
click at [961, 364] on input "4. Partners by inviting client to respond" at bounding box center [966, 352] width 31 height 23
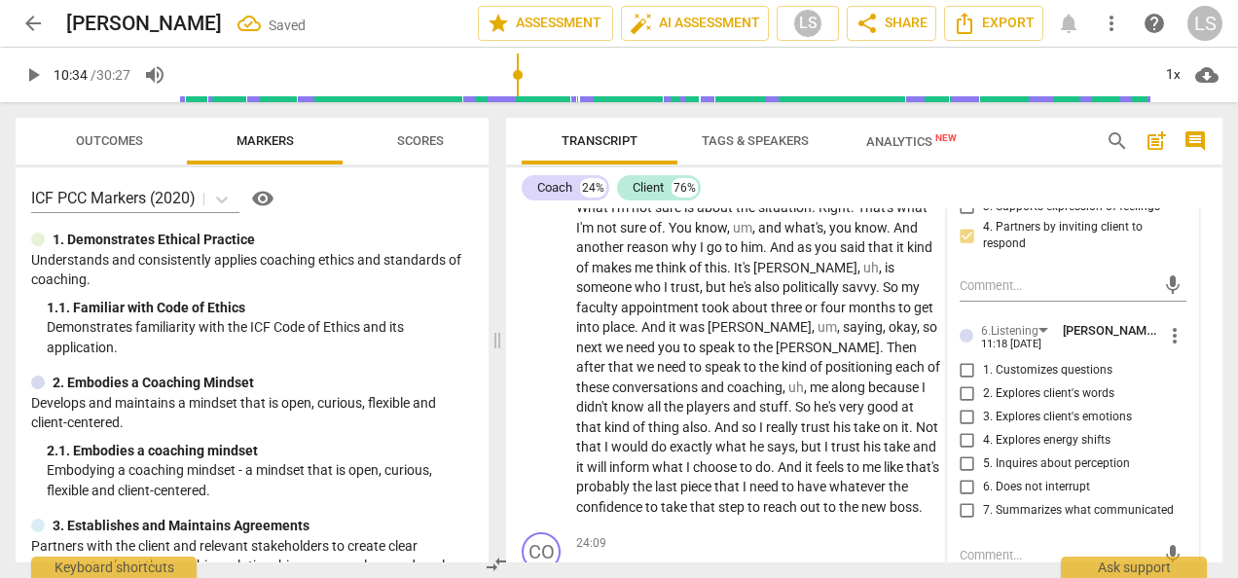
scroll to position [10449, 0]
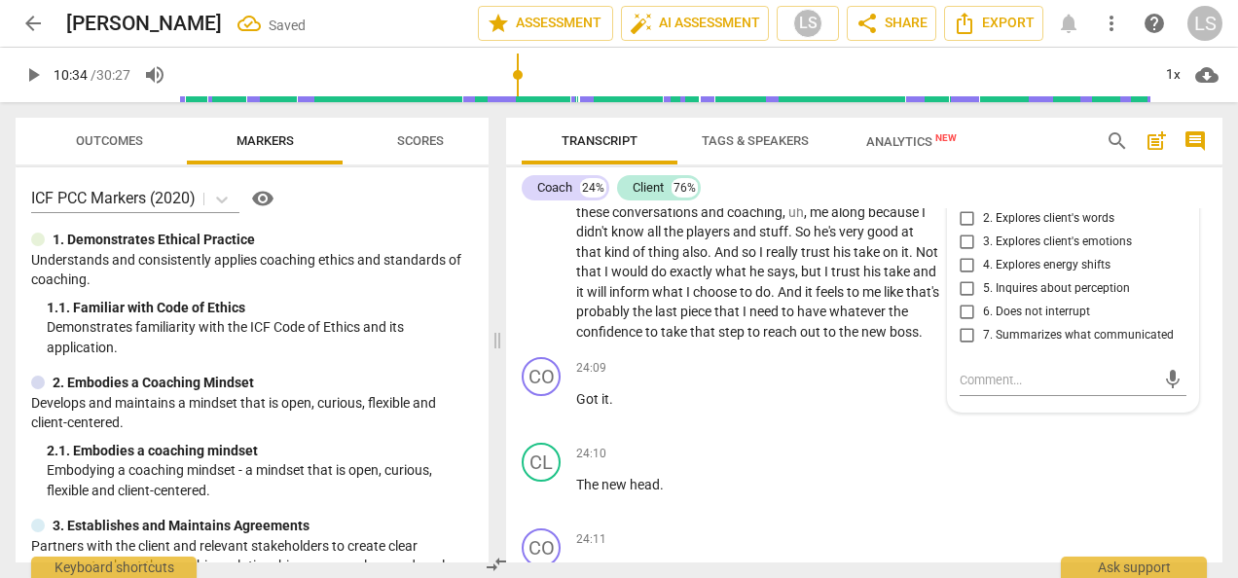
click at [959, 347] on input "7. Summarizes what communicated" at bounding box center [966, 335] width 31 height 23
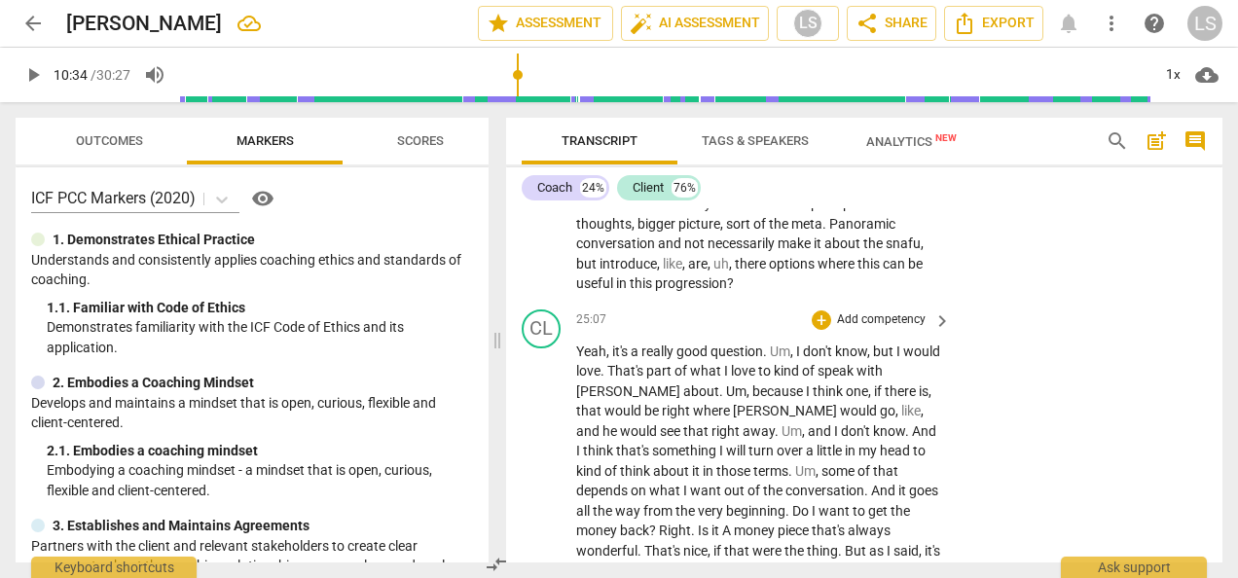
scroll to position [10741, 0]
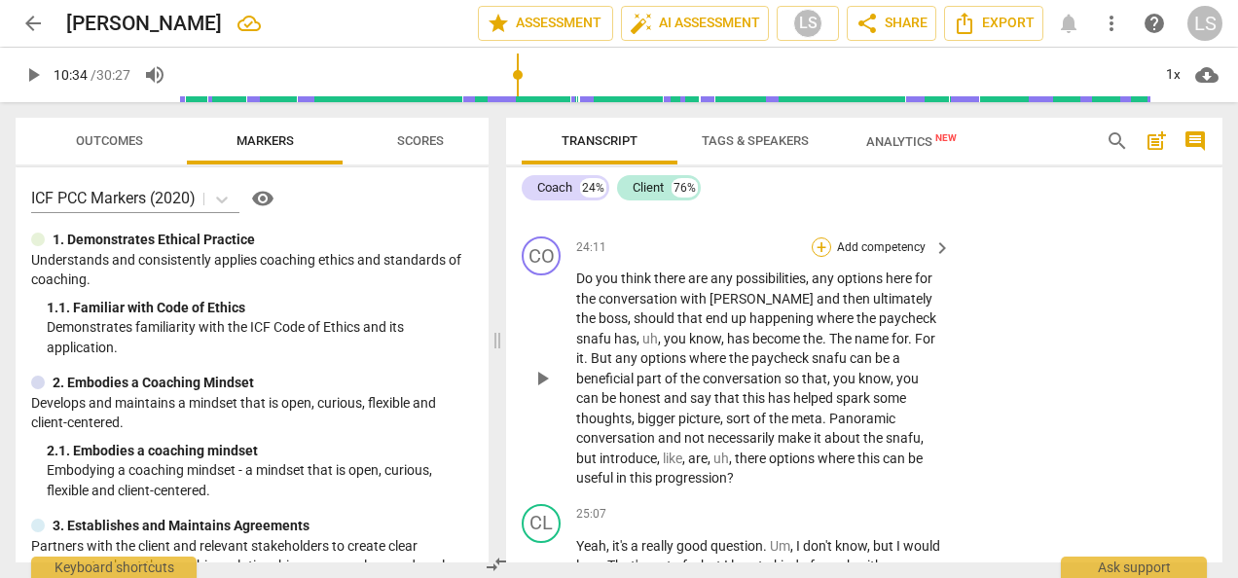
click at [813, 257] on div "+" at bounding box center [820, 246] width 19 height 19
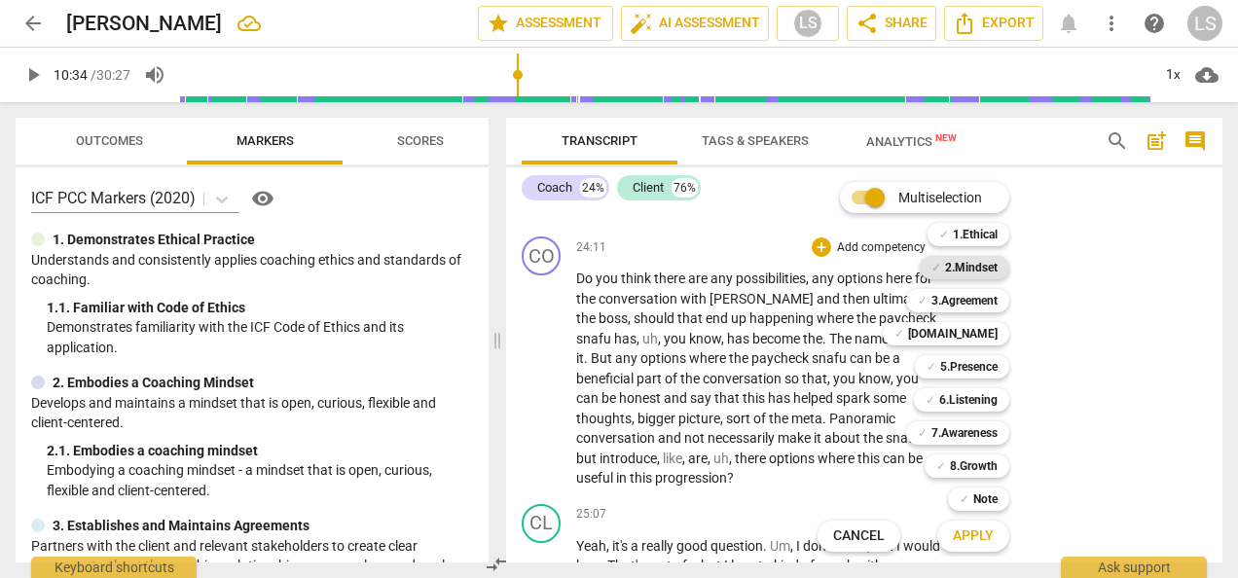
click at [975, 261] on b "2.Mindset" at bounding box center [971, 267] width 53 height 23
click at [970, 424] on b "7.Awareness" at bounding box center [964, 432] width 66 height 23
click at [961, 265] on b "2.Mindset" at bounding box center [971, 267] width 53 height 23
click at [969, 536] on span "Apply" at bounding box center [972, 535] width 41 height 19
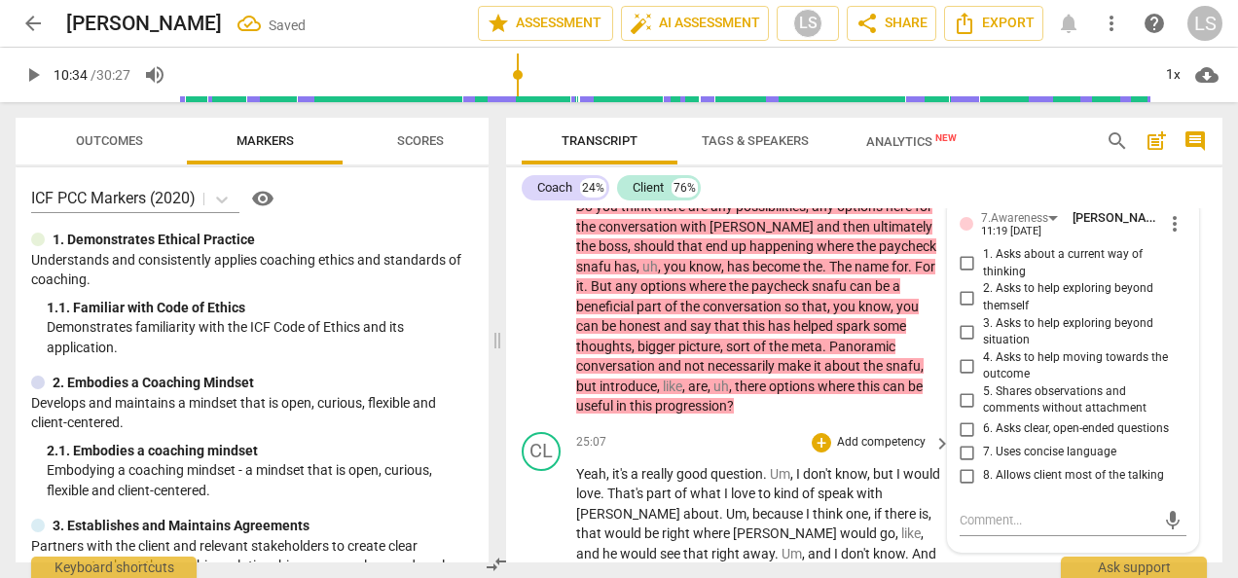
scroll to position [11073, 0]
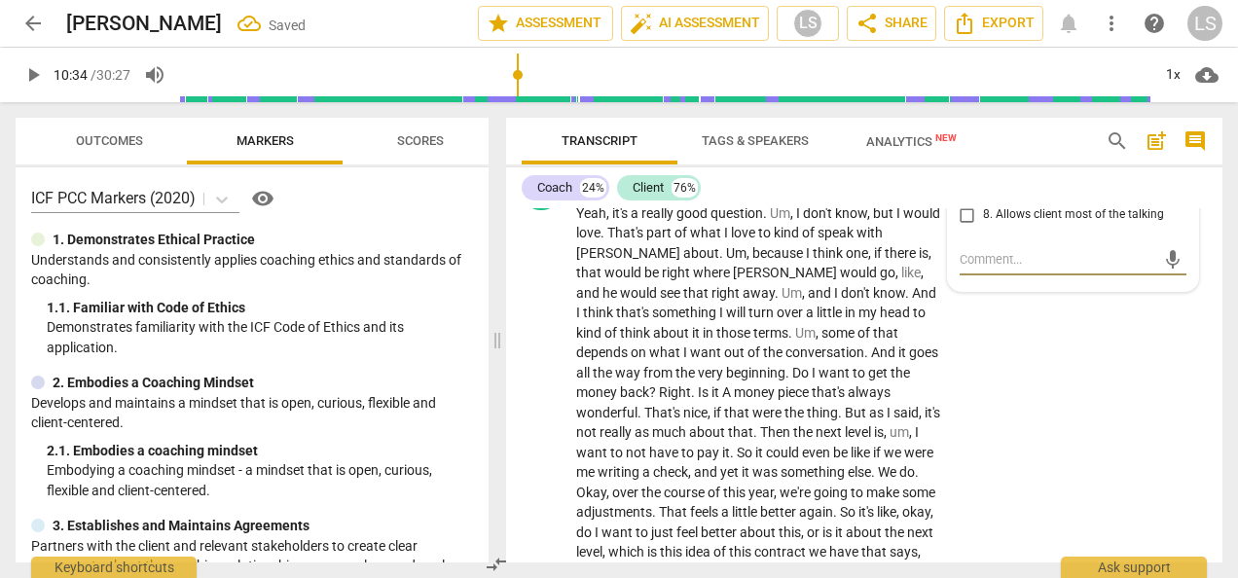
click at [963, 180] on input "6. Asks clear, open-ended questions" at bounding box center [966, 168] width 31 height 23
click at [963, 203] on input "7. Uses concise language" at bounding box center [966, 191] width 31 height 23
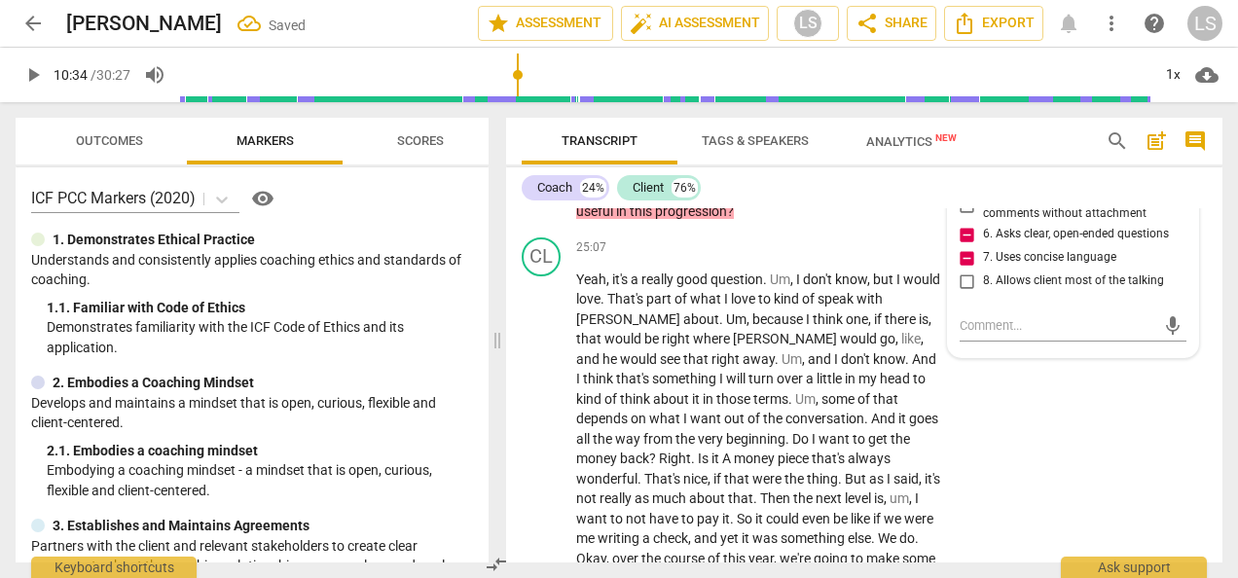
scroll to position [10976, 0]
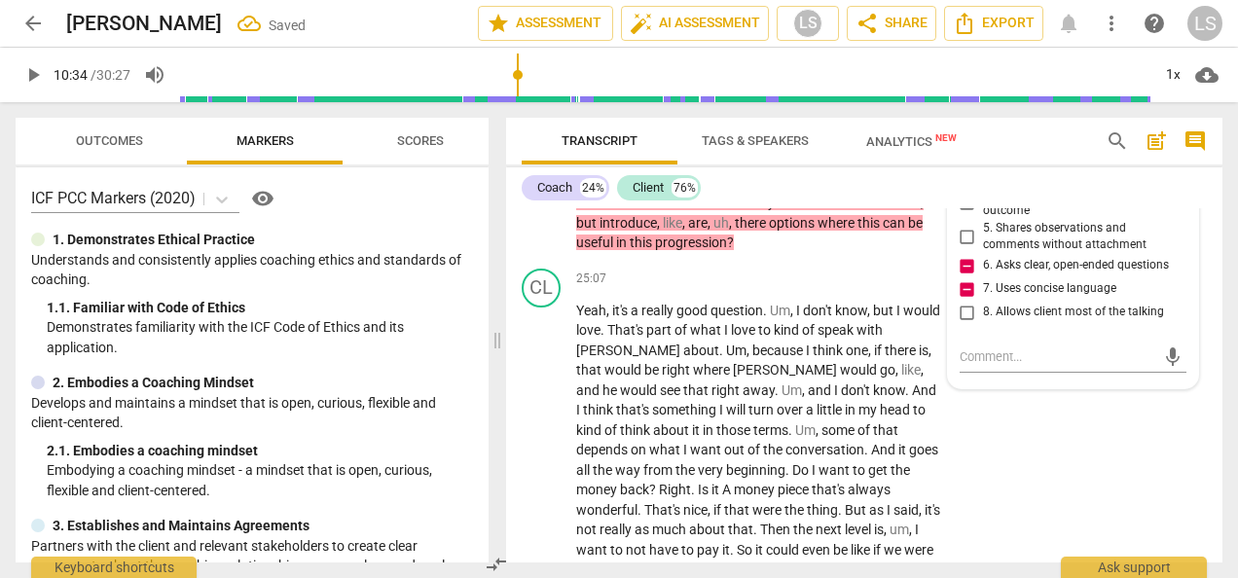
click at [965, 180] on input "3. Asks to help exploring beyond situation" at bounding box center [966, 168] width 31 height 23
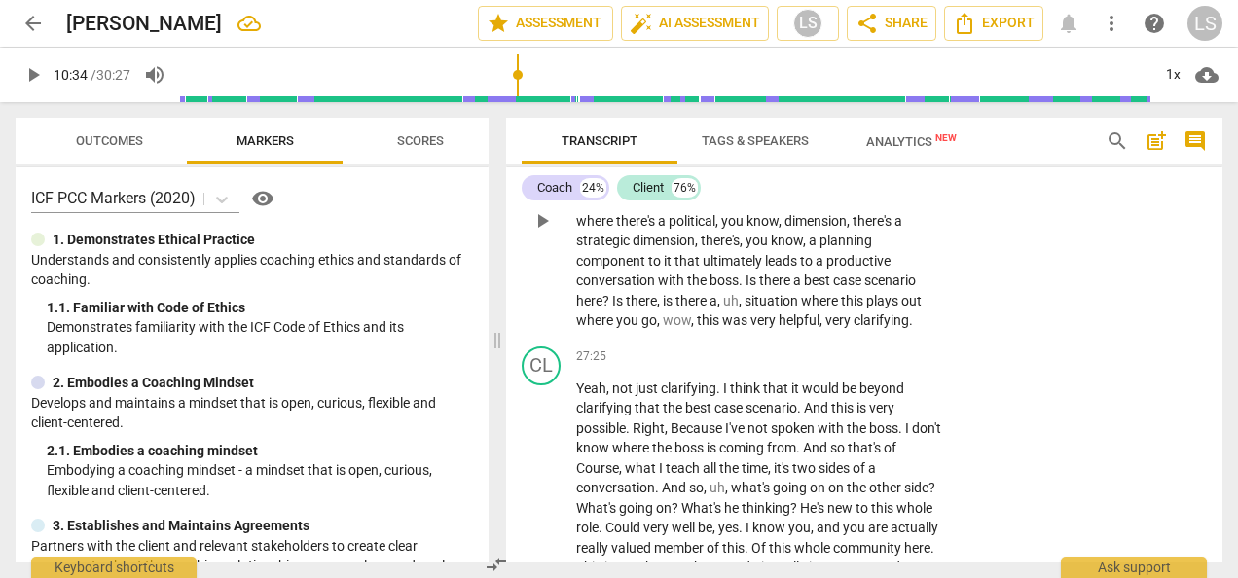
scroll to position [11852, 0]
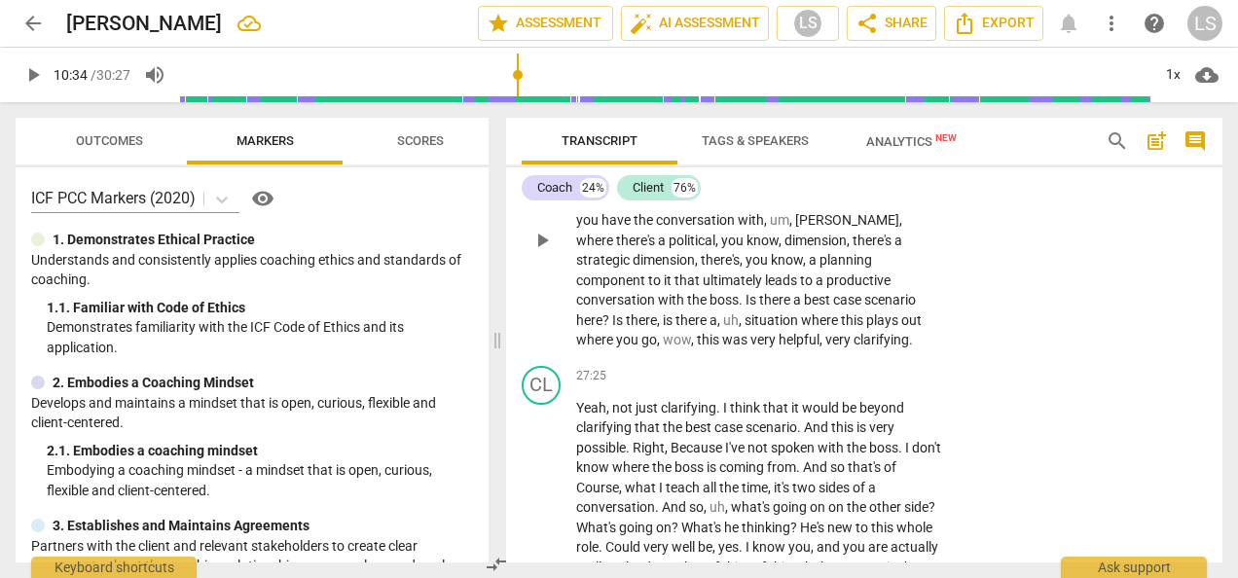
click at [825, 119] on div "+" at bounding box center [820, 108] width 19 height 19
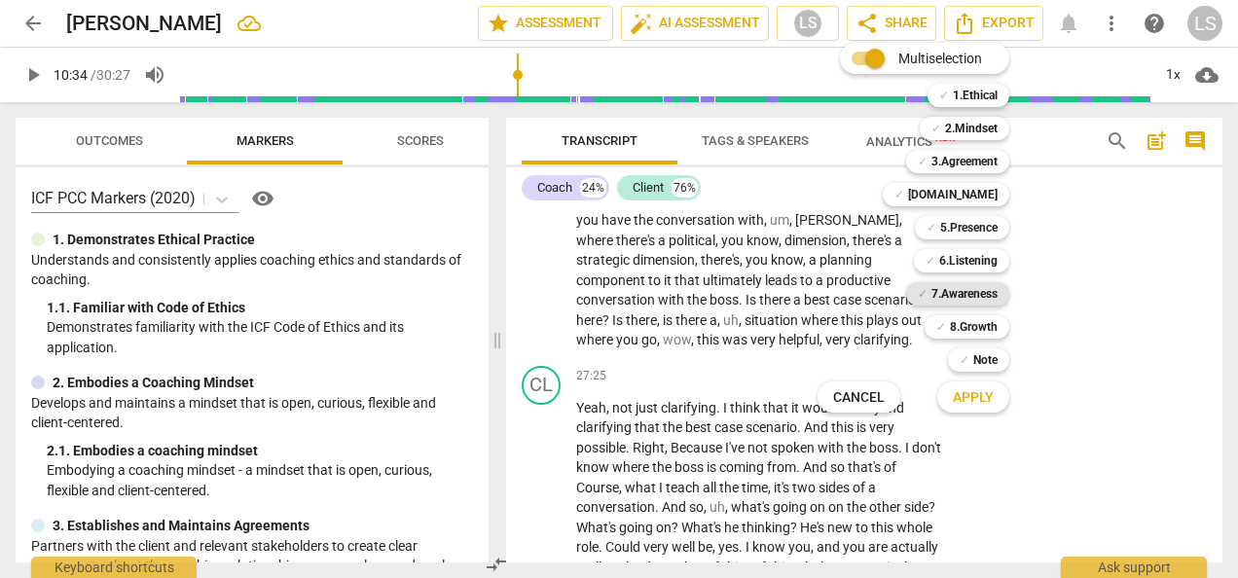
click at [971, 294] on b "7.Awareness" at bounding box center [964, 293] width 66 height 23
click at [970, 403] on span "Apply" at bounding box center [972, 397] width 41 height 19
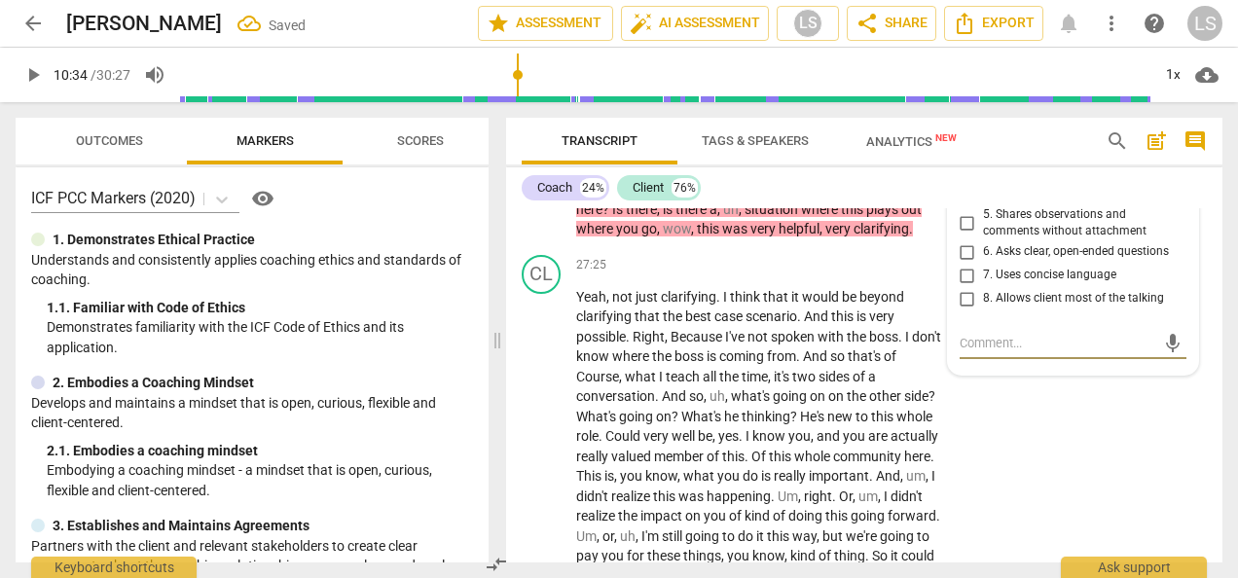
scroll to position [11942, 0]
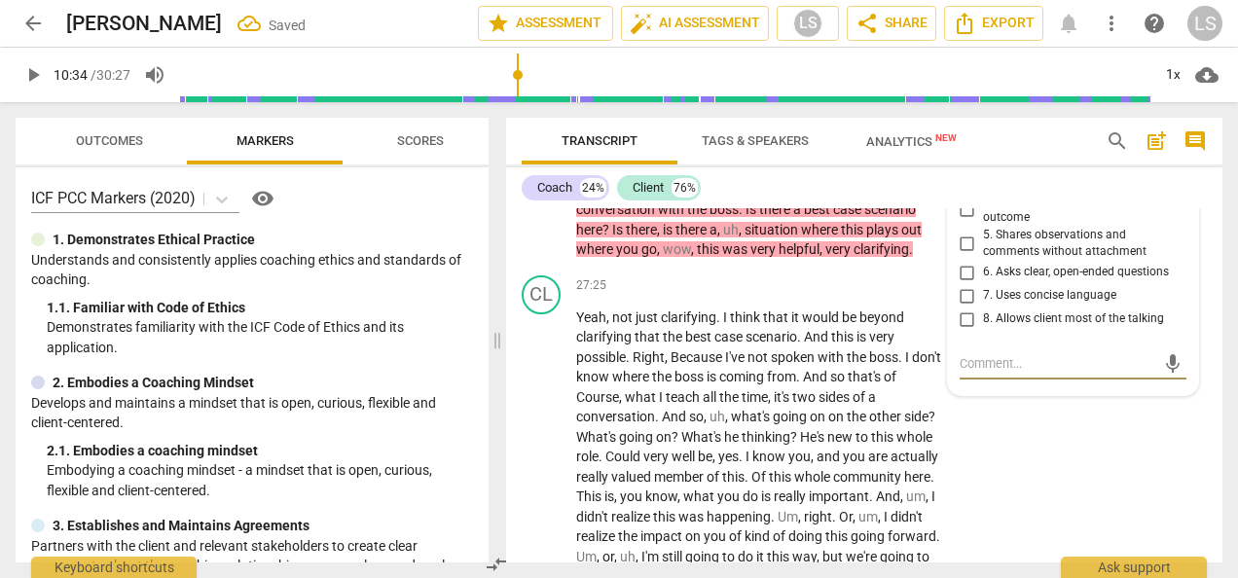
click at [957, 187] on input "3. Asks to help exploring beyond situation" at bounding box center [966, 174] width 31 height 23
click at [961, 284] on input "6. Asks clear, open-ended questions" at bounding box center [966, 272] width 31 height 23
click at [965, 307] on input "7. Uses concise language" at bounding box center [966, 295] width 31 height 23
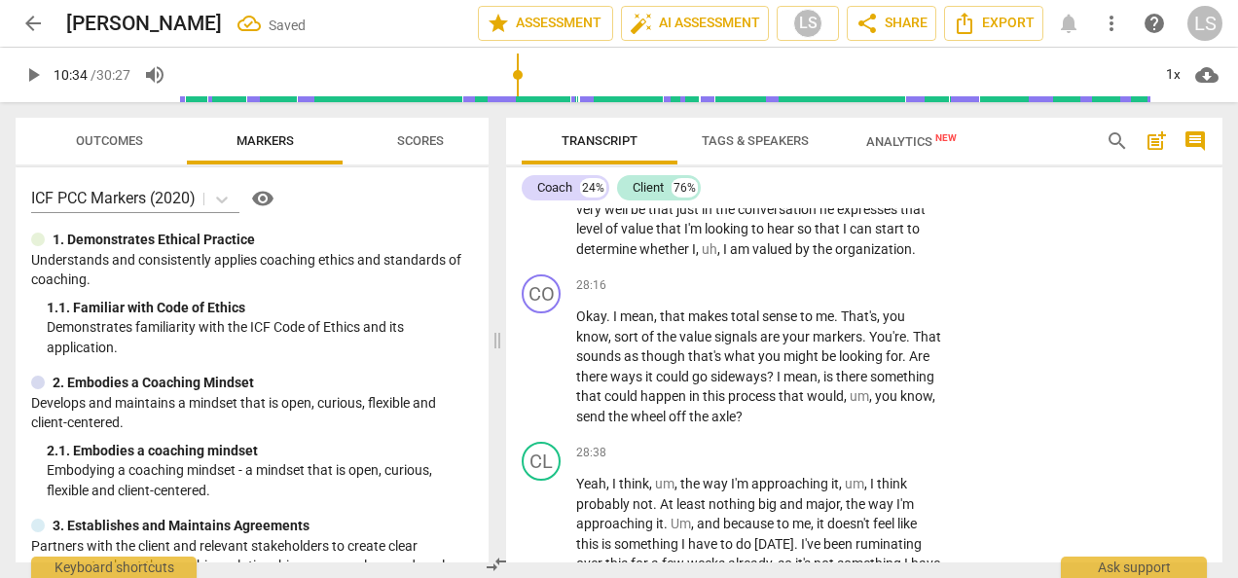
scroll to position [12331, 0]
click at [811, 293] on div "+" at bounding box center [820, 282] width 19 height 19
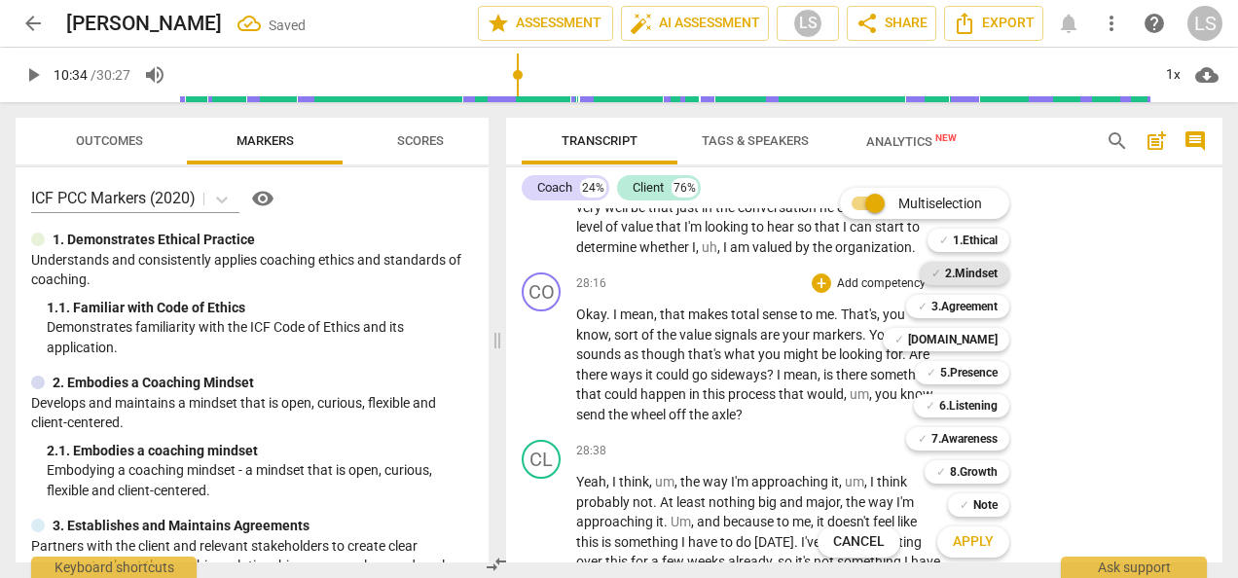
click at [960, 269] on b "2.Mindset" at bounding box center [971, 273] width 53 height 23
click at [968, 342] on b "[DOMAIN_NAME]" at bounding box center [953, 339] width 90 height 23
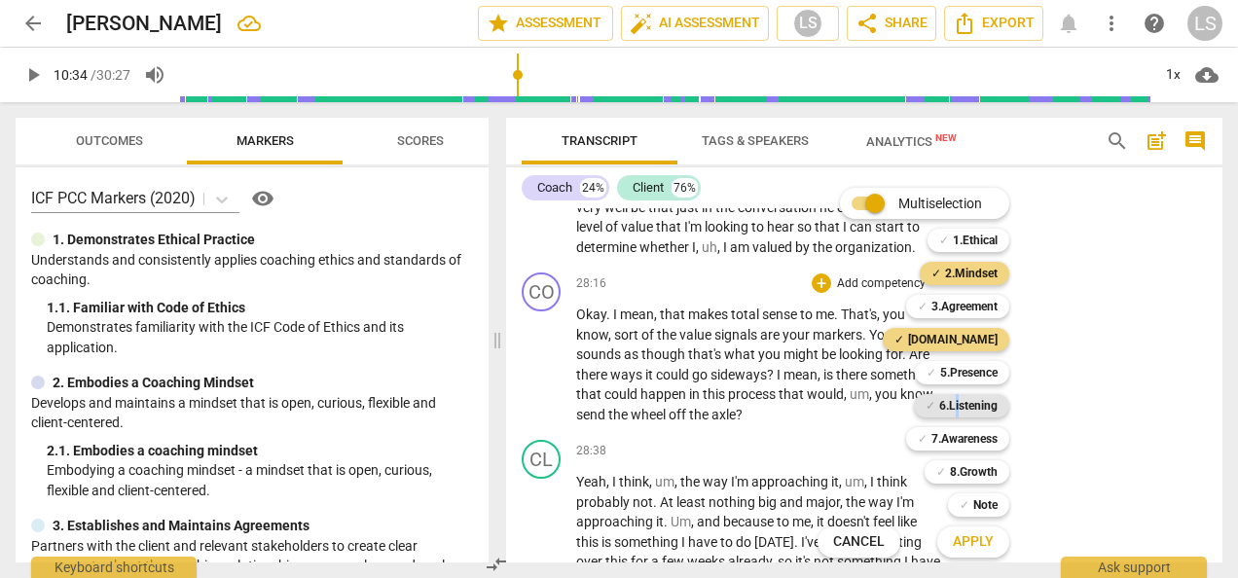
click at [956, 405] on b "6.Listening" at bounding box center [968, 405] width 58 height 23
drag, startPoint x: 956, startPoint y: 405, endPoint x: 963, endPoint y: 437, distance: 32.8
click at [963, 437] on b "7.Awareness" at bounding box center [964, 438] width 66 height 23
drag, startPoint x: 963, startPoint y: 437, endPoint x: 969, endPoint y: 539, distance: 102.3
click at [973, 539] on span "Apply" at bounding box center [972, 541] width 41 height 19
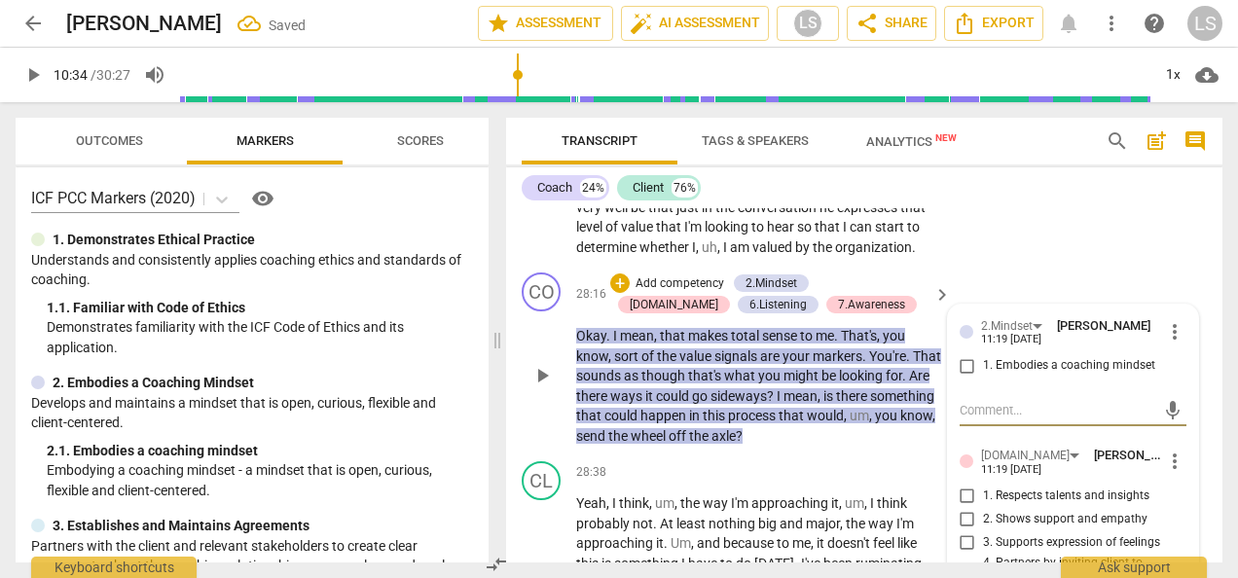
click at [959, 377] on input "1. Embodies a coaching mindset" at bounding box center [966, 365] width 31 height 23
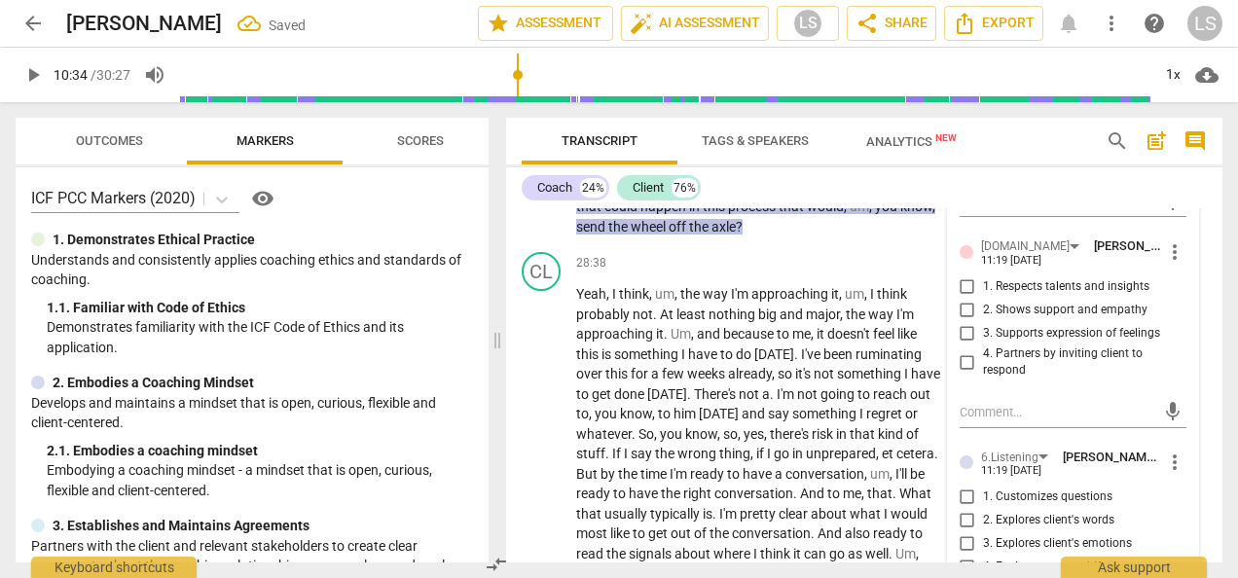
scroll to position [12623, 0]
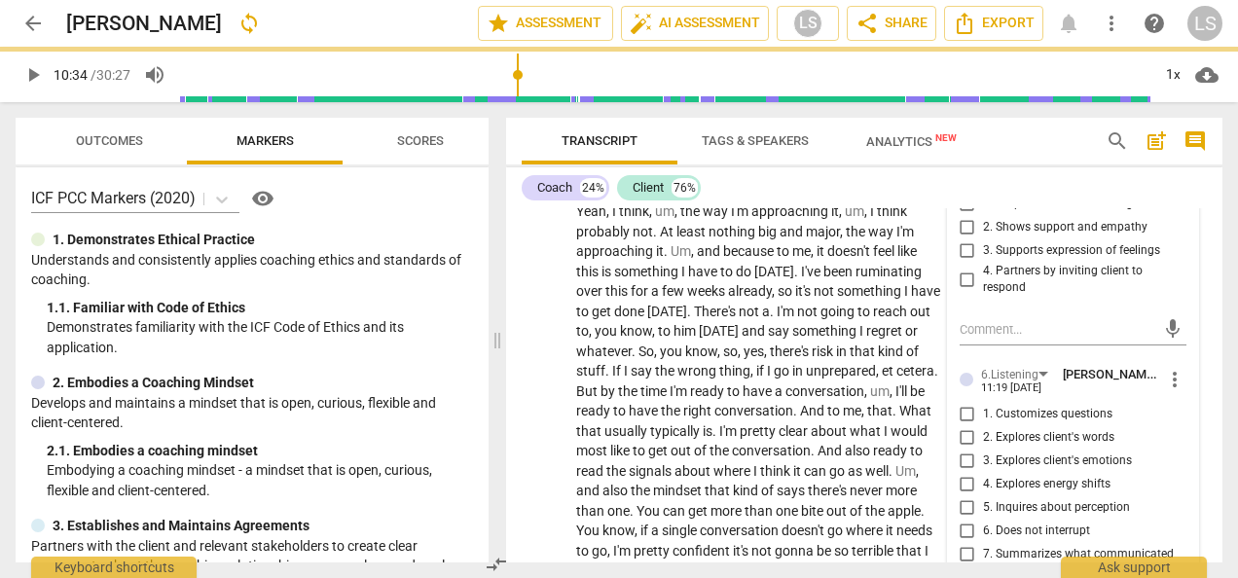
click at [960, 216] on input "1. Respects talents and insights" at bounding box center [966, 204] width 31 height 23
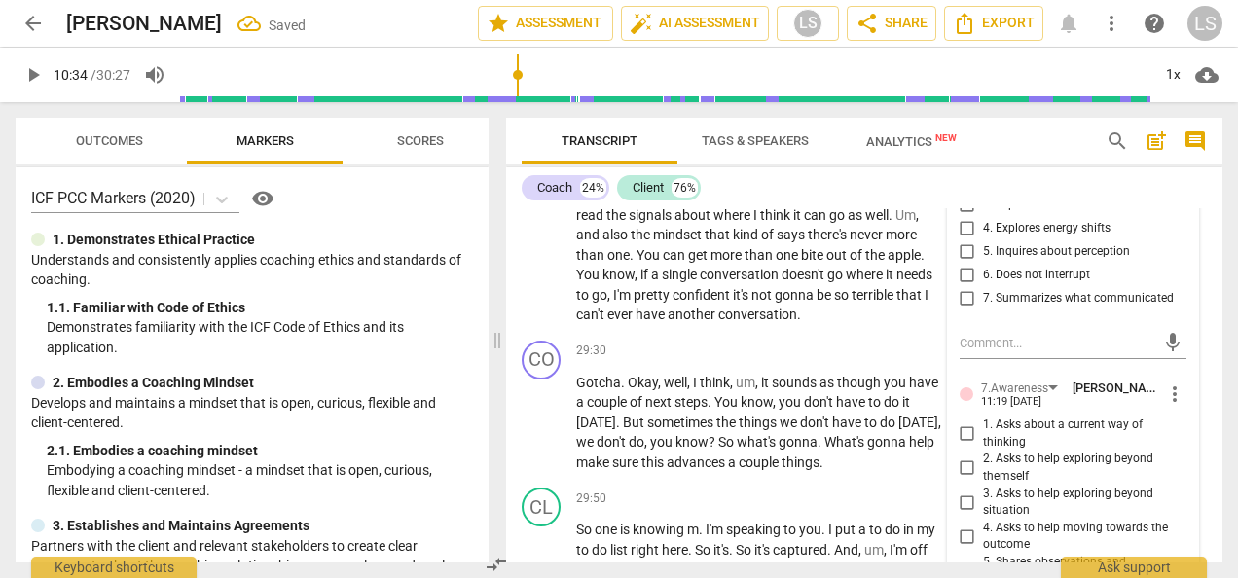
scroll to position [12915, 0]
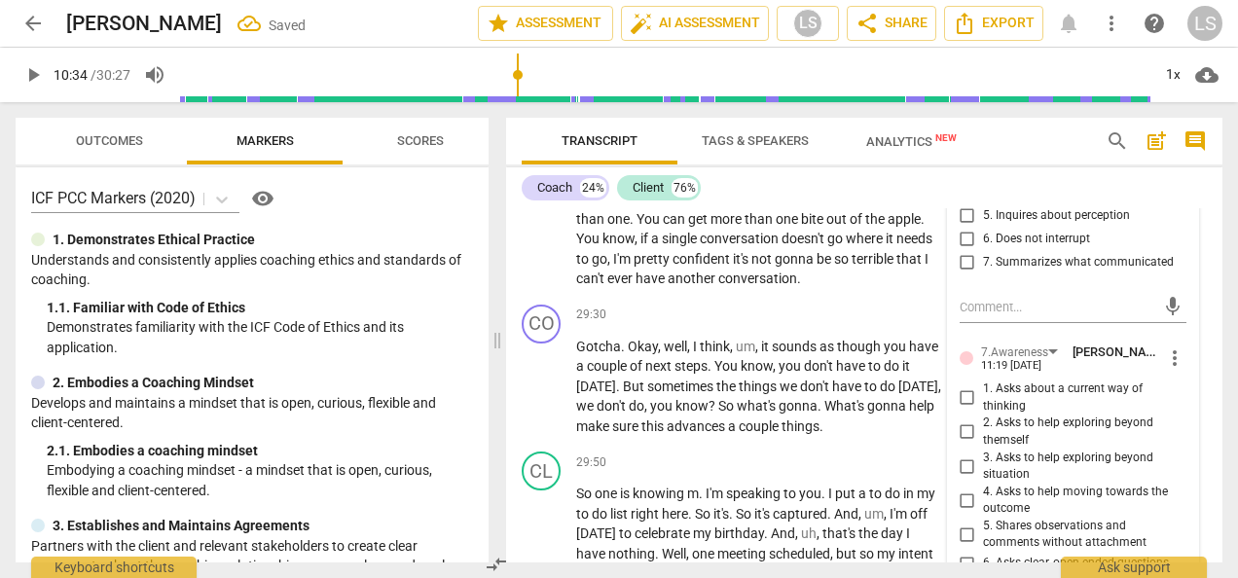
click at [962, 274] on input "7. Summarizes what communicated" at bounding box center [966, 262] width 31 height 23
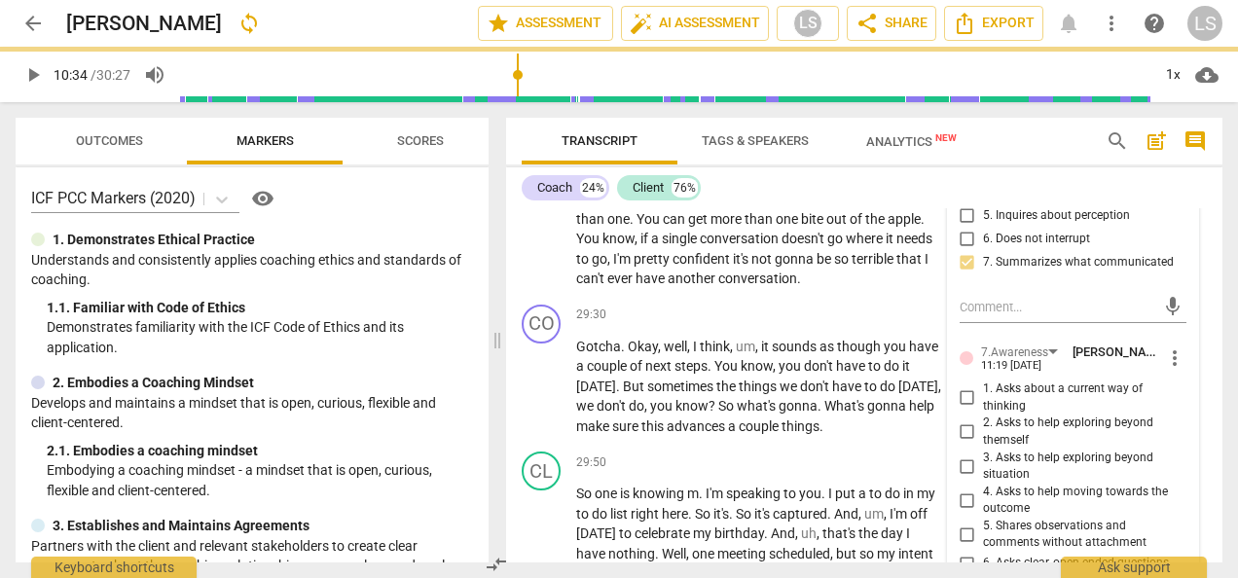
scroll to position [13110, 0]
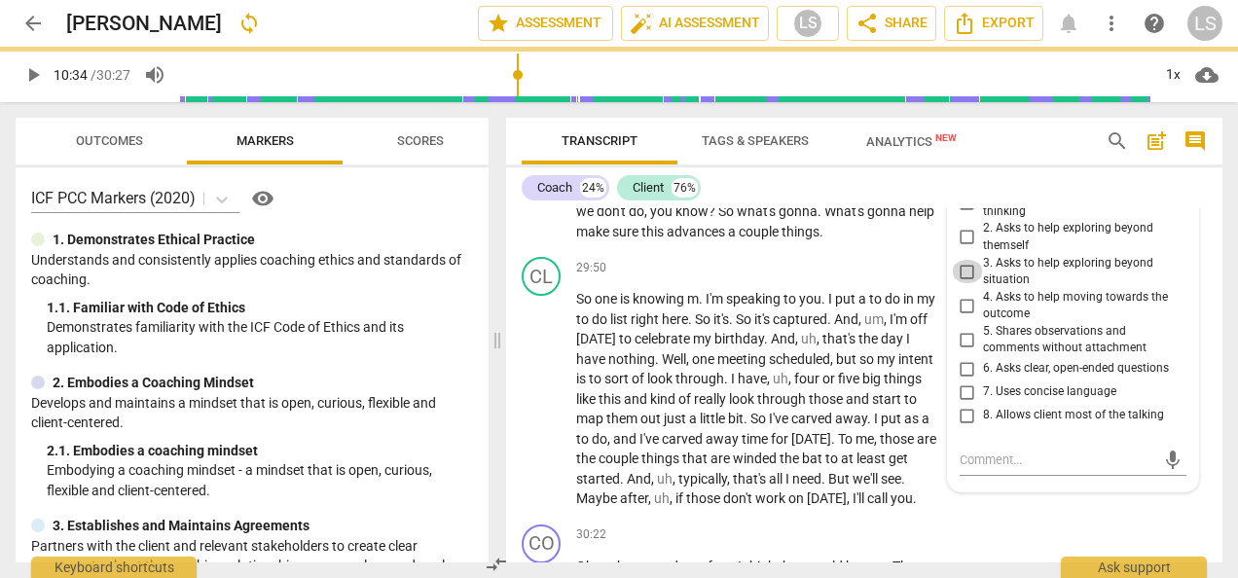
click at [958, 283] on input "3. Asks to help exploring beyond situation" at bounding box center [966, 271] width 31 height 23
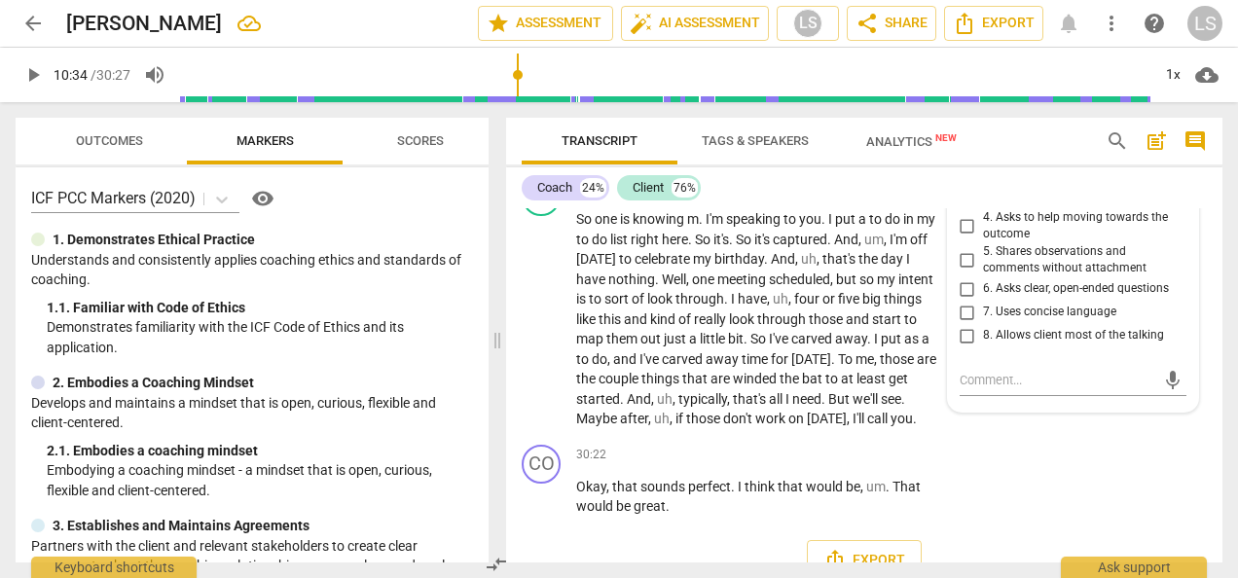
scroll to position [13207, 0]
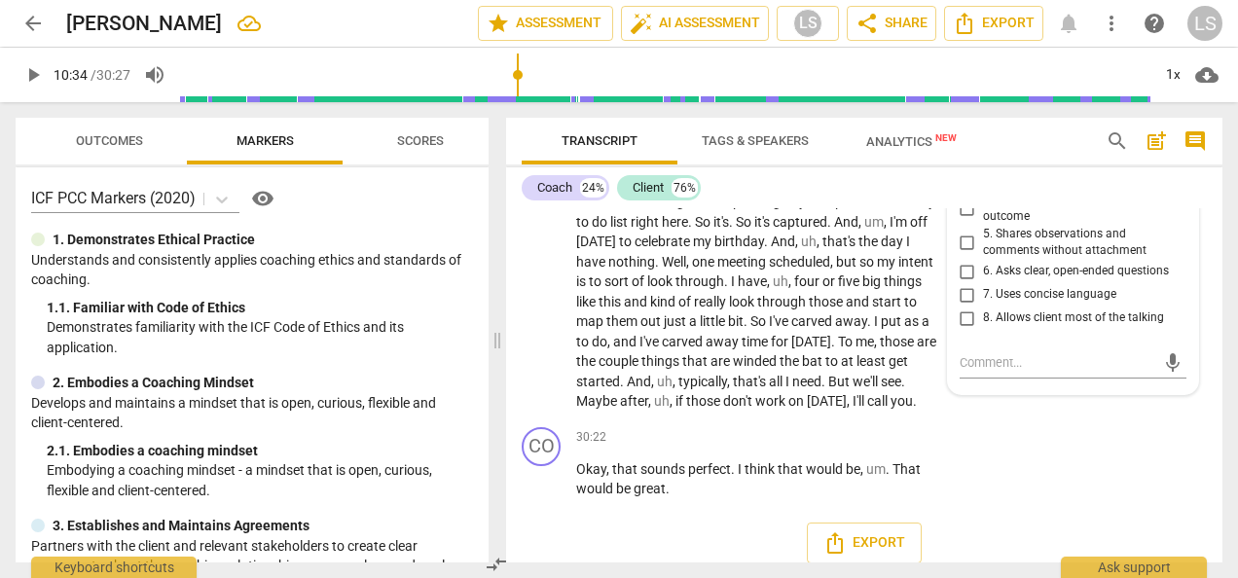
click at [967, 283] on input "6. Asks clear, open-ended questions" at bounding box center [966, 271] width 31 height 23
click at [961, 306] on input "7. Uses concise language" at bounding box center [966, 294] width 31 height 23
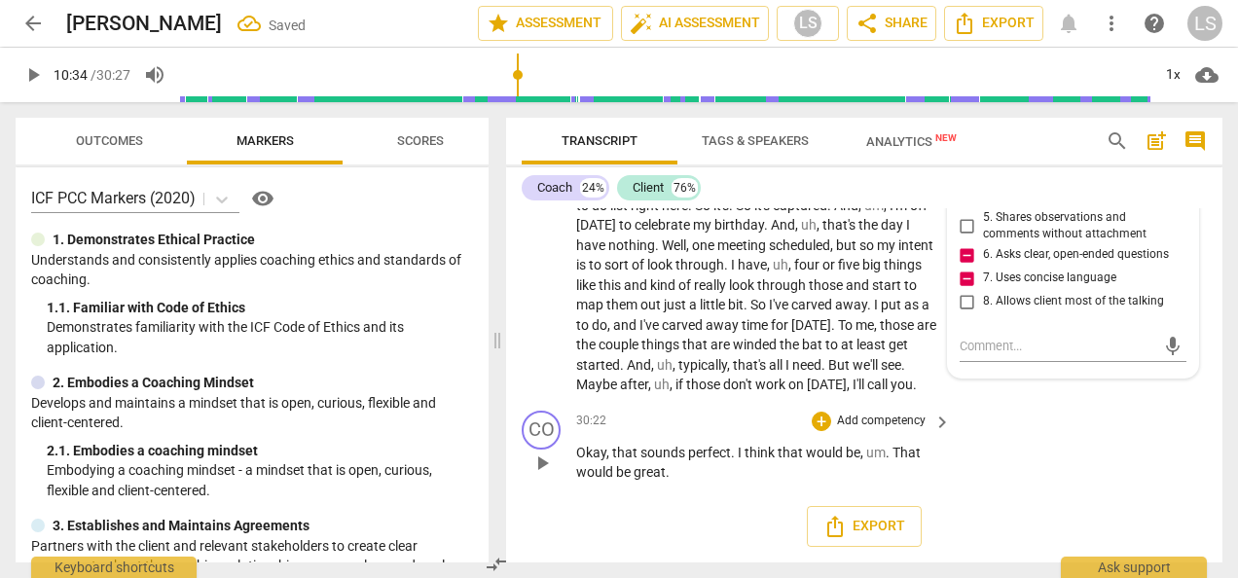
scroll to position [13110, 0]
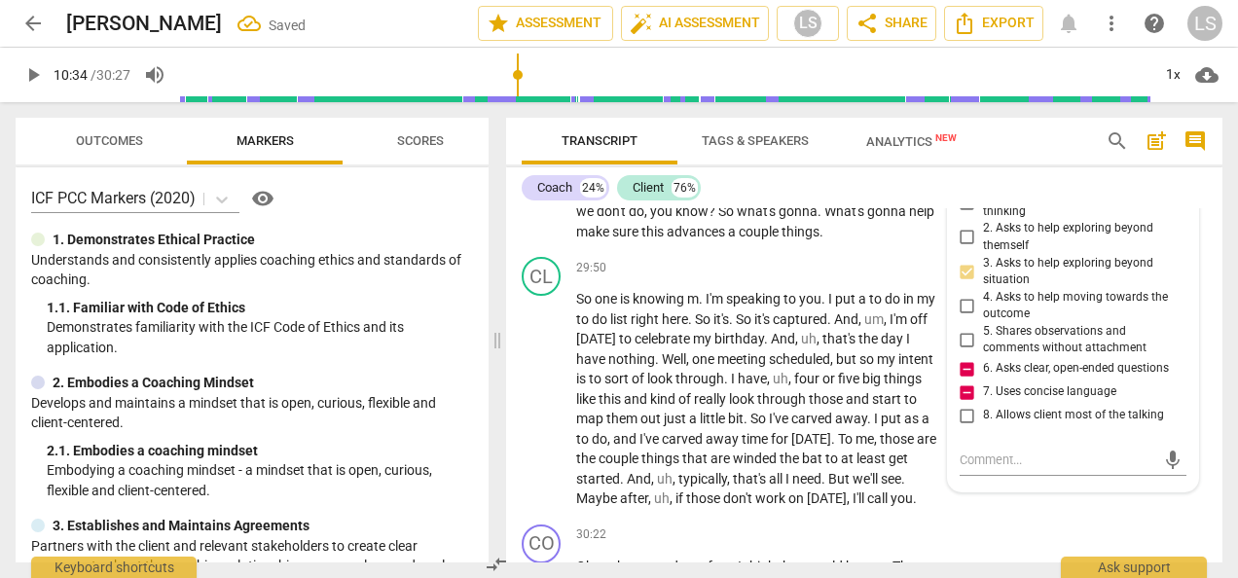
click at [814, 130] on div "+" at bounding box center [820, 120] width 19 height 19
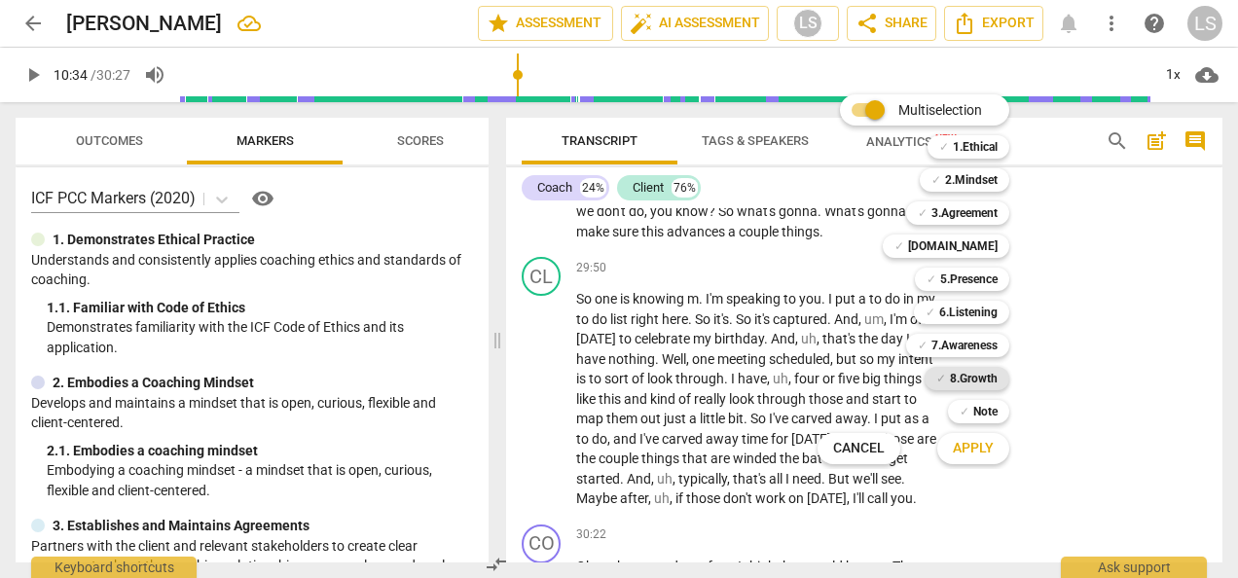
click at [956, 378] on b "8.Growth" at bounding box center [974, 378] width 48 height 23
click at [960, 344] on b "7.Awareness" at bounding box center [964, 345] width 66 height 23
click at [973, 426] on div "✓ Note 9" at bounding box center [989, 411] width 98 height 33
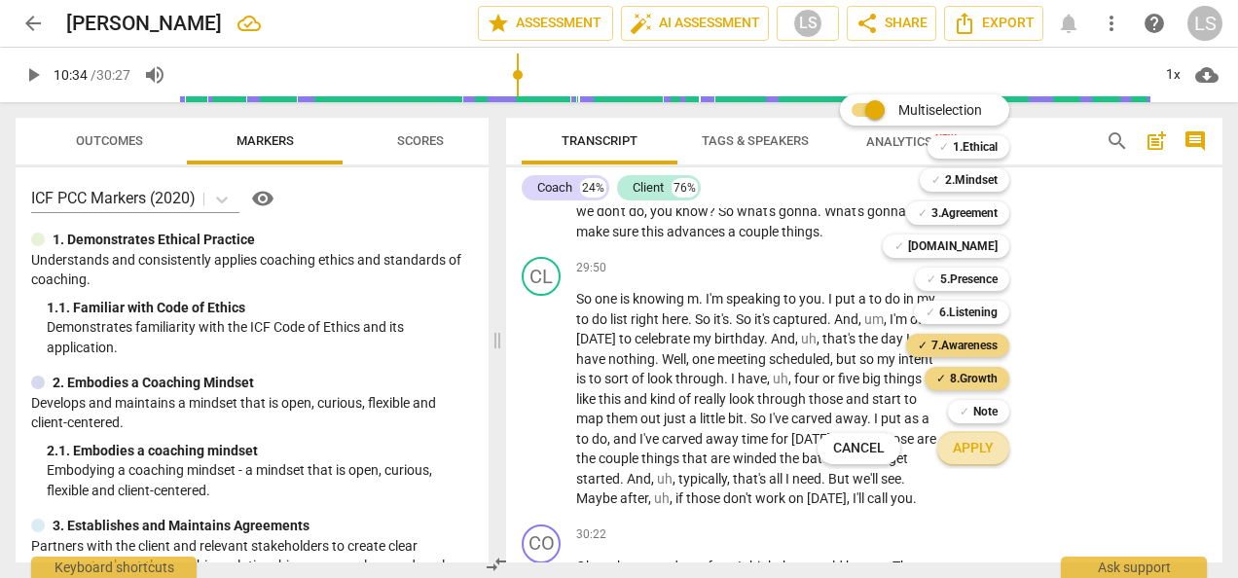
click at [976, 445] on span "Apply" at bounding box center [972, 448] width 41 height 19
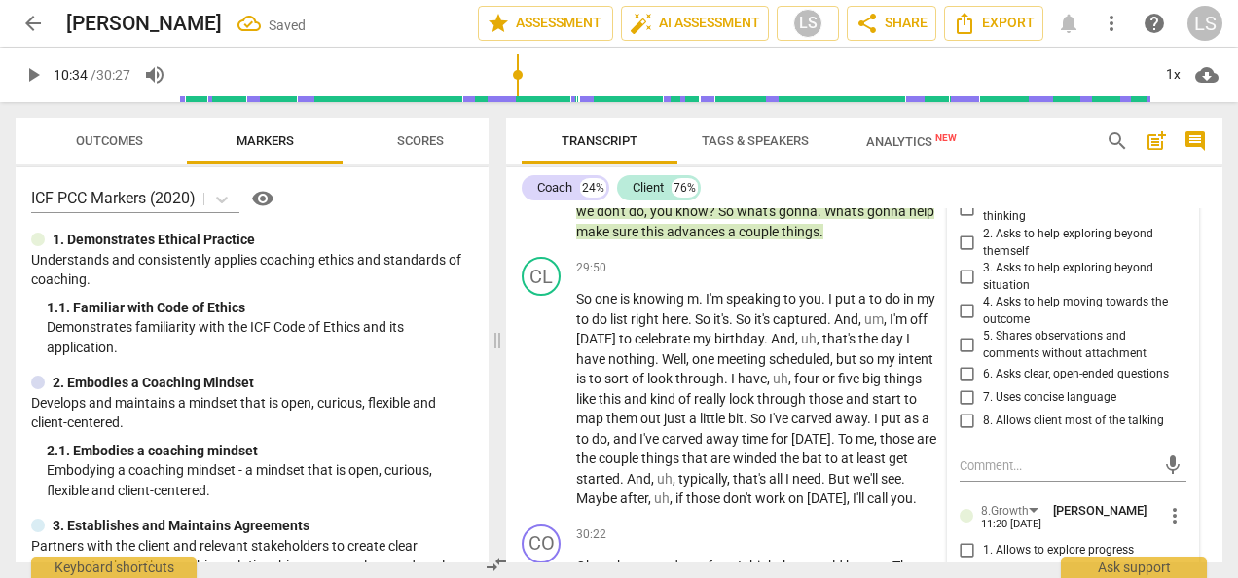
scroll to position [13348, 0]
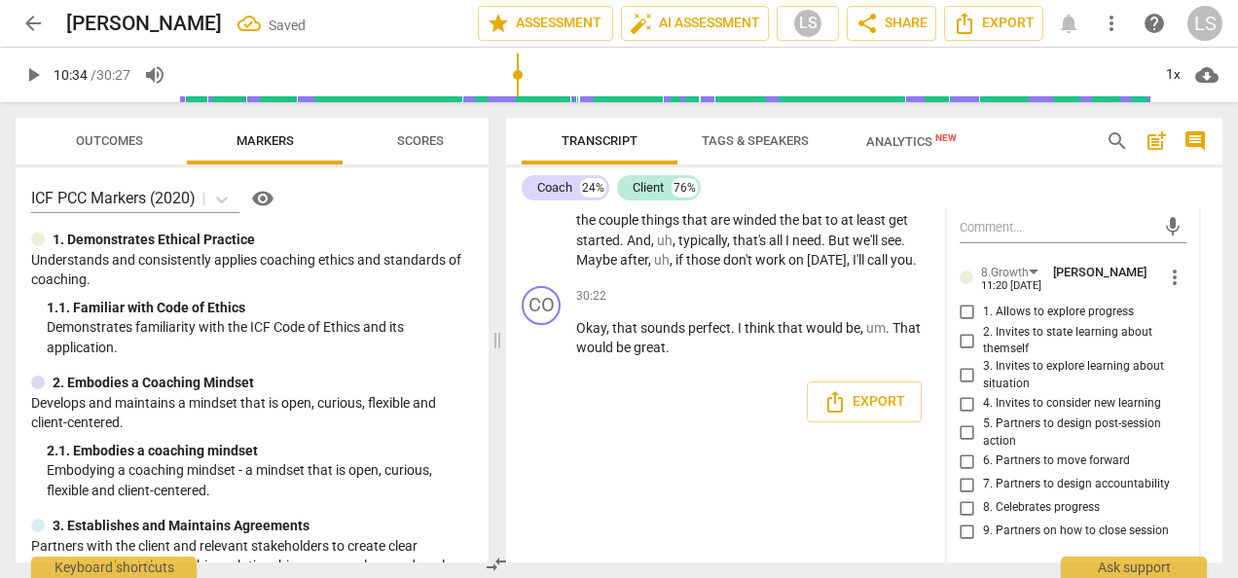
click at [961, 148] on input "6. Asks clear, open-ended questions" at bounding box center [966, 136] width 31 height 23
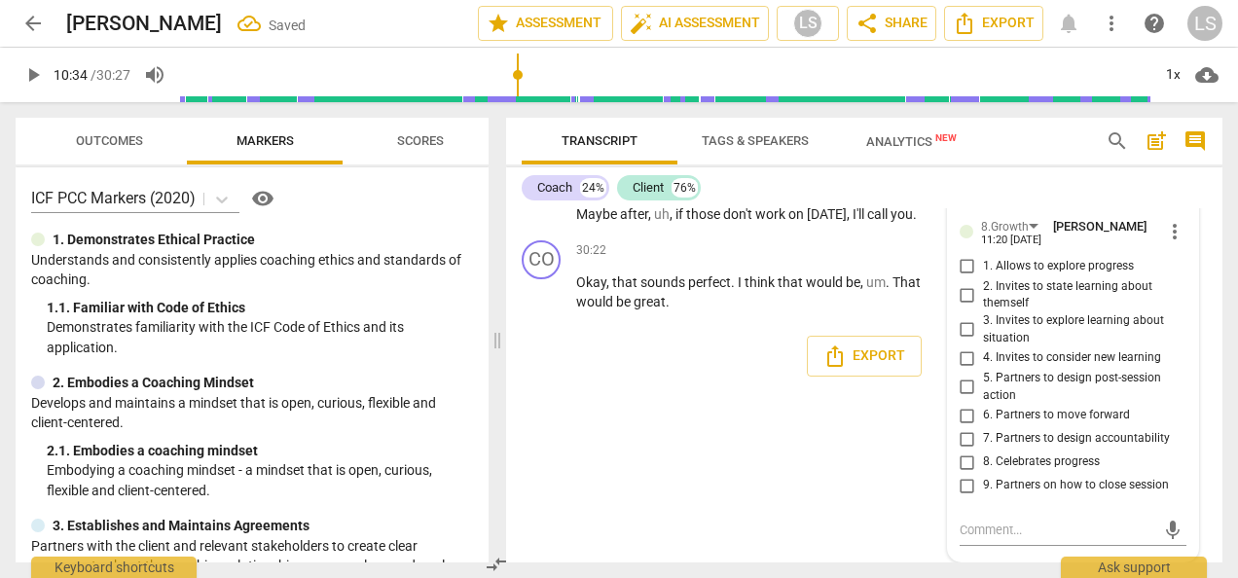
scroll to position [13445, 0]
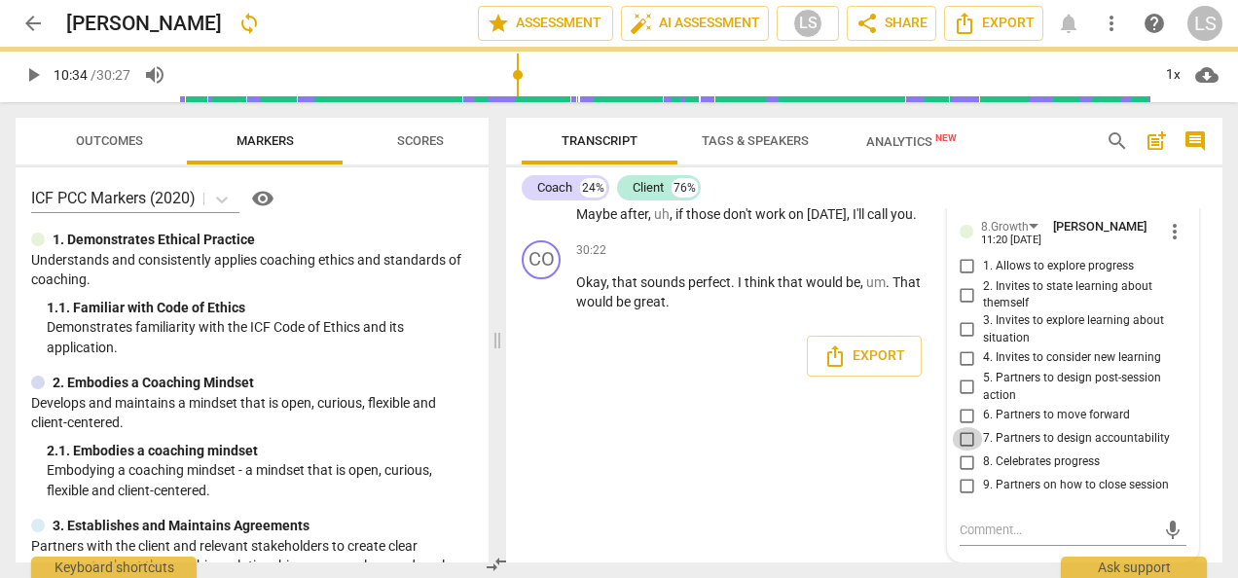
click at [977, 450] on input "7. Partners to design accountability" at bounding box center [966, 438] width 31 height 23
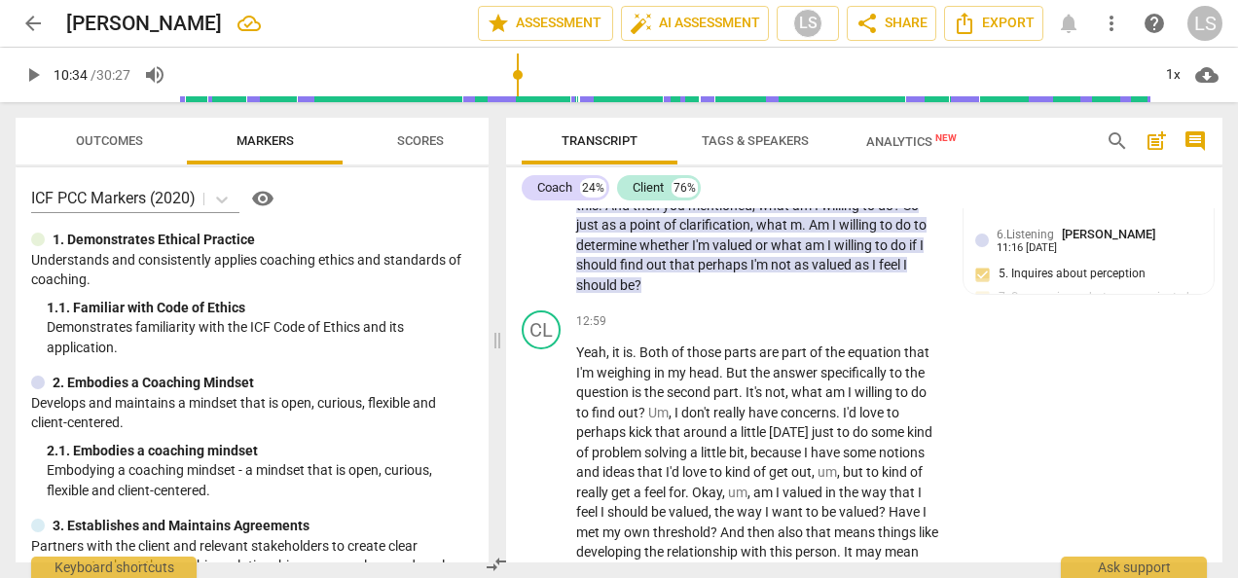
scroll to position [0, 0]
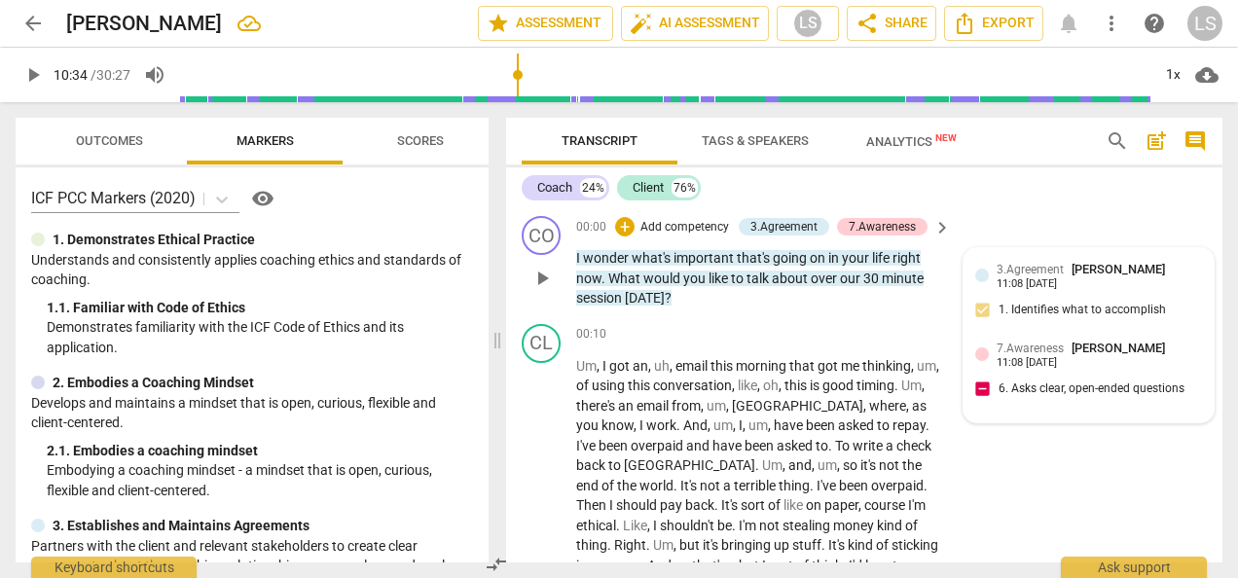
click at [1056, 372] on div "7.Awareness [PERSON_NAME] 11:08 [DATE] 6. Asks clear, open-ended questions" at bounding box center [1088, 374] width 227 height 71
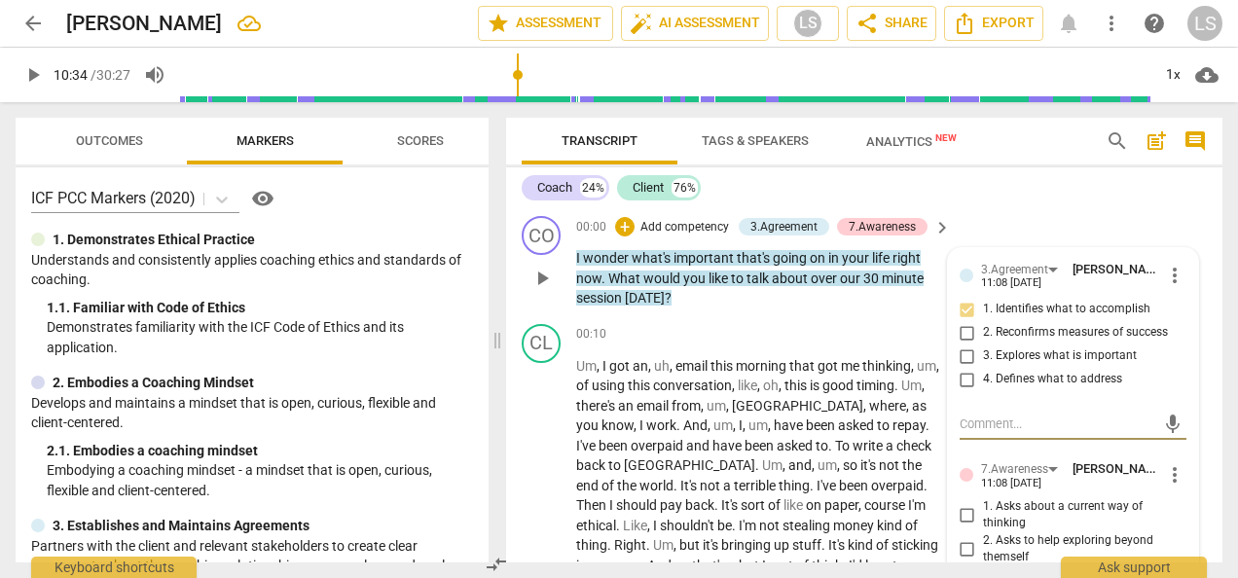
click at [1167, 479] on span "more_vert" at bounding box center [1174, 474] width 23 height 23
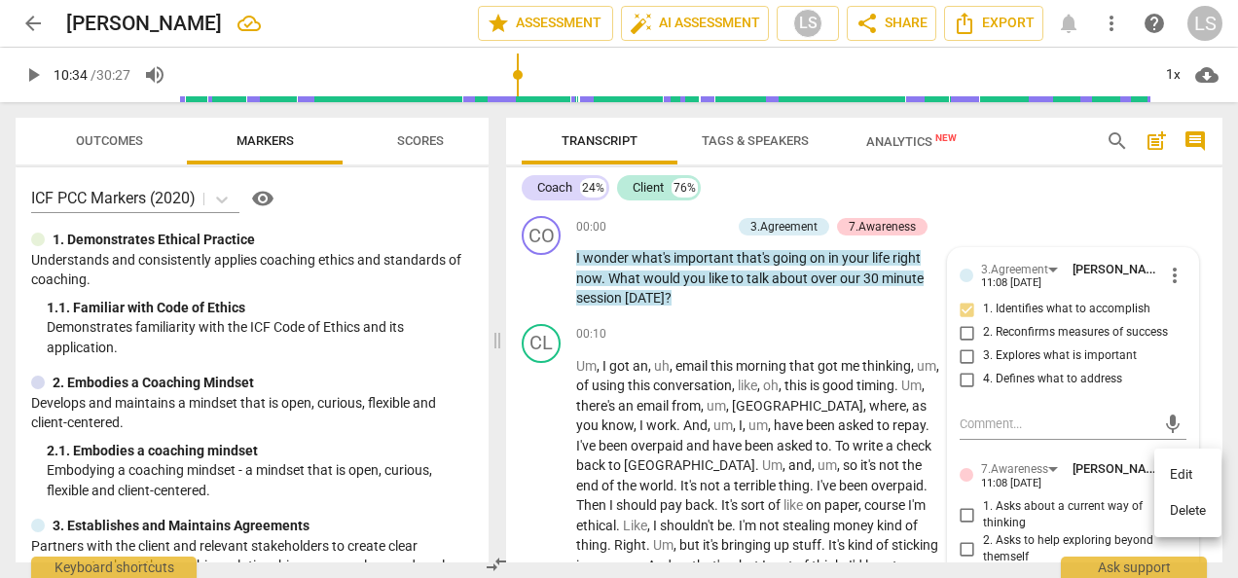
click at [1168, 520] on li "Delete" at bounding box center [1187, 510] width 67 height 37
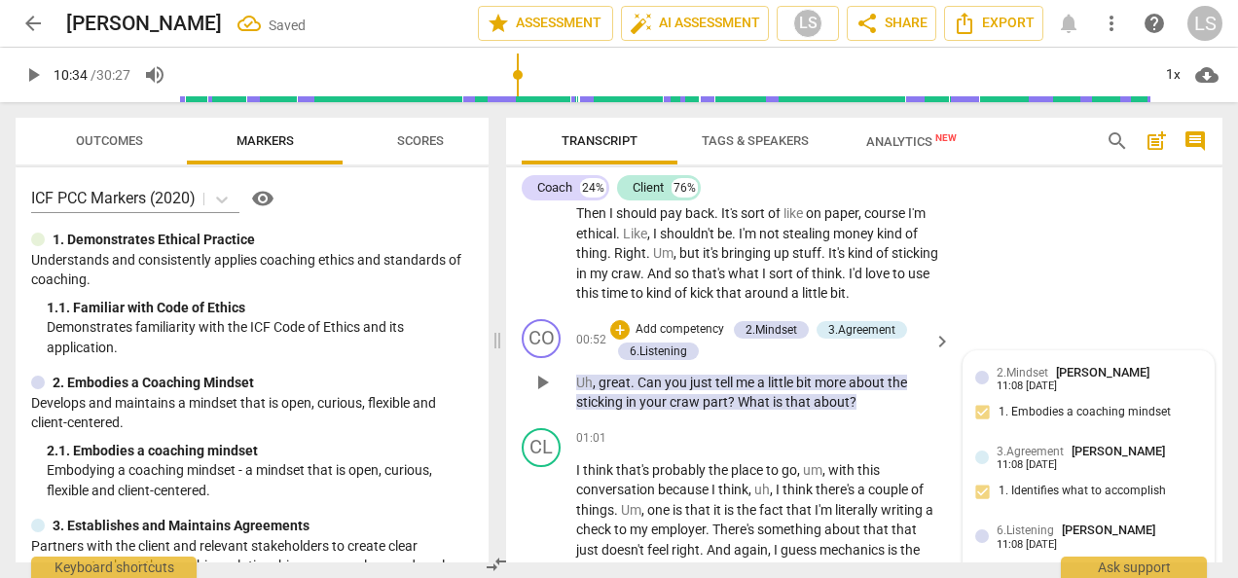
scroll to position [389, 0]
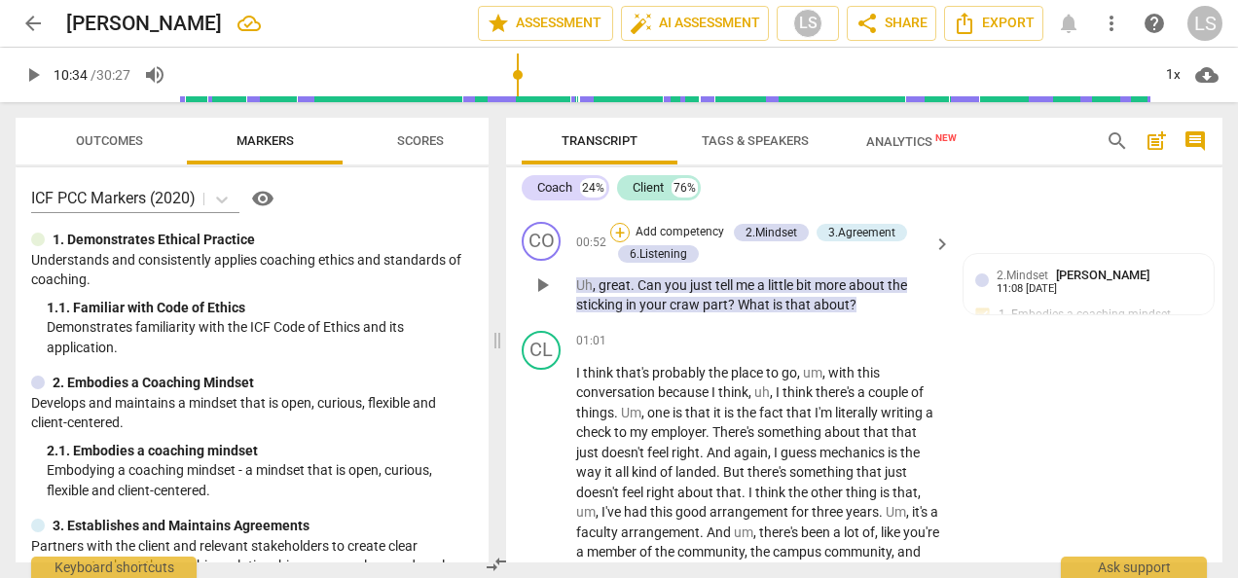
click at [617, 234] on div "+" at bounding box center [619, 232] width 19 height 19
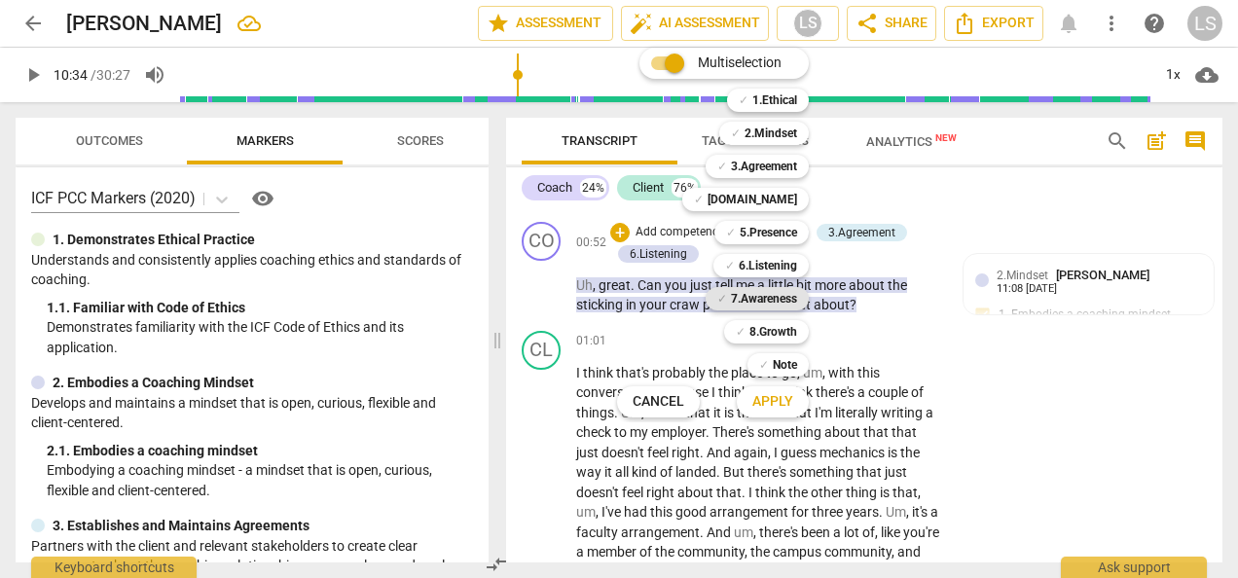
click at [767, 299] on b "7.Awareness" at bounding box center [764, 298] width 66 height 23
click at [771, 393] on span "Apply" at bounding box center [772, 401] width 41 height 19
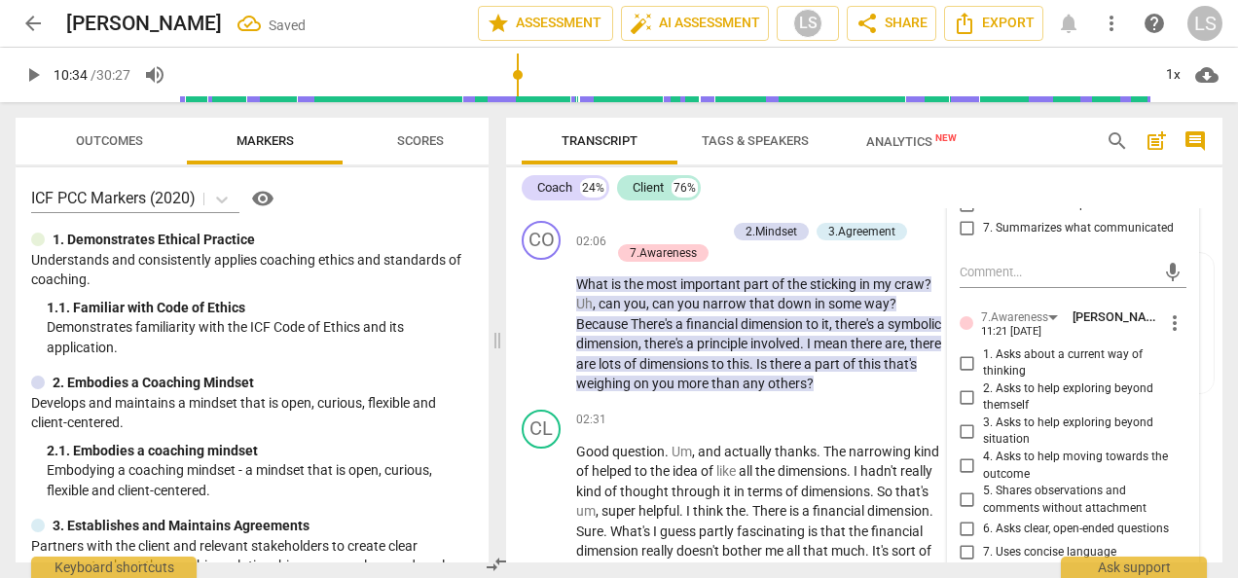
scroll to position [973, 0]
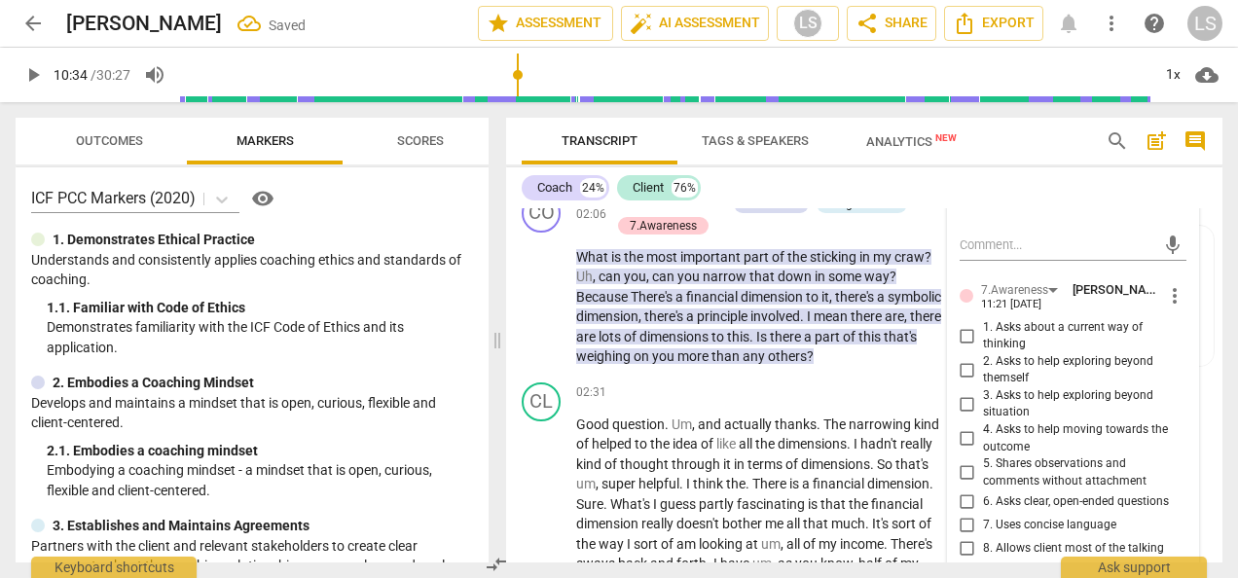
click at [967, 494] on input "6. Asks clear, open-ended questions" at bounding box center [966, 500] width 31 height 23
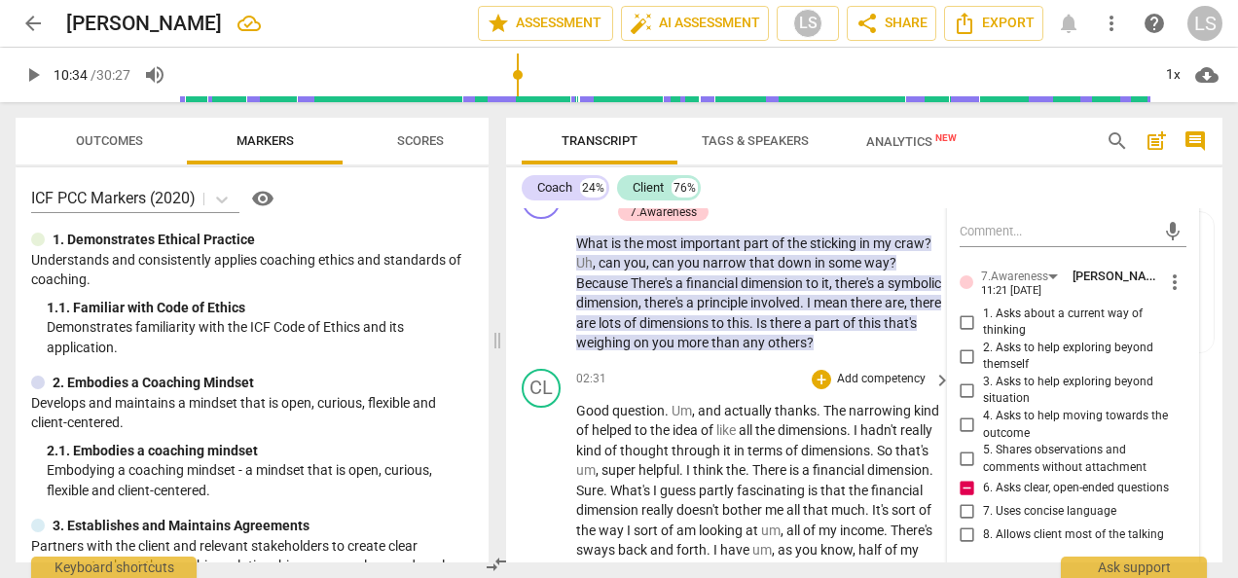
scroll to position [876, 0]
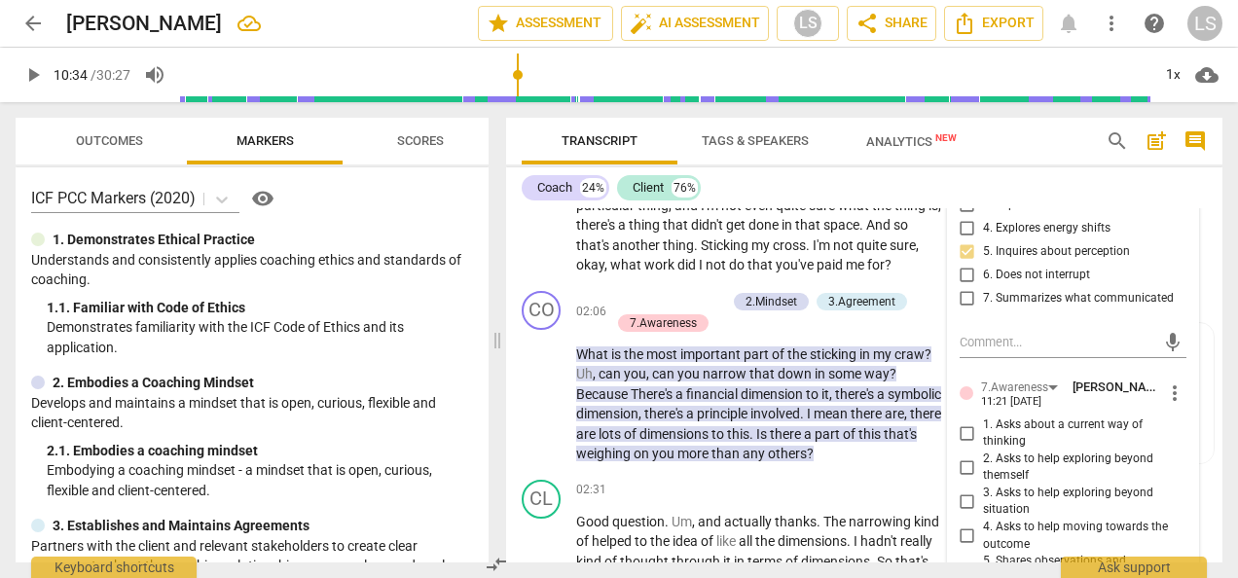
click at [922, 283] on div "CL play_arrow pause 01:01 + Add competency keyboard_arrow_right I think that's …" at bounding box center [864, 60] width 716 height 447
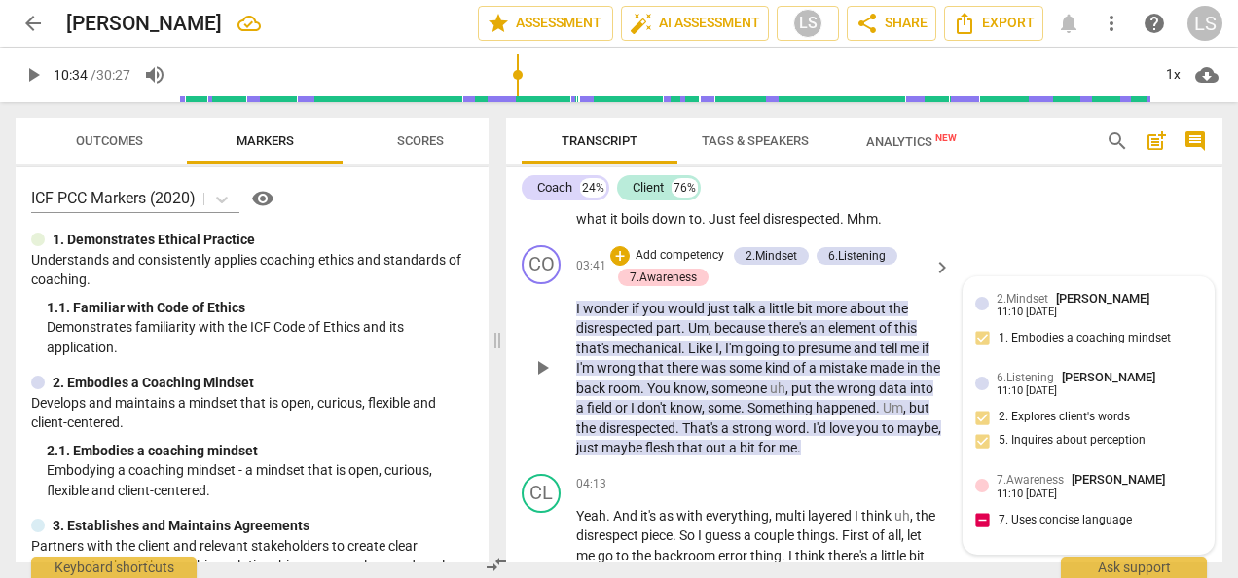
scroll to position [1654, 0]
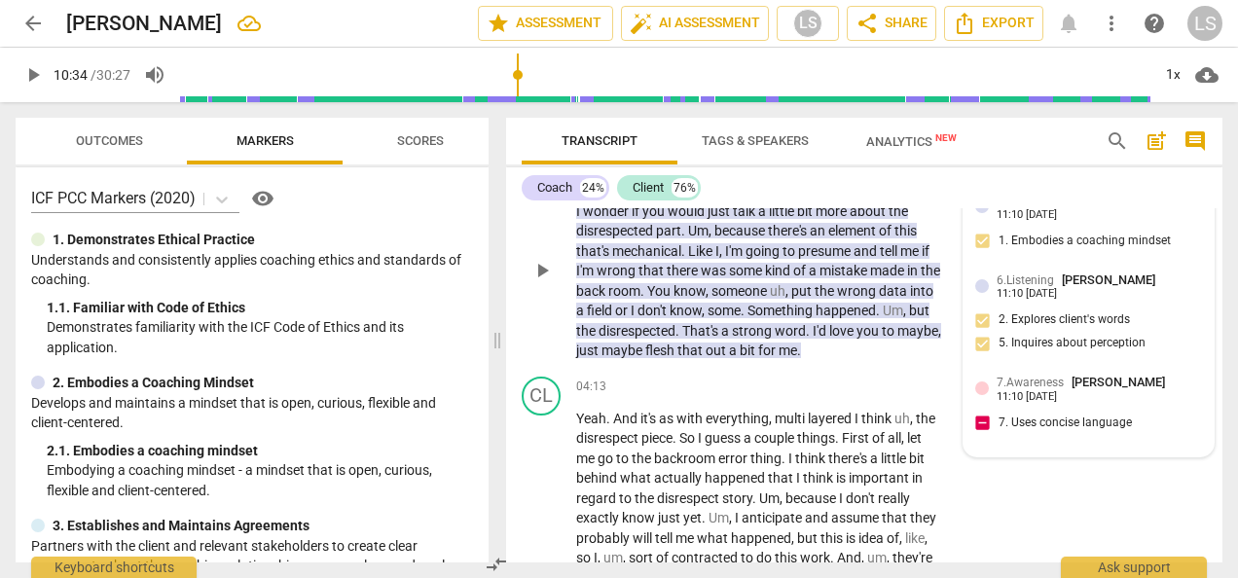
click at [1035, 389] on span "7.Awareness" at bounding box center [1029, 383] width 67 height 14
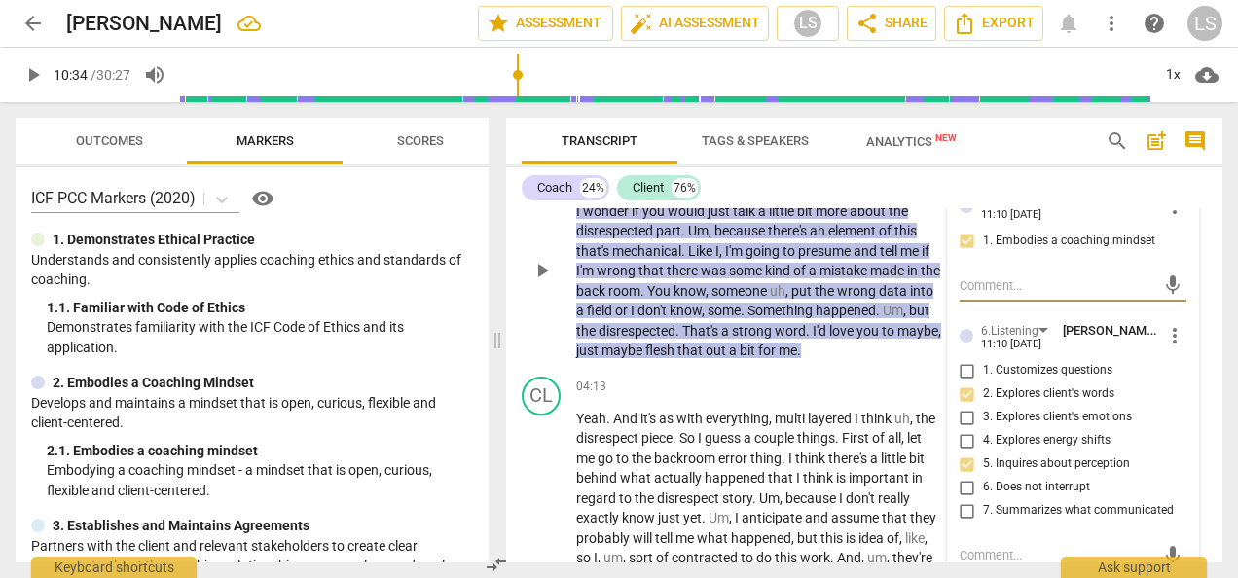
scroll to position [1848, 0]
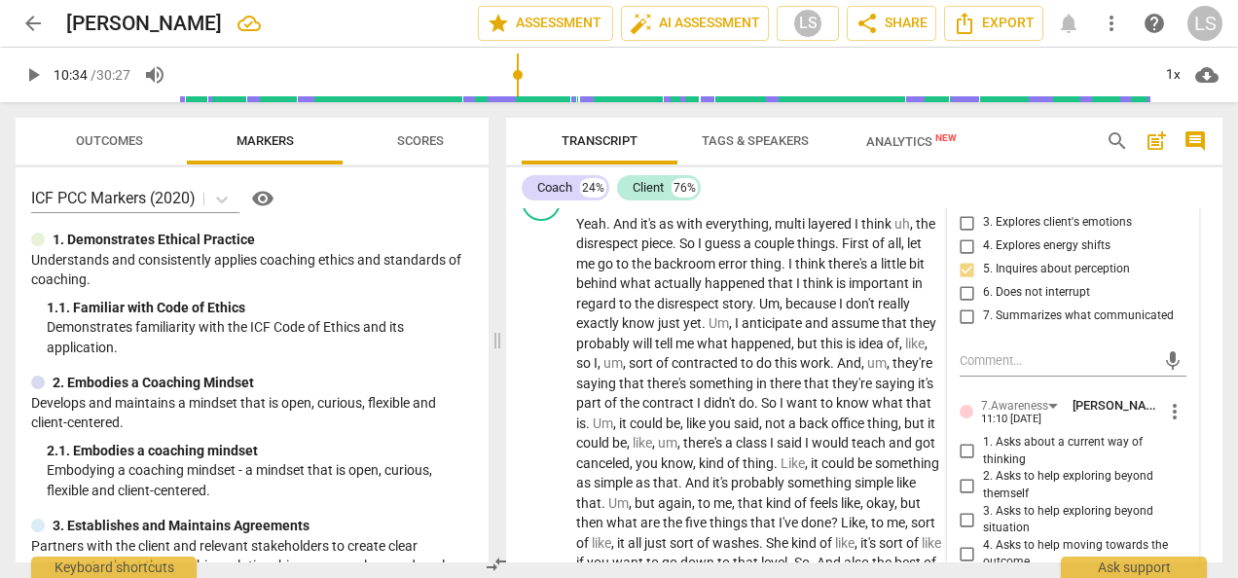
drag, startPoint x: 966, startPoint y: 465, endPoint x: 1005, endPoint y: 455, distance: 40.1
click at [966, 463] on input "1. Asks about a current way of thinking" at bounding box center [966, 451] width 31 height 23
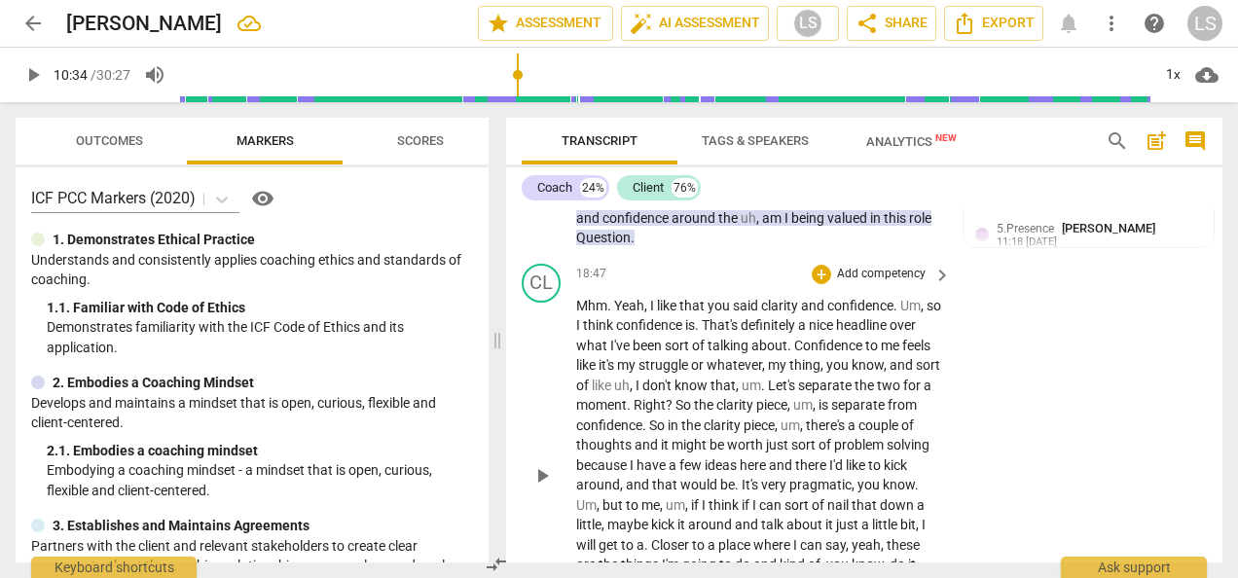
scroll to position [8075, 0]
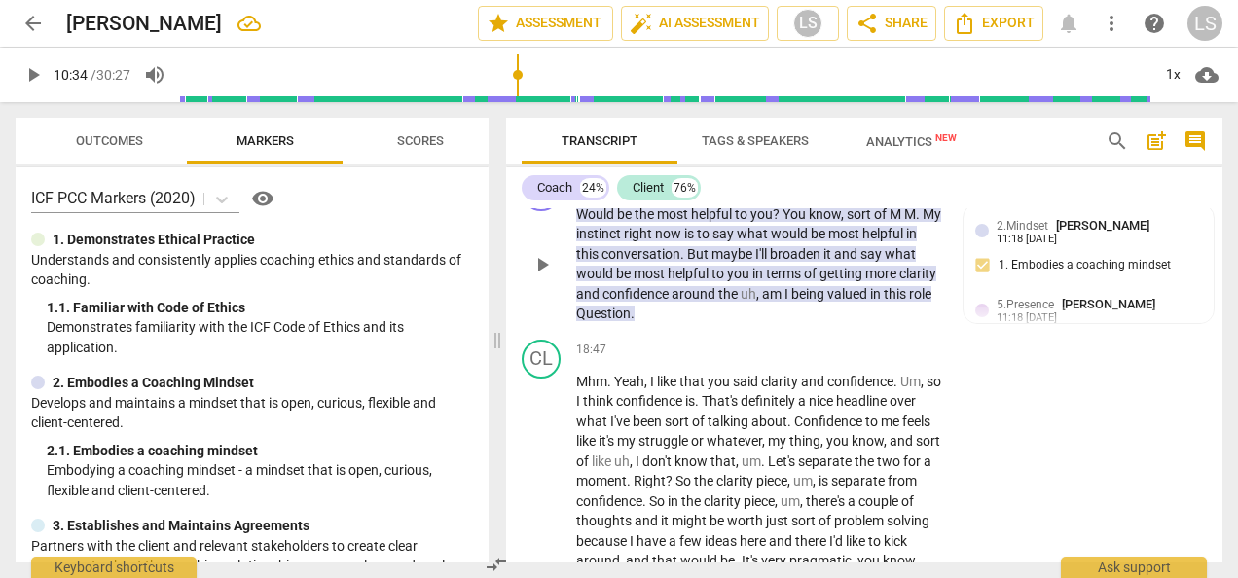
click at [648, 193] on div "+" at bounding box center [649, 182] width 19 height 19
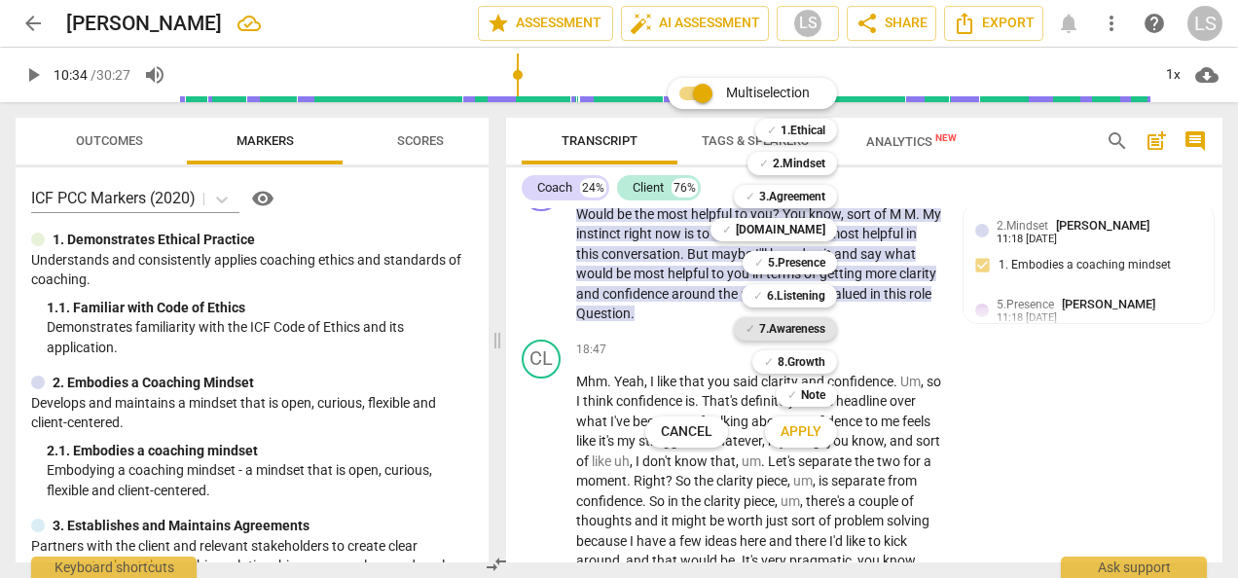
click at [783, 319] on b "7.Awareness" at bounding box center [792, 328] width 66 height 23
click at [830, 436] on button "Apply" at bounding box center [801, 431] width 72 height 35
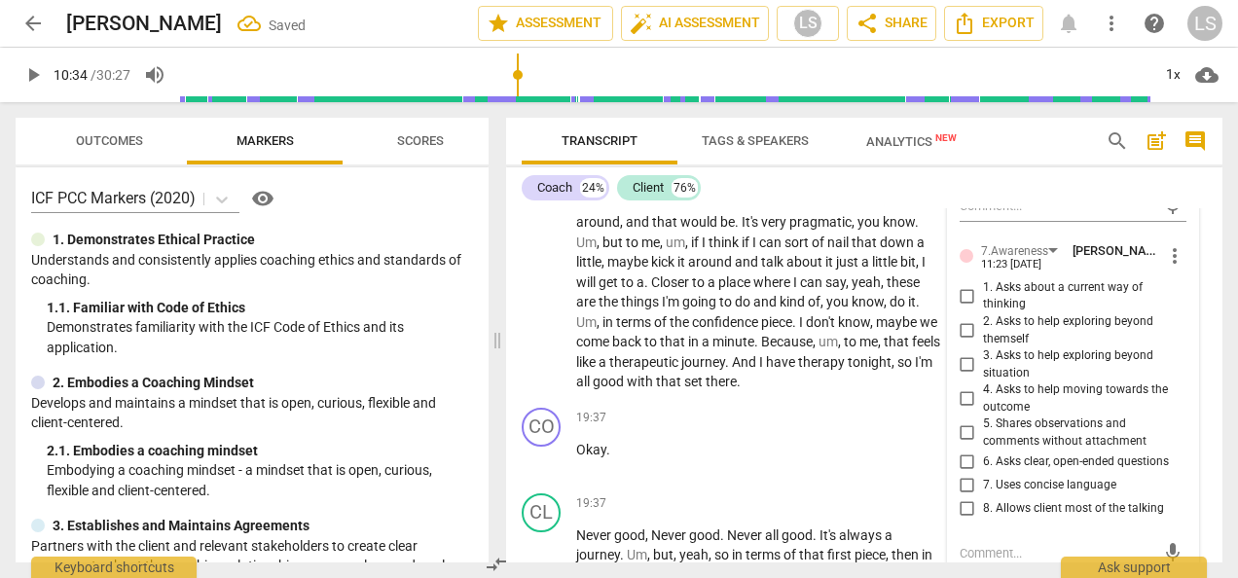
scroll to position [8464, 0]
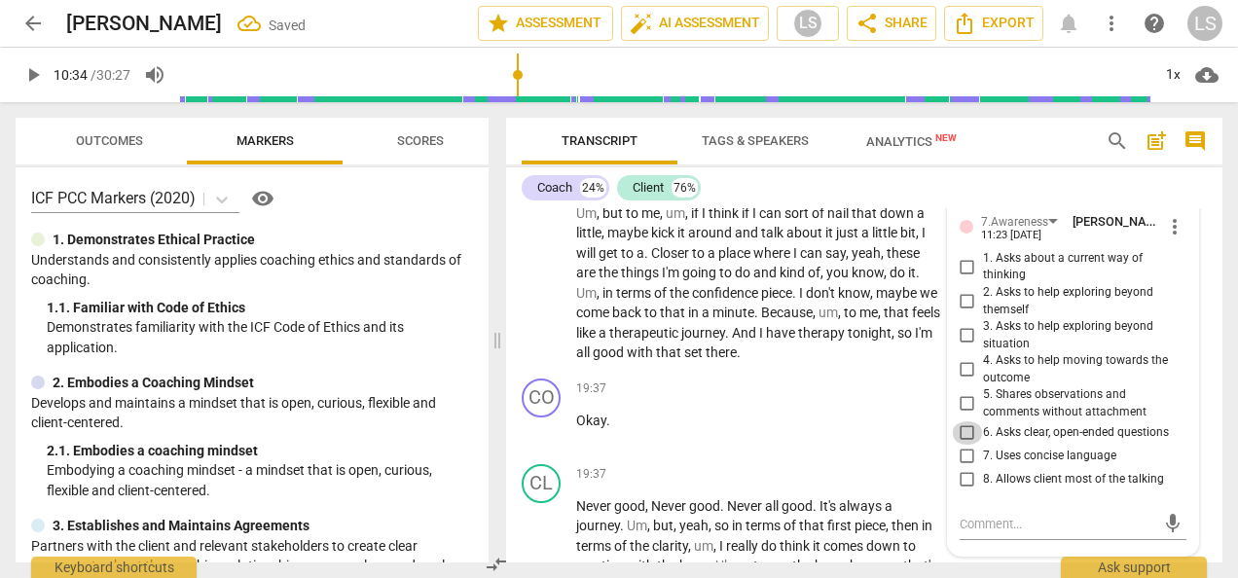
click at [964, 445] on input "6. Asks clear, open-ended questions" at bounding box center [966, 432] width 31 height 23
click at [961, 445] on input "6. Asks clear, open-ended questions" at bounding box center [966, 432] width 31 height 23
click at [963, 468] on input "7. Uses concise language" at bounding box center [966, 456] width 31 height 23
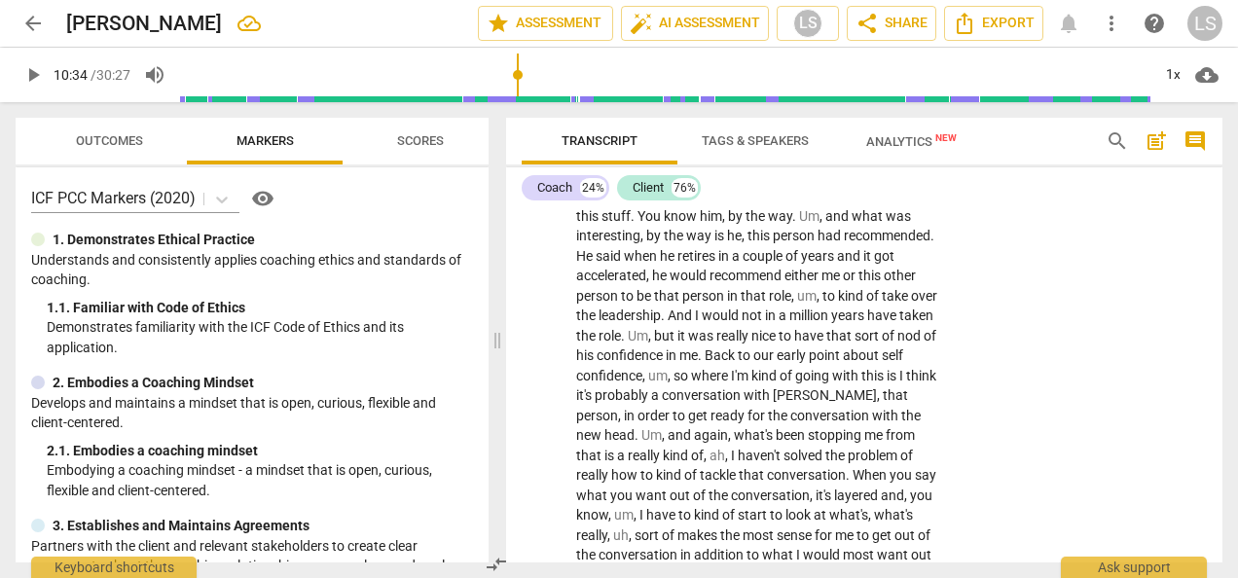
scroll to position [10118, 0]
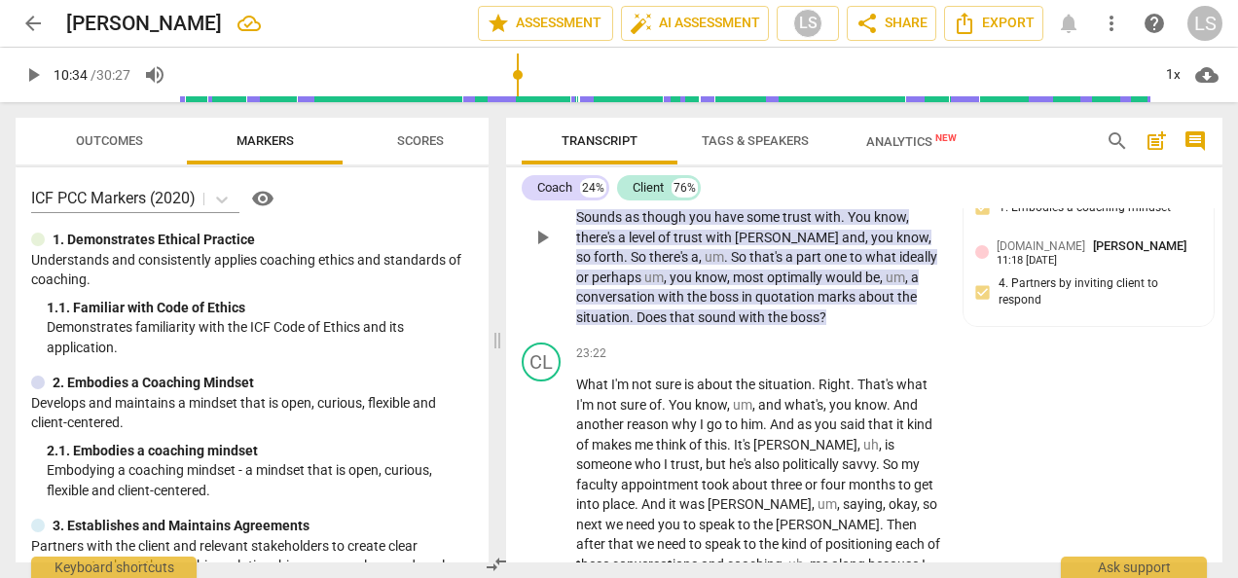
click at [622, 134] on div "+" at bounding box center [619, 124] width 19 height 19
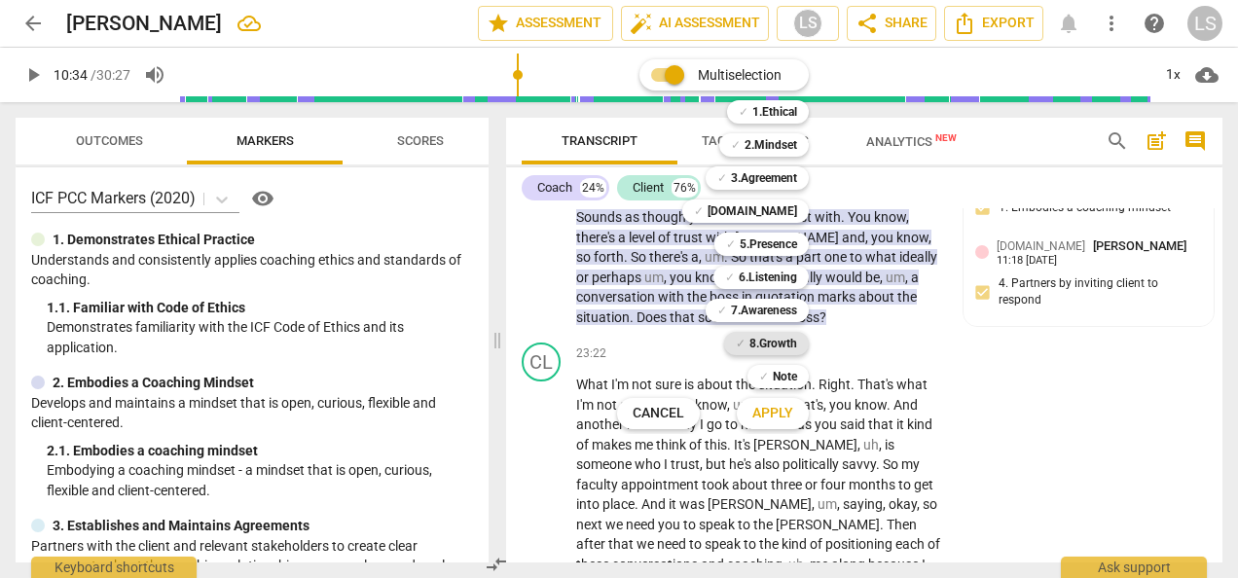
click at [777, 332] on b "8.Growth" at bounding box center [773, 343] width 48 height 23
drag, startPoint x: 779, startPoint y: 416, endPoint x: 827, endPoint y: 411, distance: 48.0
click at [780, 415] on span "Apply" at bounding box center [772, 413] width 41 height 19
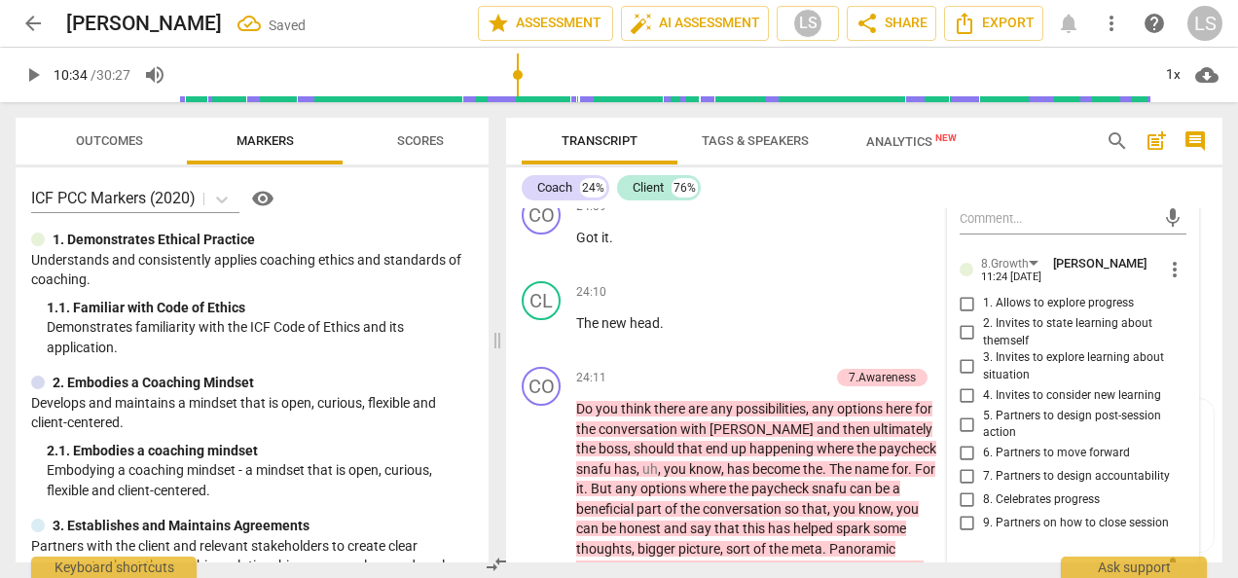
scroll to position [10702, 0]
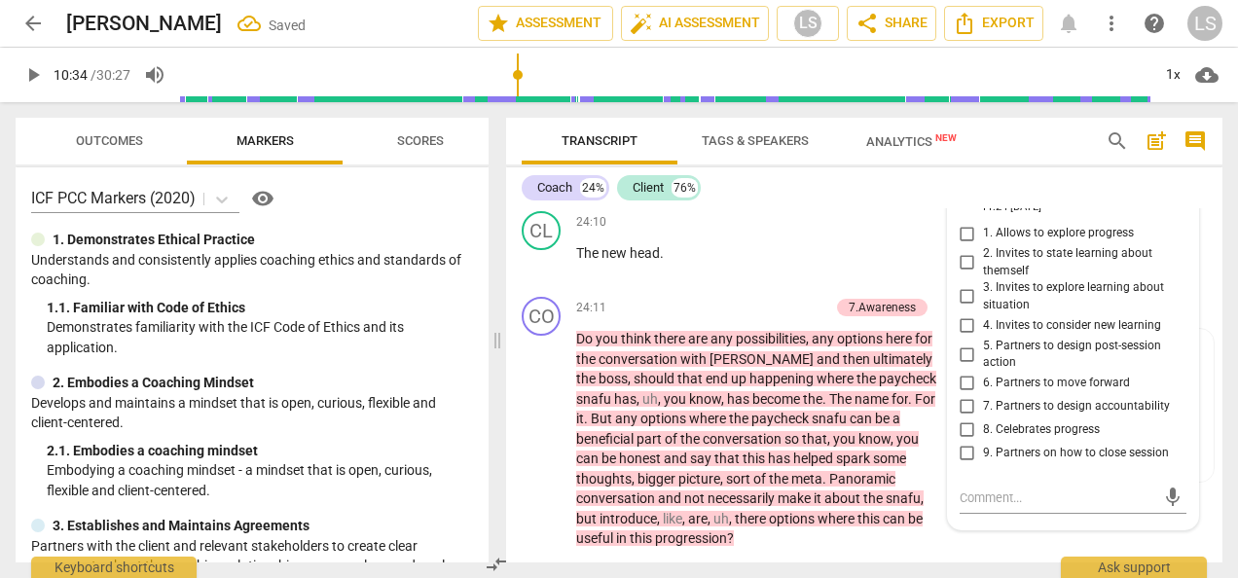
click at [961, 366] on input "5. Partners to design post-session action" at bounding box center [966, 353] width 31 height 23
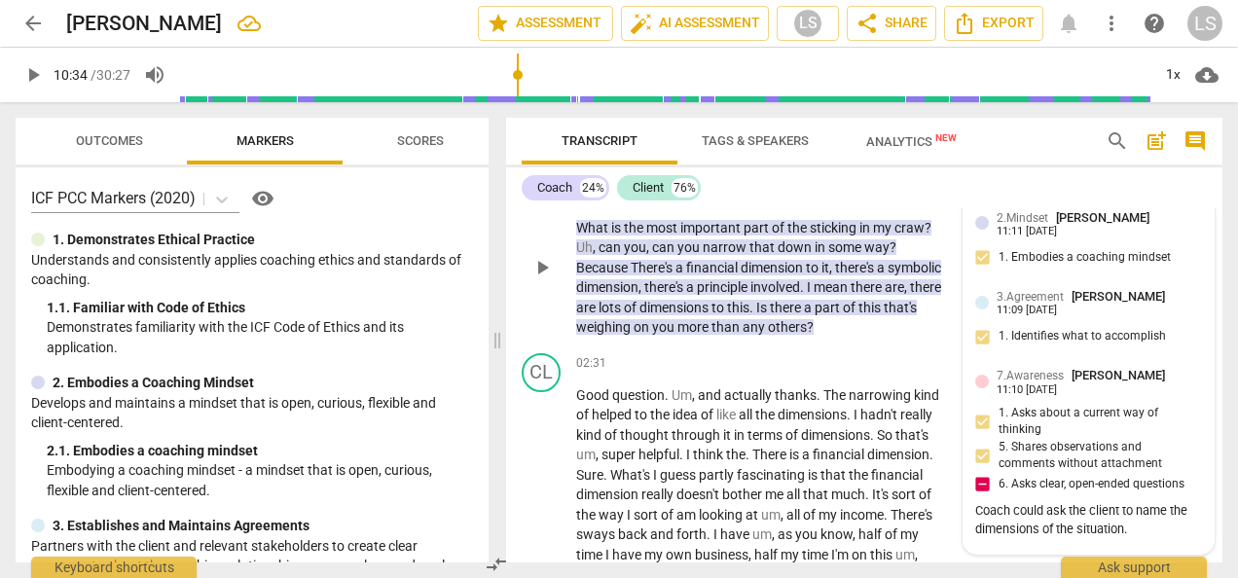
scroll to position [973, 0]
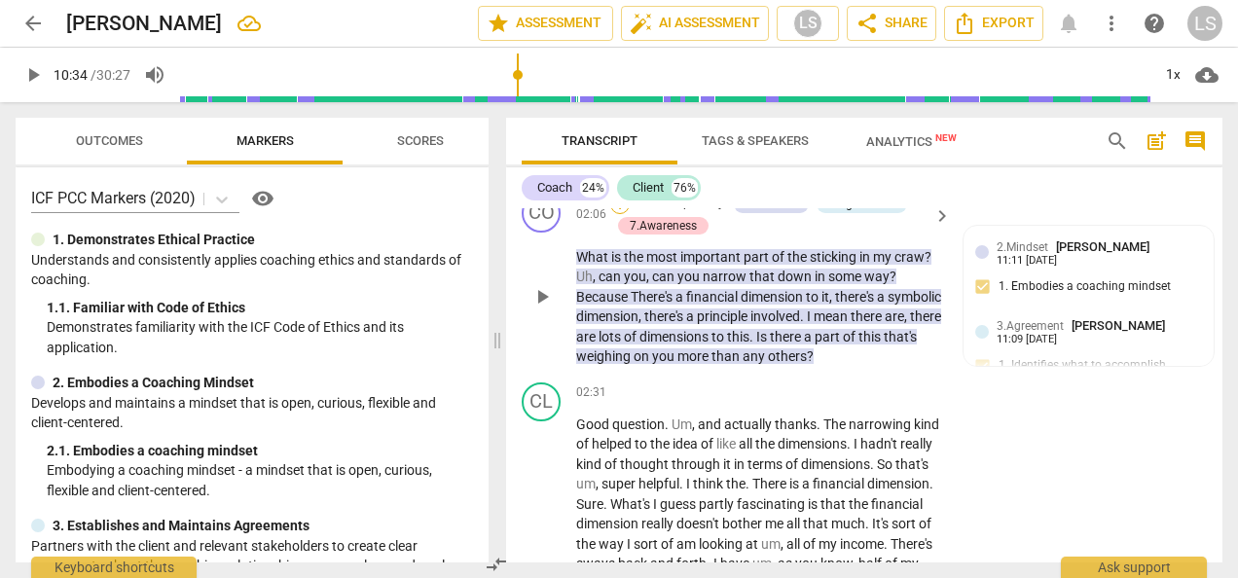
click at [617, 214] on div "+" at bounding box center [619, 204] width 19 height 19
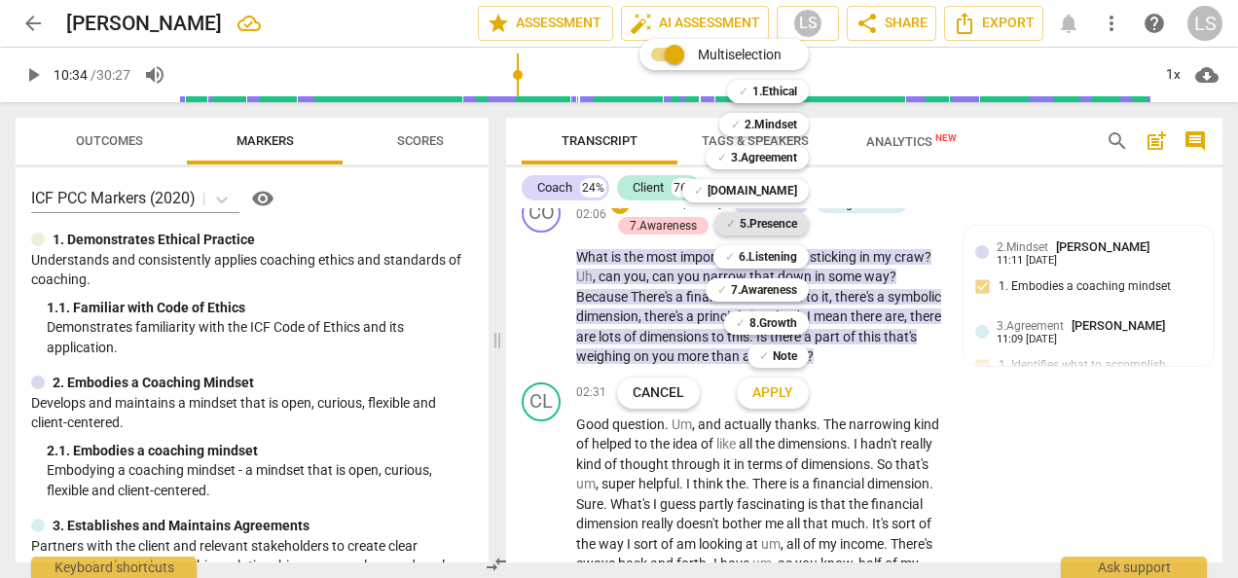
click at [785, 229] on b "5.Presence" at bounding box center [767, 223] width 57 height 23
click at [769, 394] on span "Apply" at bounding box center [772, 392] width 41 height 19
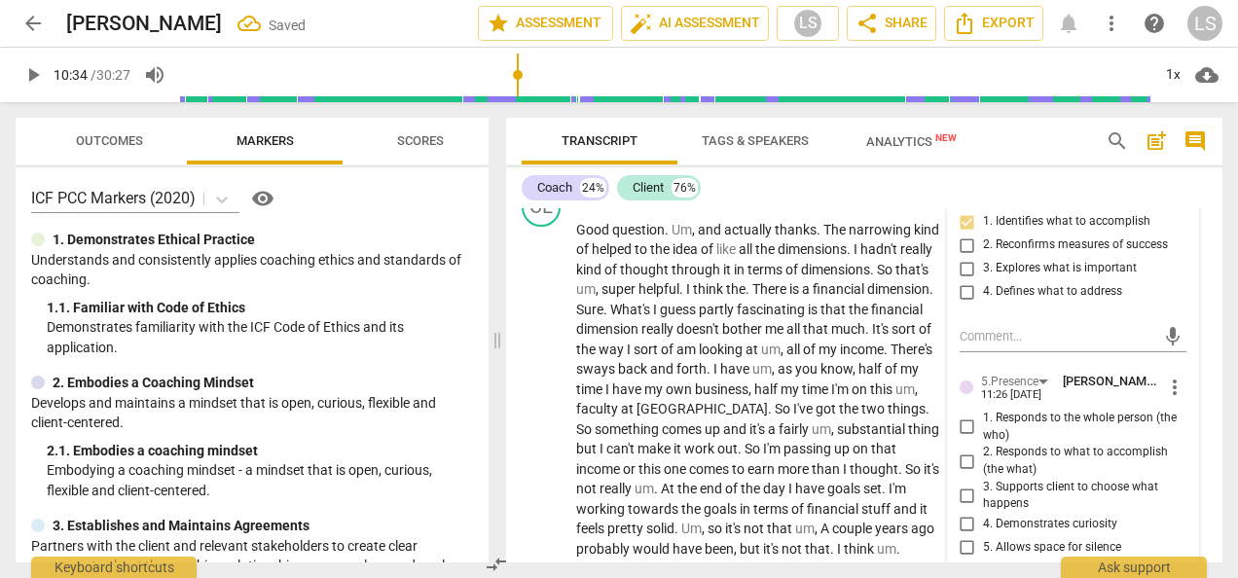
scroll to position [1265, 0]
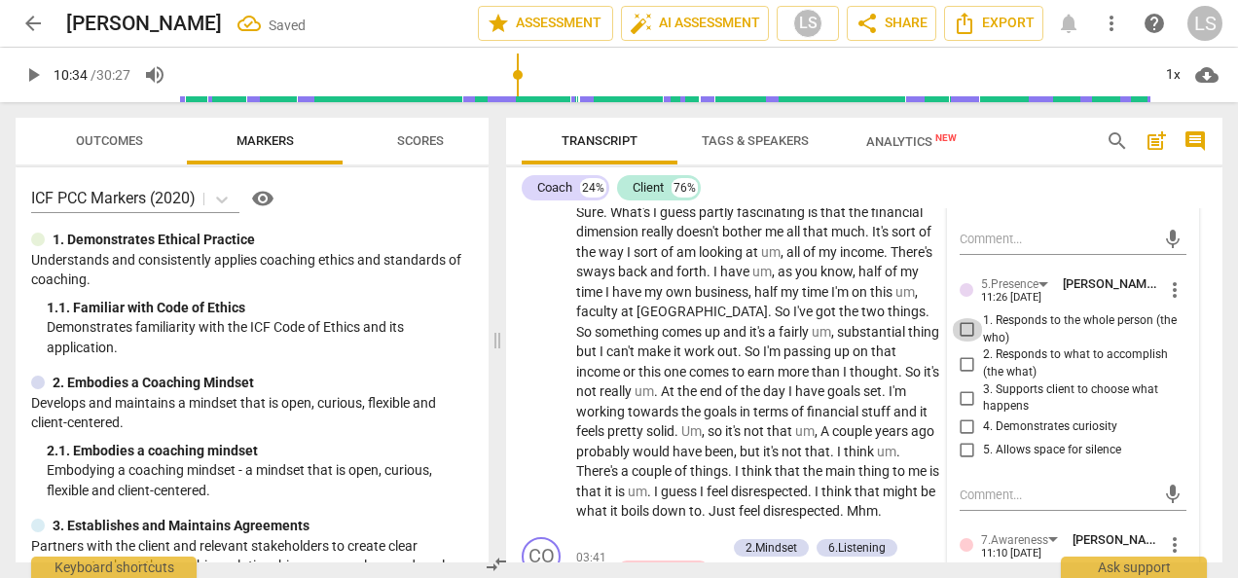
click at [965, 341] on input "1. Responds to the whole person (the who)" at bounding box center [966, 329] width 31 height 23
click at [963, 439] on input "4. Demonstrates curiosity" at bounding box center [966, 426] width 31 height 23
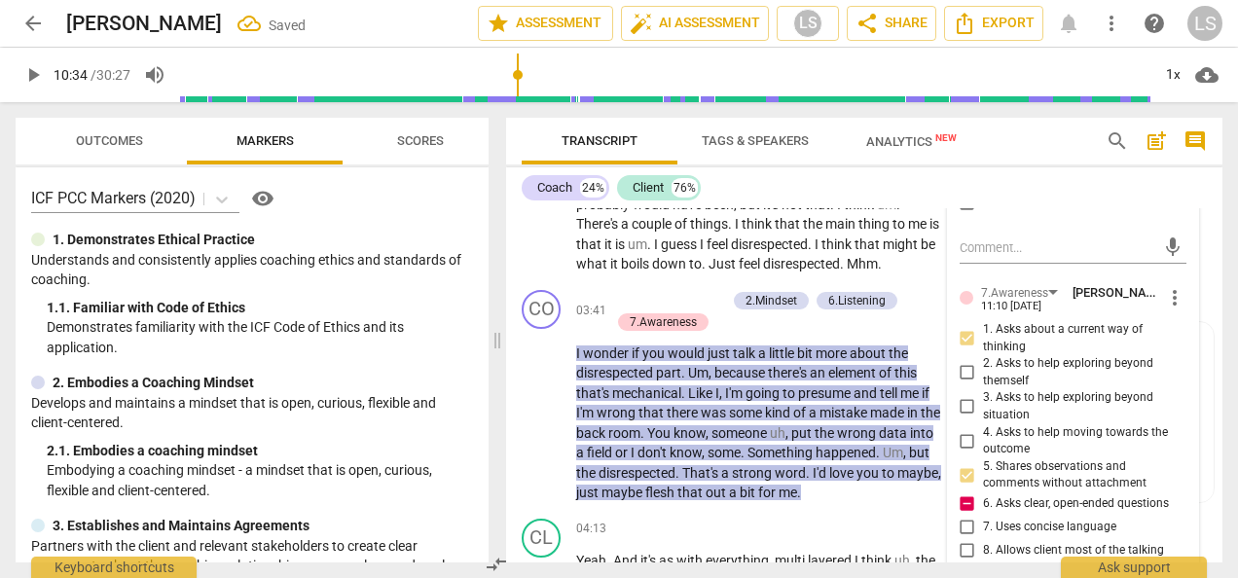
scroll to position [1557, 0]
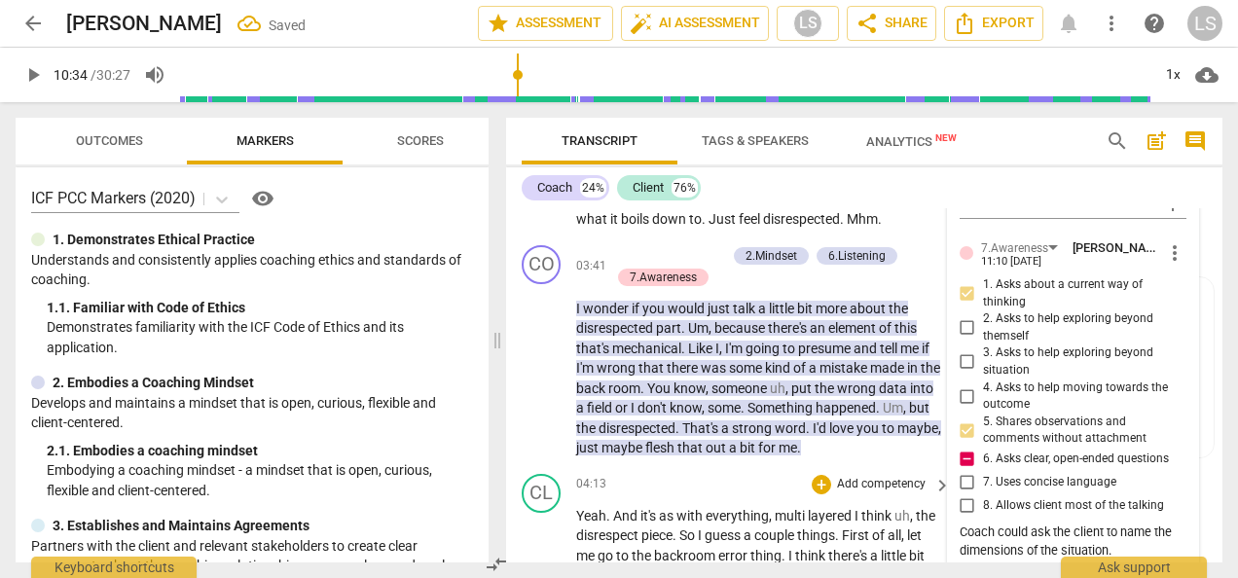
click at [886, 493] on p "Add competency" at bounding box center [881, 485] width 92 height 18
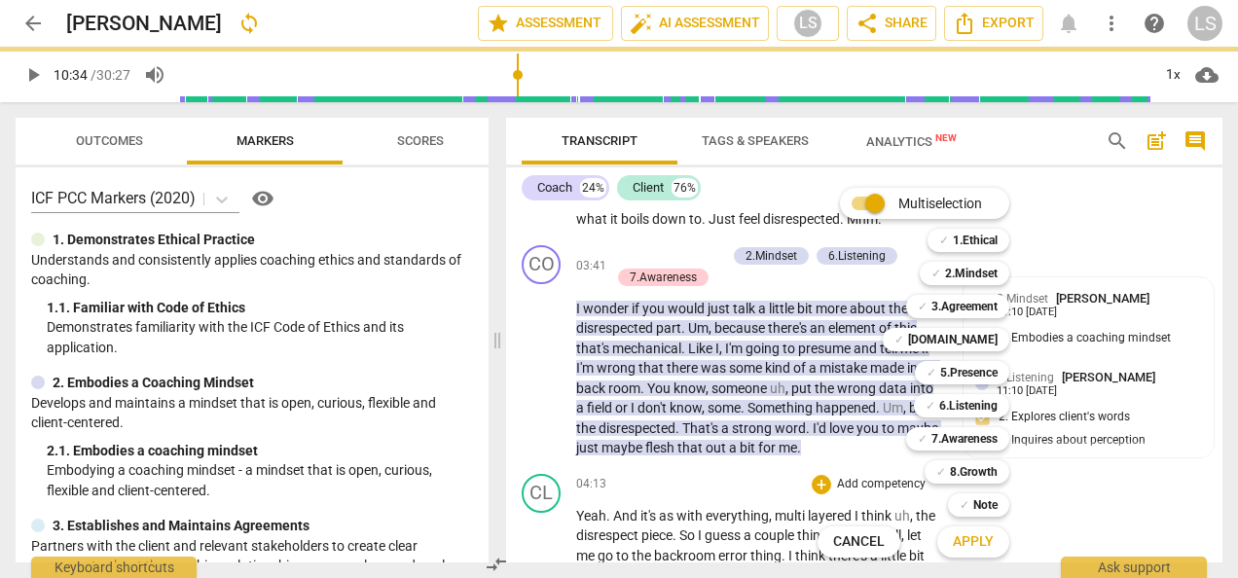
click at [677, 485] on div at bounding box center [619, 289] width 1238 height 578
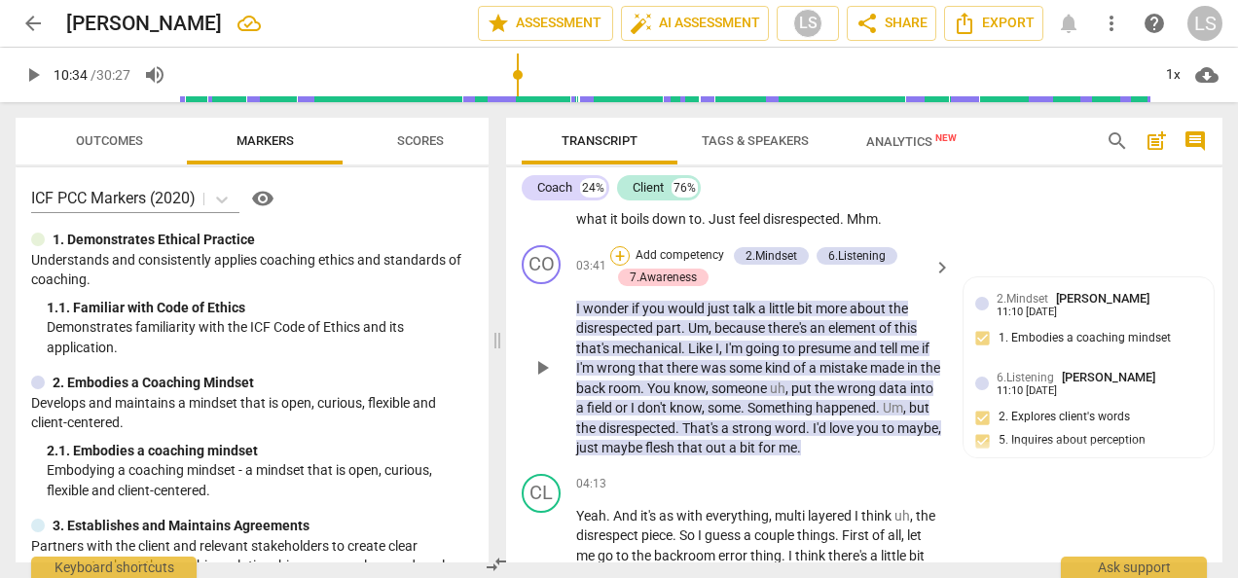
click at [617, 266] on div "+" at bounding box center [619, 255] width 19 height 19
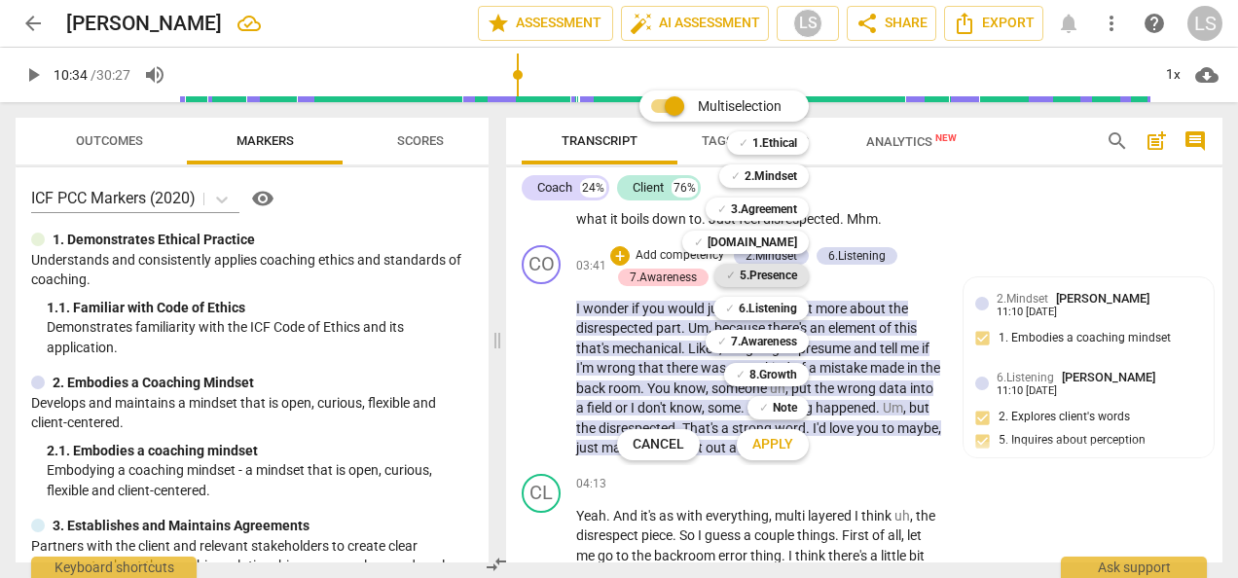
click at [780, 282] on b "5.Presence" at bounding box center [767, 275] width 57 height 23
drag, startPoint x: 775, startPoint y: 437, endPoint x: 894, endPoint y: 411, distance: 121.6
click at [775, 434] on button "Apply" at bounding box center [772, 444] width 72 height 35
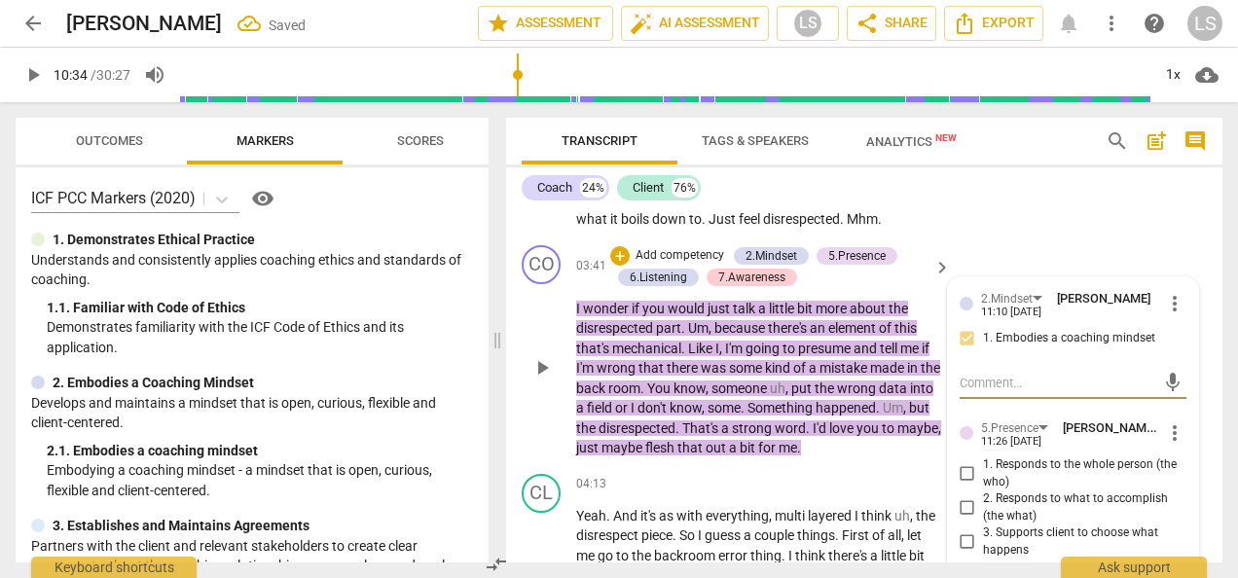
scroll to position [1654, 0]
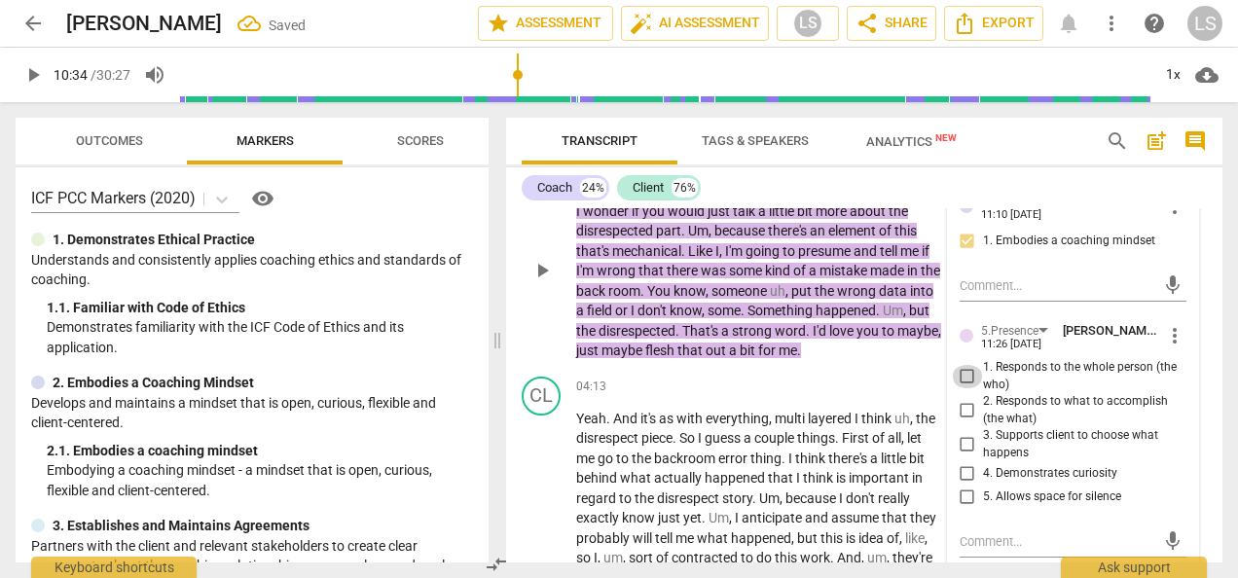
click at [967, 388] on input "1. Responds to the whole person (the who)" at bounding box center [966, 376] width 31 height 23
click at [964, 485] on input "4. Demonstrates curiosity" at bounding box center [966, 473] width 31 height 23
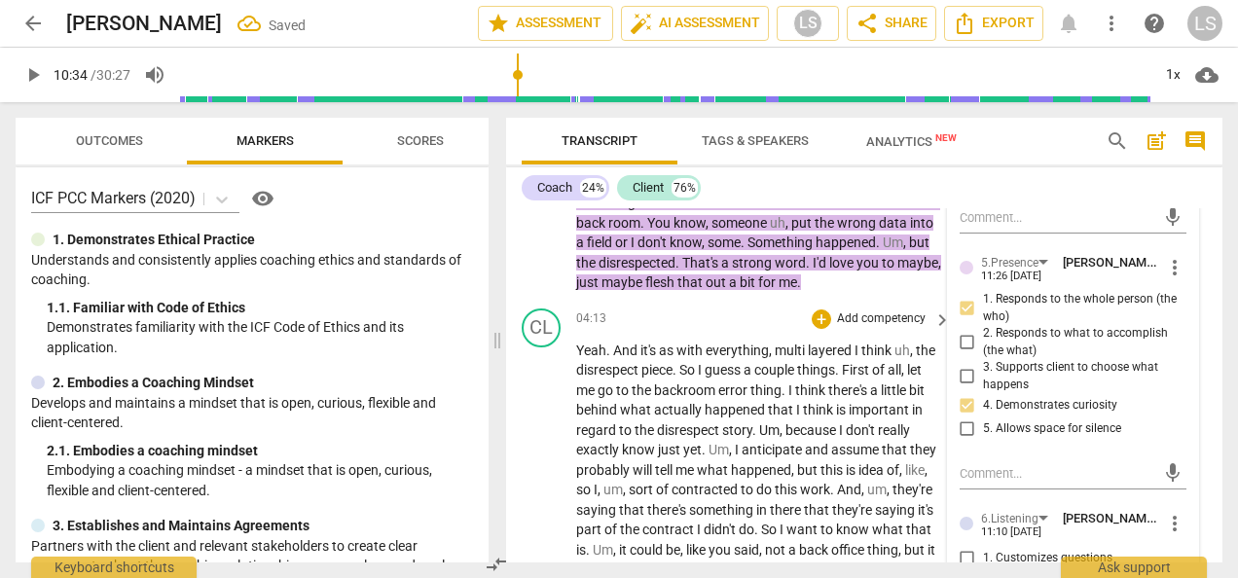
scroll to position [1751, 0]
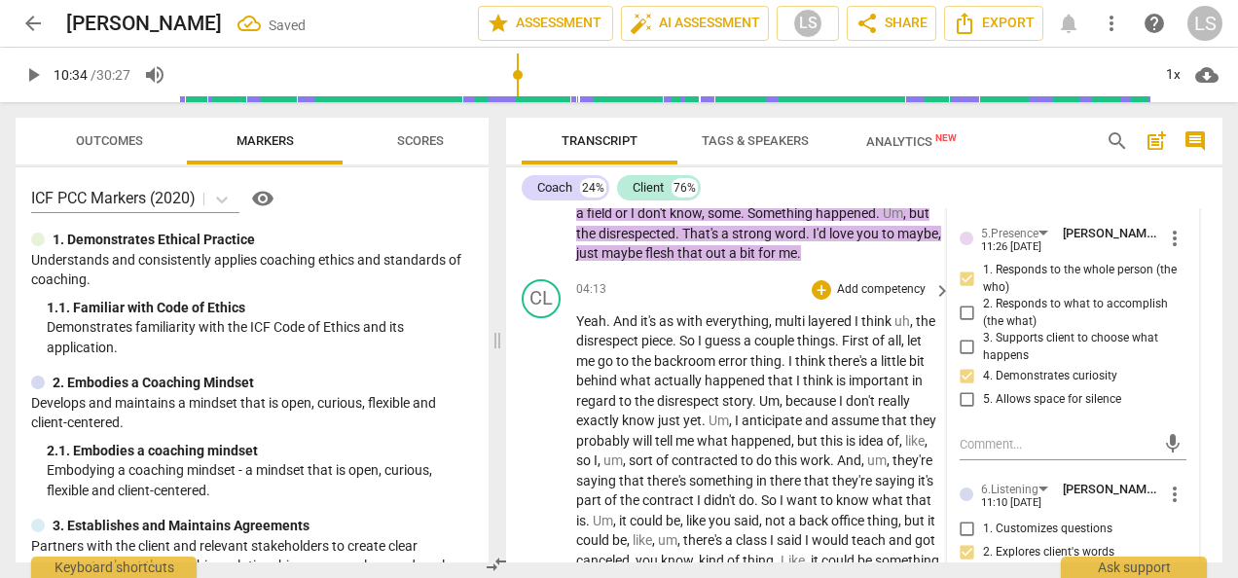
click at [676, 301] on div "04:13 + Add competency keyboard_arrow_right" at bounding box center [764, 289] width 377 height 21
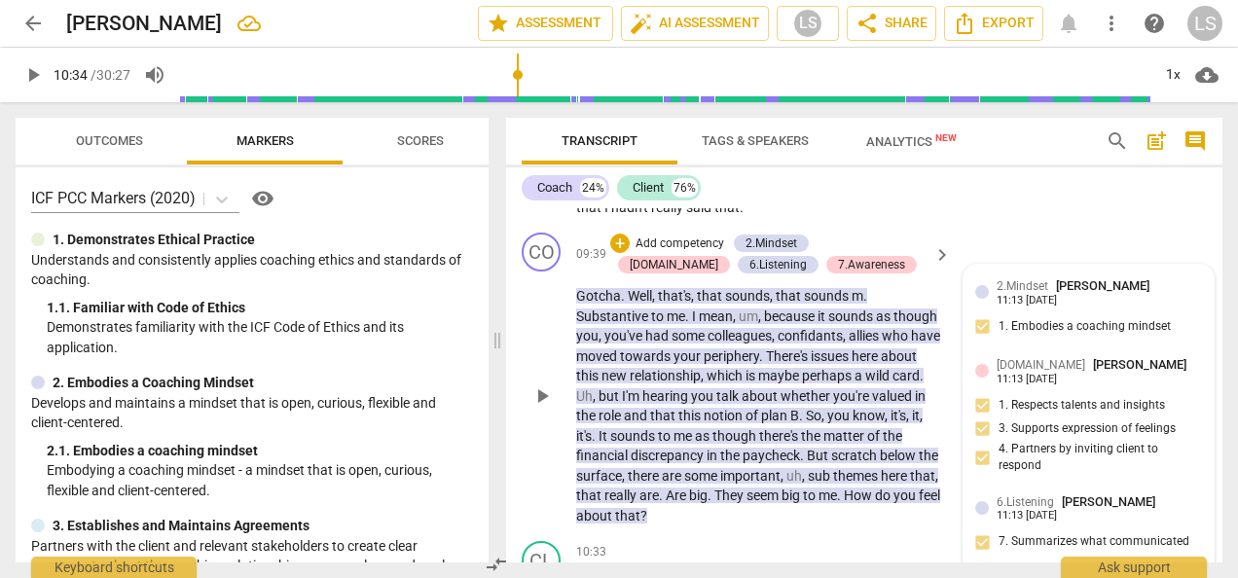
scroll to position [4086, 0]
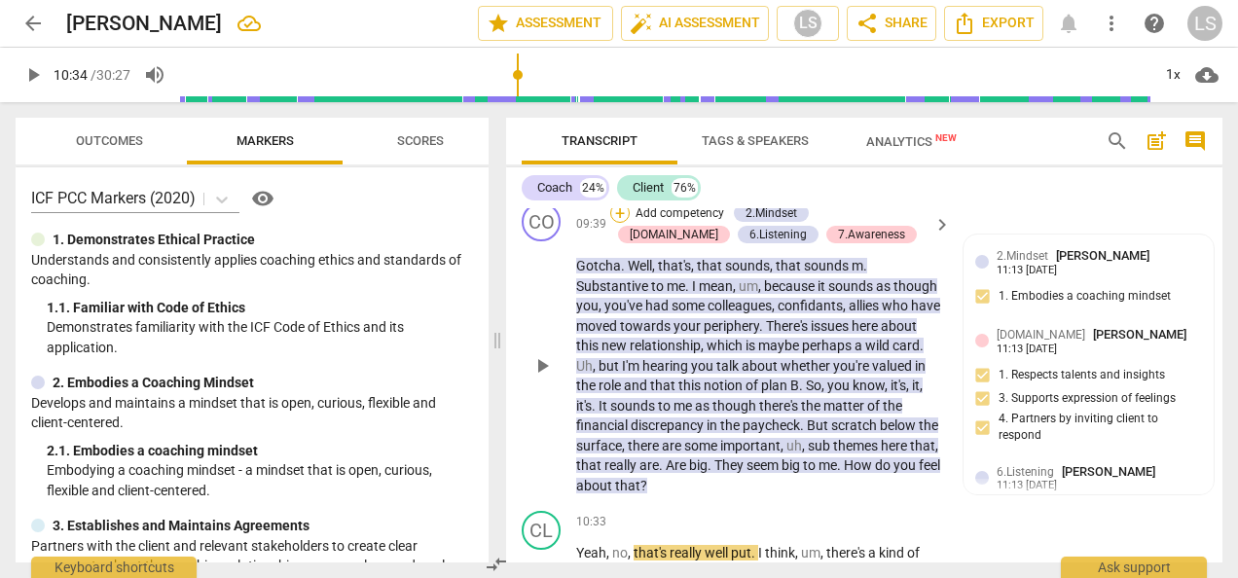
click at [623, 223] on div "+" at bounding box center [619, 212] width 19 height 19
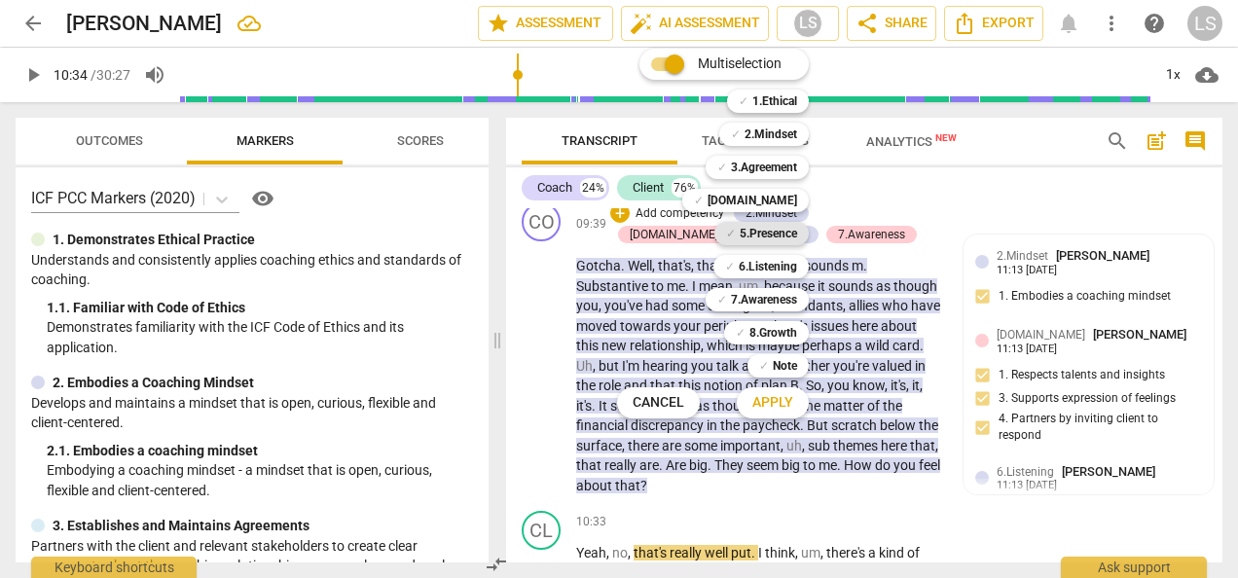
click at [771, 236] on b "5.Presence" at bounding box center [767, 233] width 57 height 23
click at [781, 385] on button "Apply" at bounding box center [772, 402] width 72 height 35
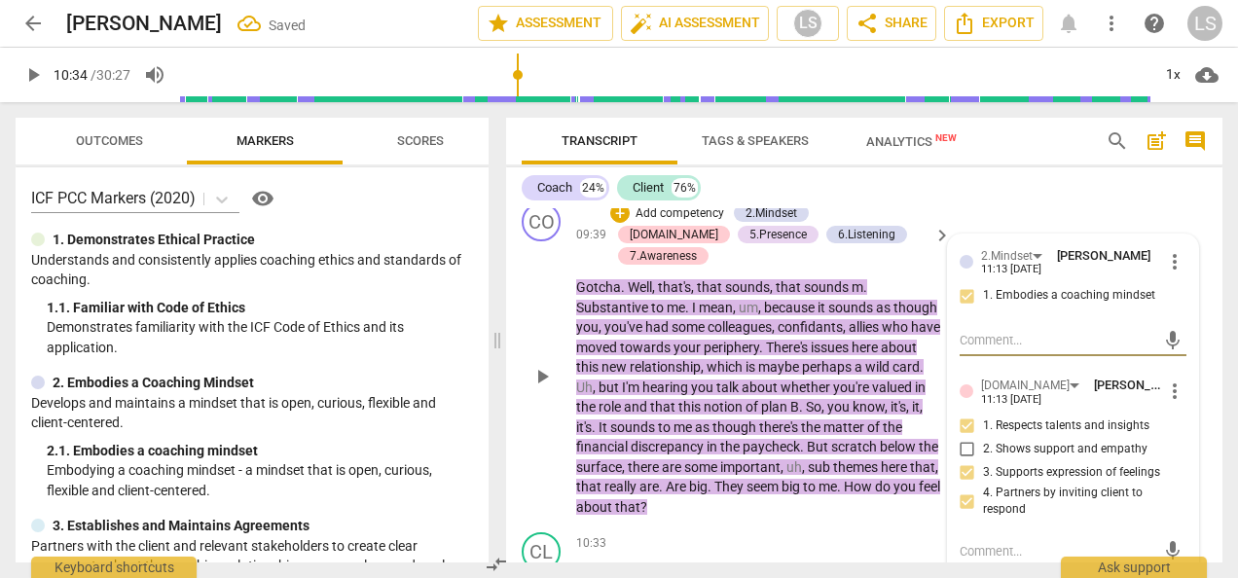
scroll to position [4378, 0]
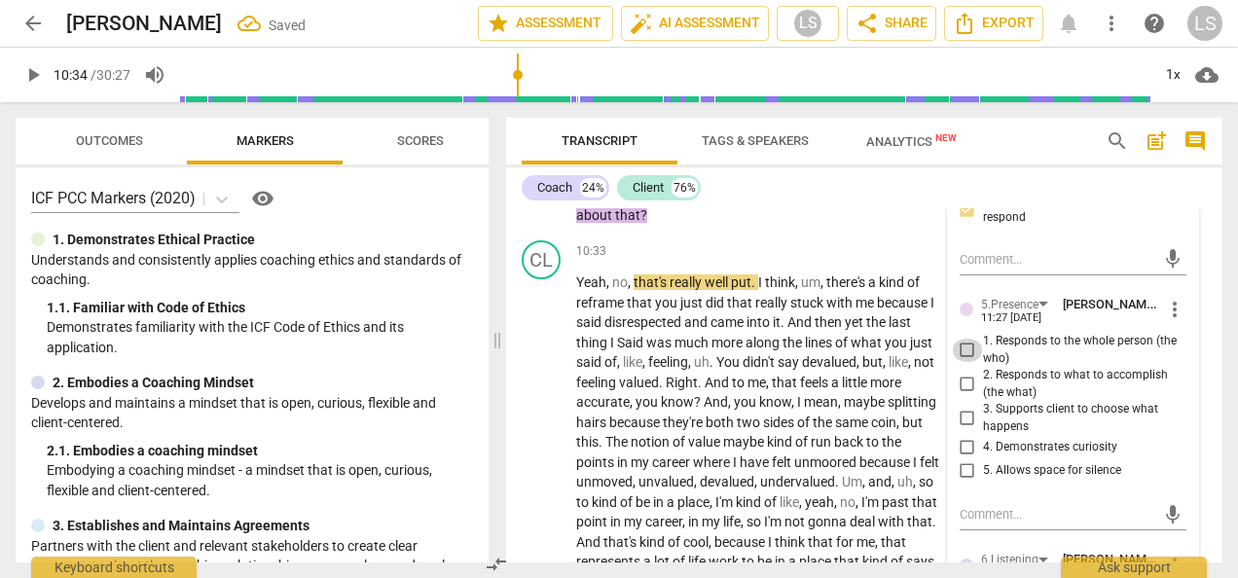
click at [960, 362] on input "1. Responds to the whole person (the who)" at bounding box center [966, 350] width 31 height 23
click at [956, 457] on input "4. Demonstrates curiosity" at bounding box center [966, 446] width 31 height 23
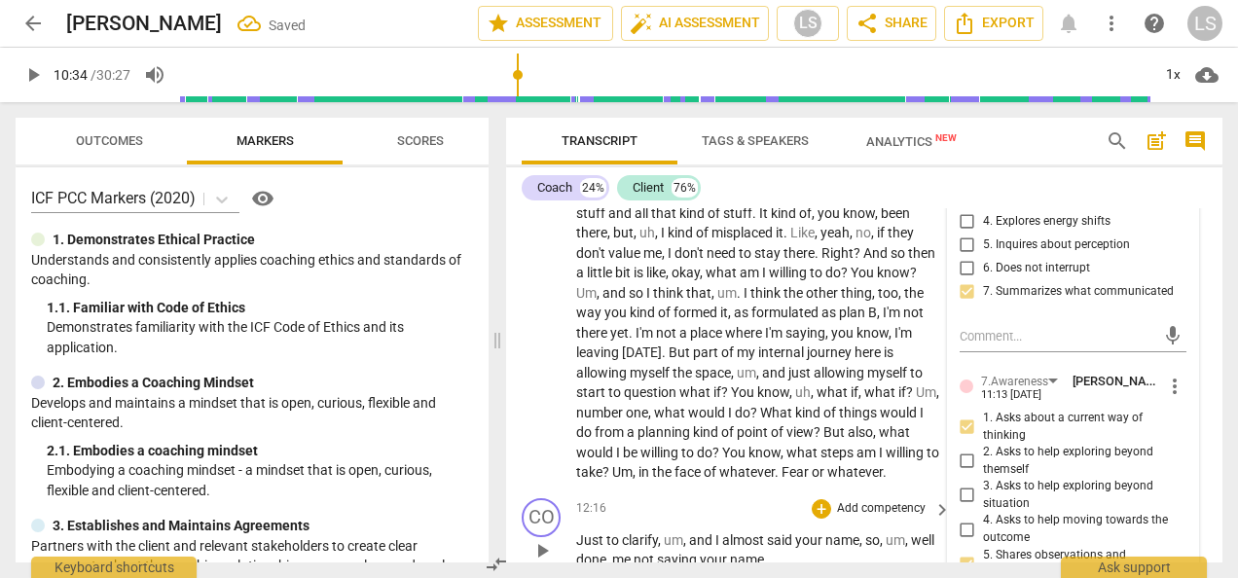
scroll to position [5059, 0]
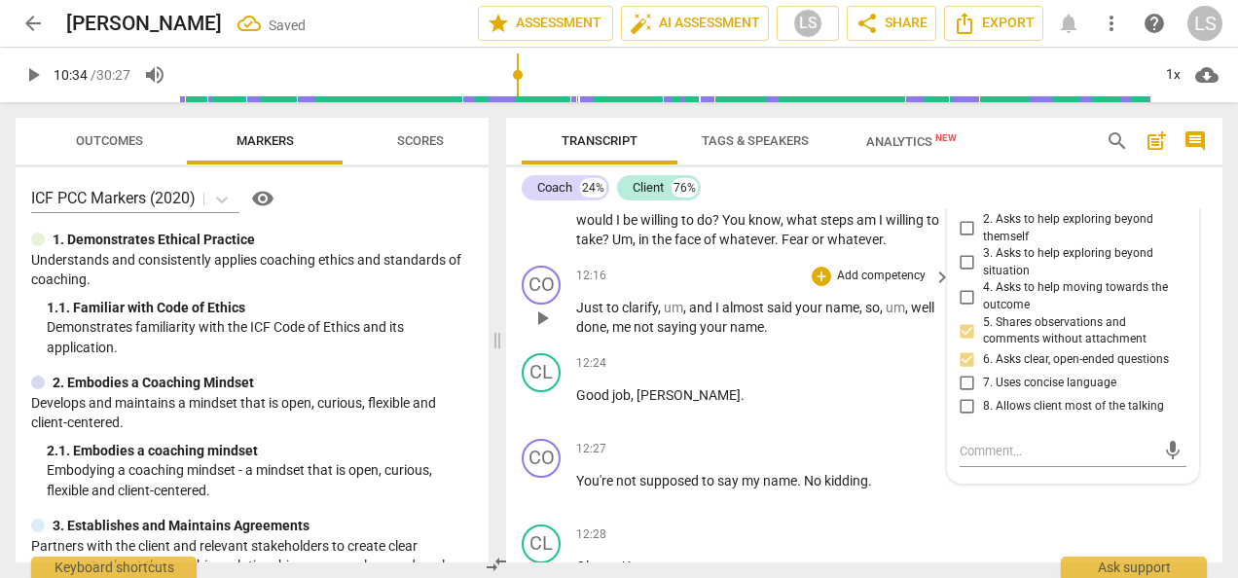
click at [745, 345] on div "CO play_arrow pause 12:16 + Add competency keyboard_arrow_right Just to clarify…" at bounding box center [864, 302] width 716 height 88
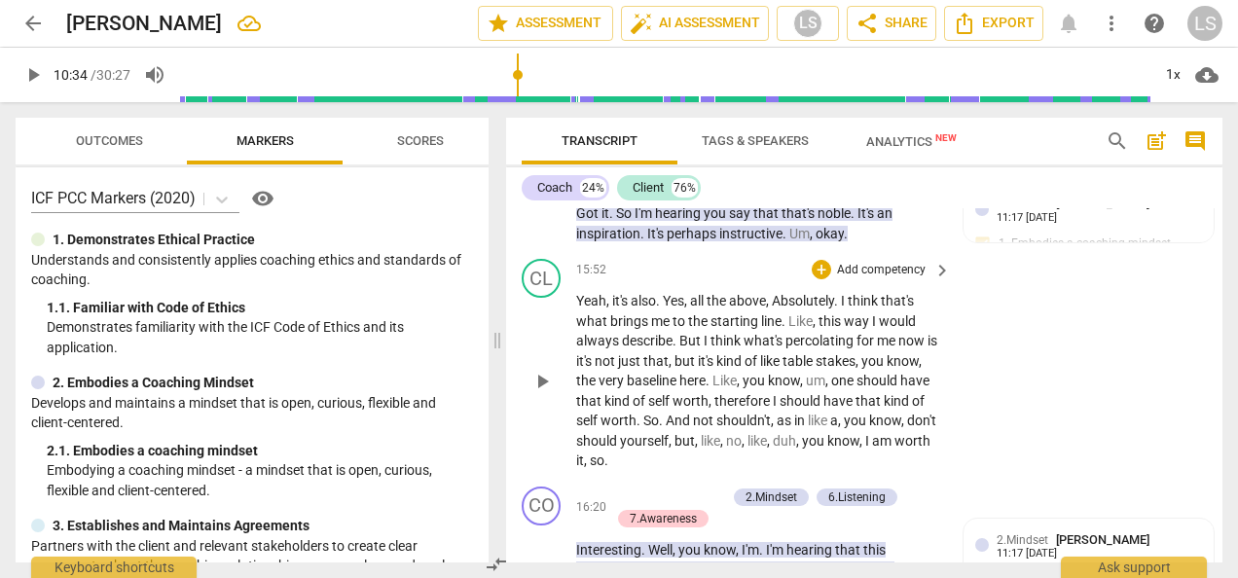
scroll to position [7199, 0]
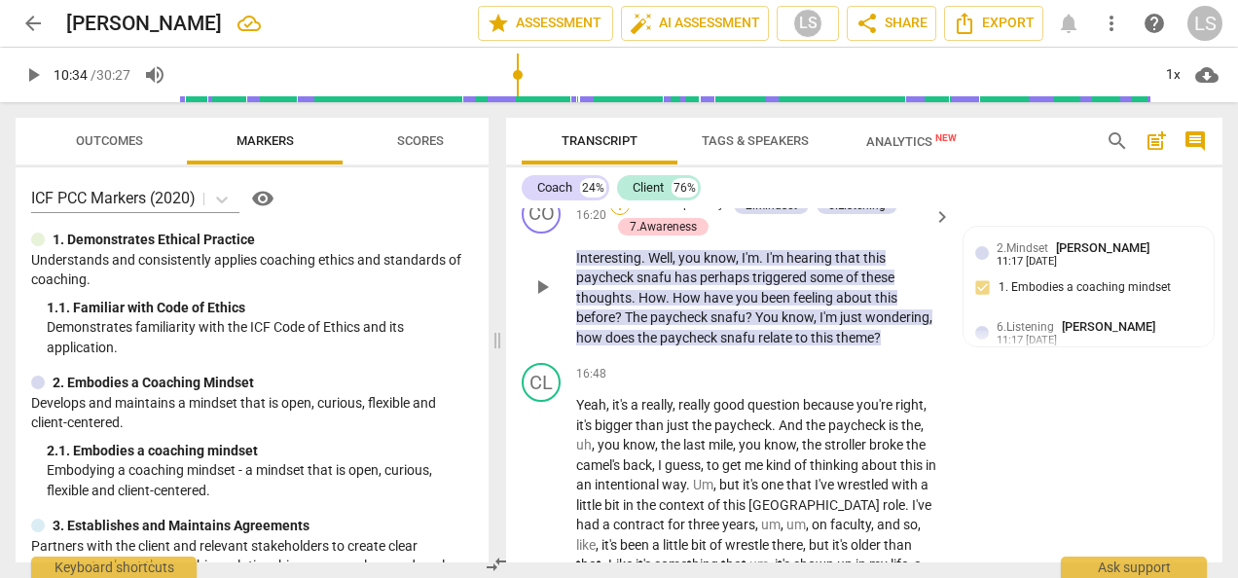
click at [621, 215] on div "+" at bounding box center [619, 205] width 19 height 19
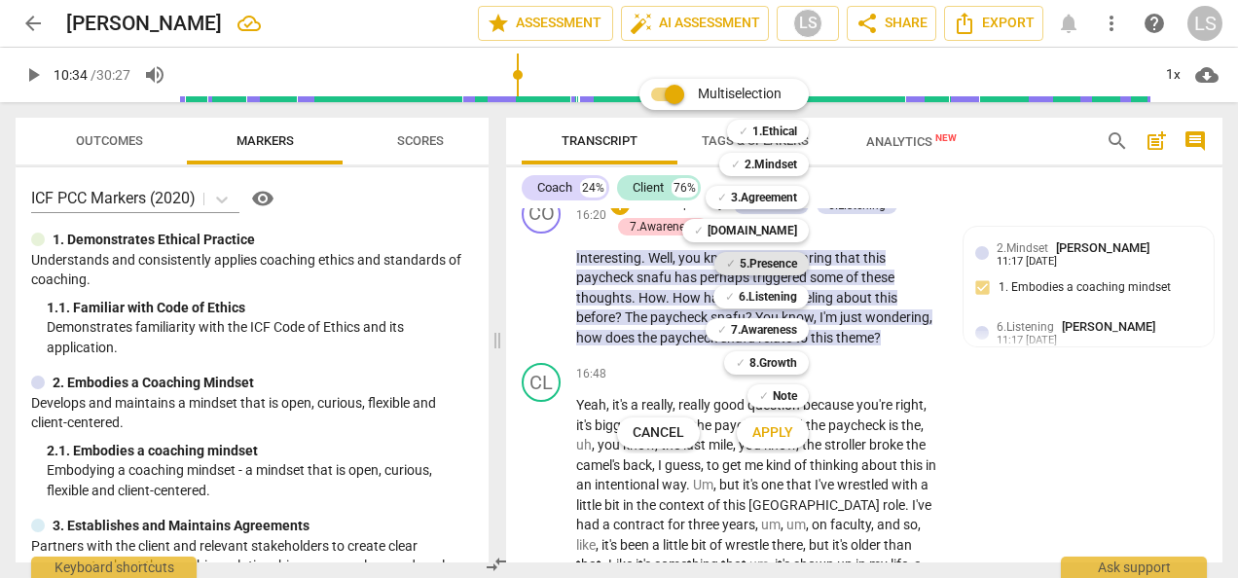
click at [771, 267] on b "5.Presence" at bounding box center [767, 263] width 57 height 23
click at [772, 426] on span "Apply" at bounding box center [772, 432] width 41 height 19
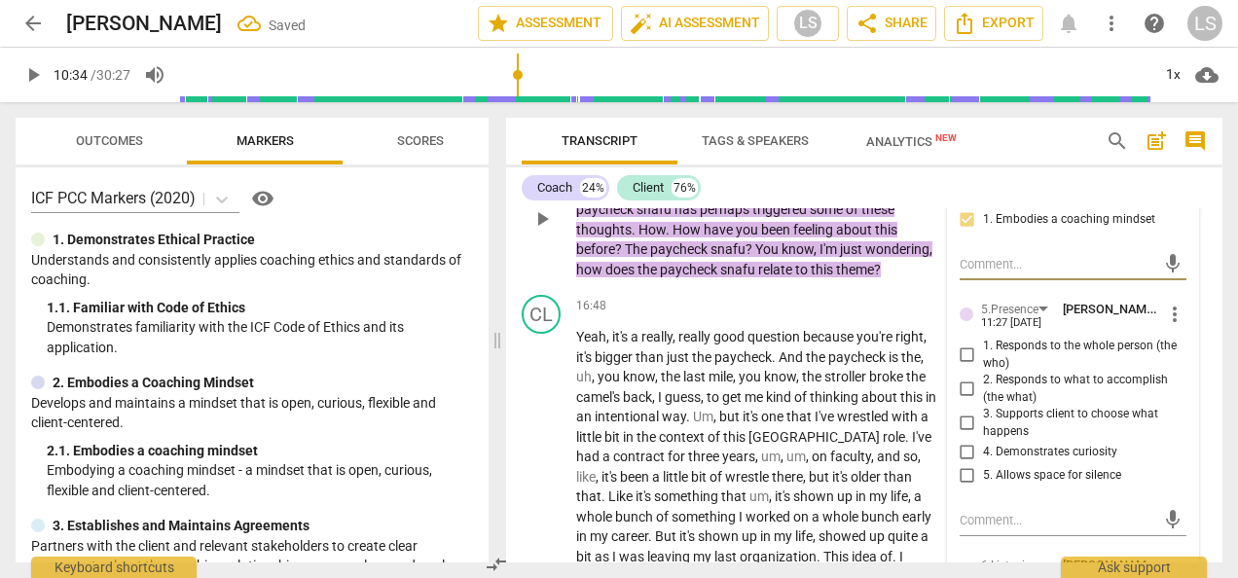
scroll to position [7297, 0]
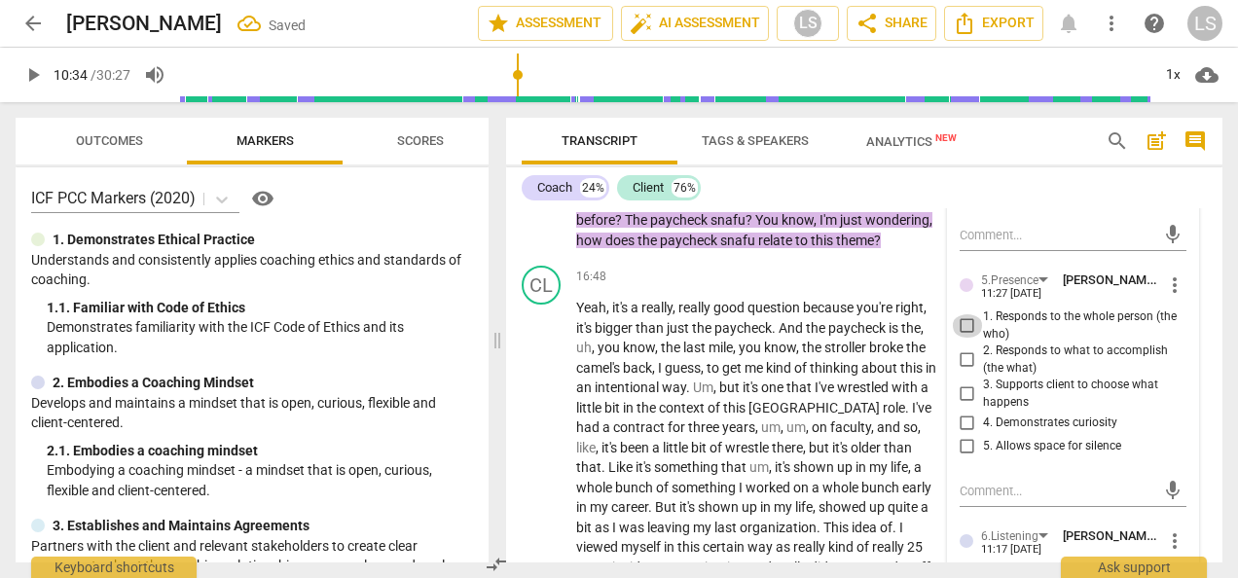
drag, startPoint x: 950, startPoint y: 385, endPoint x: 965, endPoint y: 434, distance: 51.1
click at [951, 338] on input "1. Responds to the whole person (the who)" at bounding box center [966, 325] width 31 height 23
click at [962, 435] on input "4. Demonstrates curiosity" at bounding box center [966, 423] width 31 height 23
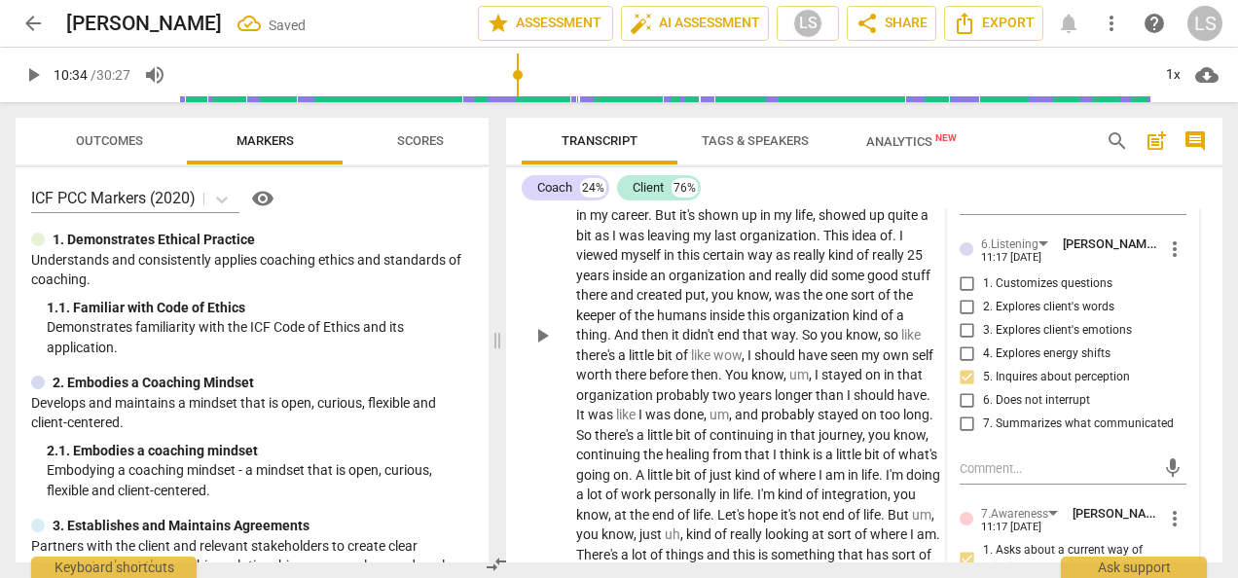
click at [668, 283] on span "organization" at bounding box center [708, 276] width 80 height 16
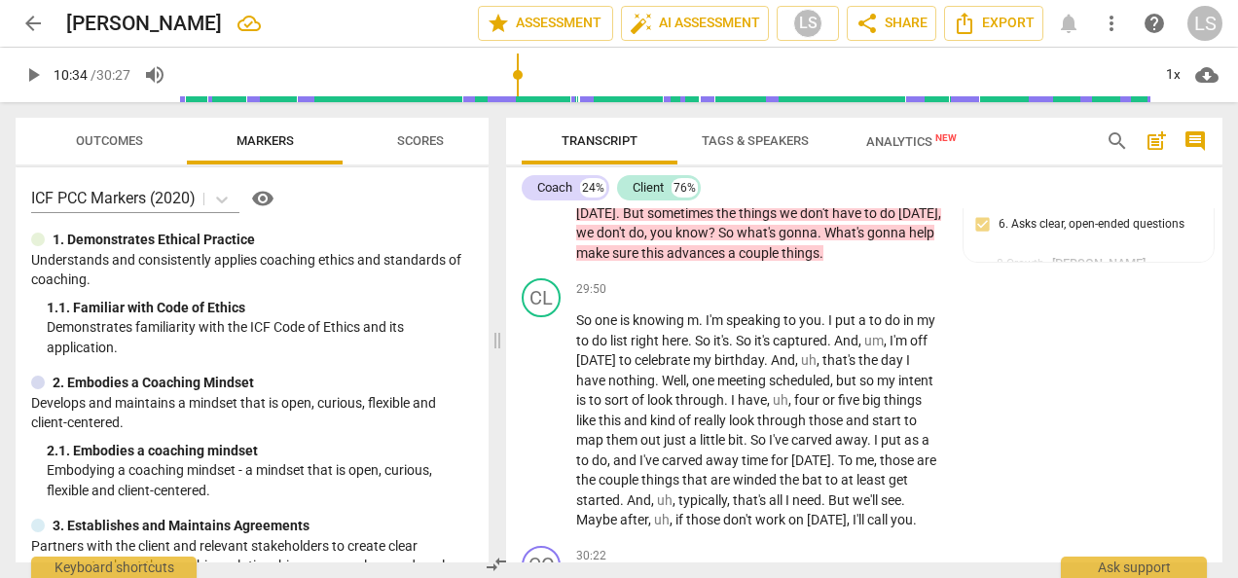
scroll to position [13423, 0]
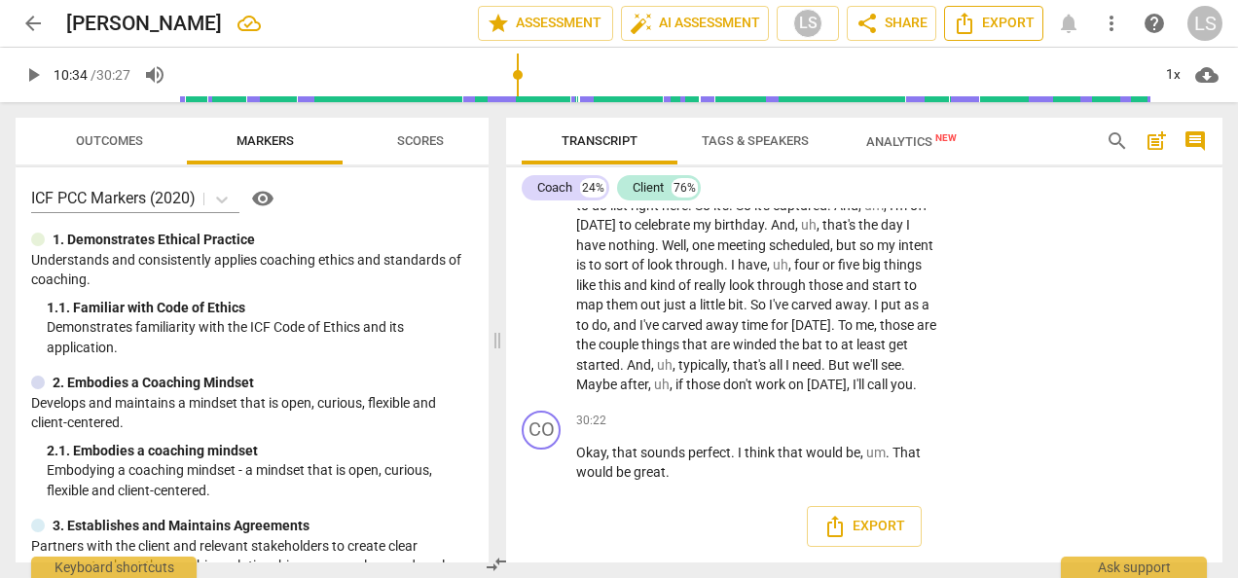
drag, startPoint x: 1104, startPoint y: 401, endPoint x: 995, endPoint y: 7, distance: 408.8
click at [995, 7] on button "Export" at bounding box center [993, 23] width 99 height 35
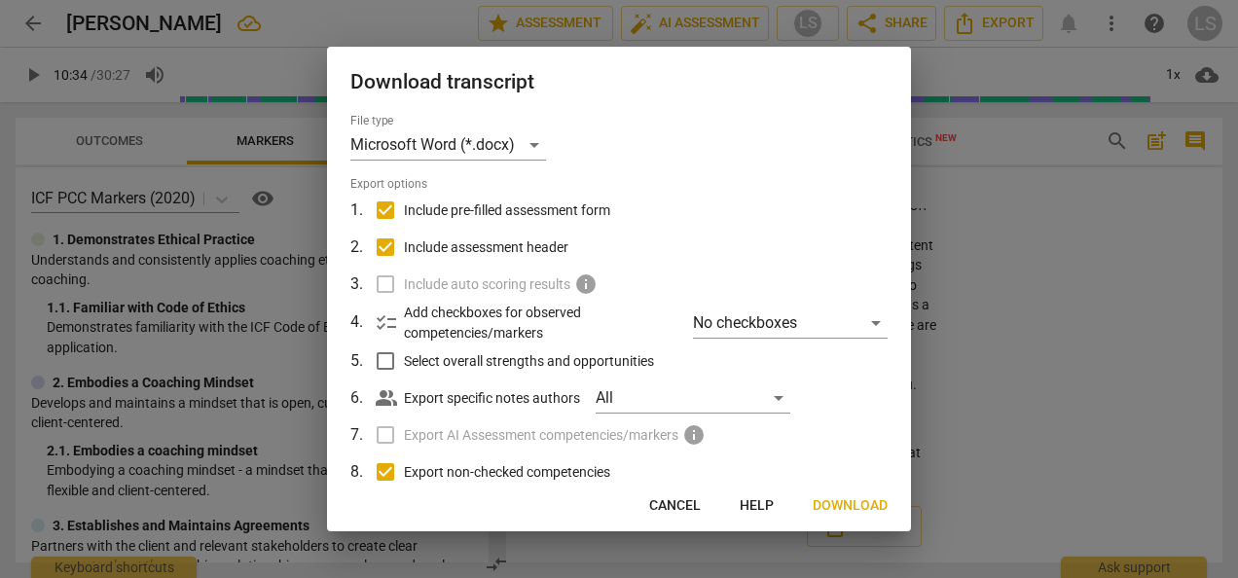
click at [851, 500] on span "Download" at bounding box center [849, 505] width 75 height 19
